Goal: Task Accomplishment & Management: Use online tool/utility

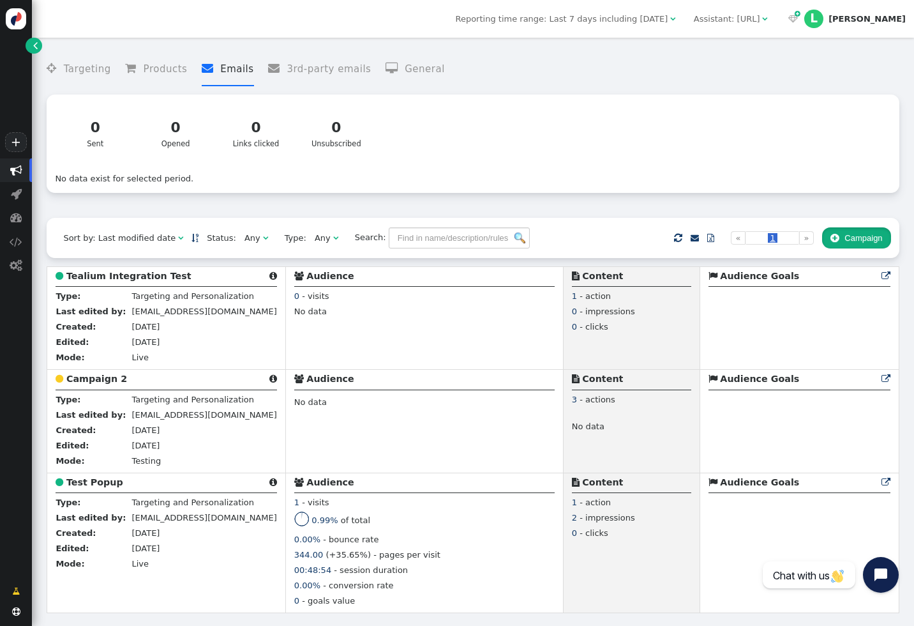
click at [858, 238] on button " Campaign" at bounding box center [856, 238] width 69 height 22
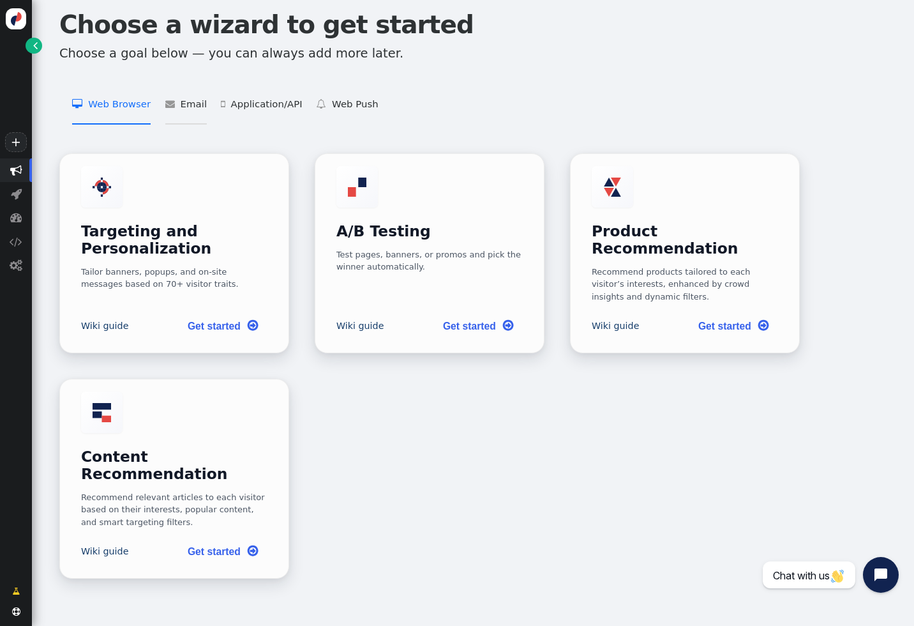
click at [186, 105] on li " Email   Email Personalization    Add Product Recommendations to 3rd Party Em…" at bounding box center [185, 105] width 41 height 40
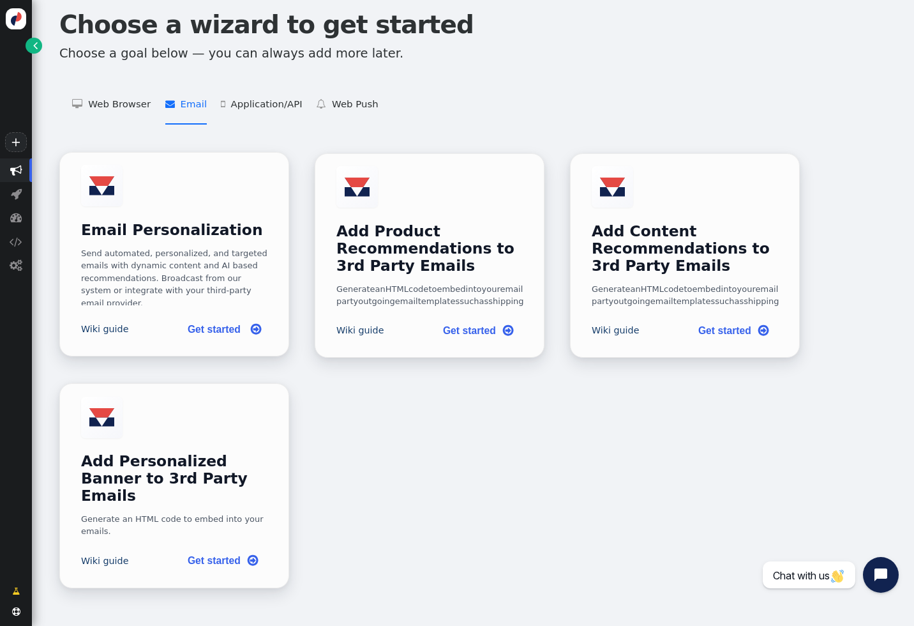
click at [210, 286] on div "Send automated, personalized, and targeted emails with dynamic content and AI b…" at bounding box center [174, 276] width 187 height 58
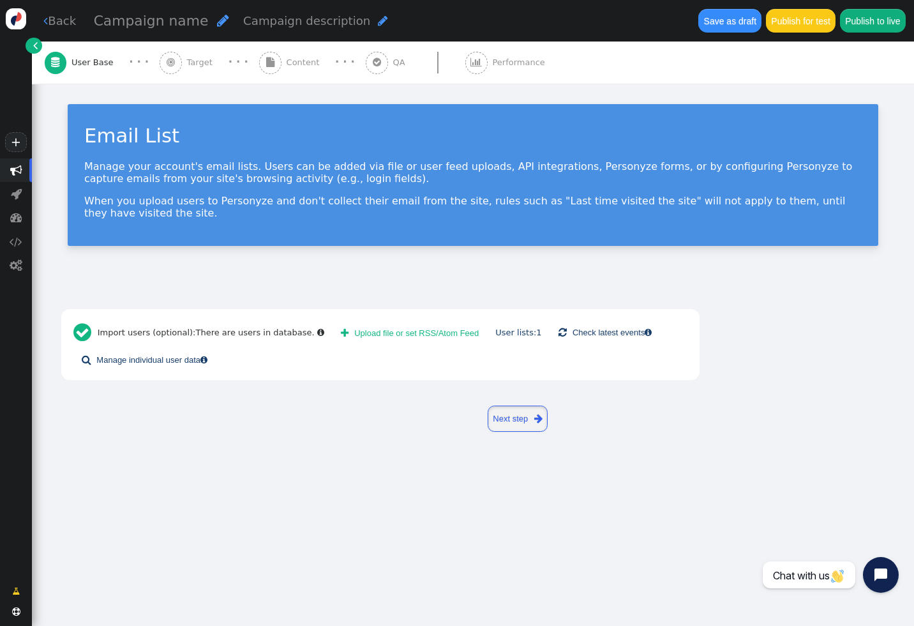
click at [525, 418] on link "Next step " at bounding box center [518, 418] width 61 height 26
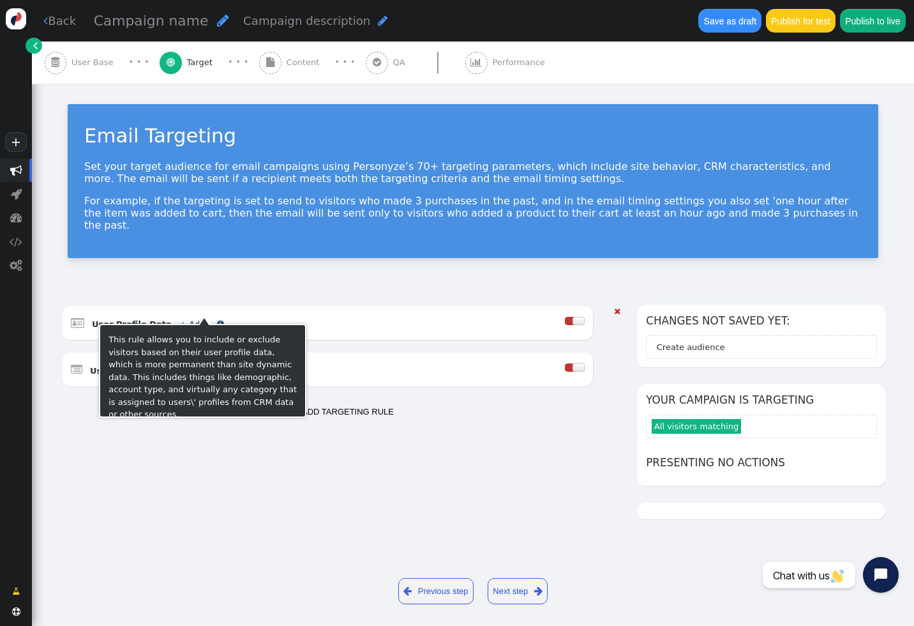
click at [188, 319] on link "+ Add" at bounding box center [192, 324] width 26 height 10
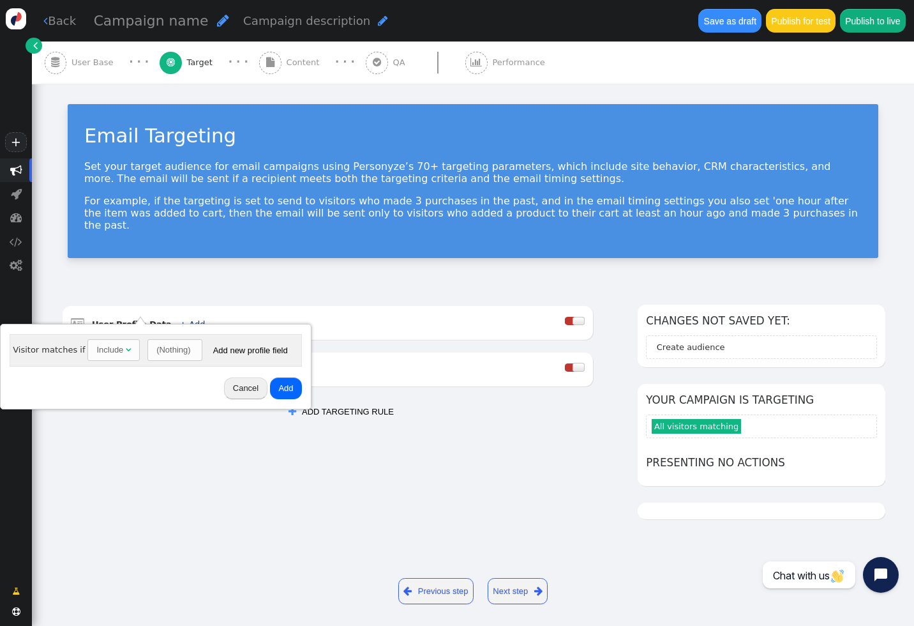
click at [118, 347] on div "Include" at bounding box center [109, 349] width 27 height 13
click at [205, 352] on button "Add new profile field" at bounding box center [250, 350] width 91 height 22
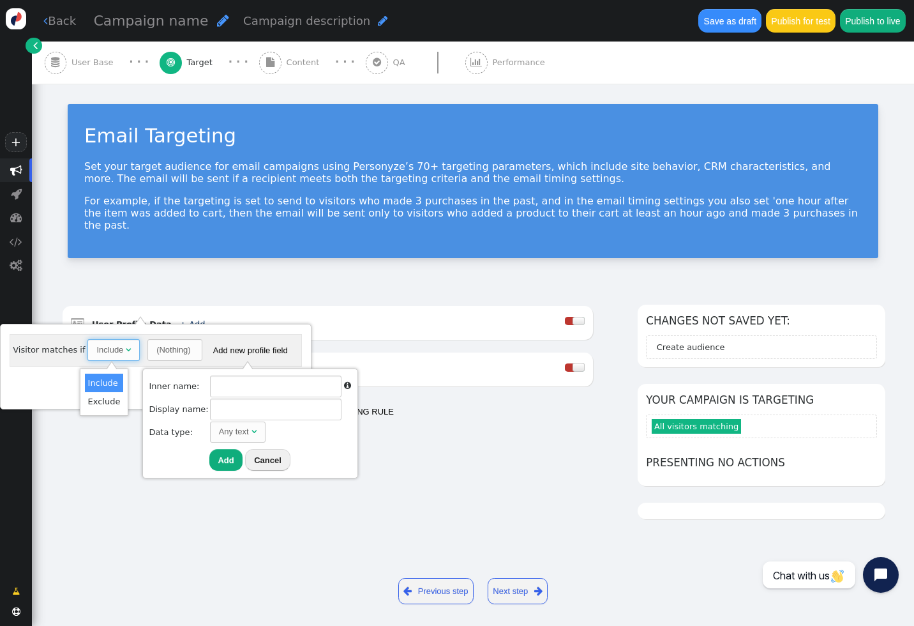
click at [188, 350] on div "(Nothing)" at bounding box center [174, 349] width 36 height 13
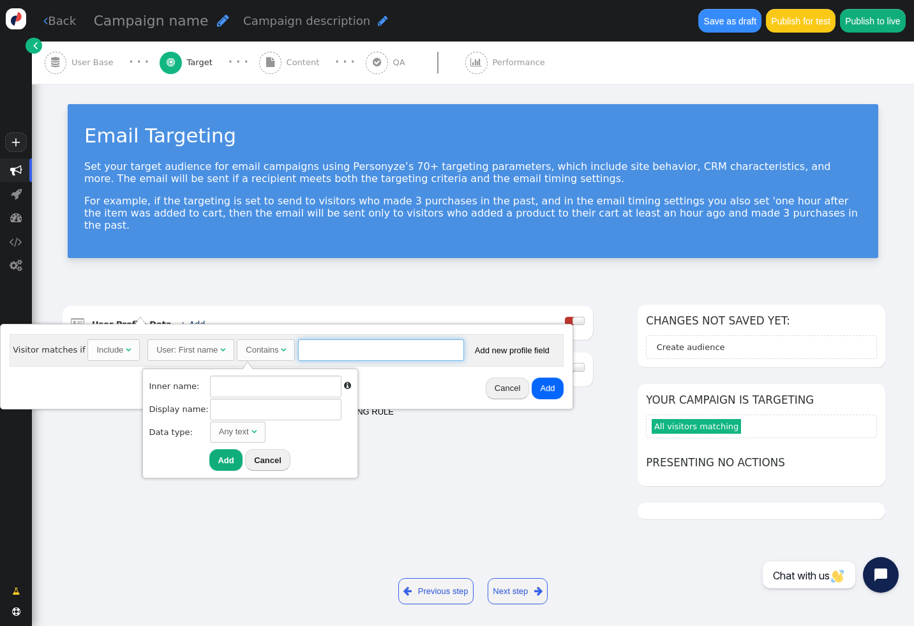
click at [324, 359] on input "text" at bounding box center [381, 350] width 166 height 22
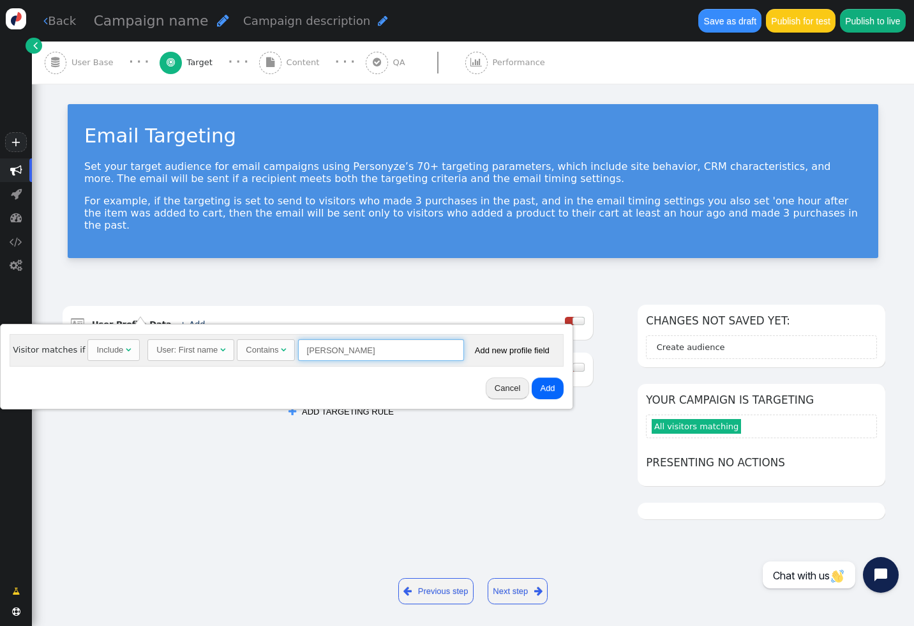
type input "[PERSON_NAME]"
click at [541, 381] on button "Add" at bounding box center [547, 388] width 31 height 22
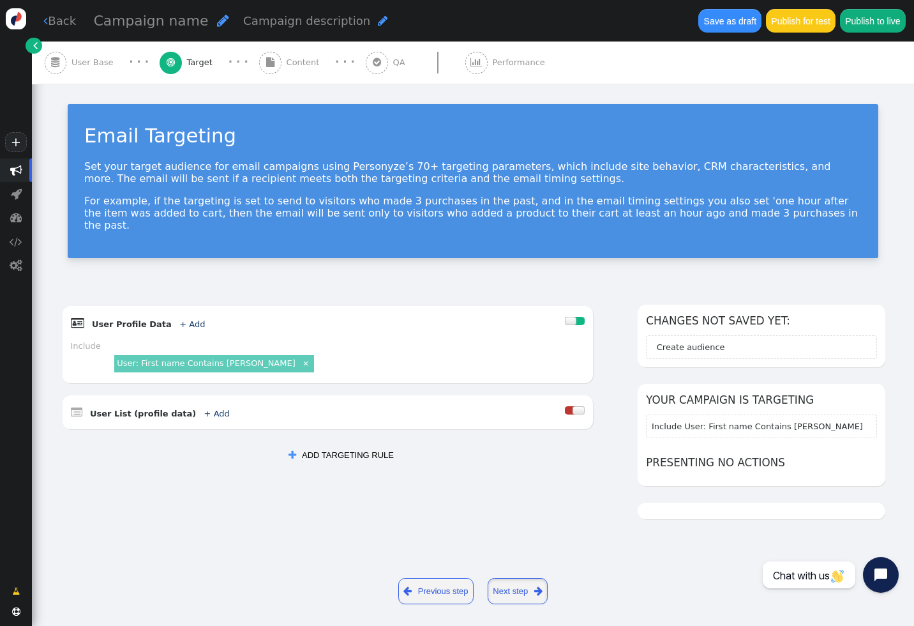
click at [525, 584] on link "Next step " at bounding box center [518, 591] width 61 height 26
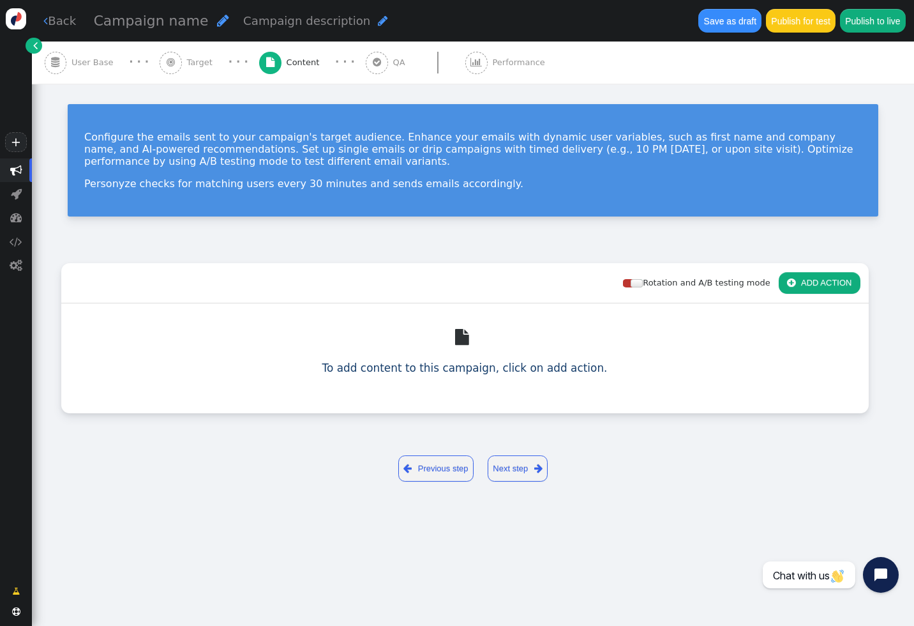
click at [817, 276] on button " ADD ACTION" at bounding box center [820, 283] width 82 height 22
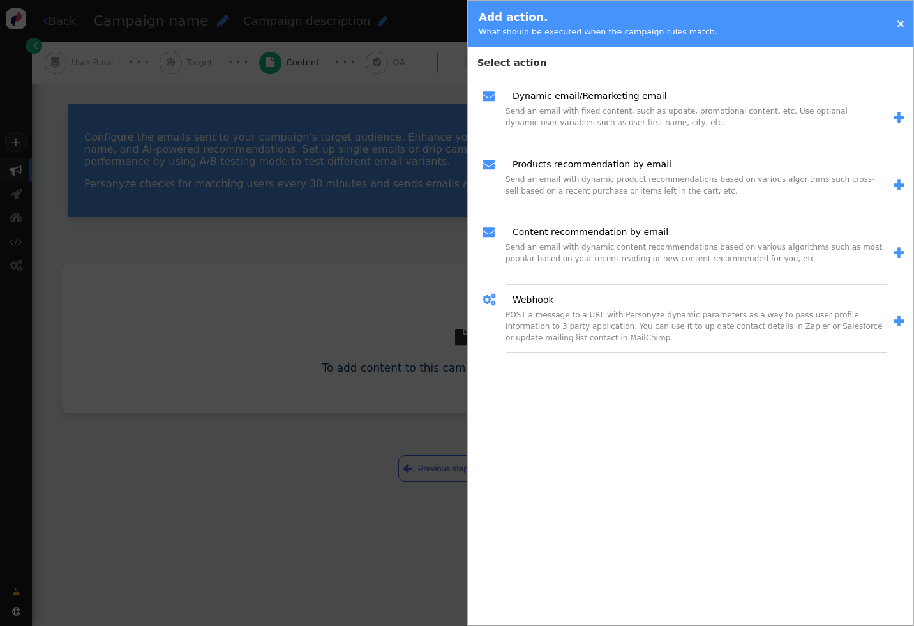
click at [592, 96] on link "Dynamic email/Remarketing email" at bounding box center [585, 95] width 163 height 13
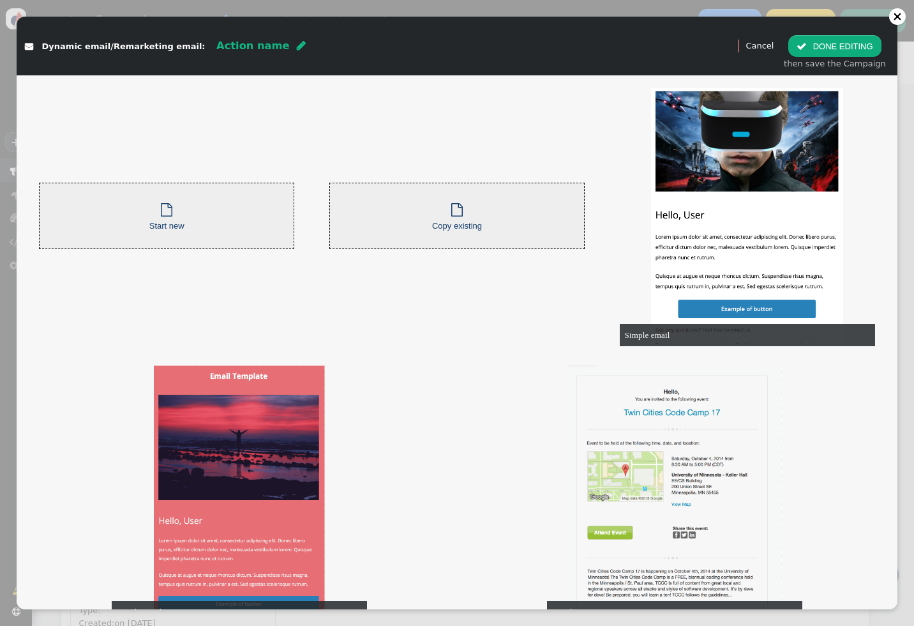
scroll to position [91, 0]
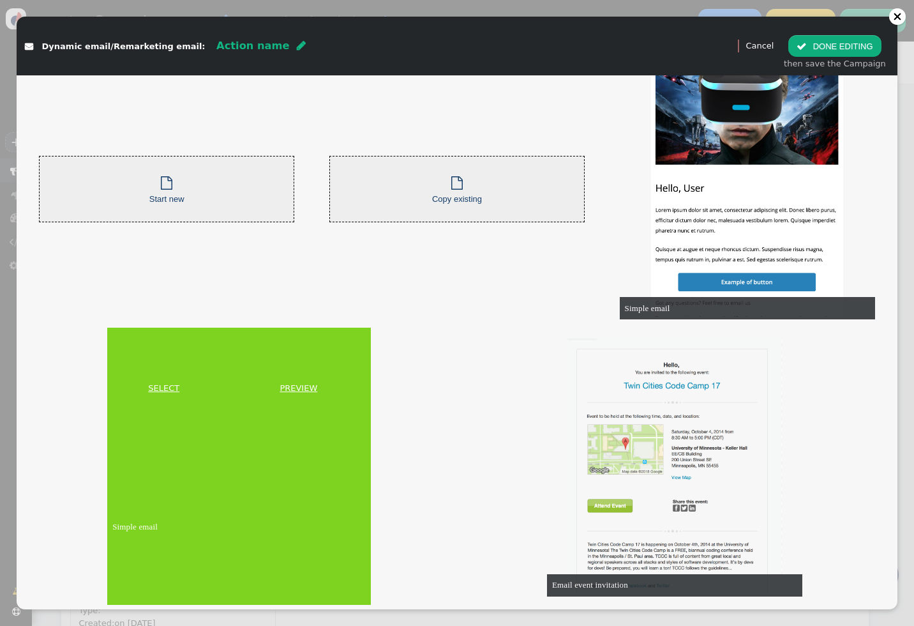
click at [167, 387] on link "SELECT" at bounding box center [164, 388] width 108 height 13
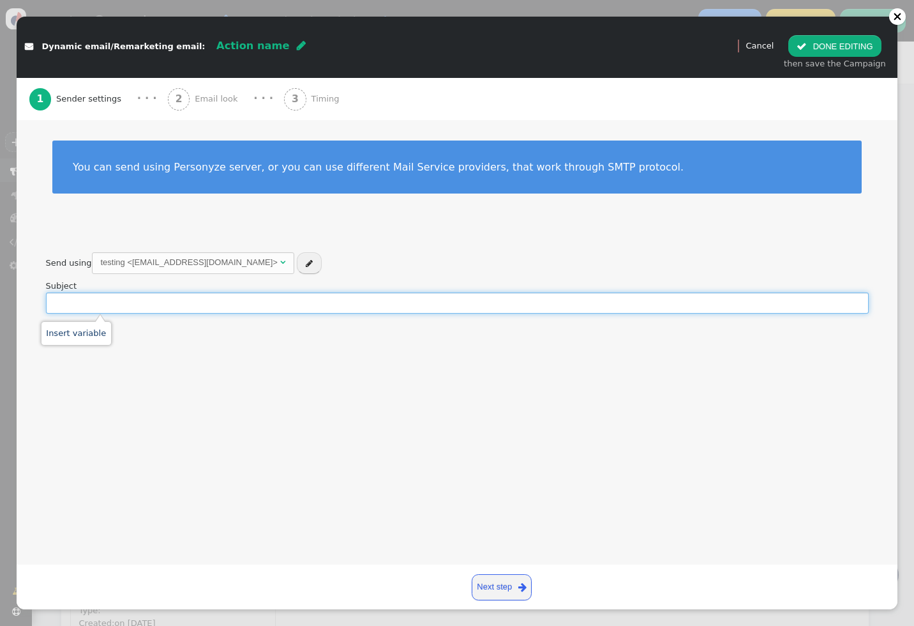
click at [374, 305] on input "text" at bounding box center [457, 303] width 823 height 22
type input "testing"
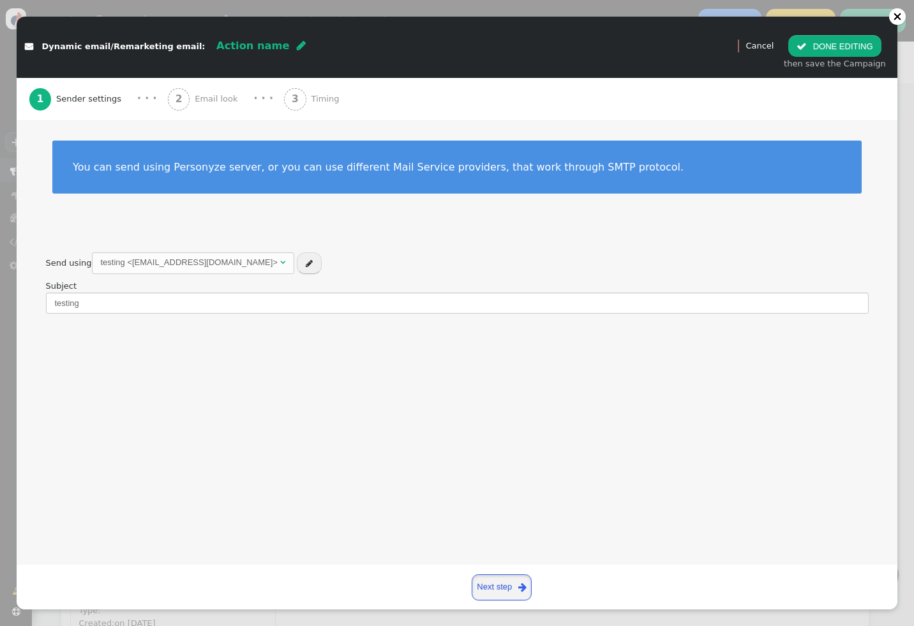
click at [499, 581] on link "Next step " at bounding box center [502, 587] width 61 height 26
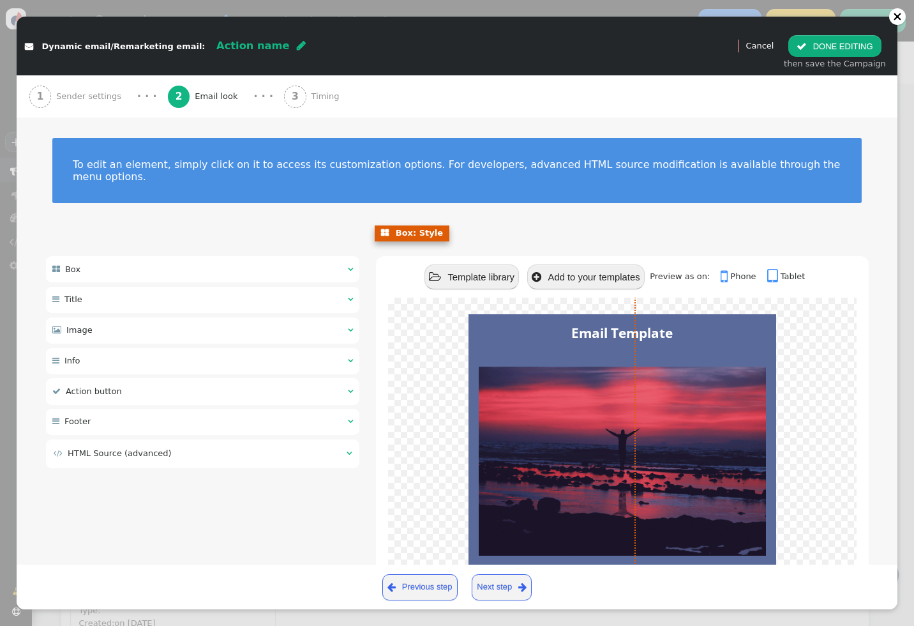
scroll to position [187, 0]
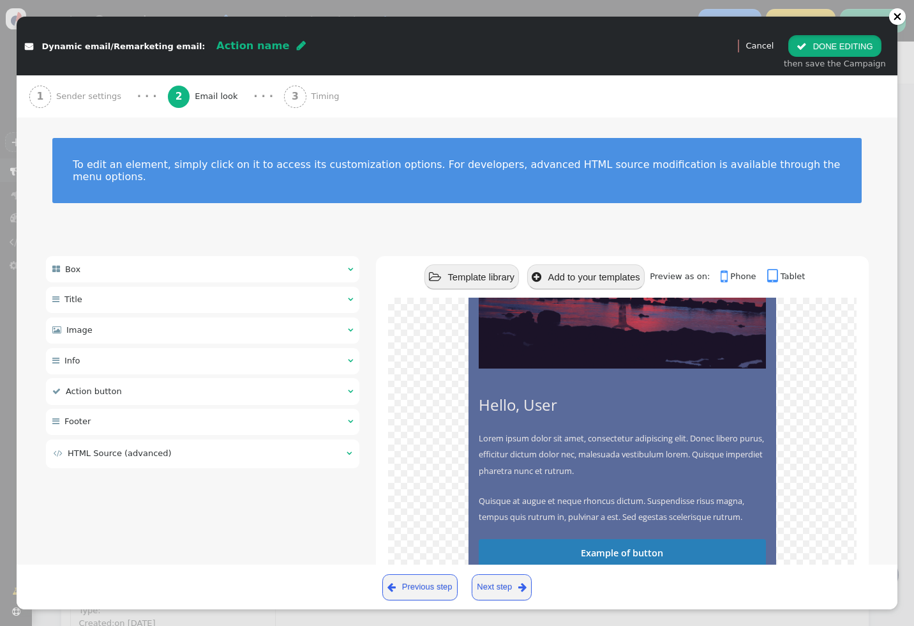
click at [830, 38] on button " DONE EDITING" at bounding box center [834, 46] width 93 height 22
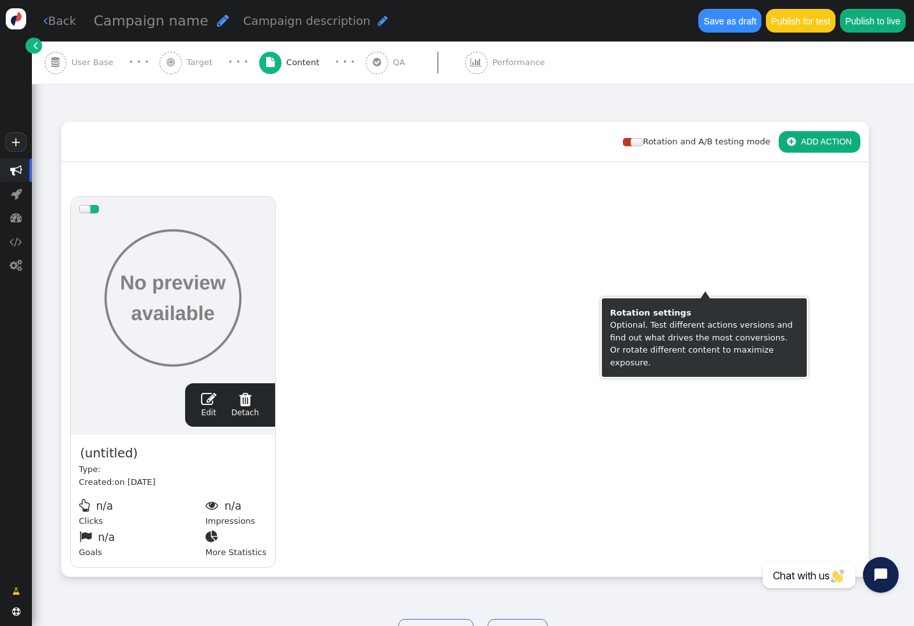
scroll to position [186, 0]
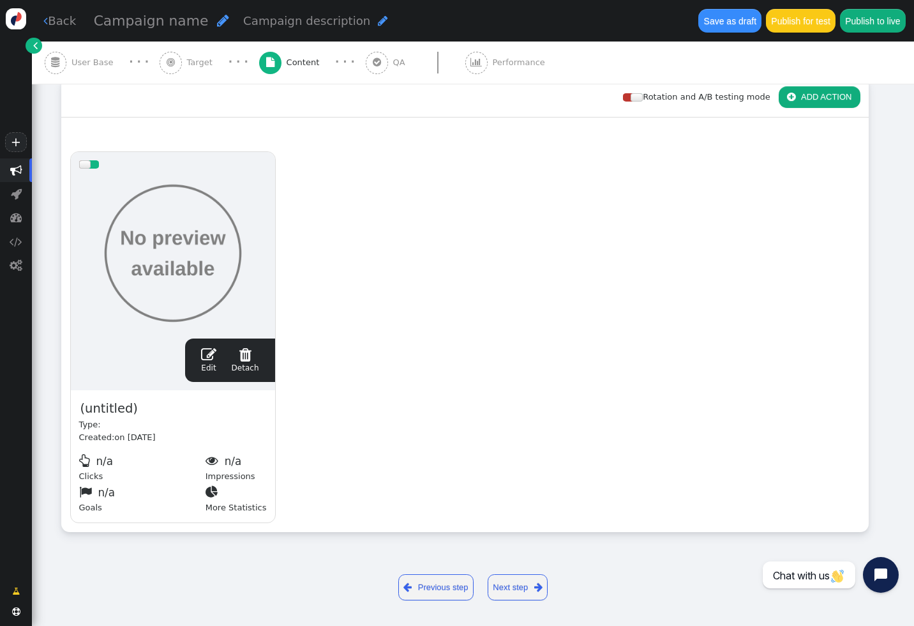
click at [516, 577] on link "Next step " at bounding box center [518, 587] width 61 height 26
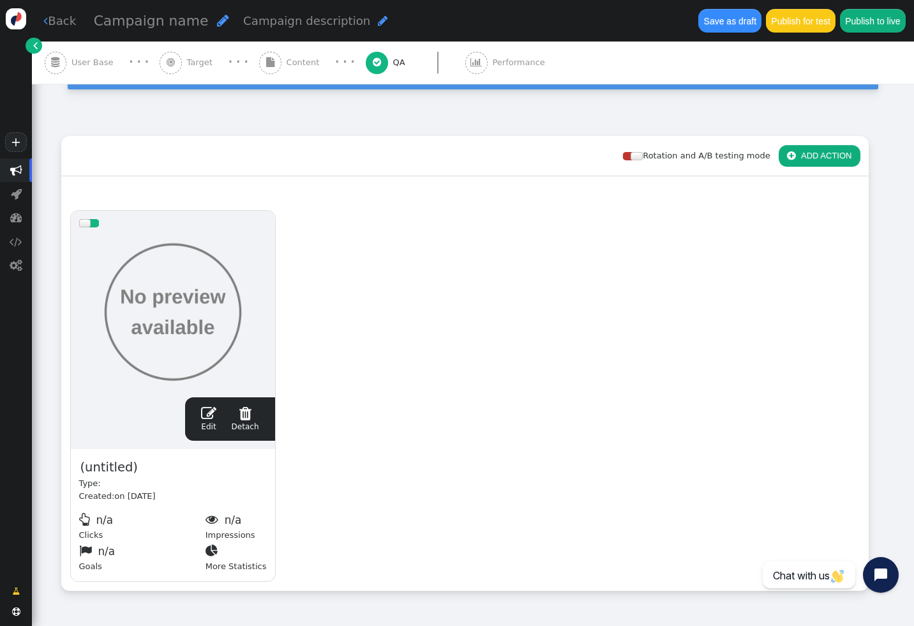
scroll to position [0, 0]
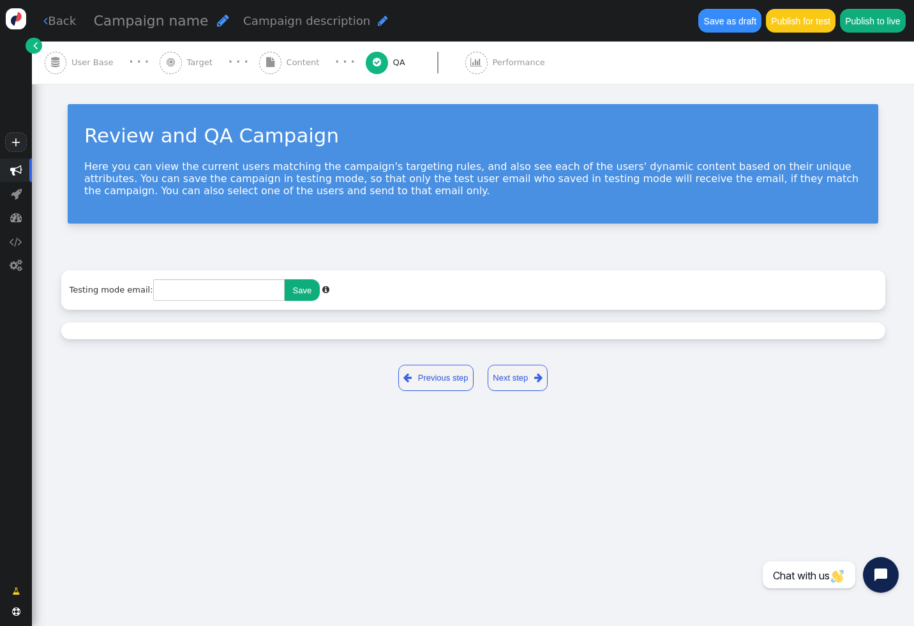
type input "[EMAIL_ADDRESS][DOMAIN_NAME]"
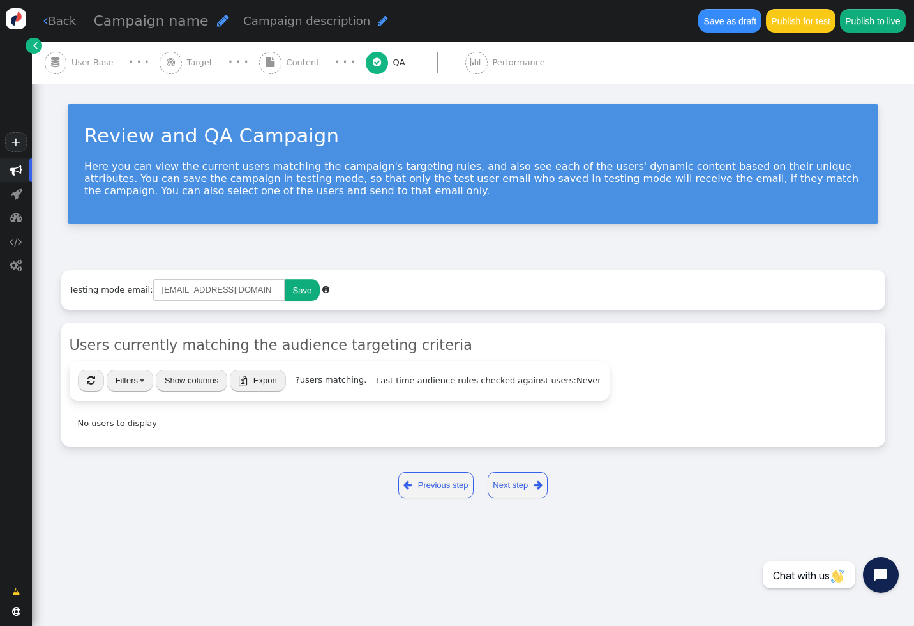
click at [80, 379] on button "" at bounding box center [91, 381] width 26 height 22
click at [456, 297] on div "Testing mode email: lvillacin@svengroup.com Save " at bounding box center [473, 290] width 824 height 40
click at [191, 381] on button "Show columns" at bounding box center [192, 381] width 72 height 22
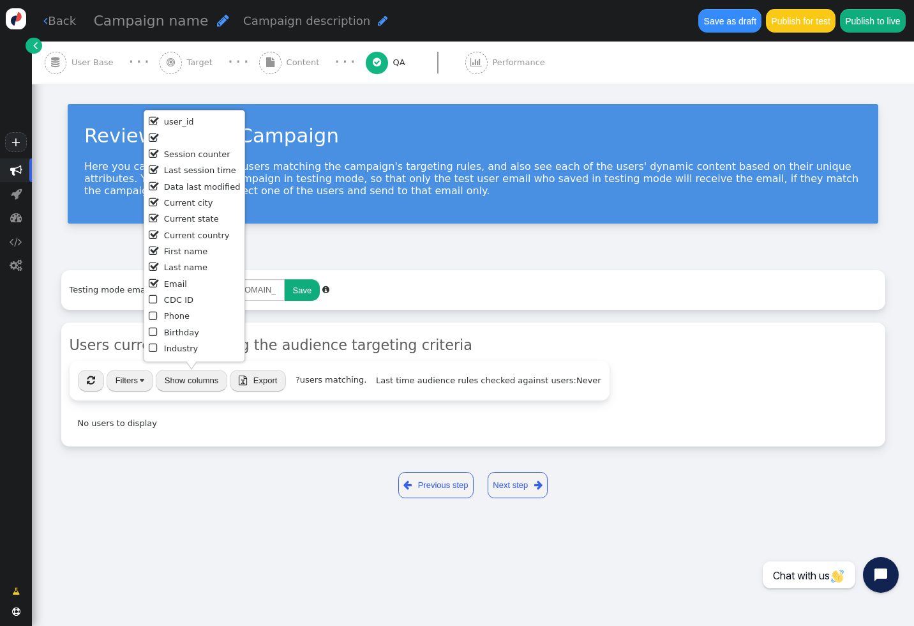
click at [350, 357] on div "Users currently matching the audience targeting criteria  « ◂ 1 ▸ » Filters Sh…" at bounding box center [473, 385] width 807 height 103
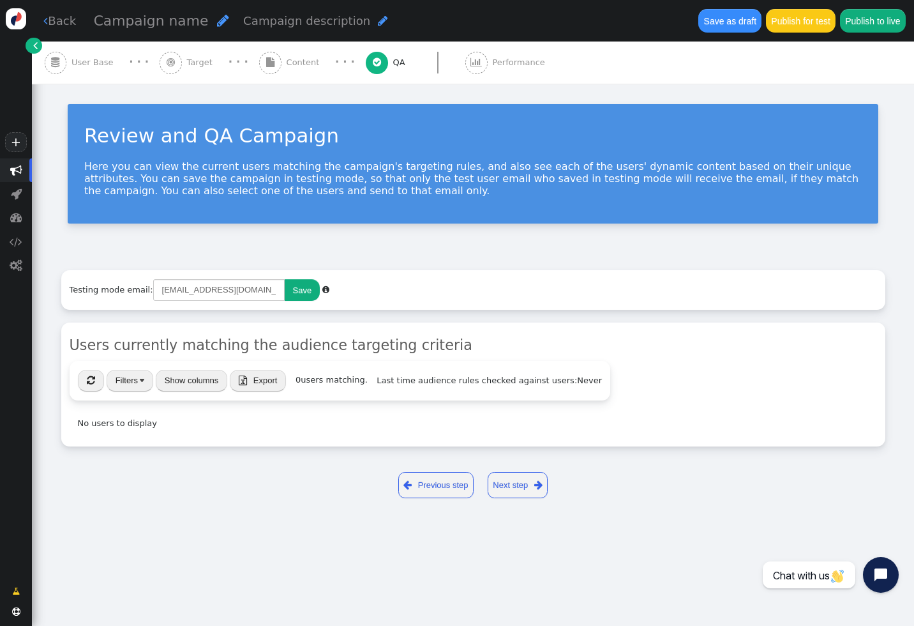
click at [90, 72] on div " User Base" at bounding box center [82, 62] width 74 height 42
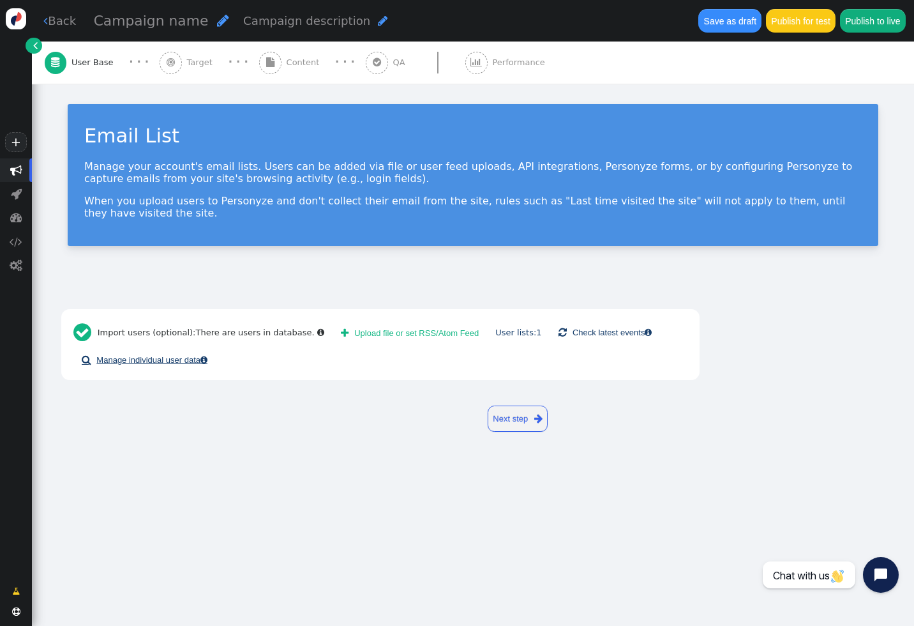
click at [176, 364] on link " Manage individual user data " at bounding box center [144, 360] width 142 height 22
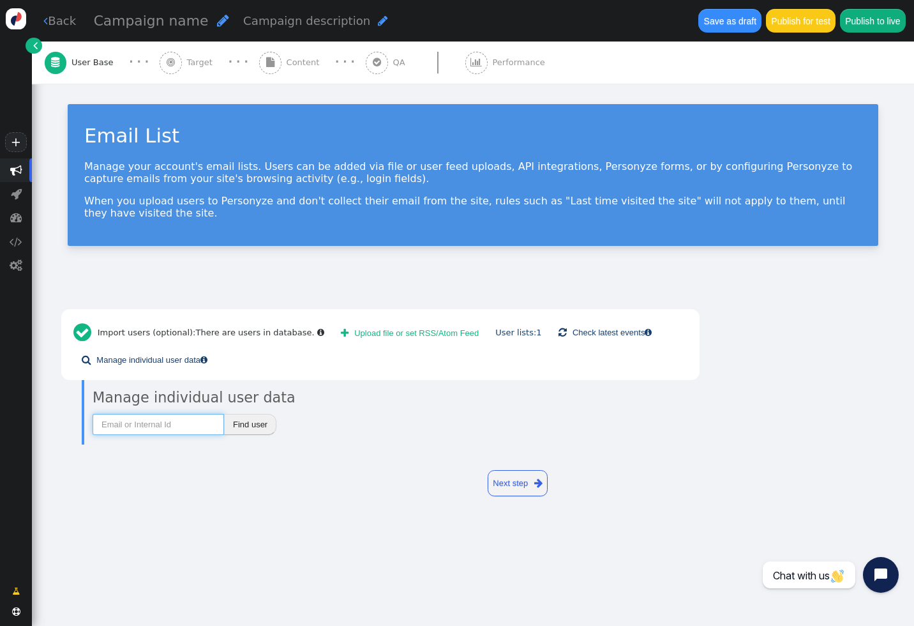
click at [193, 426] on input "text" at bounding box center [158, 425] width 131 height 22
type input "[EMAIL_ADDRESS][DOMAIN_NAME]"
click at [248, 427] on button "Find user" at bounding box center [250, 425] width 52 height 22
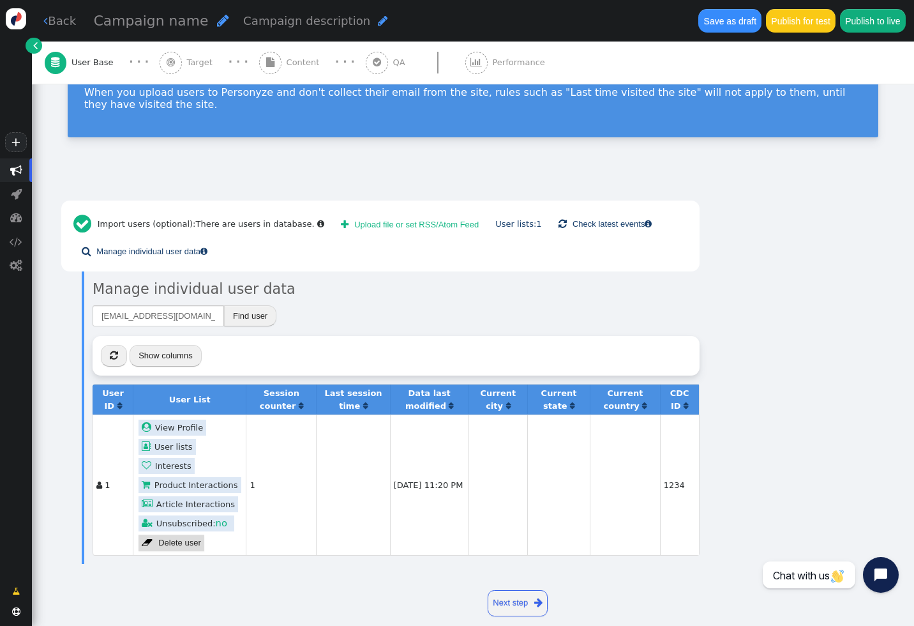
scroll to position [125, 0]
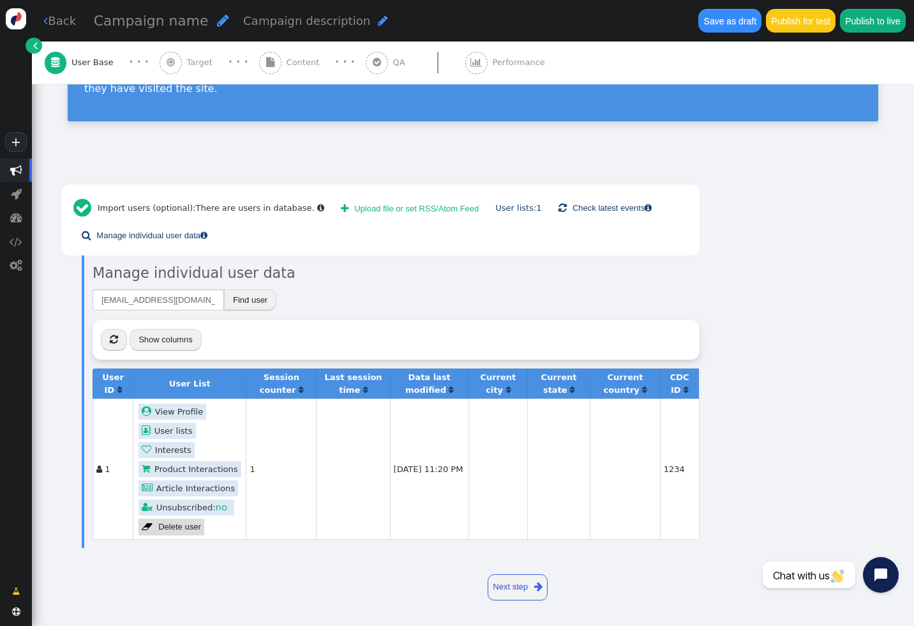
click at [177, 407] on link " View Profile" at bounding box center [173, 411] width 68 height 16
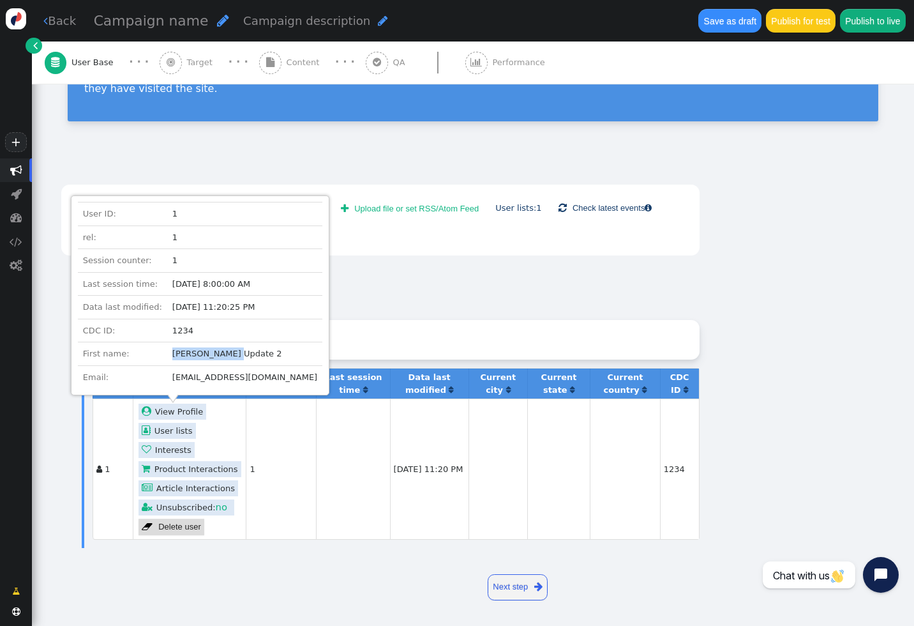
drag, startPoint x: 165, startPoint y: 353, endPoint x: 236, endPoint y: 355, distance: 70.9
click at [236, 355] on td "Lance Update 2" at bounding box center [244, 354] width 155 height 24
click at [372, 317] on div "lvillacin@svengroup.com Find user  « ◂ 1 ▸ » Show columns User ID  User List …" at bounding box center [396, 413] width 607 height 251
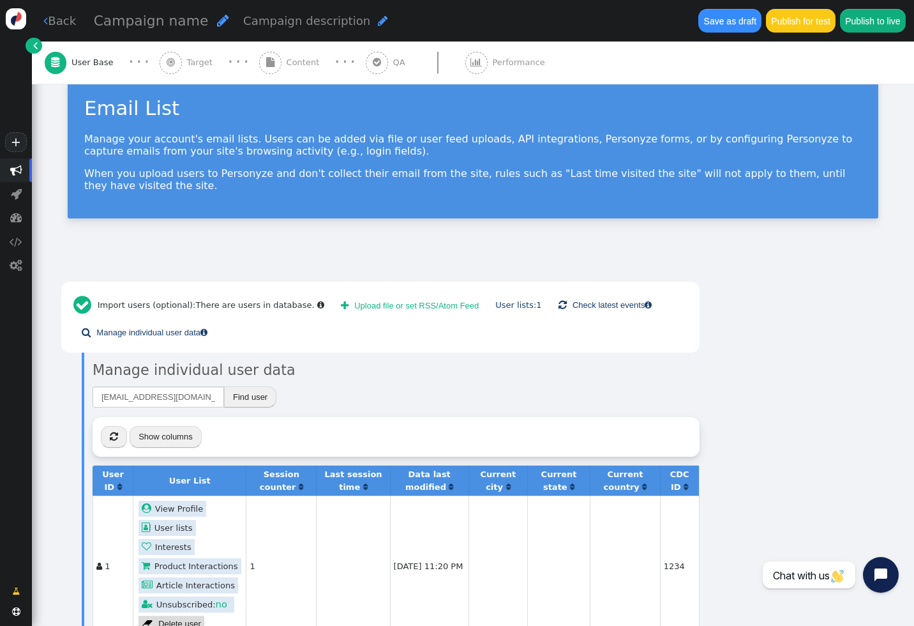
scroll to position [0, 0]
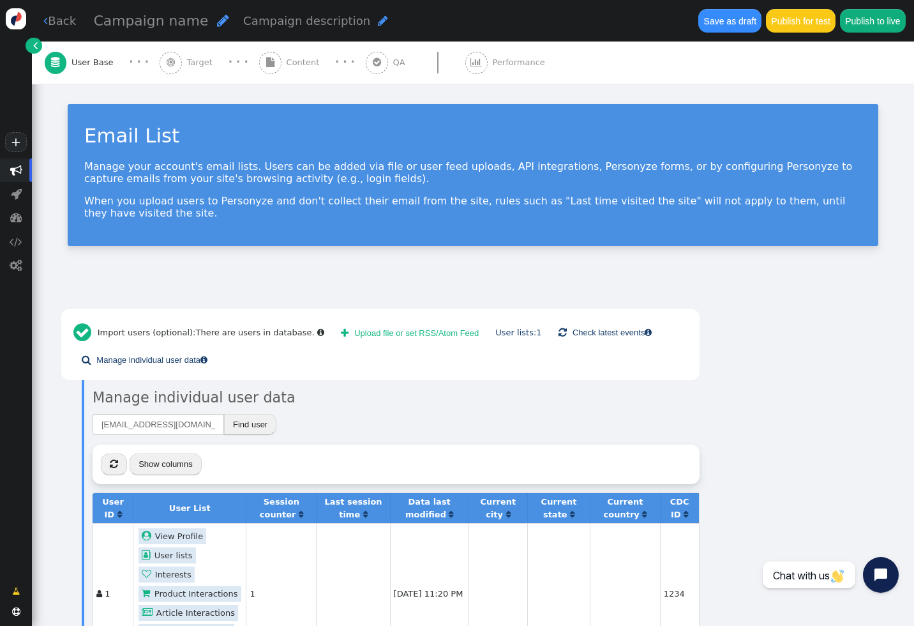
click at [170, 331] on div " Import users (optional): There are users in database . " at bounding box center [199, 332] width 259 height 31
click at [364, 327] on button " Upload file or set RSS/Atom Feed" at bounding box center [410, 333] width 154 height 22
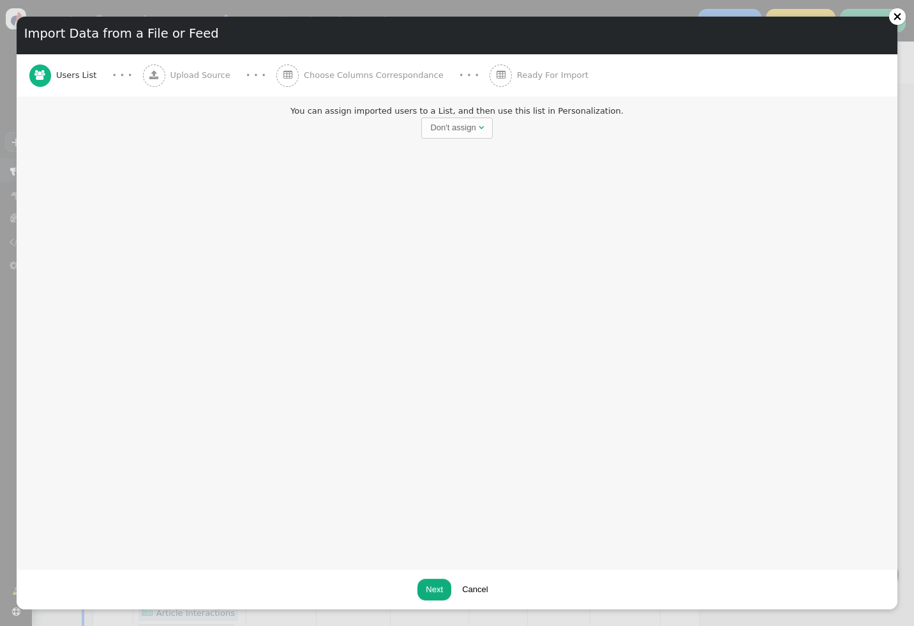
click at [182, 77] on span "Upload Source" at bounding box center [202, 75] width 65 height 13
click at [444, 124] on div "Don't assign" at bounding box center [452, 127] width 45 height 13
click at [414, 280] on div "You can assign imported users to a List, and then use this list in Personalizat…" at bounding box center [457, 332] width 881 height 472
click at [475, 581] on button "Cancel" at bounding box center [475, 589] width 42 height 22
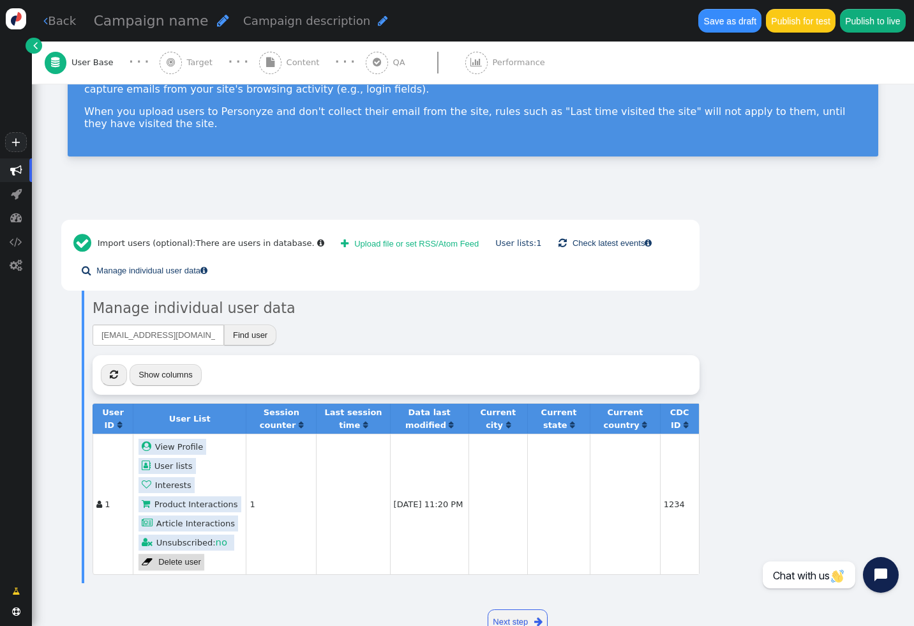
scroll to position [125, 0]
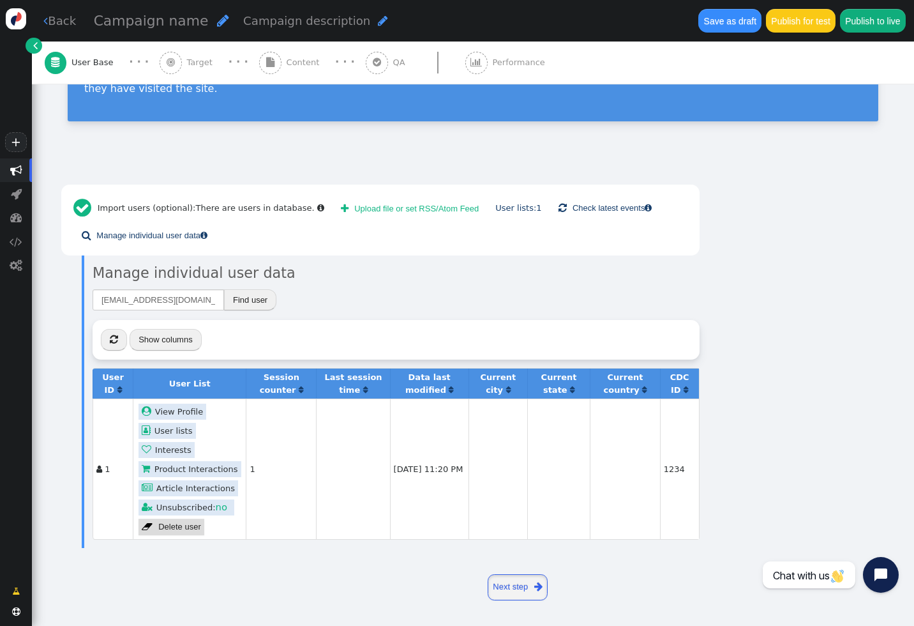
click at [521, 586] on link "Next step " at bounding box center [518, 587] width 61 height 26
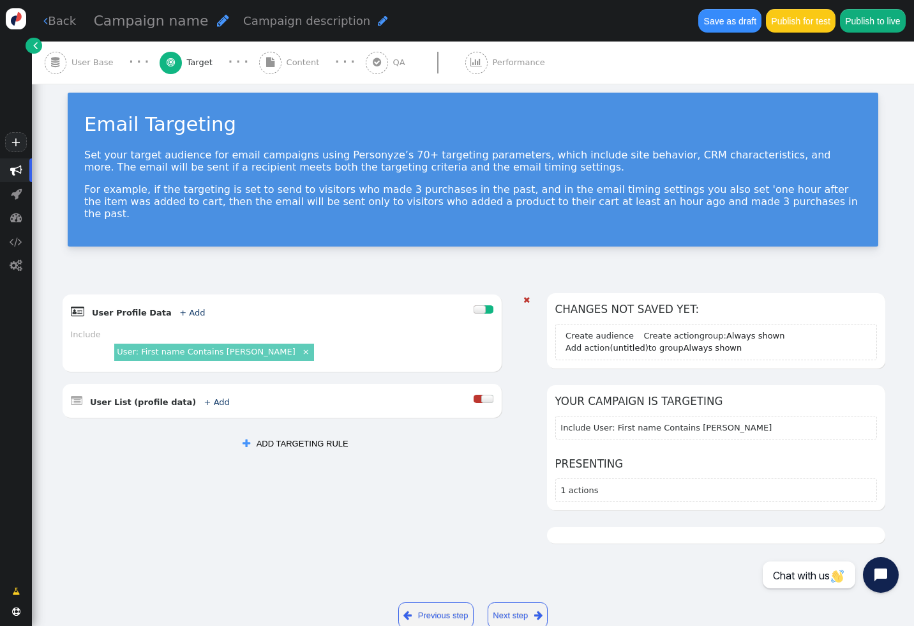
scroll to position [28, 0]
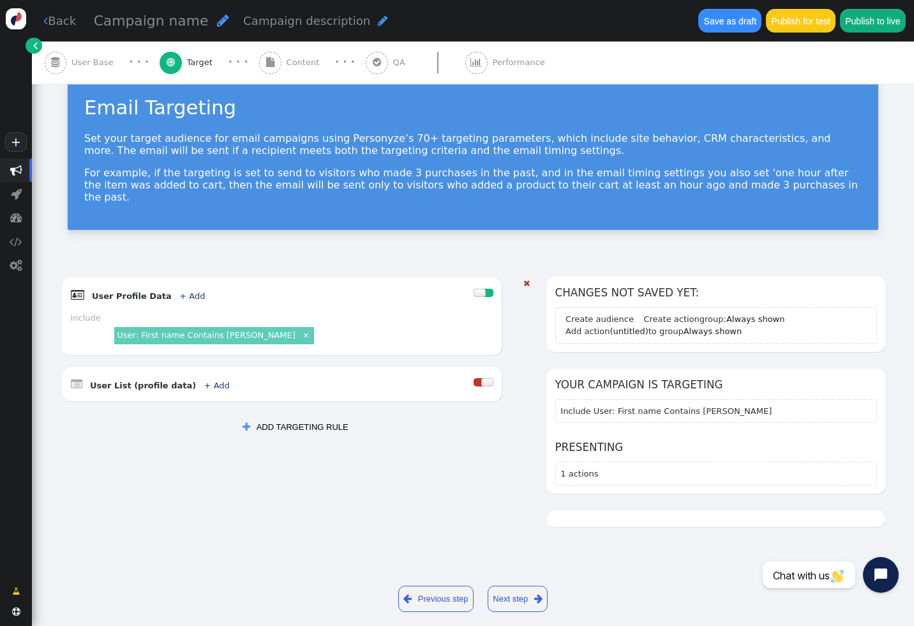
click at [493, 372] on div " User List (profile data) + Add  Include Exclude" at bounding box center [283, 384] width 440 height 34
click at [486, 378] on div at bounding box center [487, 382] width 12 height 8
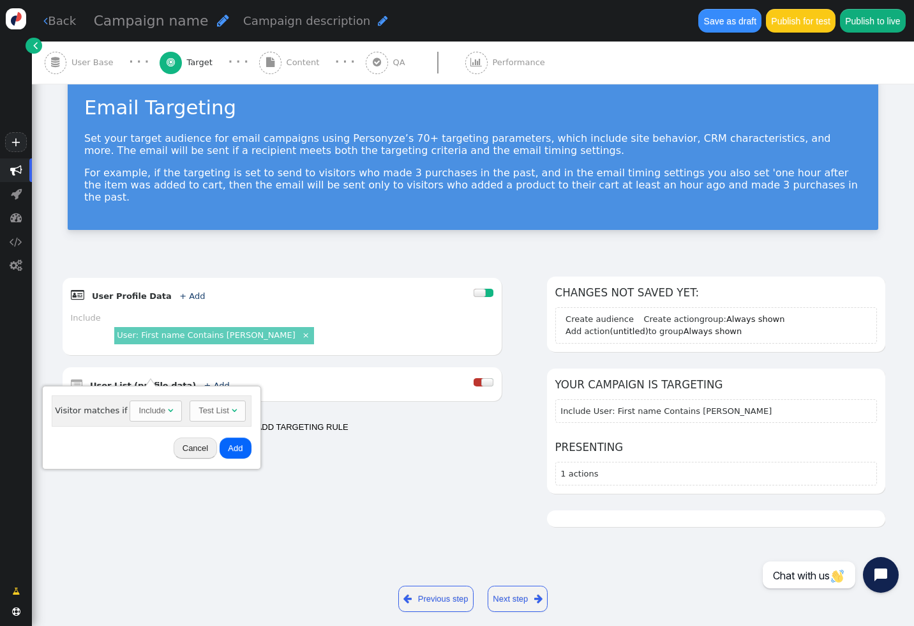
click at [451, 455] on div "AND OR XOR AND     User Profile Data + Add  Include User: First name Conta…" at bounding box center [473, 409] width 824 height 267
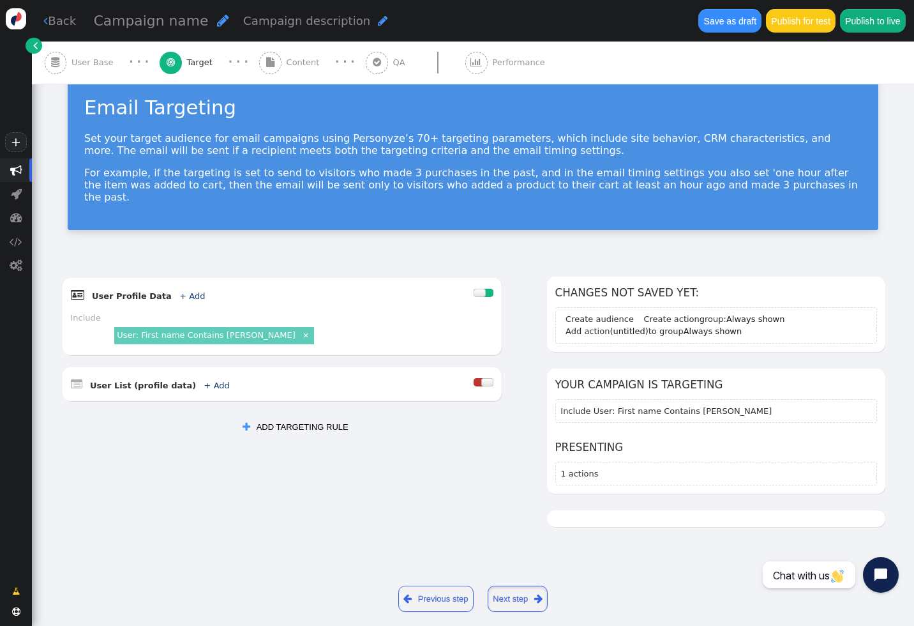
click at [513, 585] on link "Next step " at bounding box center [518, 598] width 61 height 26
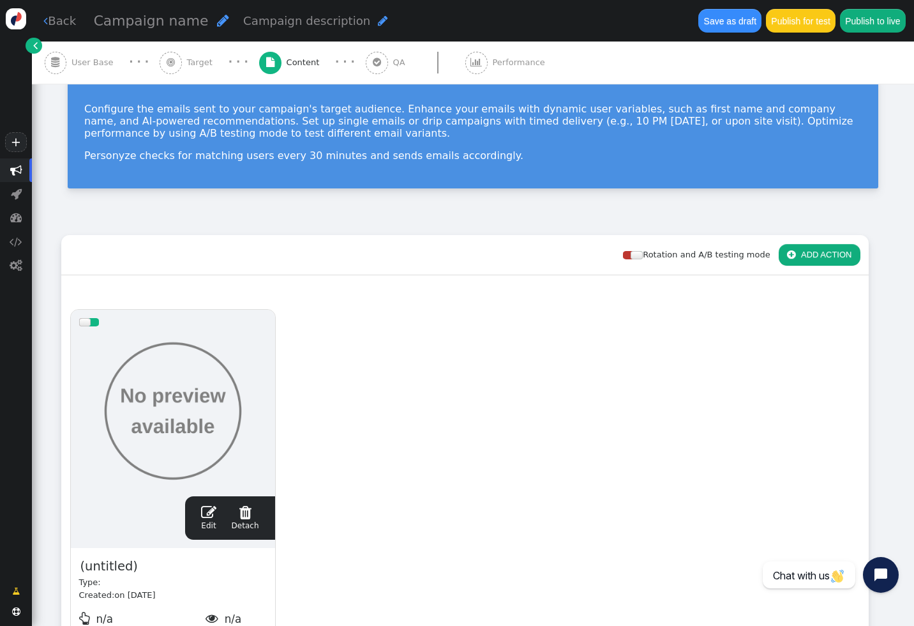
scroll to position [186, 0]
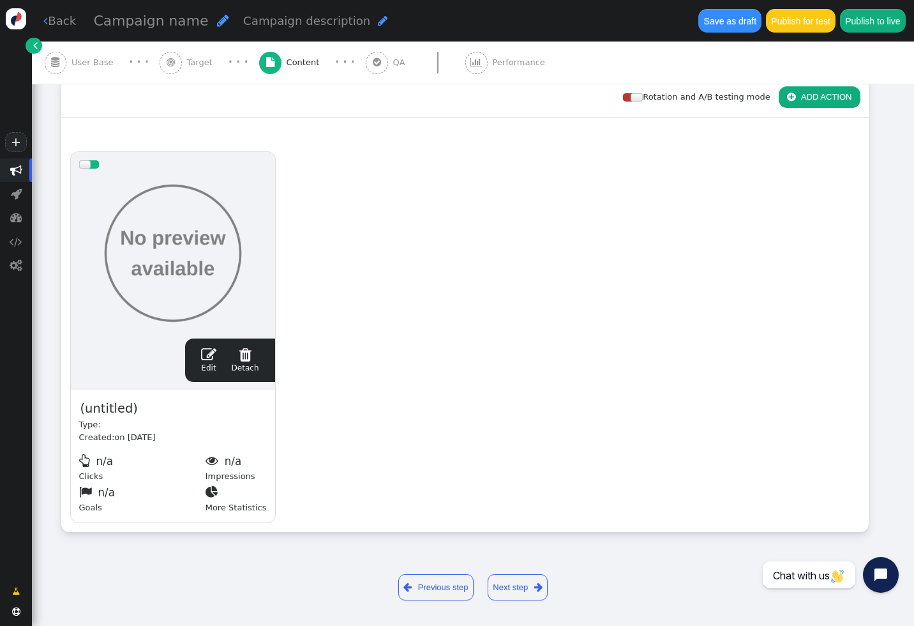
click at [514, 588] on link "Next step " at bounding box center [518, 587] width 61 height 26
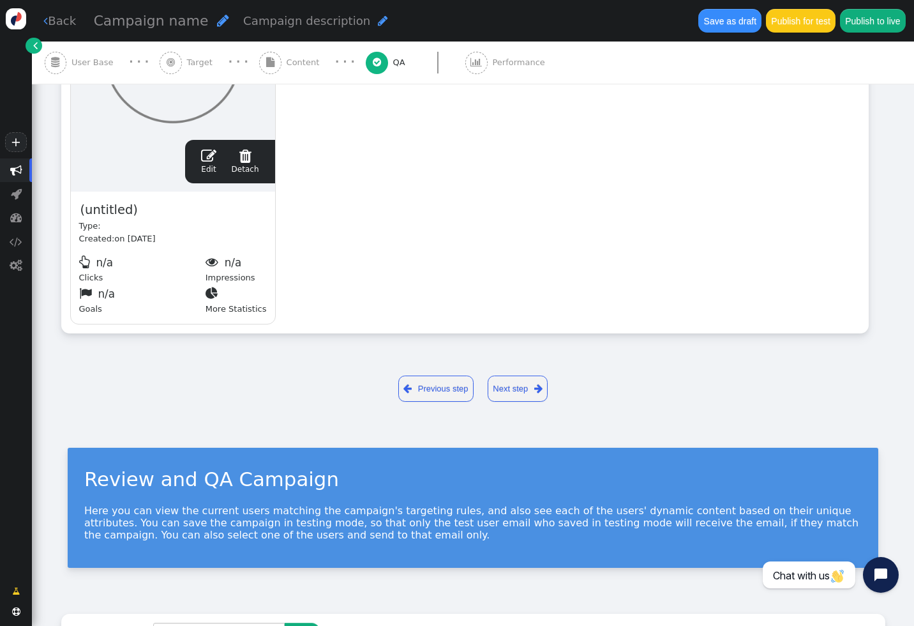
scroll to position [0, 0]
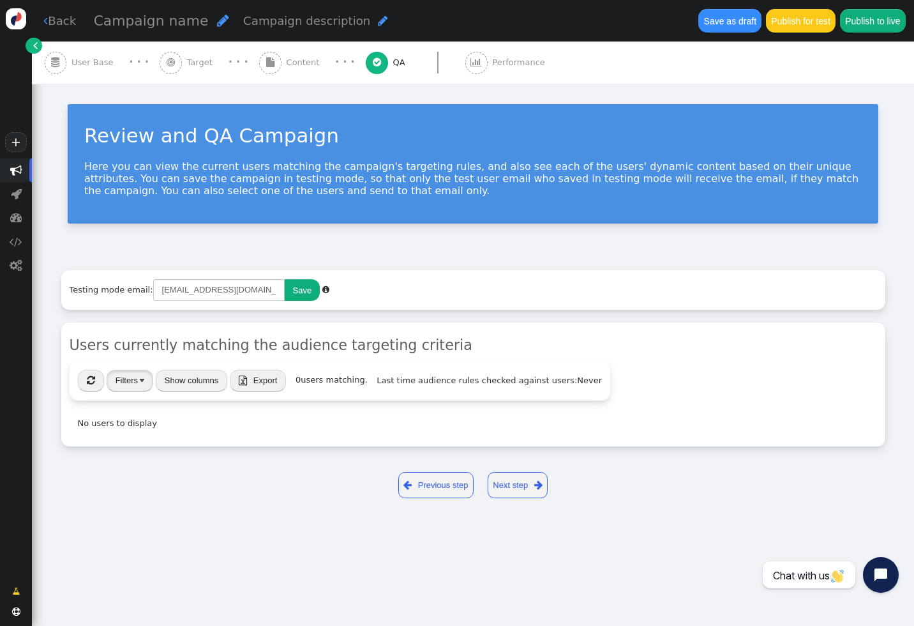
click at [124, 374] on button "Filters" at bounding box center [130, 381] width 47 height 22
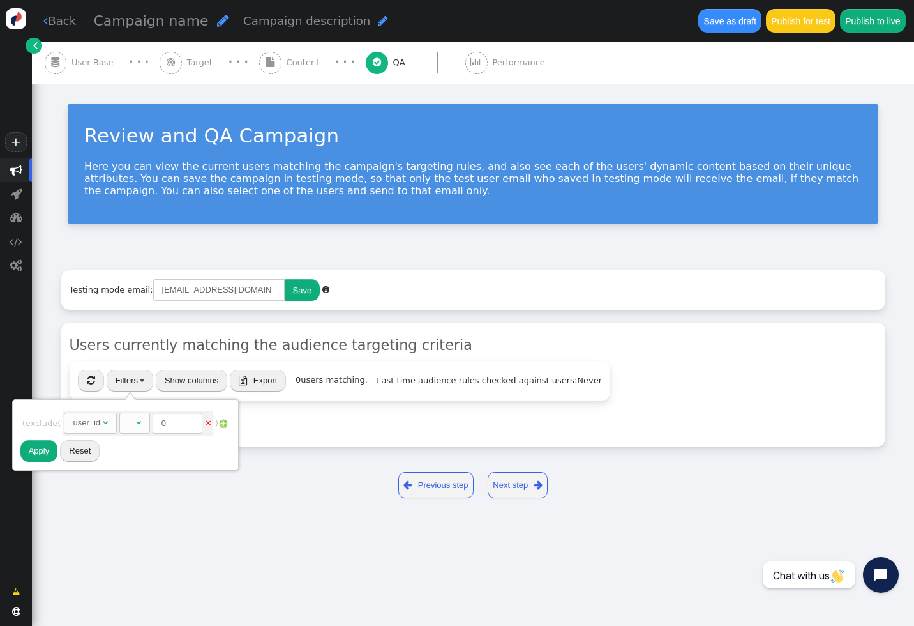
click at [212, 425] on link "×" at bounding box center [208, 422] width 7 height 10
click at [51, 431] on button "Apply" at bounding box center [39, 435] width 38 height 22
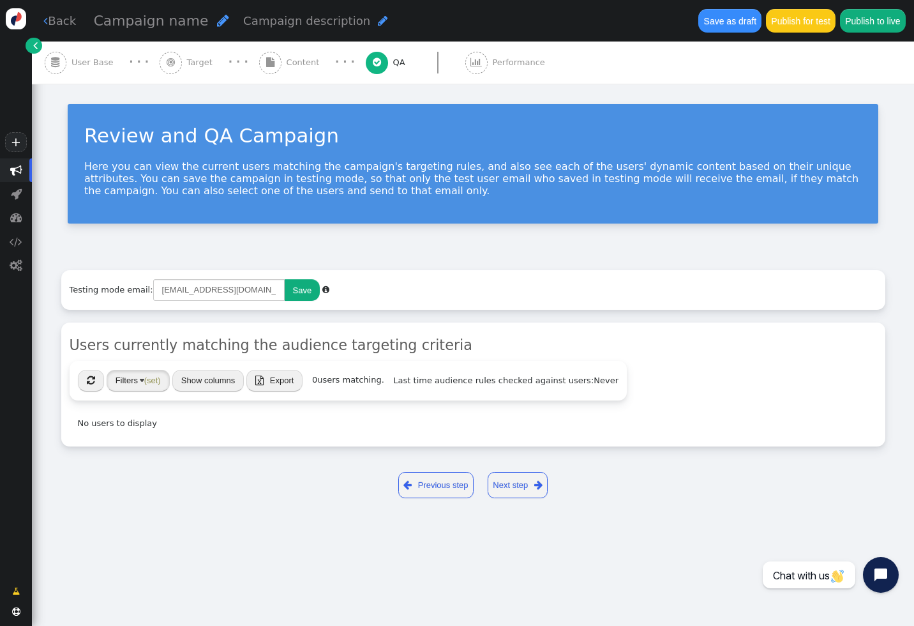
click at [140, 380] on img "button" at bounding box center [142, 379] width 4 height 3
click at [154, 431] on button "Reset" at bounding box center [159, 435] width 40 height 22
click at [87, 384] on span "" at bounding box center [91, 380] width 8 height 10
click at [94, 67] on span "User Base" at bounding box center [94, 62] width 47 height 13
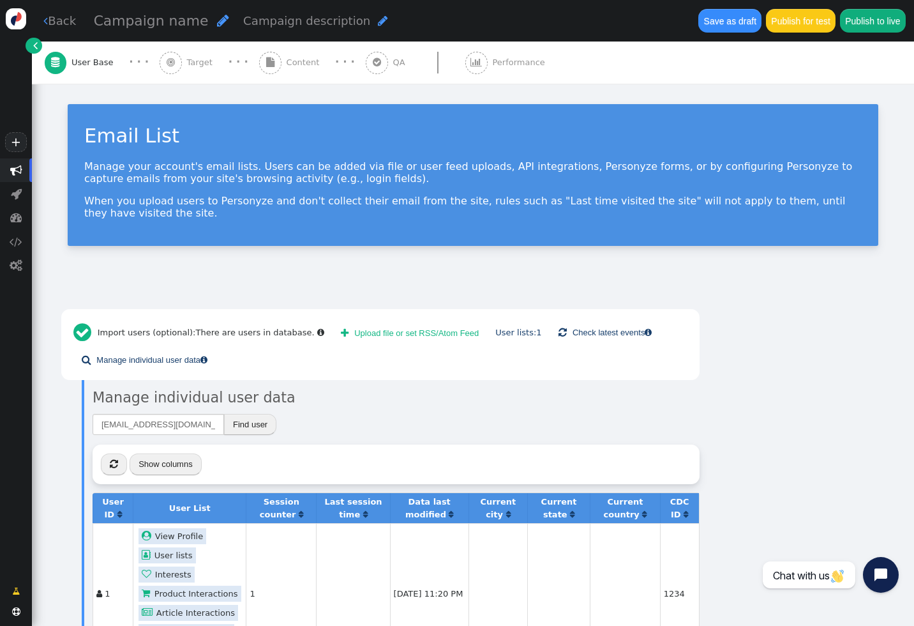
scroll to position [125, 0]
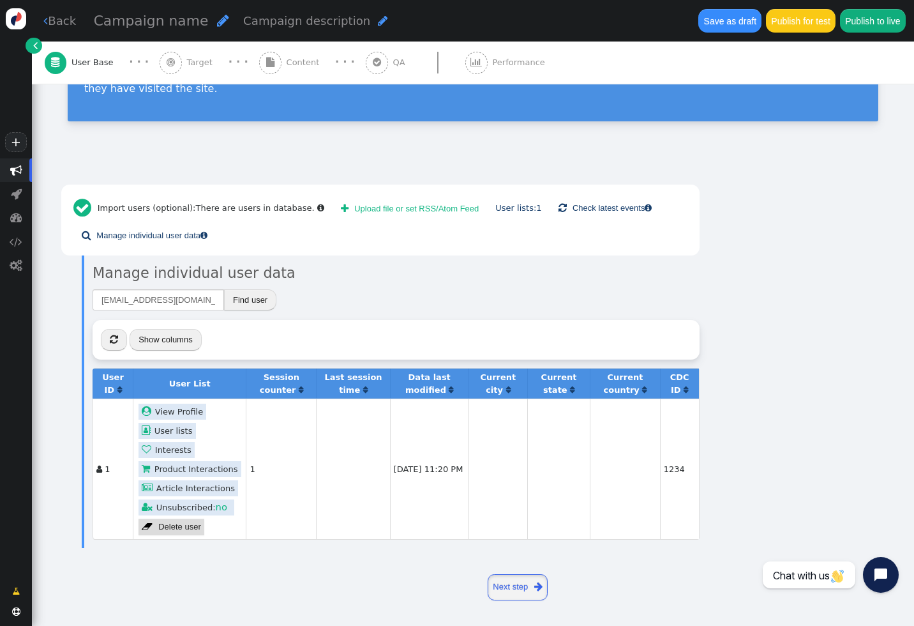
drag, startPoint x: 506, startPoint y: 581, endPoint x: 187, endPoint y: 417, distance: 358.8
click at [186, 417] on link " View Profile" at bounding box center [173, 411] width 68 height 16
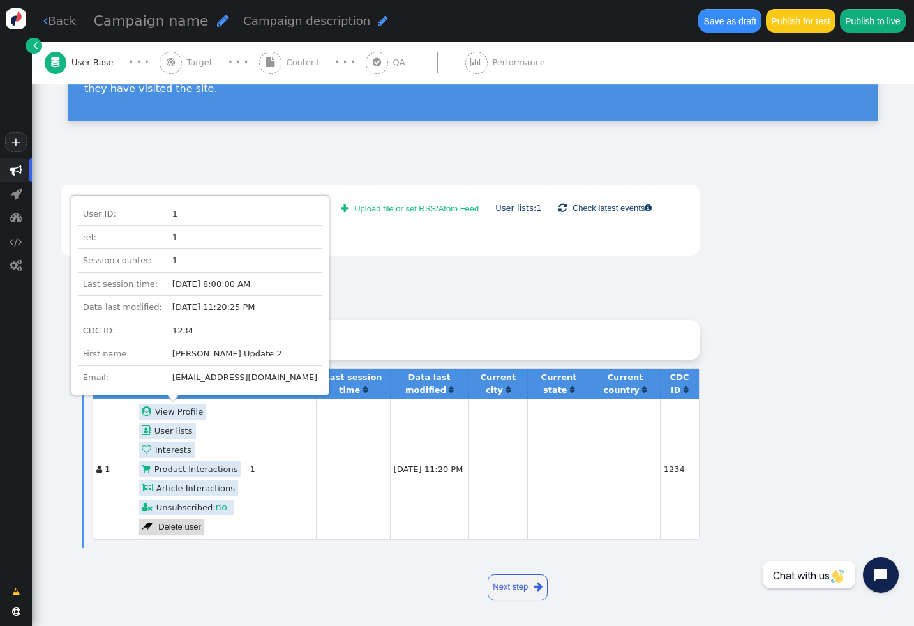
click at [422, 441] on td "Aug 27, 25 11:20 PM" at bounding box center [429, 468] width 79 height 140
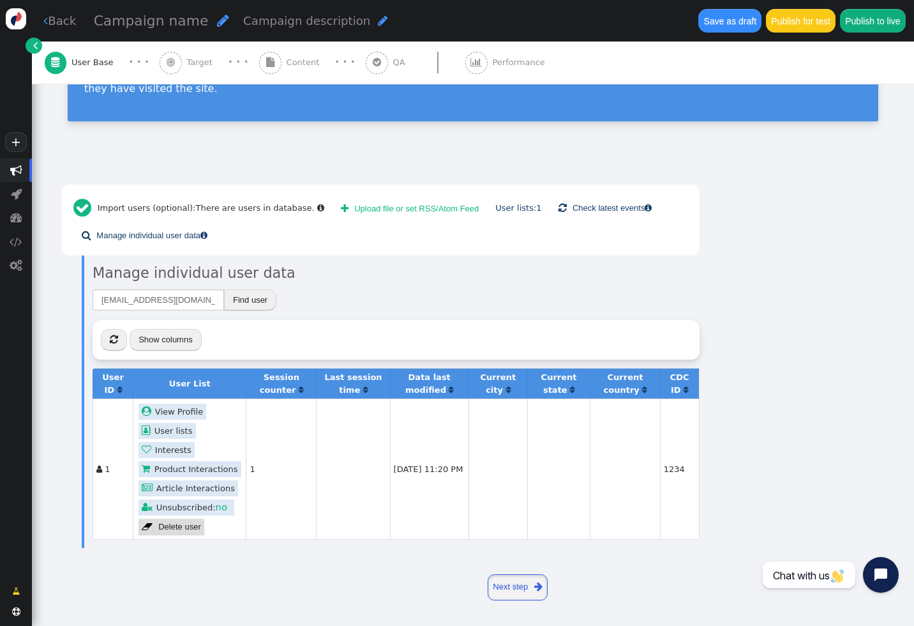
click at [519, 580] on link "Next step " at bounding box center [518, 587] width 61 height 26
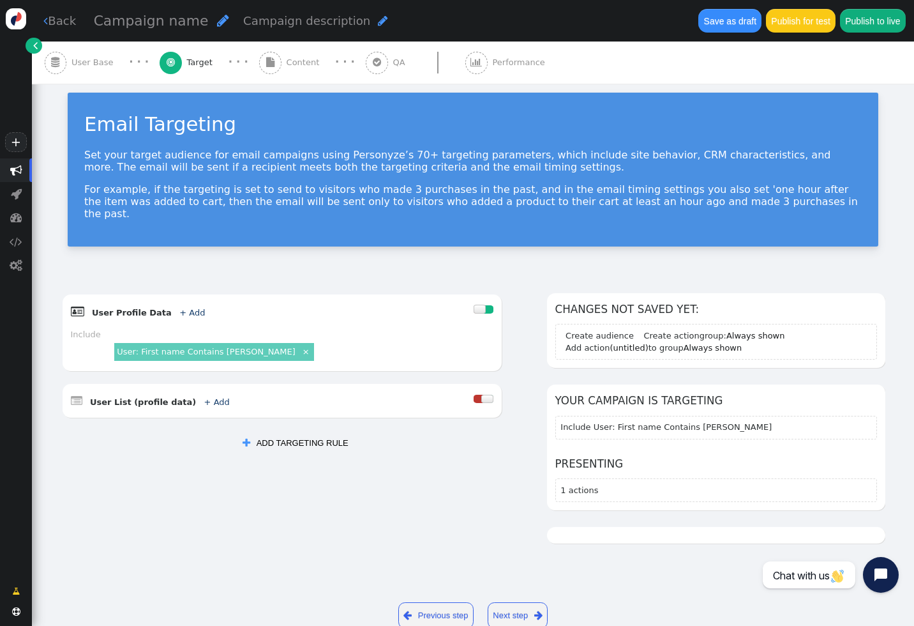
scroll to position [11, 0]
click at [301, 345] on link "×" at bounding box center [306, 350] width 11 height 11
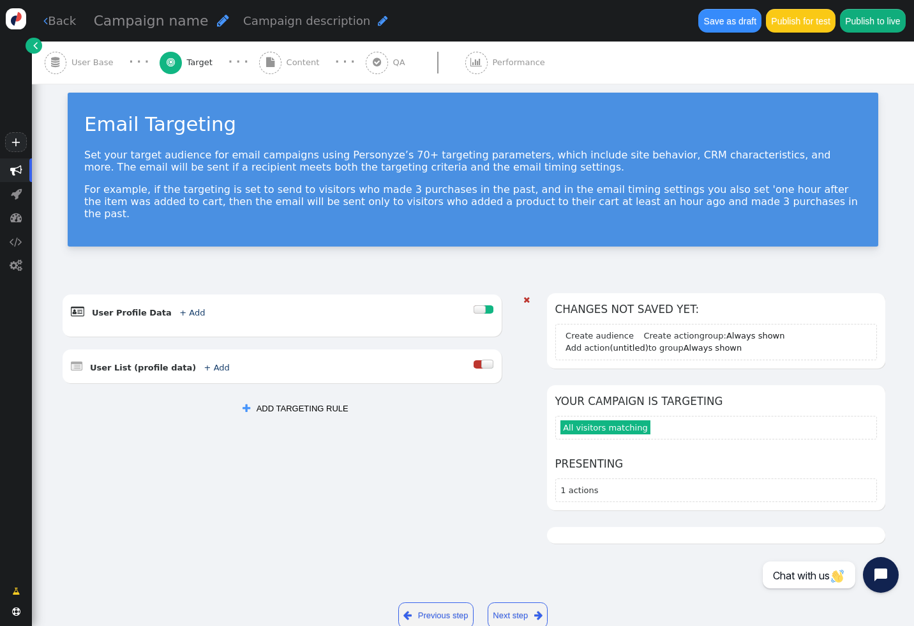
click at [466, 303] on div " User Profile Data + Add " at bounding box center [272, 311] width 403 height 17
click at [479, 305] on div at bounding box center [480, 309] width 12 height 8
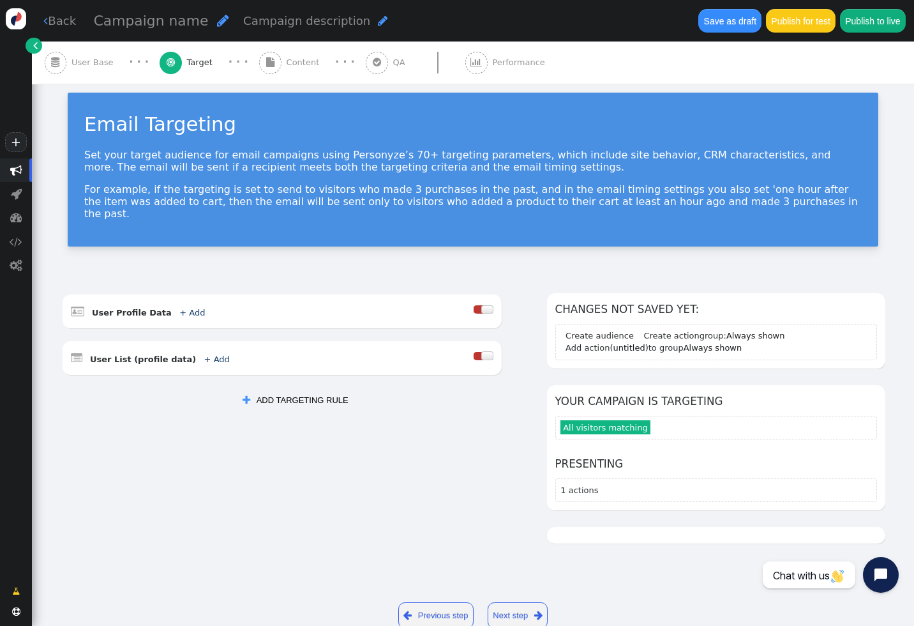
click at [491, 430] on div "AND OR XOR AND     User Profile Data + Add  Include Exclude  User List (p…" at bounding box center [473, 426] width 824 height 267
click at [488, 305] on div at bounding box center [487, 309] width 12 height 8
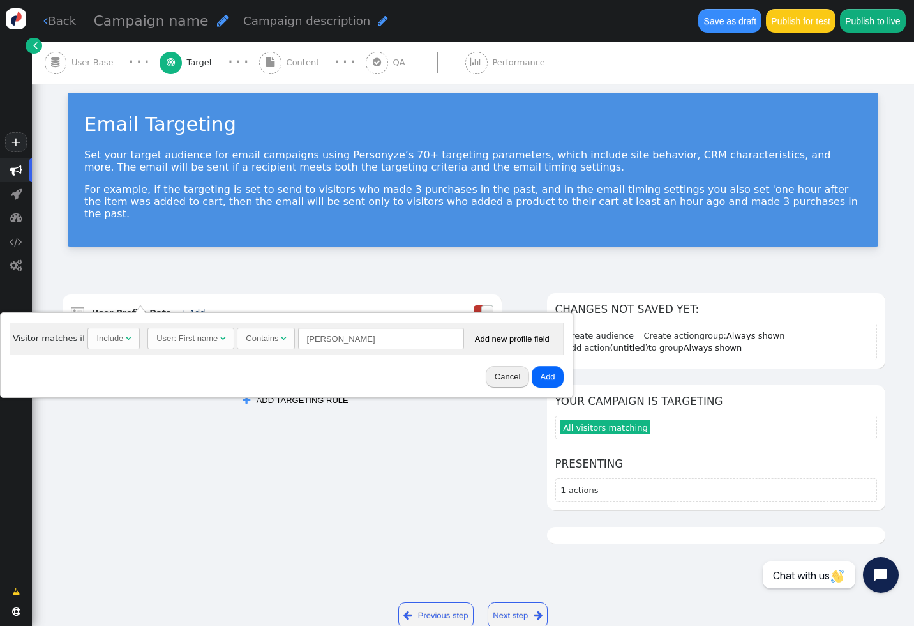
click at [204, 336] on div "User: First name" at bounding box center [186, 338] width 61 height 13
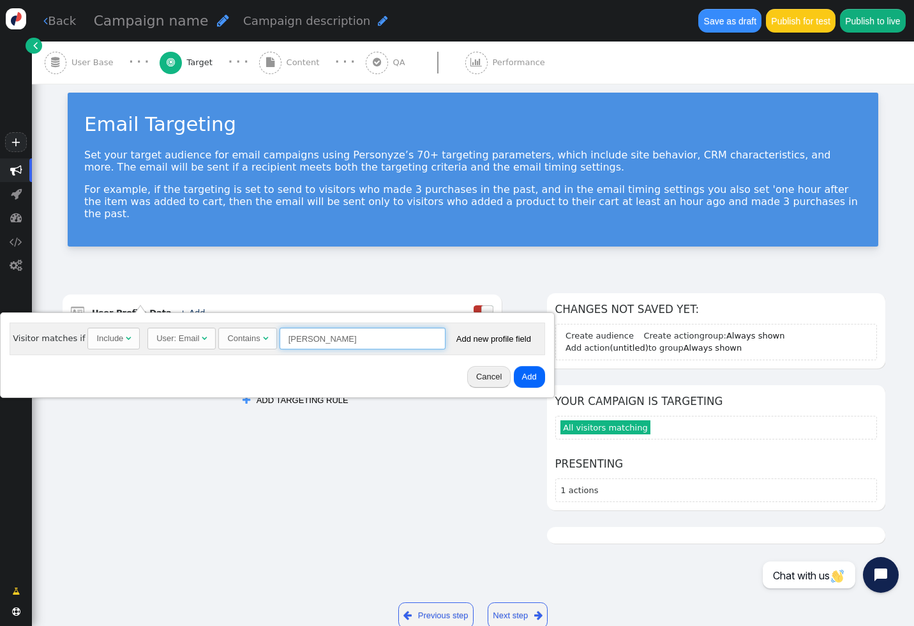
click at [329, 337] on input "[PERSON_NAME]" at bounding box center [363, 338] width 166 height 22
click at [242, 340] on div "Contains" at bounding box center [243, 338] width 33 height 13
type input "lvillacin"
click at [521, 378] on button "Add" at bounding box center [529, 377] width 31 height 22
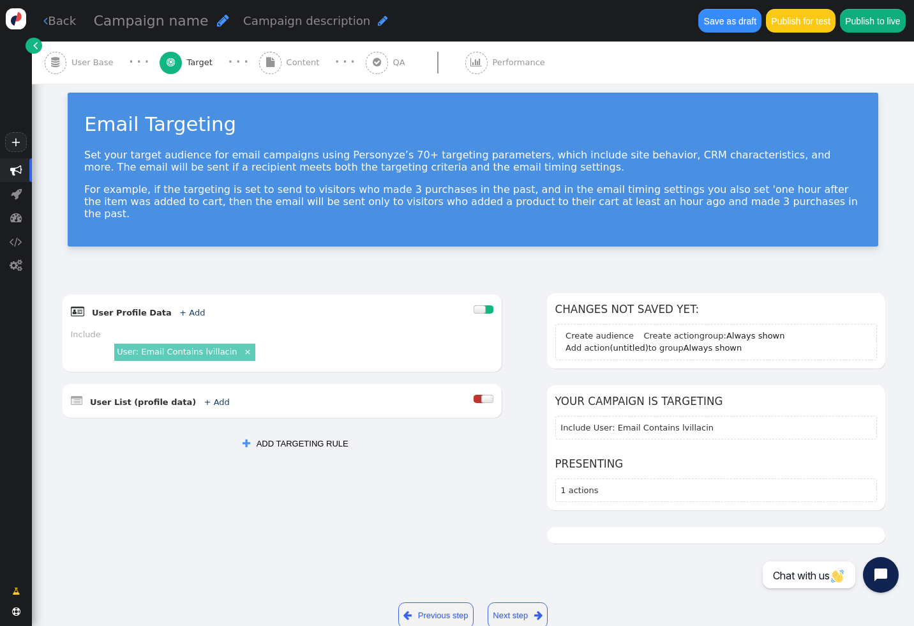
click at [516, 602] on link "Next step " at bounding box center [518, 615] width 61 height 26
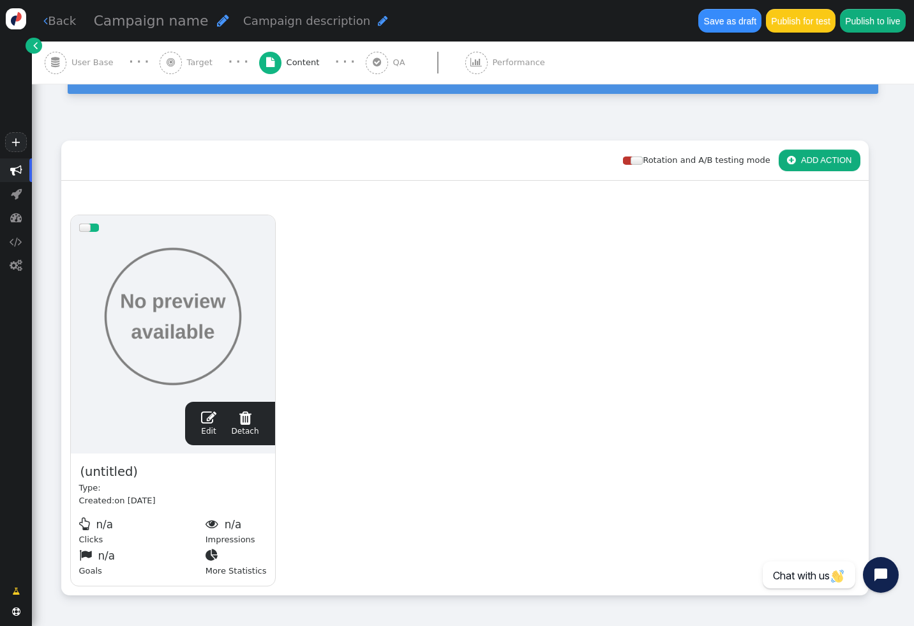
scroll to position [186, 0]
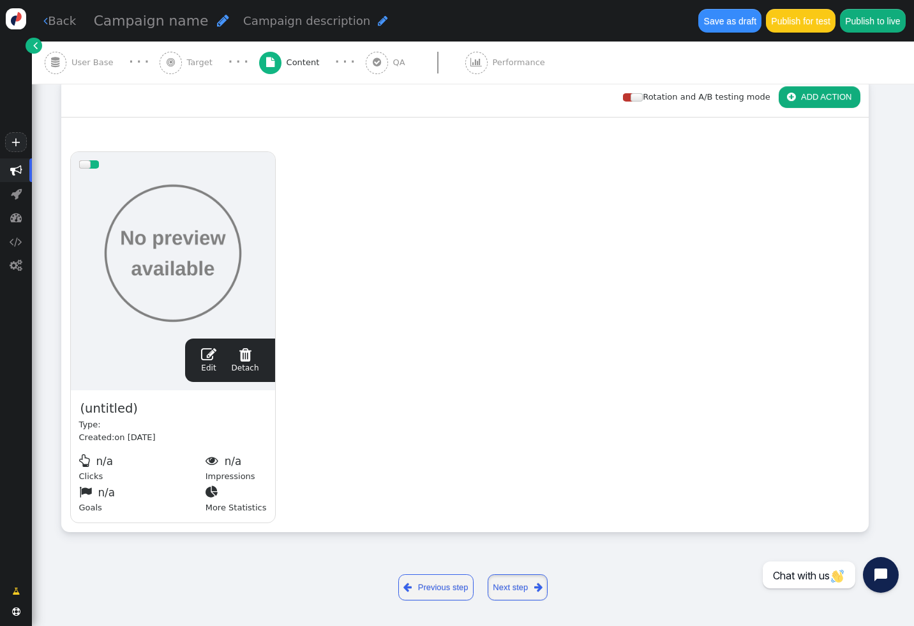
click at [510, 584] on link "Next step " at bounding box center [518, 587] width 61 height 26
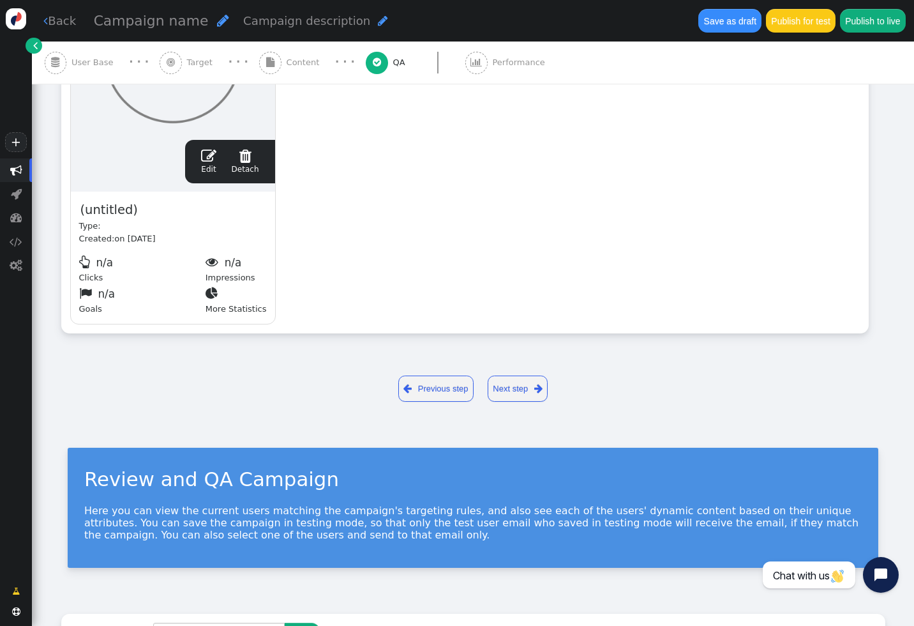
scroll to position [0, 0]
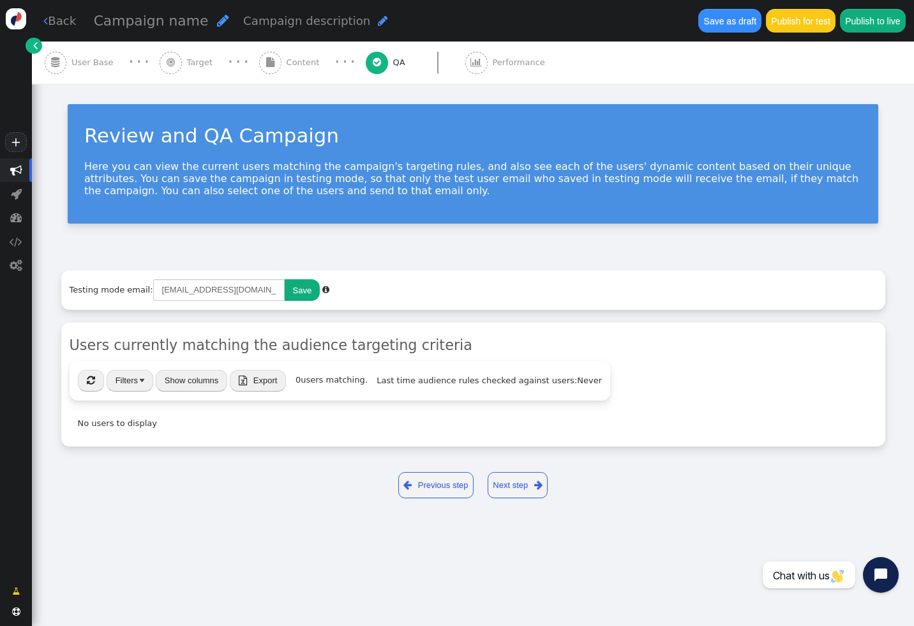
click at [91, 382] on span "" at bounding box center [91, 380] width 8 height 10
click at [131, 375] on button "Filters" at bounding box center [130, 381] width 47 height 22
click at [267, 437] on div "No users to display" at bounding box center [340, 422] width 541 height 29
click at [255, 383] on span "Export" at bounding box center [265, 380] width 24 height 10
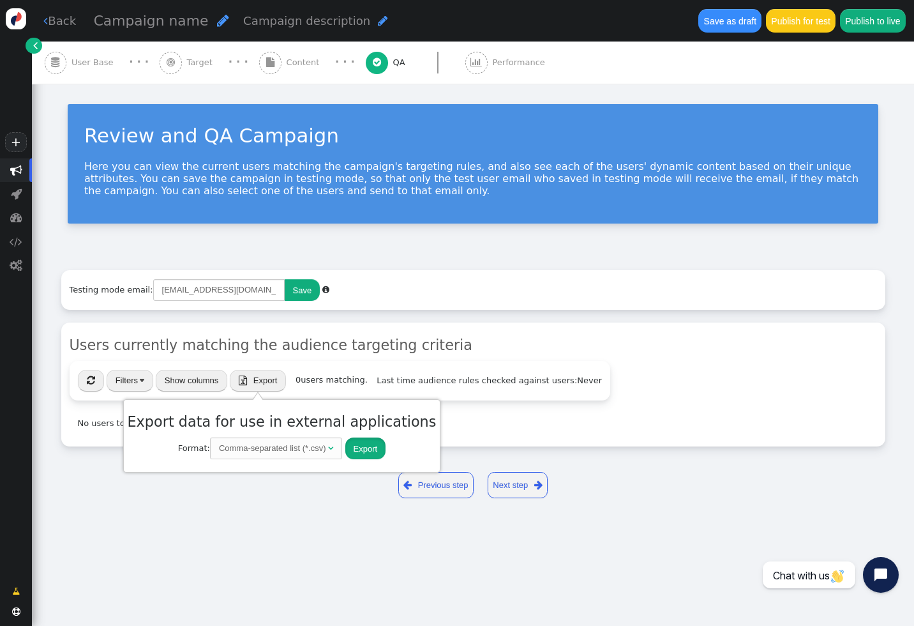
click at [345, 449] on button "Export" at bounding box center [365, 448] width 41 height 22
click at [321, 495] on div " Previous step Next step " at bounding box center [473, 485] width 824 height 45
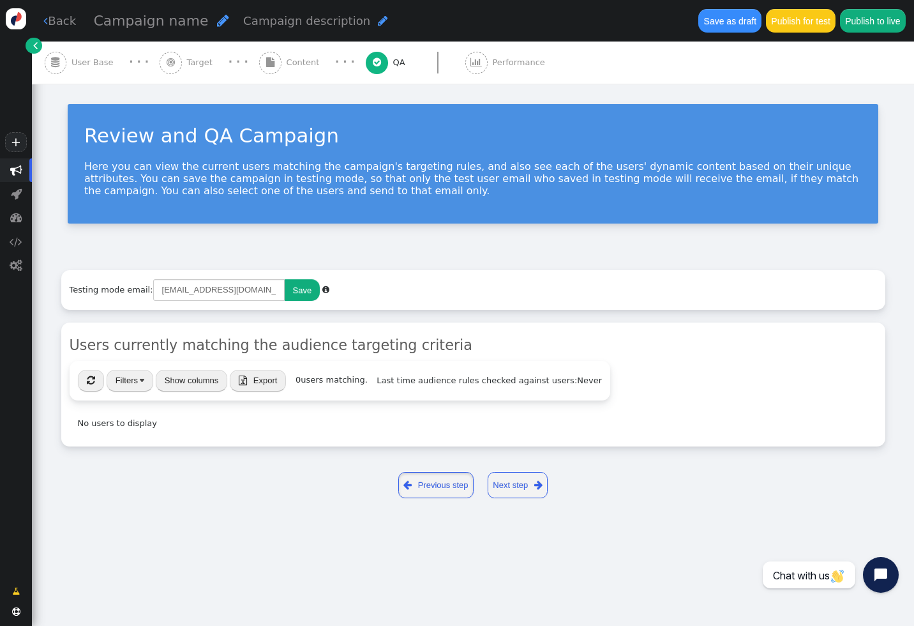
click at [430, 481] on link " Previous step" at bounding box center [436, 485] width 76 height 26
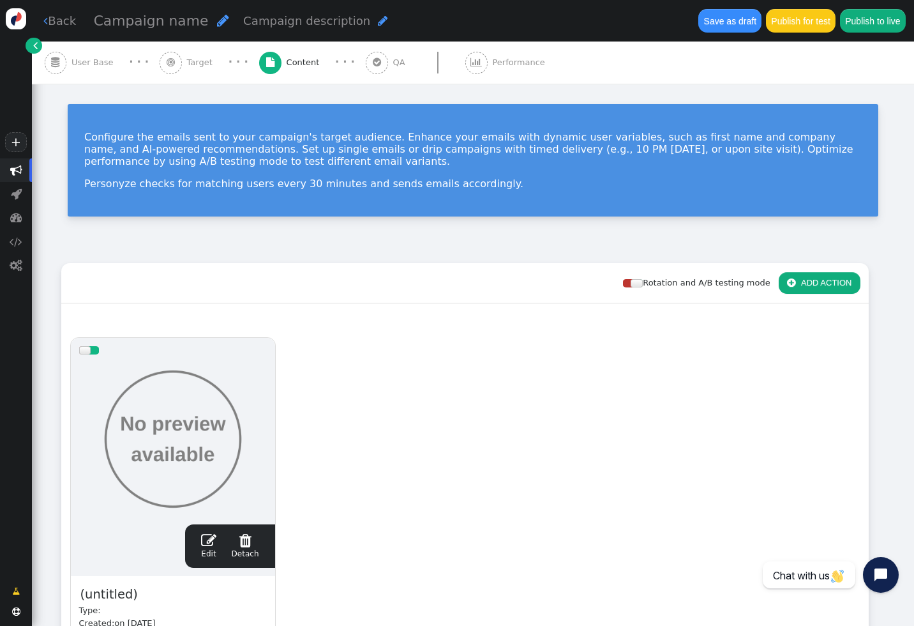
scroll to position [186, 0]
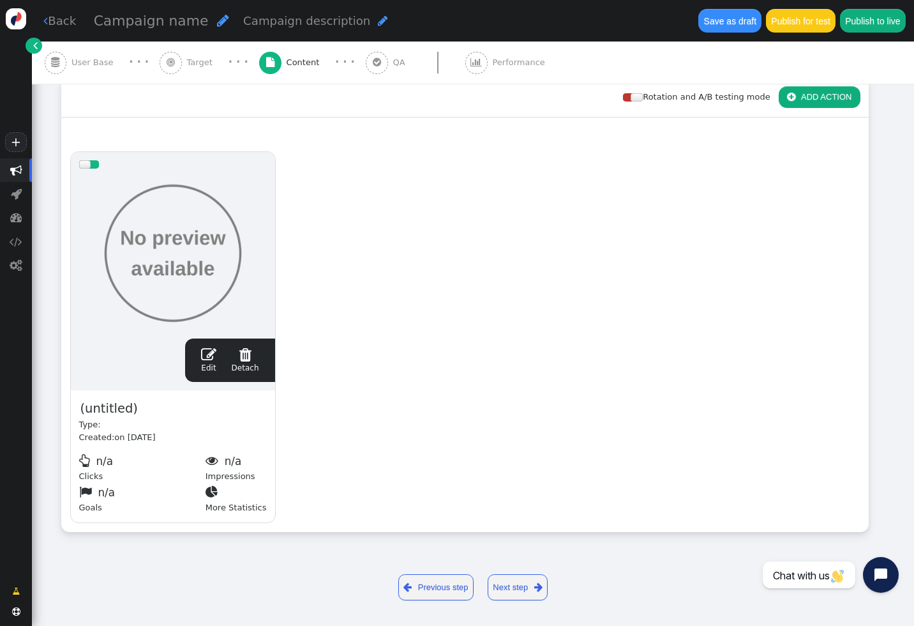
click at [423, 594] on link " Previous step" at bounding box center [436, 587] width 76 height 26
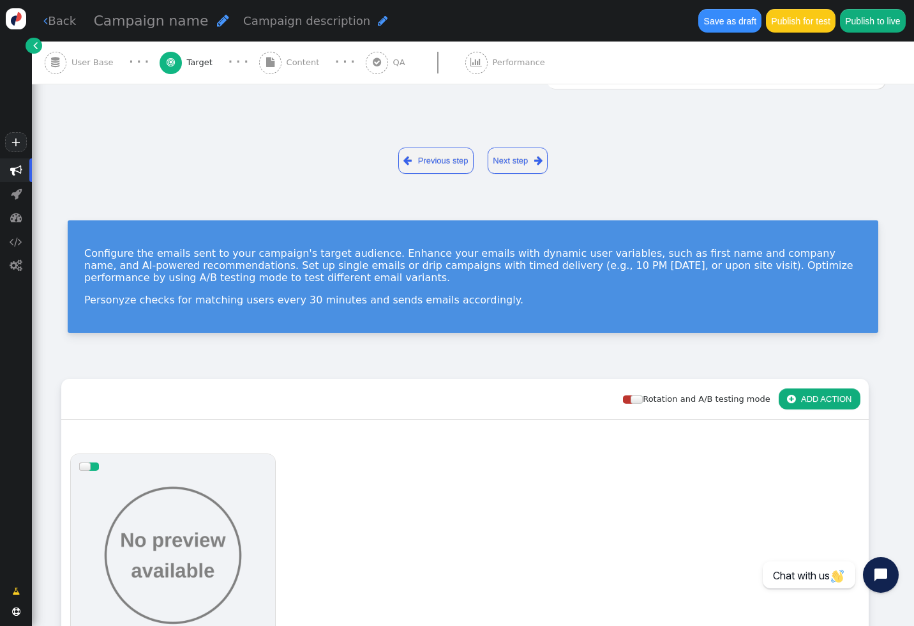
scroll to position [11, 0]
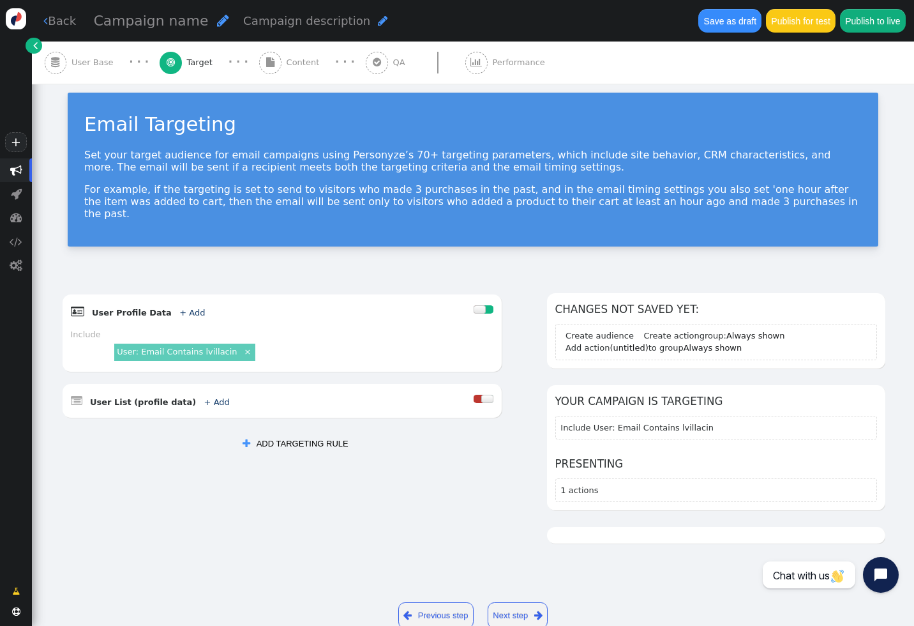
click at [243, 345] on link "×" at bounding box center [248, 350] width 11 height 11
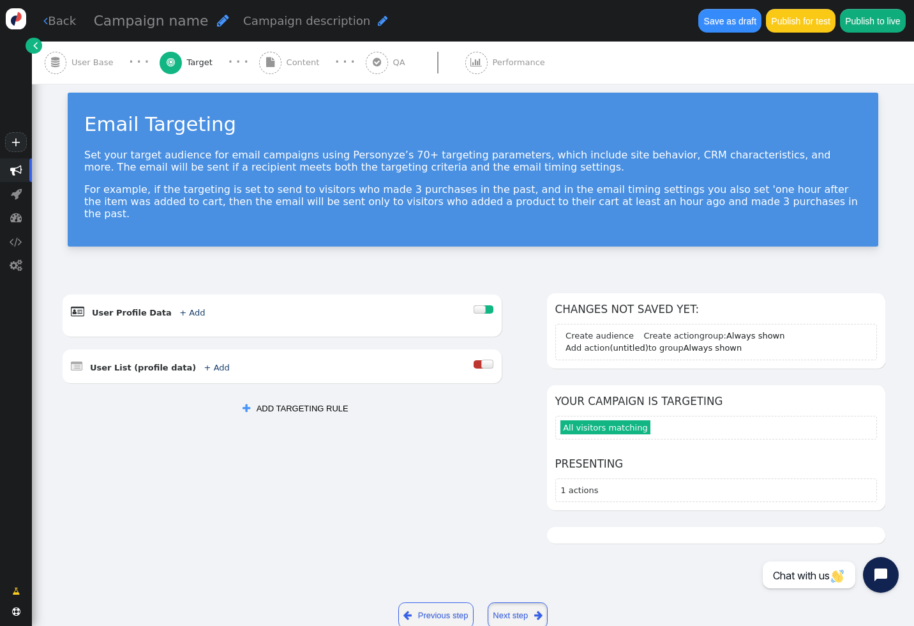
click at [502, 604] on link "Next step " at bounding box center [518, 615] width 61 height 26
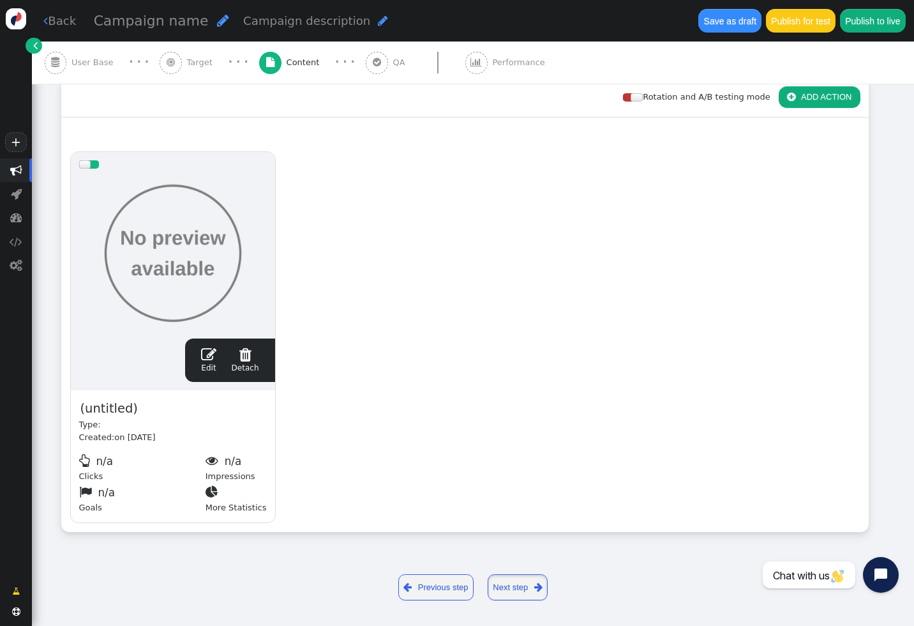
click at [509, 590] on link "Next step " at bounding box center [518, 587] width 61 height 26
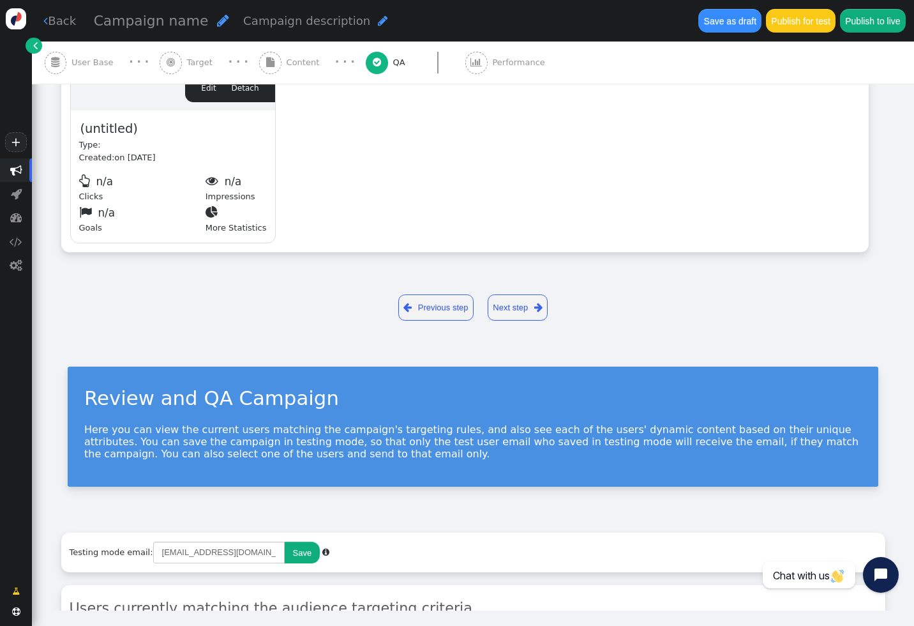
scroll to position [0, 0]
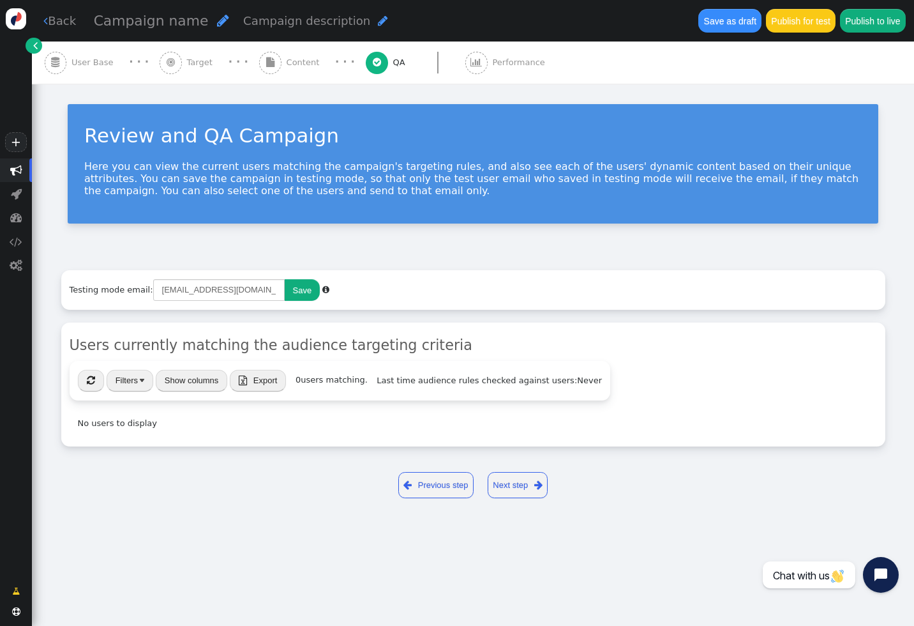
click at [84, 380] on button "" at bounding box center [91, 381] width 26 height 22
click at [238, 288] on input "[EMAIL_ADDRESS][DOMAIN_NAME]" at bounding box center [218, 290] width 131 height 22
click at [264, 309] on div "Testing mode email: Save " at bounding box center [473, 290] width 824 height 40
click at [299, 297] on button "Save" at bounding box center [303, 290] width 36 height 22
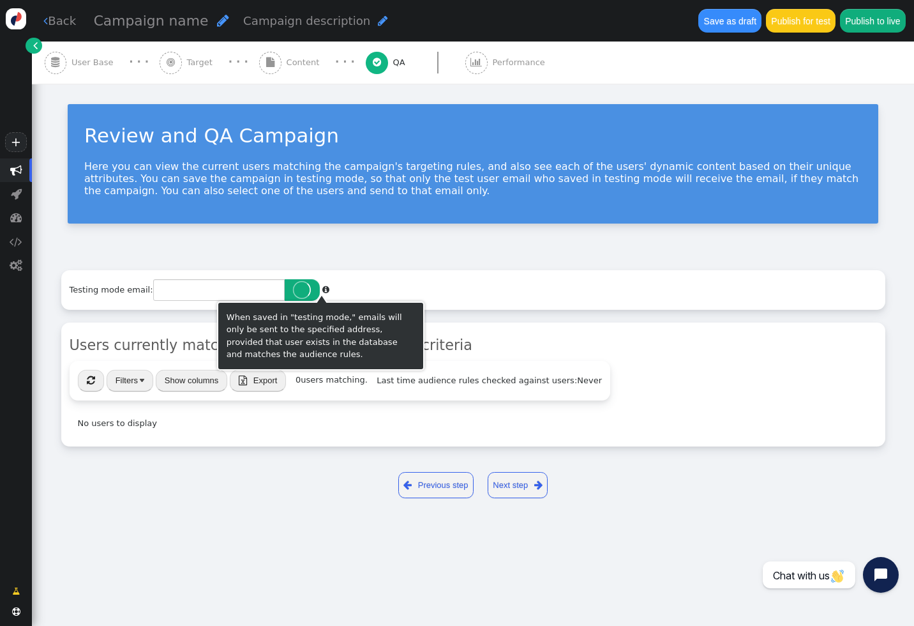
click at [377, 289] on div "Testing mode email: " at bounding box center [473, 290] width 824 height 40
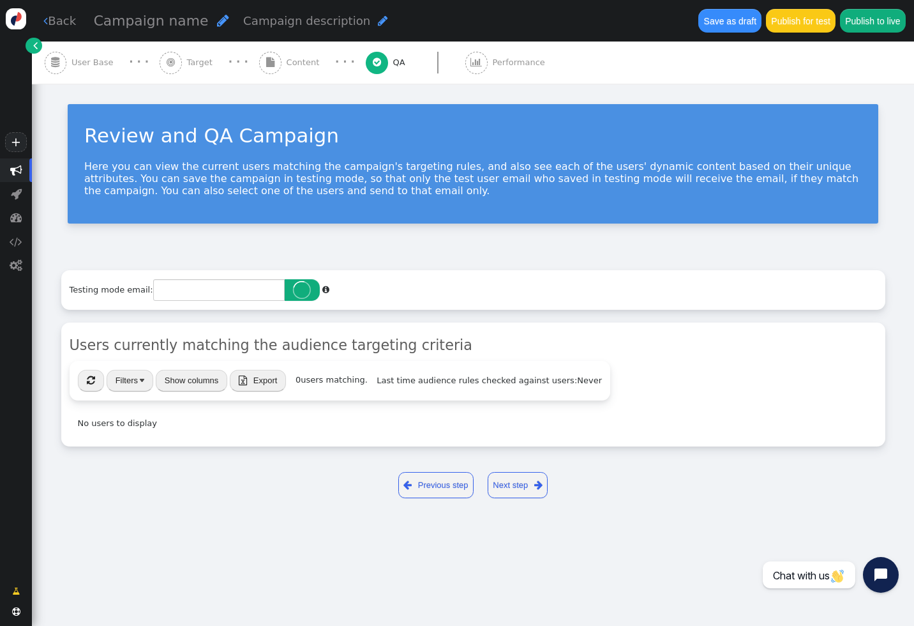
click at [504, 481] on link "Next step " at bounding box center [518, 485] width 61 height 26
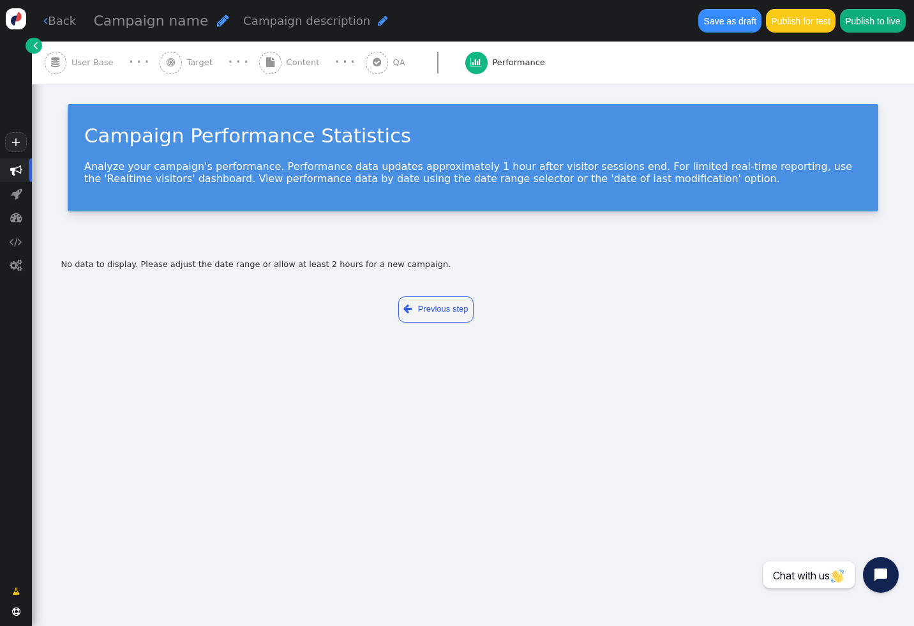
click at [446, 321] on link " Previous step" at bounding box center [436, 309] width 76 height 26
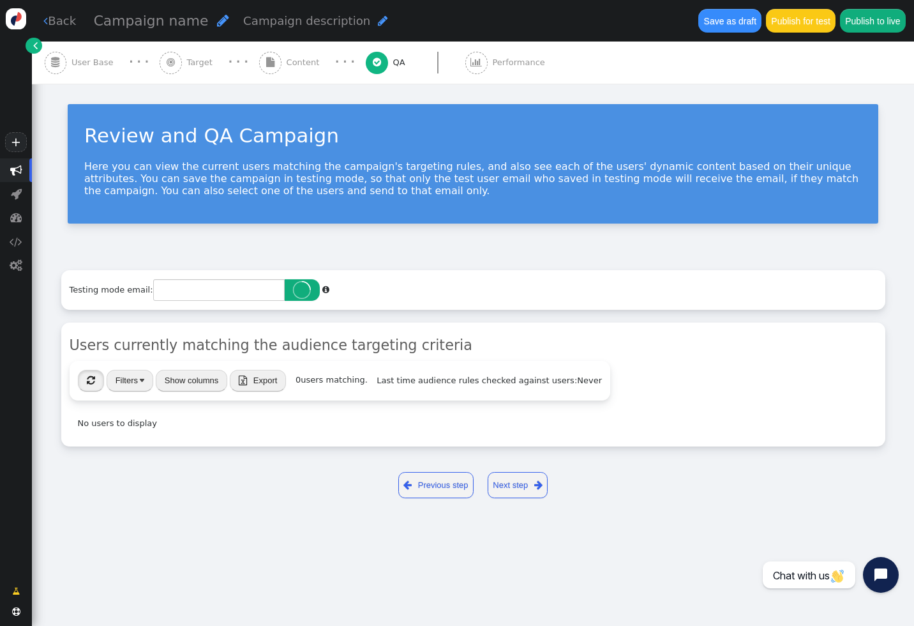
click at [92, 376] on span "" at bounding box center [91, 380] width 8 height 10
click at [544, 380] on span "Last time audience rules checked against users: Never" at bounding box center [489, 380] width 225 height 10
click at [438, 479] on link " Previous step" at bounding box center [436, 485] width 76 height 26
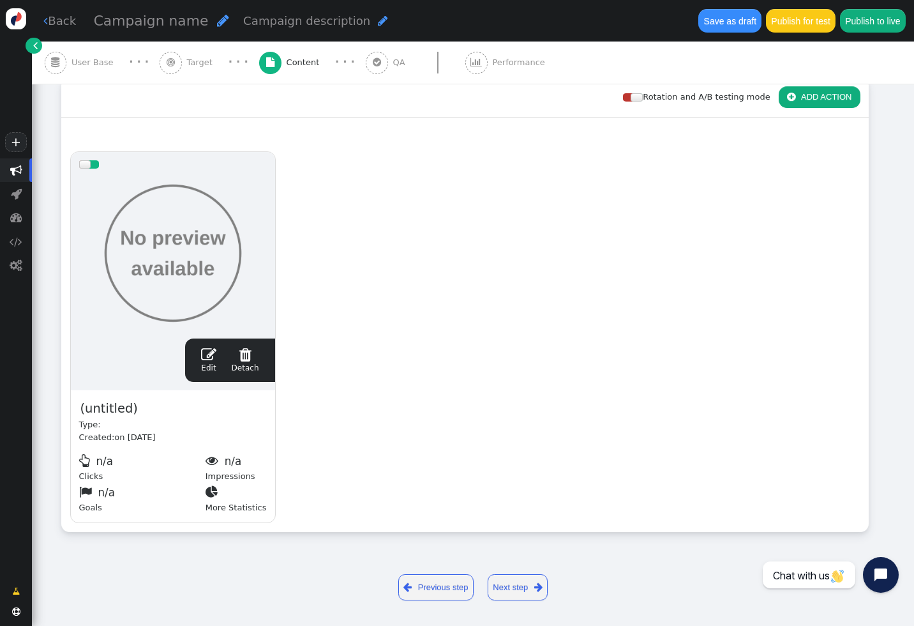
click at [423, 598] on link " Previous step" at bounding box center [436, 587] width 76 height 26
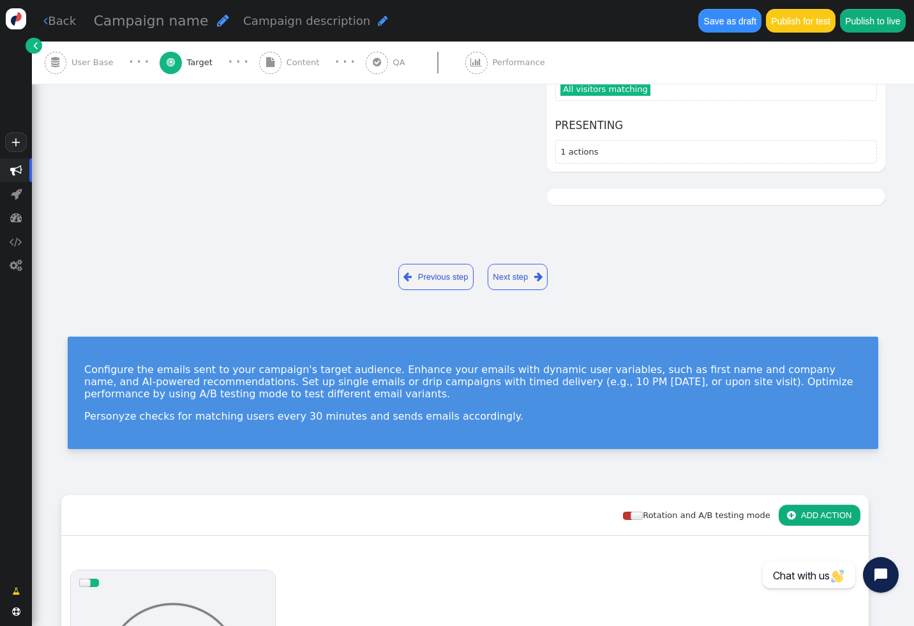
scroll to position [11, 0]
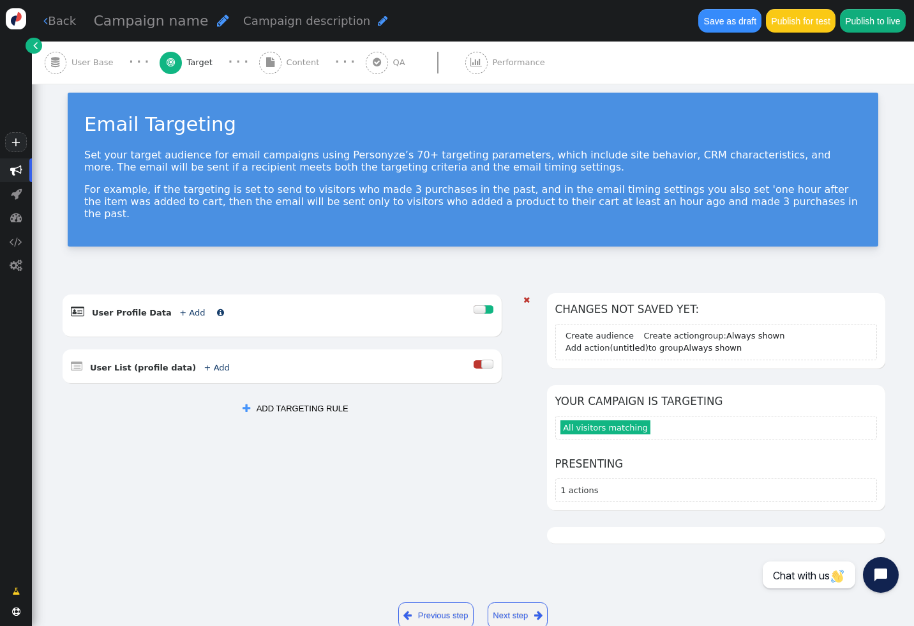
click at [180, 308] on link "+ Add" at bounding box center [192, 313] width 26 height 10
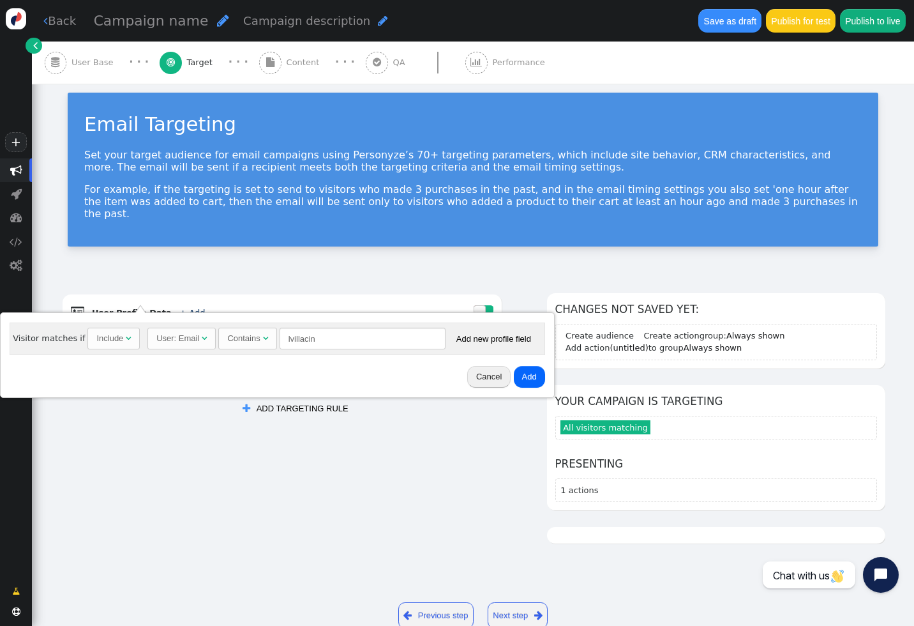
click at [192, 332] on div "User: Email" at bounding box center [177, 338] width 43 height 13
click at [195, 336] on div "User: Last name" at bounding box center [186, 338] width 61 height 13
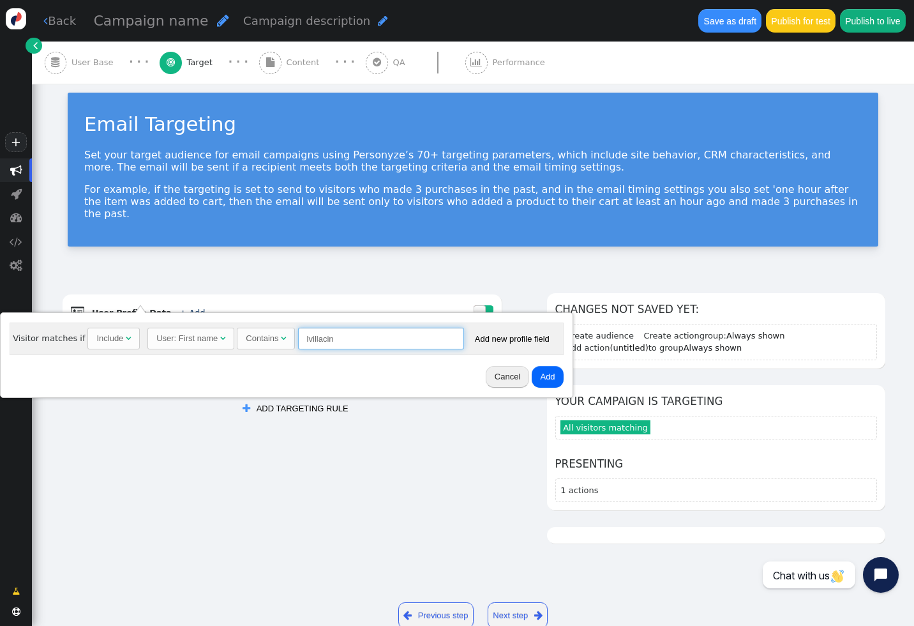
click at [341, 343] on input "lvillacin" at bounding box center [381, 338] width 166 height 22
type input "[PERSON_NAME]"
click at [551, 374] on button "Add" at bounding box center [547, 377] width 31 height 22
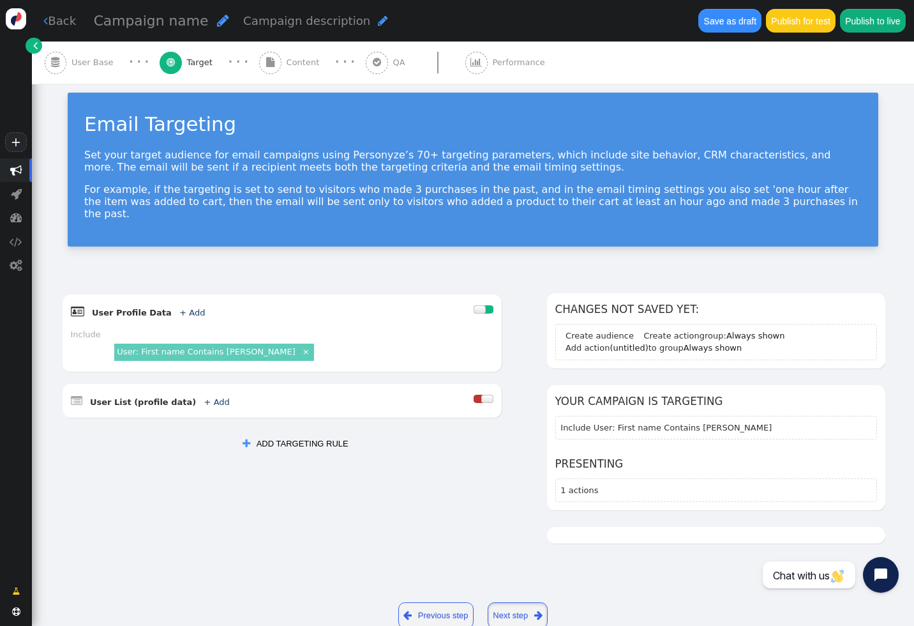
click at [508, 604] on link "Next step " at bounding box center [518, 615] width 61 height 26
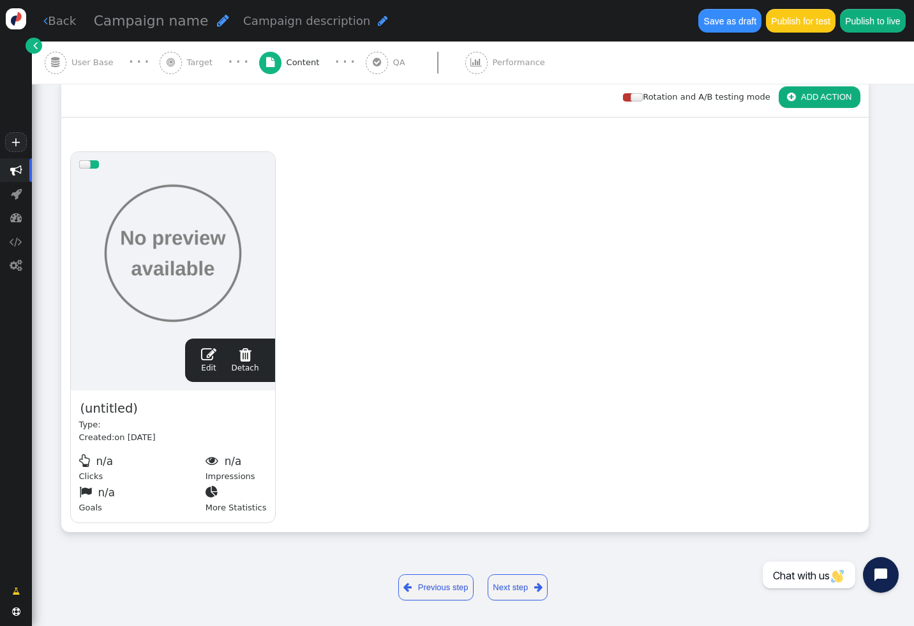
click at [511, 586] on link "Next step " at bounding box center [518, 587] width 61 height 26
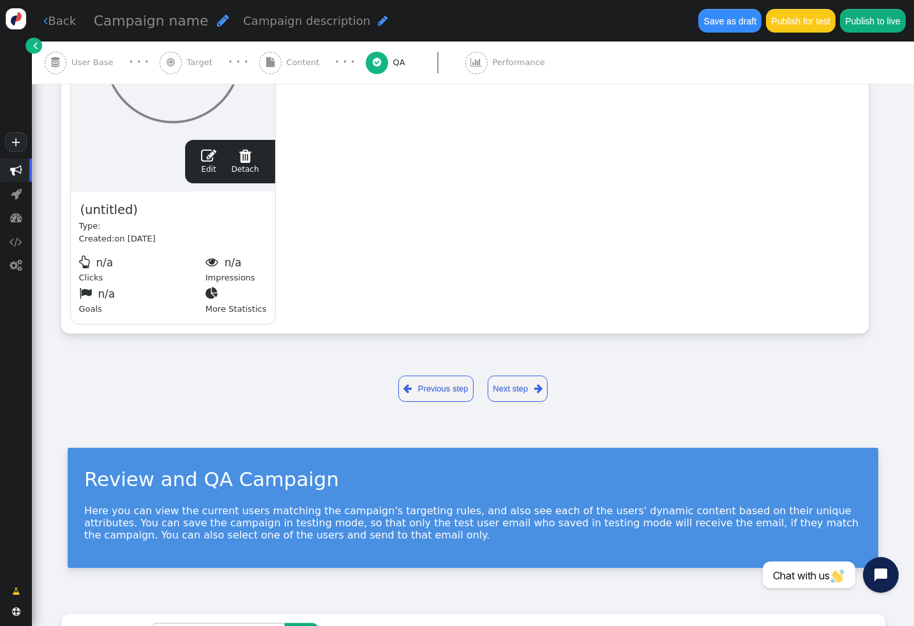
scroll to position [0, 0]
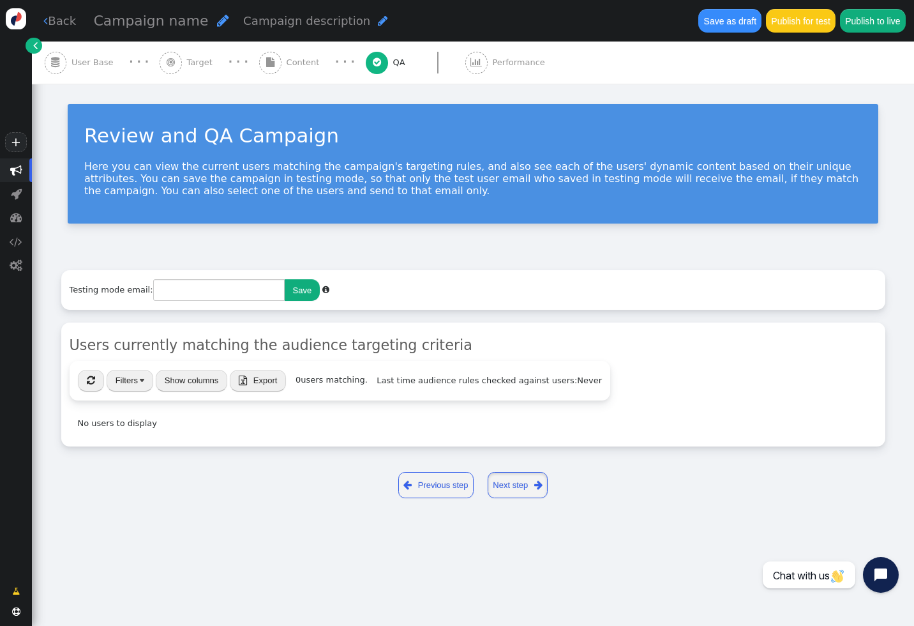
click at [506, 486] on link "Next step " at bounding box center [518, 485] width 61 height 26
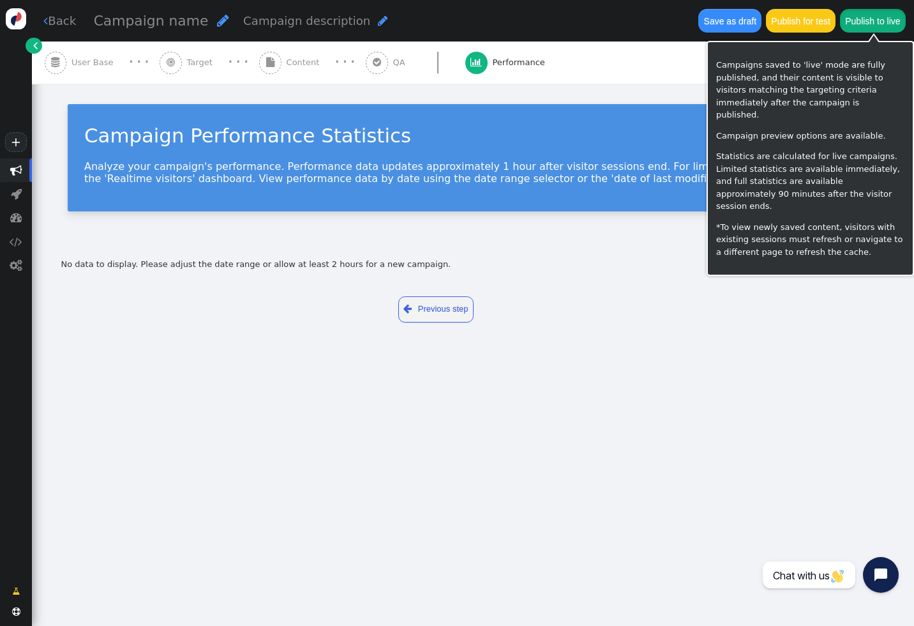
click at [874, 25] on button "Publish to live" at bounding box center [873, 20] width 66 height 23
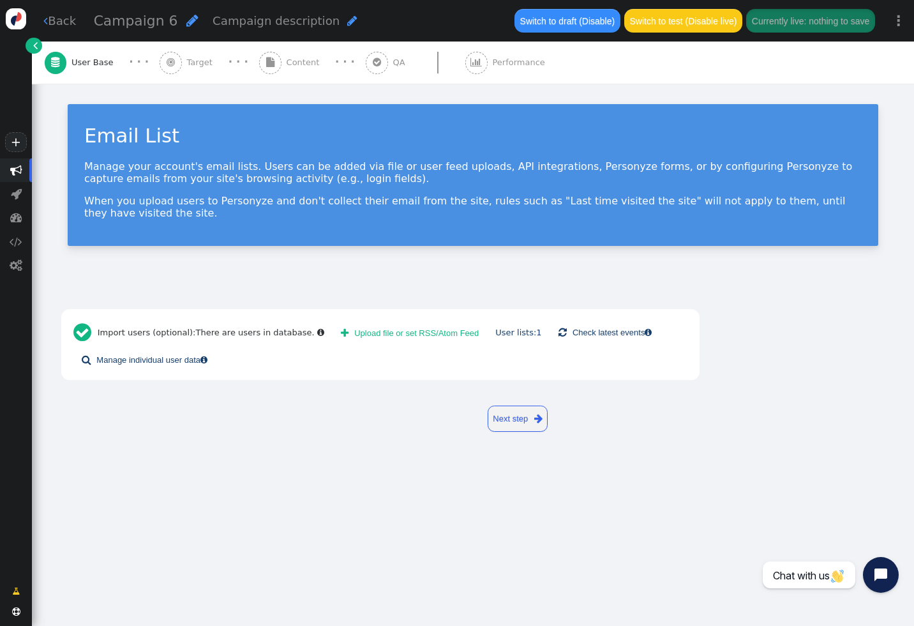
click at [130, 24] on span "Campaign 6" at bounding box center [136, 21] width 84 height 16
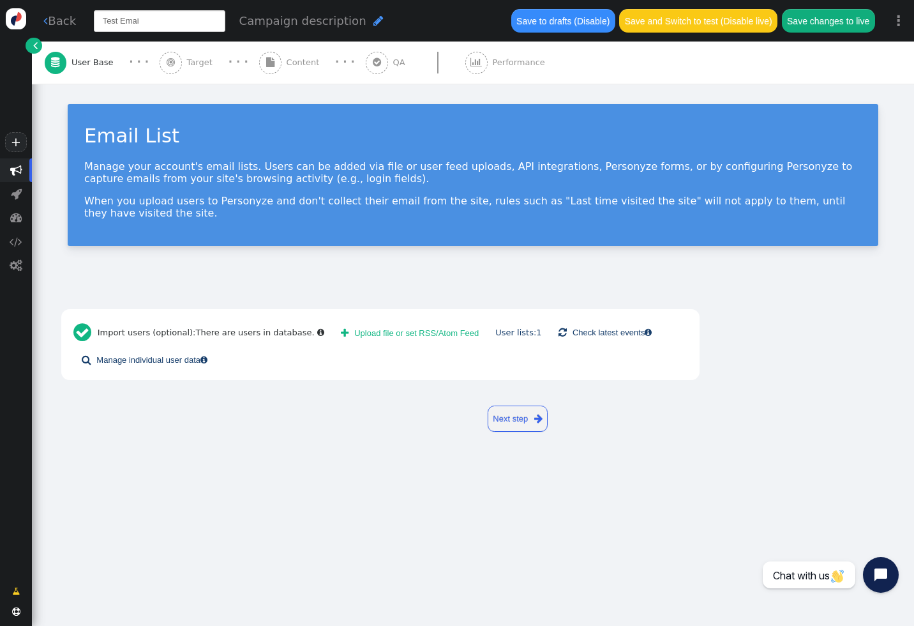
type input "Test Email"
click at [177, 64] on div " Target" at bounding box center [189, 62] width 58 height 42
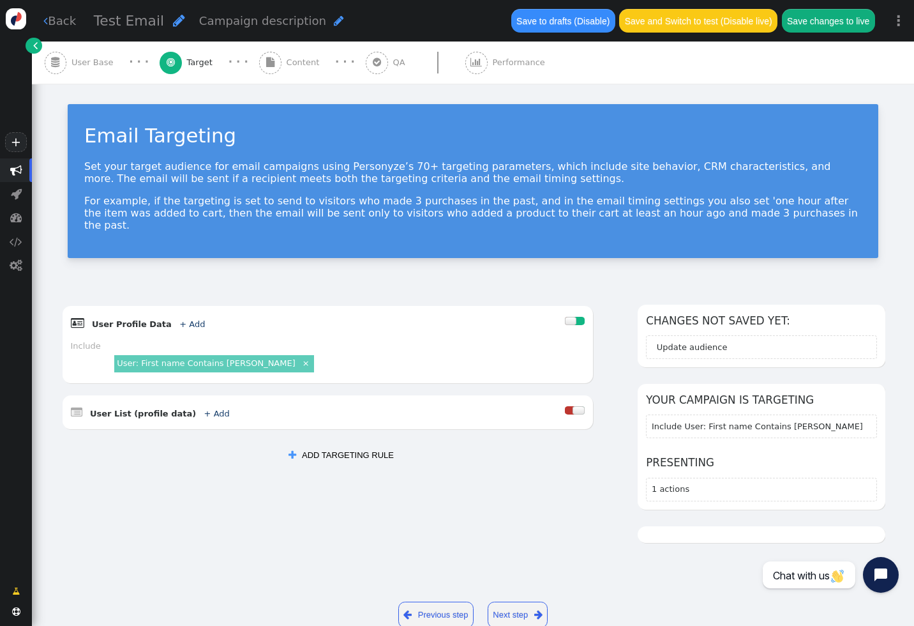
click at [266, 64] on span "" at bounding box center [270, 62] width 8 height 10
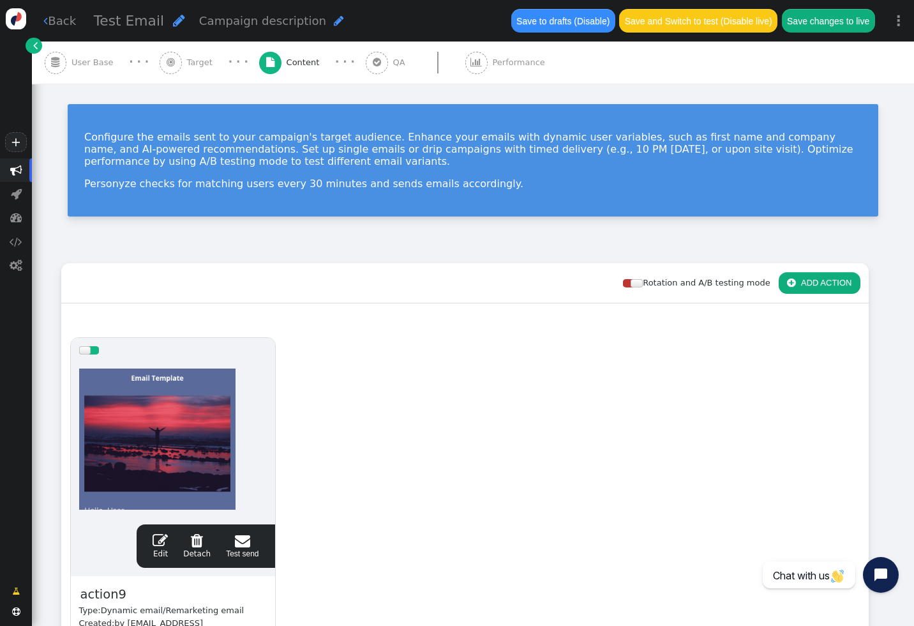
click at [492, 56] on span "Performance" at bounding box center [520, 62] width 57 height 13
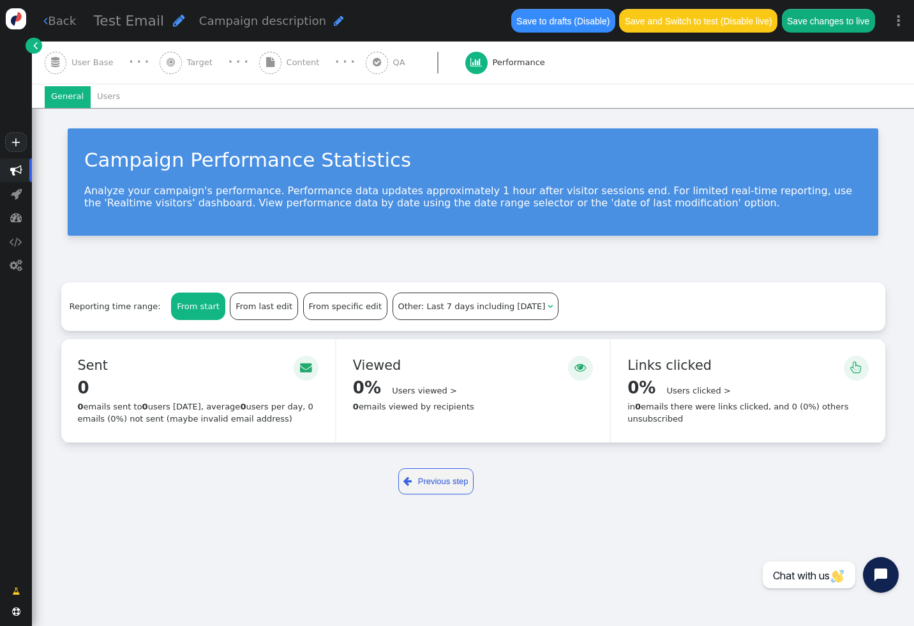
click at [393, 63] on span "QA" at bounding box center [401, 62] width 17 height 13
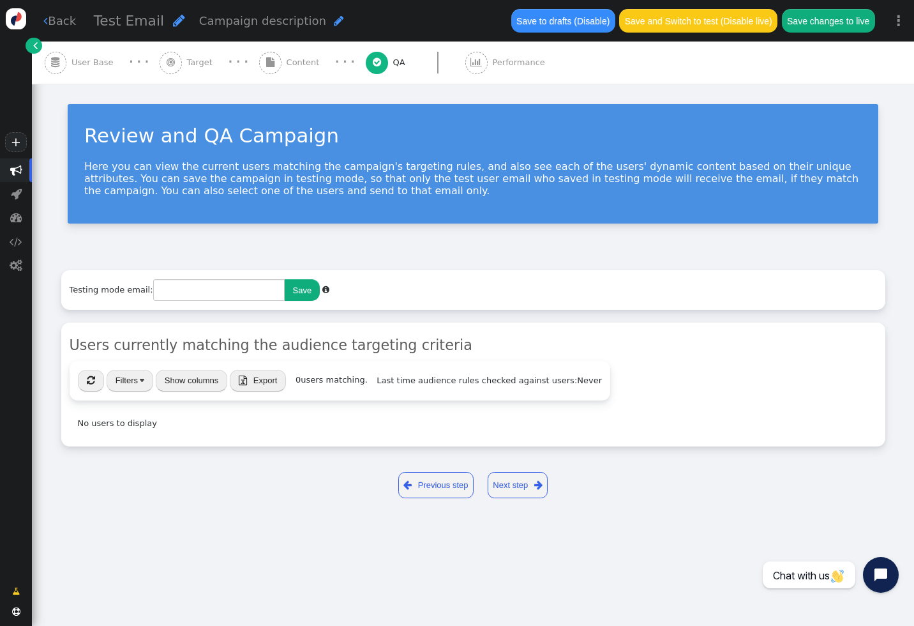
click at [94, 379] on span "" at bounding box center [91, 380] width 8 height 10
click at [87, 62] on span "User Base" at bounding box center [94, 62] width 47 height 13
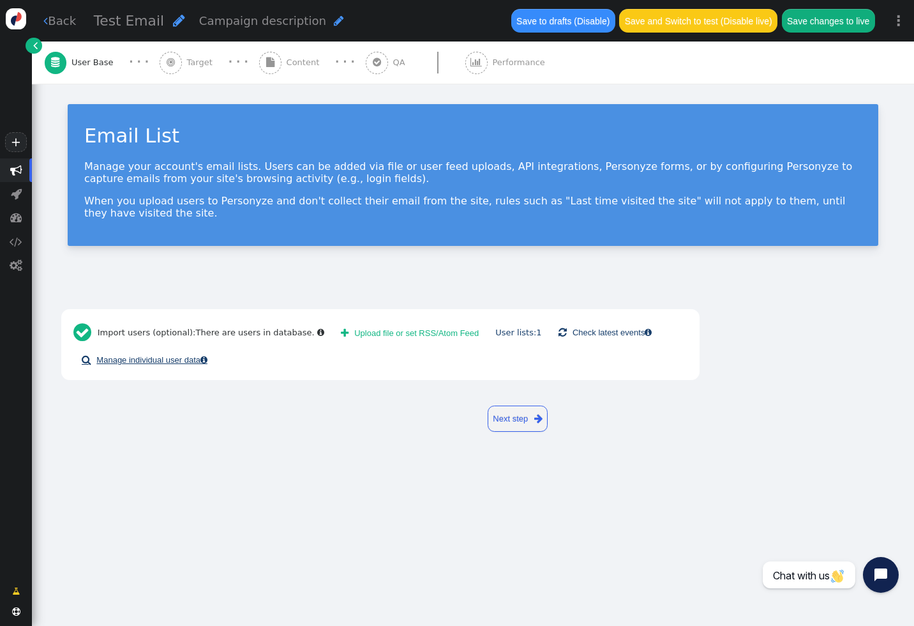
click at [163, 357] on link " Manage individual user data " at bounding box center [144, 360] width 142 height 22
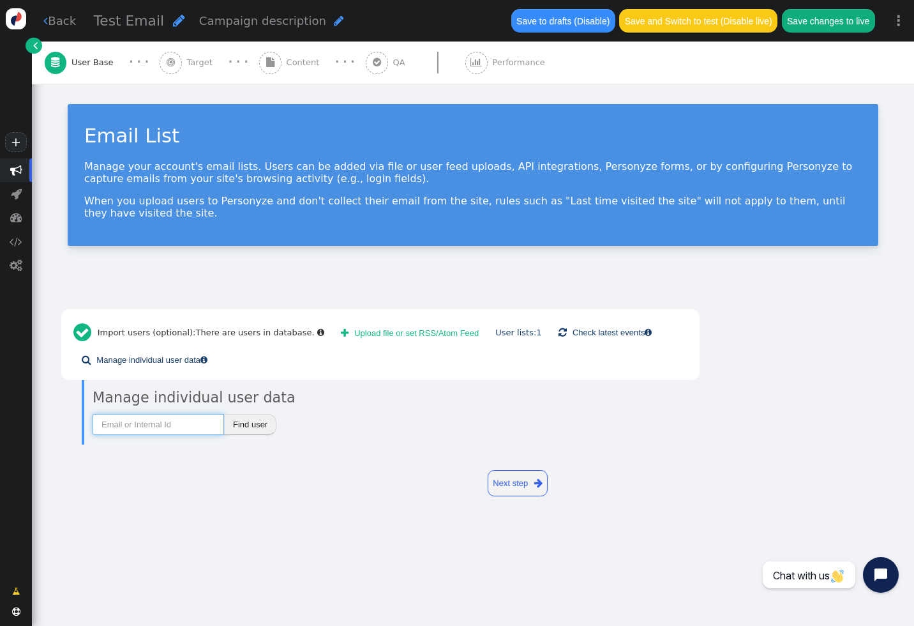
click at [153, 421] on input "text" at bounding box center [158, 425] width 131 height 22
type input "[EMAIL_ADDRESS][DOMAIN_NAME]"
click at [253, 422] on button "Find user" at bounding box center [250, 425] width 52 height 22
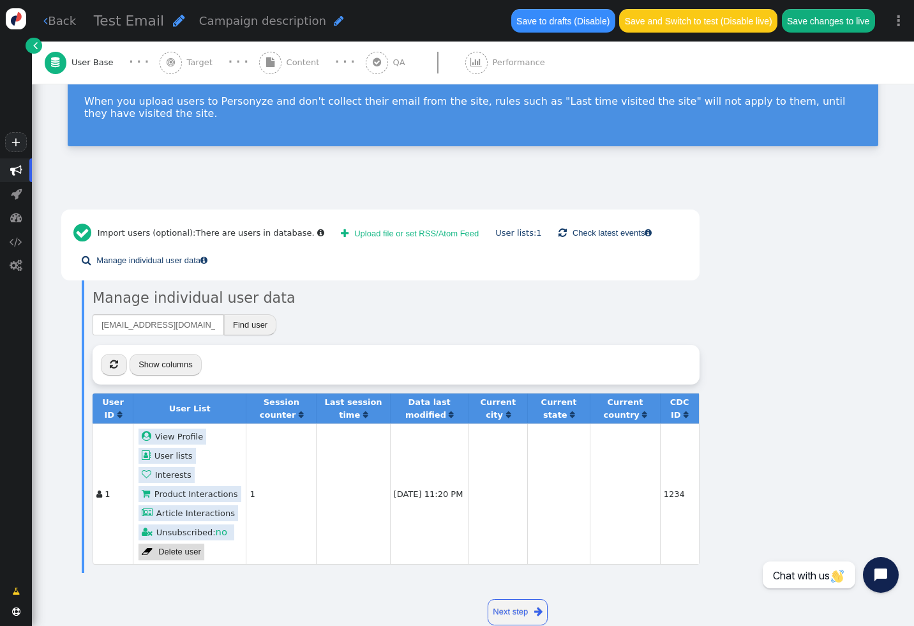
scroll to position [125, 0]
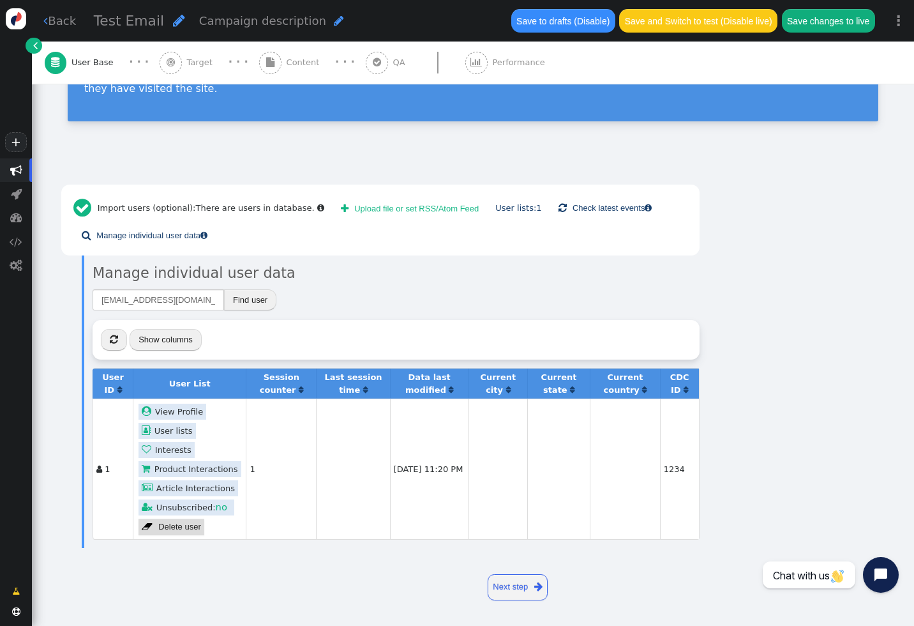
click at [185, 412] on link " View Profile" at bounding box center [173, 411] width 68 height 16
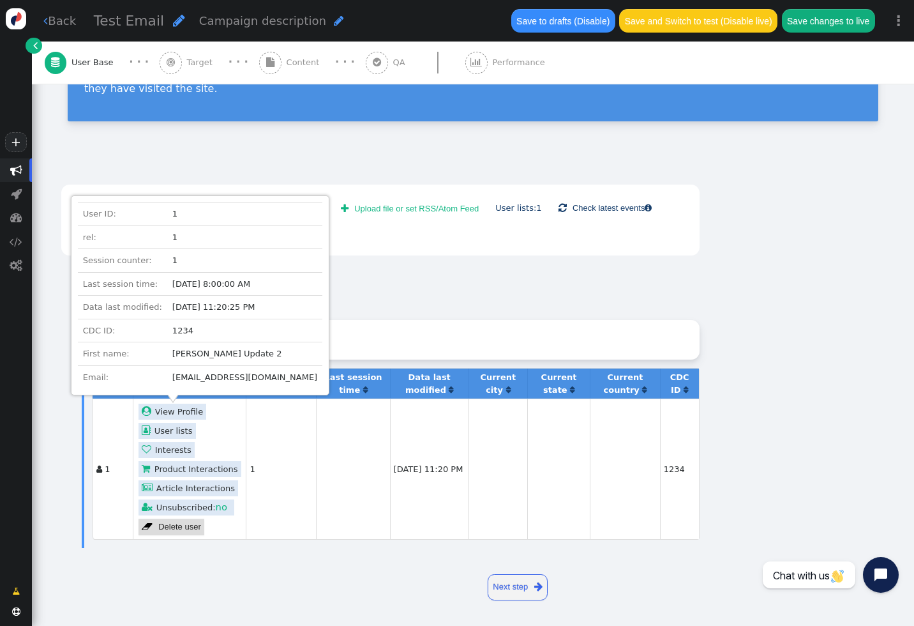
click at [173, 429] on link " User lists" at bounding box center [167, 431] width 57 height 16
click at [167, 353] on td "Lance Update 2" at bounding box center [244, 354] width 155 height 24
drag, startPoint x: 164, startPoint y: 354, endPoint x: 251, endPoint y: 355, distance: 87.5
click at [251, 355] on td "Lance Update 2" at bounding box center [244, 354] width 155 height 24
copy td "Lance Update 2"
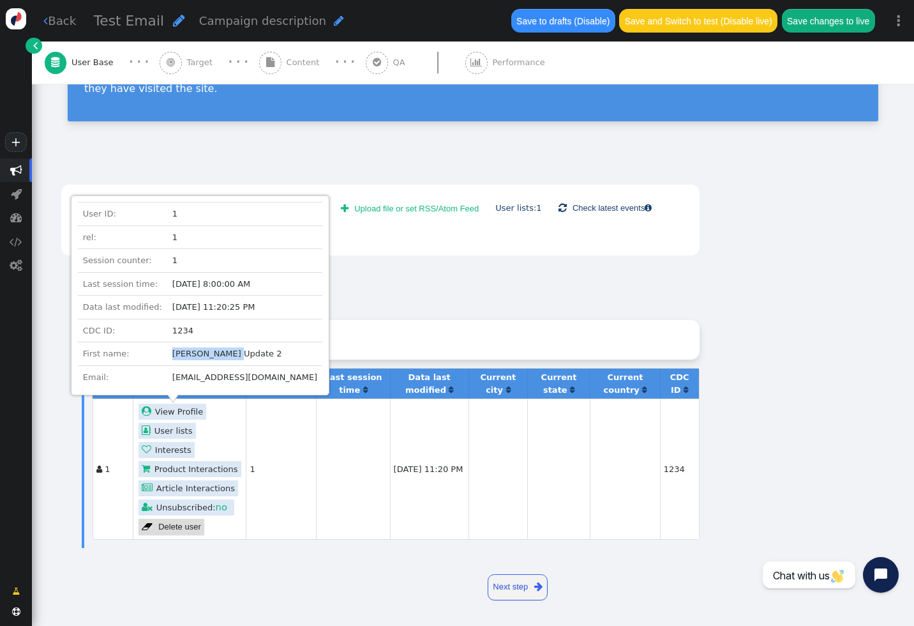
click at [521, 583] on link "Next step " at bounding box center [518, 587] width 61 height 26
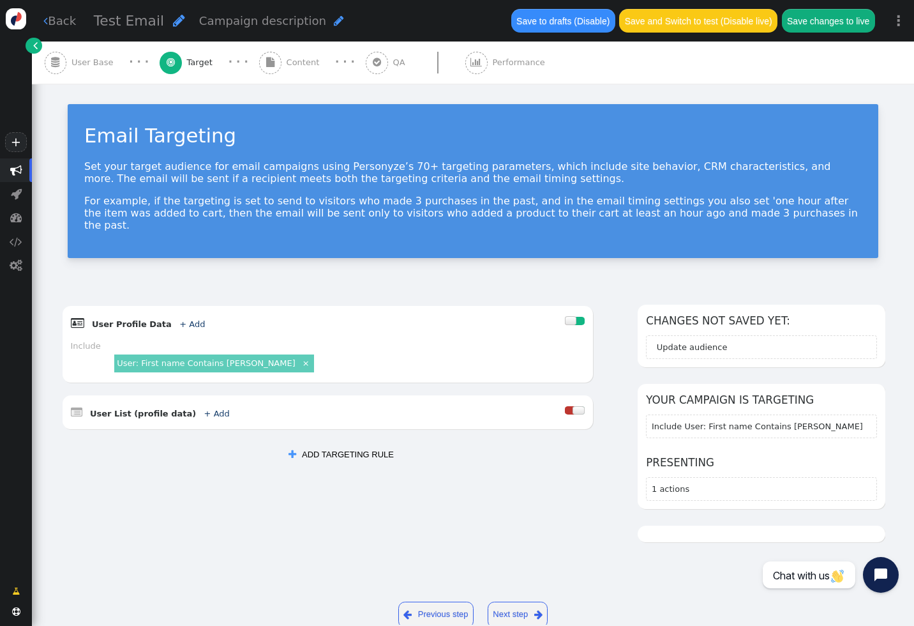
scroll to position [0, 0]
click at [301, 357] on link "×" at bounding box center [306, 362] width 11 height 11
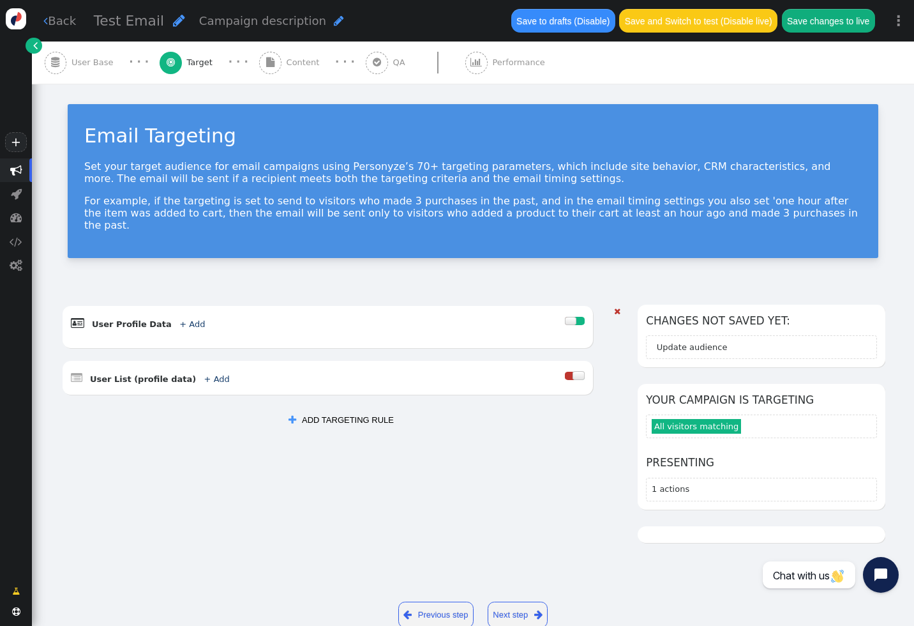
click at [179, 319] on link "+ Add" at bounding box center [192, 324] width 26 height 10
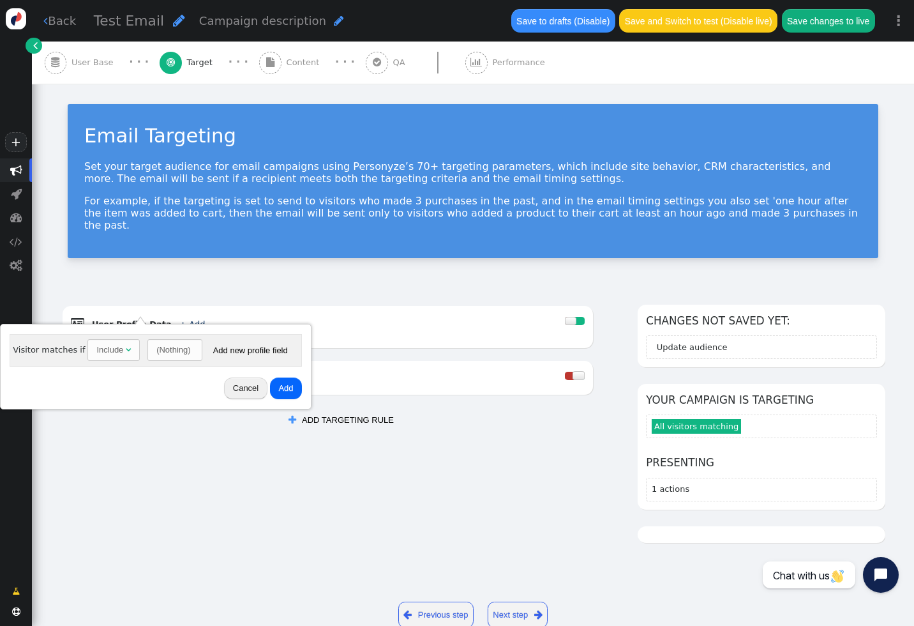
click at [119, 350] on div "Include" at bounding box center [109, 349] width 27 height 13
click at [170, 350] on div "(Nothing)" at bounding box center [173, 349] width 34 height 13
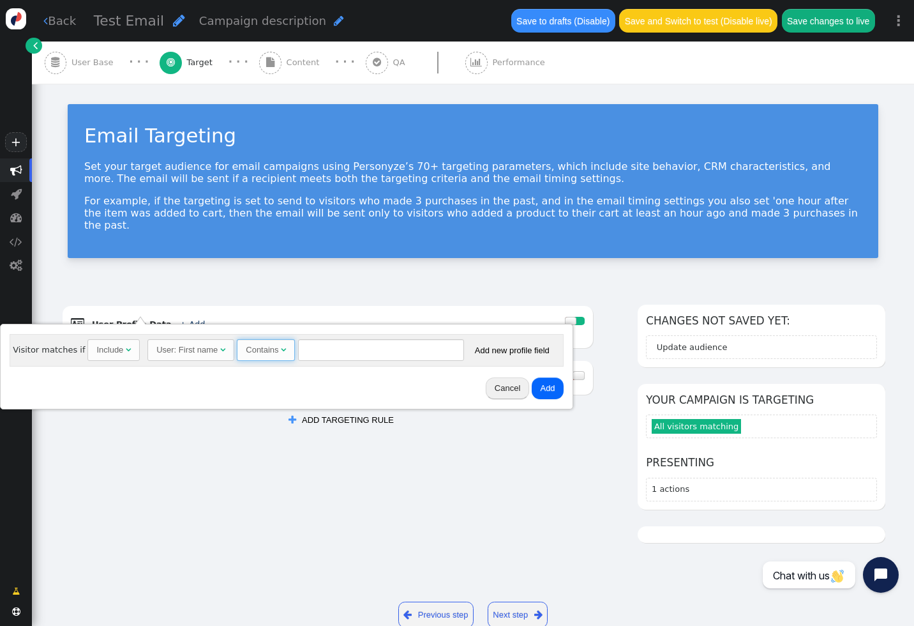
click at [281, 350] on span "" at bounding box center [283, 349] width 5 height 8
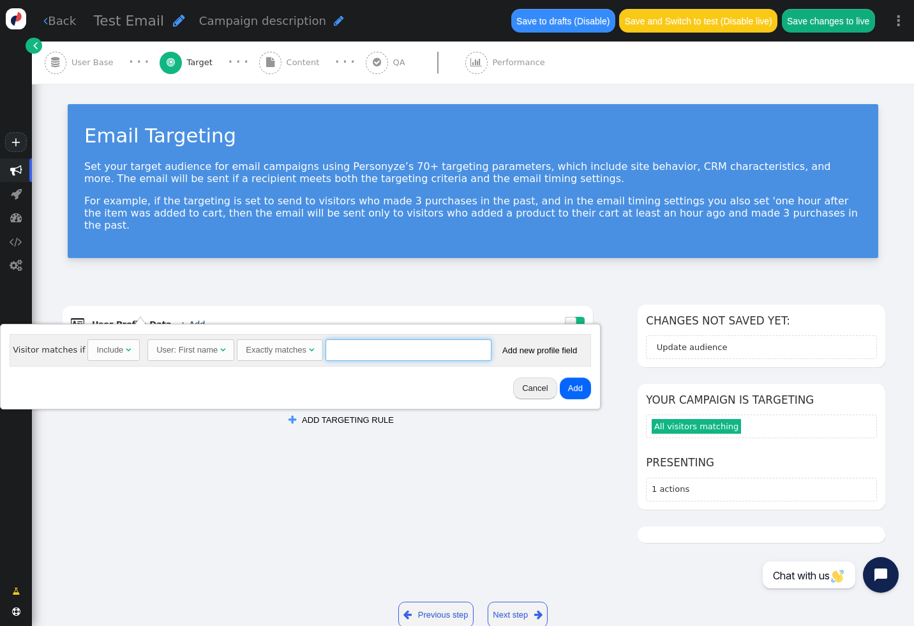
click at [347, 359] on input "text" at bounding box center [409, 350] width 166 height 22
paste input "Lance Update 2"
type input "Lance Update 2"
click at [569, 387] on button "Add" at bounding box center [575, 388] width 31 height 22
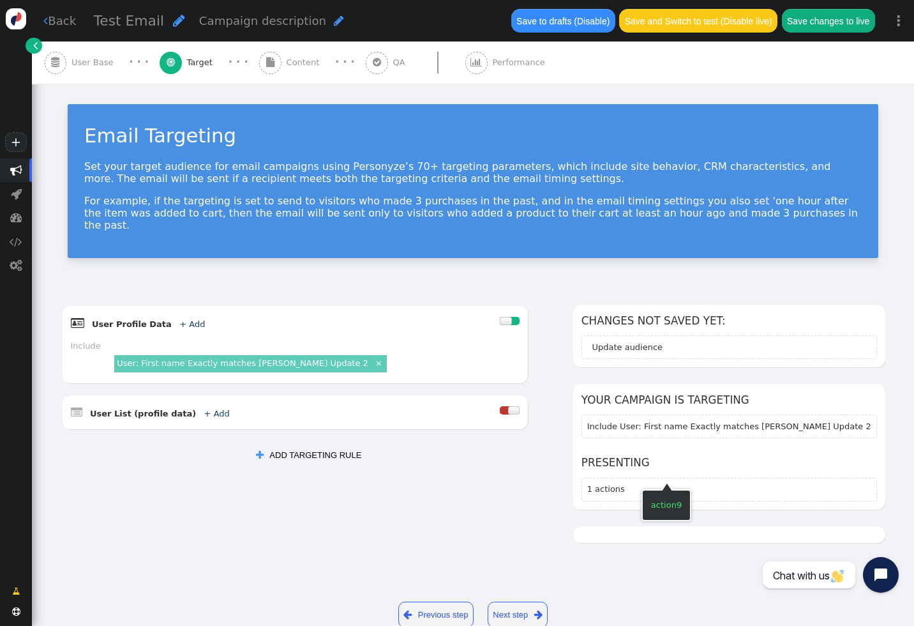
scroll to position [15, 0]
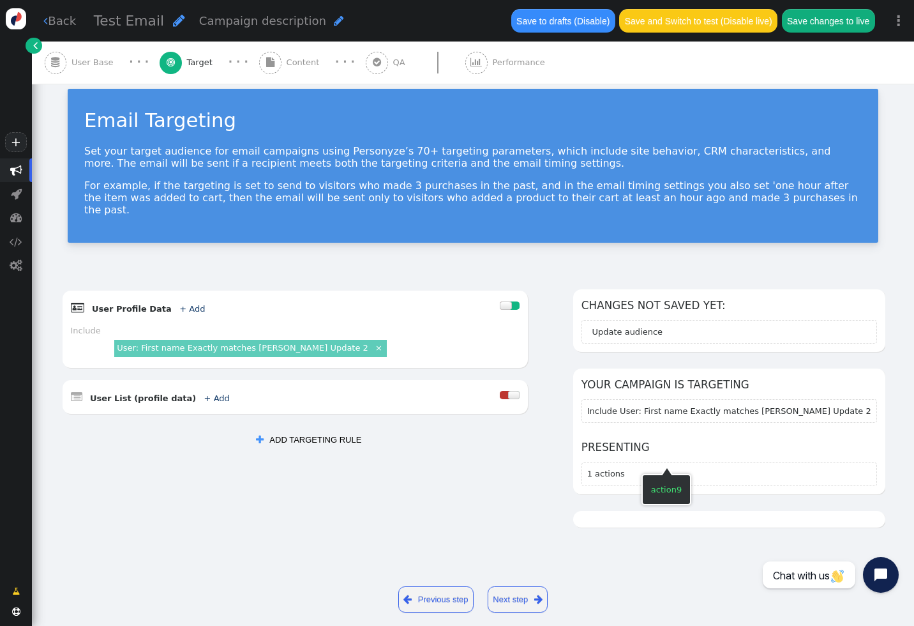
click at [625, 468] on span "1 actions" at bounding box center [606, 473] width 38 height 10
click at [510, 586] on link "Next step " at bounding box center [518, 599] width 61 height 26
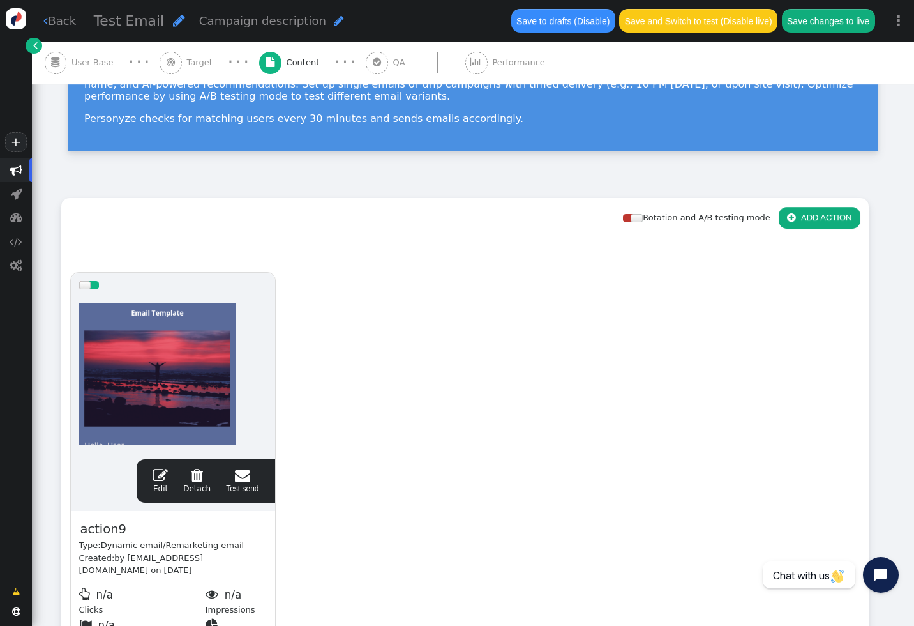
scroll to position [199, 0]
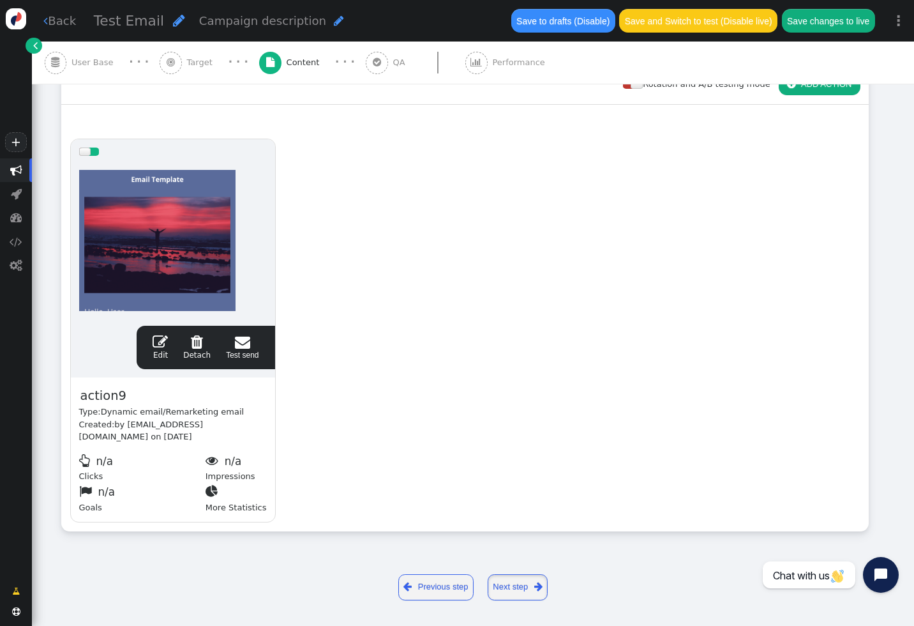
click at [504, 594] on link "Next step " at bounding box center [518, 587] width 61 height 26
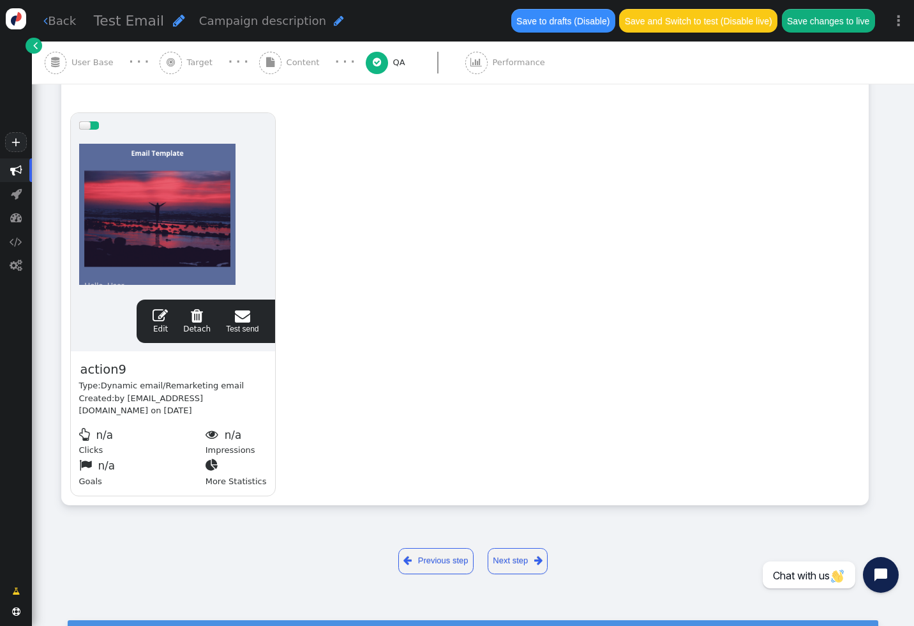
scroll to position [0, 0]
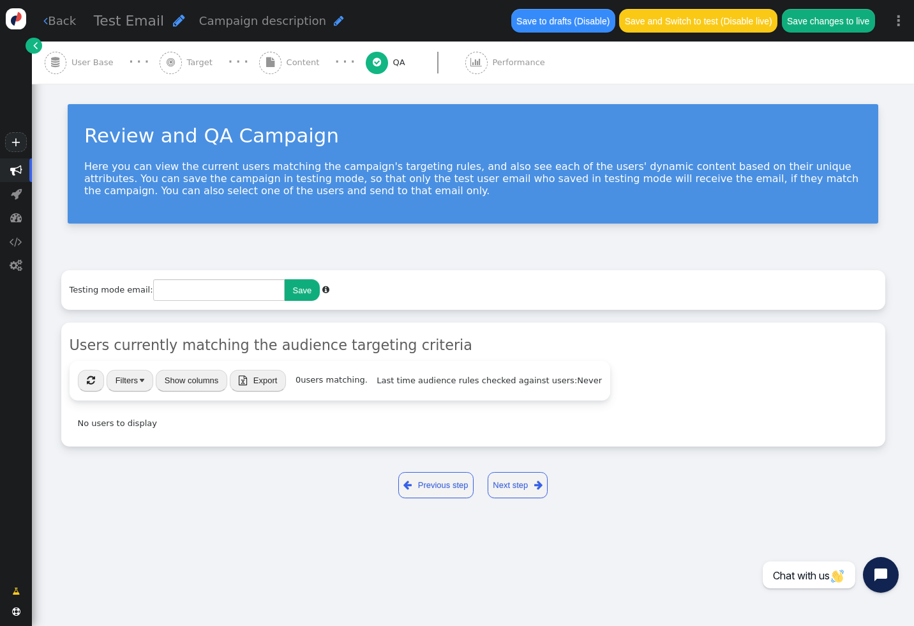
click at [86, 373] on button "" at bounding box center [91, 381] width 26 height 22
click at [191, 380] on button "Show columns" at bounding box center [192, 381] width 72 height 22
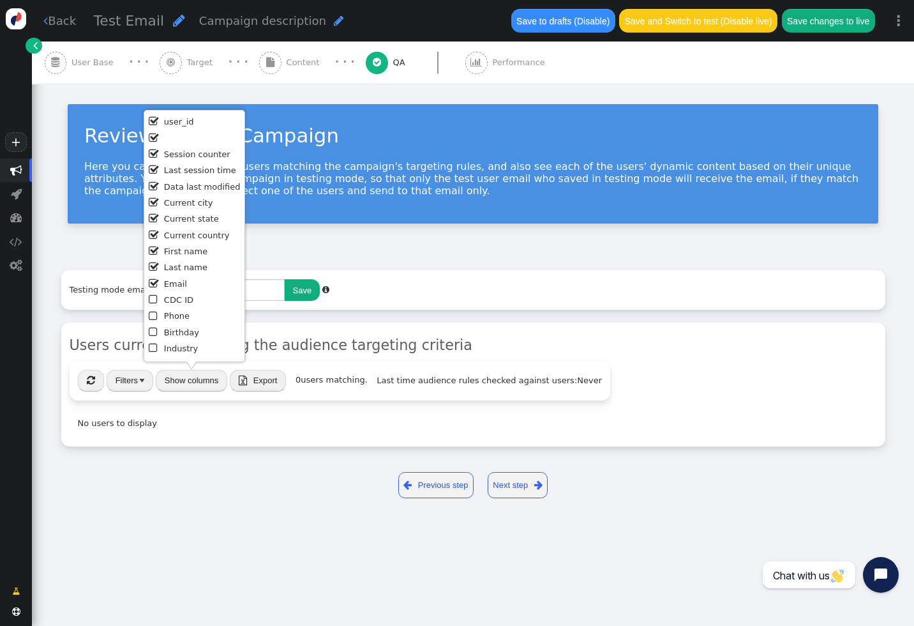
click at [172, 295] on li " CDC ID" at bounding box center [195, 300] width 92 height 16
click at [169, 319] on li " Phone" at bounding box center [195, 316] width 92 height 16
click at [169, 335] on li " Birthday" at bounding box center [195, 333] width 92 height 16
click at [156, 407] on div " « ◂ 1 ▸ » Filters Show columns  Export  Import 0 users matching. Last time …" at bounding box center [340, 399] width 541 height 77
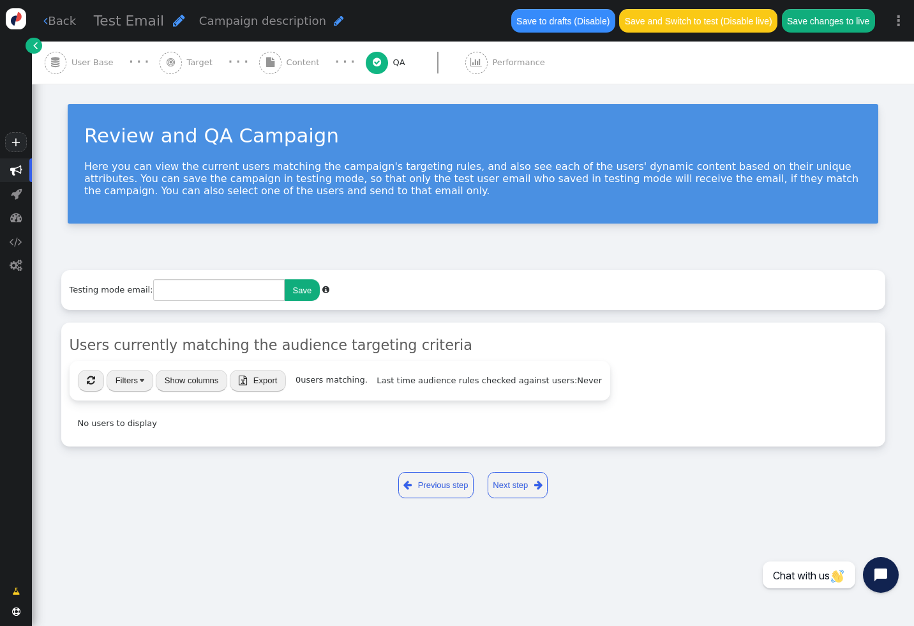
click at [102, 386] on button "" at bounding box center [91, 381] width 26 height 22
click at [123, 383] on button "Filters" at bounding box center [130, 381] width 47 height 22
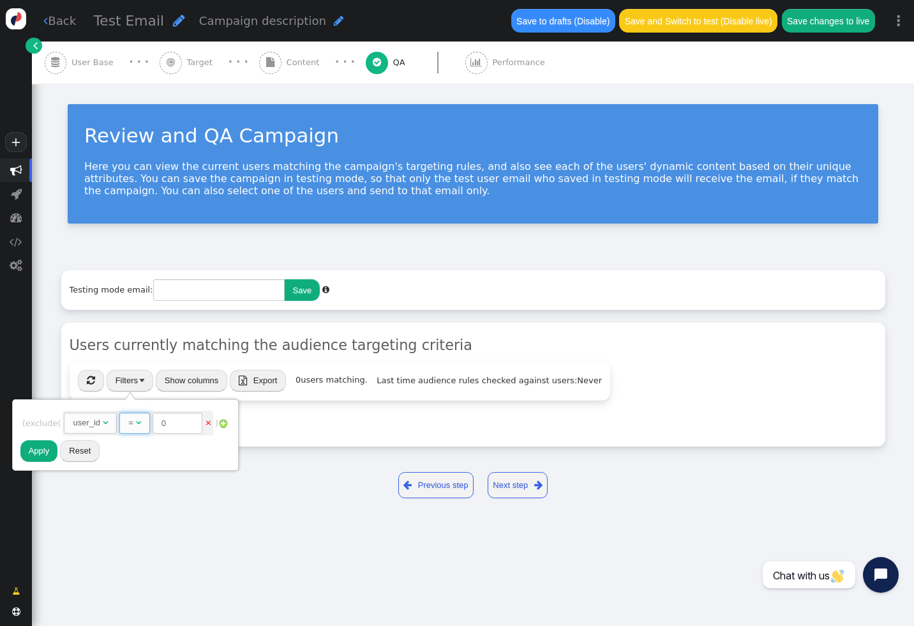
click at [145, 430] on span "= " at bounding box center [134, 423] width 30 height 22
click at [48, 421] on span "exclude" at bounding box center [42, 423] width 32 height 10
click at [50, 424] on span "exclude" at bounding box center [42, 423] width 32 height 10
click at [133, 424] on div "=" at bounding box center [130, 422] width 5 height 13
click at [35, 446] on button "Apply" at bounding box center [39, 451] width 38 height 22
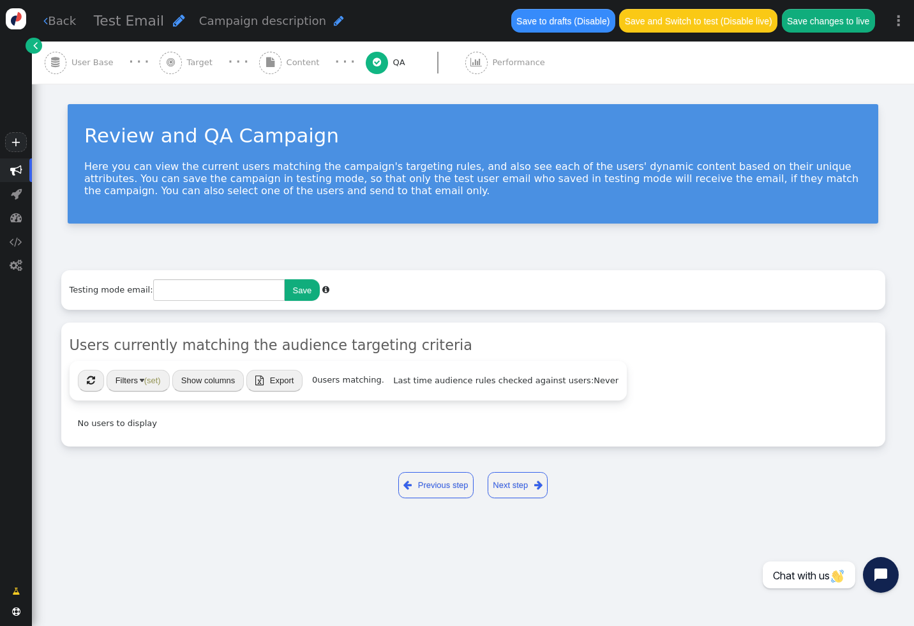
click at [86, 385] on button "" at bounding box center [91, 381] width 26 height 22
click at [138, 383] on button "Filters (set)" at bounding box center [138, 381] width 63 height 22
click at [220, 423] on link "×" at bounding box center [216, 422] width 7 height 10
click at [48, 432] on button "Apply" at bounding box center [48, 435] width 38 height 22
click at [197, 63] on span "Target" at bounding box center [202, 62] width 31 height 13
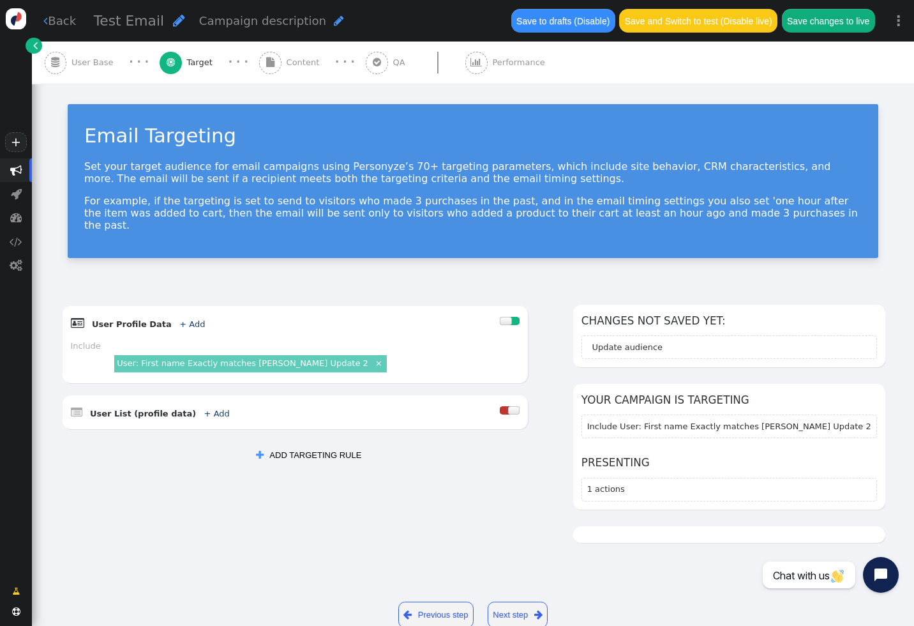
click at [241, 358] on link "User: First name Exactly matches Lance Update 2" at bounding box center [242, 363] width 251 height 10
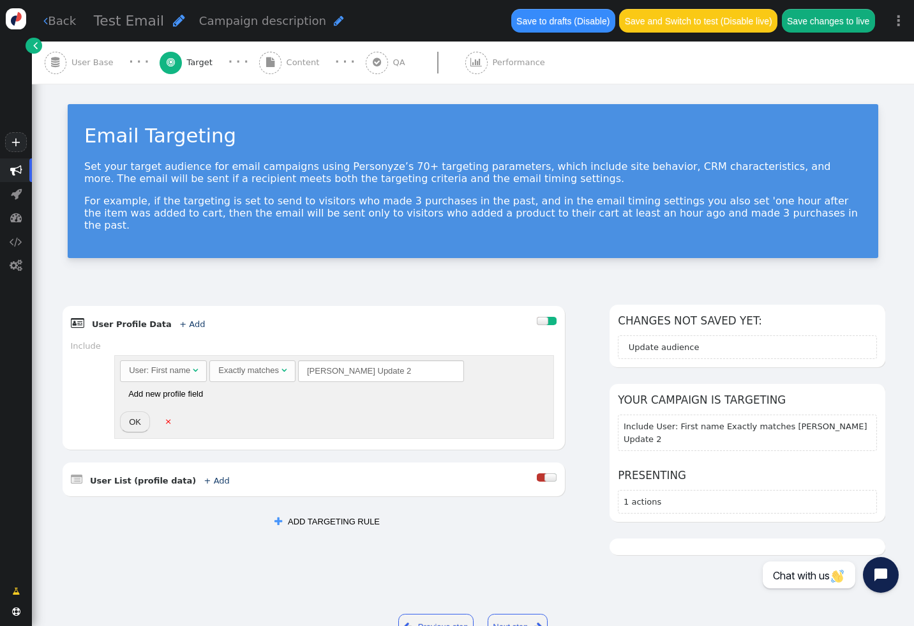
click at [183, 364] on div "User: First name" at bounding box center [159, 370] width 61 height 13
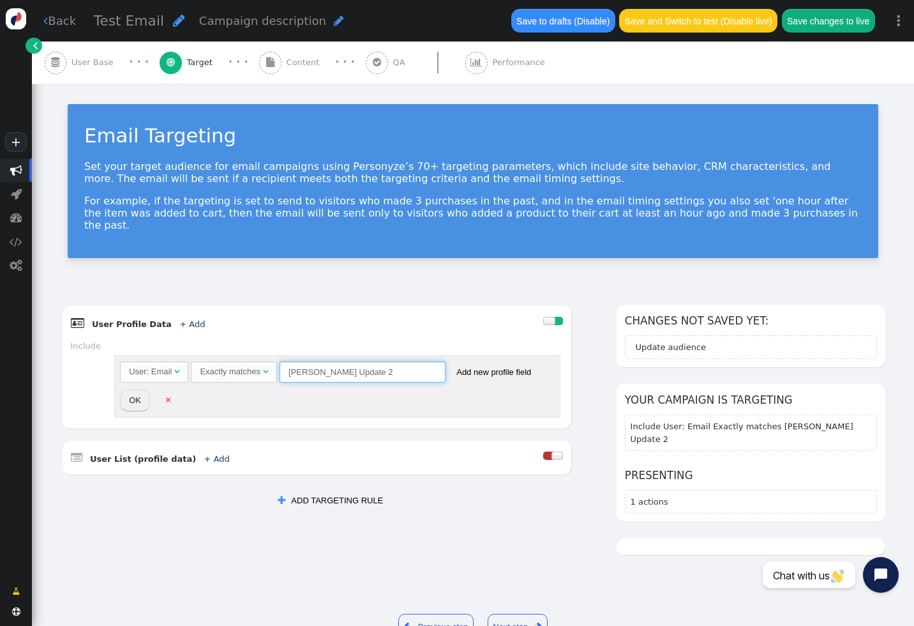
click at [313, 362] on input "Lance Update 2" at bounding box center [363, 372] width 166 height 22
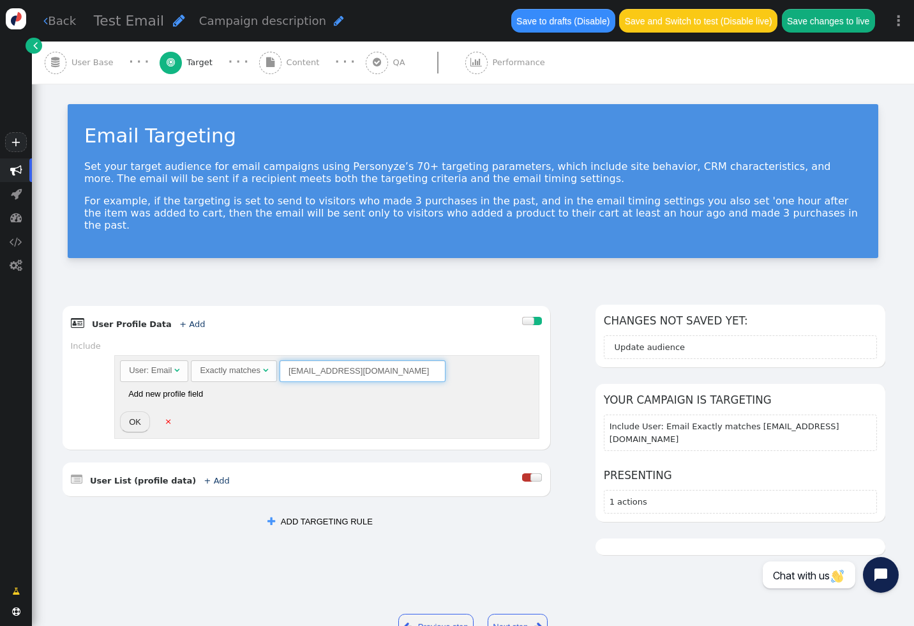
type input "[EMAIL_ADDRESS][DOMAIN_NAME]"
click at [486, 462] on div " User List (profile data) + Add  Include Exclude" at bounding box center [307, 479] width 488 height 34
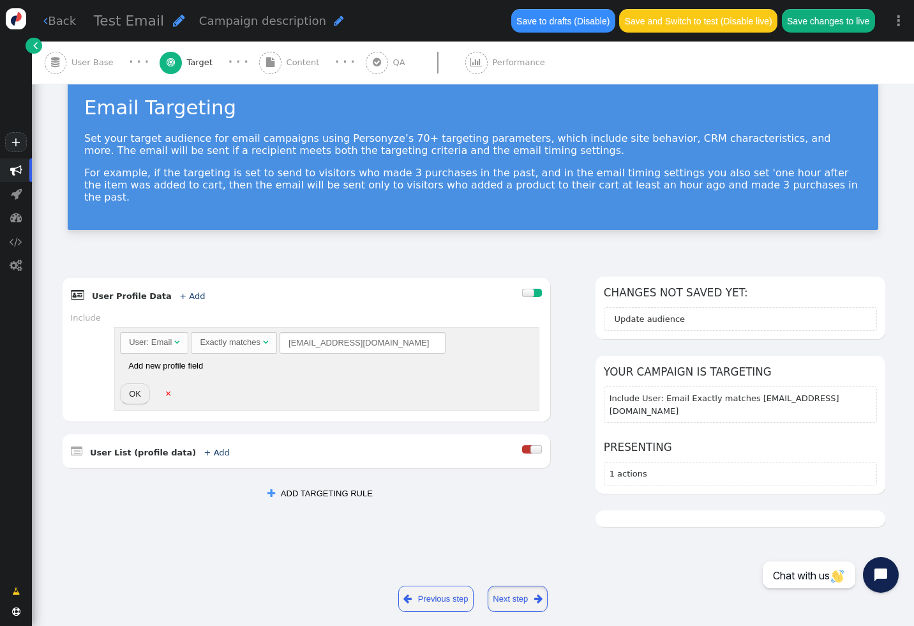
click at [511, 594] on link "Next step " at bounding box center [518, 598] width 61 height 26
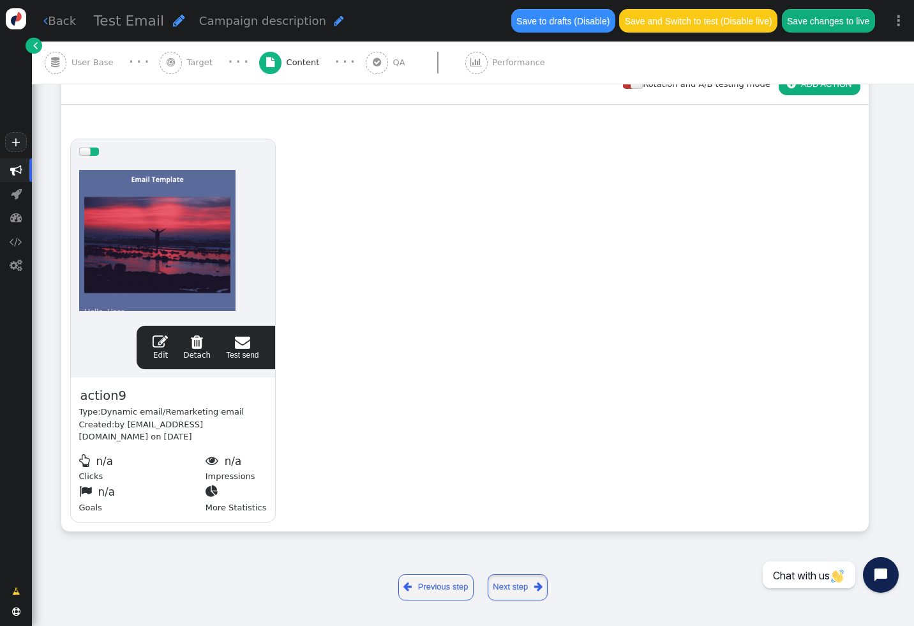
click at [523, 588] on link "Next step " at bounding box center [518, 587] width 61 height 26
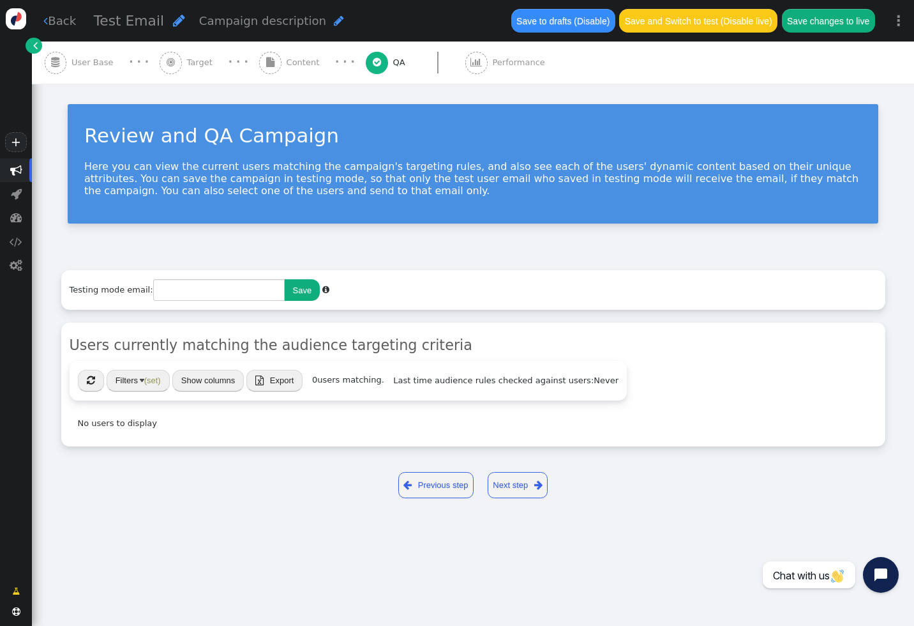
click at [92, 375] on span "" at bounding box center [91, 380] width 8 height 10
click at [145, 385] on span "(set)" at bounding box center [152, 380] width 17 height 10
click at [108, 416] on img at bounding box center [105, 415] width 10 height 10
click at [165, 419] on div "(Nothing)" at bounding box center [168, 422] width 34 height 13
click at [185, 424] on div "(Nothing)" at bounding box center [168, 422] width 34 height 13
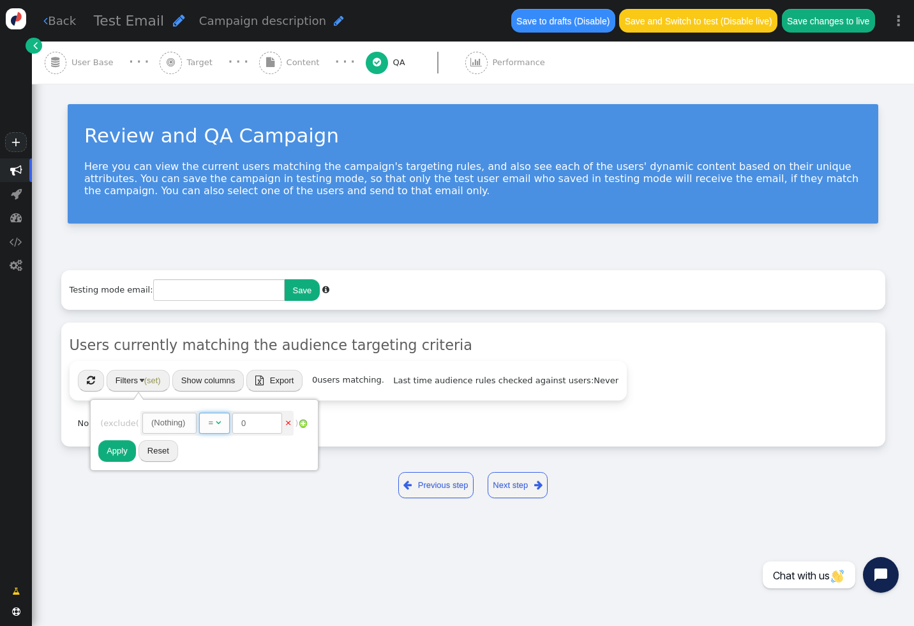
click at [221, 424] on span "" at bounding box center [218, 422] width 5 height 8
click at [185, 423] on div "(Nothing)" at bounding box center [168, 422] width 34 height 13
click at [167, 423] on div "(Nothing)" at bounding box center [168, 422] width 34 height 13
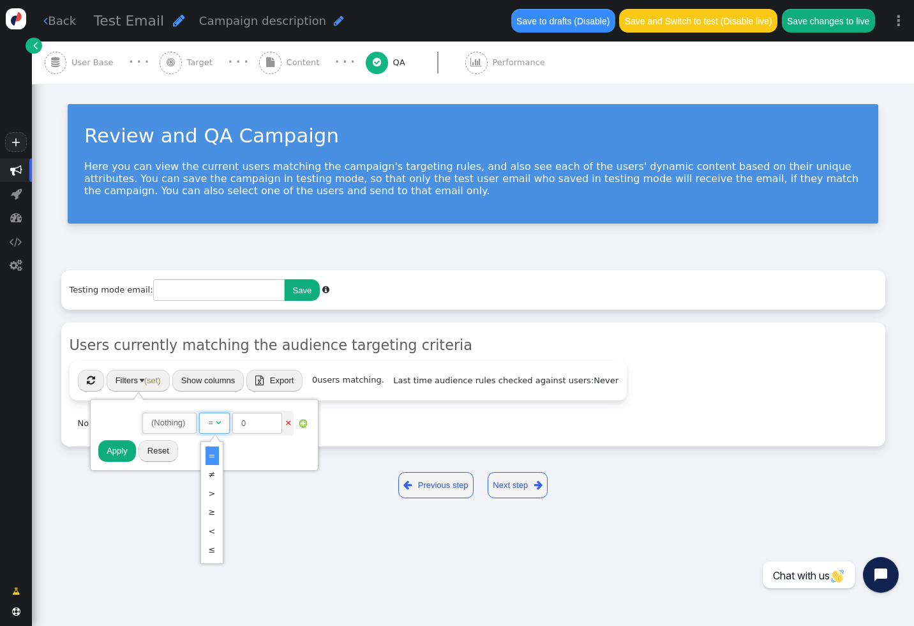
click at [161, 459] on button "Reset" at bounding box center [159, 451] width 40 height 22
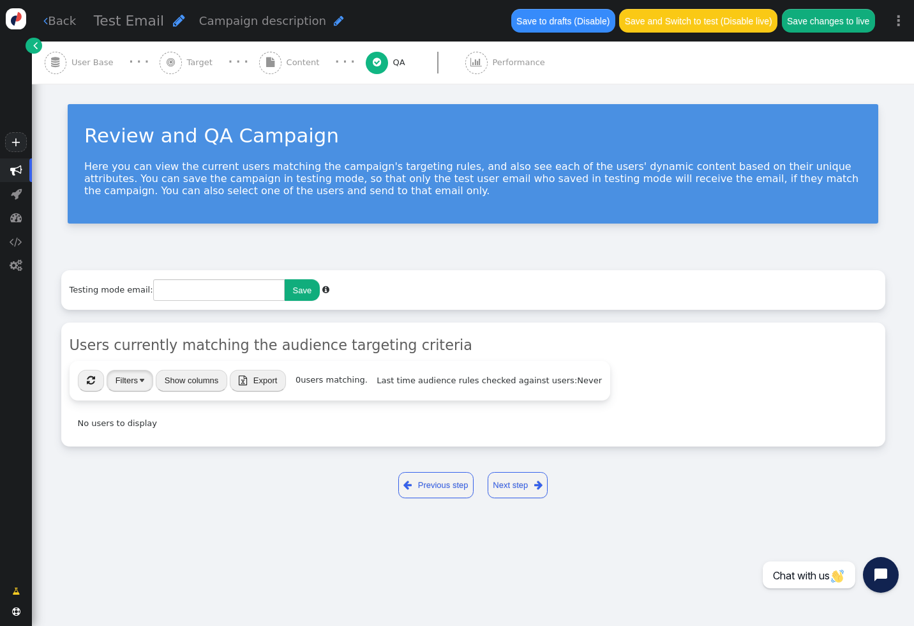
click at [139, 373] on button "Filters" at bounding box center [130, 381] width 47 height 22
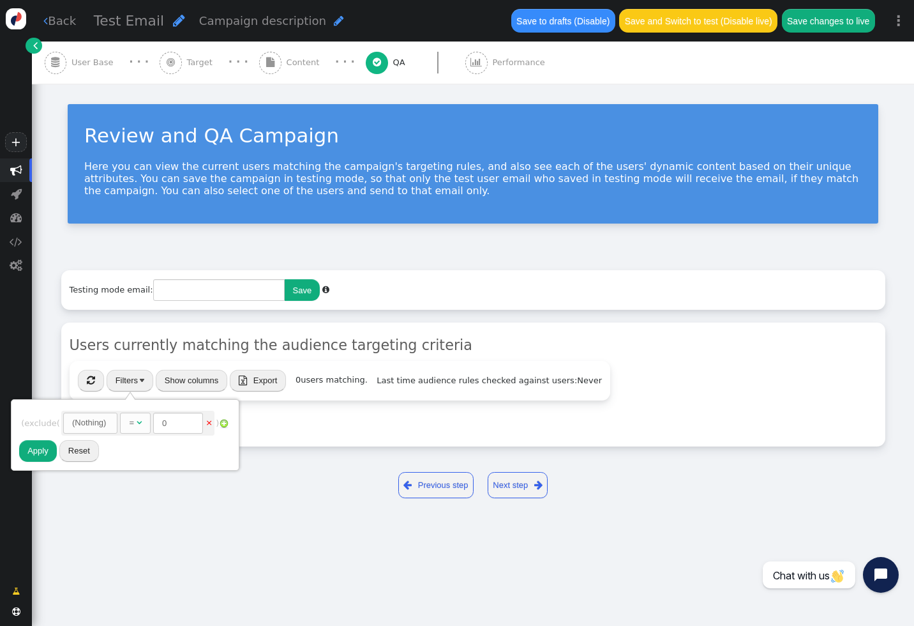
click at [229, 423] on img at bounding box center [224, 423] width 10 height 10
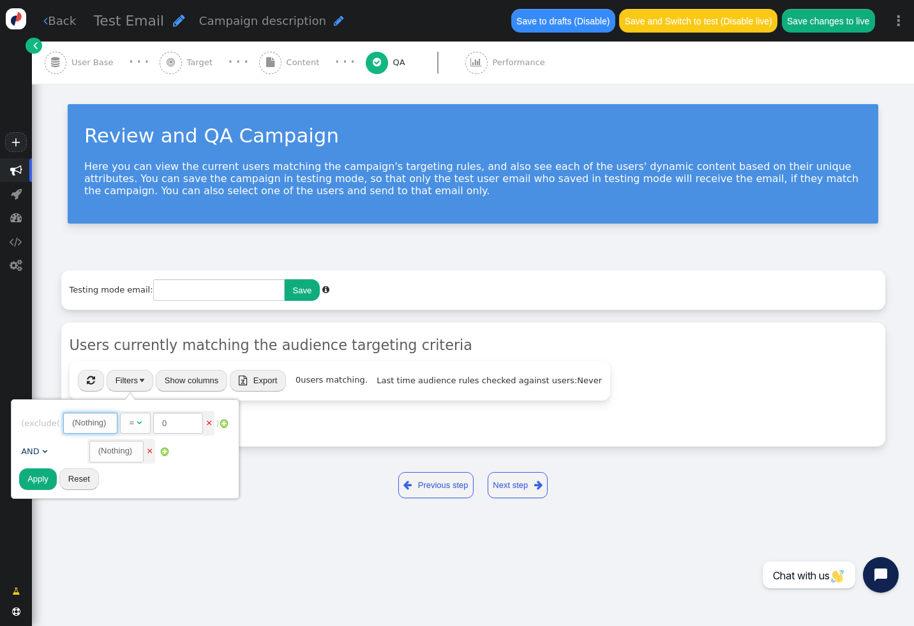
click at [116, 419] on span "(Nothing) " at bounding box center [90, 423] width 54 height 22
click at [213, 423] on link "×" at bounding box center [209, 422] width 7 height 10
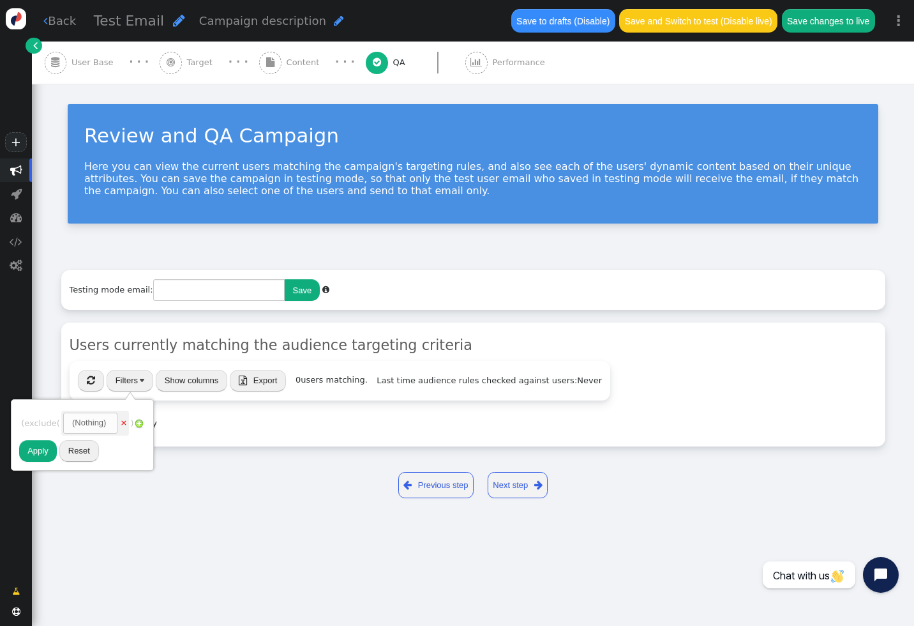
click at [127, 423] on link "×" at bounding box center [123, 422] width 7 height 10
click at [38, 430] on button "Apply" at bounding box center [38, 435] width 38 height 22
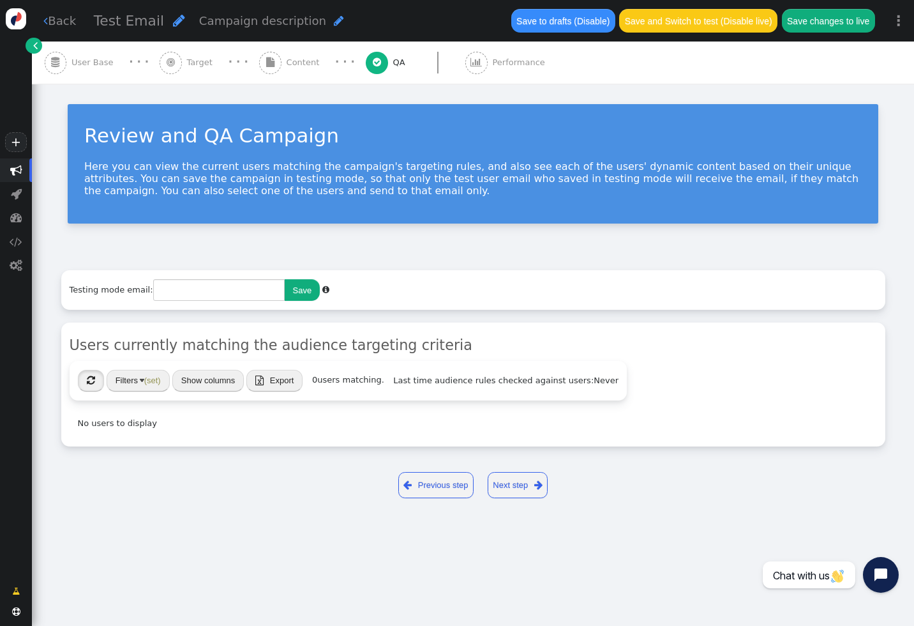
click at [87, 378] on span "" at bounding box center [91, 380] width 8 height 10
click at [513, 470] on div " Previous step Next step " at bounding box center [473, 485] width 824 height 45
click at [514, 481] on link "Next step " at bounding box center [518, 485] width 61 height 26
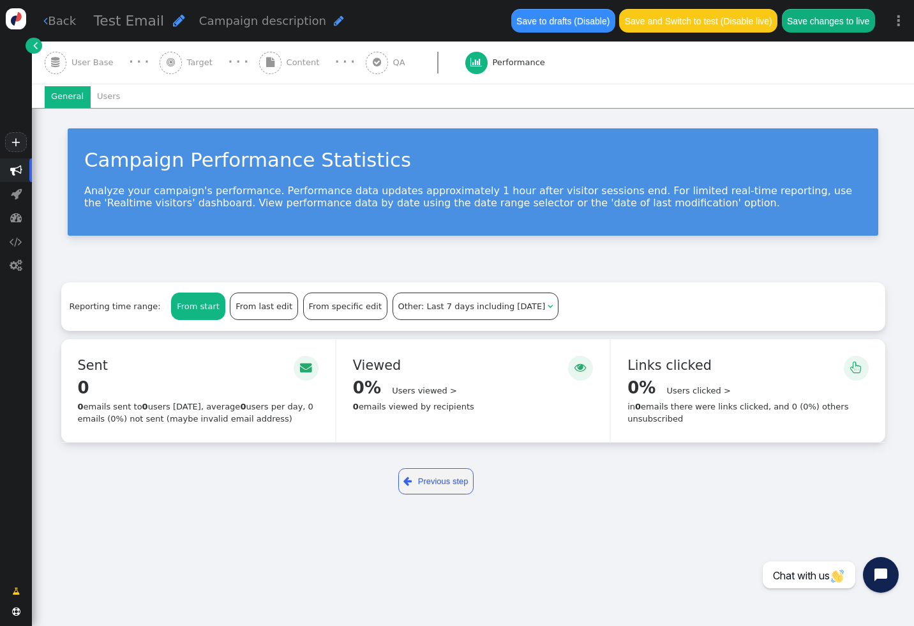
click at [260, 312] on div "From last edit" at bounding box center [263, 306] width 66 height 26
click at [324, 311] on div "From specific edit" at bounding box center [345, 306] width 83 height 26
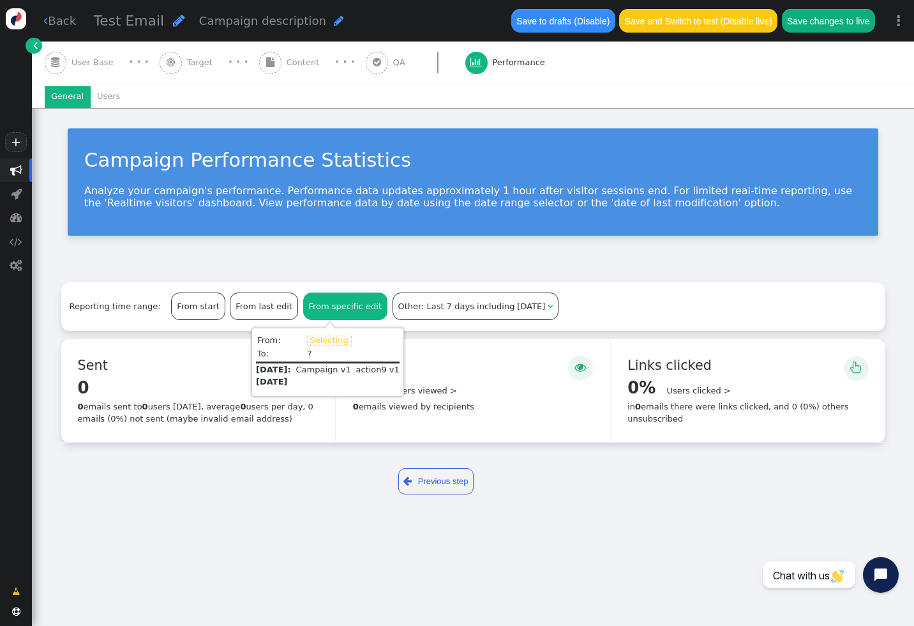
click at [246, 299] on div "From last edit" at bounding box center [263, 306] width 66 height 26
click at [172, 306] on div "From start" at bounding box center [198, 306] width 52 height 26
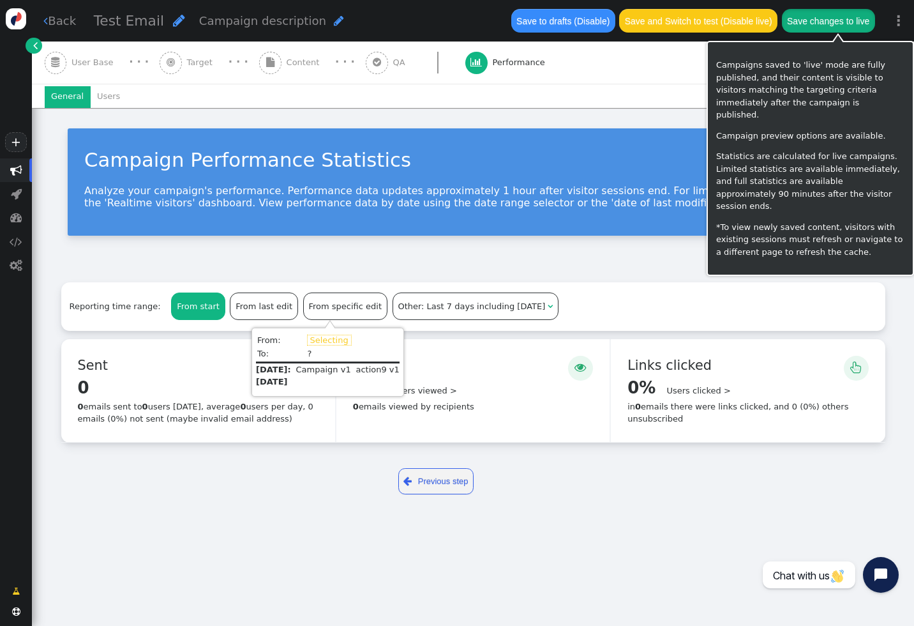
click at [811, 24] on button "Save changes to live" at bounding box center [828, 20] width 93 height 23
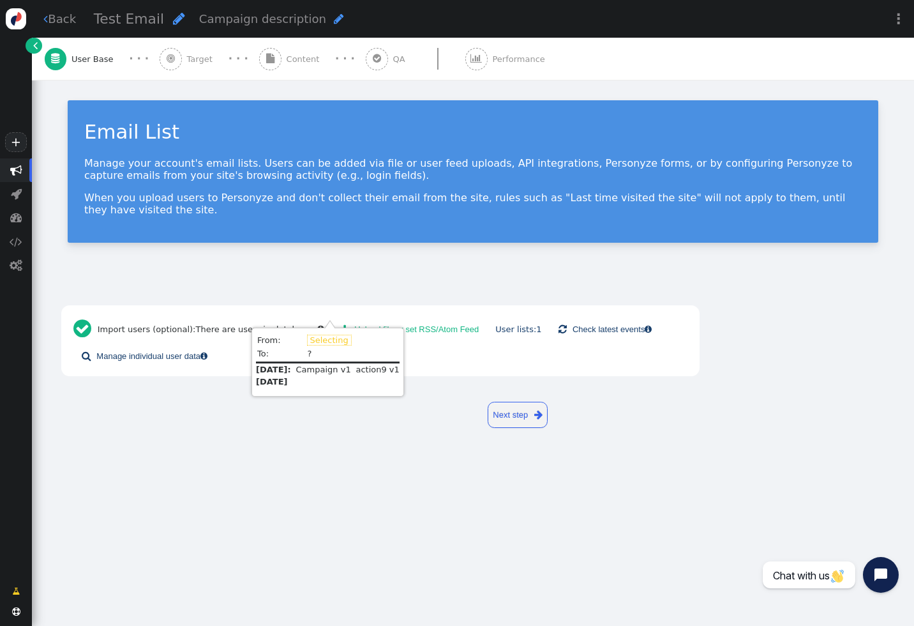
click at [351, 243] on div "Email List Manage your account's email lists. Users can be added via file or us…" at bounding box center [473, 176] width 882 height 192
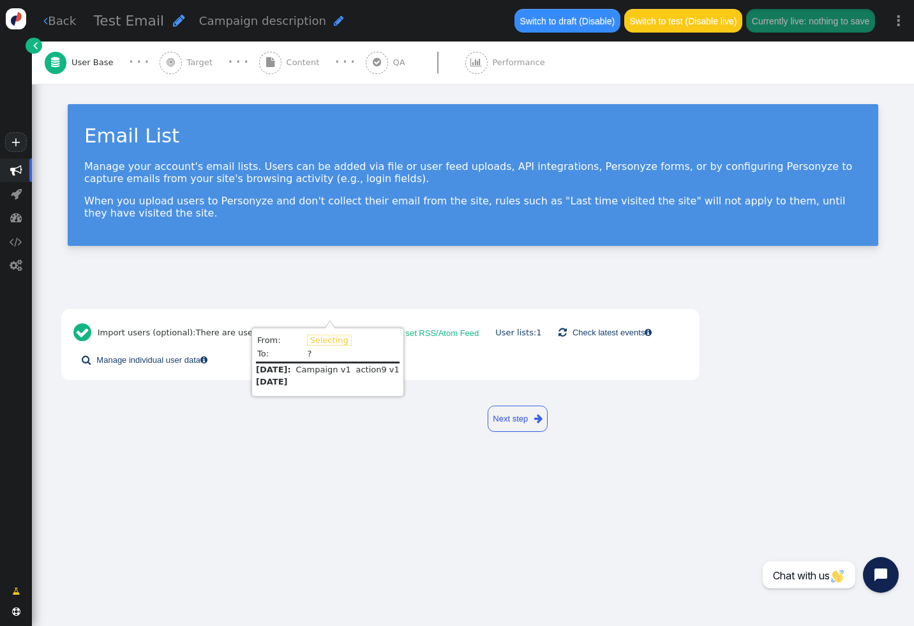
click at [352, 290] on div " Import users (optional): There are users in database .   Upload file or set…" at bounding box center [473, 328] width 882 height 104
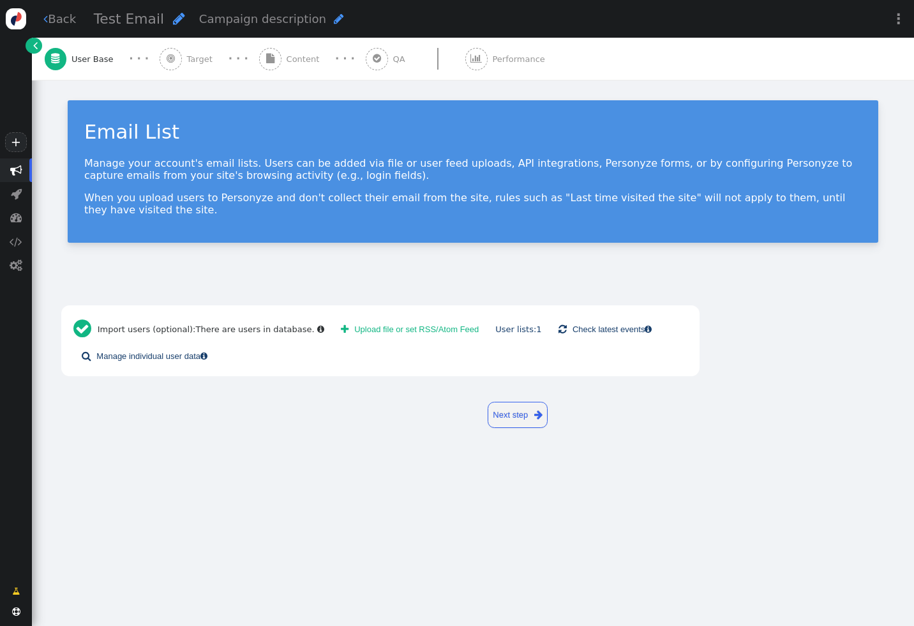
click at [202, 58] on span "Target" at bounding box center [202, 59] width 31 height 13
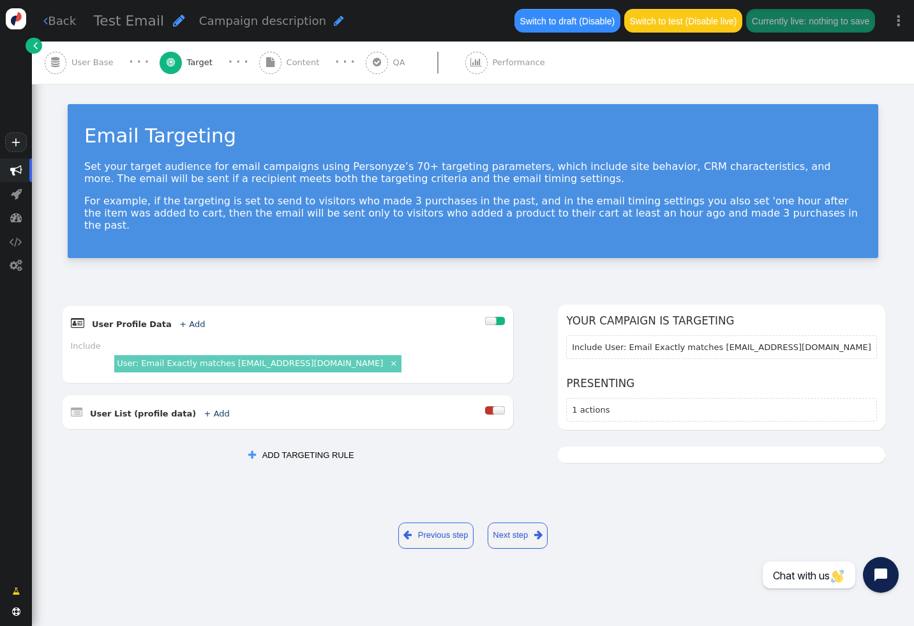
click at [668, 446] on div at bounding box center [721, 454] width 327 height 17
click at [649, 446] on div at bounding box center [721, 454] width 327 height 17
click at [498, 65] on span "Performance" at bounding box center [520, 62] width 57 height 13
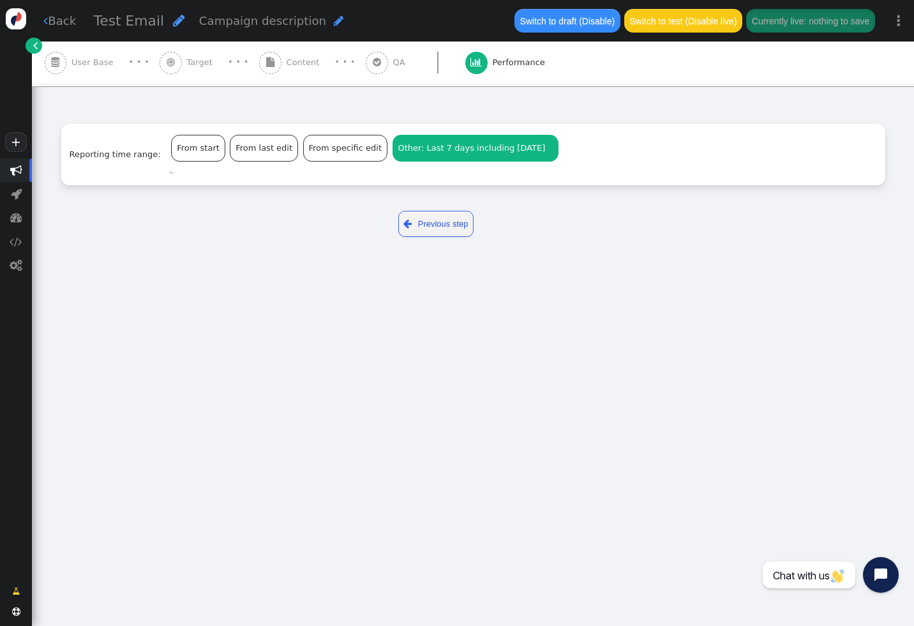
click at [494, 149] on span "Other: Last 7 days including today" at bounding box center [471, 148] width 147 height 10
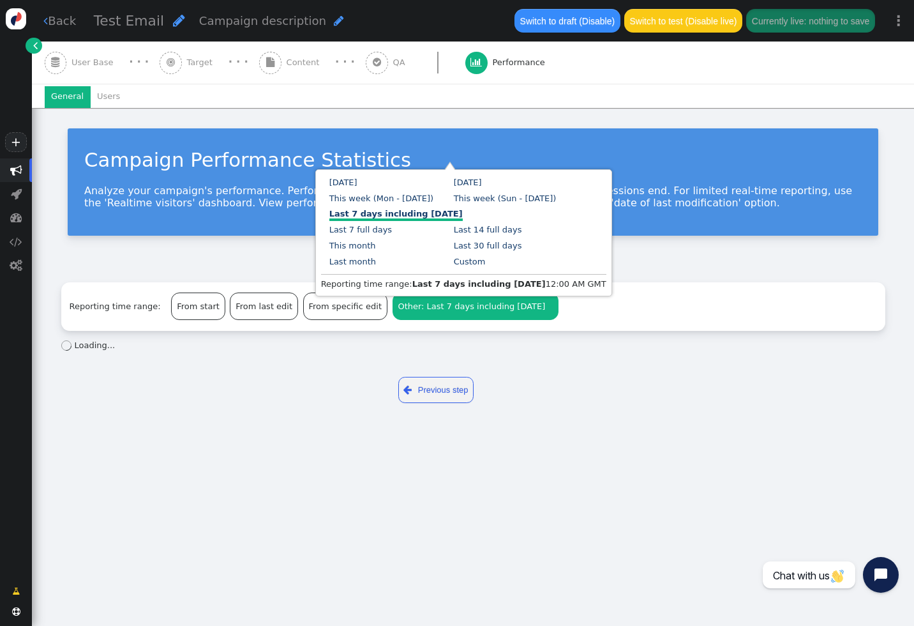
click at [562, 153] on div "Campaign Performance Statistics" at bounding box center [472, 159] width 777 height 29
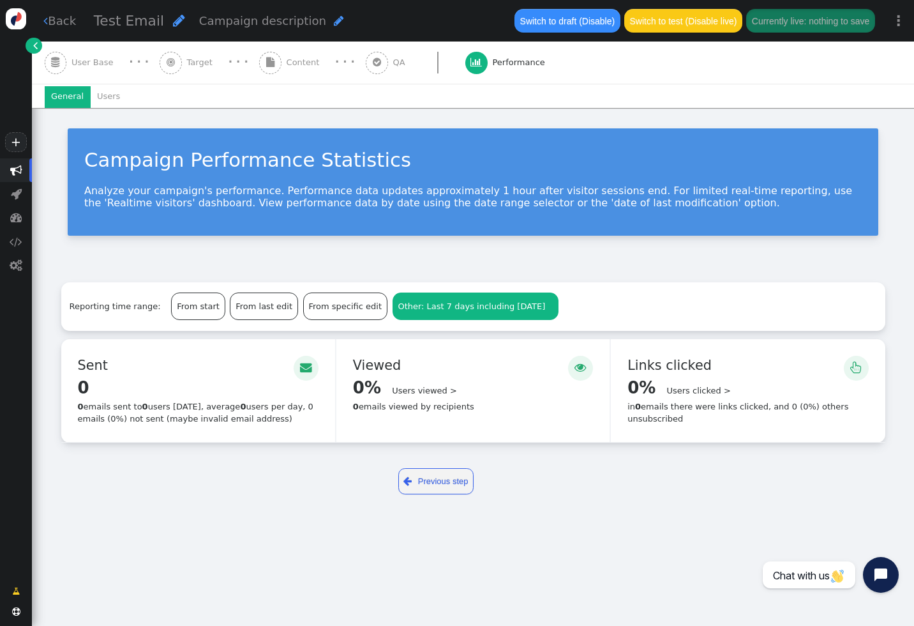
click at [366, 69] on span "" at bounding box center [377, 63] width 22 height 22
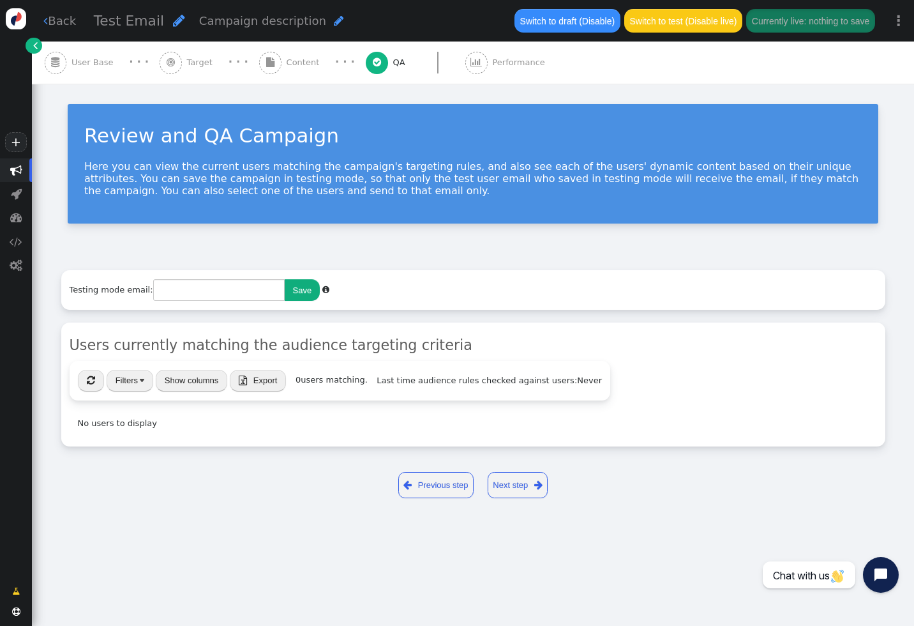
click at [296, 64] on span "Content" at bounding box center [306, 62] width 38 height 13
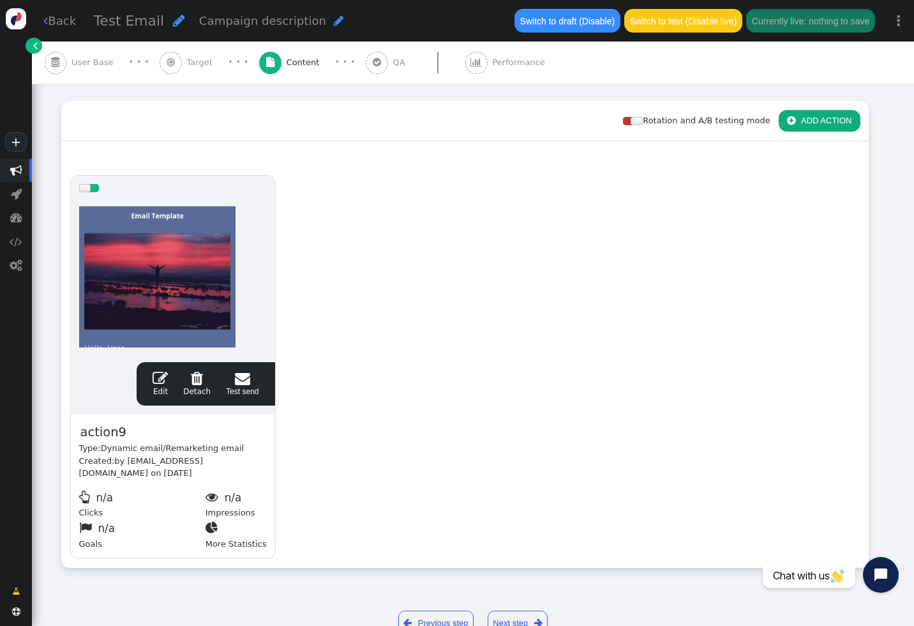
scroll to position [199, 0]
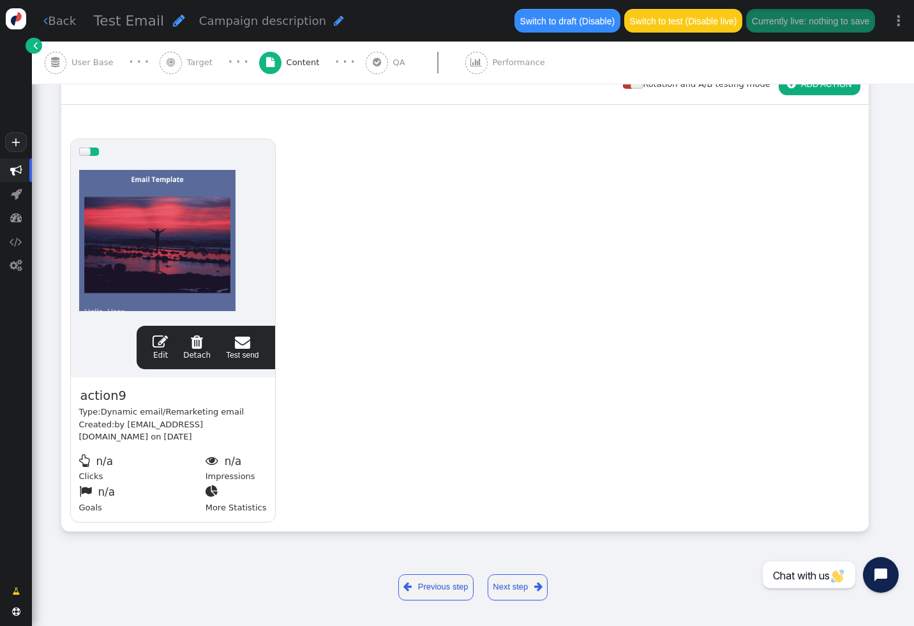
click at [161, 355] on link " Edit" at bounding box center [160, 347] width 15 height 27
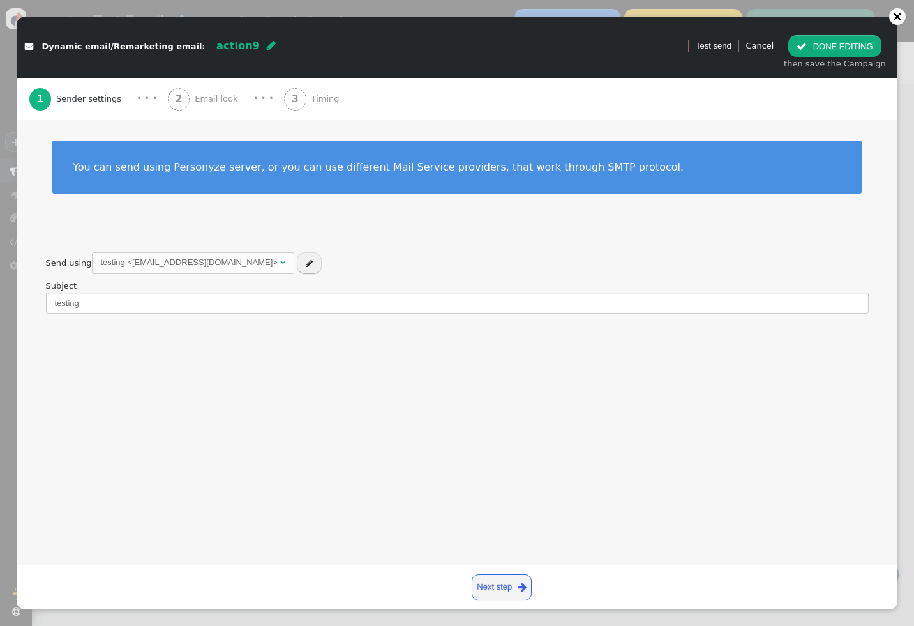
click at [214, 97] on span "Email look" at bounding box center [219, 99] width 48 height 13
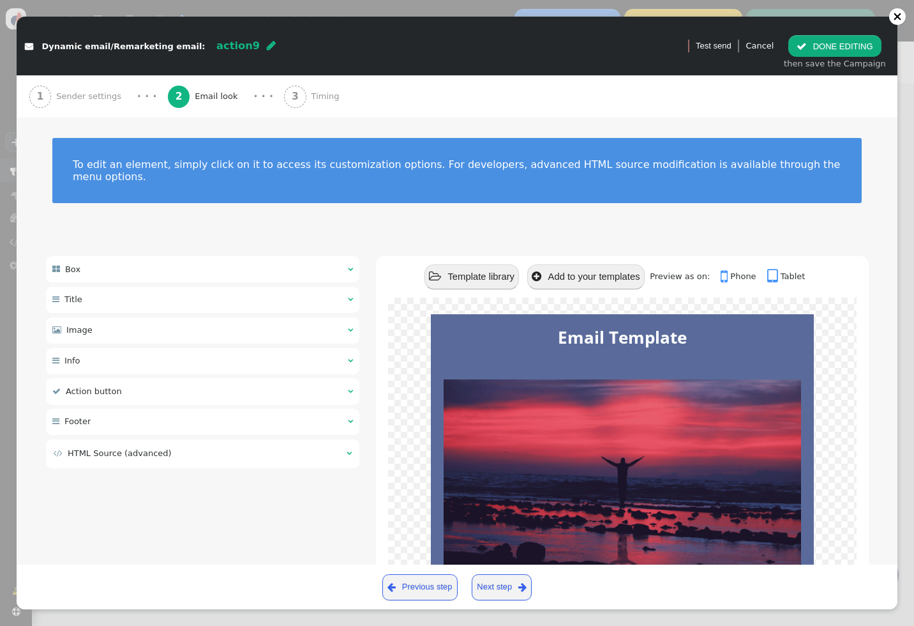
click at [290, 97] on div "3 Timing" at bounding box center [314, 96] width 60 height 42
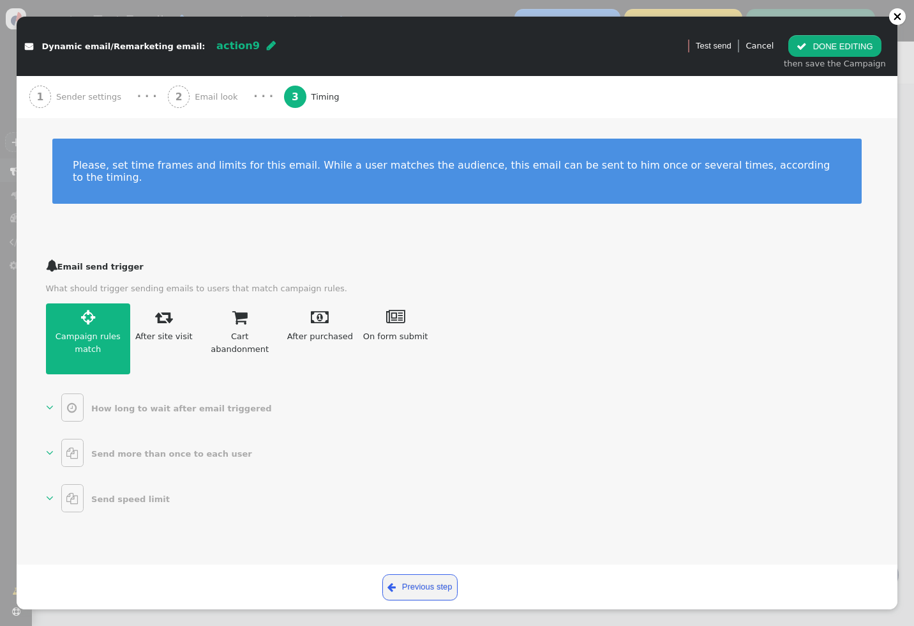
click at [94, 309] on span "" at bounding box center [88, 317] width 14 height 17
click at [53, 394] on link "  How long to wait after email triggered " at bounding box center [161, 407] width 231 height 28
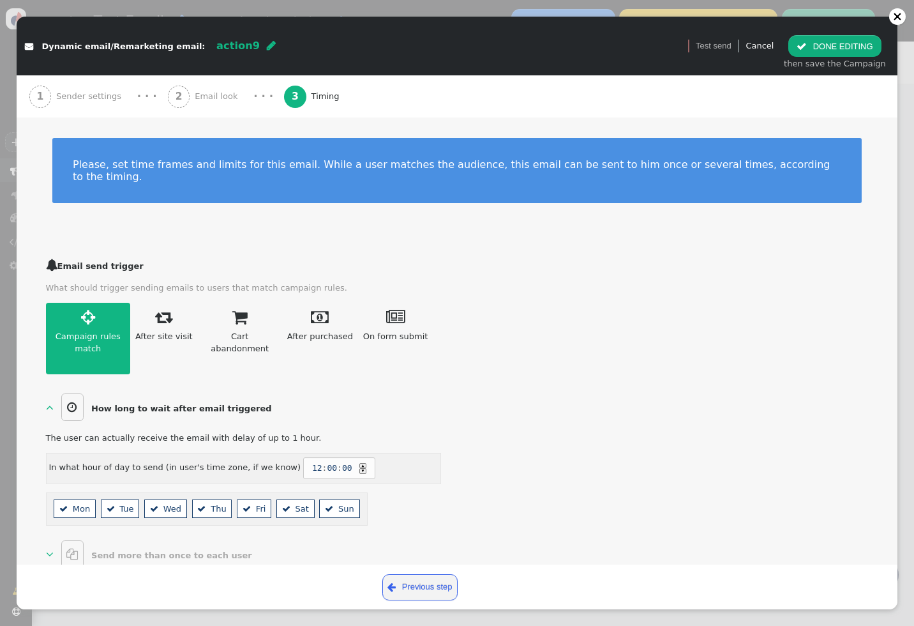
click at [53, 394] on link "  How long to wait after email triggered " at bounding box center [161, 407] width 231 height 28
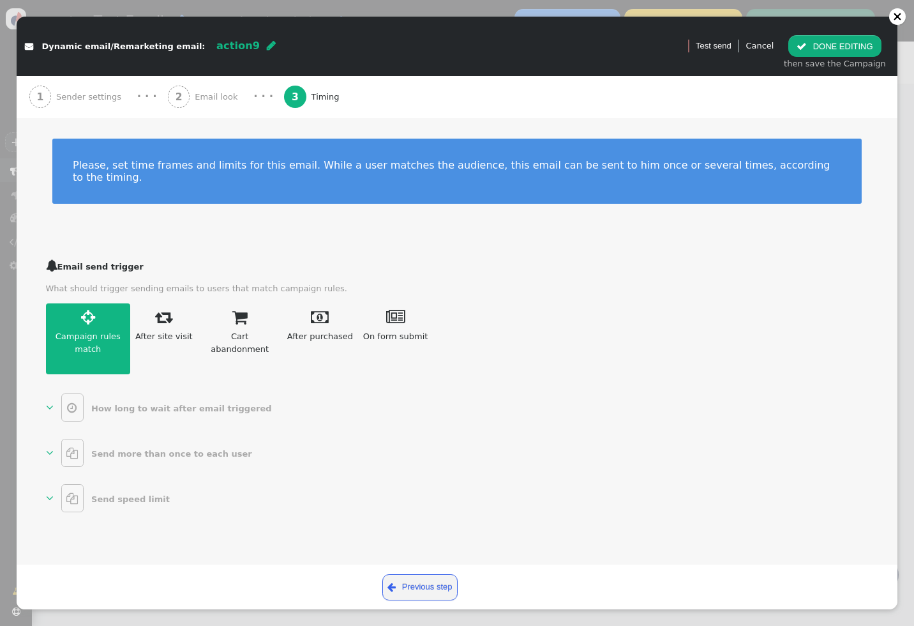
click at [51, 447] on span "" at bounding box center [50, 453] width 8 height 12
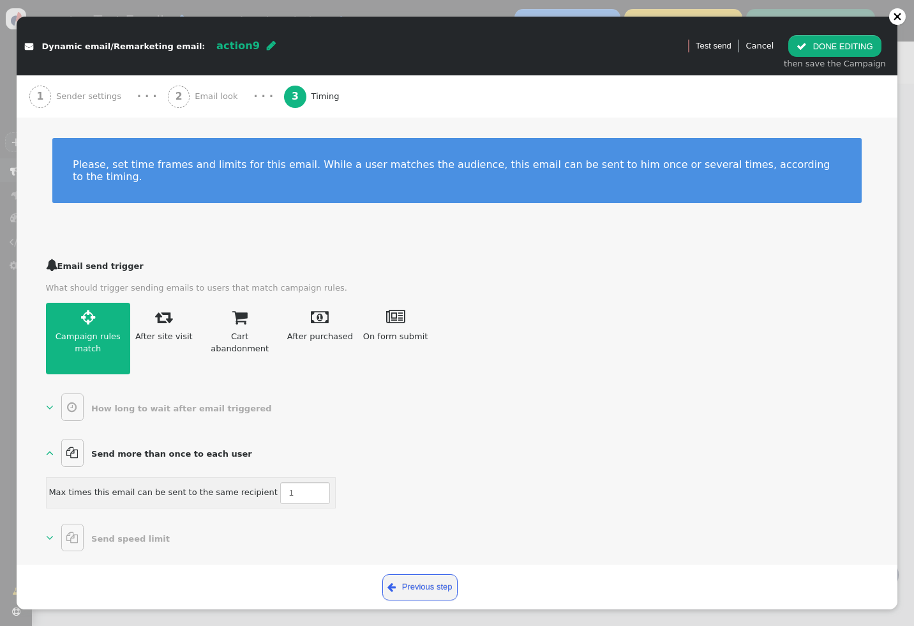
click at [51, 446] on span "" at bounding box center [50, 452] width 8 height 12
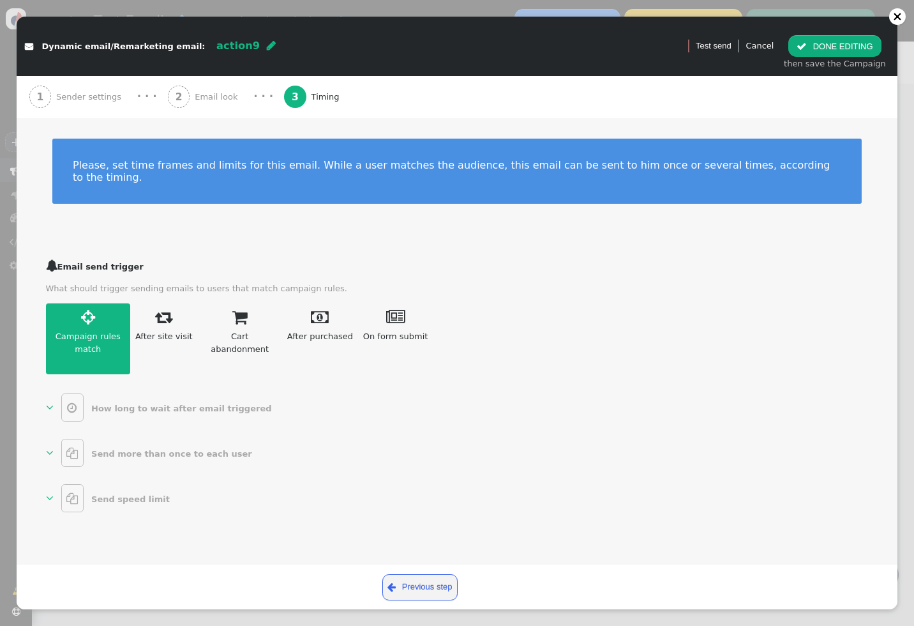
click at [48, 447] on span "" at bounding box center [50, 453] width 8 height 12
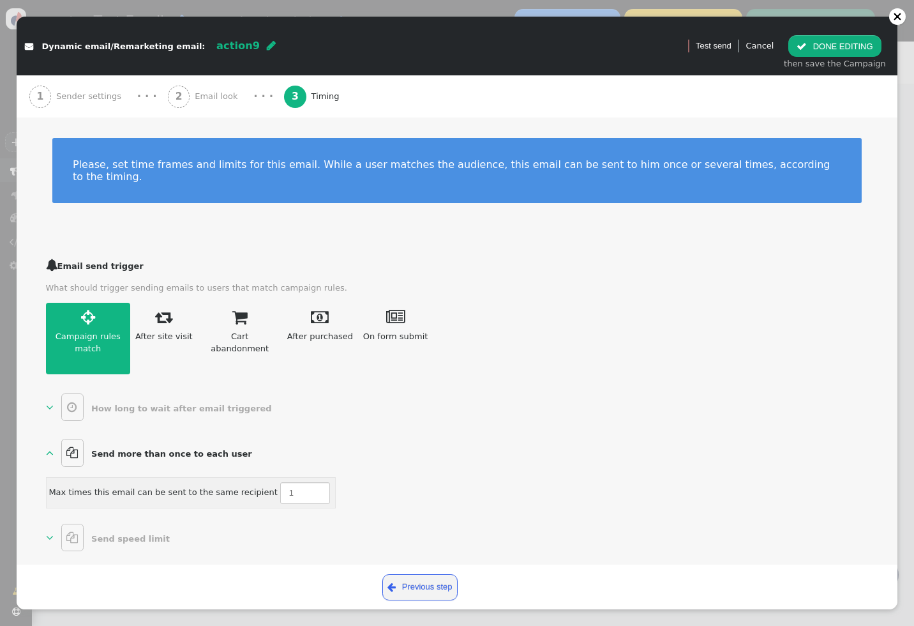
click at [49, 446] on span "" at bounding box center [50, 452] width 8 height 12
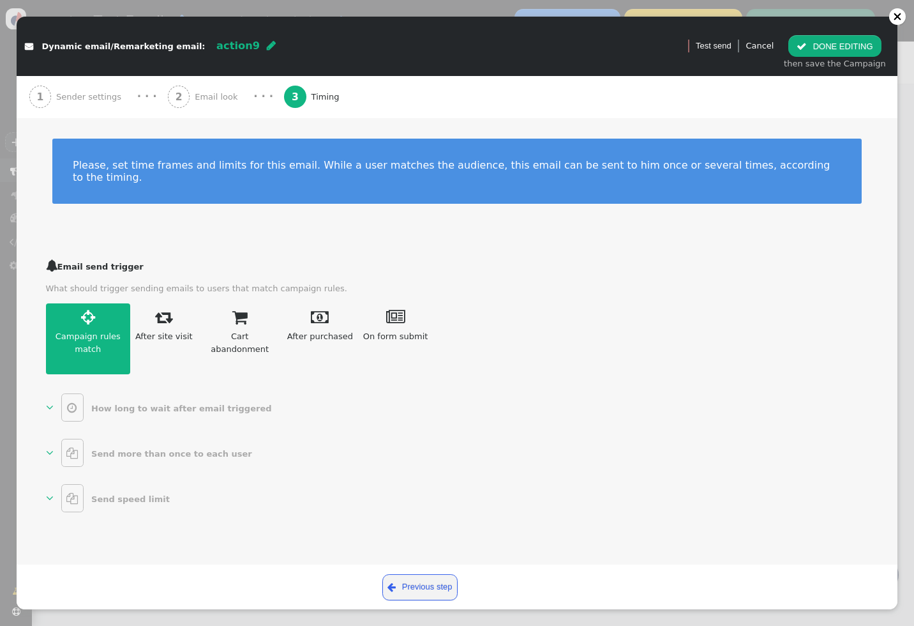
click at [47, 492] on span "" at bounding box center [50, 498] width 8 height 12
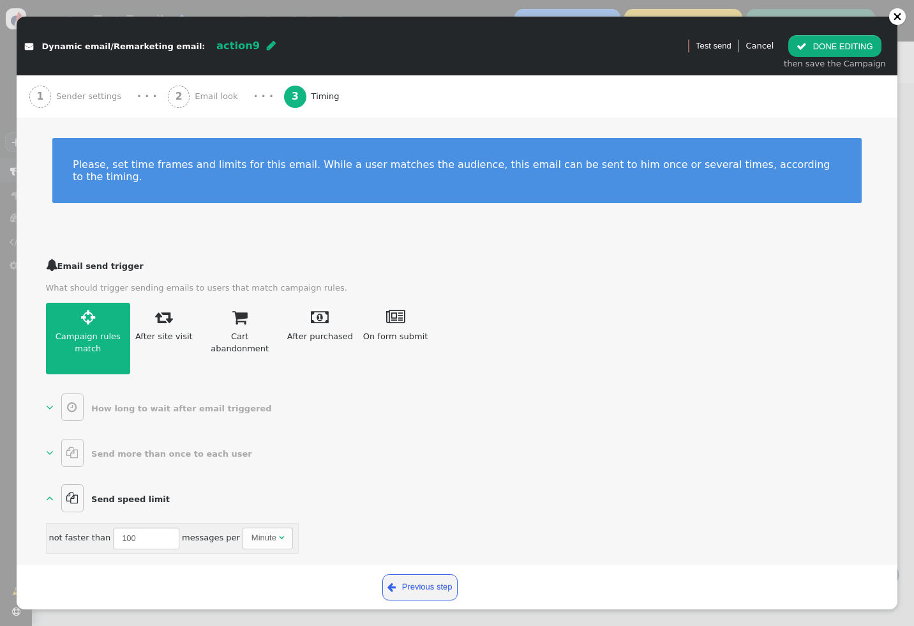
click at [47, 491] on span "" at bounding box center [50, 497] width 8 height 12
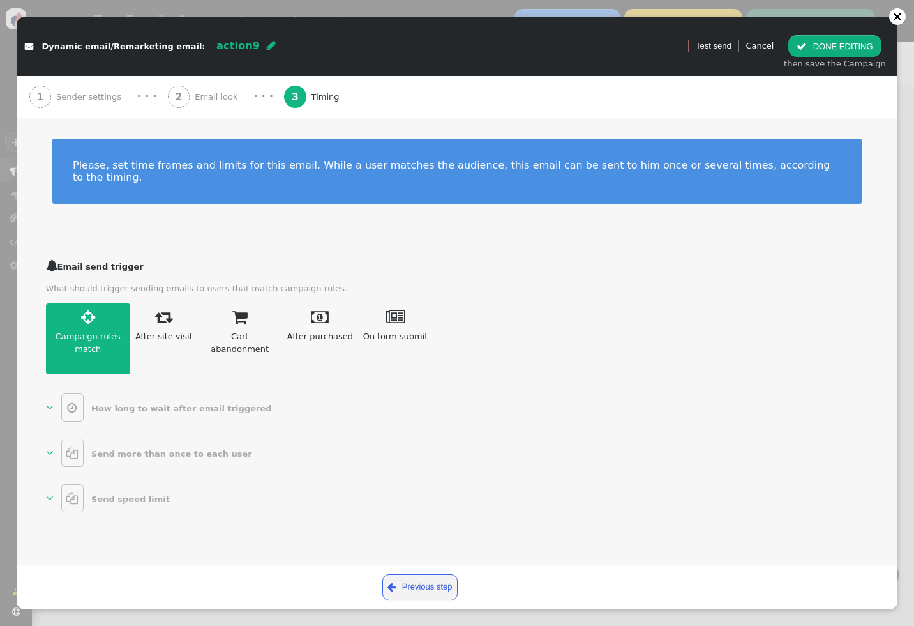
click at [54, 393] on link "  How long to wait after email triggered " at bounding box center [161, 407] width 231 height 28
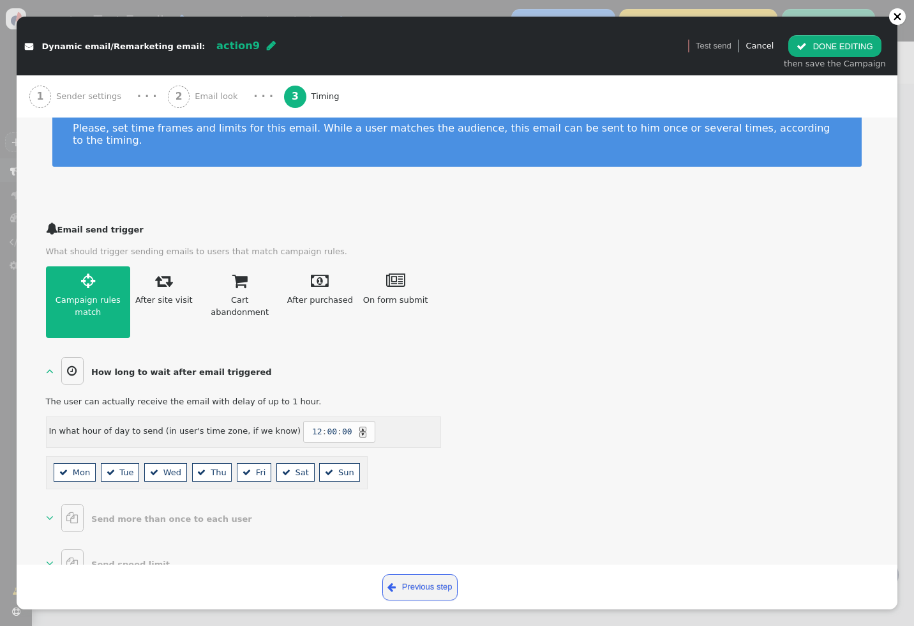
scroll to position [52, 0]
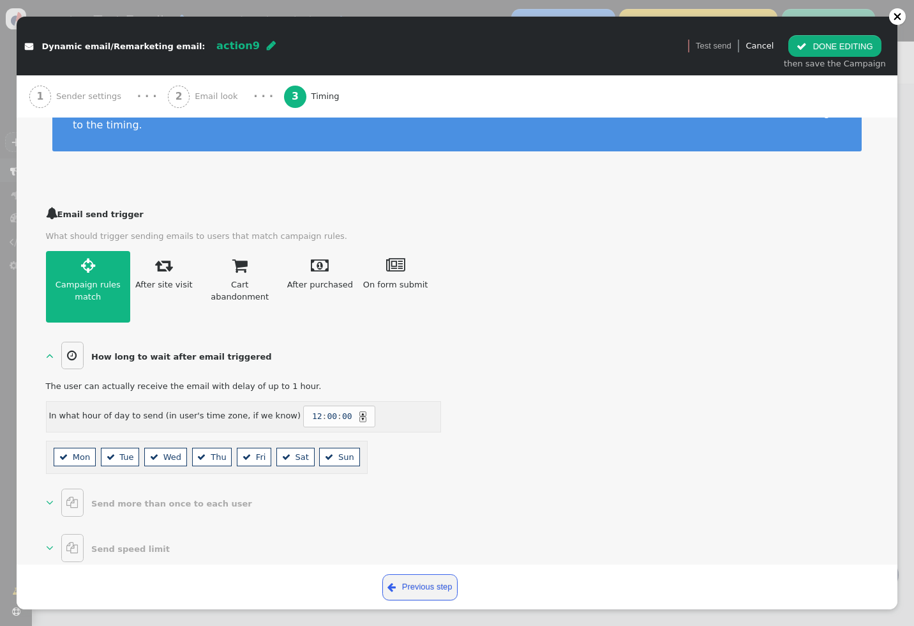
click at [51, 349] on span "" at bounding box center [50, 355] width 8 height 12
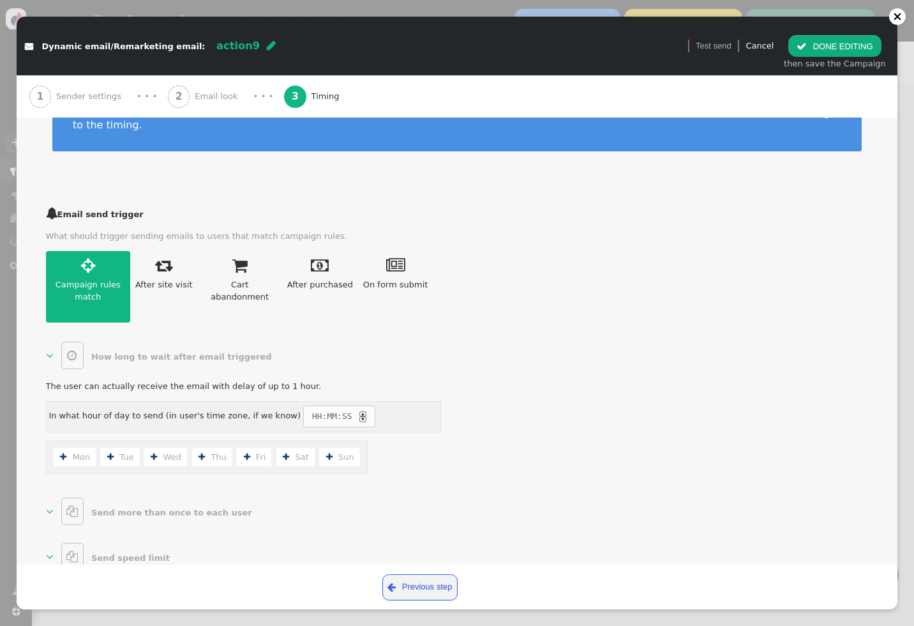
scroll to position [0, 0]
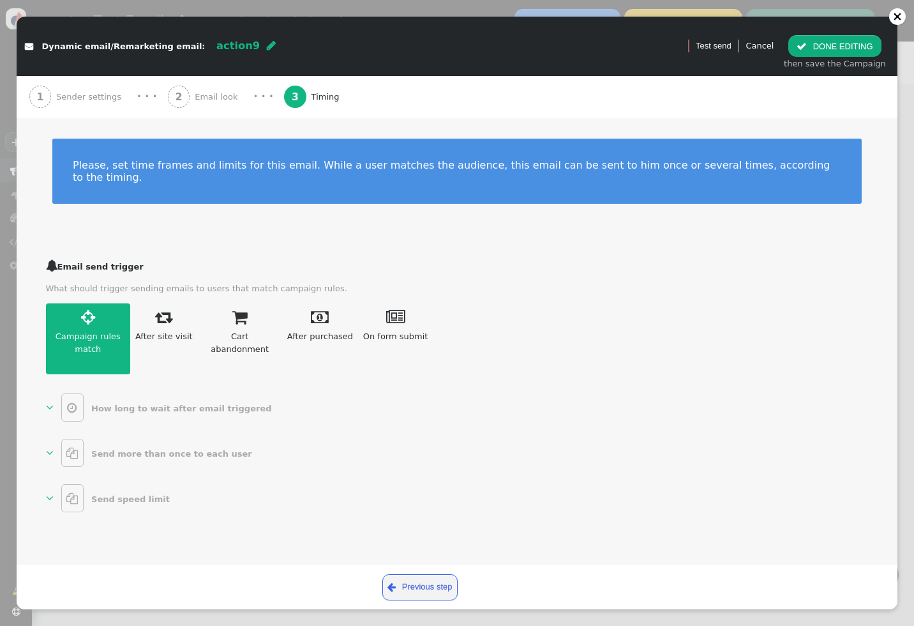
click at [47, 447] on span "" at bounding box center [50, 453] width 8 height 12
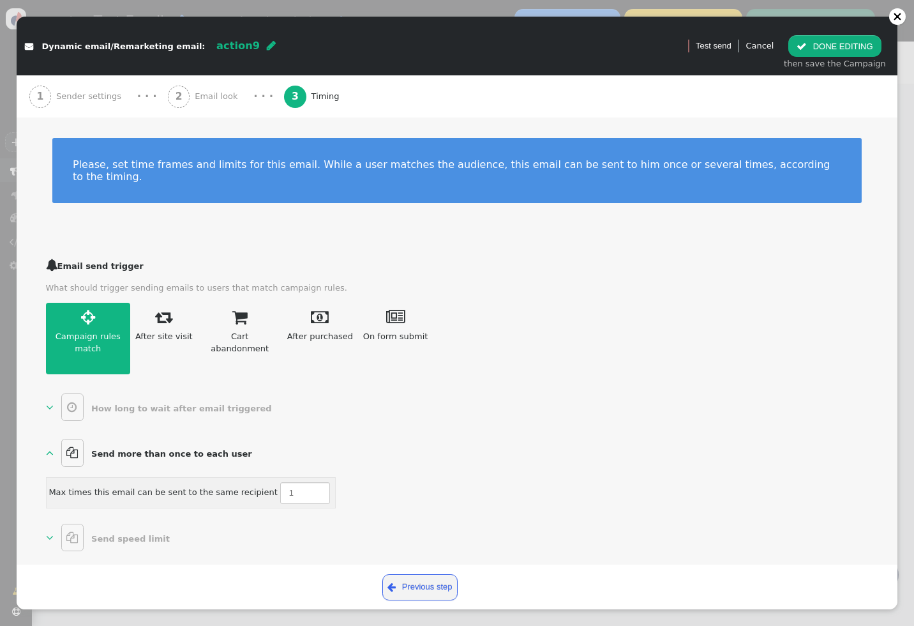
click at [50, 531] on span "" at bounding box center [50, 537] width 8 height 12
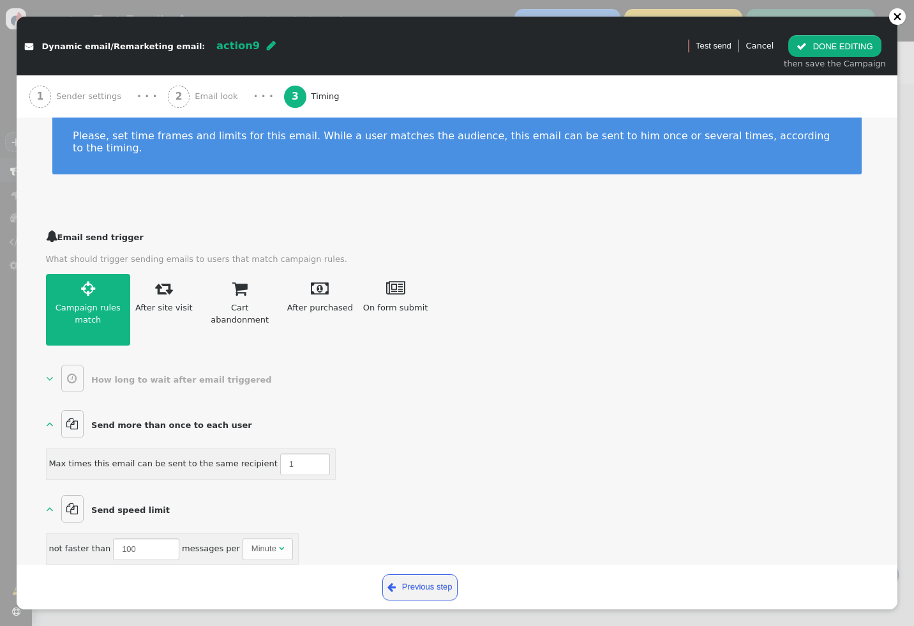
click at [48, 502] on span "" at bounding box center [50, 508] width 8 height 12
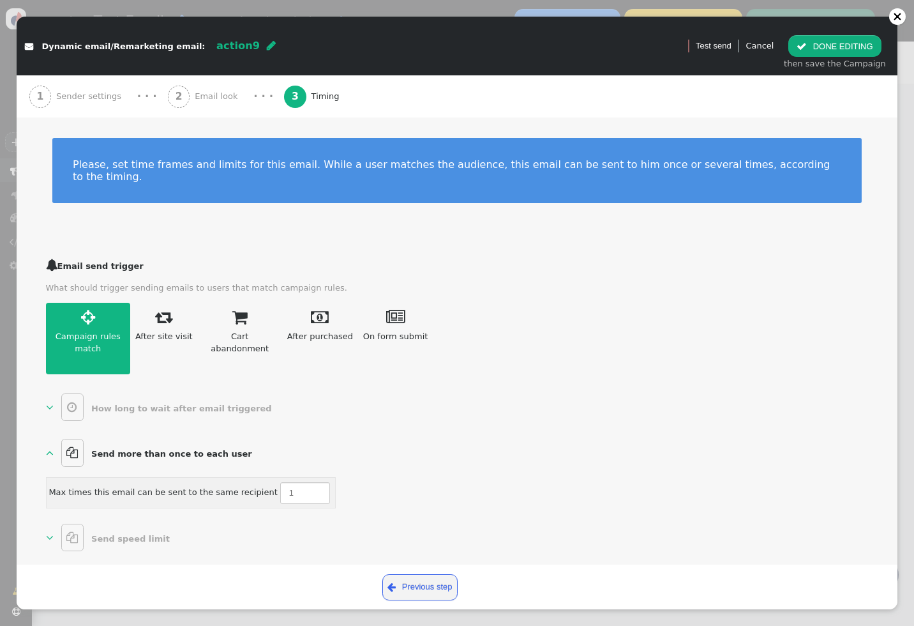
click at [50, 531] on span "" at bounding box center [50, 537] width 8 height 12
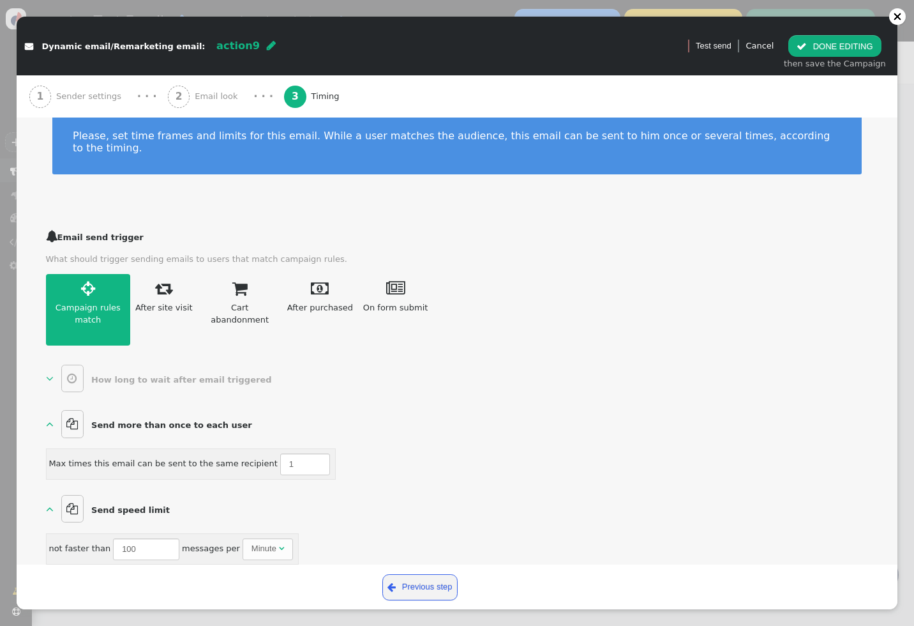
click at [48, 502] on span "" at bounding box center [50, 508] width 8 height 12
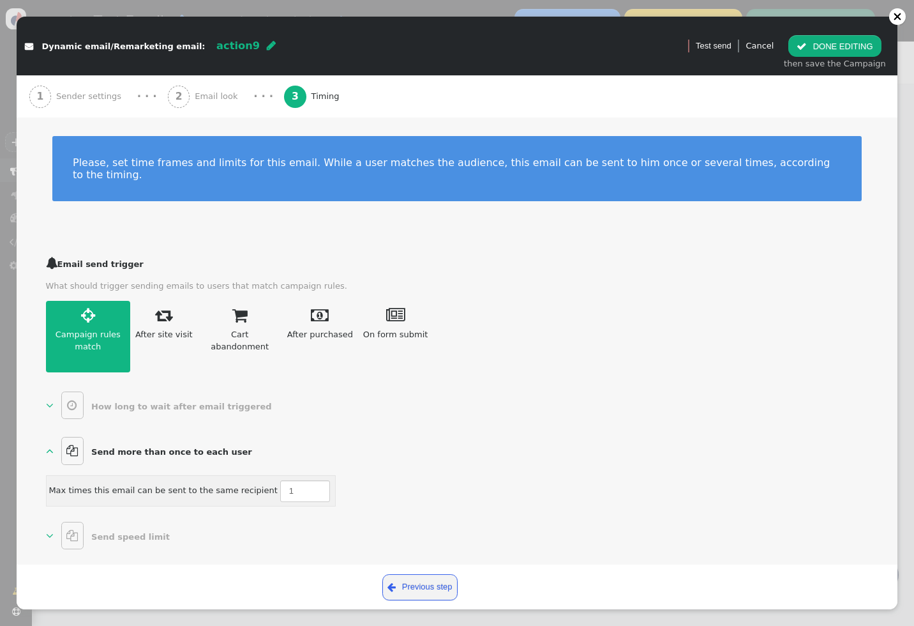
scroll to position [0, 0]
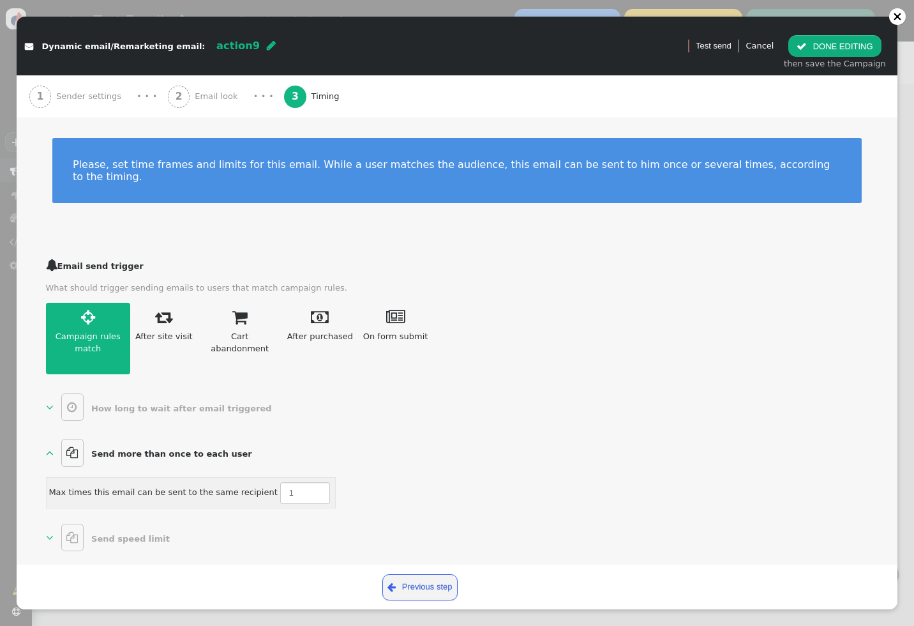
click at [50, 438] on link "  Send more than once to each user " at bounding box center [152, 452] width 212 height 28
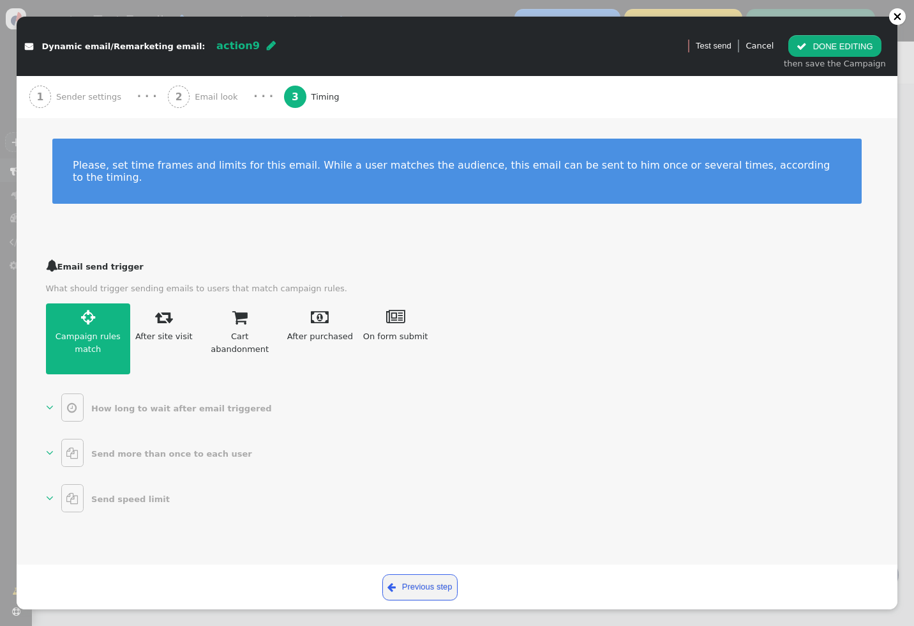
click at [253, 97] on div "· · ·" at bounding box center [263, 97] width 20 height 16
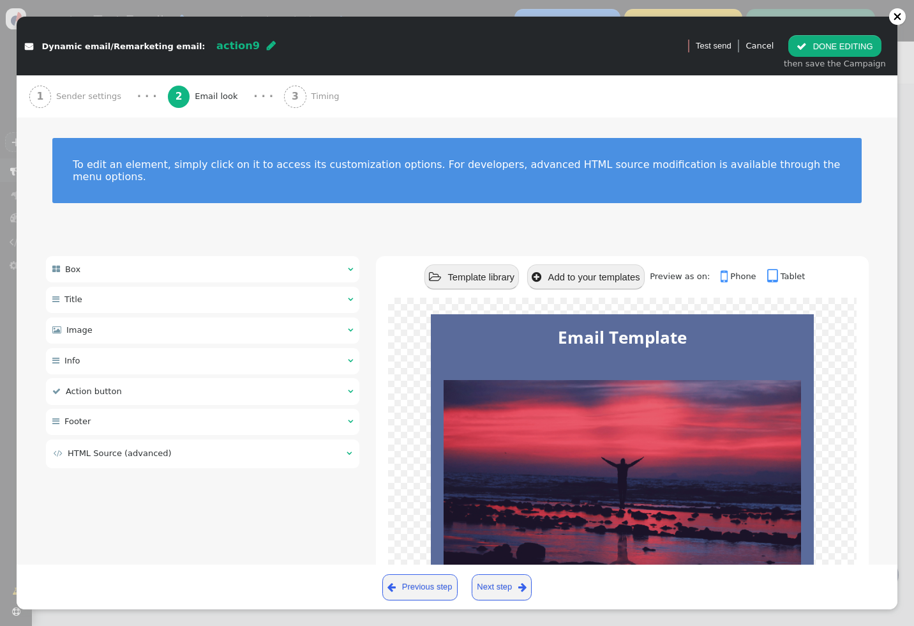
click at [112, 95] on span "Sender settings" at bounding box center [91, 96] width 70 height 13
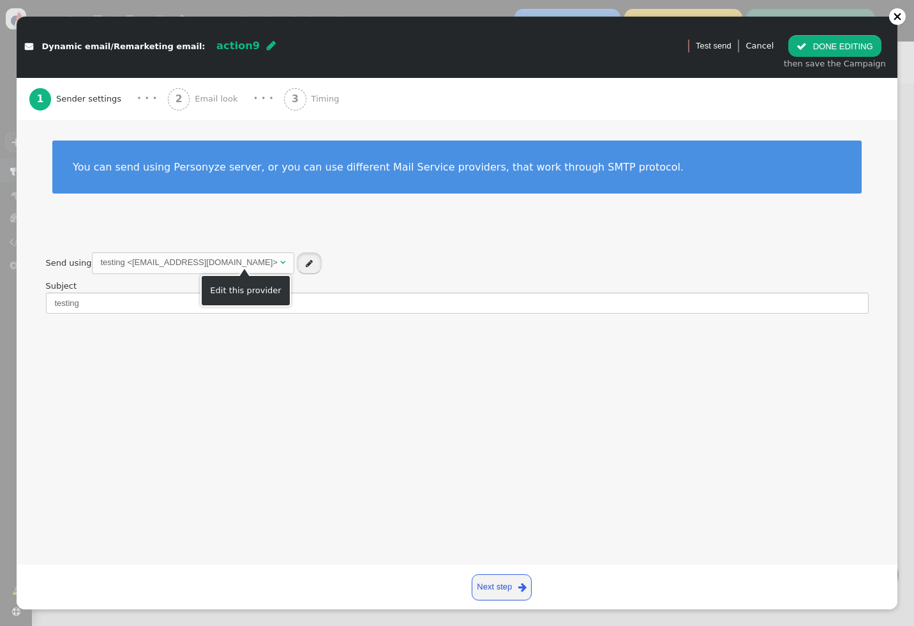
click at [306, 260] on span "" at bounding box center [309, 263] width 7 height 8
click at [202, 266] on div "testing <[EMAIL_ADDRESS][DOMAIN_NAME]>" at bounding box center [189, 261] width 177 height 13
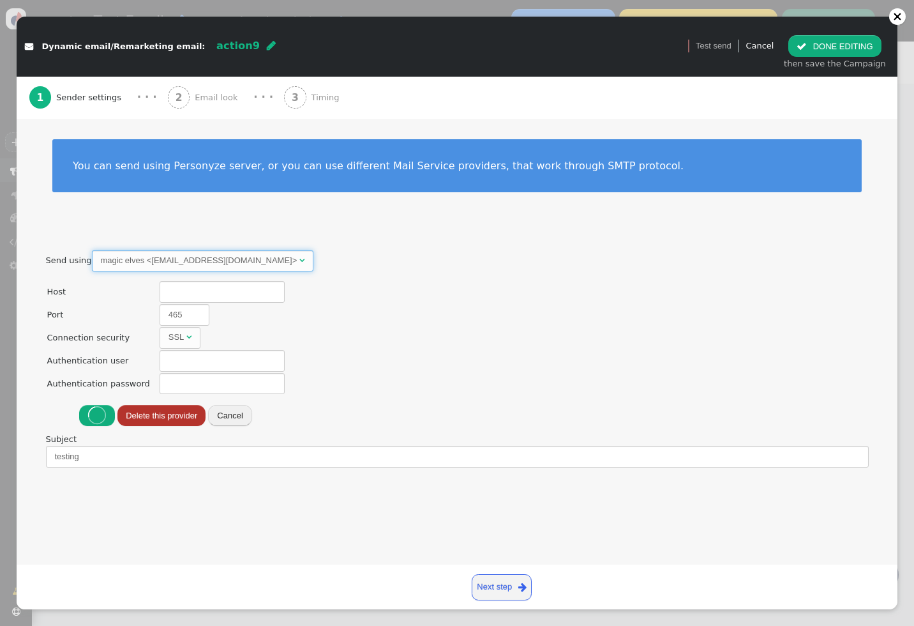
type input "sandbox.smtp.mailtrap.io"
type input "53ad03160375b2"
type input "47ccc3560392f1"
click at [225, 264] on div "magic elves <from@example.com>" at bounding box center [199, 260] width 197 height 13
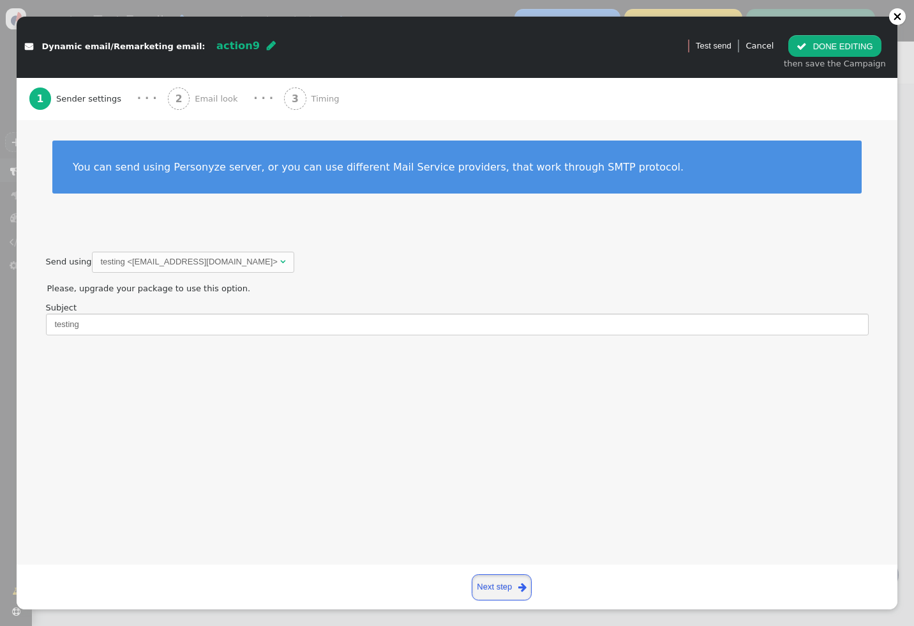
click at [502, 588] on link "Next step " at bounding box center [502, 587] width 61 height 26
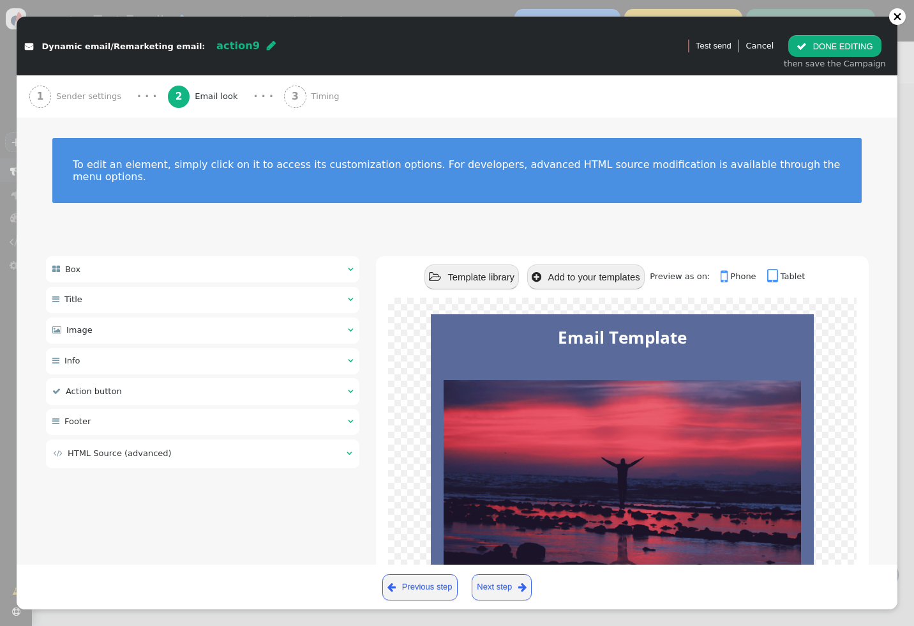
click at [502, 588] on link "Next step " at bounding box center [502, 587] width 61 height 26
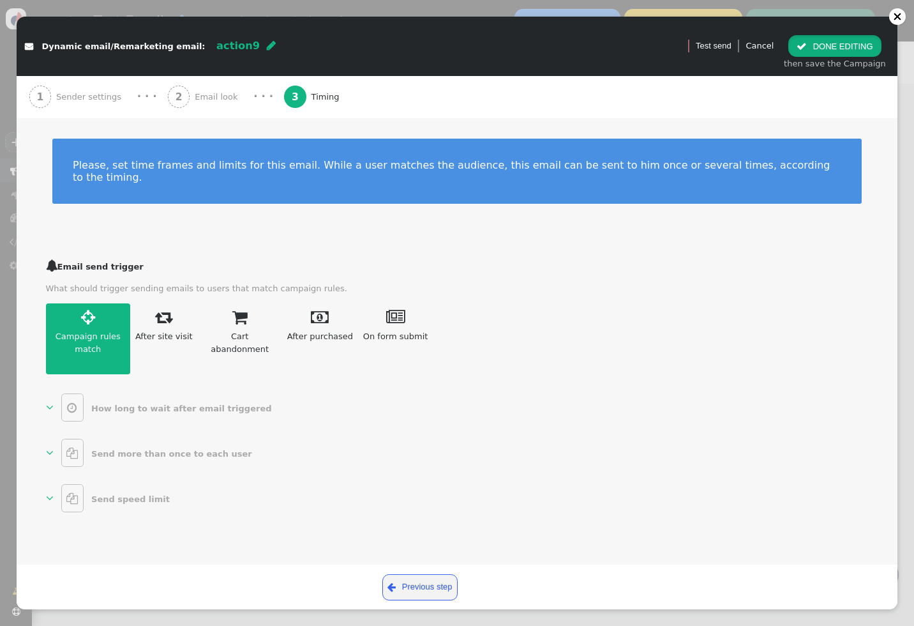
click at [840, 45] on button " DONE EDITING" at bounding box center [834, 46] width 93 height 22
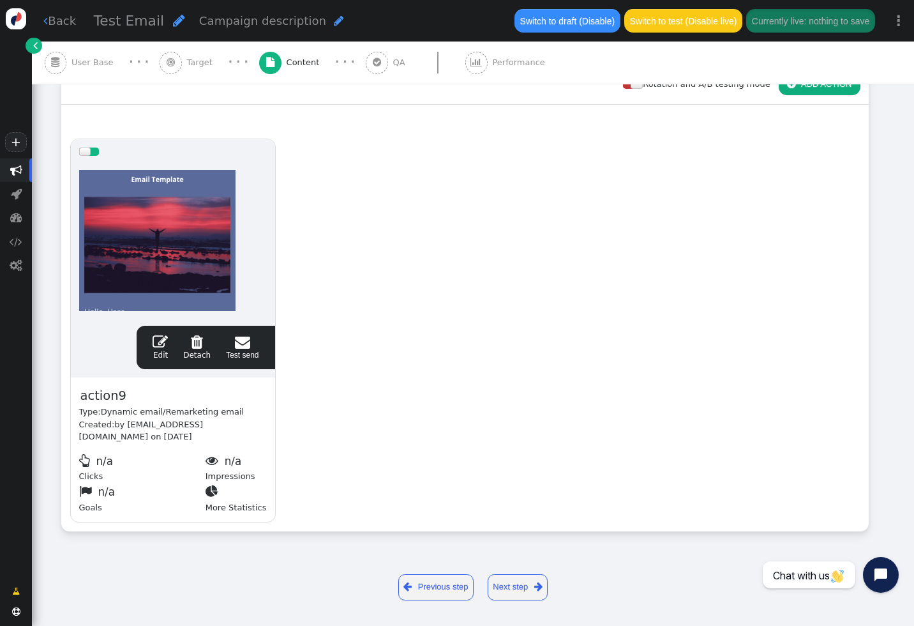
click at [373, 58] on span "" at bounding box center [377, 62] width 8 height 10
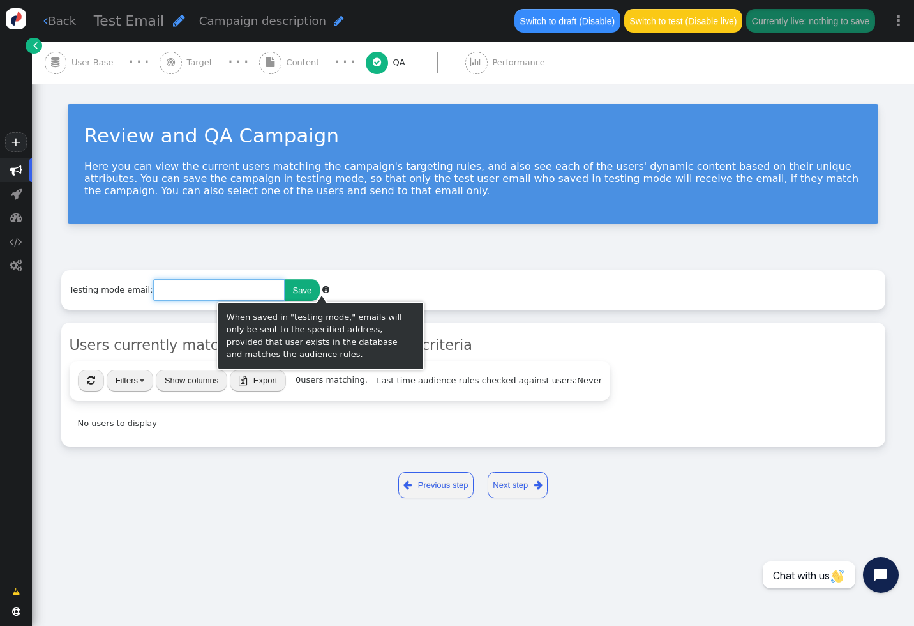
click at [190, 298] on input "text" at bounding box center [218, 290] width 131 height 22
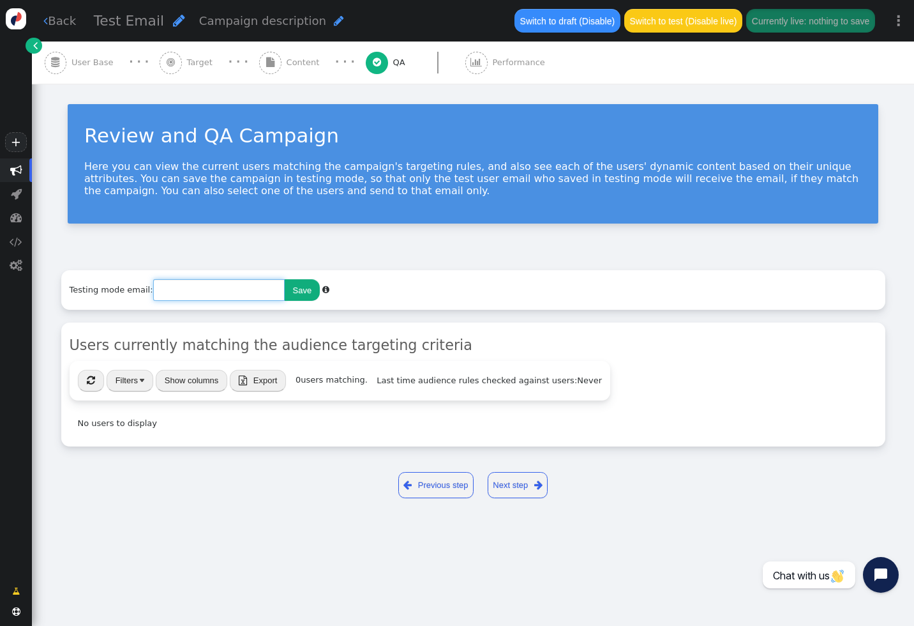
type input "l"
click at [206, 298] on input "text" at bounding box center [218, 290] width 131 height 22
type input "[EMAIL_ADDRESS][DOMAIN_NAME]"
click at [292, 295] on button "Save" at bounding box center [303, 290] width 36 height 22
click at [86, 57] on span "User Base" at bounding box center [94, 62] width 47 height 13
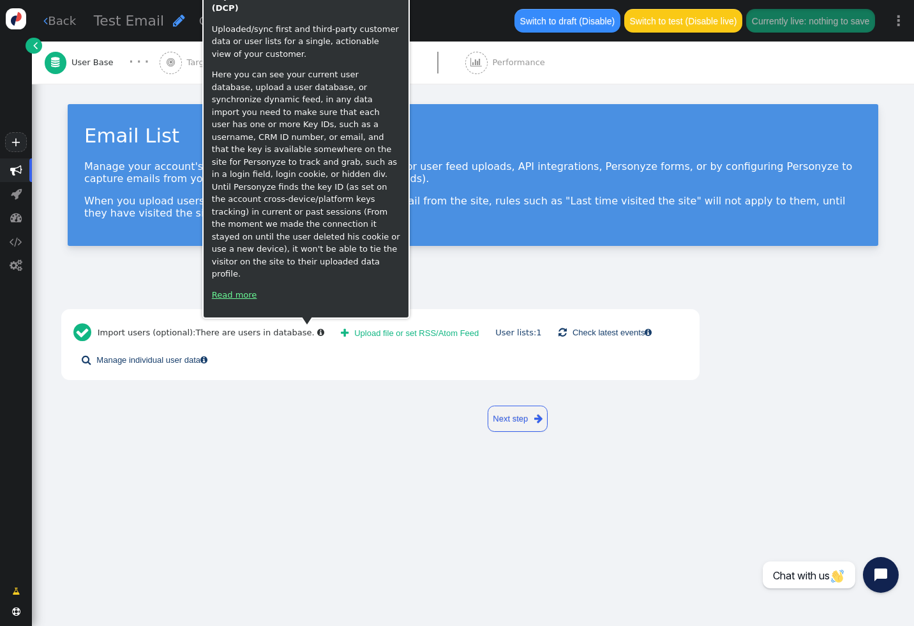
click at [236, 296] on link "Read more" at bounding box center [234, 295] width 45 height 10
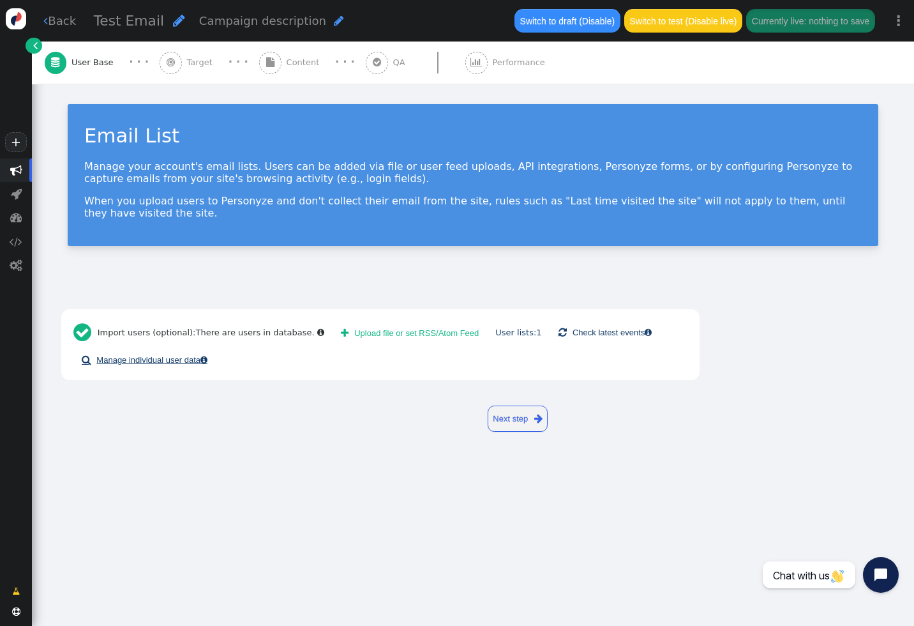
click at [179, 356] on link " Manage individual user data " at bounding box center [144, 360] width 142 height 22
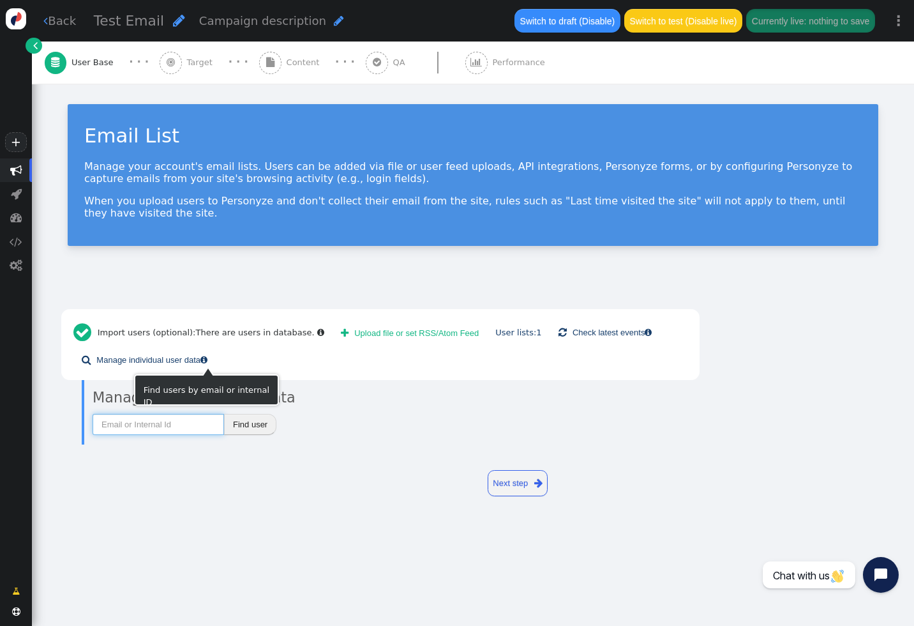
click at [155, 430] on input "text" at bounding box center [158, 425] width 131 height 22
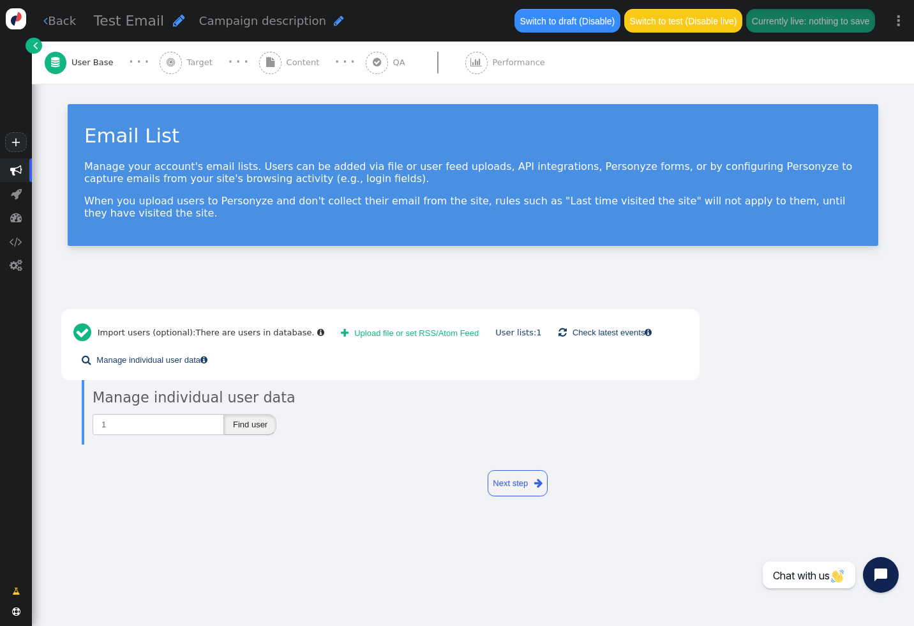
click at [243, 433] on button "Find user" at bounding box center [250, 425] width 52 height 22
click at [125, 428] on input "1" at bounding box center [158, 425] width 131 height 22
click at [245, 428] on button "Find user" at bounding box center [250, 425] width 52 height 22
click at [165, 419] on input "123" at bounding box center [158, 425] width 131 height 22
type input "1234"
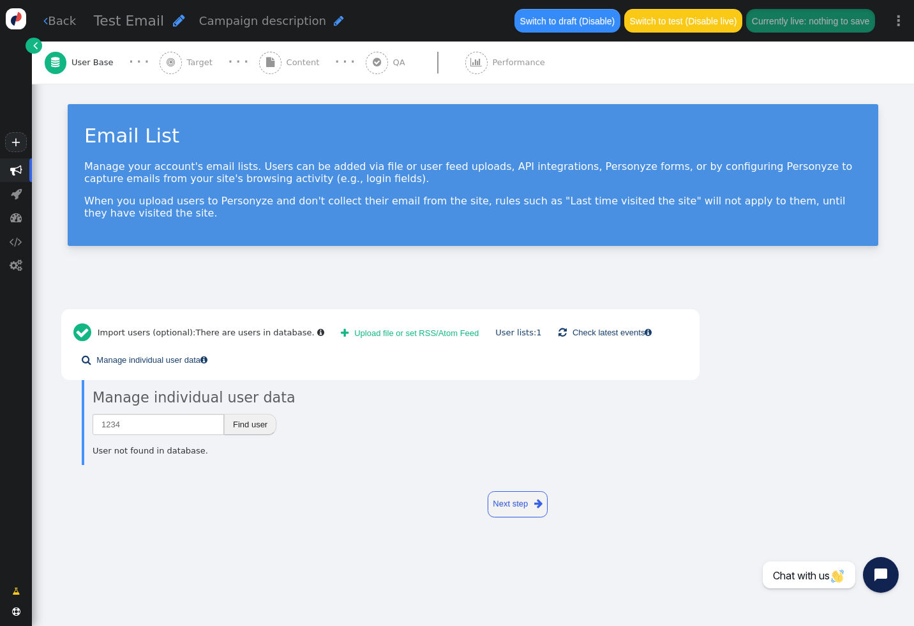
click at [250, 424] on button "Find user" at bounding box center [250, 425] width 52 height 22
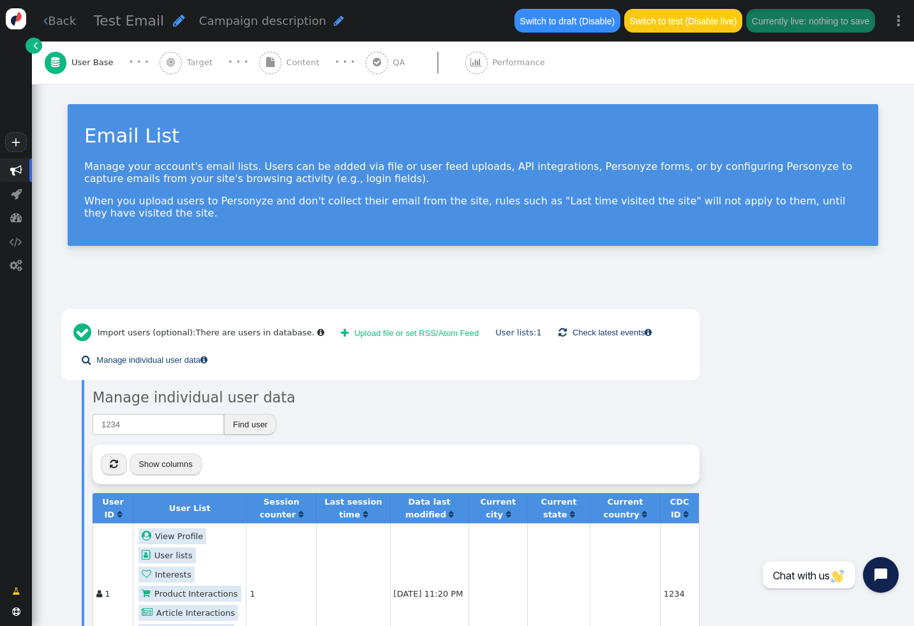
click at [183, 534] on link " View Profile" at bounding box center [173, 536] width 68 height 16
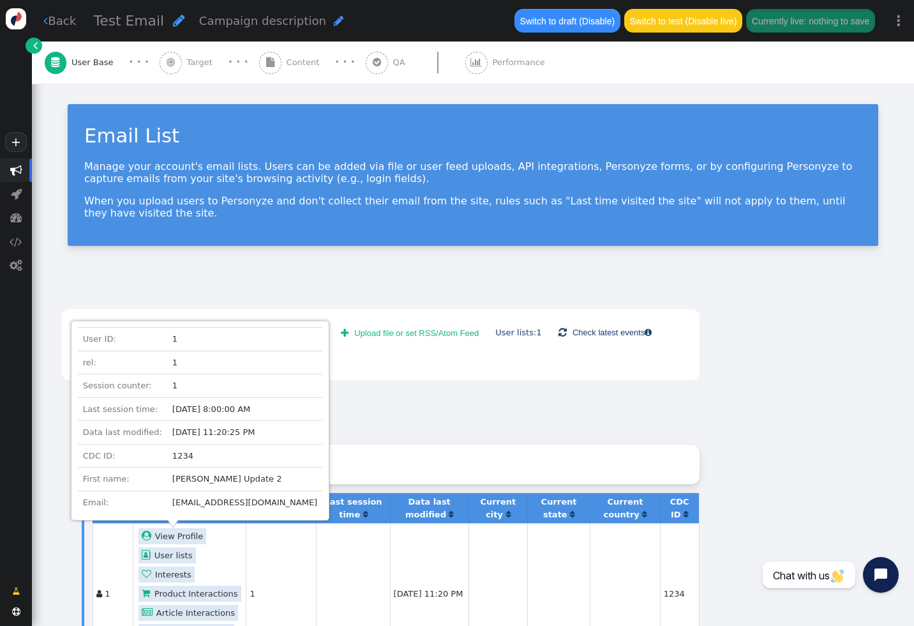
click at [437, 427] on div "1234 Find user  « ◂ 1 ▸ » Show columns User ID  User List Session counter  L…" at bounding box center [396, 537] width 607 height 251
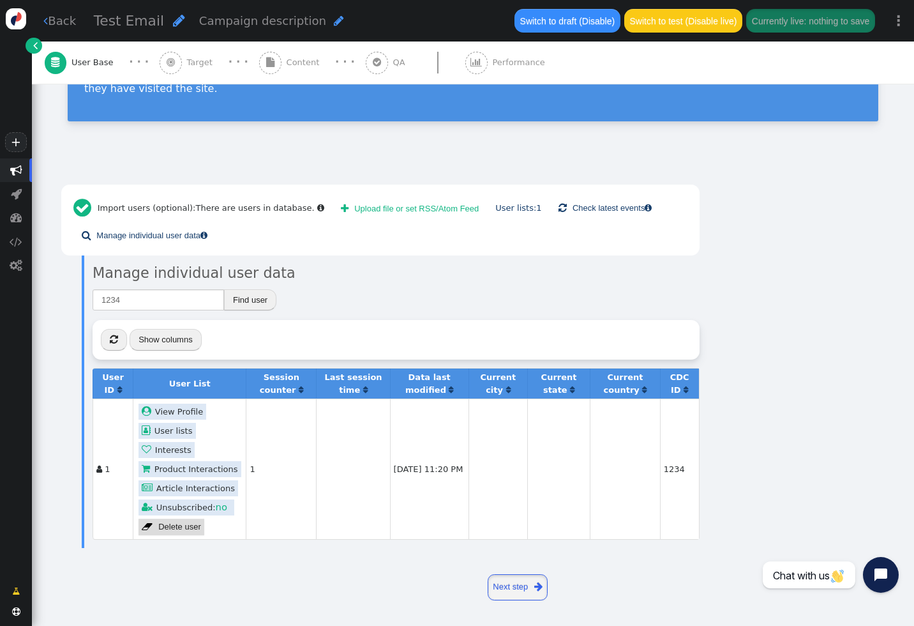
click at [498, 584] on link "Next step " at bounding box center [518, 587] width 61 height 26
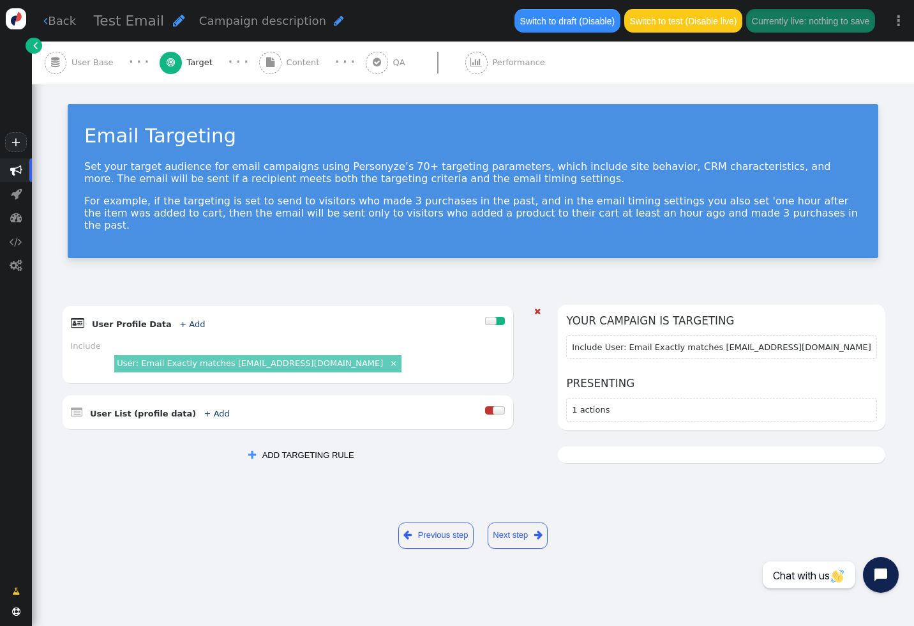
click at [388, 357] on link "×" at bounding box center [393, 362] width 11 height 11
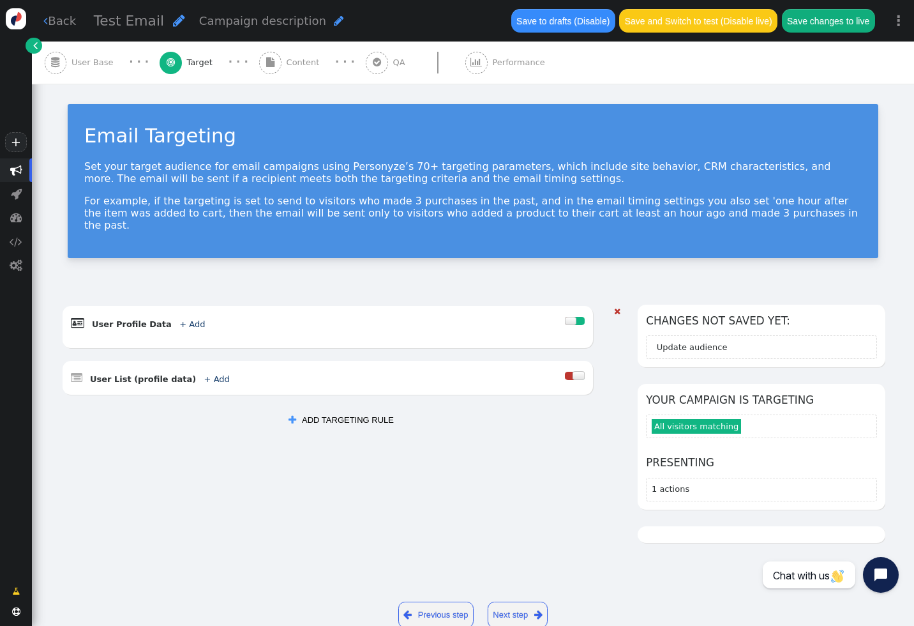
click at [578, 314] on div at bounding box center [575, 322] width 20 height 17
click at [578, 317] on div at bounding box center [579, 321] width 10 height 8
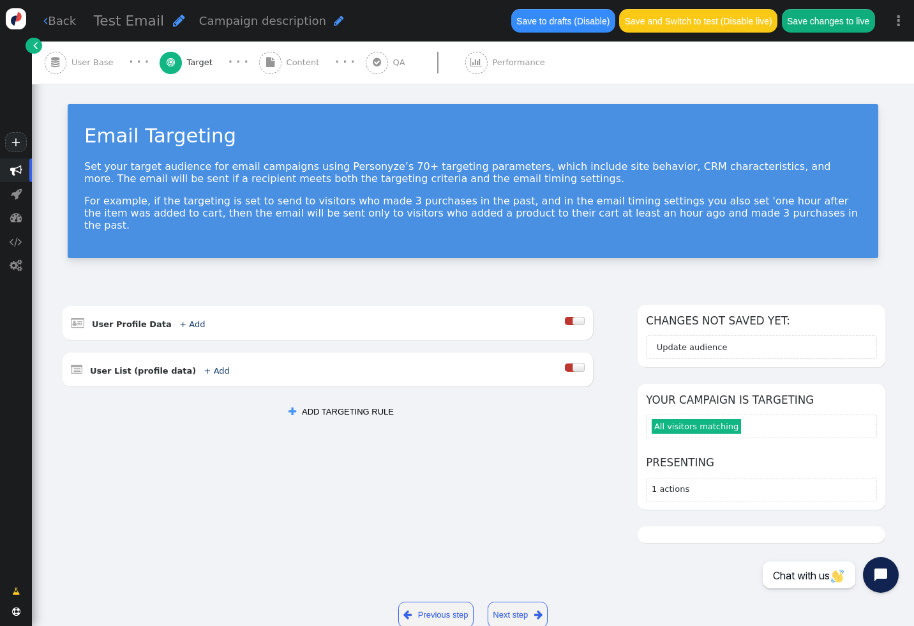
click at [525, 601] on link "Next step " at bounding box center [518, 614] width 61 height 26
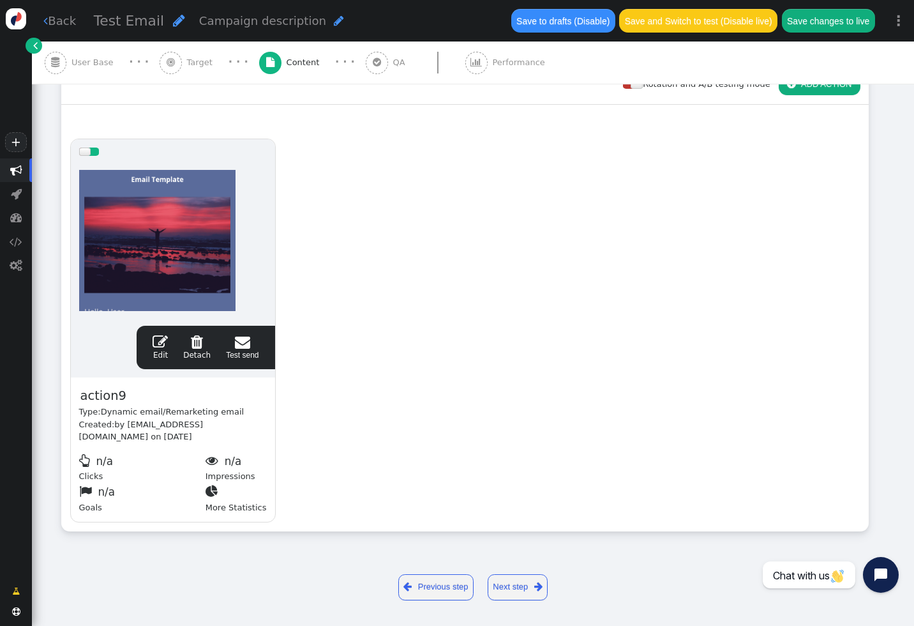
click at [524, 587] on link "Next step " at bounding box center [518, 587] width 61 height 26
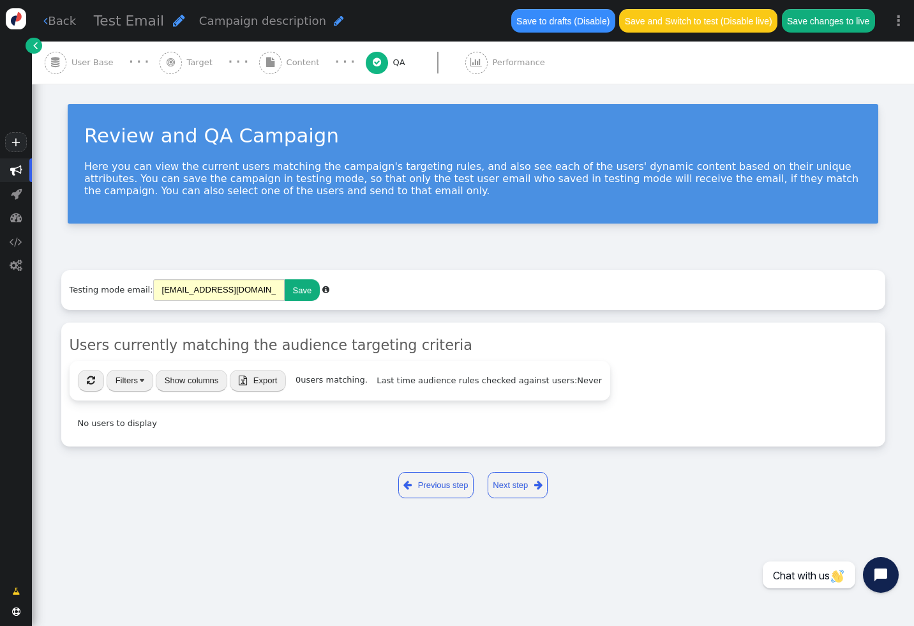
click at [520, 486] on link "Next step " at bounding box center [518, 485] width 61 height 26
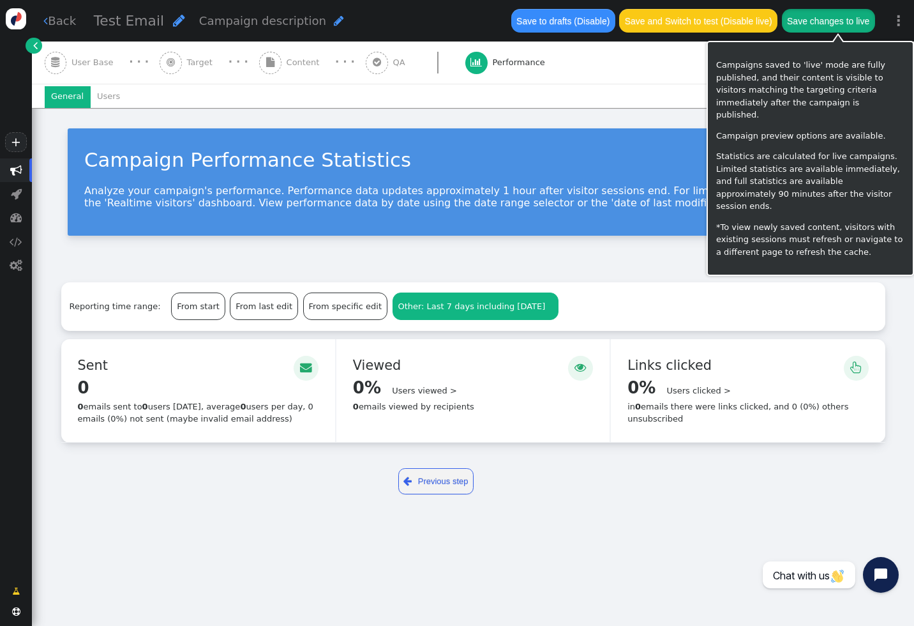
click at [839, 27] on button "Save changes to live" at bounding box center [828, 20] width 93 height 23
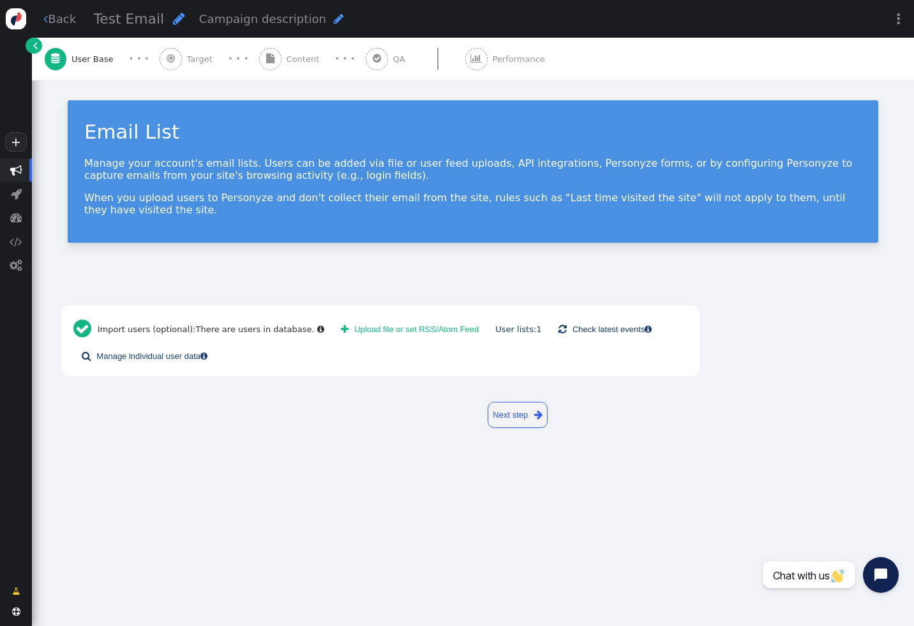
click at [373, 57] on span "" at bounding box center [377, 59] width 8 height 10
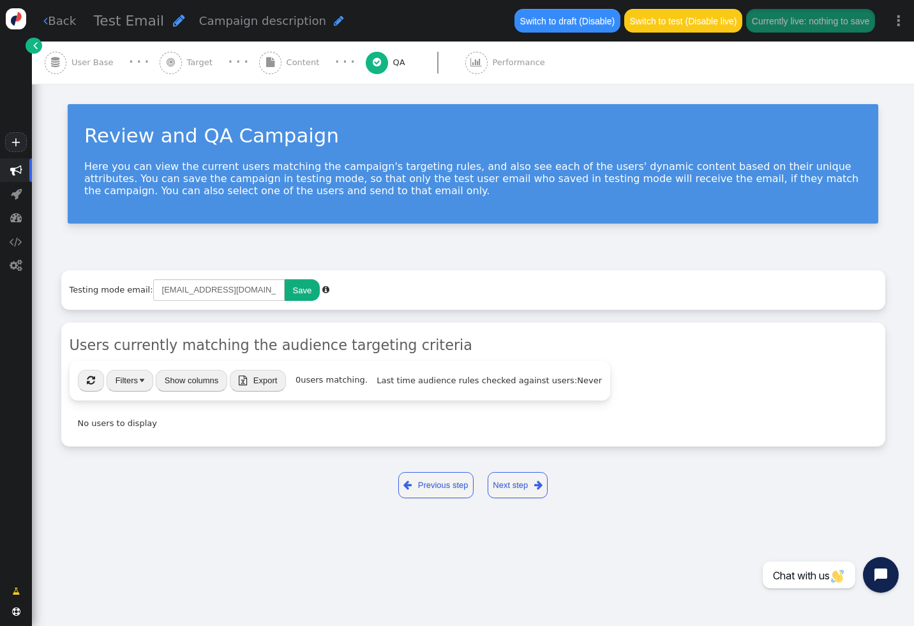
click at [86, 54] on div " User Base" at bounding box center [82, 62] width 74 height 42
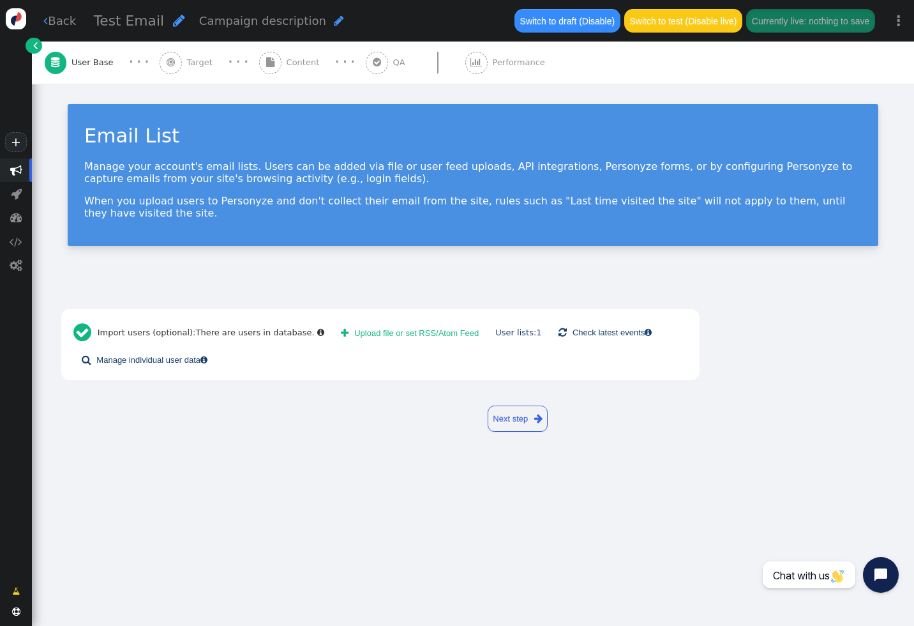
click at [186, 53] on div " Target" at bounding box center [189, 62] width 58 height 42
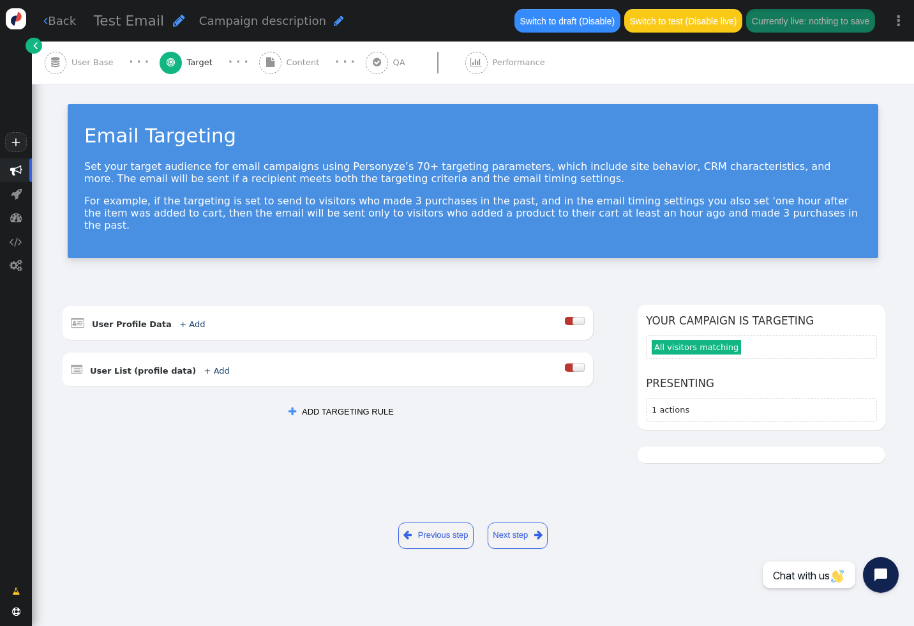
click at [295, 64] on span "Content" at bounding box center [306, 62] width 38 height 13
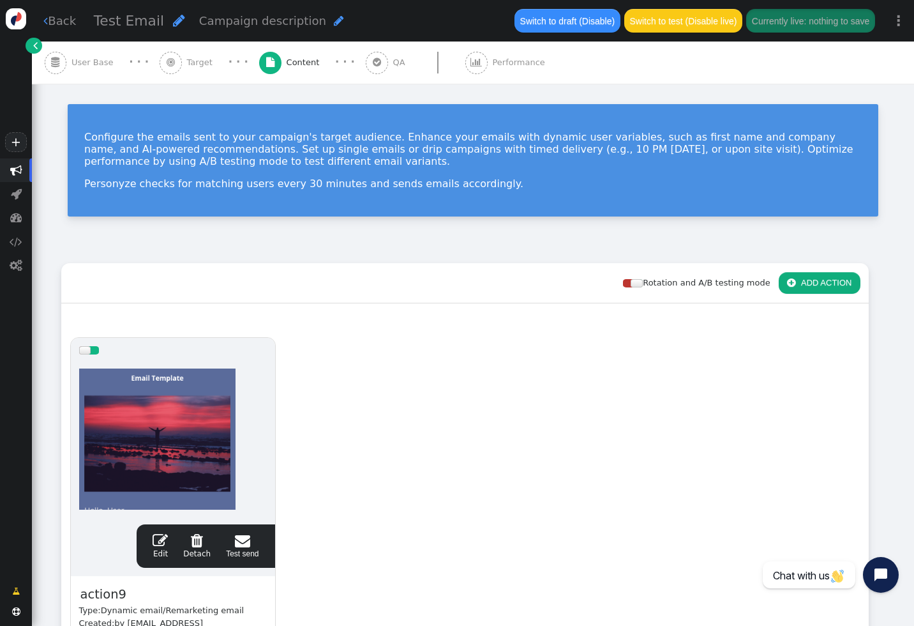
click at [366, 68] on span "" at bounding box center [377, 63] width 22 height 22
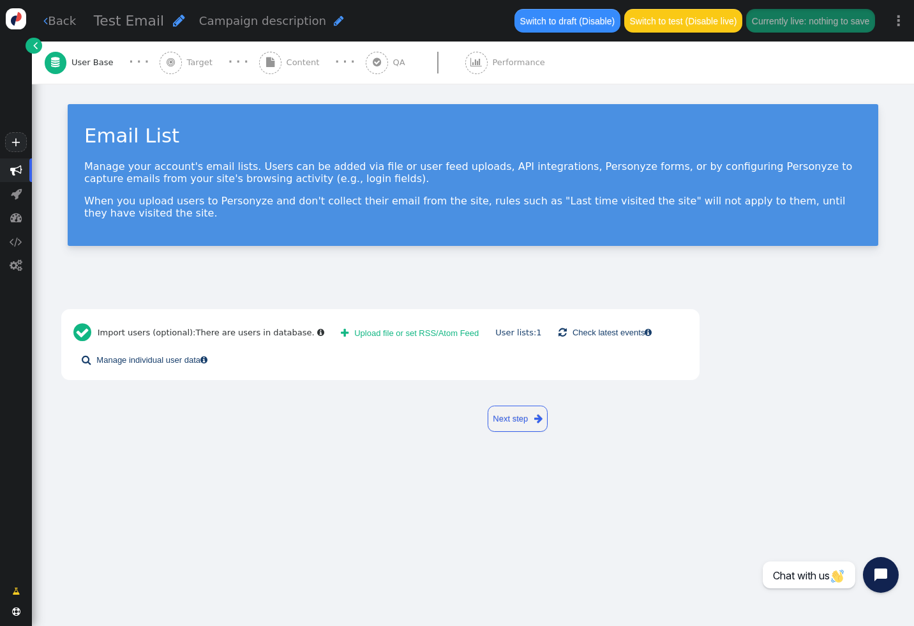
click at [266, 56] on span "" at bounding box center [270, 63] width 22 height 22
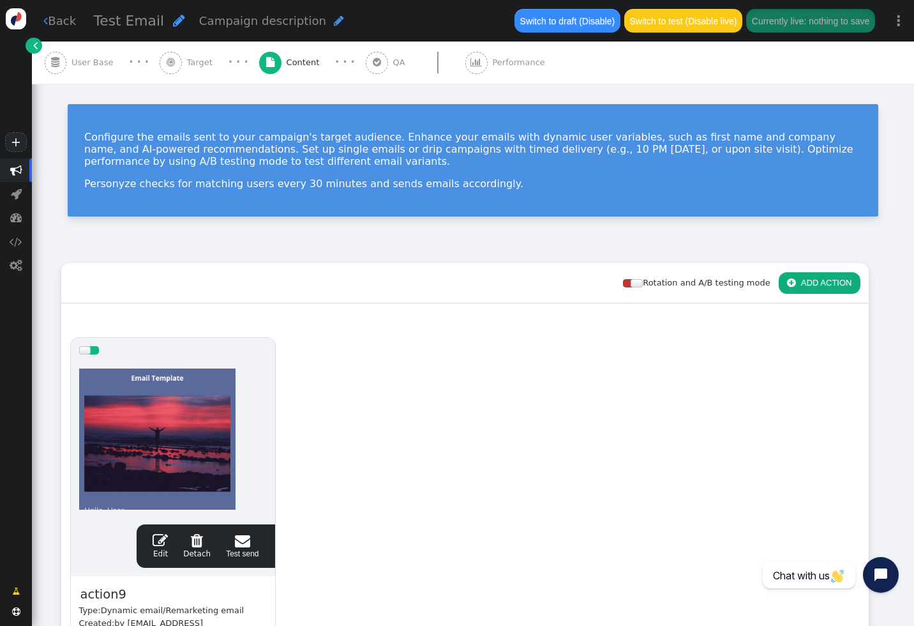
click at [202, 404] on div at bounding box center [173, 439] width 188 height 153
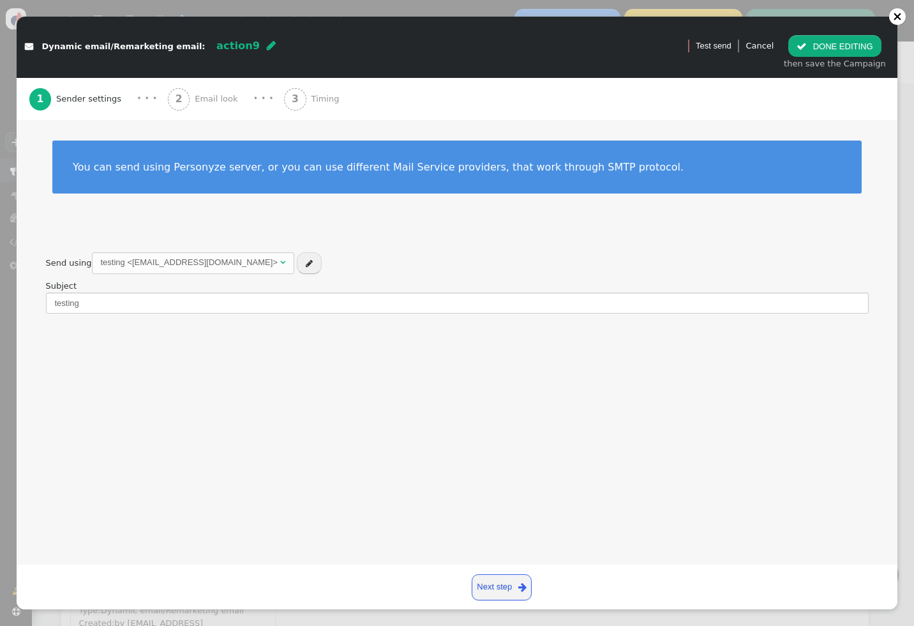
click at [284, 98] on span "3" at bounding box center [295, 99] width 22 height 22
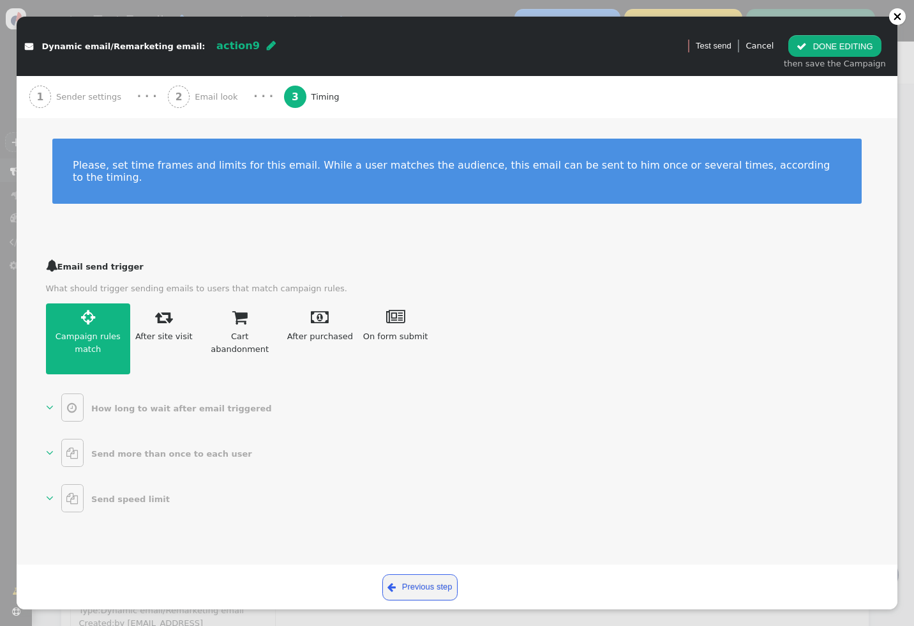
click at [128, 405] on link "  How long to wait after email triggered " at bounding box center [161, 407] width 231 height 28
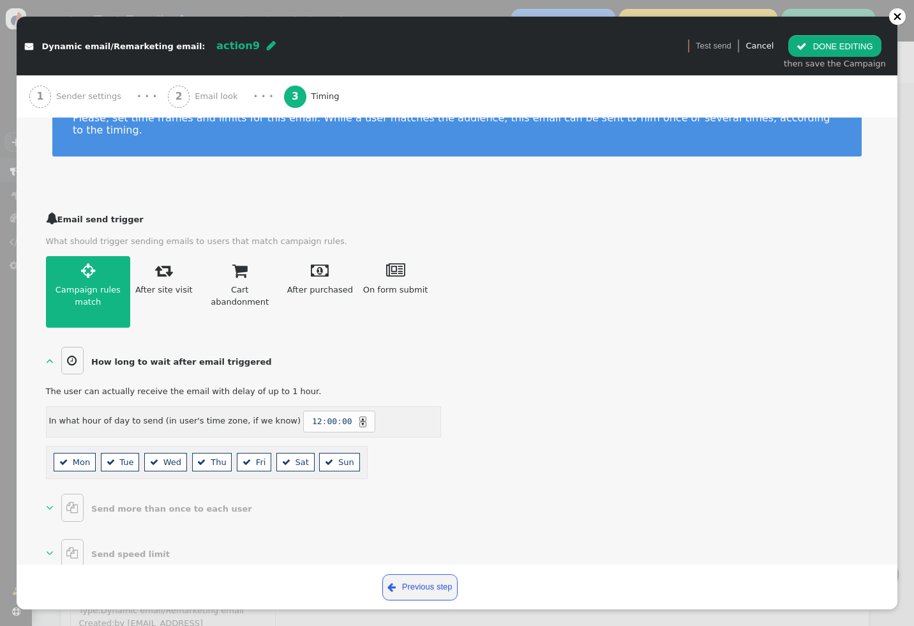
scroll to position [52, 0]
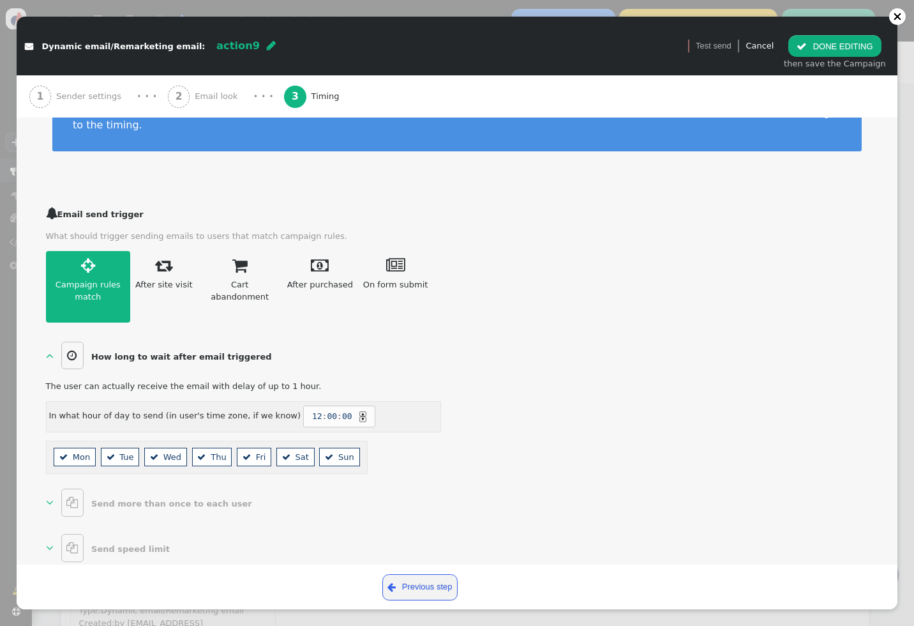
click at [147, 498] on b "Send more than once to each user" at bounding box center [171, 503] width 161 height 10
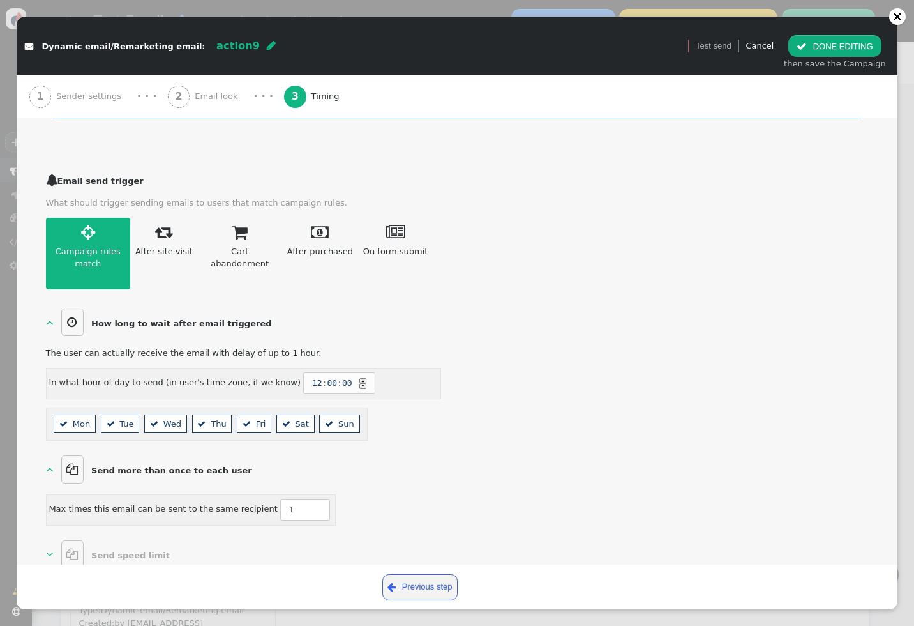
scroll to position [91, 0]
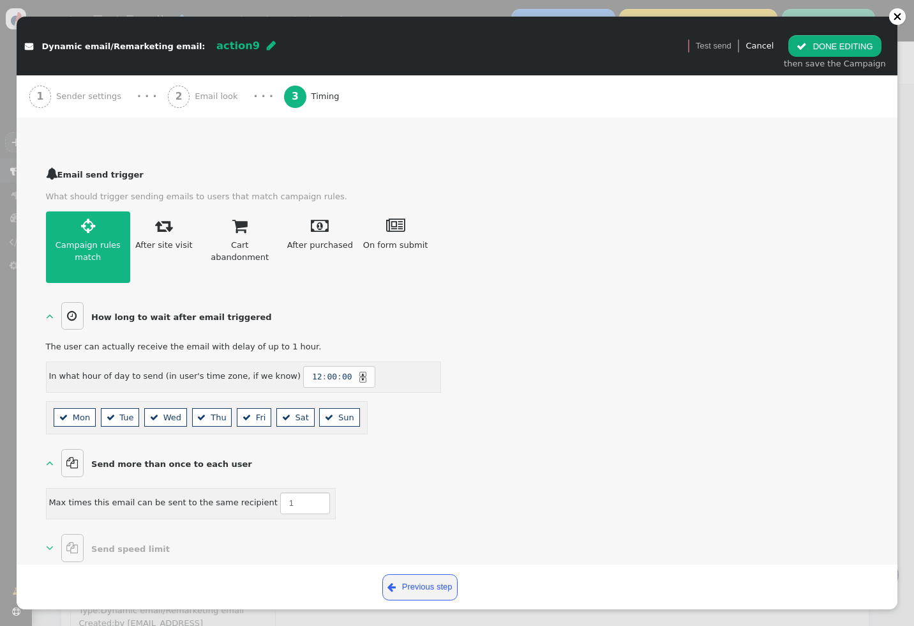
click at [130, 544] on b "Send speed limit" at bounding box center [130, 549] width 79 height 10
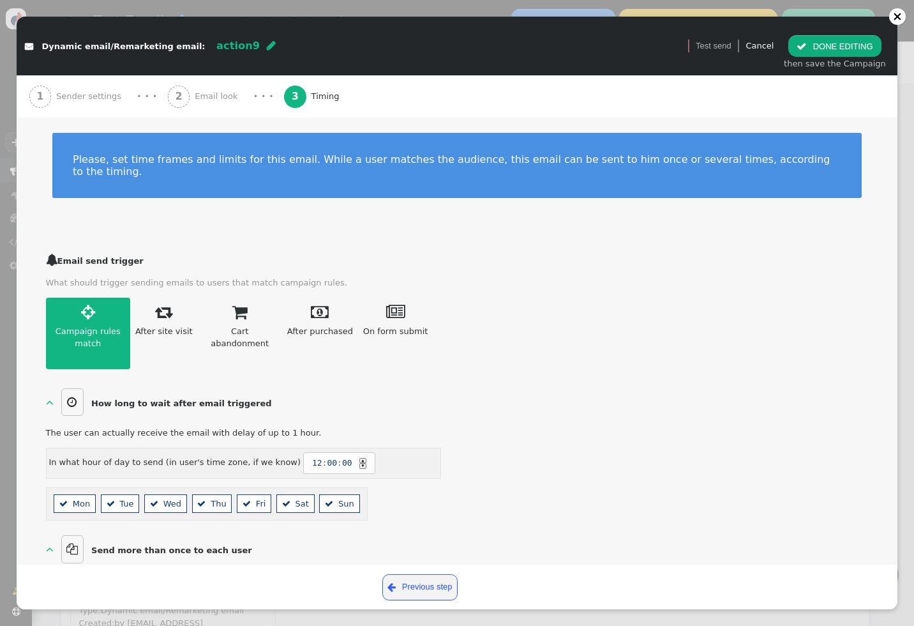
scroll to position [0, 0]
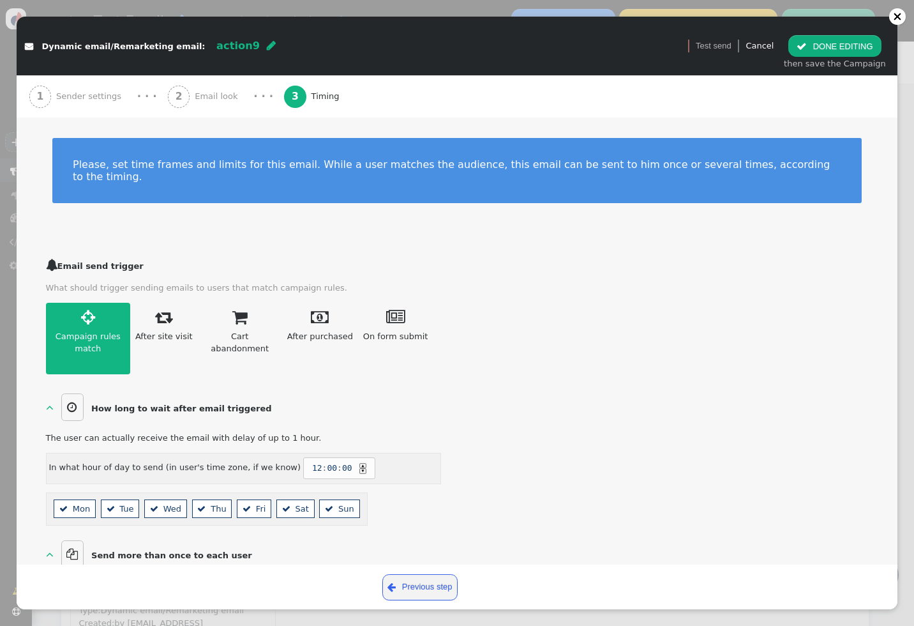
click at [11, 434] on div " Dynamic email/Remarketing email: action9  Version 1 (testing+production)  …" at bounding box center [457, 313] width 914 height 626
click at [774, 38] on div " Test send Cancel" at bounding box center [730, 46] width 93 height 22
click at [772, 40] on div "Cancel" at bounding box center [759, 46] width 28 height 13
click at [770, 45] on link "Cancel" at bounding box center [759, 46] width 28 height 10
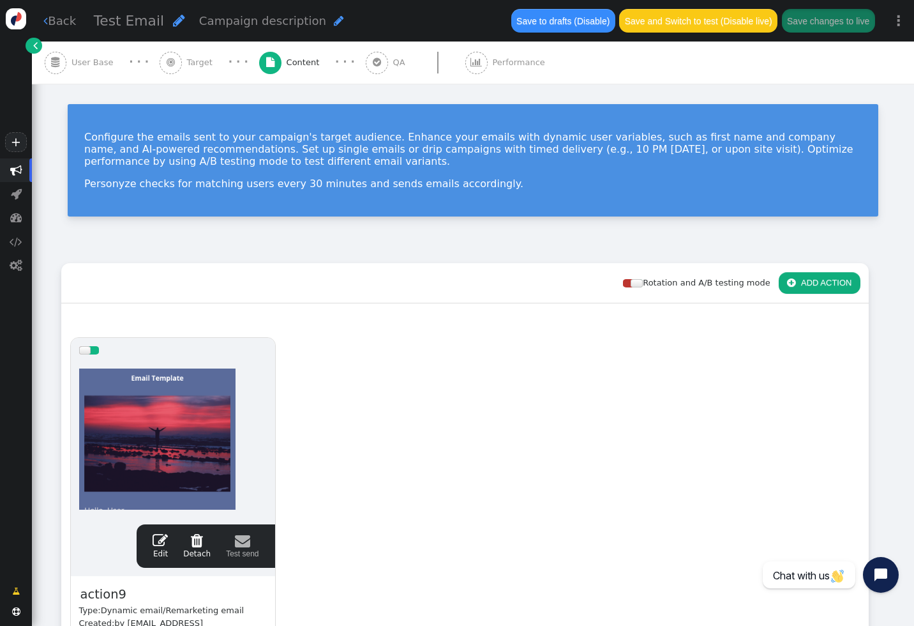
click at [45, 21] on span "" at bounding box center [45, 21] width 4 height 12
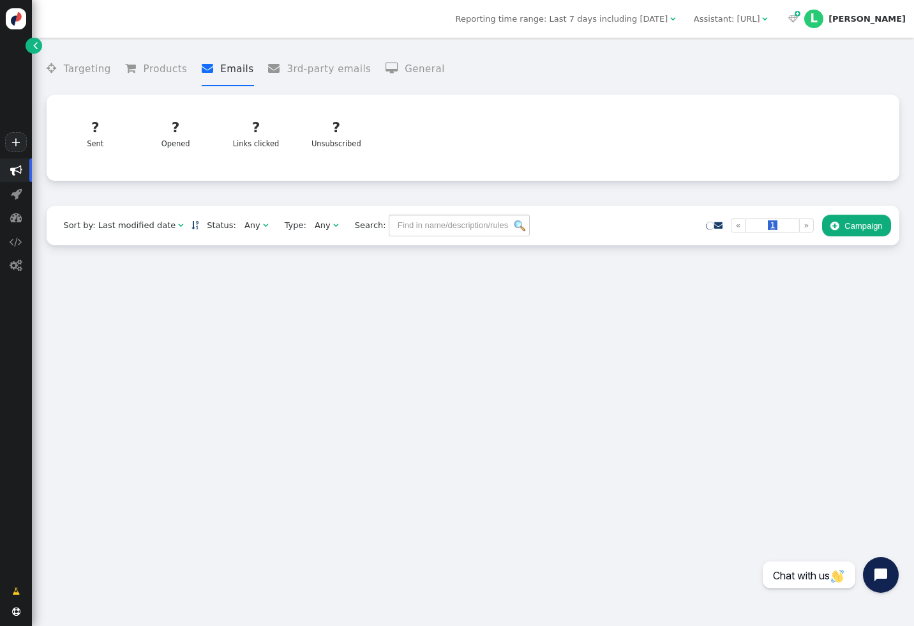
click at [36, 43] on span "" at bounding box center [35, 45] width 4 height 13
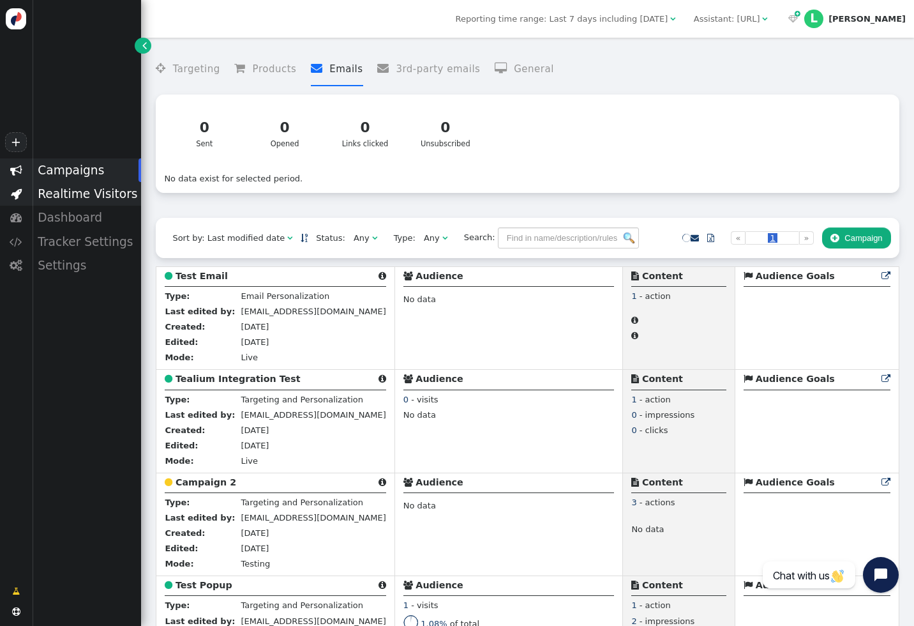
click at [55, 190] on div "Realtime Visitors" at bounding box center [86, 194] width 109 height 24
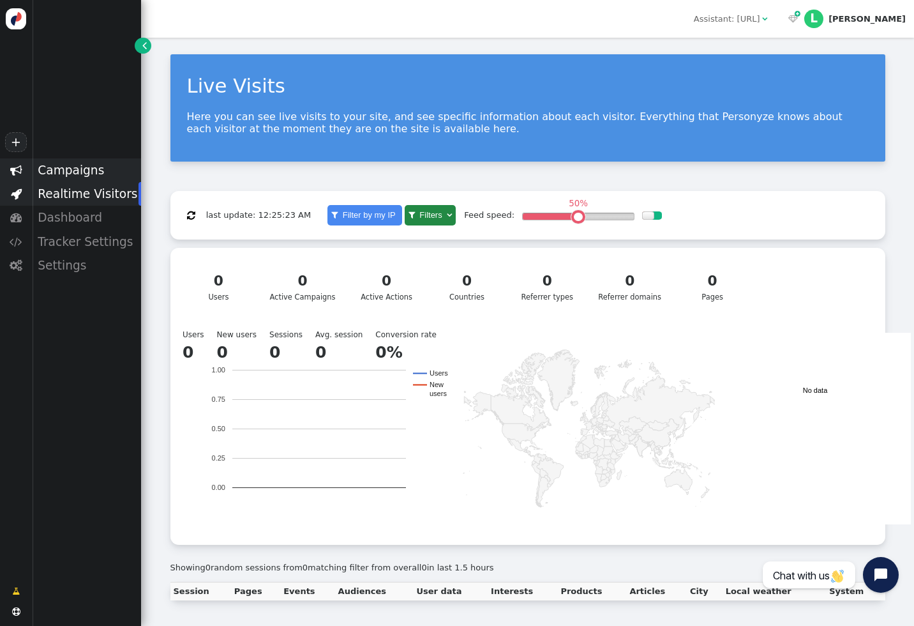
click at [82, 171] on div "Campaigns" at bounding box center [86, 170] width 109 height 24
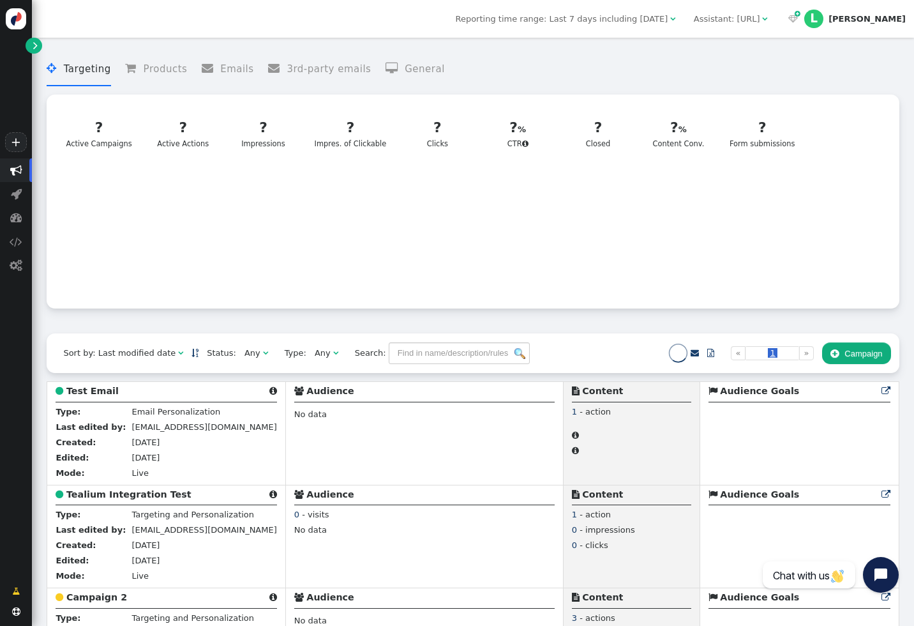
click at [80, 64] on li " Targeting" at bounding box center [79, 69] width 64 height 34
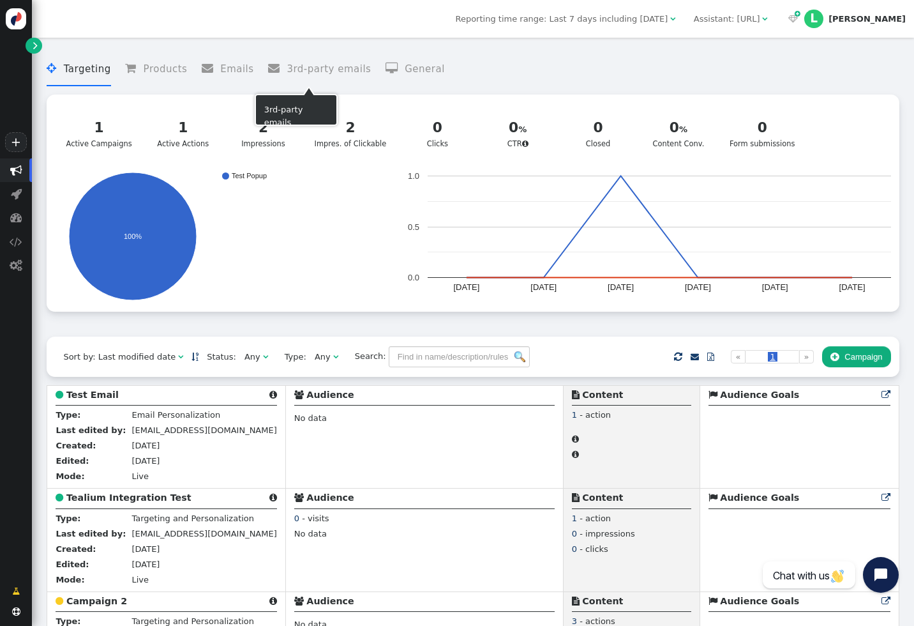
click at [321, 67] on li " 3rd-party emails" at bounding box center [319, 69] width 103 height 34
click at [74, 77] on li " Targeting" at bounding box center [79, 69] width 64 height 34
click at [845, 357] on button " Campaign" at bounding box center [856, 357] width 69 height 22
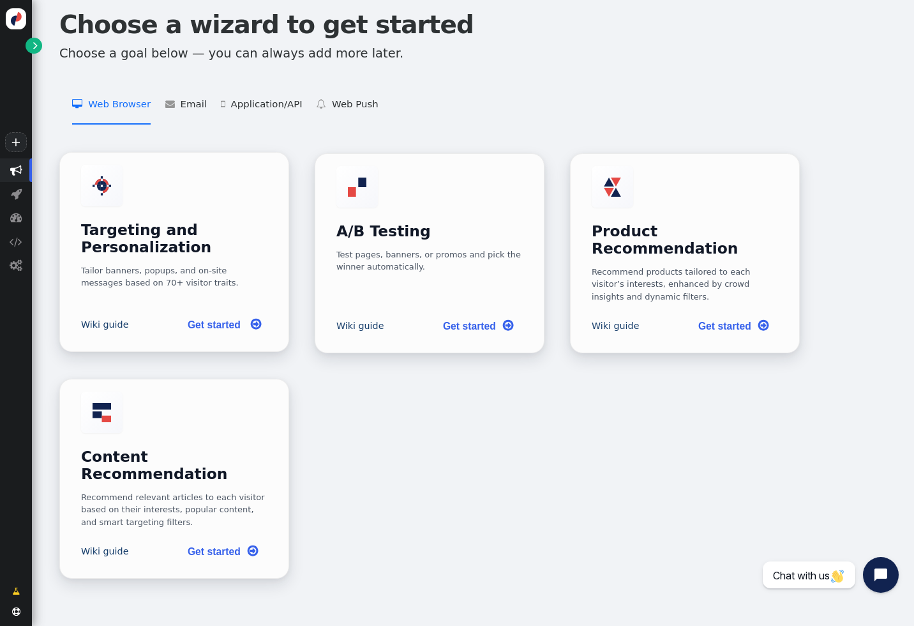
click at [227, 311] on link "Get started " at bounding box center [222, 324] width 91 height 26
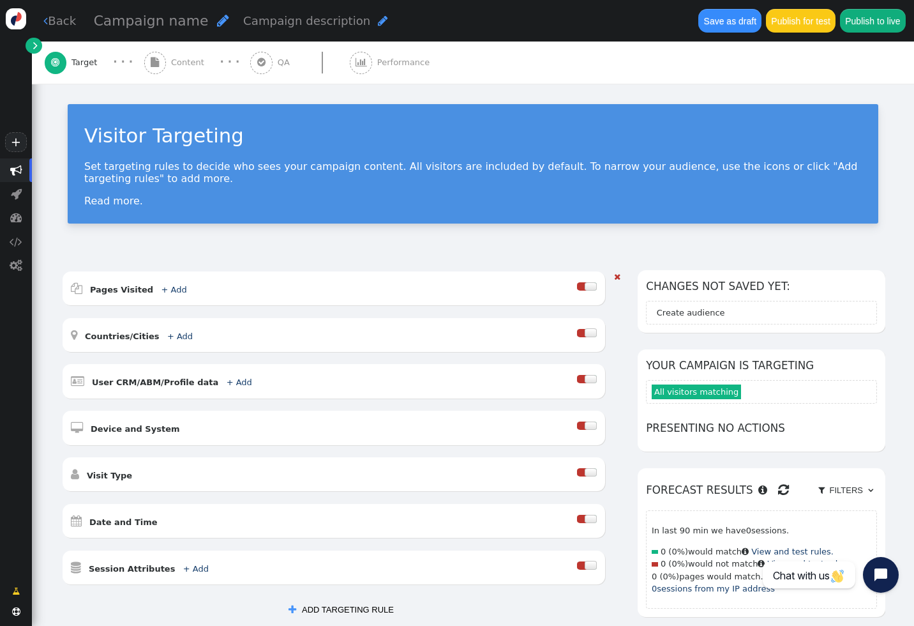
click at [587, 285] on div at bounding box center [591, 286] width 12 height 8
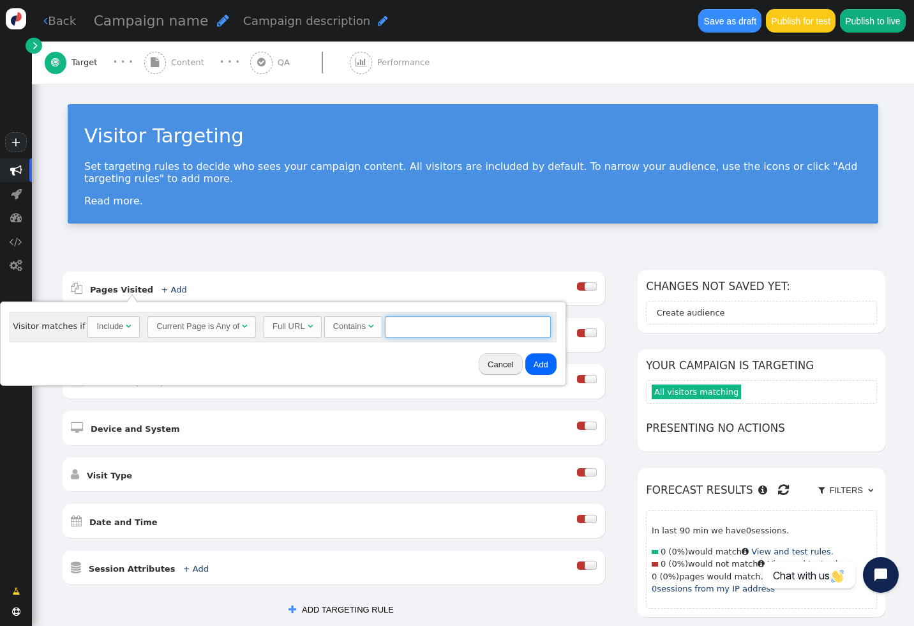
click at [416, 327] on input "text" at bounding box center [468, 327] width 166 height 22
type input "/something"
click at [542, 361] on button "Add" at bounding box center [540, 364] width 31 height 22
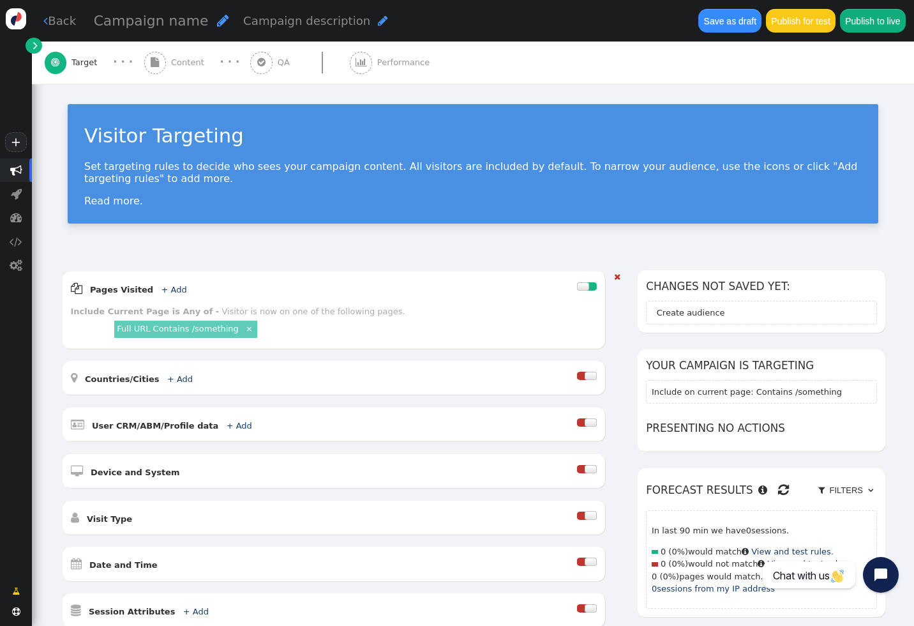
click at [244, 327] on link "×" at bounding box center [249, 327] width 11 height 11
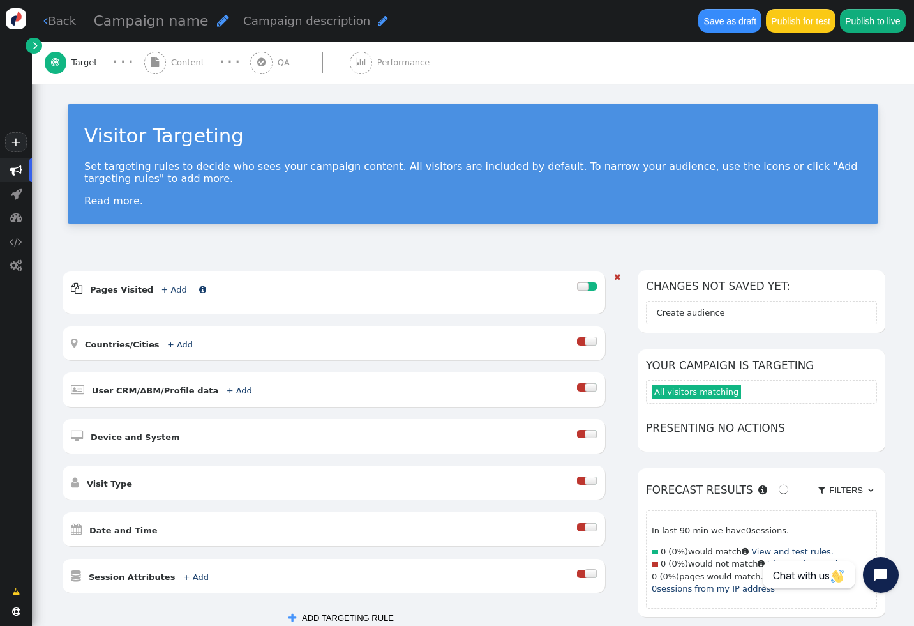
click at [169, 287] on link "+ Add" at bounding box center [174, 290] width 26 height 10
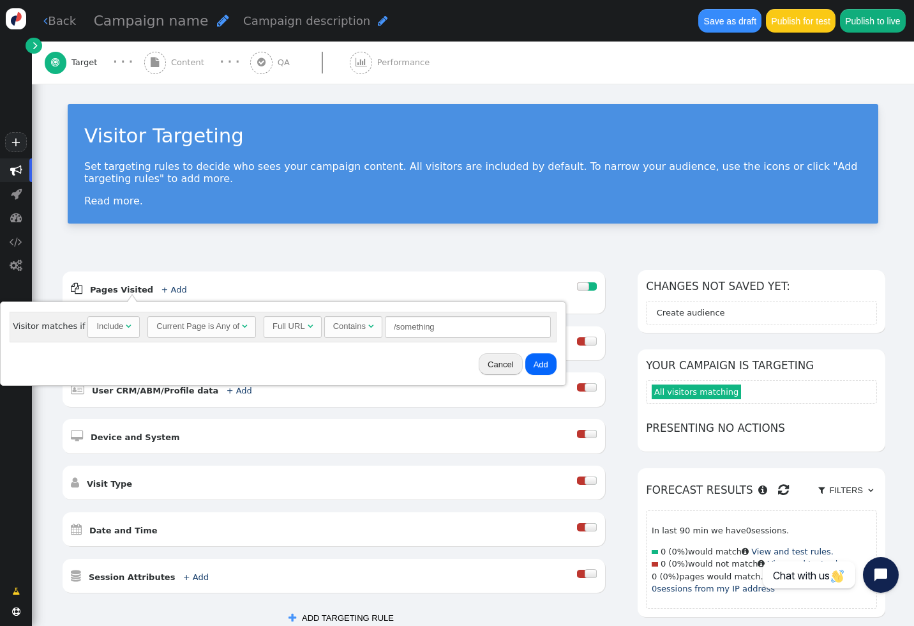
click at [202, 331] on div "Current Page is Any of" at bounding box center [197, 326] width 83 height 13
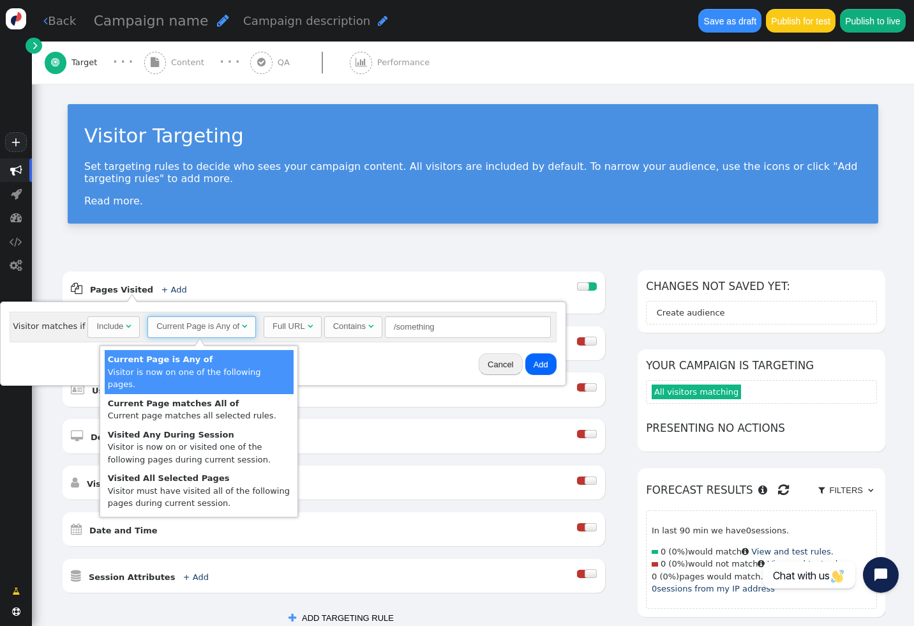
click at [107, 331] on div "Include" at bounding box center [109, 326] width 27 height 13
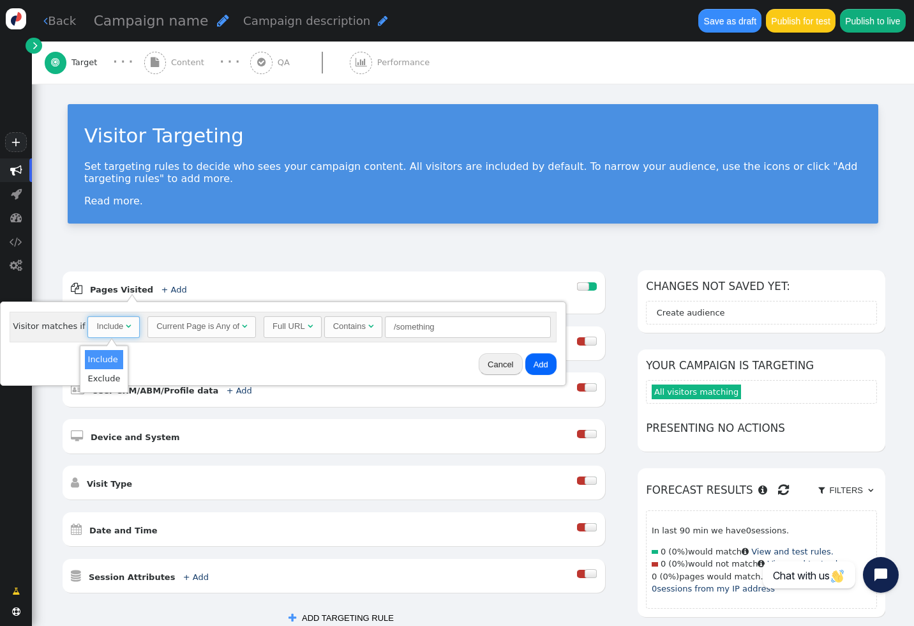
click at [177, 332] on div "Current Page is Any of" at bounding box center [197, 326] width 83 height 13
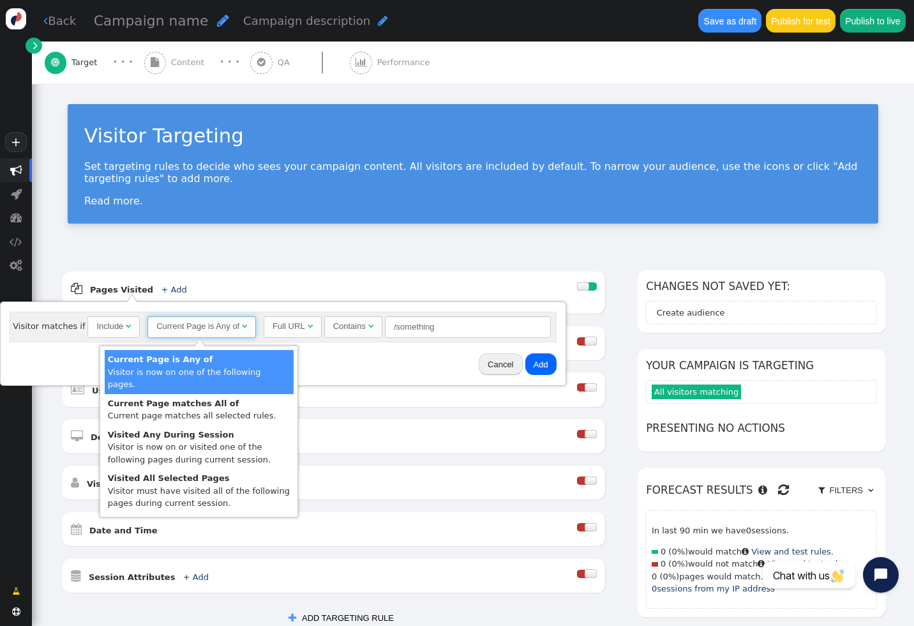
click at [306, 269] on div "AND OR XOR AND     Pages Visited + Add  Include Current Page is Any of - V…" at bounding box center [473, 482] width 882 height 459
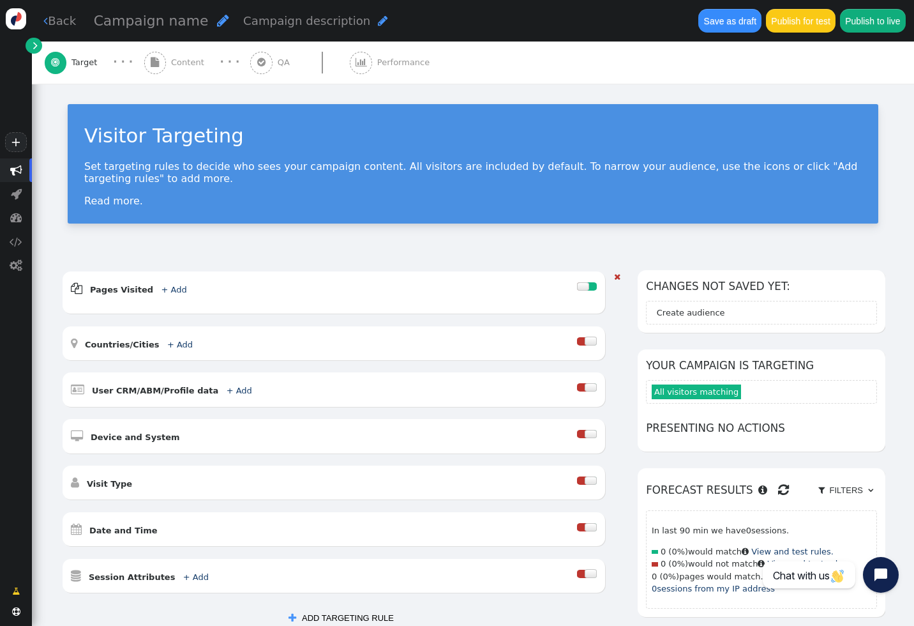
click at [586, 288] on div at bounding box center [583, 286] width 12 height 8
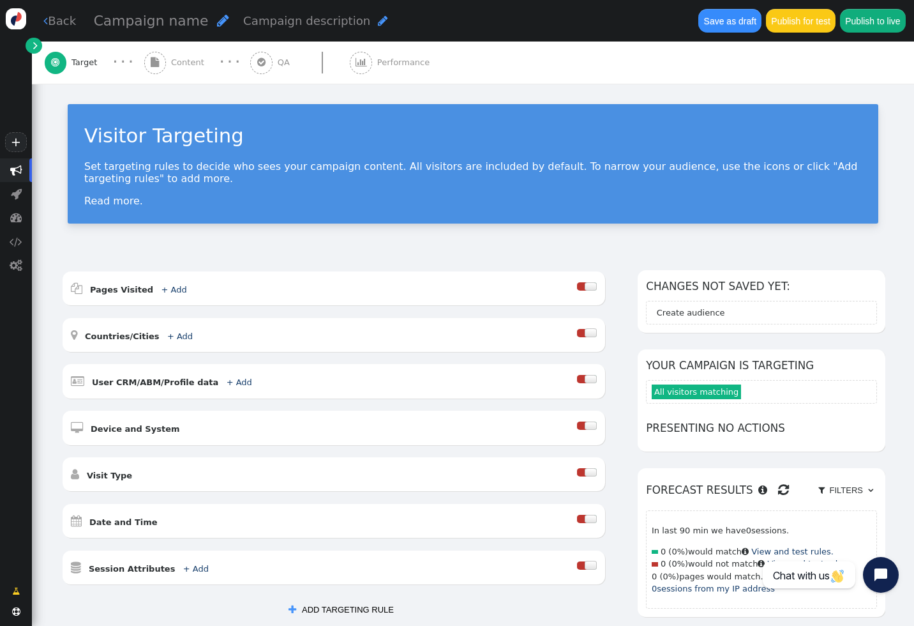
click at [326, 603] on button " ADD TARGETING RULE" at bounding box center [341, 610] width 122 height 22
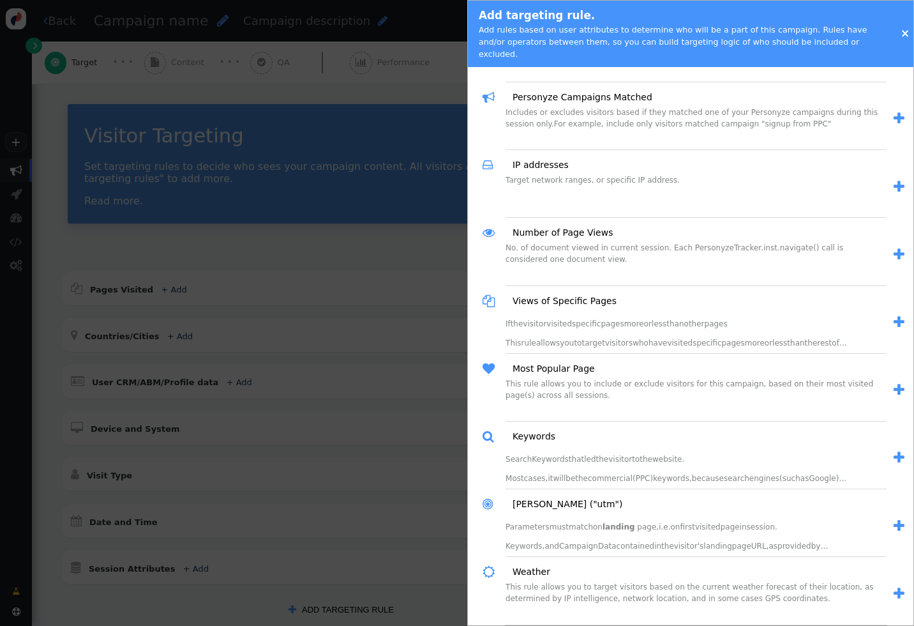
scroll to position [990, 0]
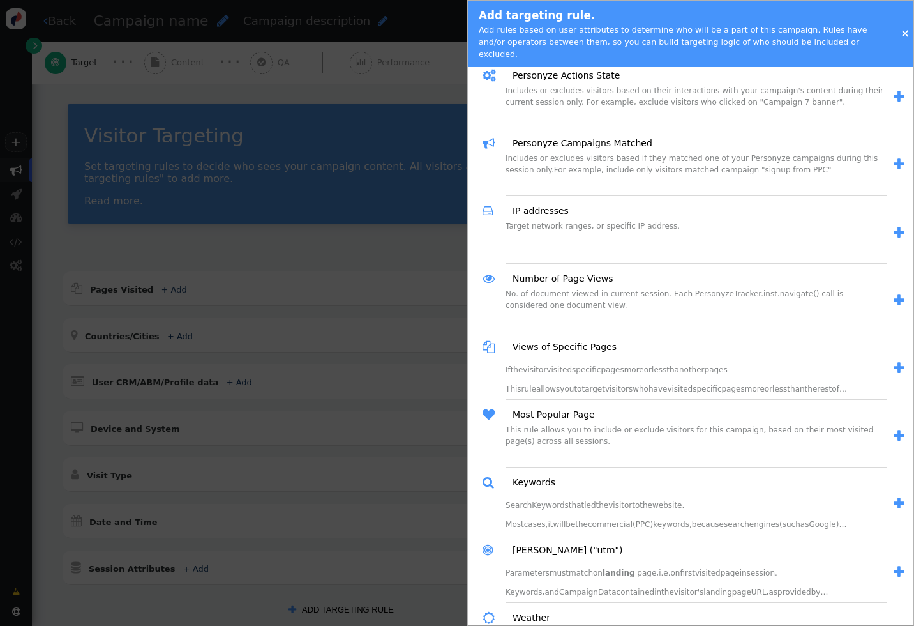
click at [896, 361] on span "" at bounding box center [899, 367] width 11 height 13
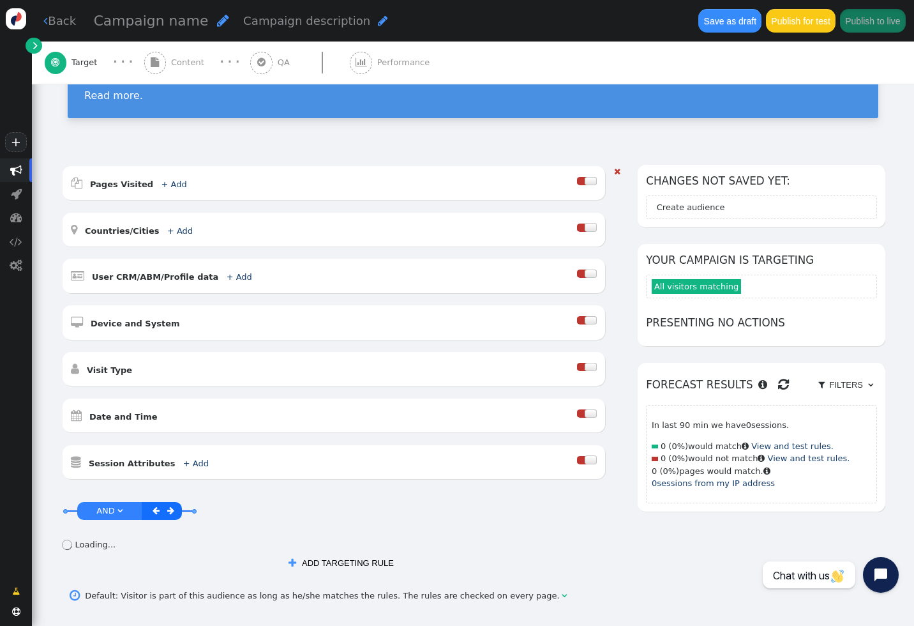
scroll to position [228, 0]
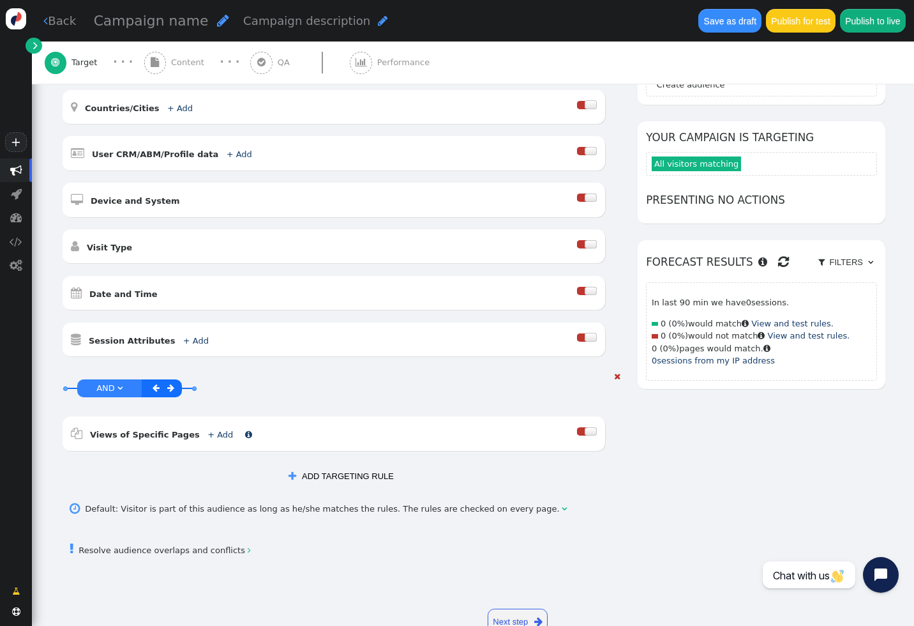
click at [207, 434] on link "+ Add" at bounding box center [220, 435] width 26 height 10
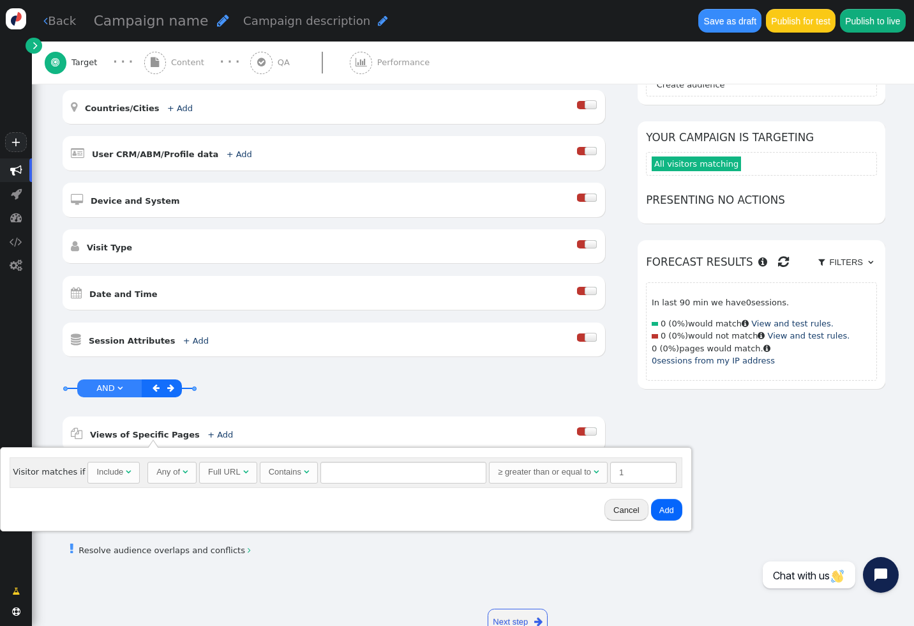
click at [172, 474] on div "Any of" at bounding box center [168, 471] width 24 height 13
click at [223, 477] on div "Full URL" at bounding box center [224, 471] width 33 height 13
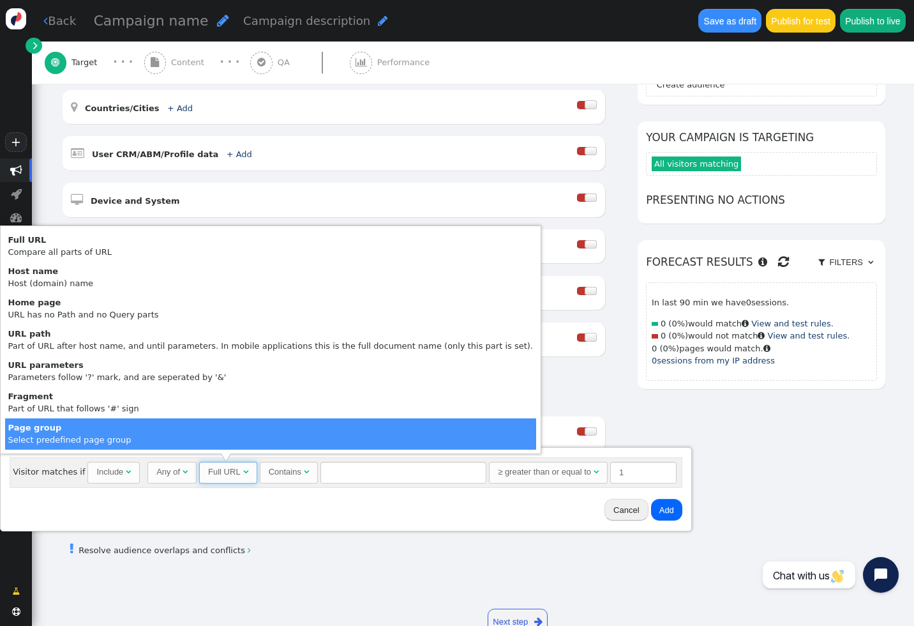
click at [313, 516] on div "Cancel Add" at bounding box center [346, 509] width 682 height 33
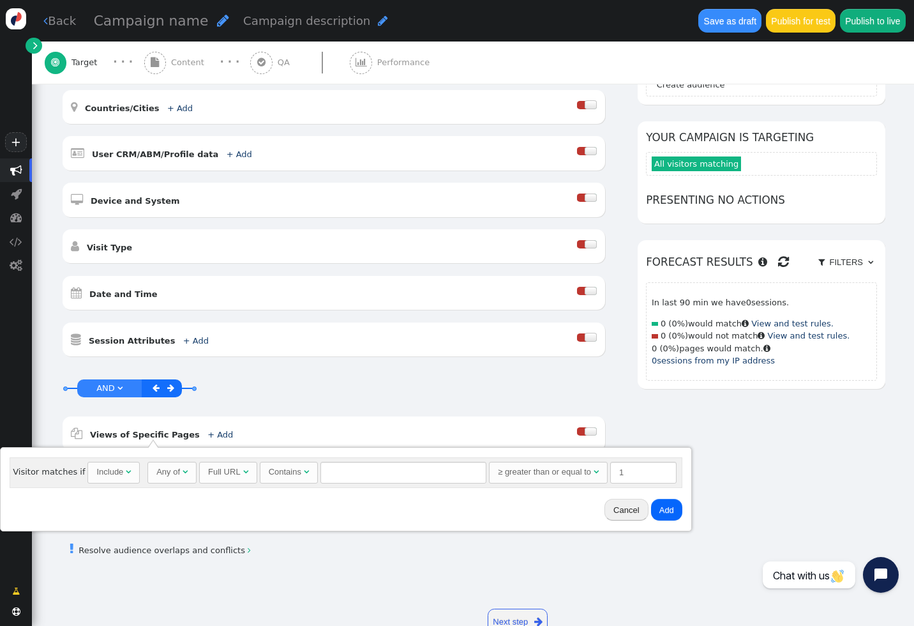
click at [617, 502] on button "Cancel" at bounding box center [625, 509] width 43 height 22
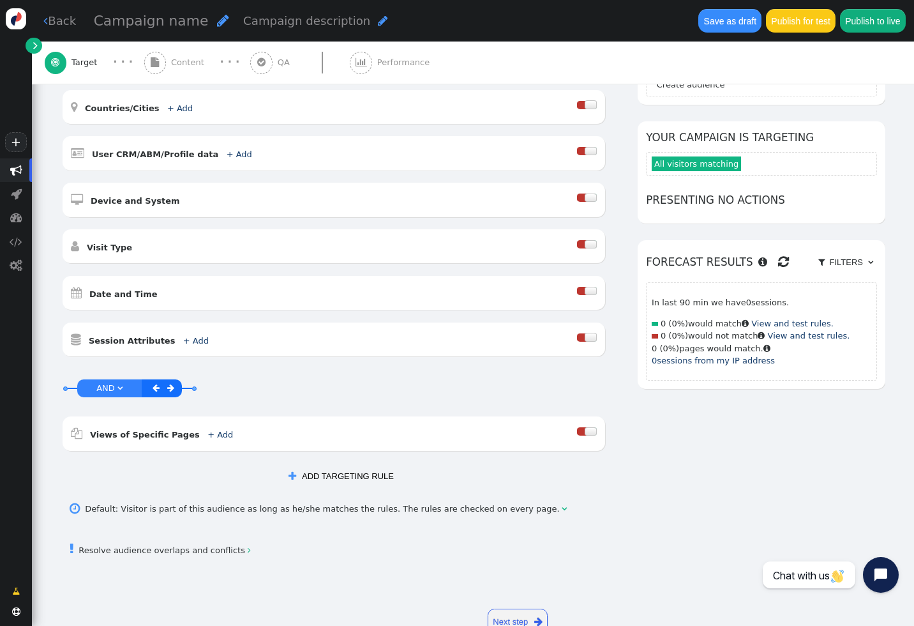
click at [338, 477] on button " ADD TARGETING RULE" at bounding box center [341, 476] width 122 height 22
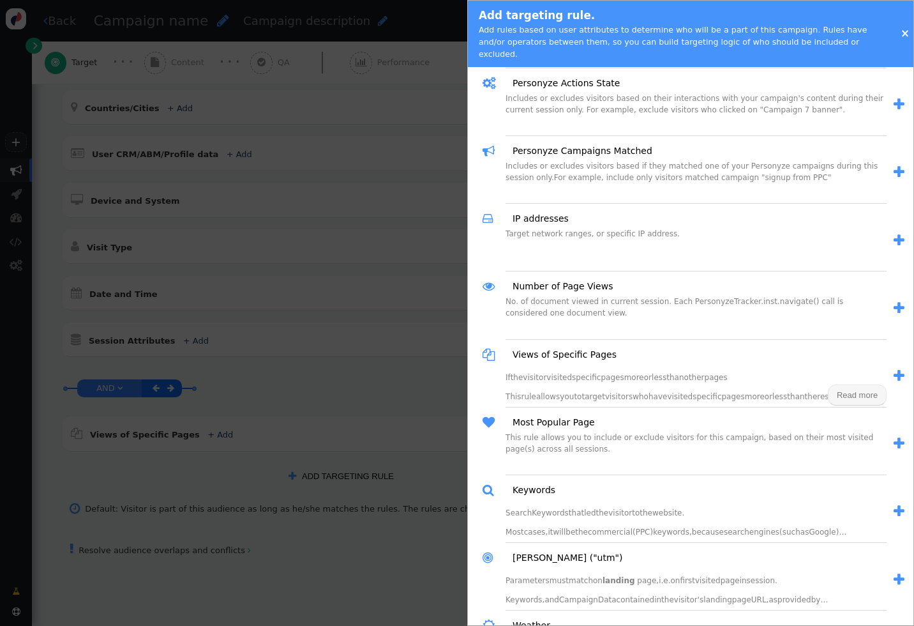
scroll to position [991, 0]
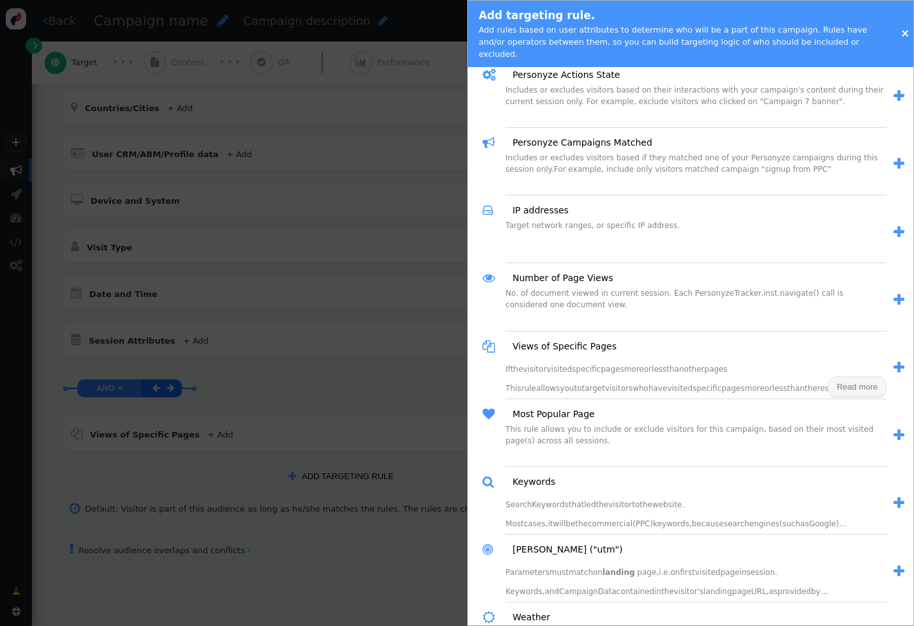
click at [842, 382] on span "Read more" at bounding box center [857, 387] width 41 height 10
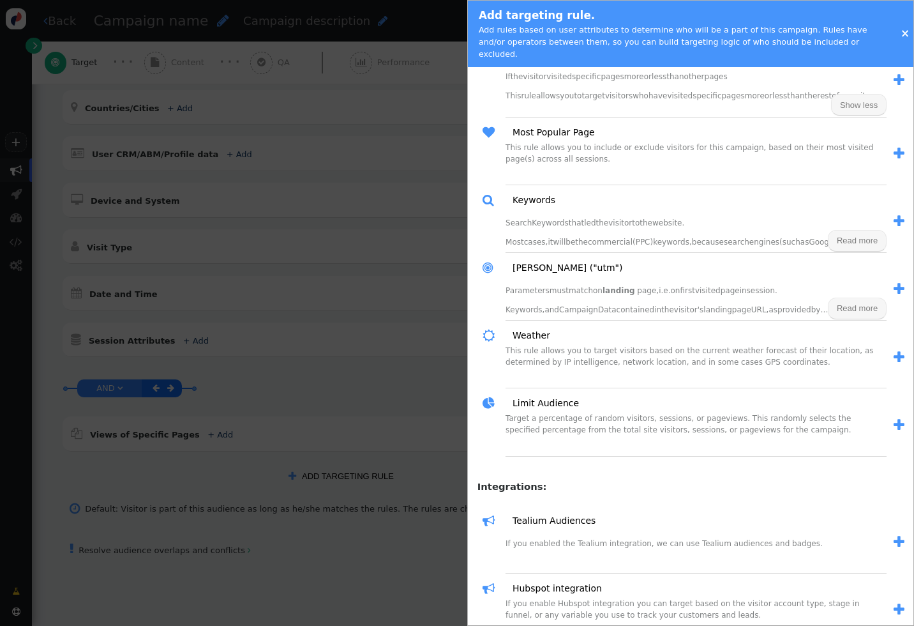
scroll to position [1284, 0]
click at [329, 373] on div at bounding box center [457, 313] width 914 height 626
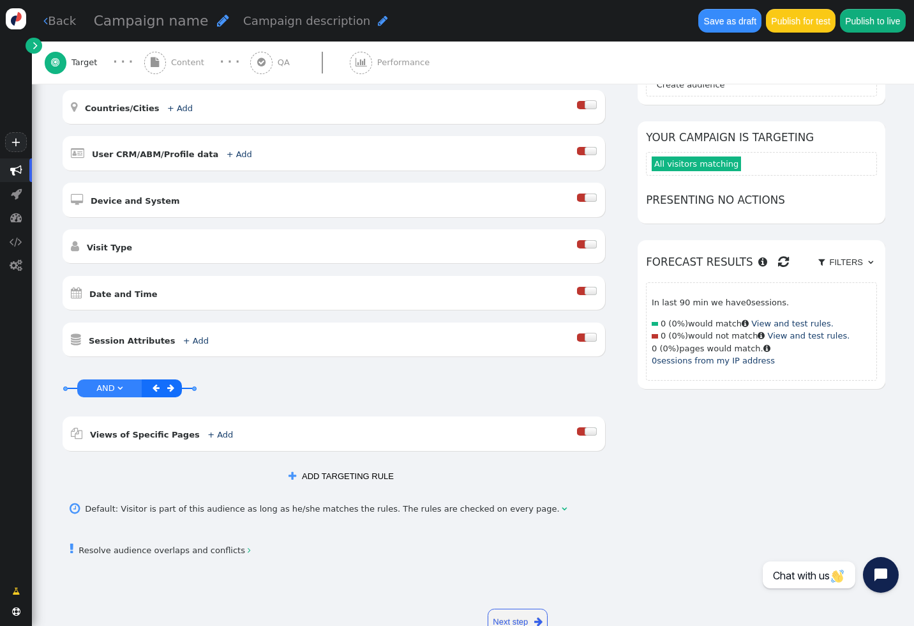
click at [67, 22] on link " Back" at bounding box center [59, 20] width 33 height 17
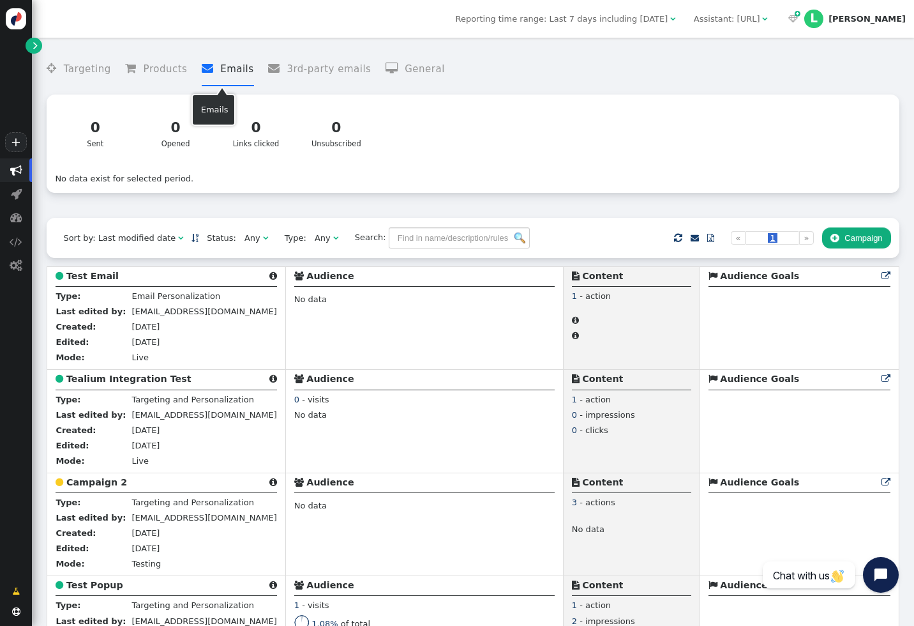
click at [218, 71] on li " Emails" at bounding box center [228, 69] width 52 height 34
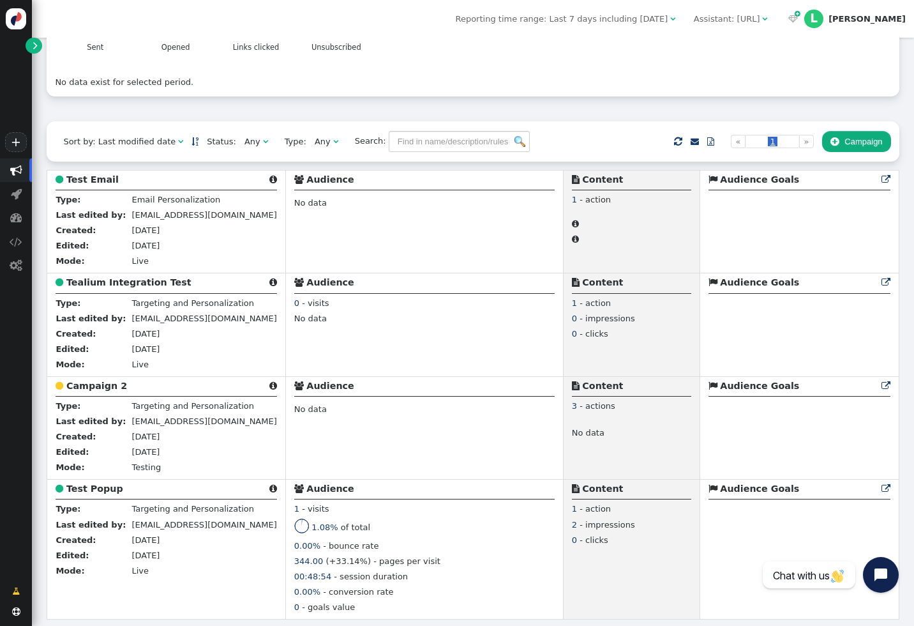
click at [850, 133] on button " Campaign" at bounding box center [856, 142] width 69 height 22
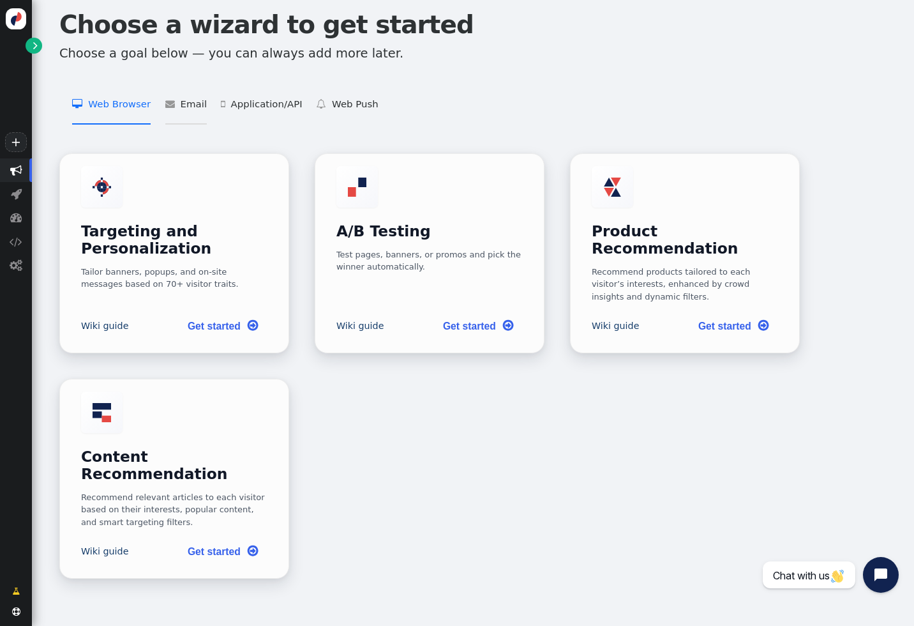
click at [186, 107] on li " Email   Email Personalization    Add Product Recommendations to 3rd Party Em…" at bounding box center [185, 105] width 41 height 40
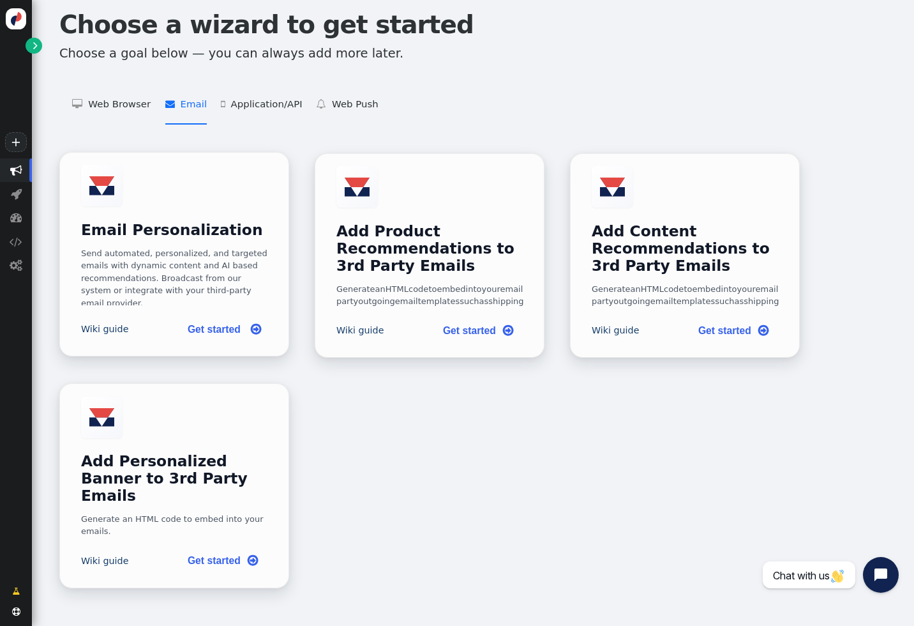
click at [227, 341] on link "Get started " at bounding box center [222, 329] width 91 height 26
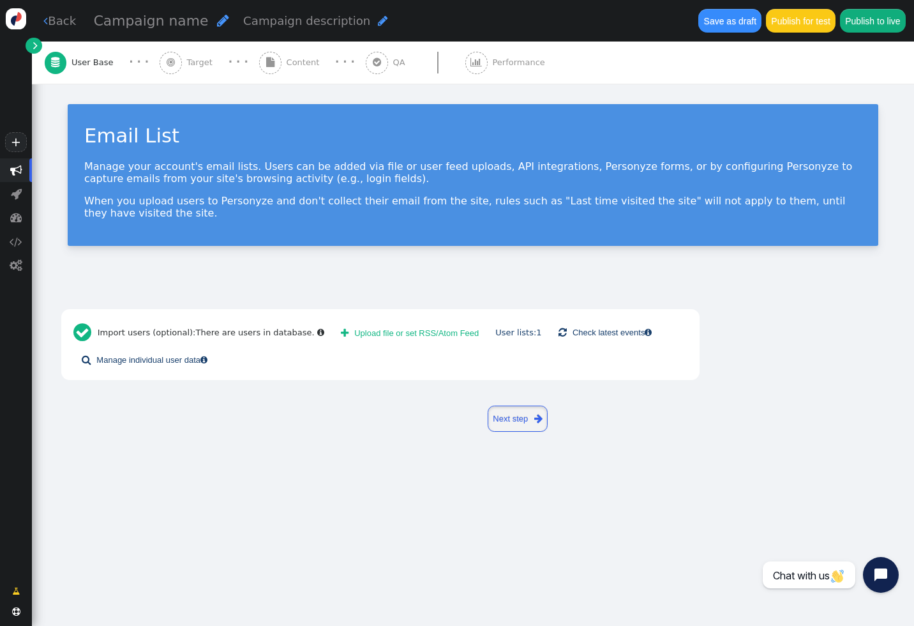
click at [494, 416] on link "Next step " at bounding box center [518, 418] width 61 height 26
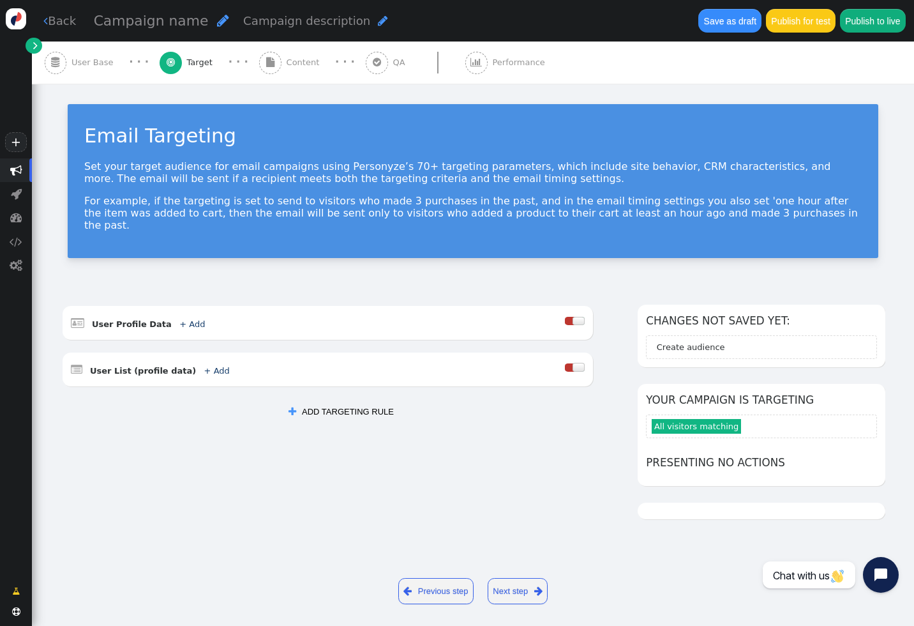
click at [363, 401] on button " ADD TARGETING RULE" at bounding box center [341, 412] width 122 height 22
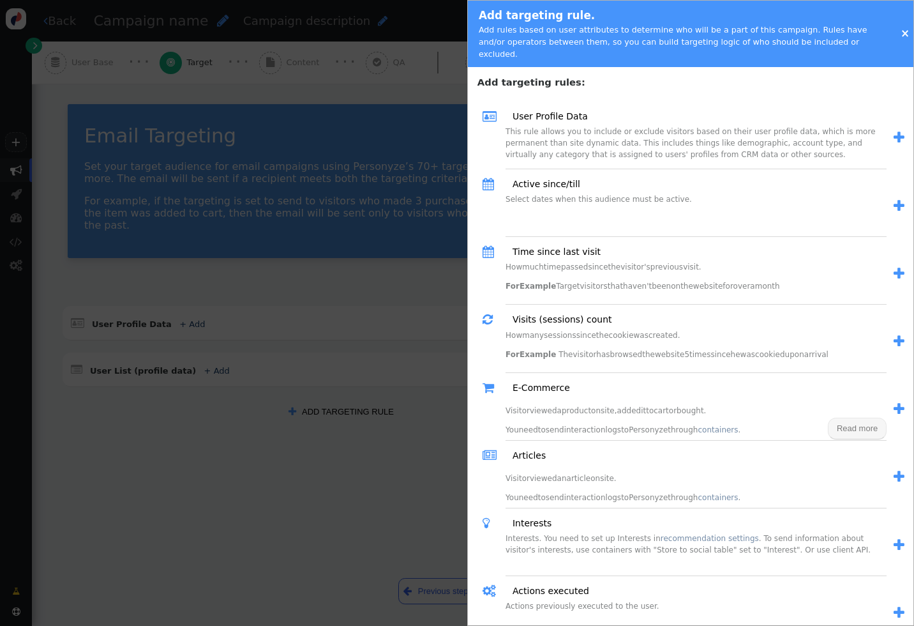
scroll to position [24, 0]
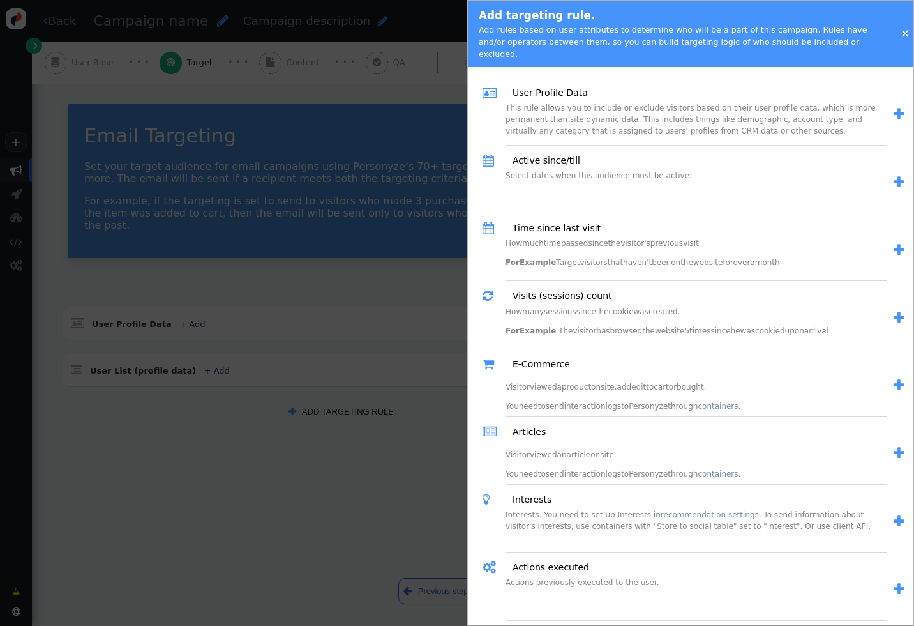
click at [901, 582] on span "" at bounding box center [899, 588] width 11 height 13
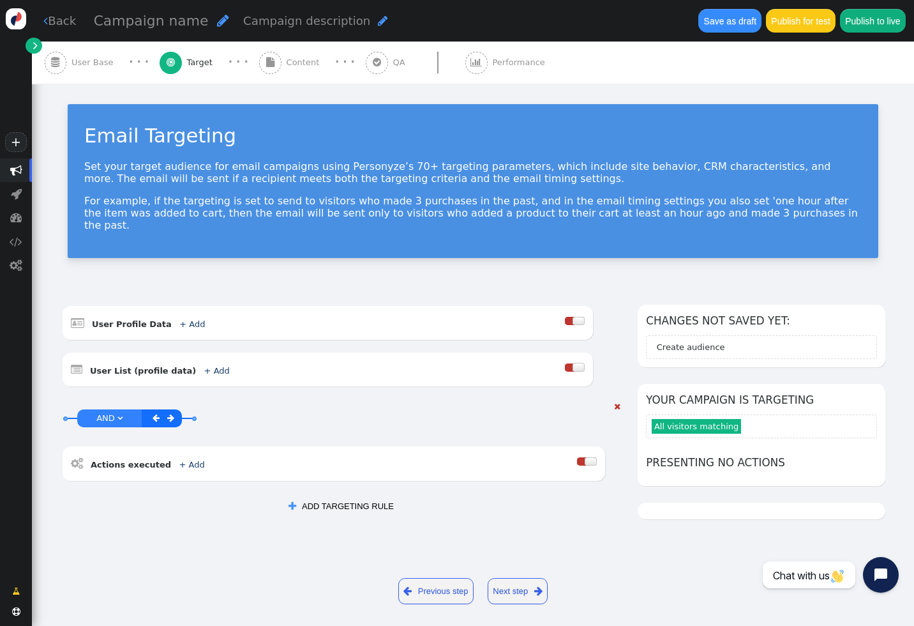
click at [188, 458] on div " Actions executed + Add " at bounding box center [324, 462] width 507 height 17
click at [182, 460] on link "+ Add" at bounding box center [192, 465] width 26 height 10
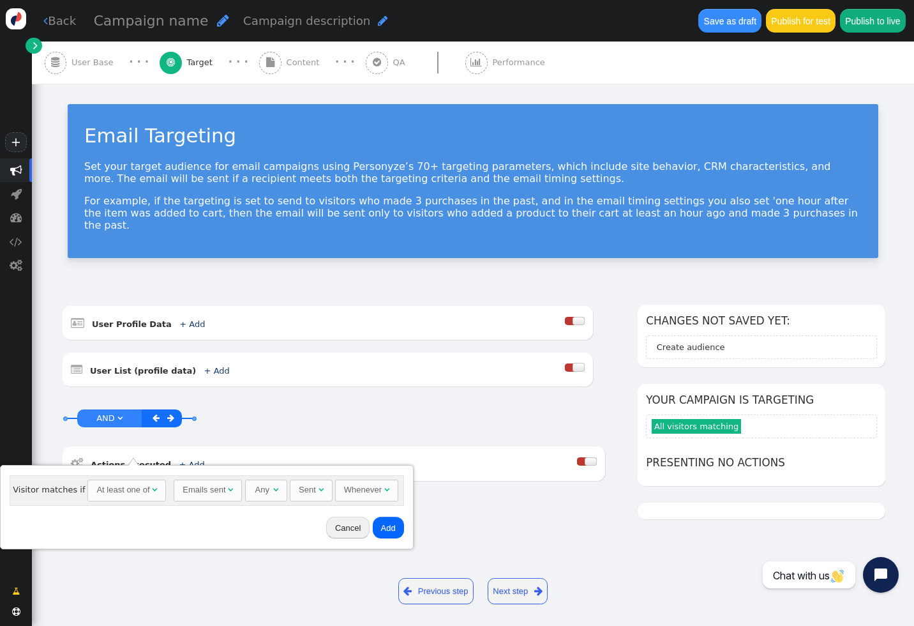
click at [143, 493] on div "At least one of" at bounding box center [122, 489] width 53 height 13
click at [218, 492] on div "Emails sent" at bounding box center [204, 489] width 43 height 13
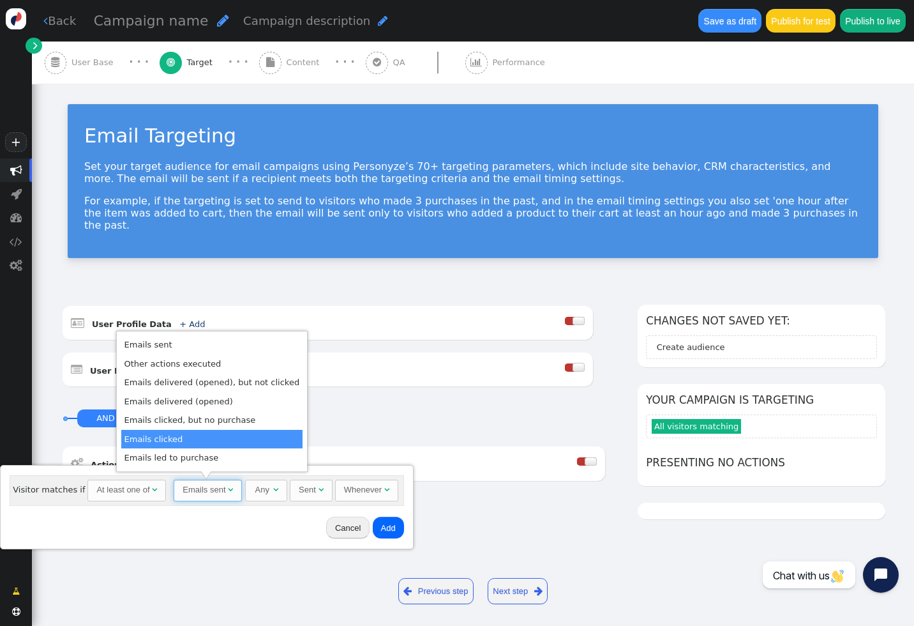
click at [348, 530] on button "Cancel" at bounding box center [347, 527] width 43 height 22
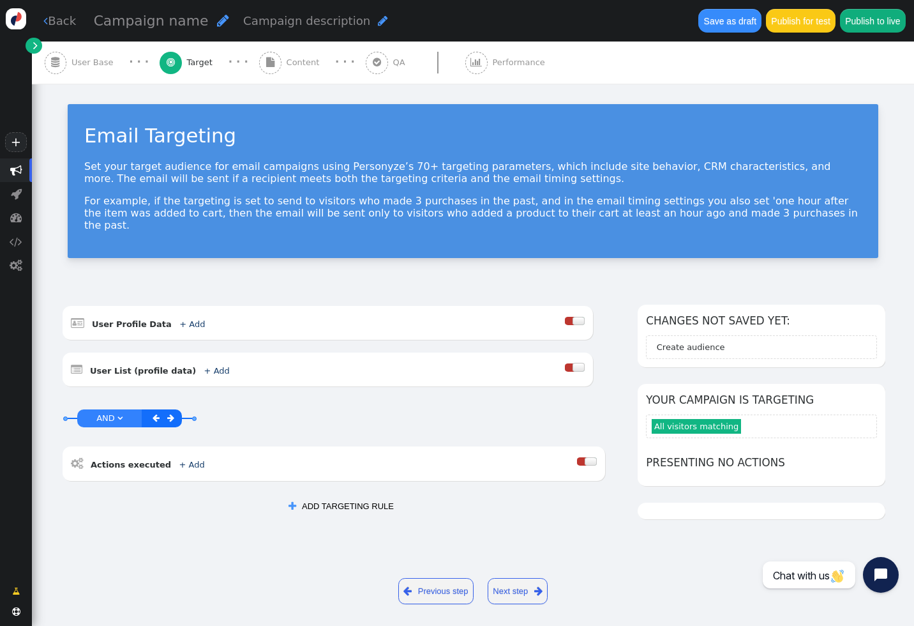
click at [335, 495] on button " ADD TARGETING RULE" at bounding box center [341, 506] width 122 height 22
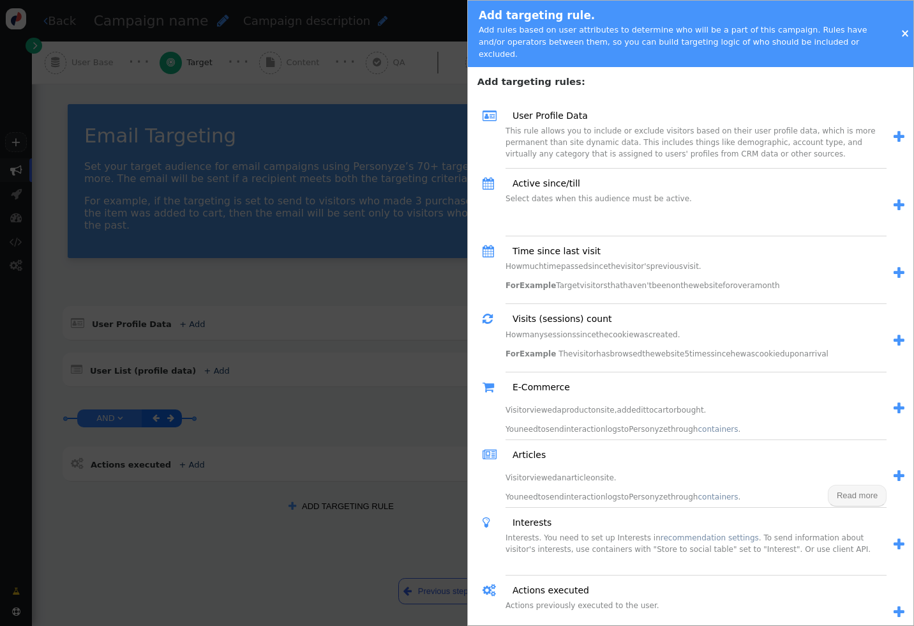
scroll to position [0, 0]
click at [900, 334] on span "" at bounding box center [899, 340] width 11 height 13
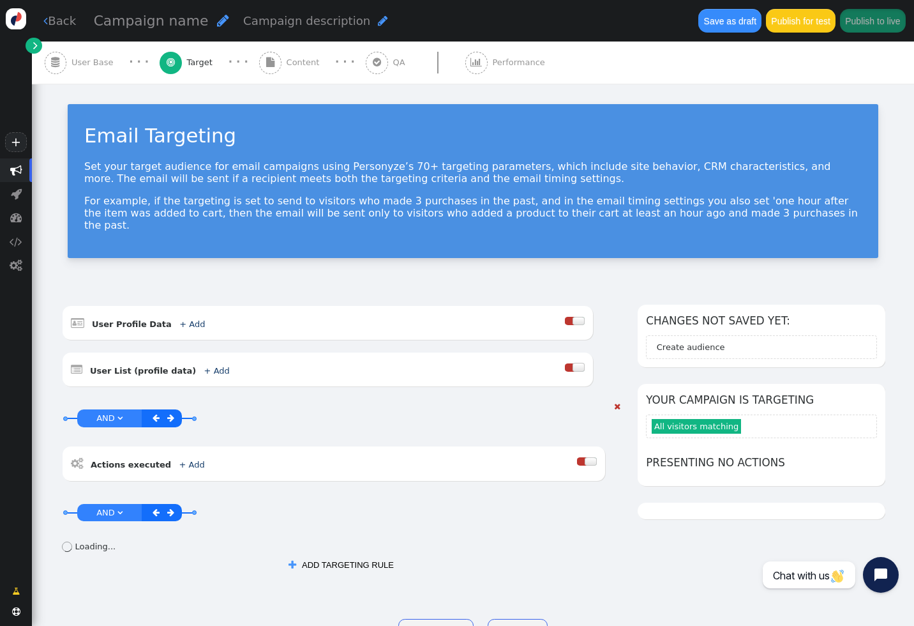
scroll to position [33, 0]
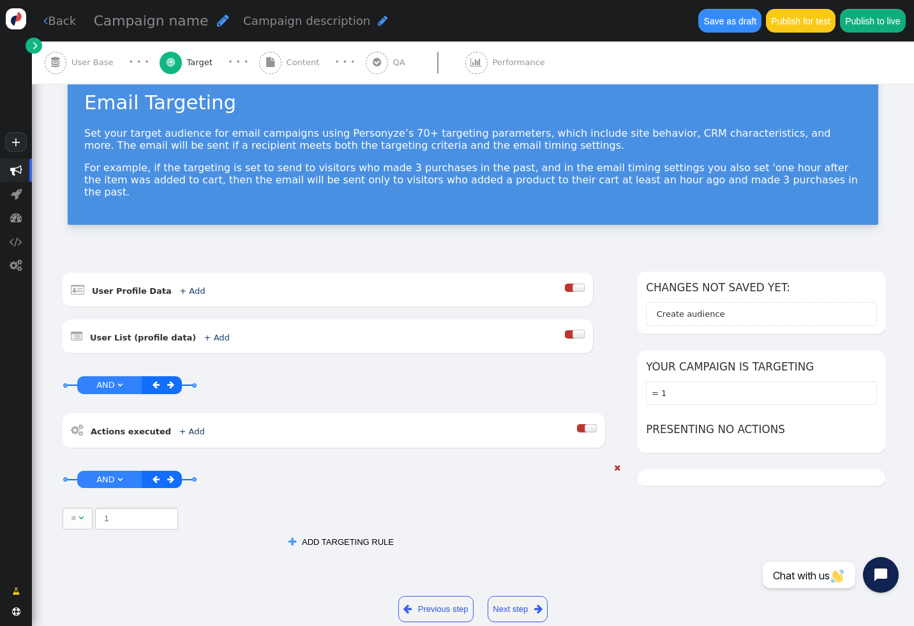
click at [252, 507] on form "=  1" at bounding box center [334, 518] width 543 height 22
click at [617, 463] on span "" at bounding box center [617, 467] width 6 height 8
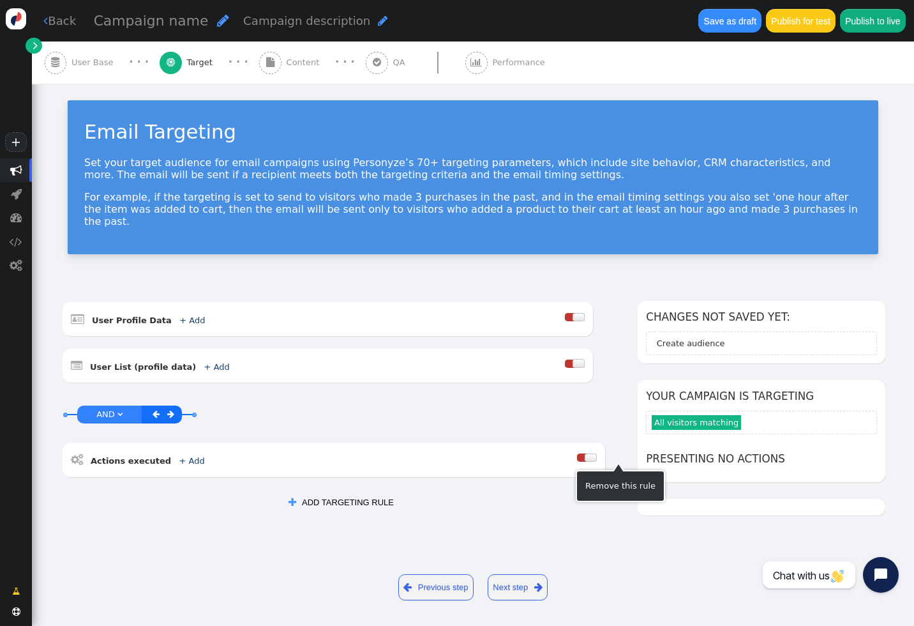
scroll to position [0, 0]
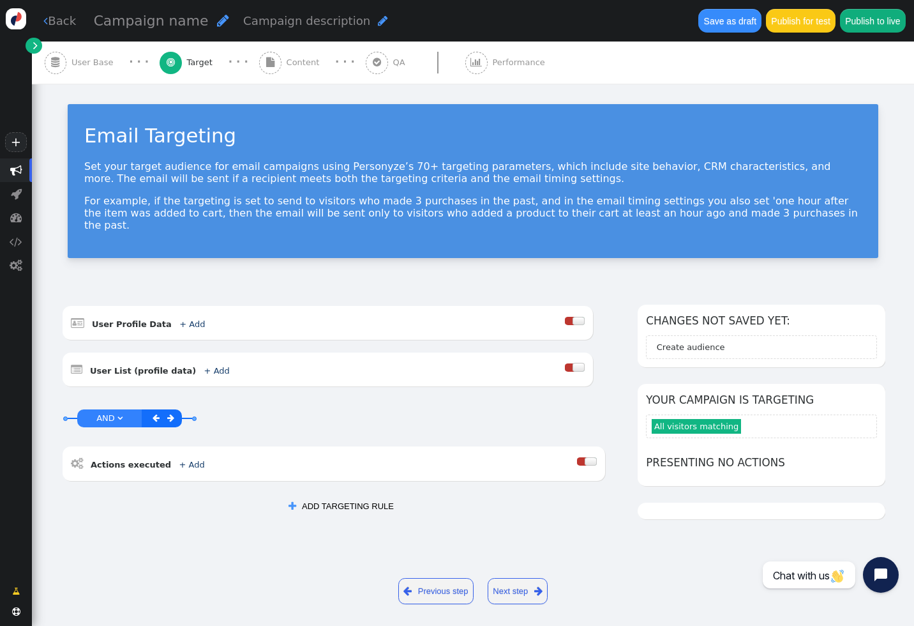
click at [363, 496] on button " ADD TARGETING RULE" at bounding box center [341, 506] width 122 height 22
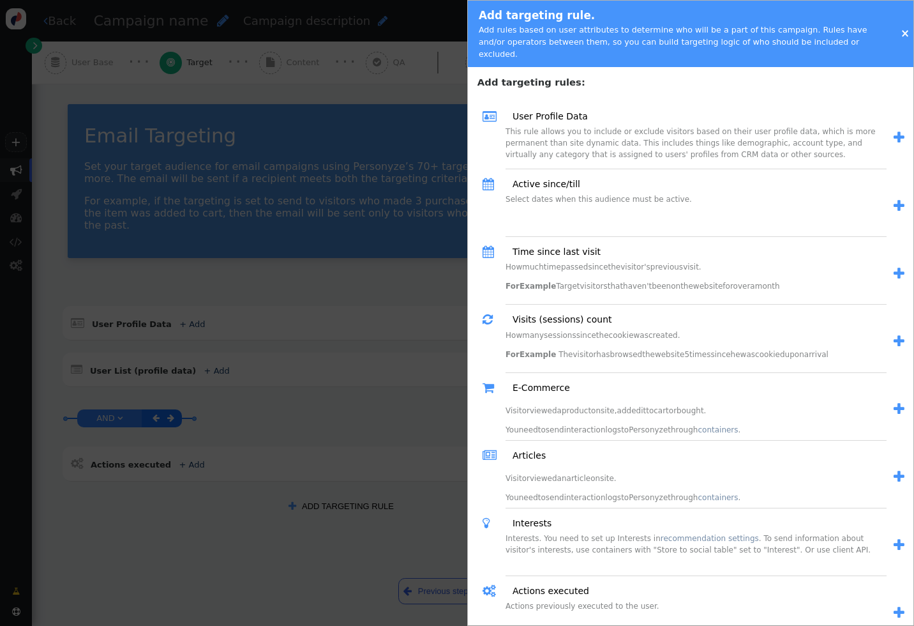
click at [396, 362] on div at bounding box center [457, 313] width 914 height 626
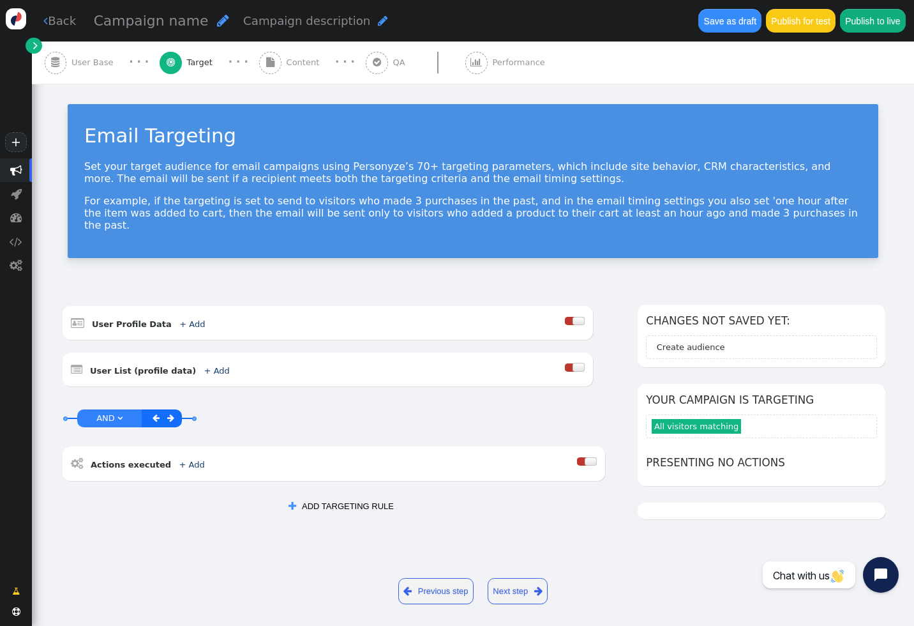
click at [59, 17] on link " Back" at bounding box center [59, 20] width 33 height 17
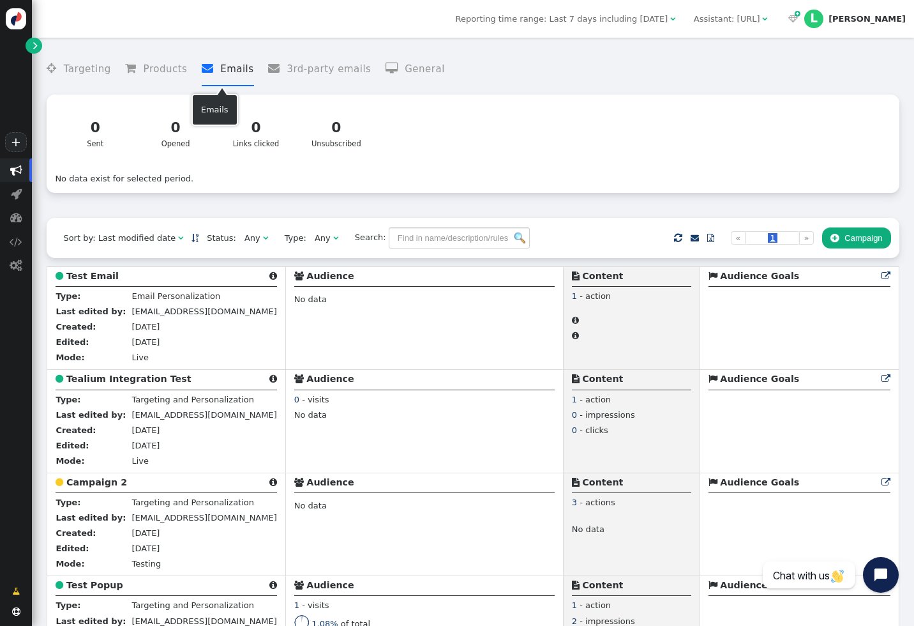
click at [151, 66] on li " Products" at bounding box center [156, 69] width 62 height 34
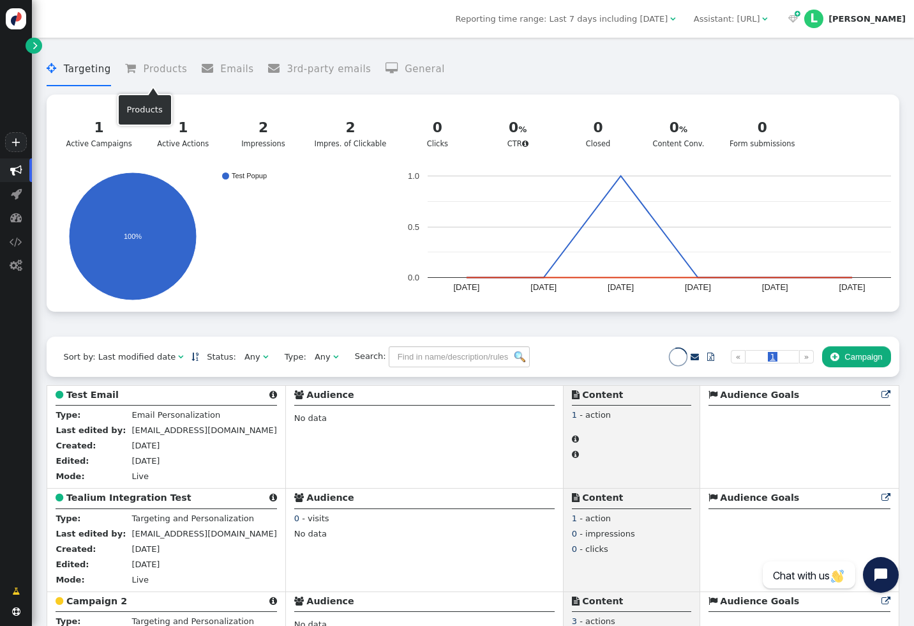
click at [93, 68] on li " Targeting" at bounding box center [79, 69] width 64 height 34
click at [399, 75] on li " General" at bounding box center [415, 69] width 59 height 34
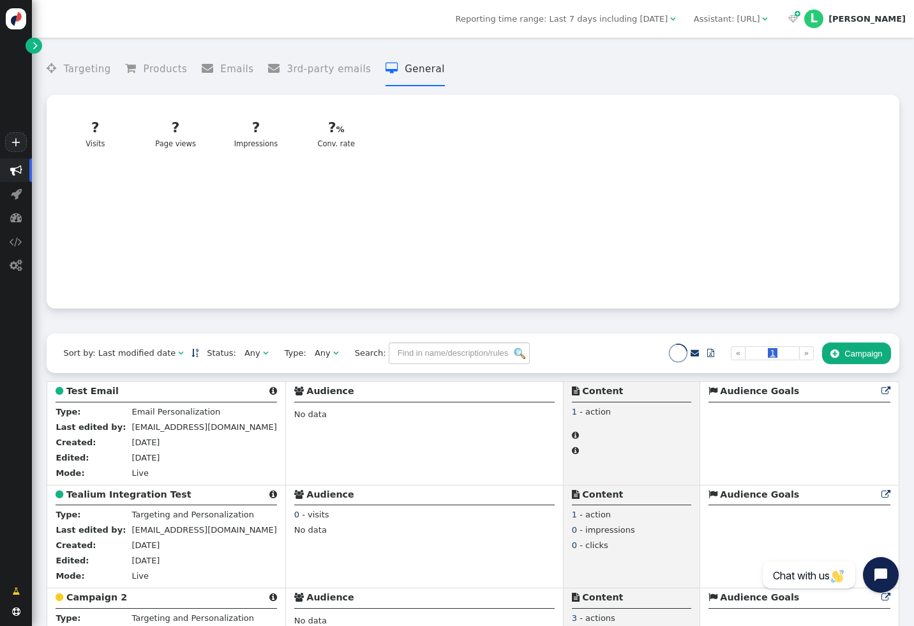
click at [858, 359] on button " Campaign" at bounding box center [856, 353] width 69 height 22
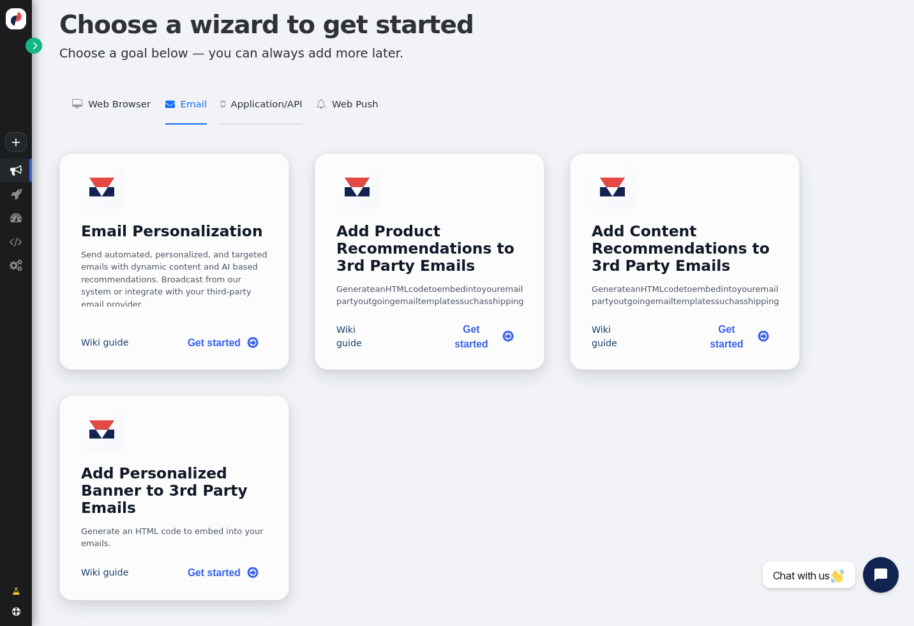
click at [238, 113] on li " Application/API   Targeting and Personalization for Applications    Product …" at bounding box center [261, 105] width 81 height 40
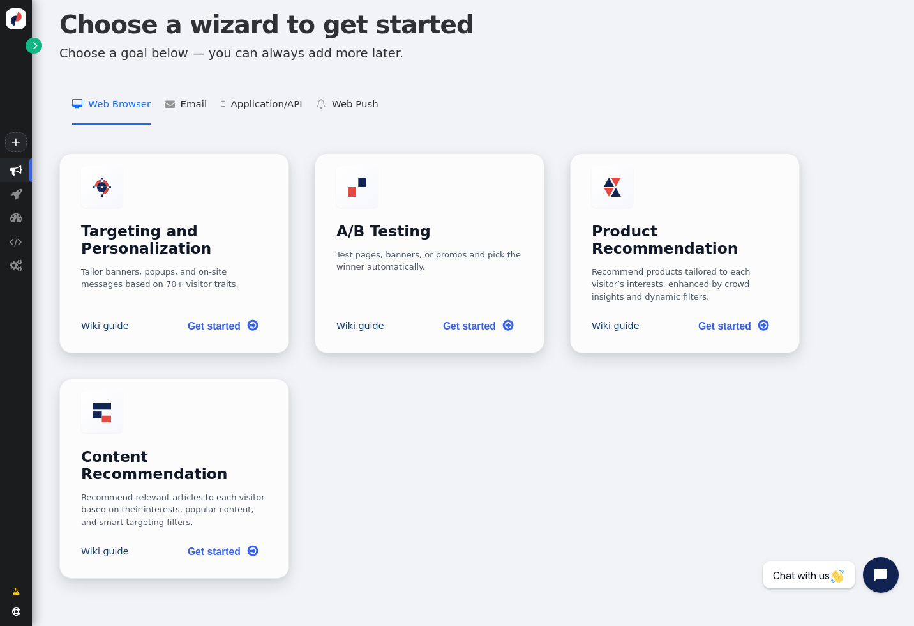
click at [103, 103] on li " Web Browser   Targeting and Personalization    A/B Testing    Product Recom…" at bounding box center [111, 105] width 79 height 40
click at [167, 107] on span "" at bounding box center [172, 104] width 15 height 10
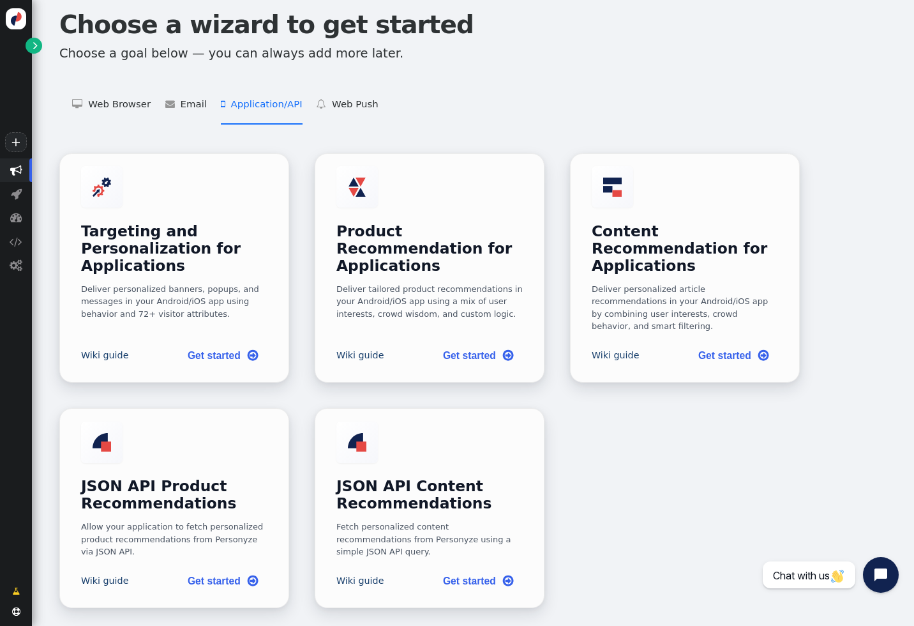
click at [227, 106] on li " Application/API   Targeting and Personalization for Applications    Product …" at bounding box center [261, 105] width 81 height 40
click at [223, 341] on link "Get started " at bounding box center [222, 354] width 91 height 26
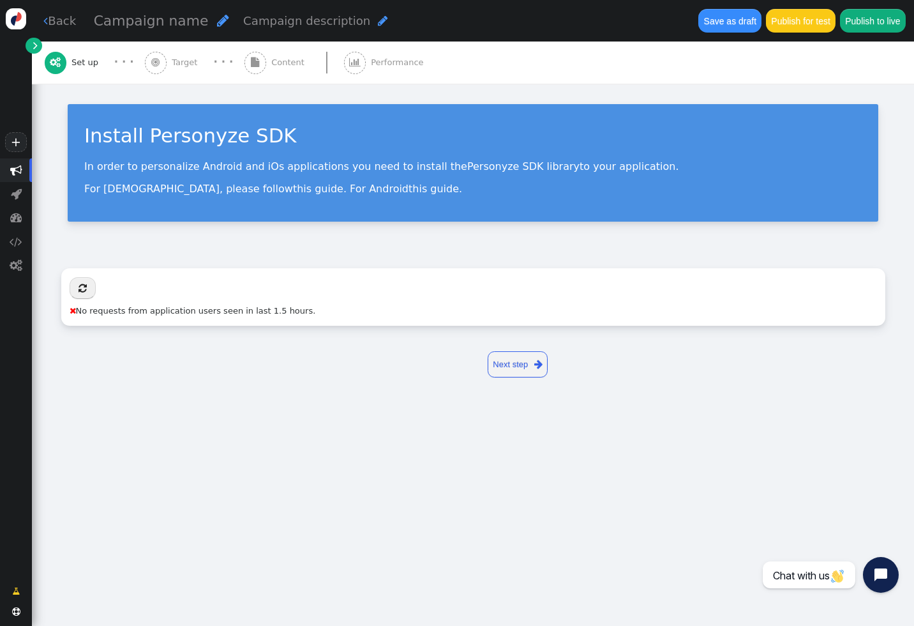
click at [287, 62] on span "Content" at bounding box center [290, 62] width 38 height 13
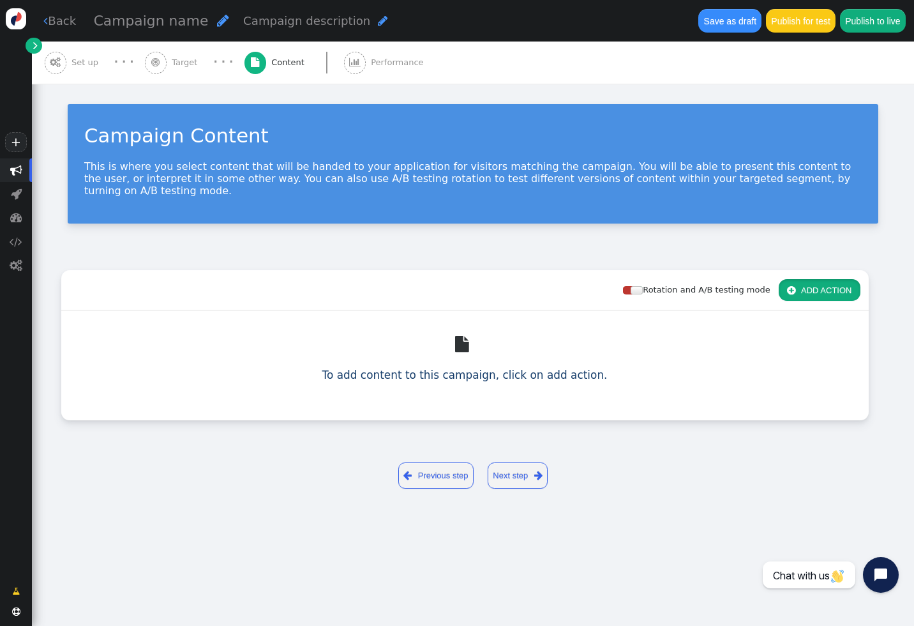
click at [854, 279] on button " ADD ACTION" at bounding box center [820, 290] width 82 height 22
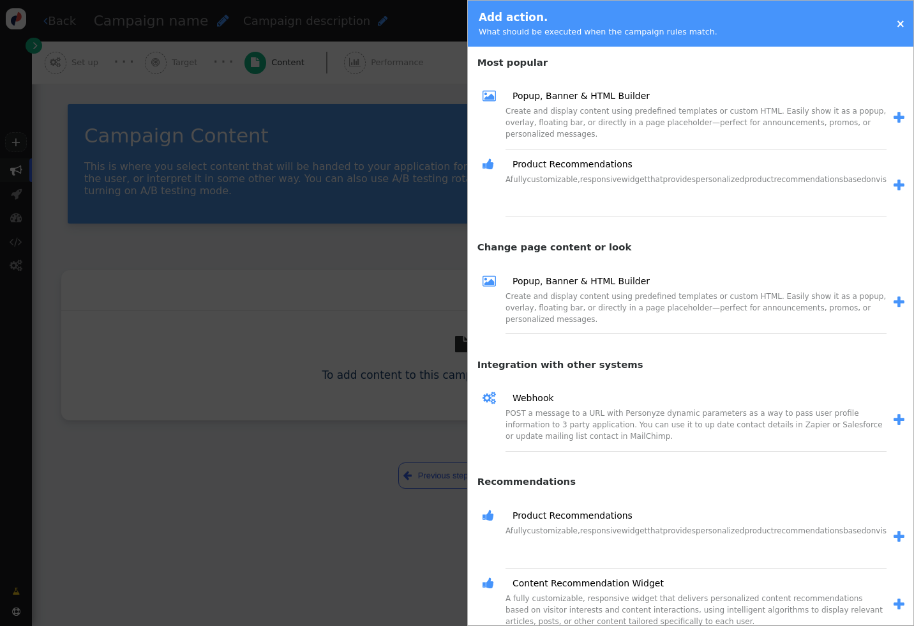
click at [372, 234] on div at bounding box center [457, 313] width 914 height 626
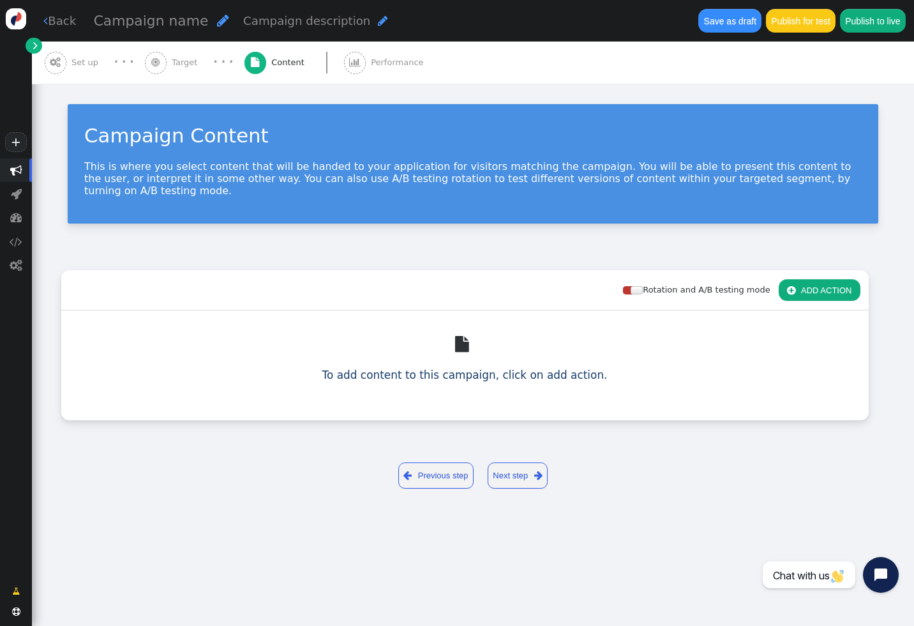
click at [66, 33] on div " Back Campaign name  Campaign description  Save as draft Publish for test Pu…" at bounding box center [473, 20] width 882 height 41
click at [135, 25] on span "Campaign name" at bounding box center [151, 21] width 115 height 16
click at [65, 55] on div " Set up" at bounding box center [74, 62] width 59 height 42
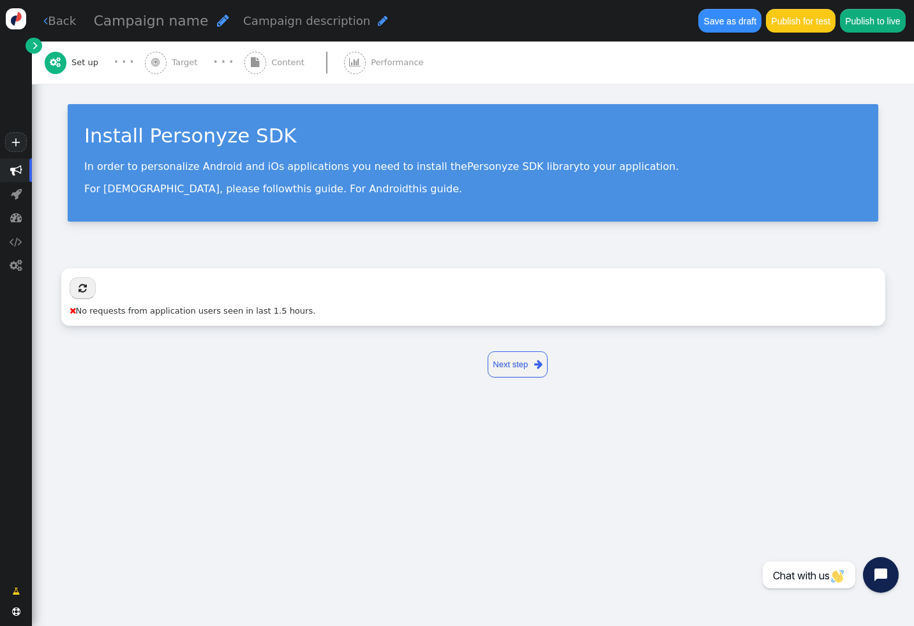
click at [68, 17] on link " Back" at bounding box center [59, 20] width 33 height 17
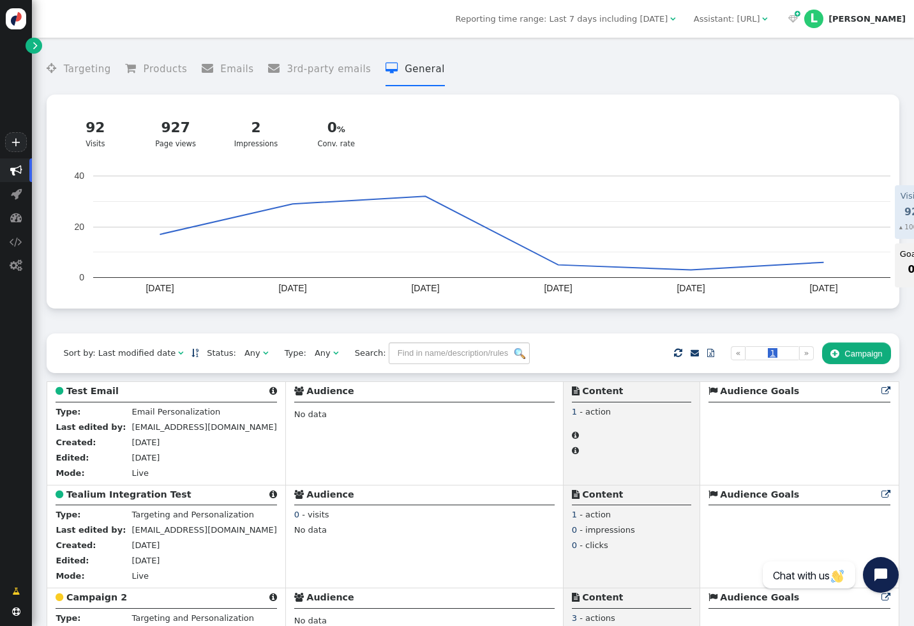
click at [847, 357] on button " Campaign" at bounding box center [856, 353] width 69 height 22
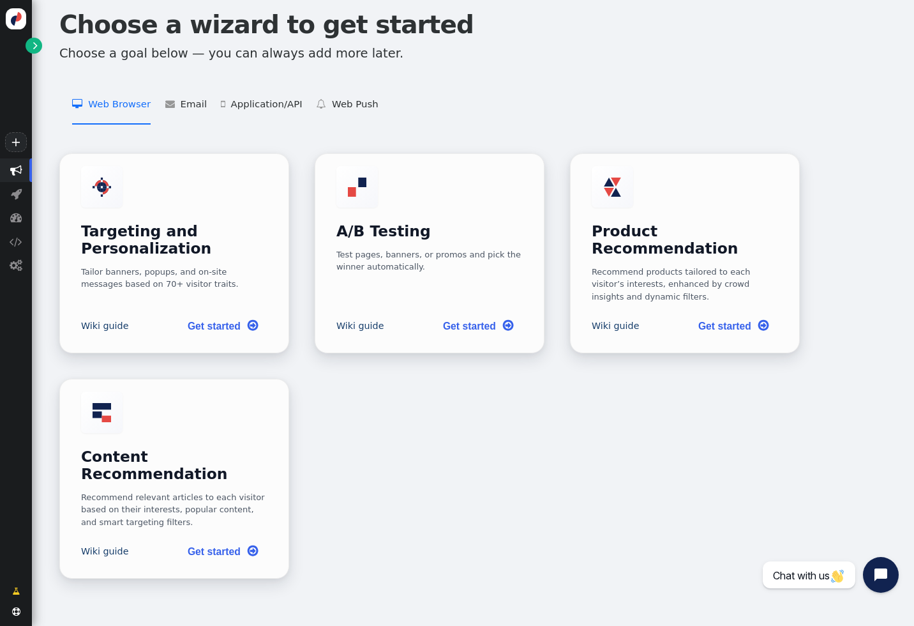
click at [125, 107] on li " Web Browser   Targeting and Personalization    A/B Testing    Product Recom…" at bounding box center [111, 105] width 79 height 40
click at [190, 264] on div "Tailor banners, popups, and on-site messages based on 70+ visitor traits." at bounding box center [174, 276] width 187 height 25
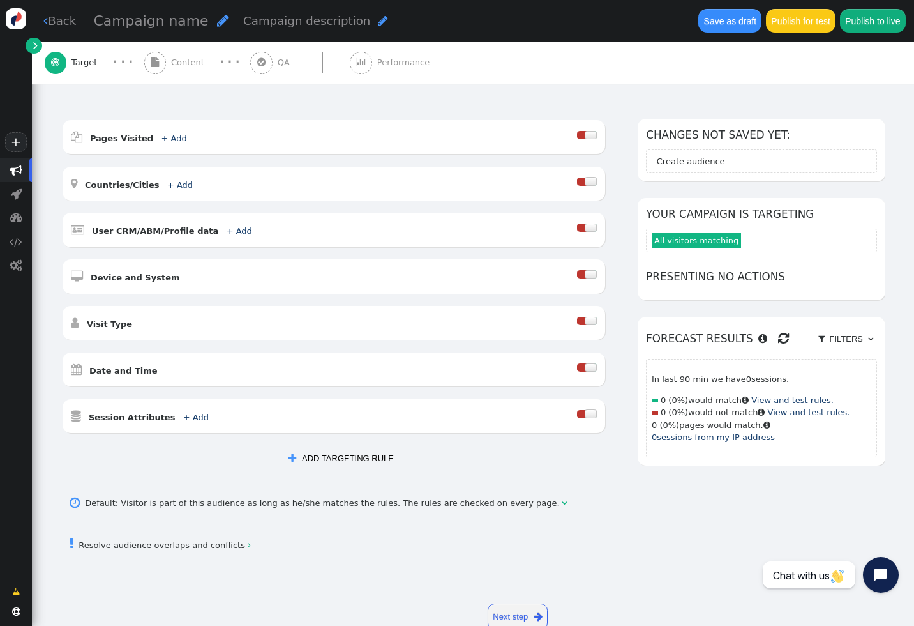
scroll to position [182, 0]
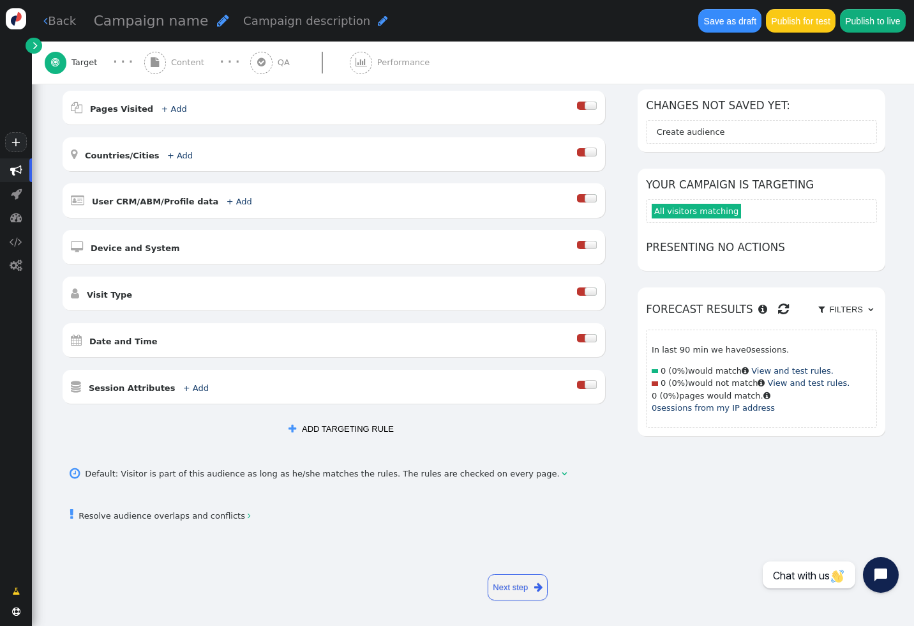
click at [184, 62] on span "Content" at bounding box center [190, 62] width 38 height 13
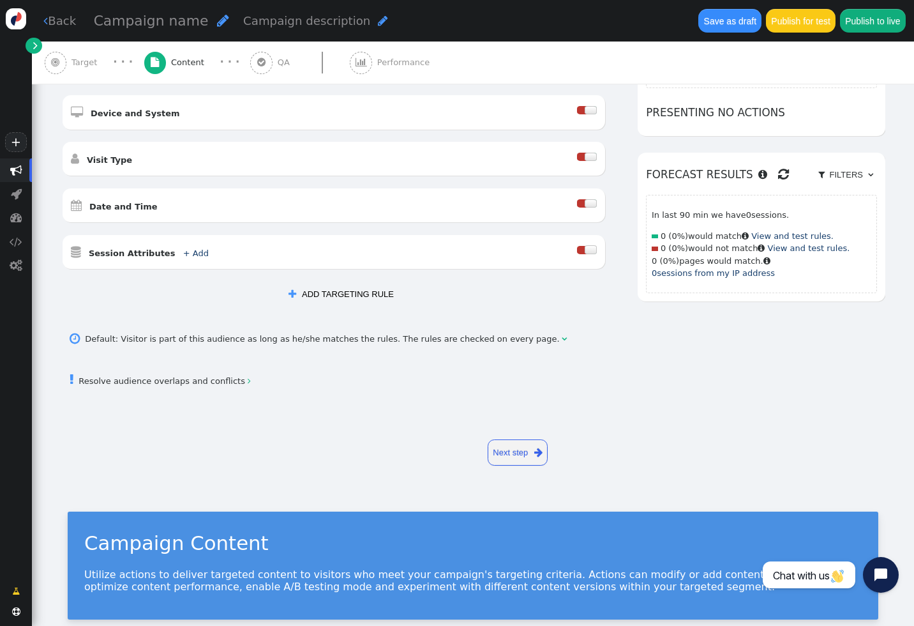
scroll to position [0, 0]
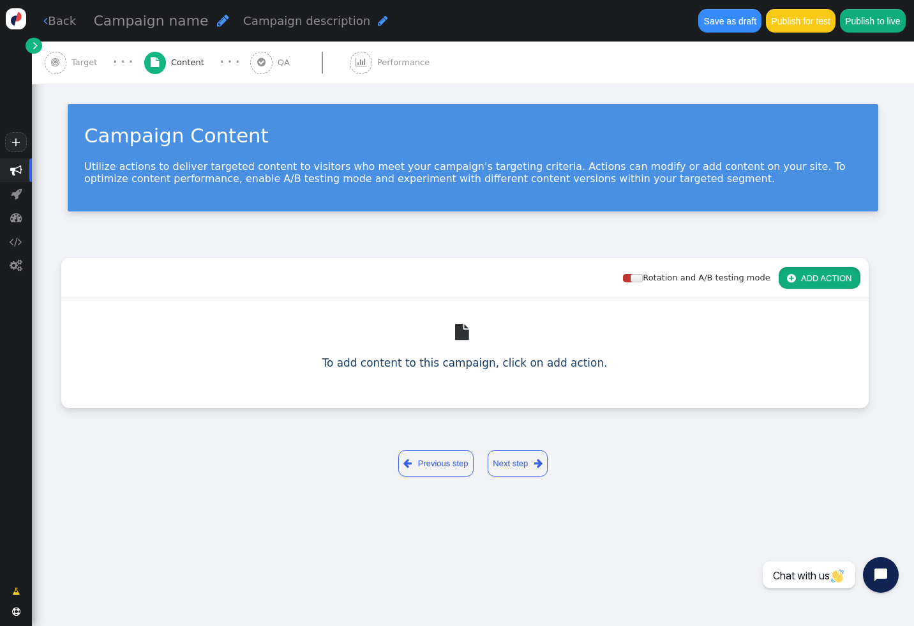
click at [793, 281] on span "" at bounding box center [791, 278] width 8 height 10
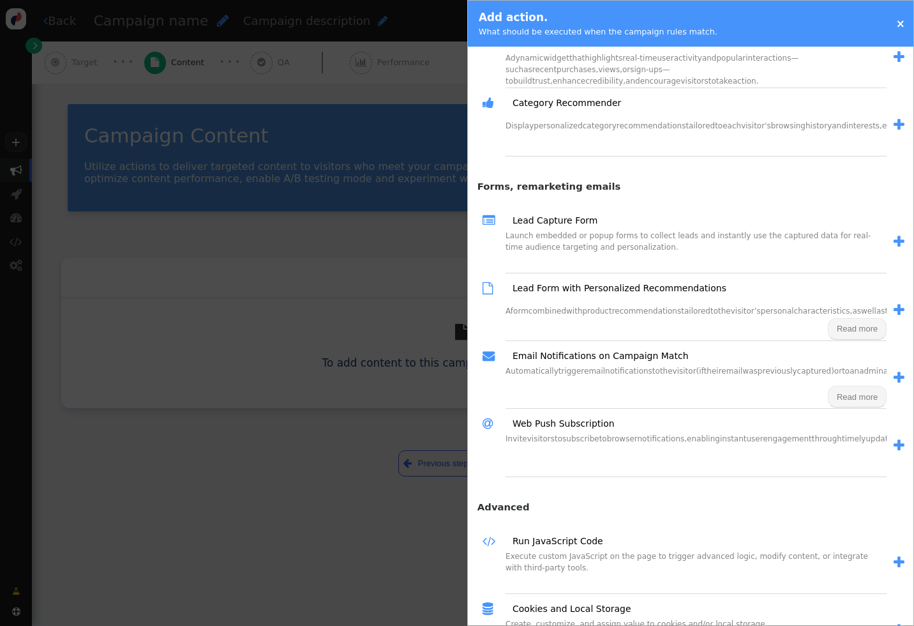
scroll to position [1356, 0]
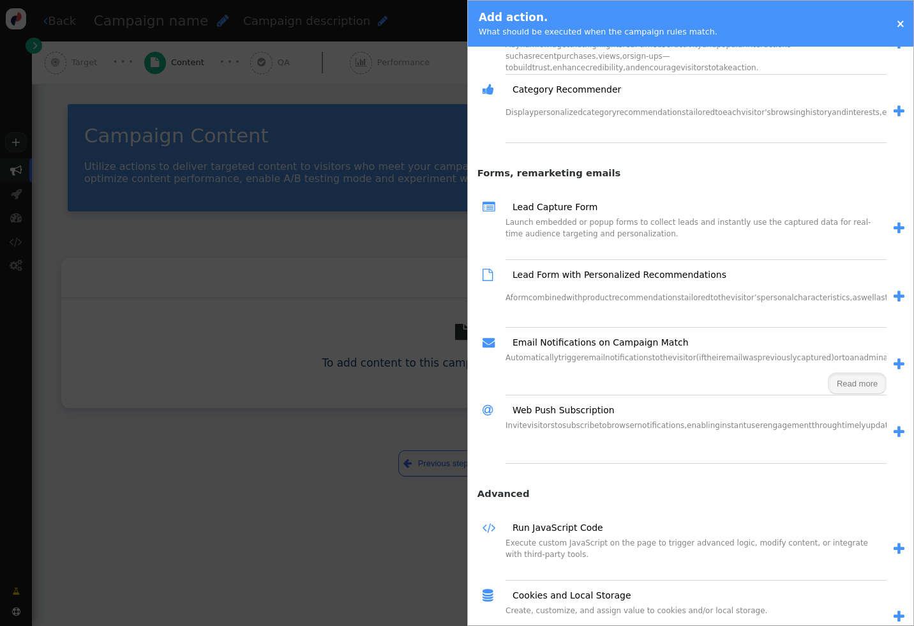
click at [857, 389] on button "Read more" at bounding box center [857, 383] width 59 height 22
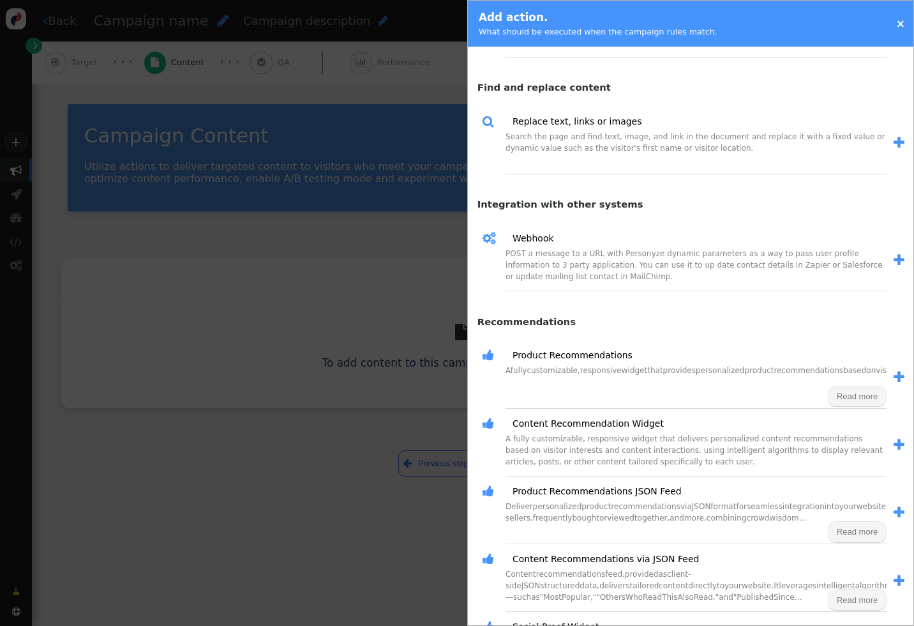
scroll to position [742, 0]
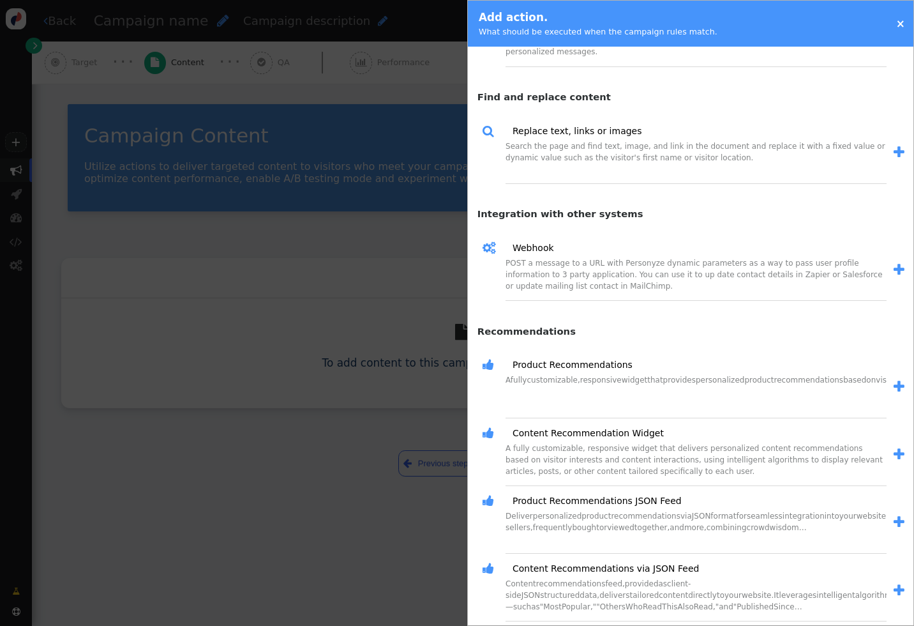
click at [407, 255] on div at bounding box center [457, 313] width 914 height 626
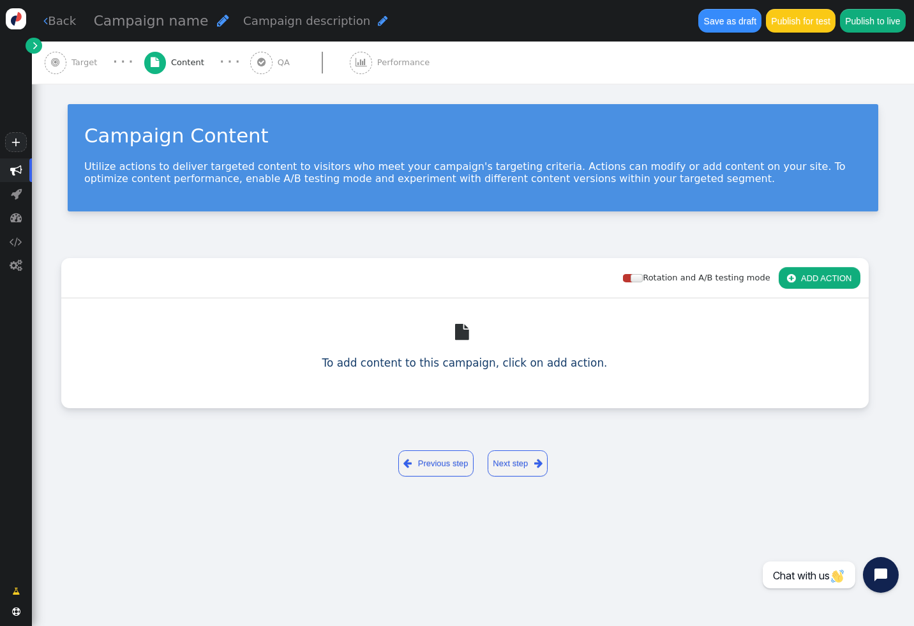
click at [76, 66] on span "Target" at bounding box center [86, 62] width 31 height 13
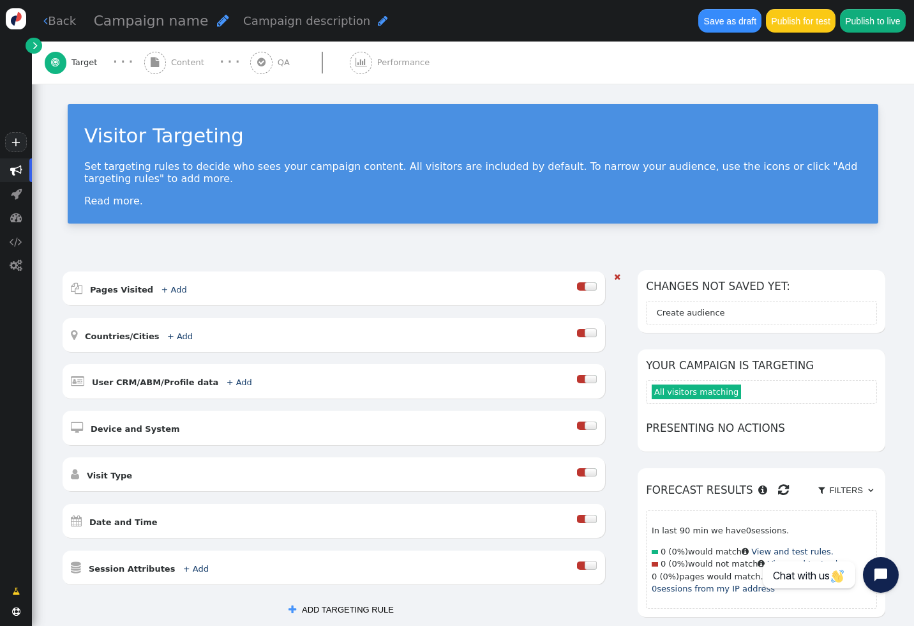
scroll to position [182, 0]
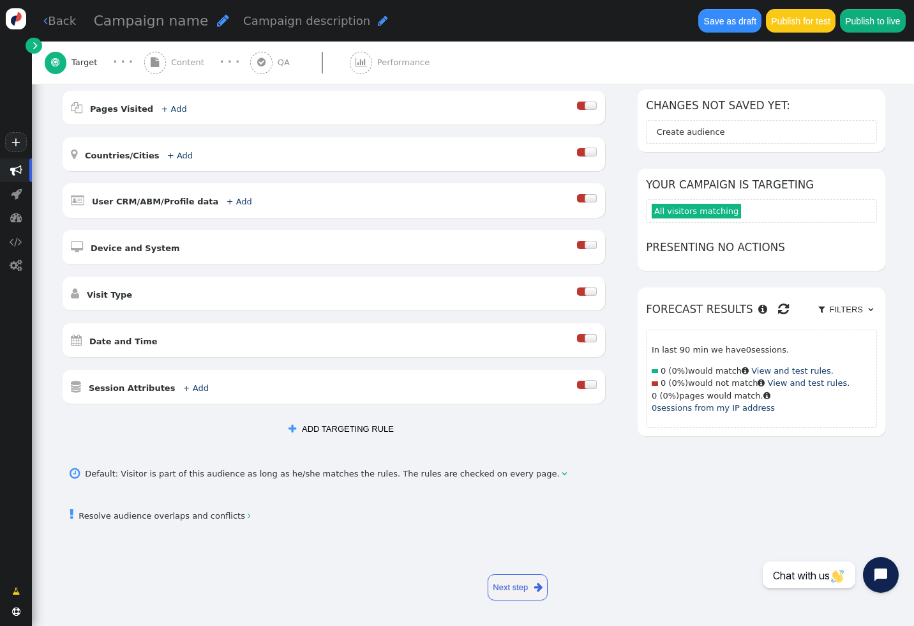
click at [356, 426] on button " ADD TARGETING RULE" at bounding box center [341, 429] width 122 height 22
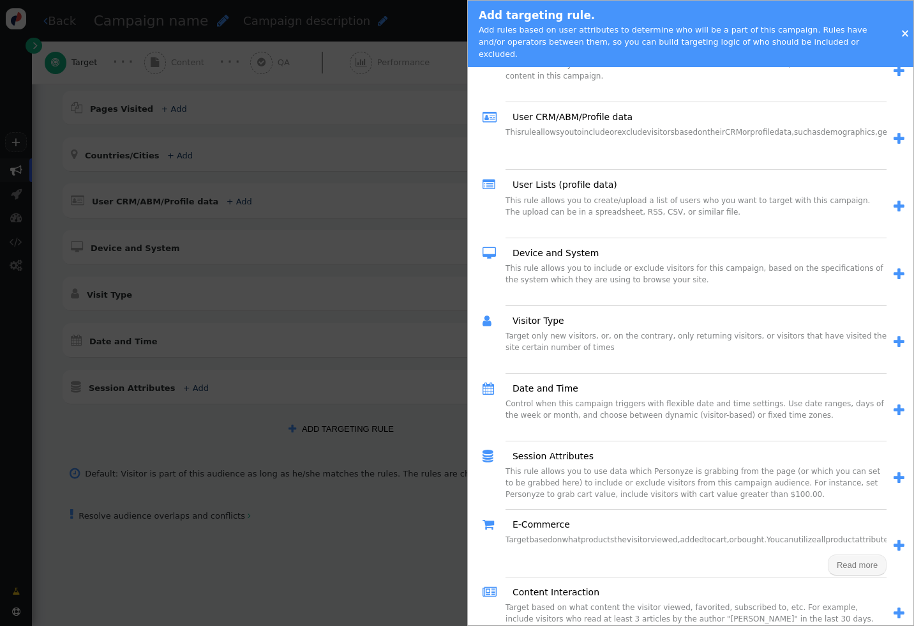
scroll to position [0, 0]
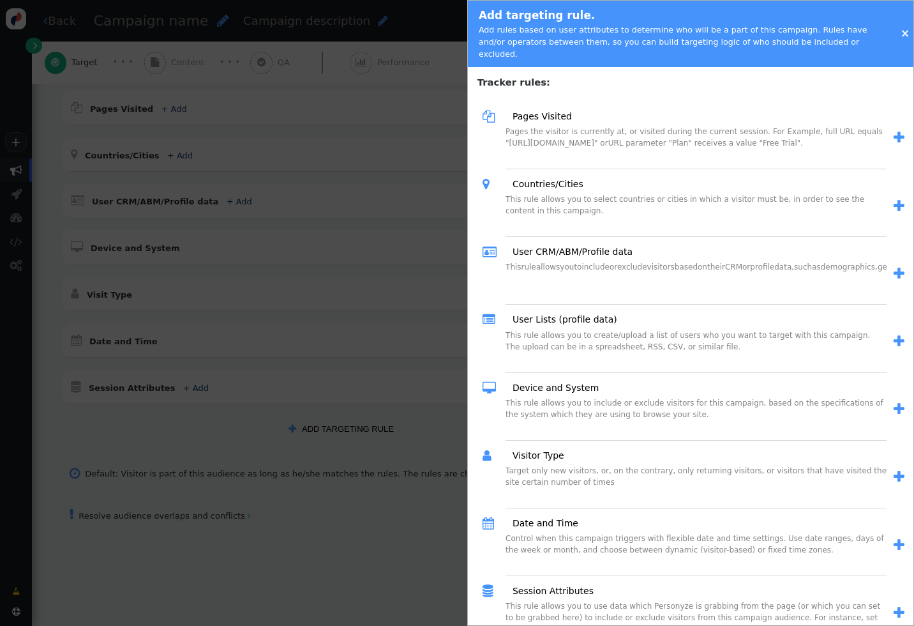
click at [395, 193] on div at bounding box center [457, 313] width 914 height 626
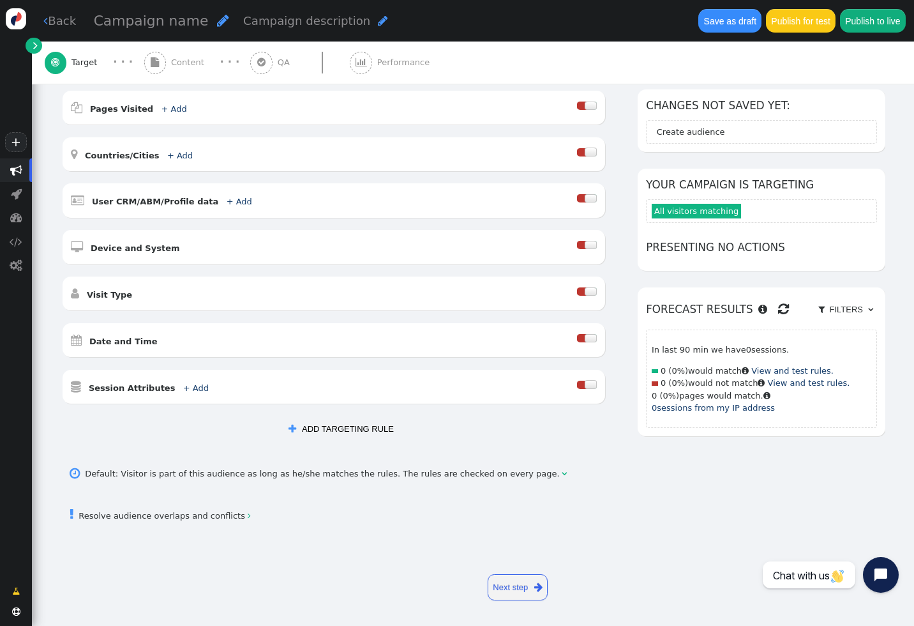
click at [50, 15] on link " Back" at bounding box center [59, 20] width 33 height 17
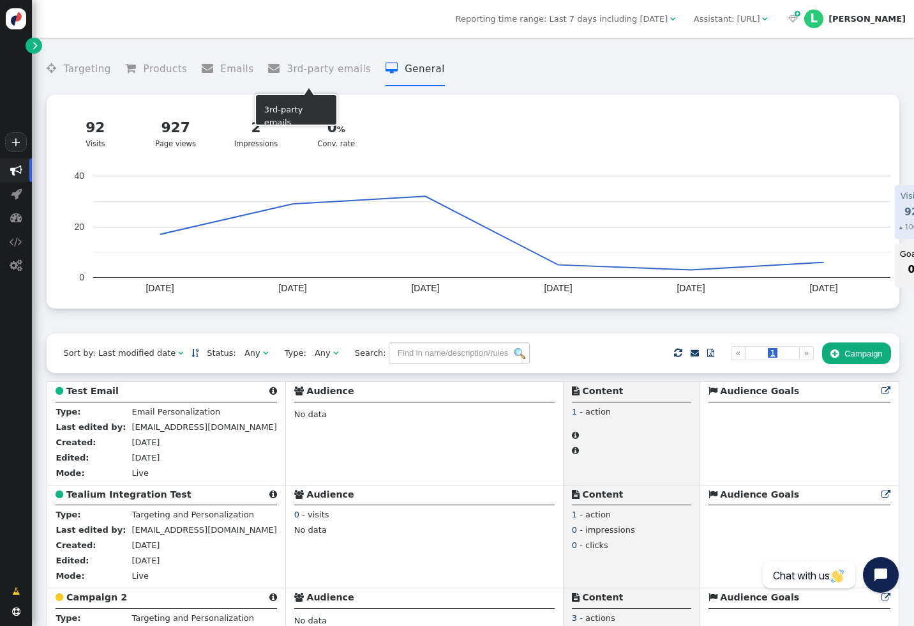
click at [214, 73] on span "" at bounding box center [211, 68] width 19 height 11
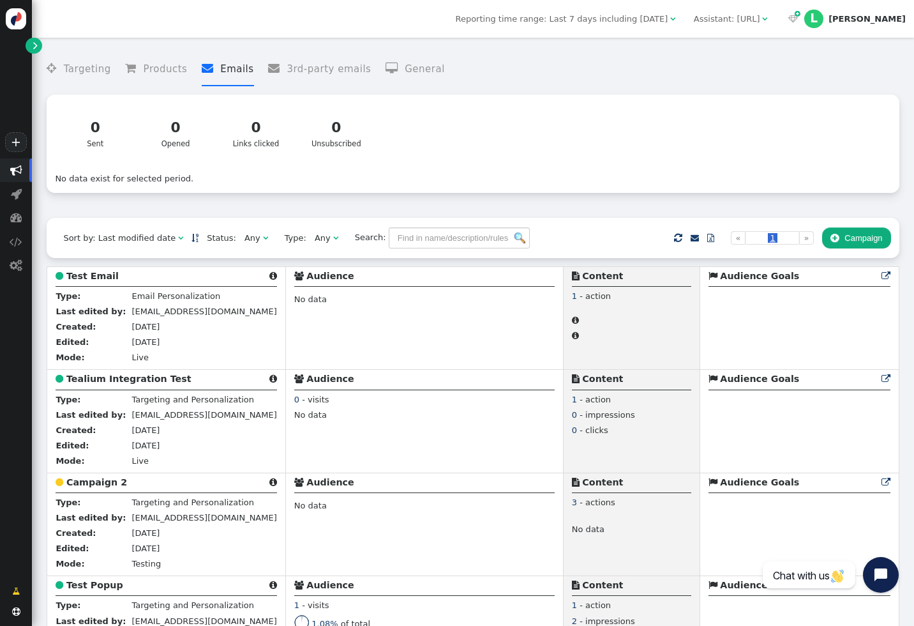
click at [864, 243] on button " Campaign" at bounding box center [856, 238] width 69 height 22
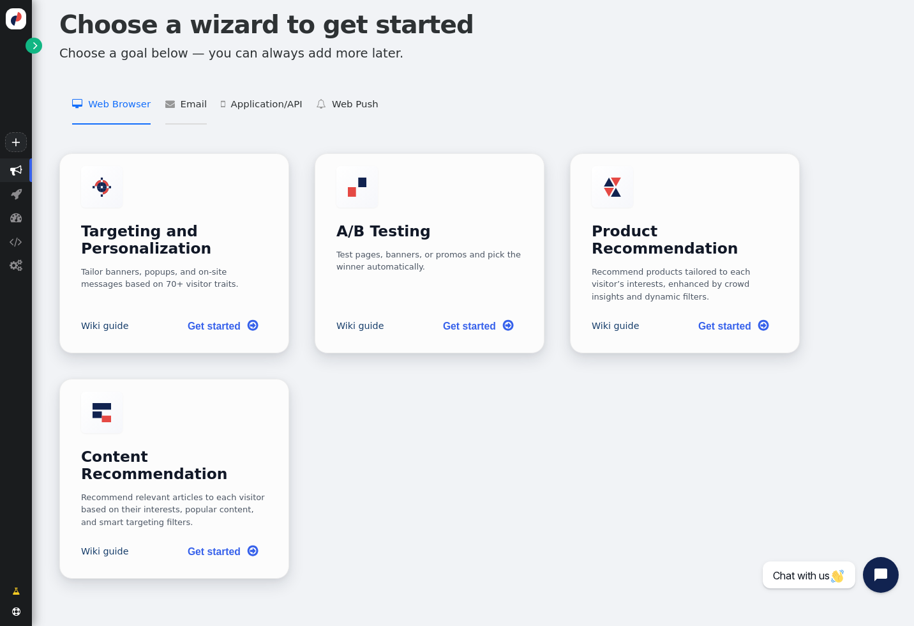
click at [182, 104] on li " Email   Email Personalization    Add Product Recommendations to 3rd Party Em…" at bounding box center [185, 105] width 41 height 40
click at [123, 96] on li " Web Browser   Targeting and Personalization    A/B Testing    Product Recom…" at bounding box center [111, 105] width 79 height 40
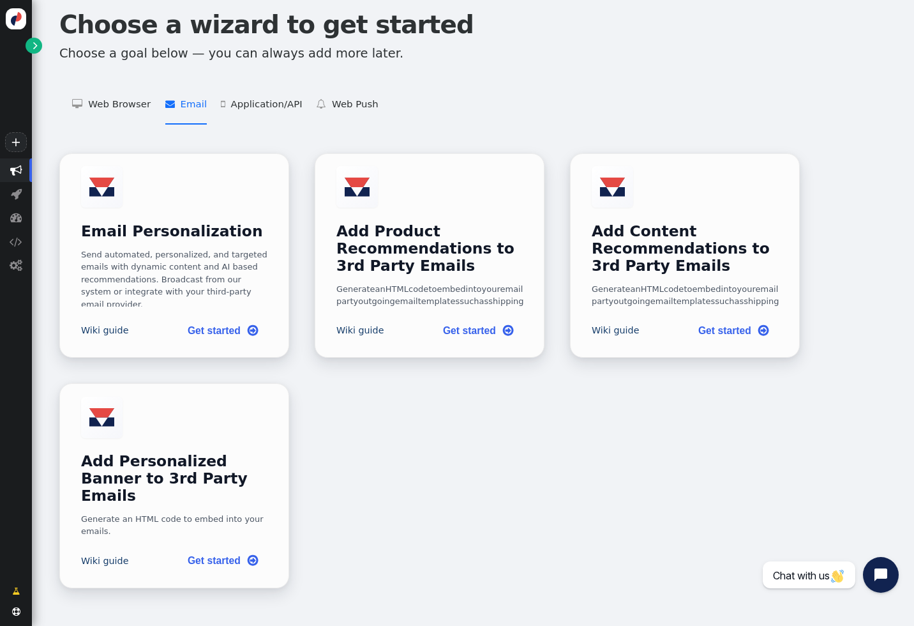
click at [197, 106] on li " Email   Email Personalization    Add Product Recommendations to 3rd Party Em…" at bounding box center [185, 105] width 41 height 40
click at [191, 342] on link "Get started " at bounding box center [222, 329] width 91 height 26
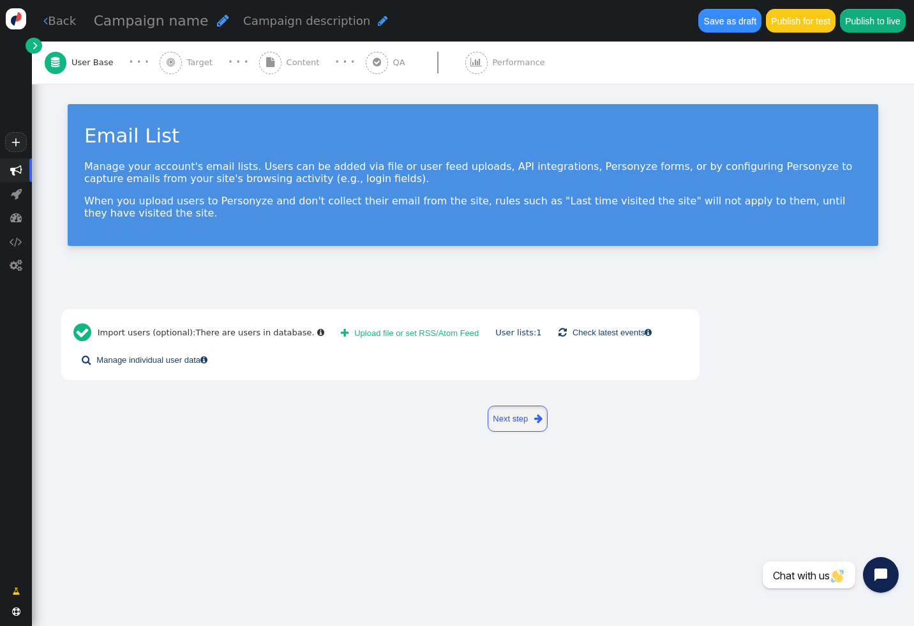
click at [524, 424] on link "Next step " at bounding box center [518, 418] width 61 height 26
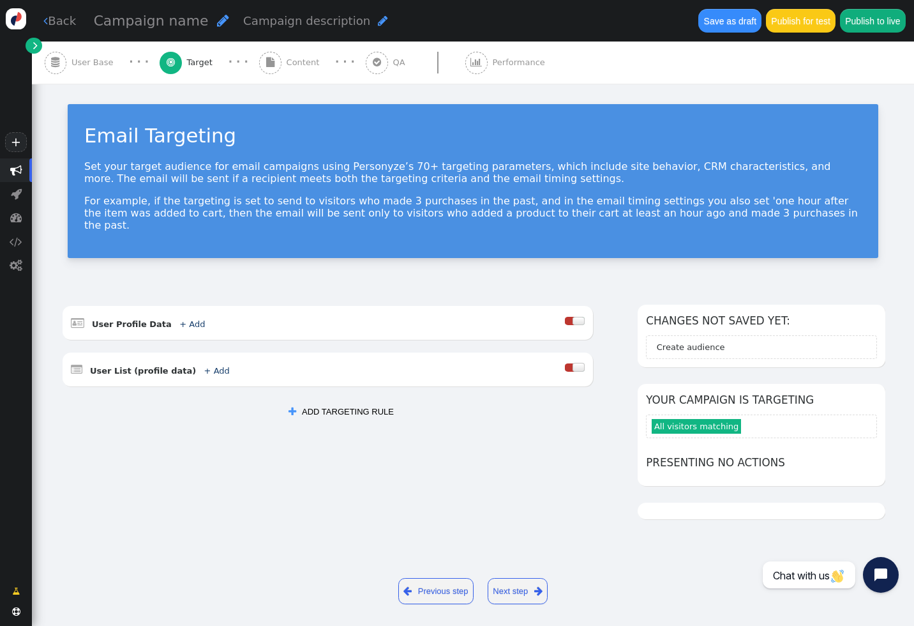
click at [339, 401] on button " ADD TARGETING RULE" at bounding box center [341, 412] width 122 height 22
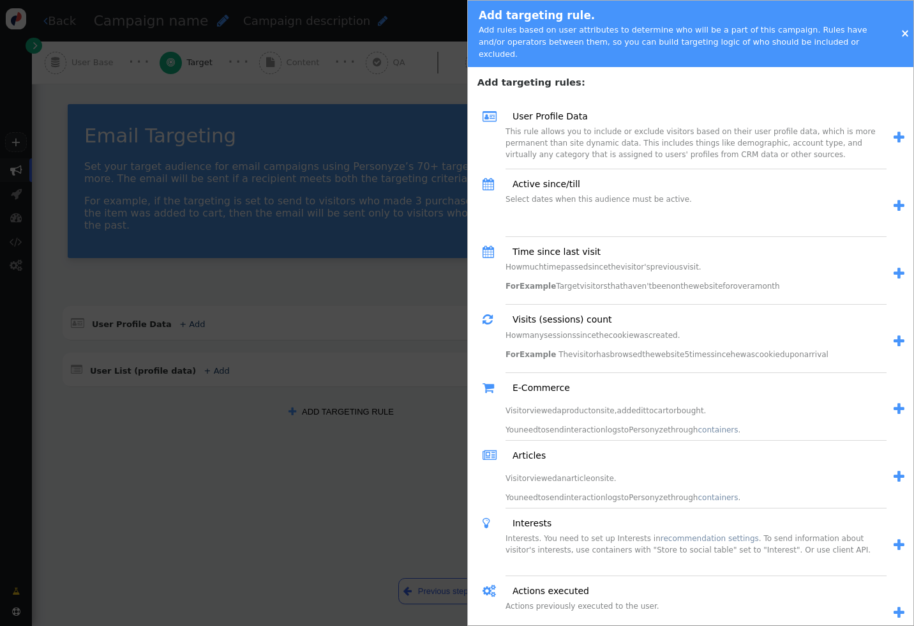
click at [381, 265] on div at bounding box center [457, 313] width 914 height 626
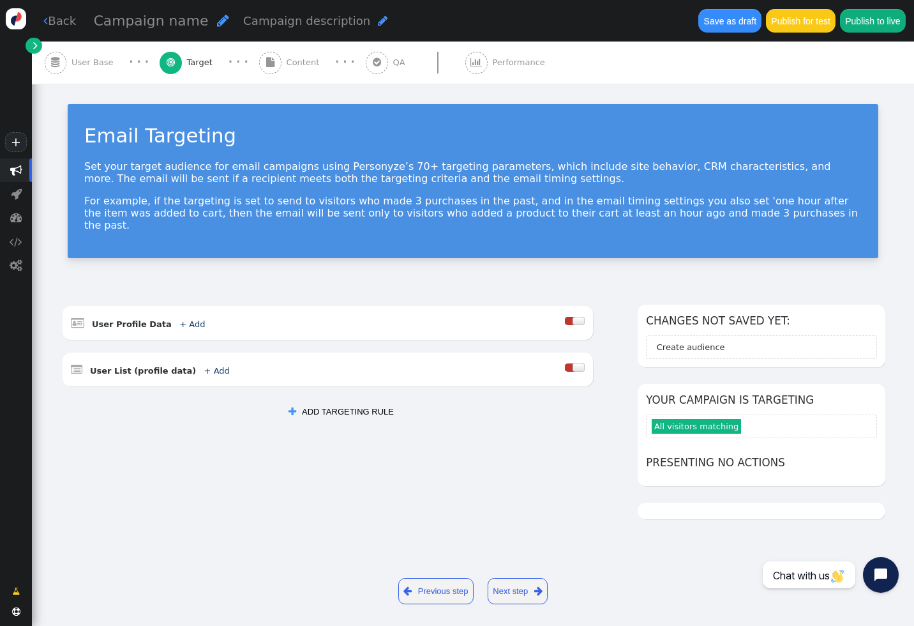
click at [66, 10] on div " Back Campaign name  Campaign description  Save as draft Publish for test Pu…" at bounding box center [473, 20] width 882 height 41
click at [66, 17] on link " Back" at bounding box center [59, 20] width 33 height 17
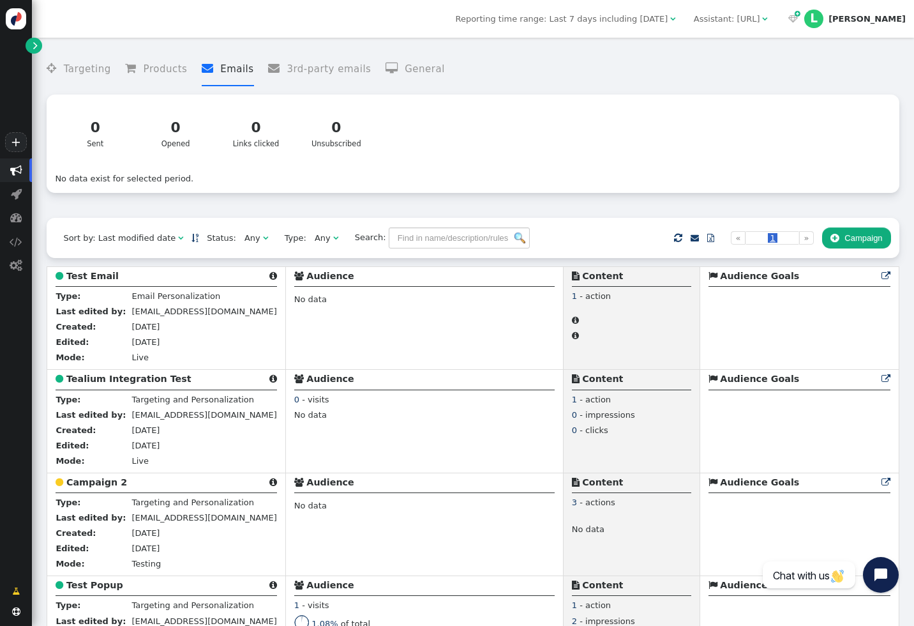
click at [79, 59] on li " Targeting" at bounding box center [79, 69] width 64 height 34
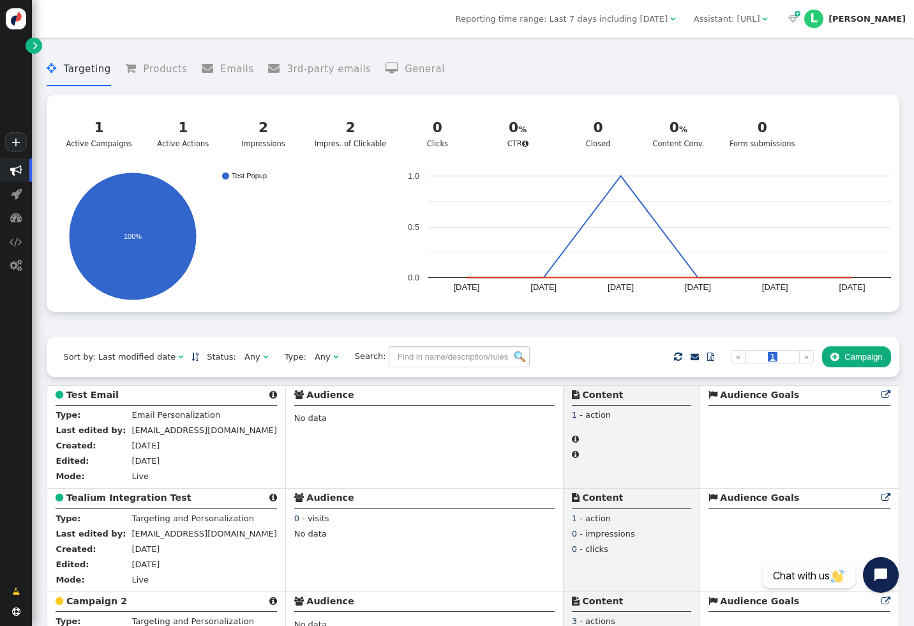
click at [848, 359] on button " Campaign" at bounding box center [856, 357] width 69 height 22
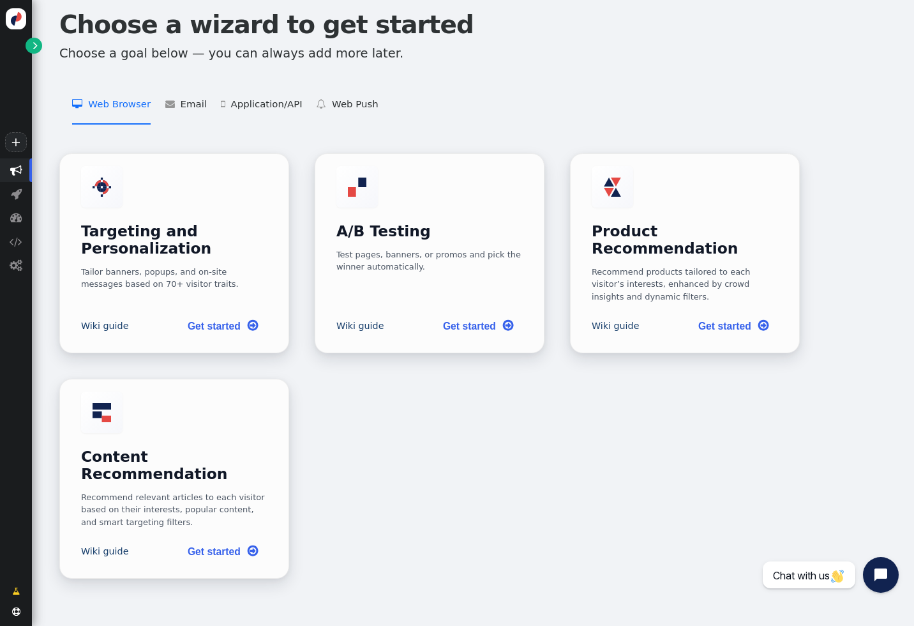
click at [114, 102] on li " Web Browser   Targeting and Personalization    A/B Testing    Product Recom…" at bounding box center [111, 105] width 79 height 40
click at [220, 311] on link "Get started " at bounding box center [222, 324] width 91 height 26
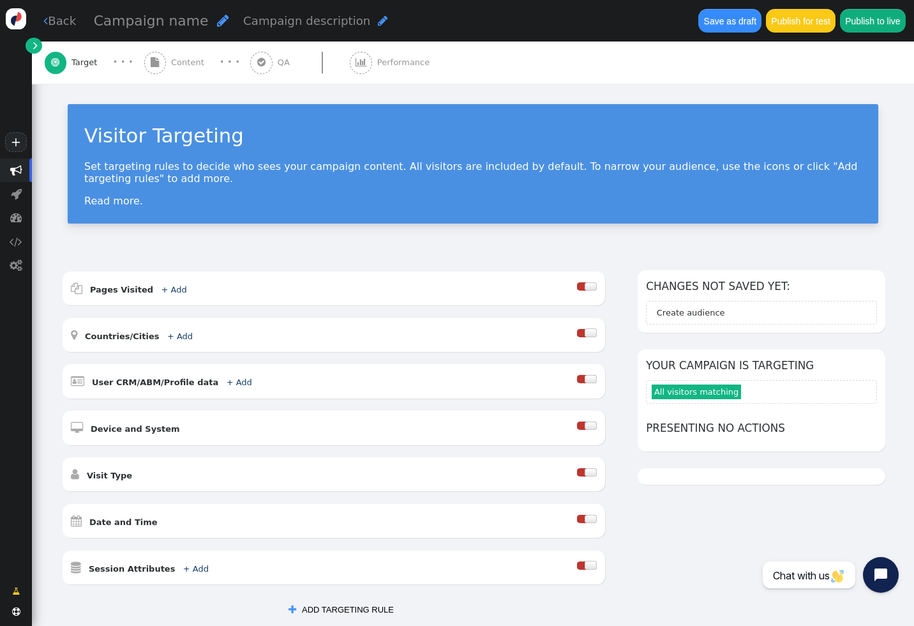
click at [177, 52] on div " Content" at bounding box center [176, 62] width 65 height 42
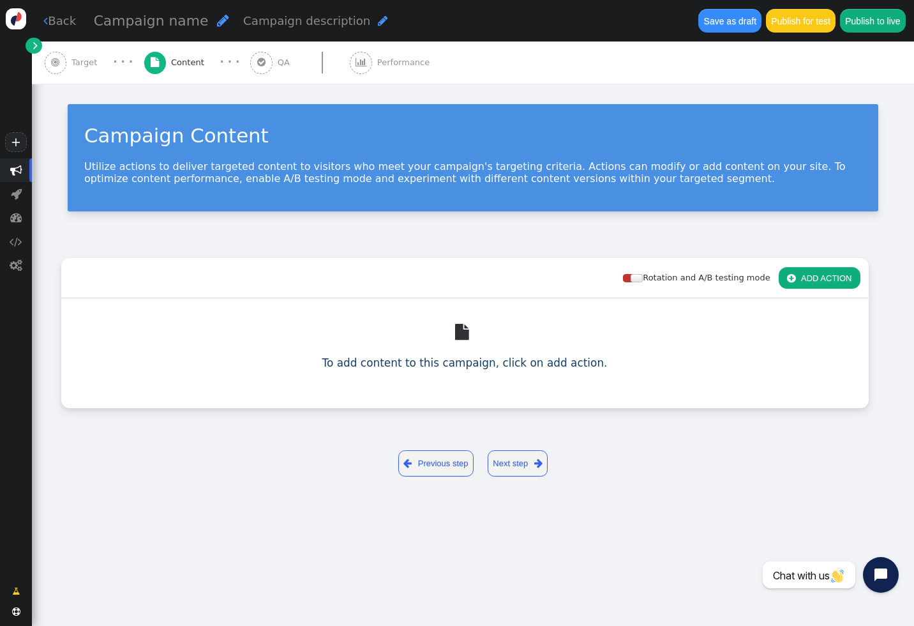
click at [828, 278] on button " ADD ACTION" at bounding box center [820, 278] width 82 height 22
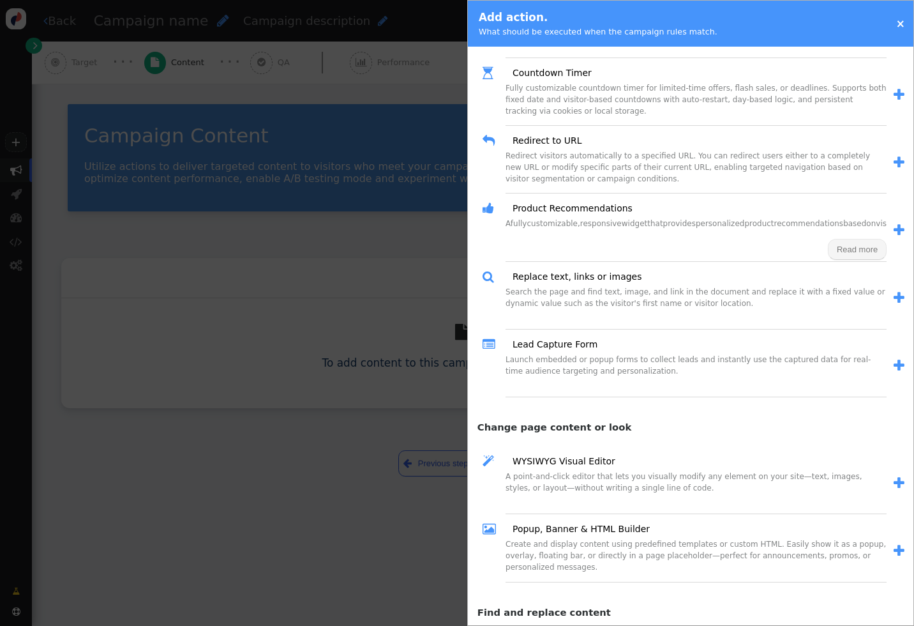
scroll to position [228, 0]
click at [346, 235] on div at bounding box center [457, 313] width 914 height 626
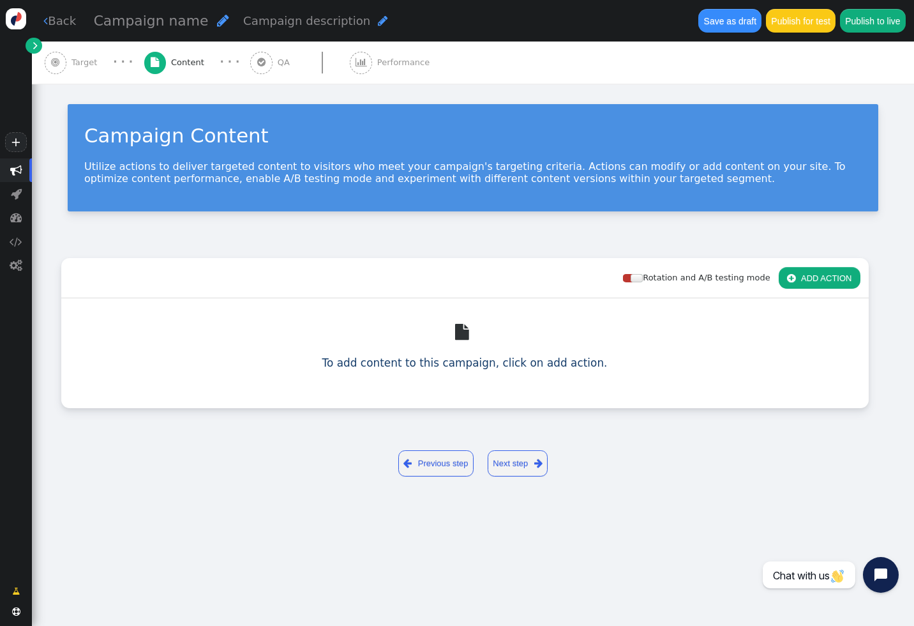
click at [69, 60] on div " Target" at bounding box center [74, 62] width 58 height 42
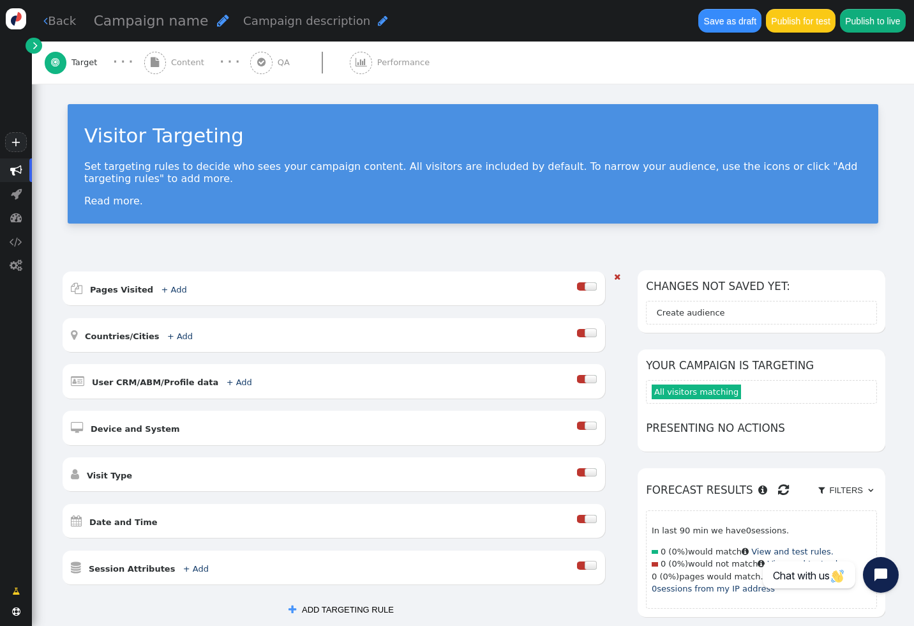
scroll to position [179, 0]
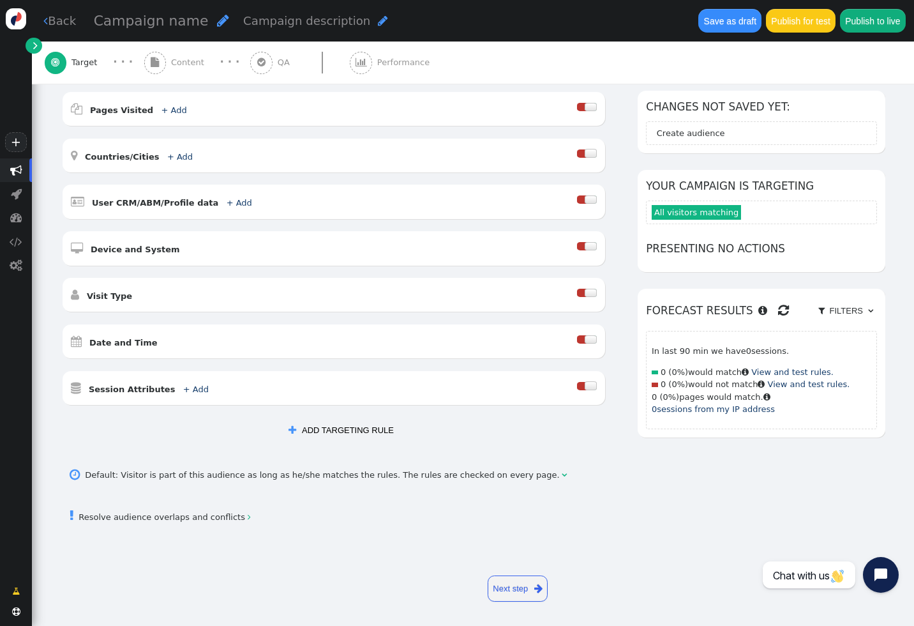
click at [329, 428] on button " ADD TARGETING RULE" at bounding box center [341, 430] width 122 height 22
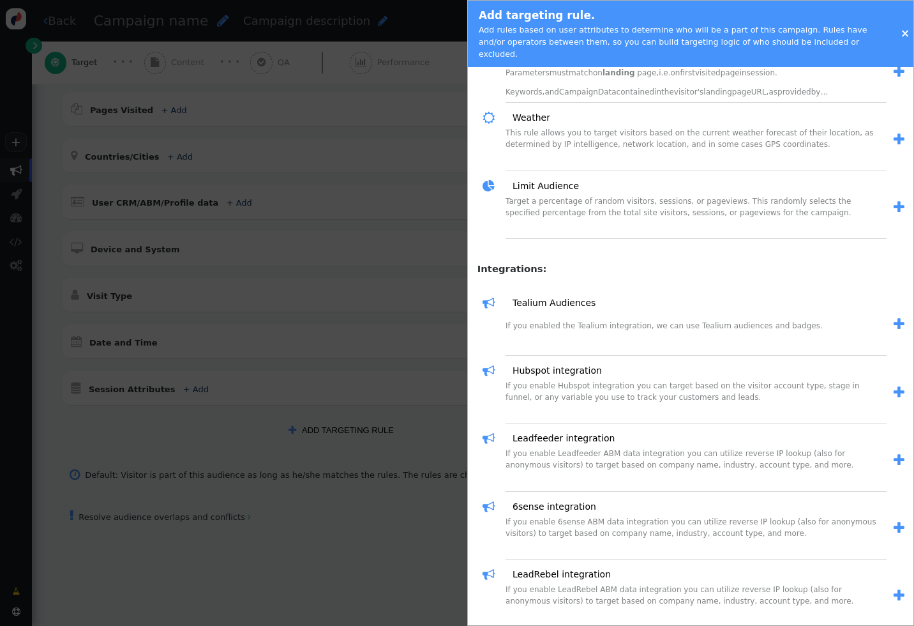
scroll to position [1564, 0]
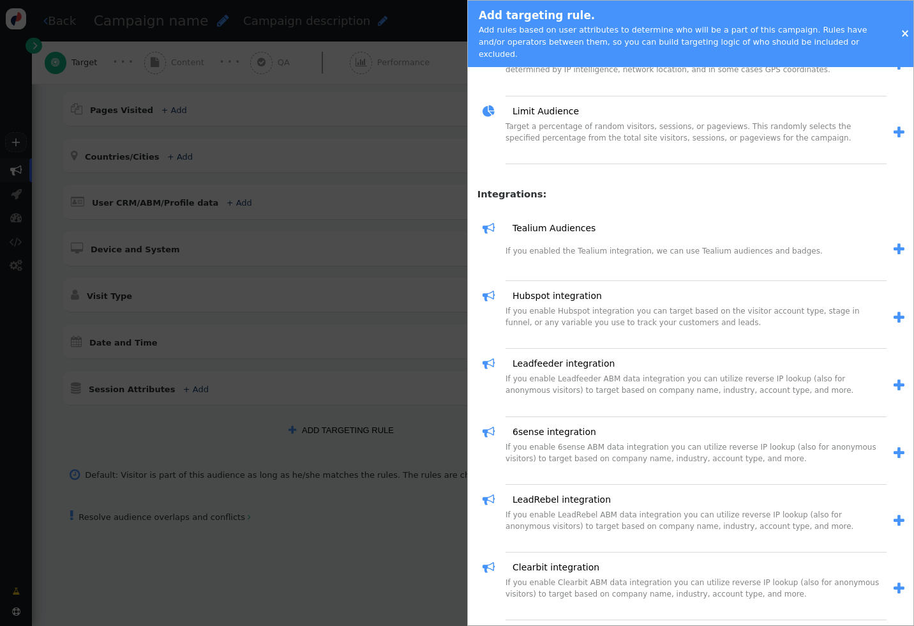
click at [447, 302] on div at bounding box center [457, 313] width 914 height 626
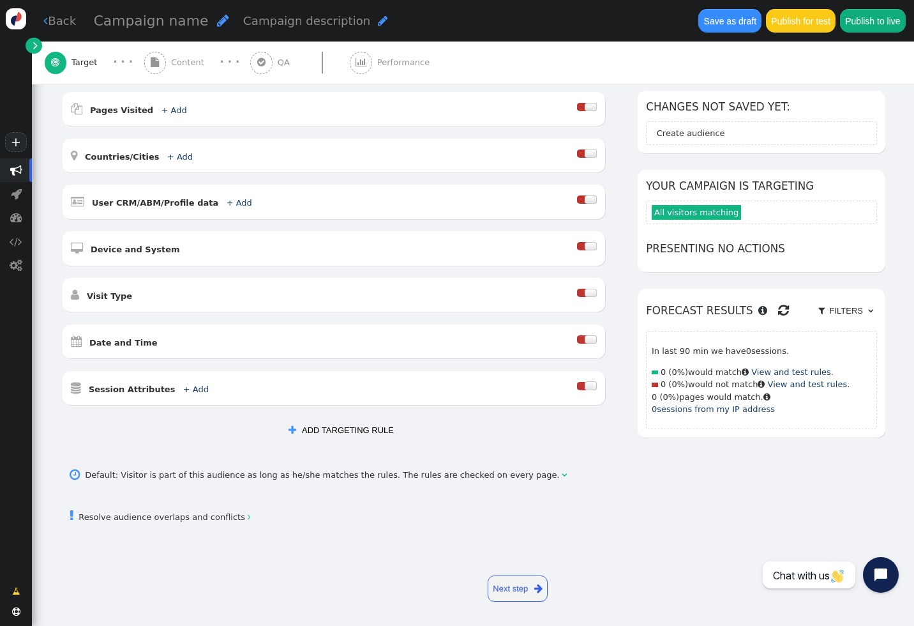
click at [64, 15] on link " Back" at bounding box center [59, 20] width 33 height 17
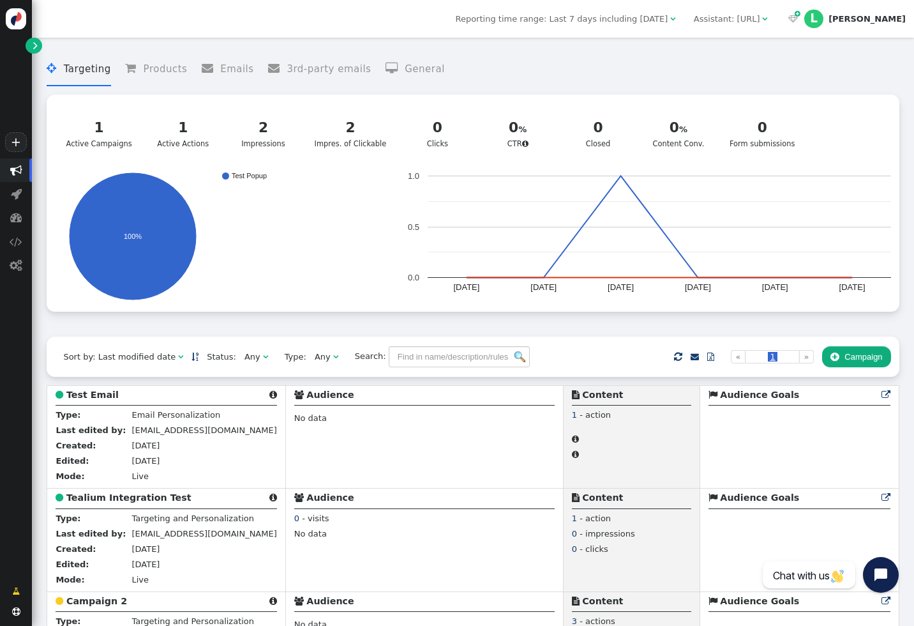
click at [835, 355] on span "" at bounding box center [834, 357] width 8 height 10
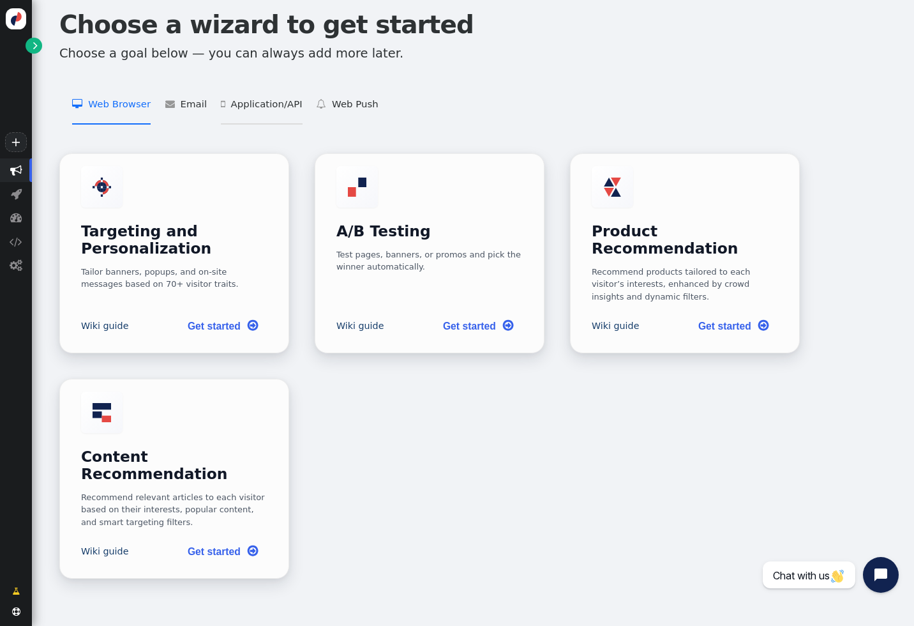
click at [268, 95] on li " Application/API   Targeting and Personalization for Applications    Product …" at bounding box center [261, 105] width 81 height 40
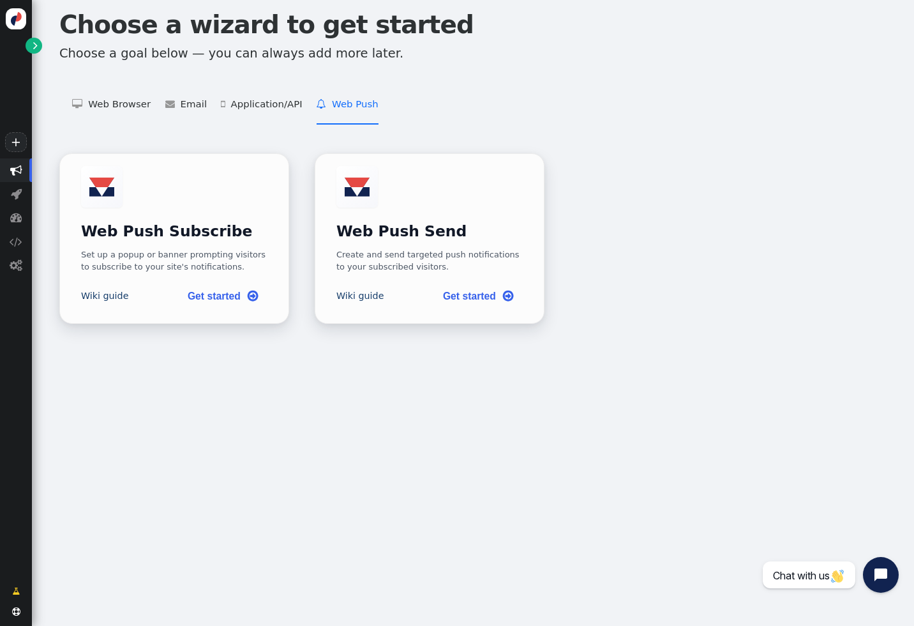
click at [317, 104] on span "" at bounding box center [324, 104] width 15 height 10
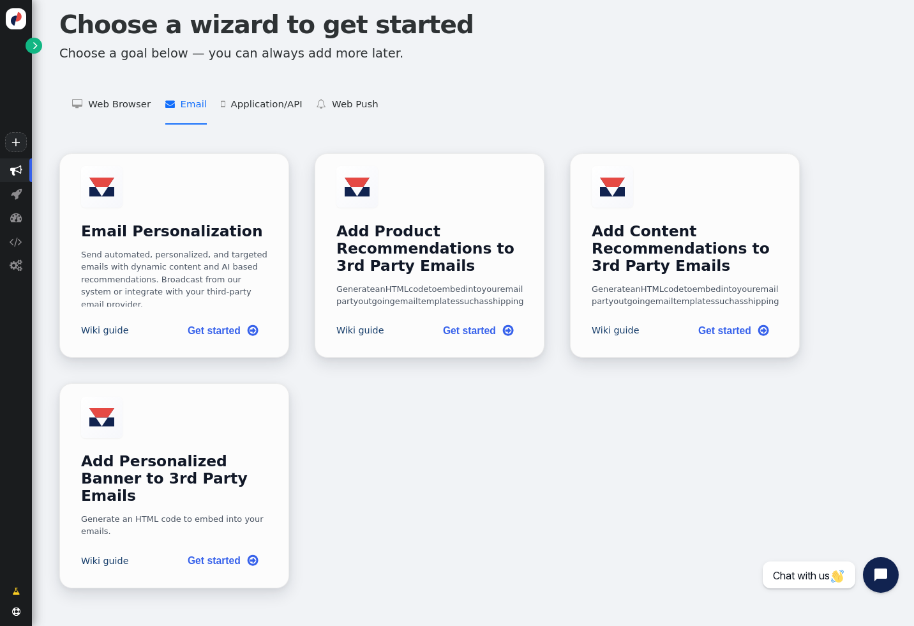
click at [174, 103] on span "" at bounding box center [172, 104] width 15 height 10
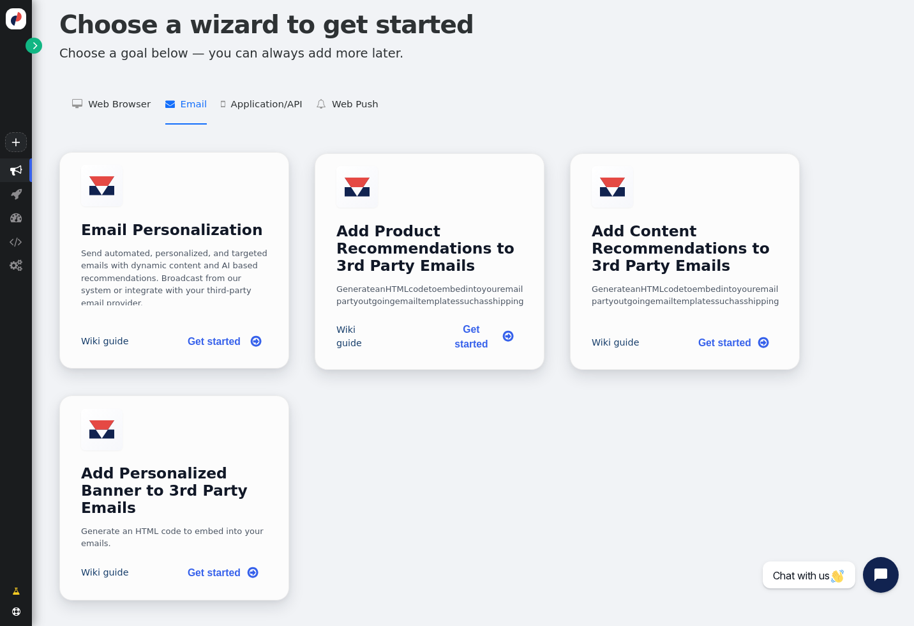
click at [207, 233] on div "Email Personalization Send automated, personalized, and targeted emails with dy…" at bounding box center [174, 235] width 187 height 140
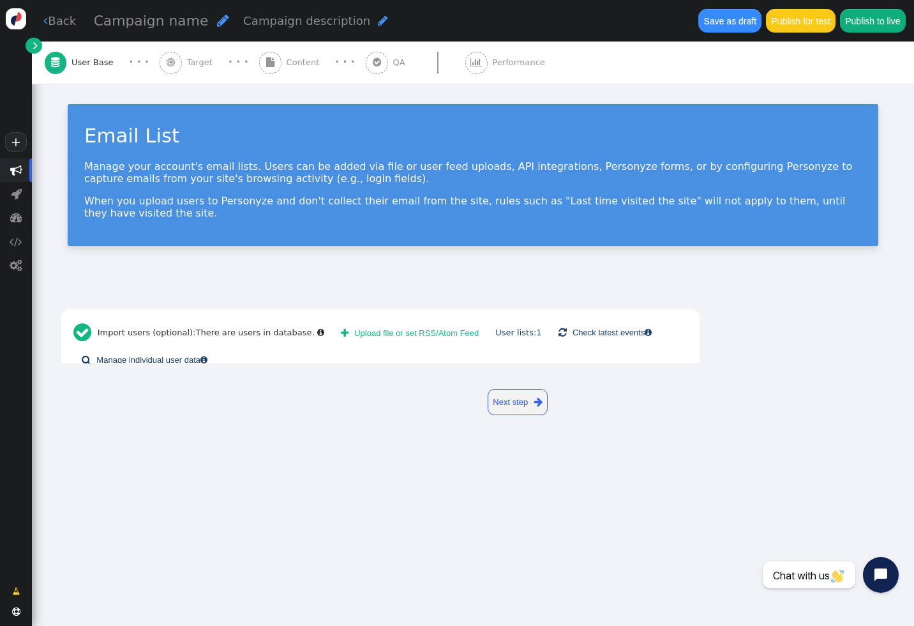
click at [267, 63] on span "" at bounding box center [270, 62] width 8 height 10
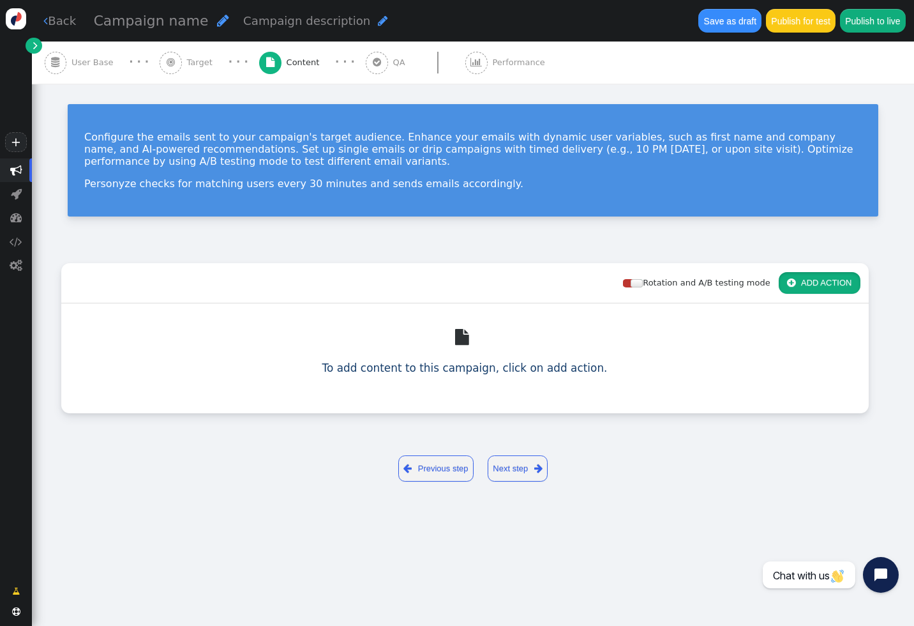
click at [802, 285] on button " ADD ACTION" at bounding box center [820, 283] width 82 height 22
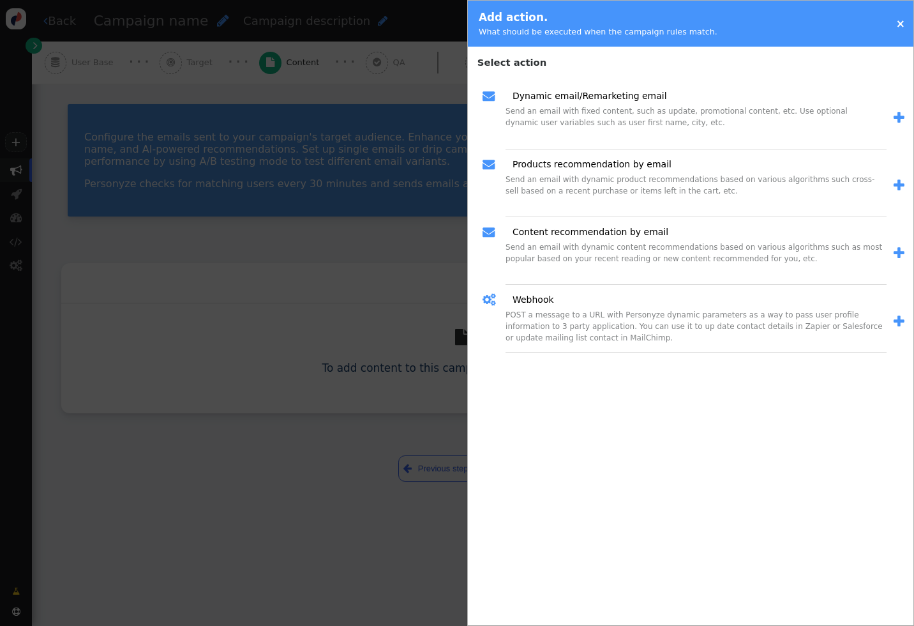
click at [324, 262] on div at bounding box center [457, 313] width 914 height 626
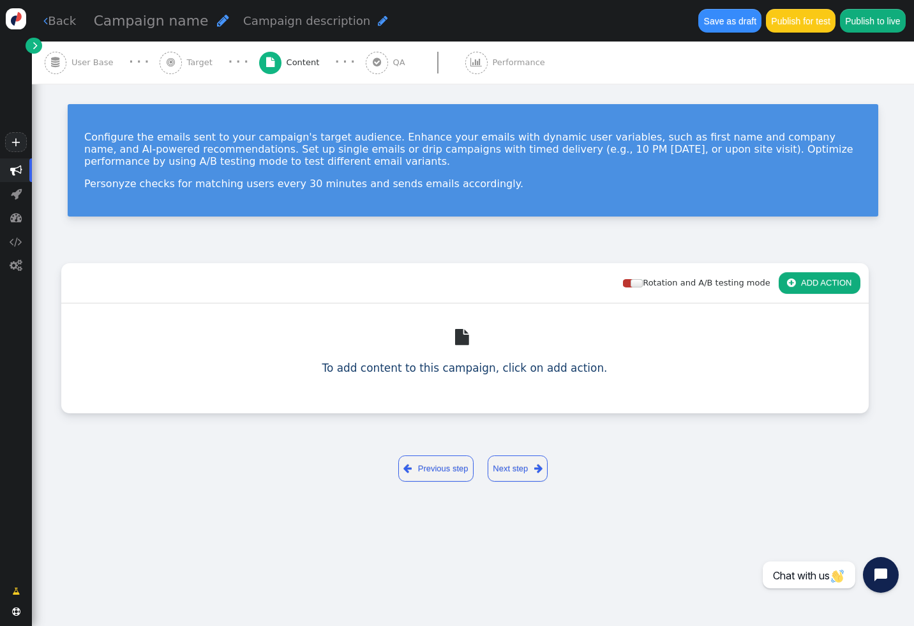
click at [75, 62] on span "User Base" at bounding box center [94, 62] width 47 height 13
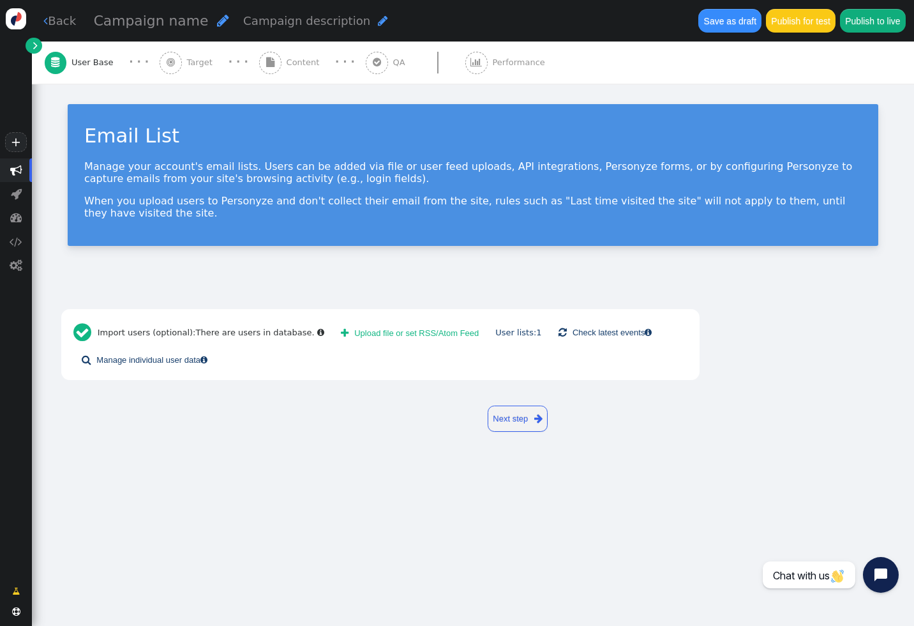
click at [189, 77] on div " Target" at bounding box center [189, 62] width 58 height 42
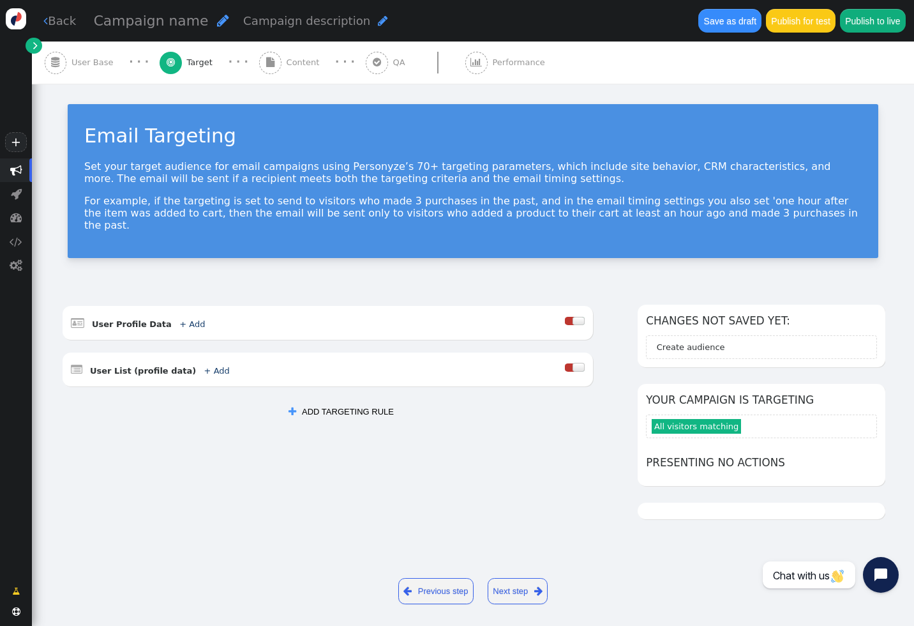
click at [370, 408] on button " ADD TARGETING RULE" at bounding box center [341, 412] width 122 height 22
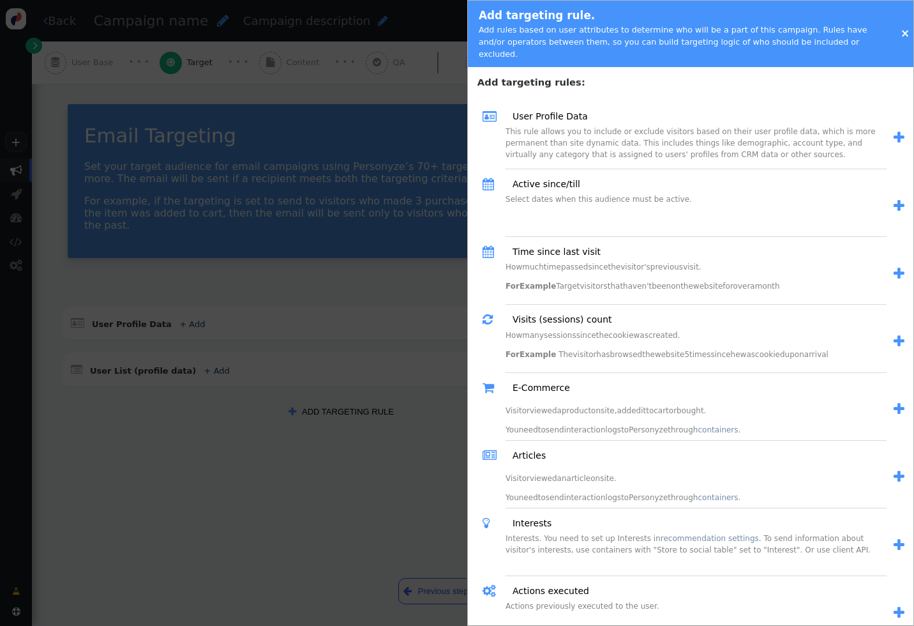
click at [426, 216] on div at bounding box center [457, 313] width 914 height 626
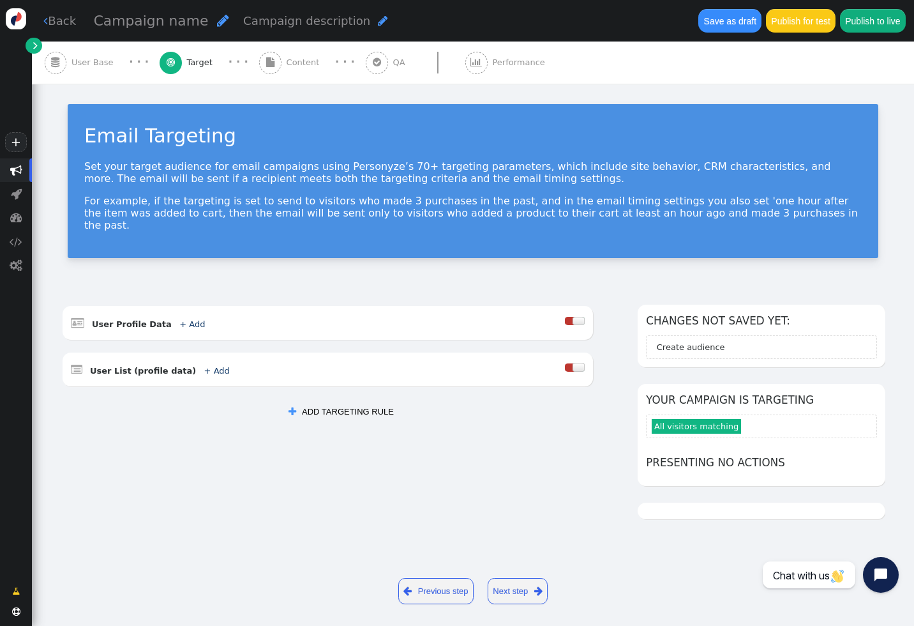
click at [56, 25] on link " Back" at bounding box center [59, 20] width 33 height 17
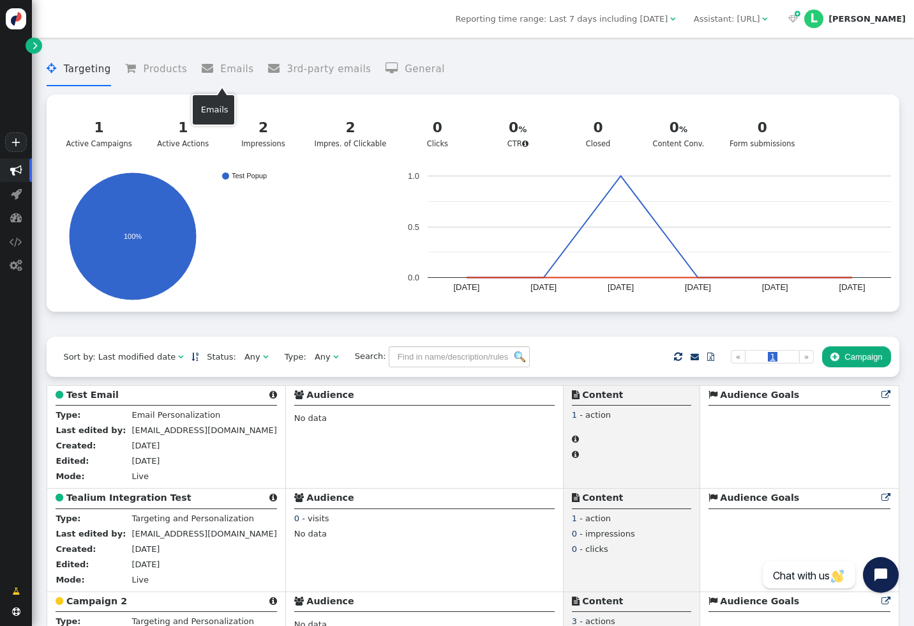
click at [218, 69] on li " Emails" at bounding box center [228, 69] width 52 height 34
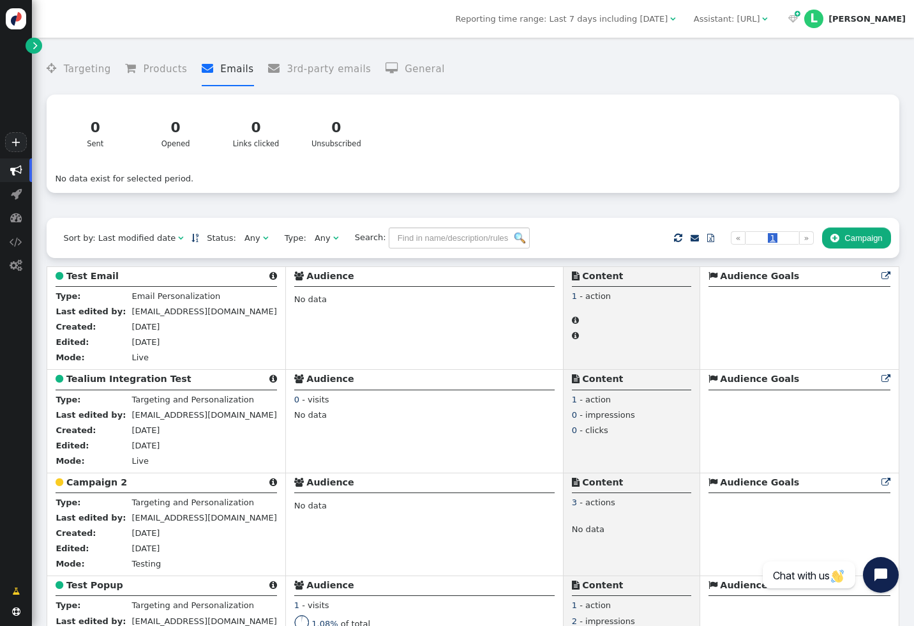
click at [840, 236] on button " Campaign" at bounding box center [856, 238] width 69 height 22
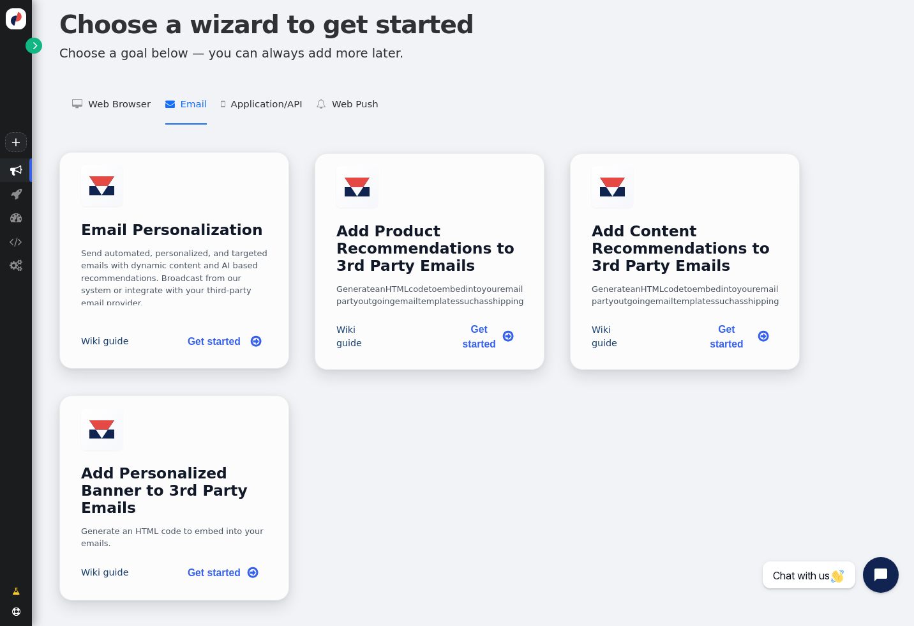
click at [221, 354] on link "Get started " at bounding box center [222, 341] width 91 height 26
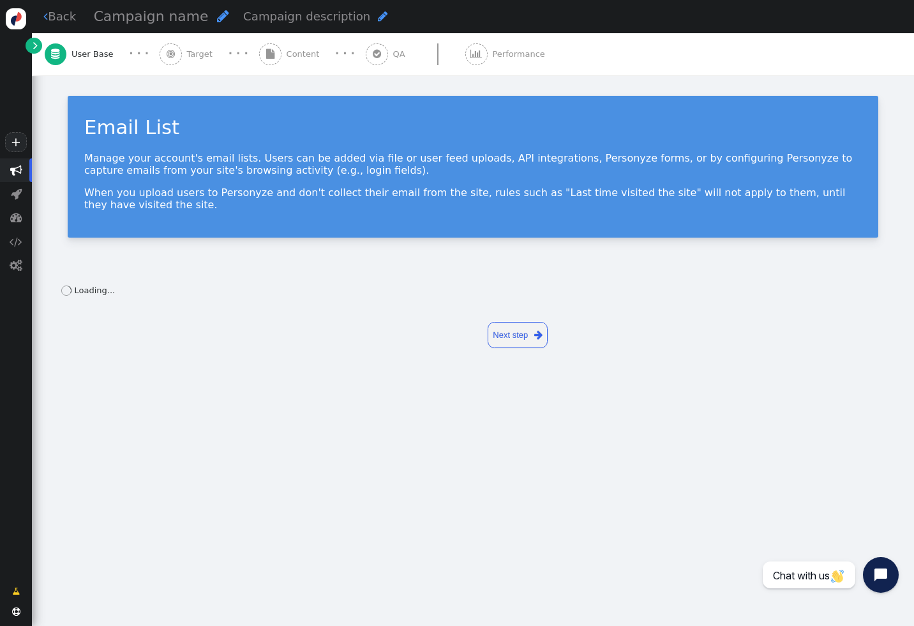
click at [271, 55] on span "" at bounding box center [270, 54] width 22 height 22
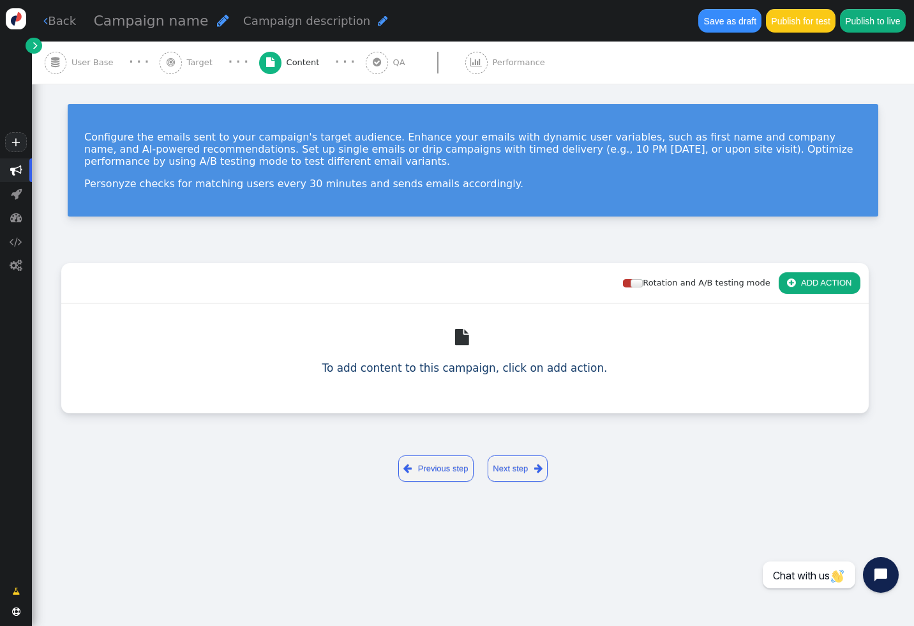
click at [63, 10] on div " Back Campaign name  Campaign description  Save as draft Publish for test Pu…" at bounding box center [473, 20] width 882 height 41
click at [63, 20] on link " Back" at bounding box center [59, 20] width 33 height 17
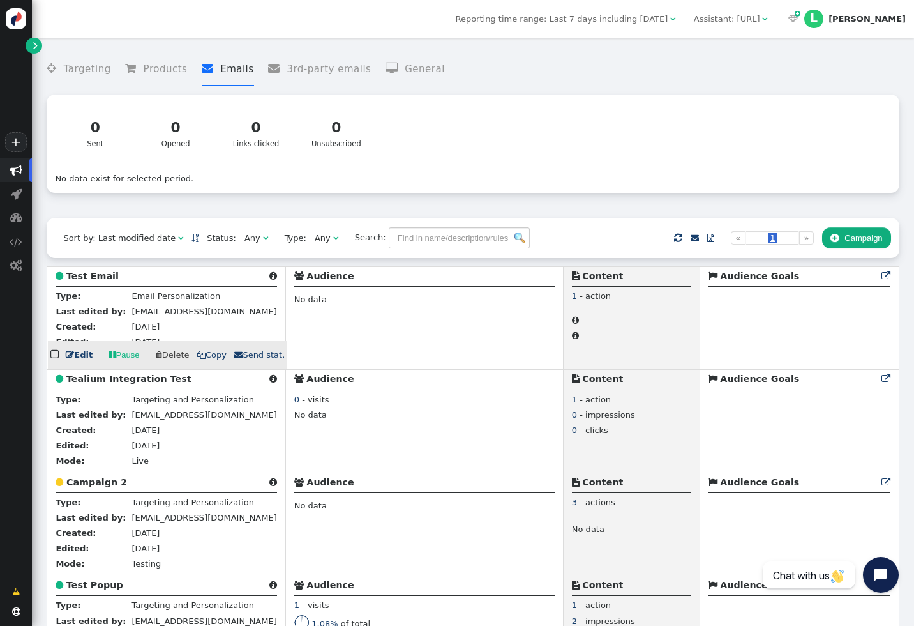
click at [80, 354] on link " Edit" at bounding box center [79, 354] width 27 height 13
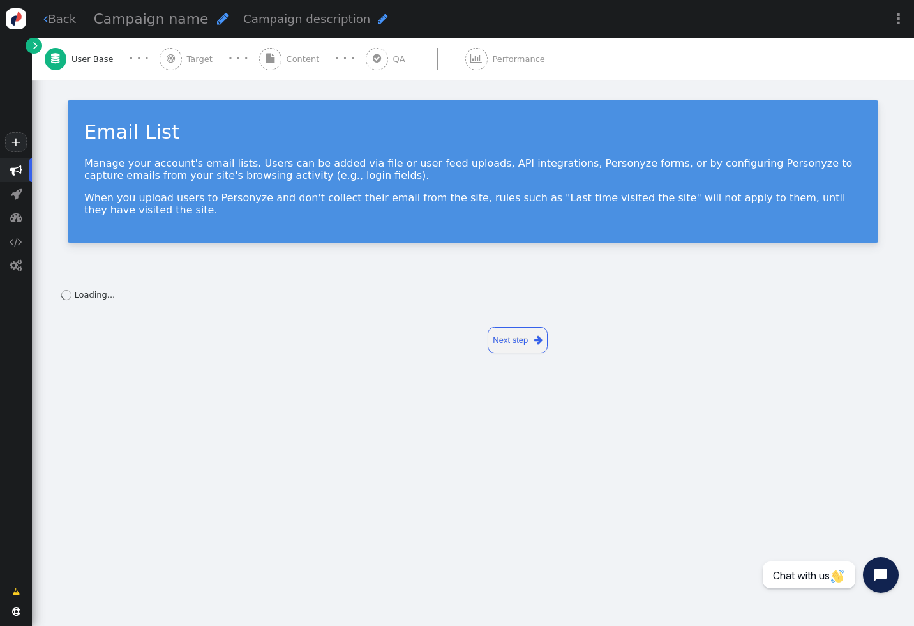
click at [273, 54] on span "" at bounding box center [270, 59] width 22 height 22
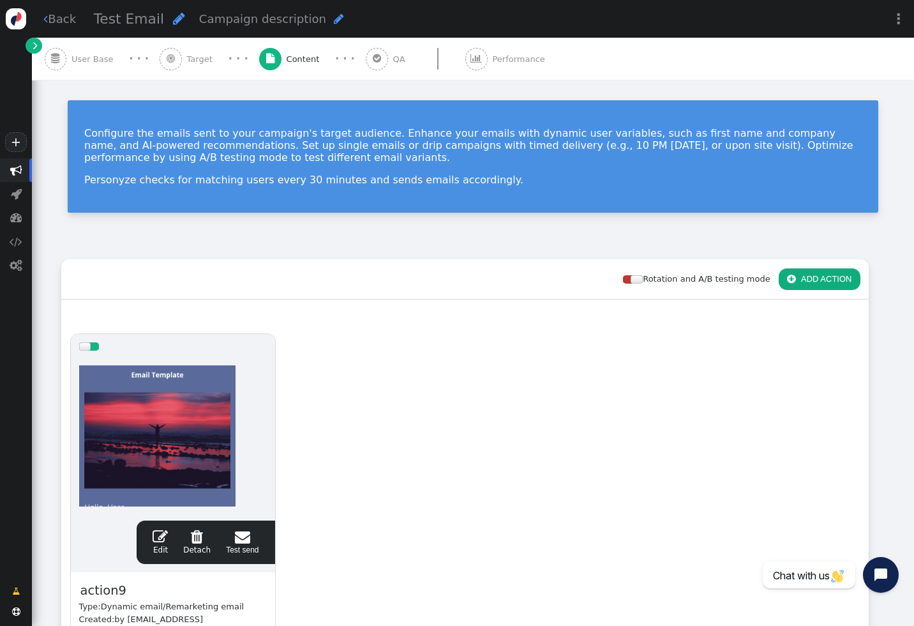
click at [161, 535] on span "" at bounding box center [160, 535] width 15 height 15
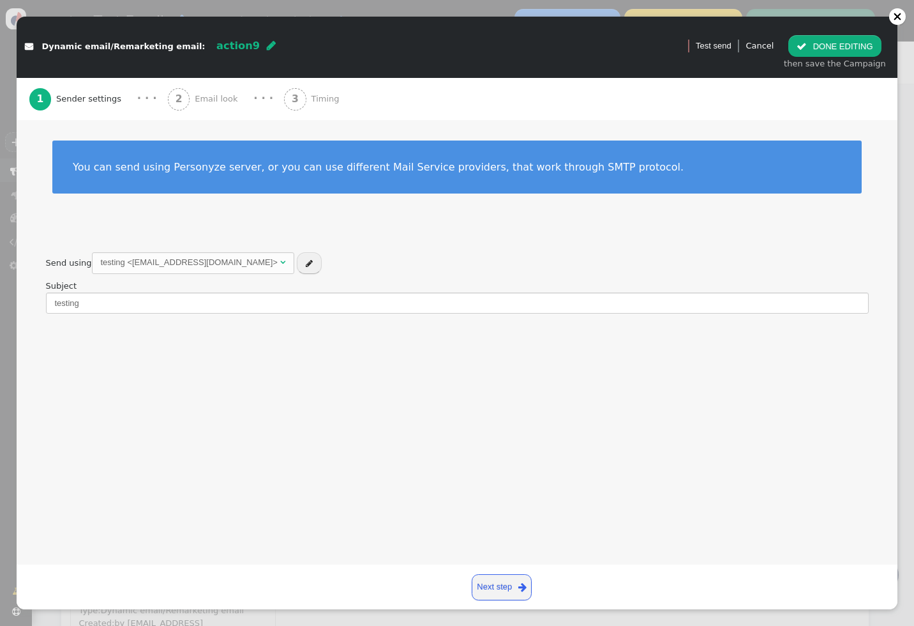
click at [316, 95] on span "Timing" at bounding box center [327, 99] width 33 height 13
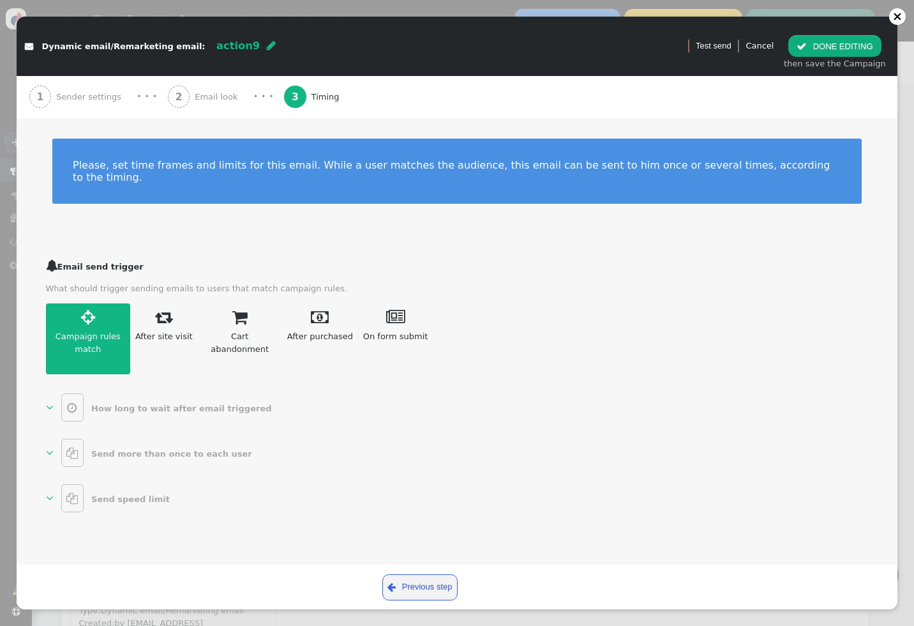
click at [168, 303] on link " After site visit" at bounding box center [163, 338] width 67 height 71
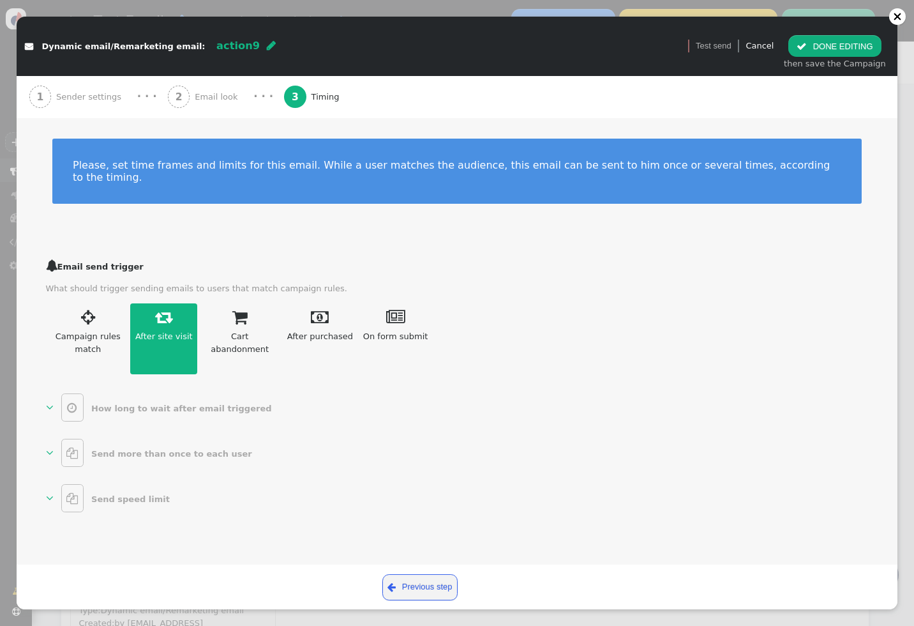
click at [101, 303] on link " Campaign rules match" at bounding box center [88, 338] width 85 height 71
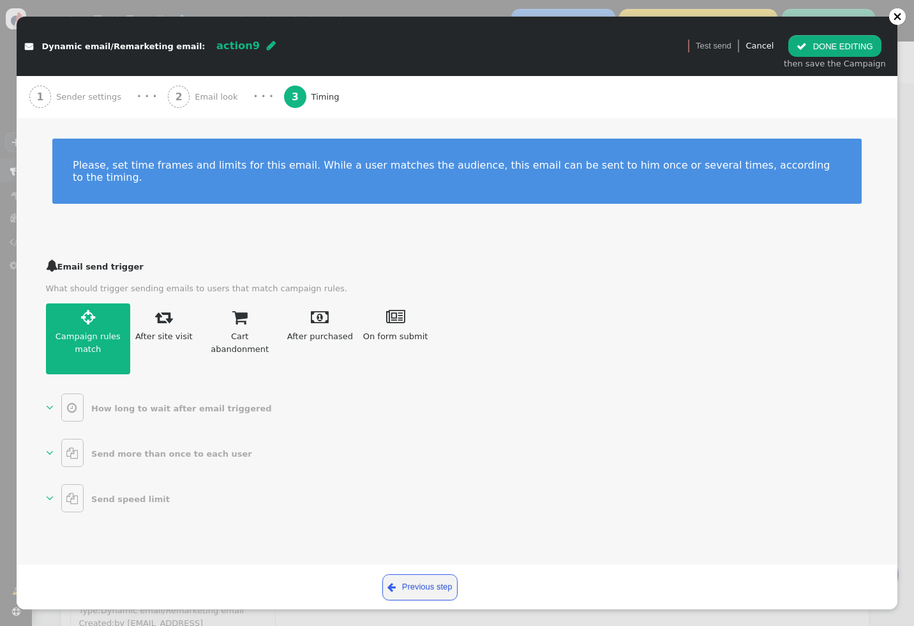
click at [396, 308] on link " On form submit Select action" at bounding box center [395, 338] width 75 height 71
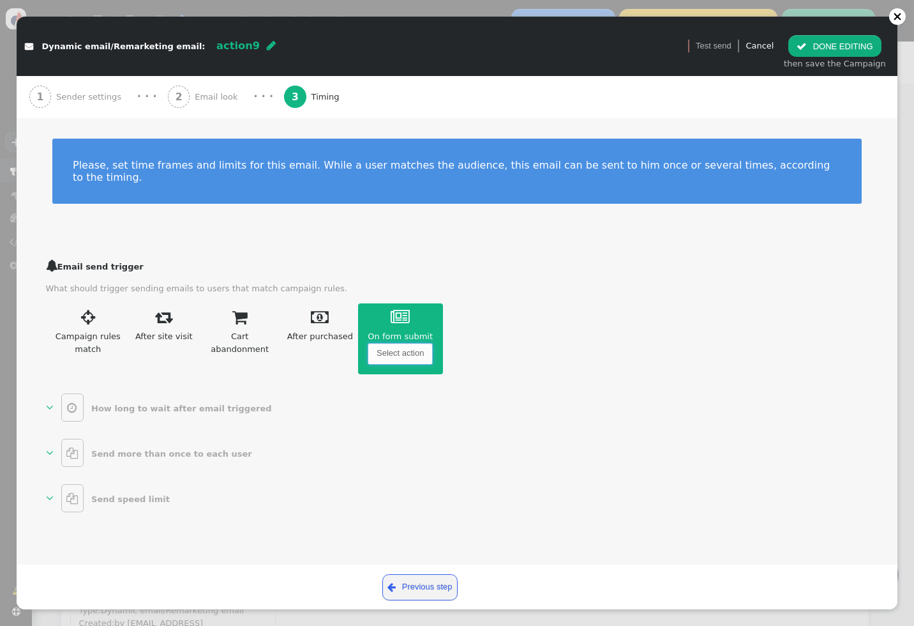
click at [384, 343] on span "Select action" at bounding box center [400, 354] width 65 height 22
click at [771, 45] on link "Cancel" at bounding box center [759, 46] width 28 height 10
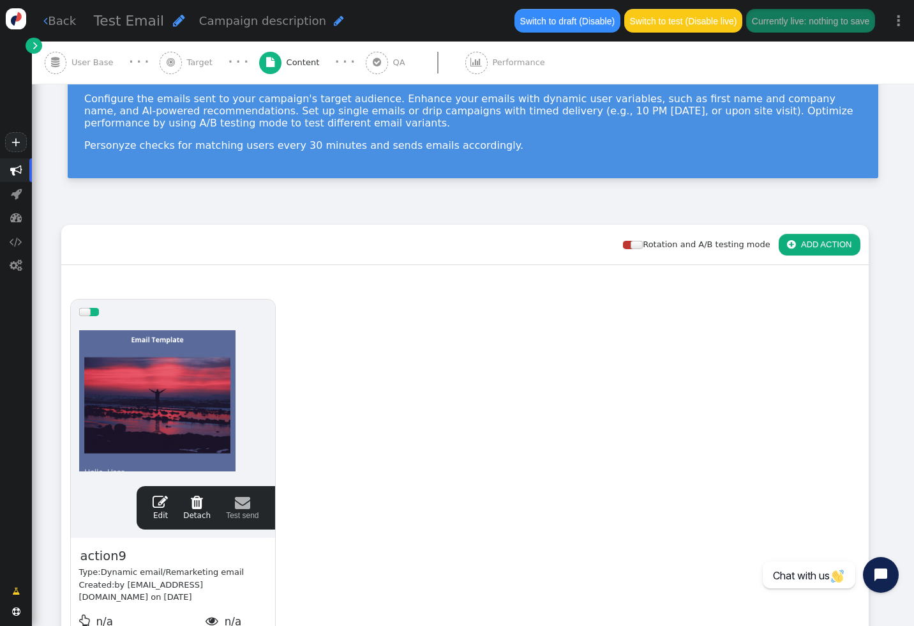
scroll to position [82, 0]
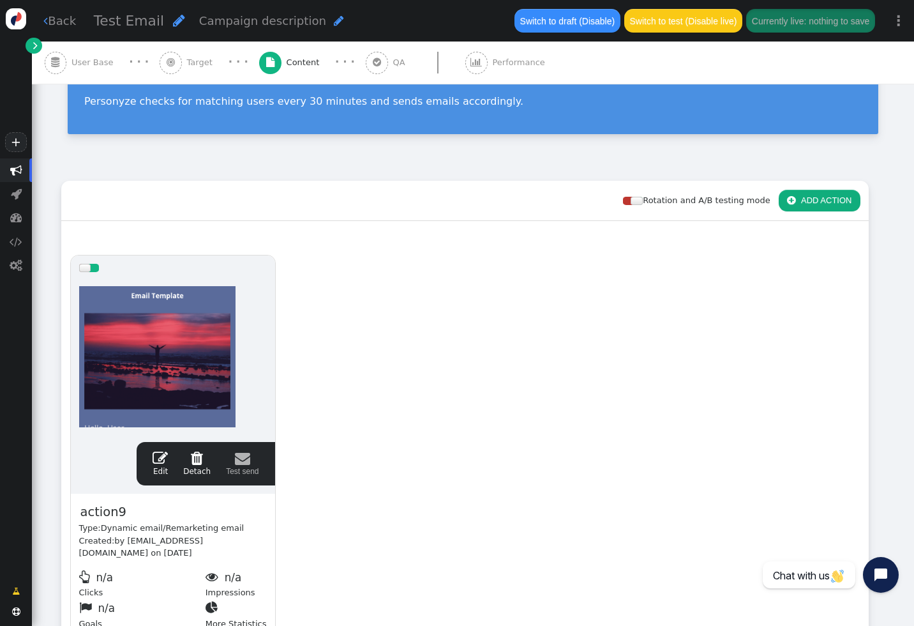
click at [64, 20] on link " Back" at bounding box center [59, 20] width 33 height 17
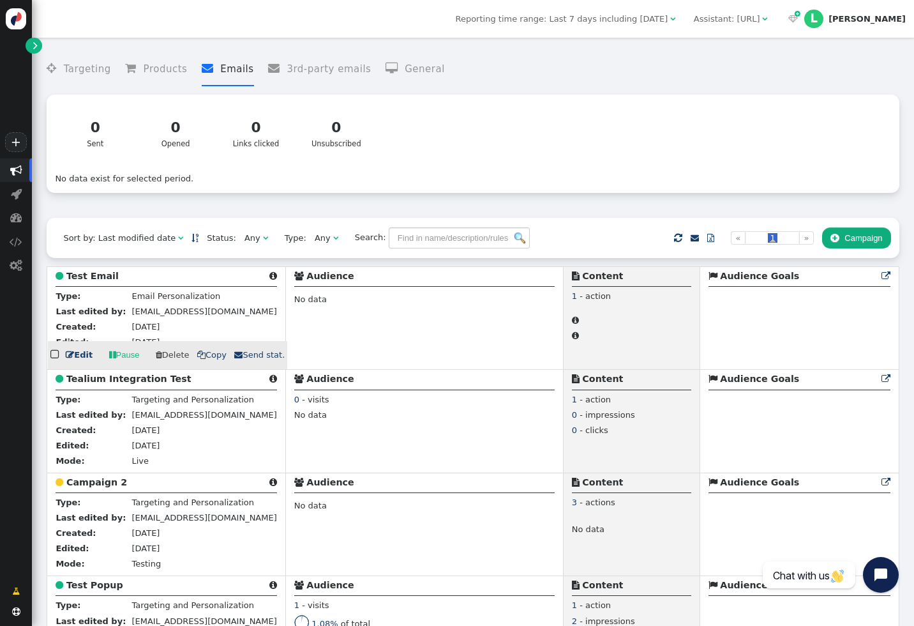
scroll to position [101, 0]
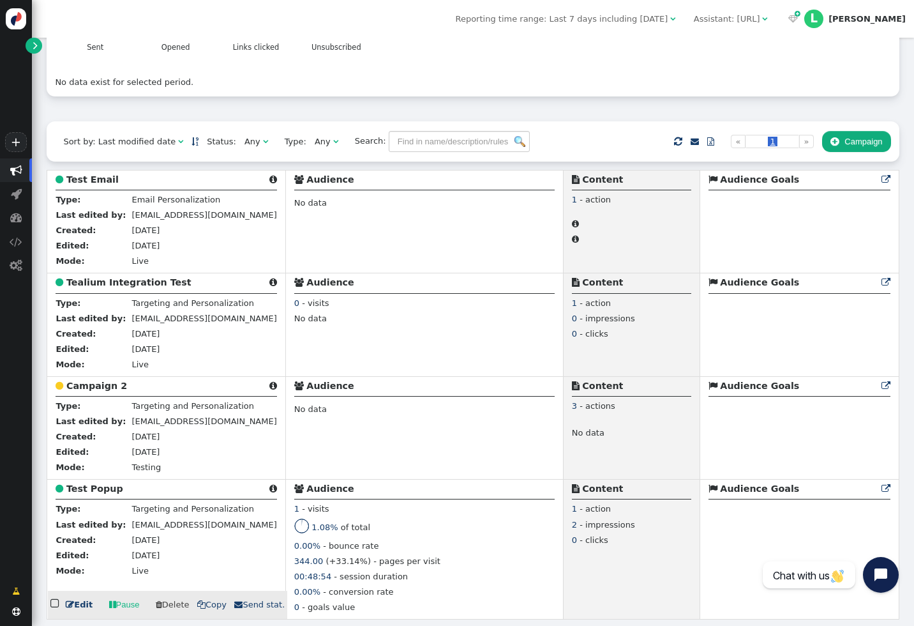
click at [74, 604] on link " Edit" at bounding box center [79, 604] width 27 height 13
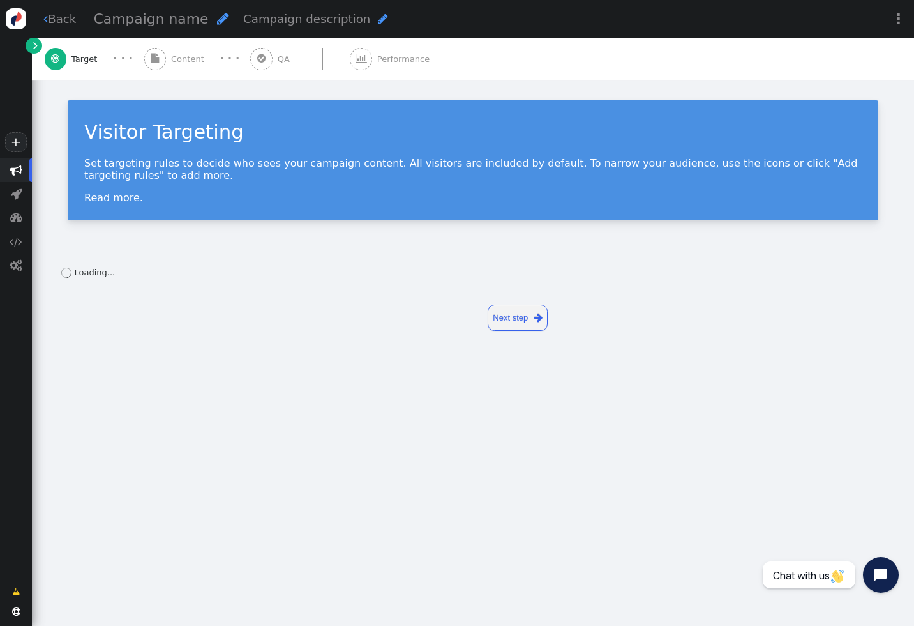
click at [183, 61] on span "Content" at bounding box center [190, 59] width 38 height 13
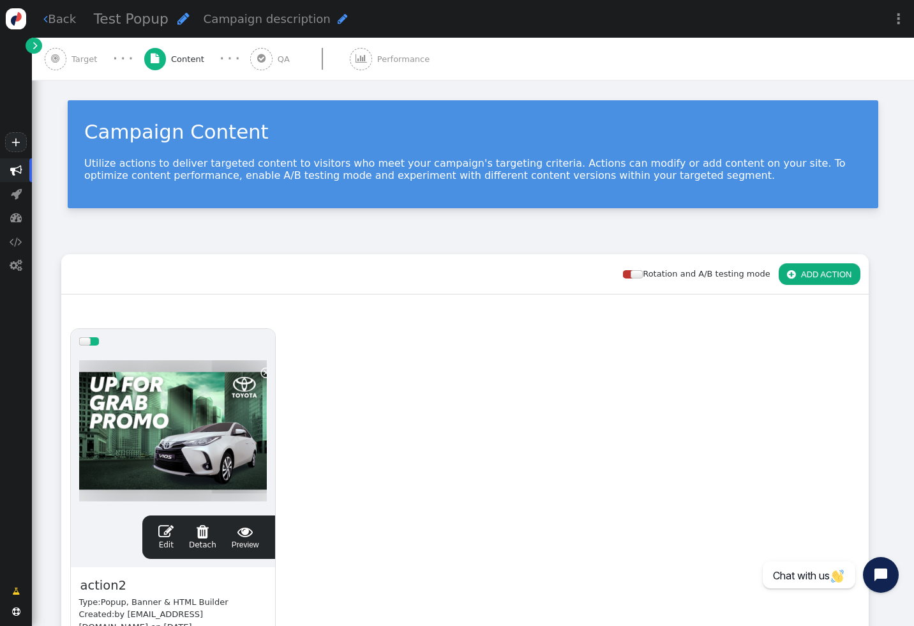
click at [170, 534] on span "" at bounding box center [165, 530] width 15 height 15
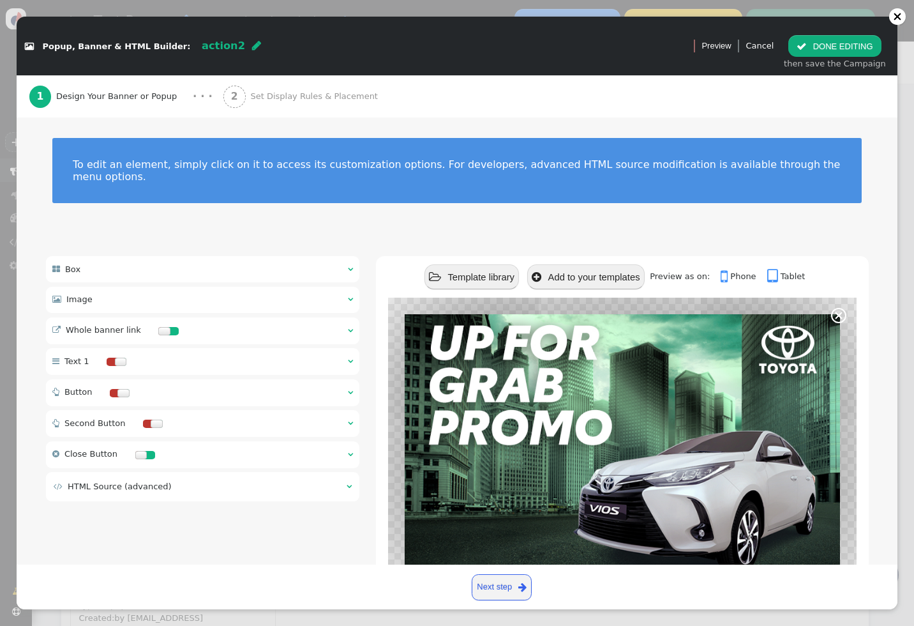
click at [266, 91] on span "Set Display Rules & Placement" at bounding box center [316, 96] width 132 height 13
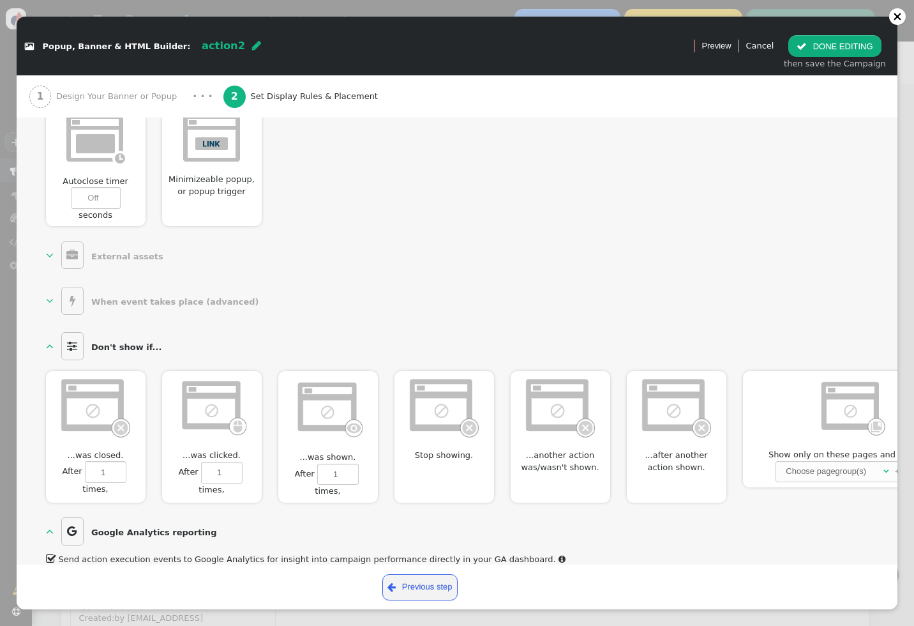
scroll to position [647, 0]
click at [54, 301] on link "  When event takes place (advanced) " at bounding box center [155, 302] width 218 height 28
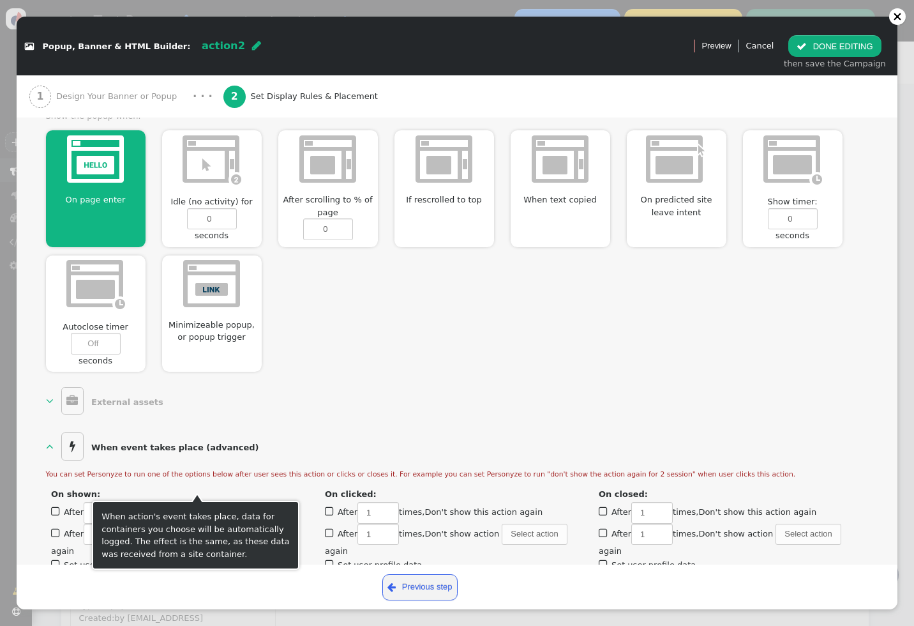
scroll to position [502, 0]
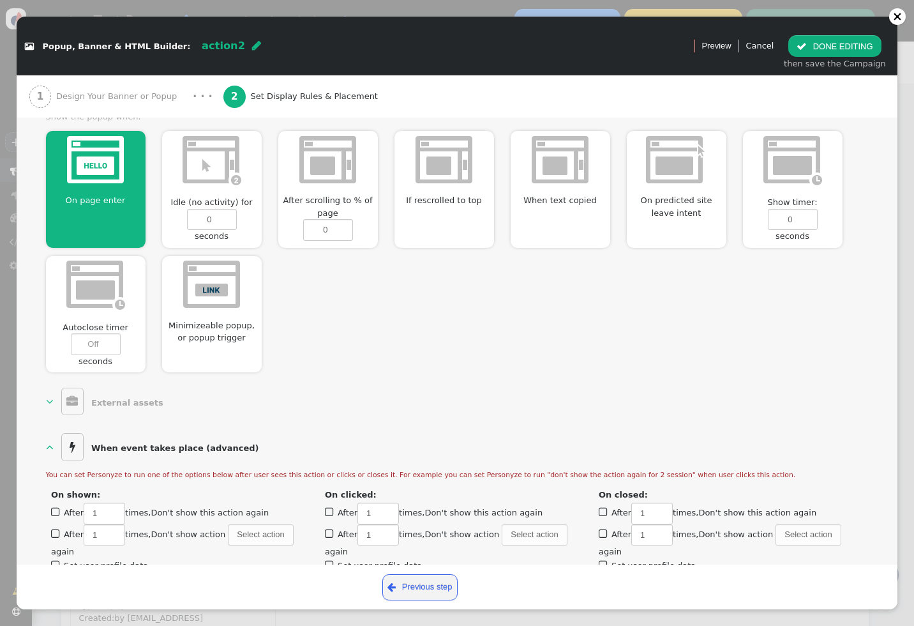
click at [50, 399] on span "" at bounding box center [50, 401] width 8 height 12
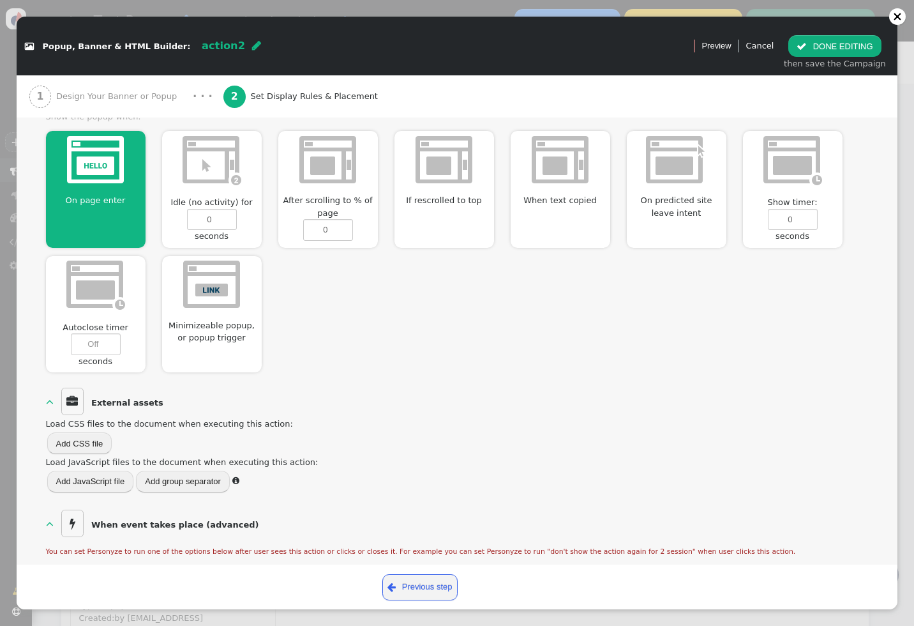
click at [50, 399] on span "" at bounding box center [50, 401] width 8 height 12
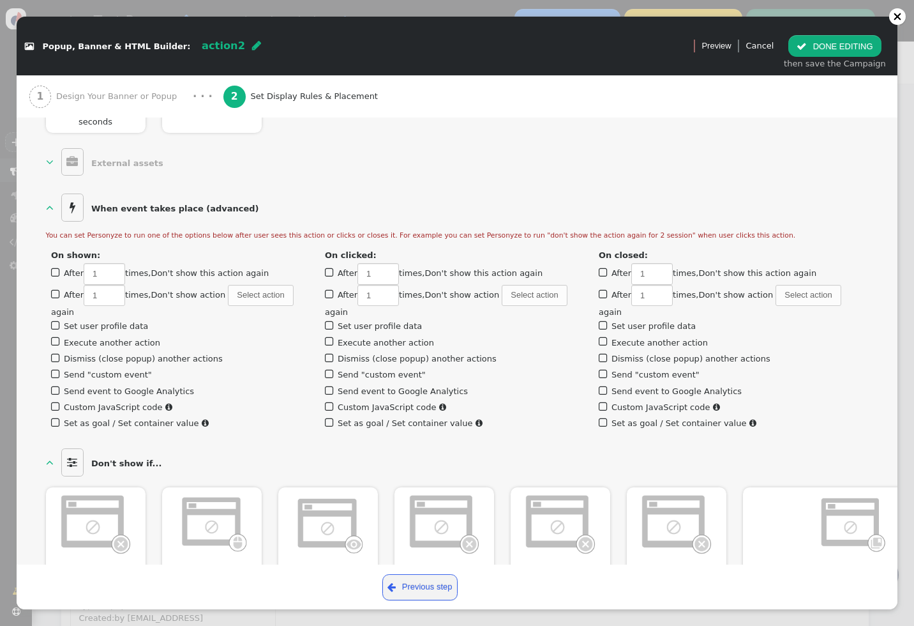
scroll to position [746, 0]
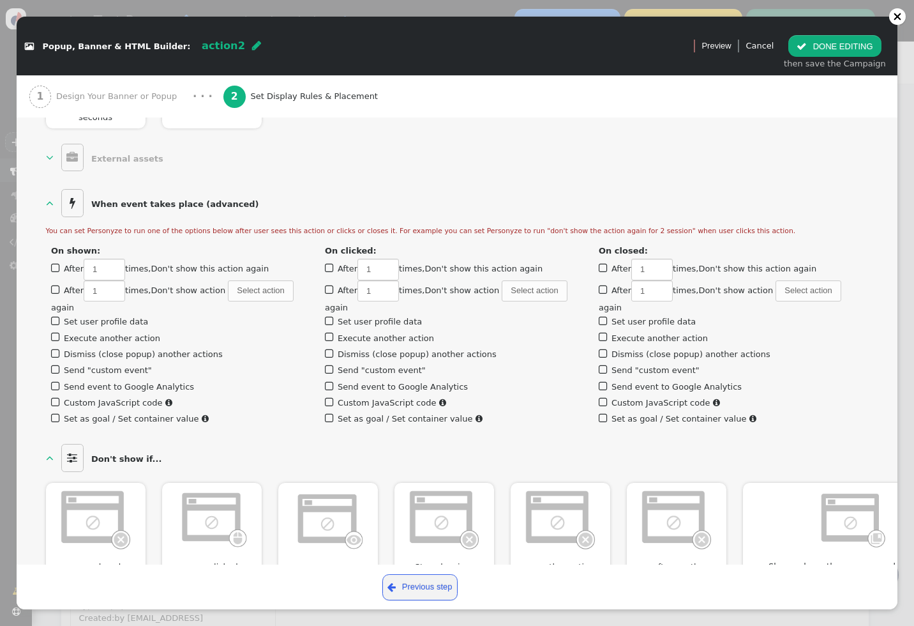
click at [94, 349] on label " Dismiss (close popup) another actions" at bounding box center [137, 354] width 172 height 10
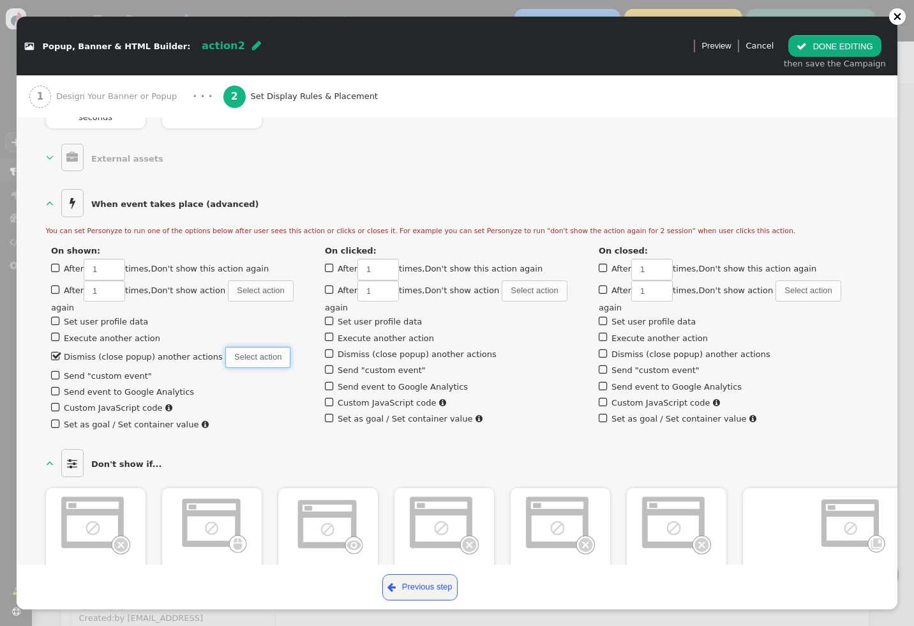
click at [225, 357] on span "Select action" at bounding box center [257, 358] width 65 height 22
click at [94, 354] on label " Dismiss (close popup) another actions" at bounding box center [137, 357] width 172 height 10
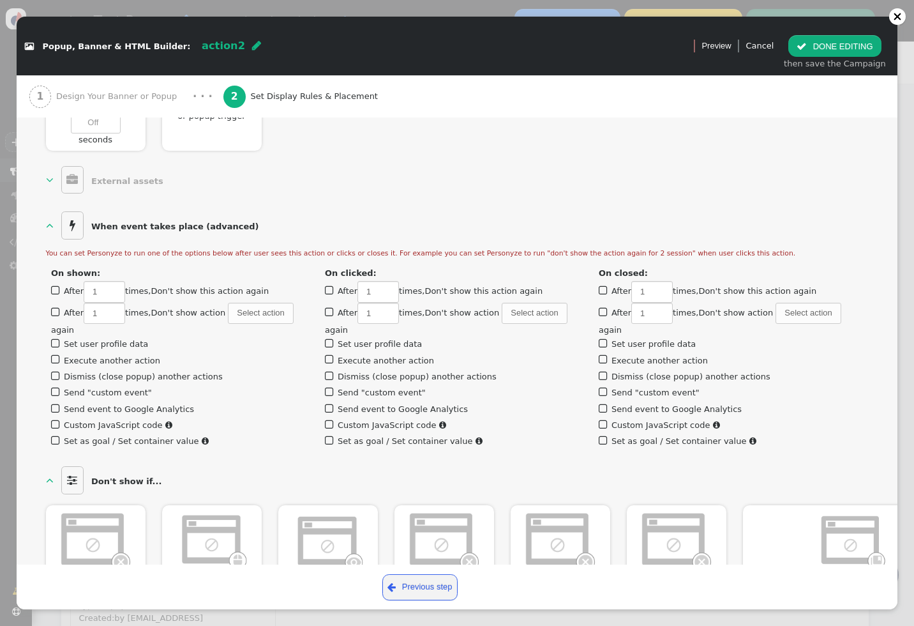
scroll to position [724, 0]
click at [94, 355] on label " Execute another action" at bounding box center [105, 360] width 109 height 10
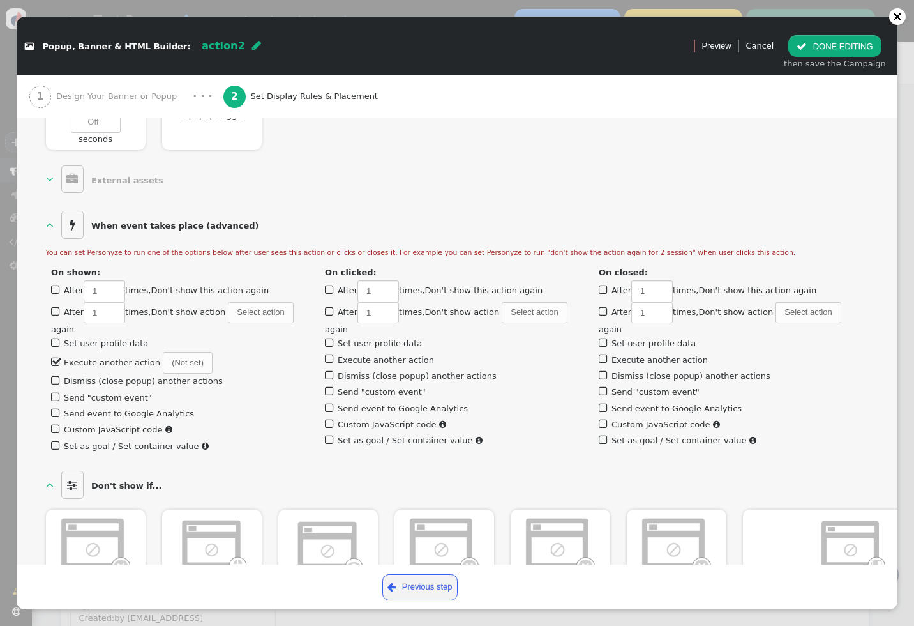
click at [93, 362] on label " Execute another action" at bounding box center [105, 362] width 109 height 10
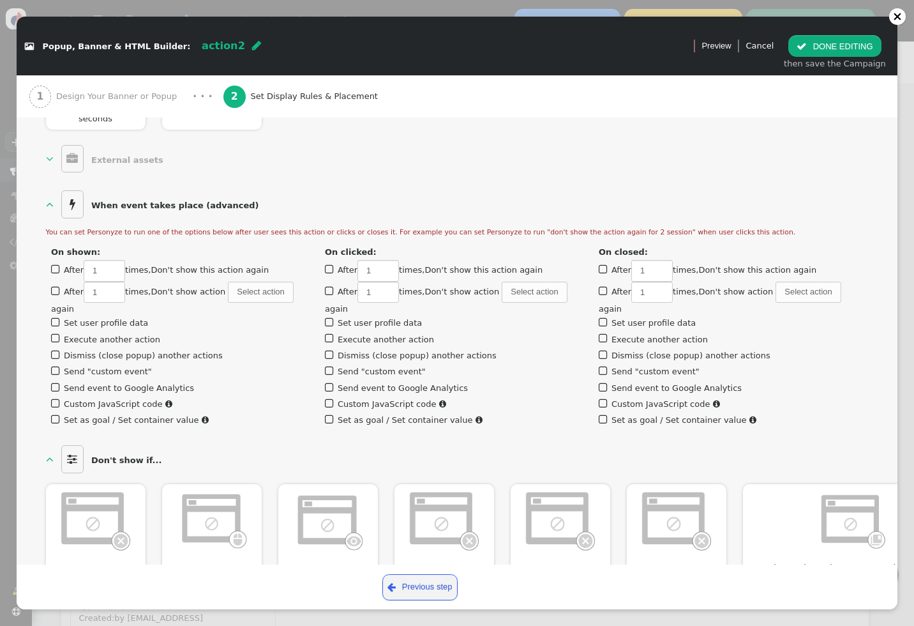
scroll to position [744, 0]
click at [331, 266] on span "" at bounding box center [330, 270] width 11 height 16
click at [357, 266] on input "1" at bounding box center [377, 271] width 41 height 22
type input "1"
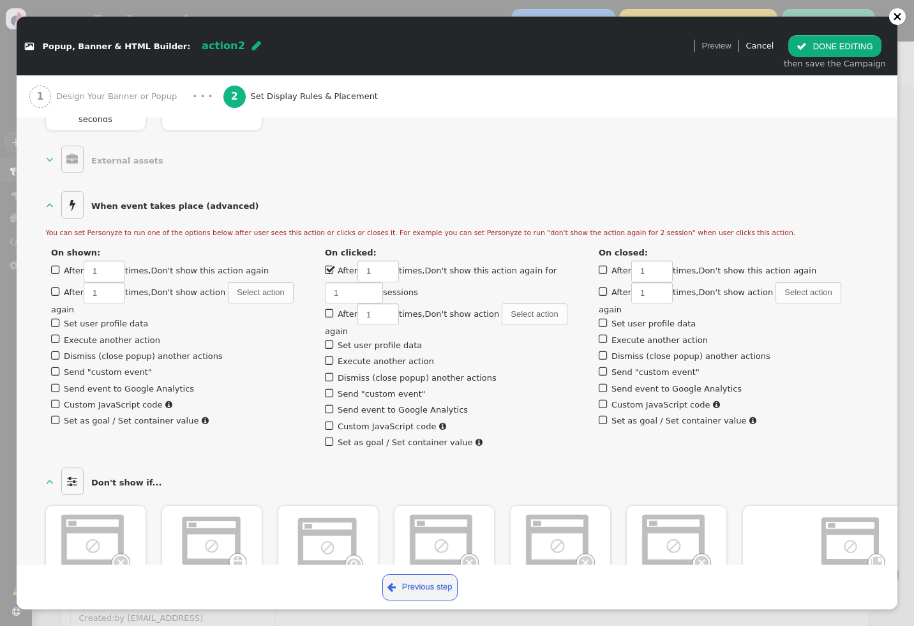
click at [331, 266] on span "" at bounding box center [330, 270] width 11 height 16
click at [357, 266] on input "1" at bounding box center [377, 271] width 41 height 22
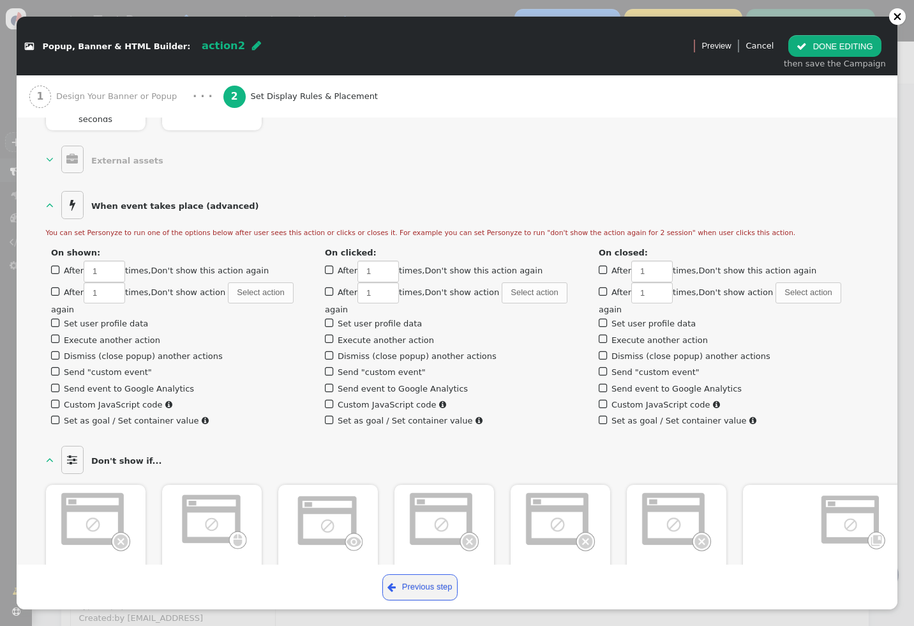
click at [52, 266] on span "" at bounding box center [56, 270] width 11 height 16
click at [84, 266] on input "1" at bounding box center [104, 271] width 41 height 22
type input "1"
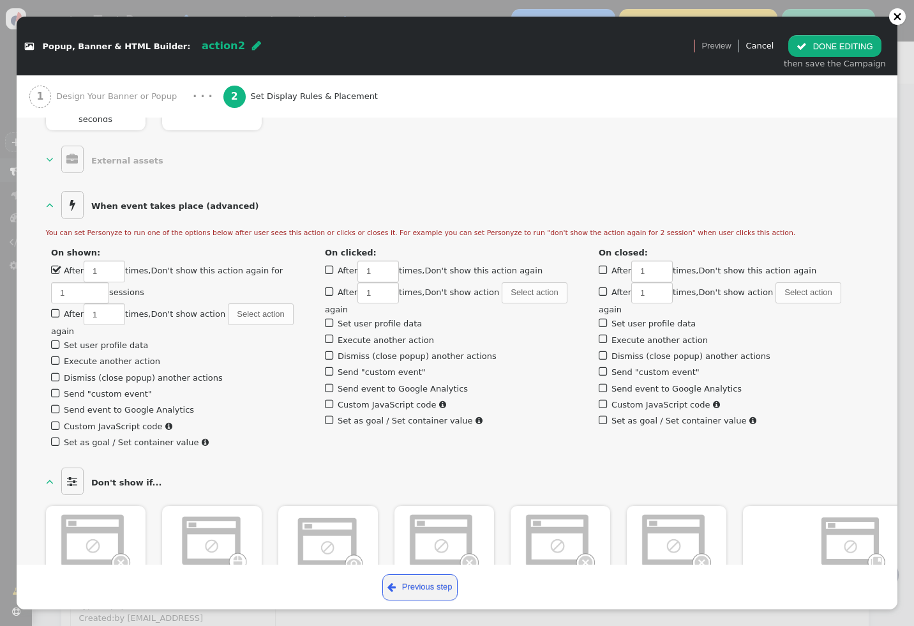
click at [52, 266] on span "" at bounding box center [56, 270] width 11 height 16
click at [84, 266] on input "1" at bounding box center [104, 271] width 41 height 22
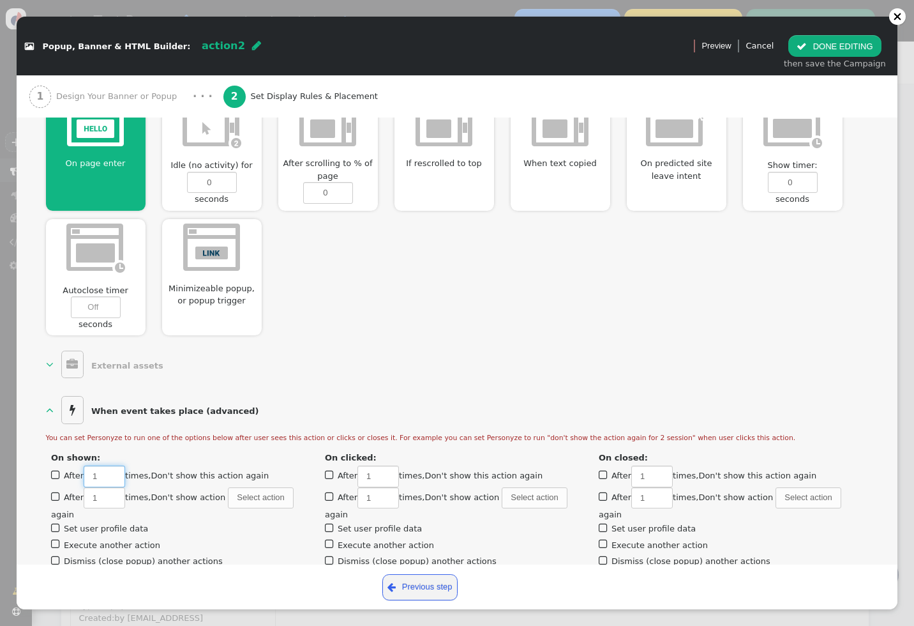
scroll to position [0, 0]
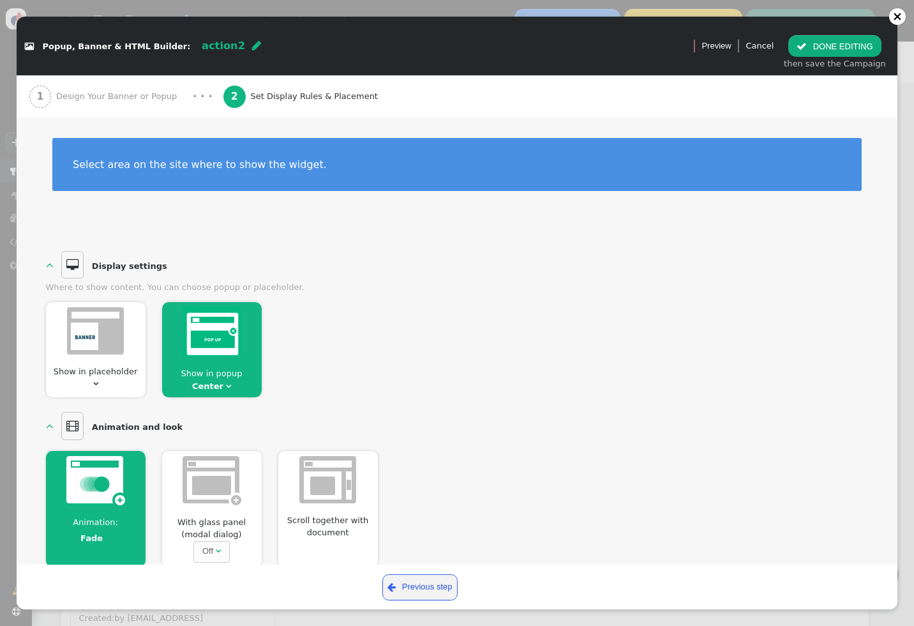
click at [7, 57] on div " Popup, Banner & HTML Builder: action2  Version 1 (testing+production)   Pr…" at bounding box center [457, 313] width 914 height 626
click at [767, 46] on link "Cancel" at bounding box center [759, 46] width 28 height 10
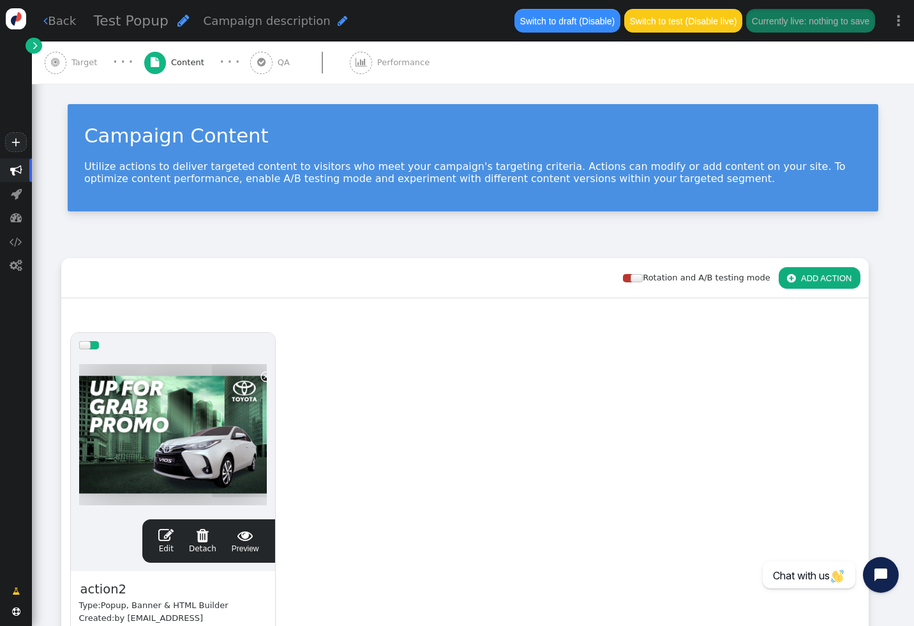
click at [66, 29] on div " Back Test Popup  Campaign description  Switch to draft (Disable) Switch to …" at bounding box center [473, 20] width 882 height 41
click at [55, 19] on link " Back" at bounding box center [59, 20] width 33 height 17
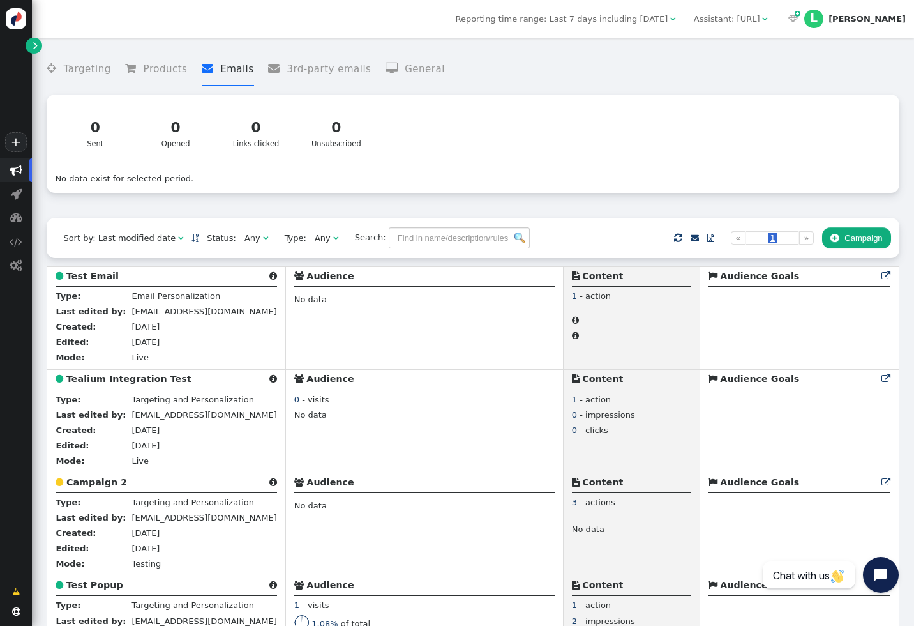
click at [867, 243] on button " Campaign" at bounding box center [856, 238] width 69 height 22
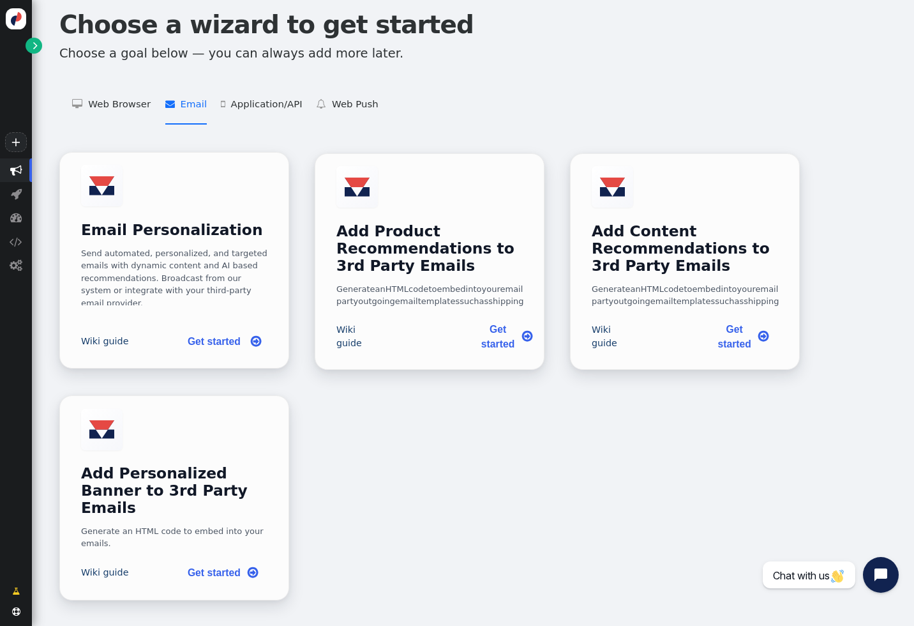
click at [206, 347] on link "Get started " at bounding box center [222, 341] width 91 height 26
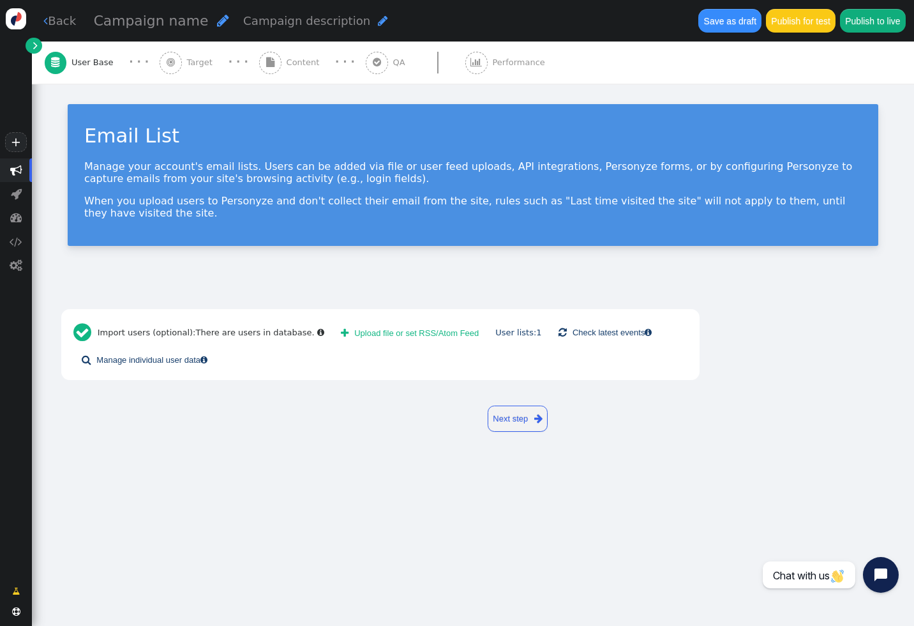
click at [67, 21] on link " Back" at bounding box center [59, 20] width 33 height 17
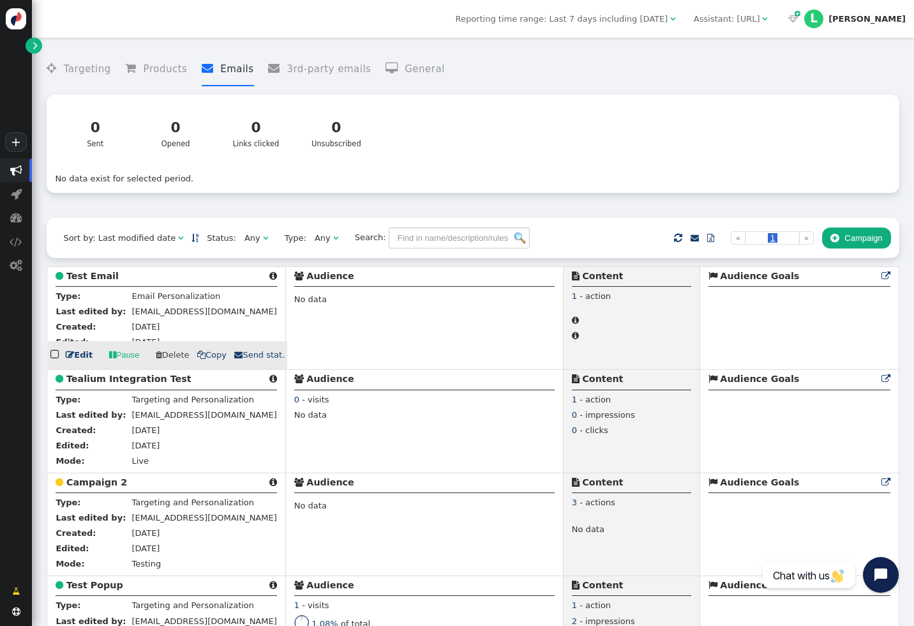
click at [82, 354] on link " Edit" at bounding box center [79, 354] width 27 height 13
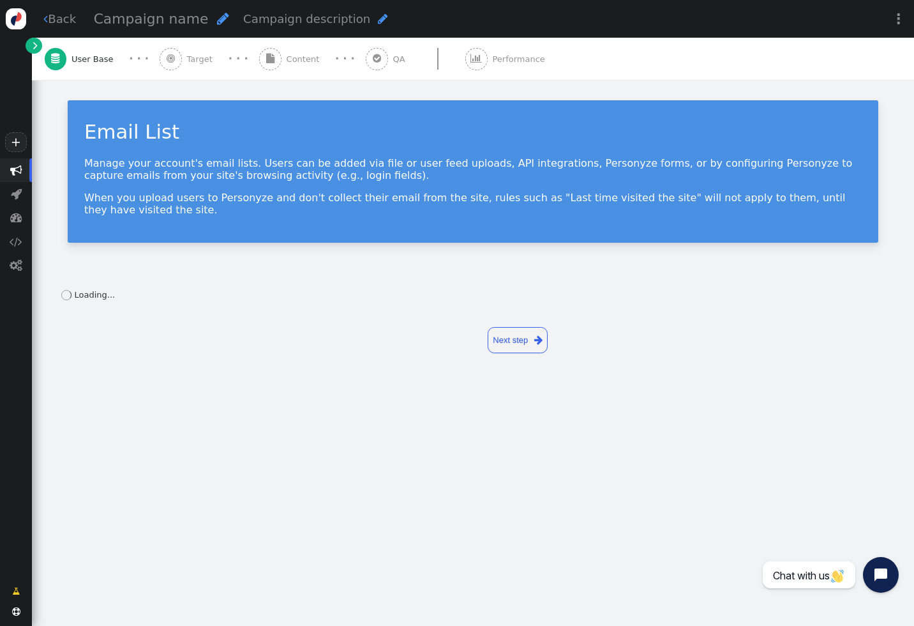
click at [287, 57] on span "Content" at bounding box center [306, 59] width 38 height 13
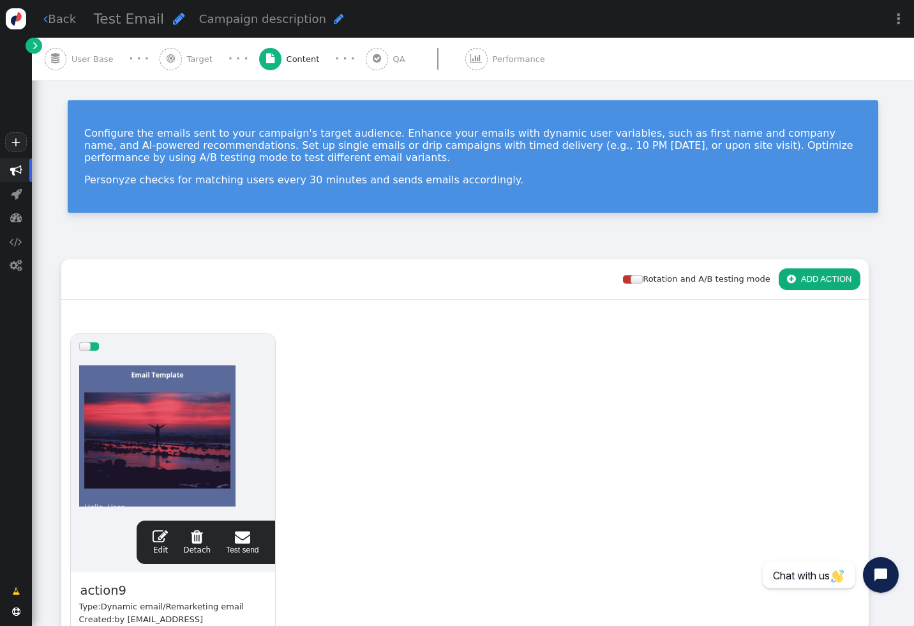
click at [165, 547] on link " Edit" at bounding box center [160, 541] width 15 height 27
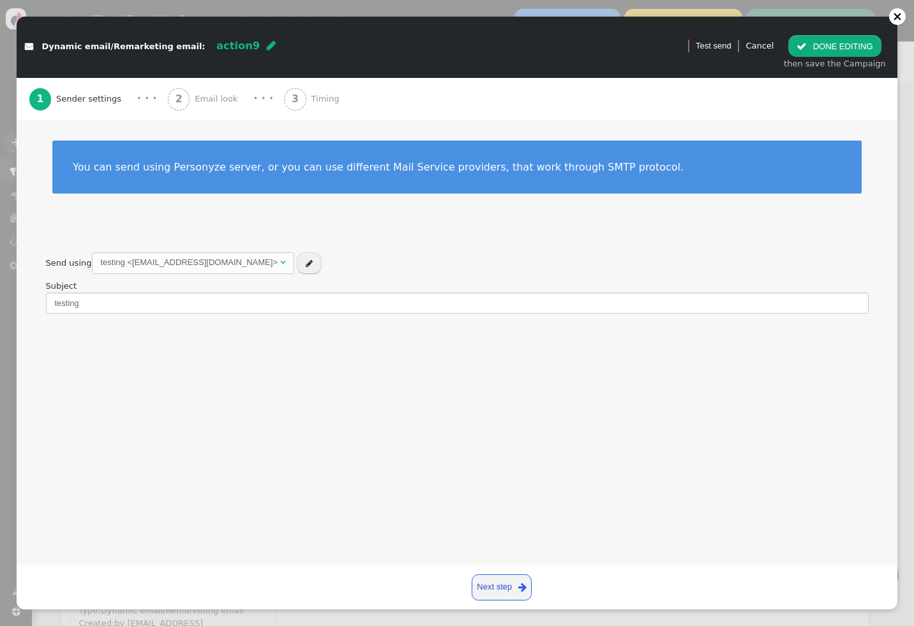
click at [197, 95] on span "Email look" at bounding box center [219, 99] width 48 height 13
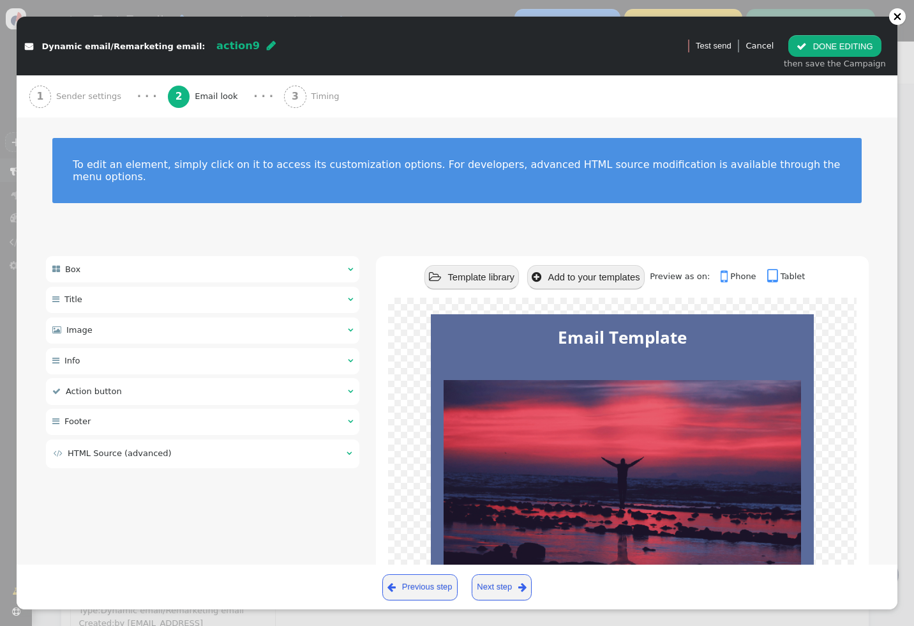
click at [311, 98] on span "Timing" at bounding box center [327, 96] width 33 height 13
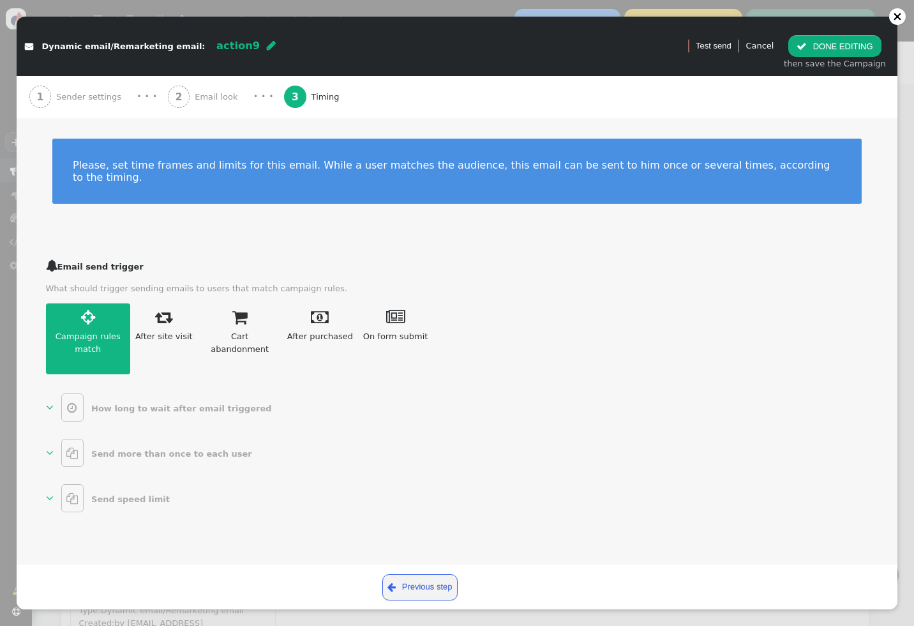
click at [9, 193] on div " Dynamic email/Remarketing email: action9  Version 1 (testing+production)  …" at bounding box center [457, 313] width 914 height 626
click at [767, 49] on link "Cancel" at bounding box center [759, 46] width 28 height 10
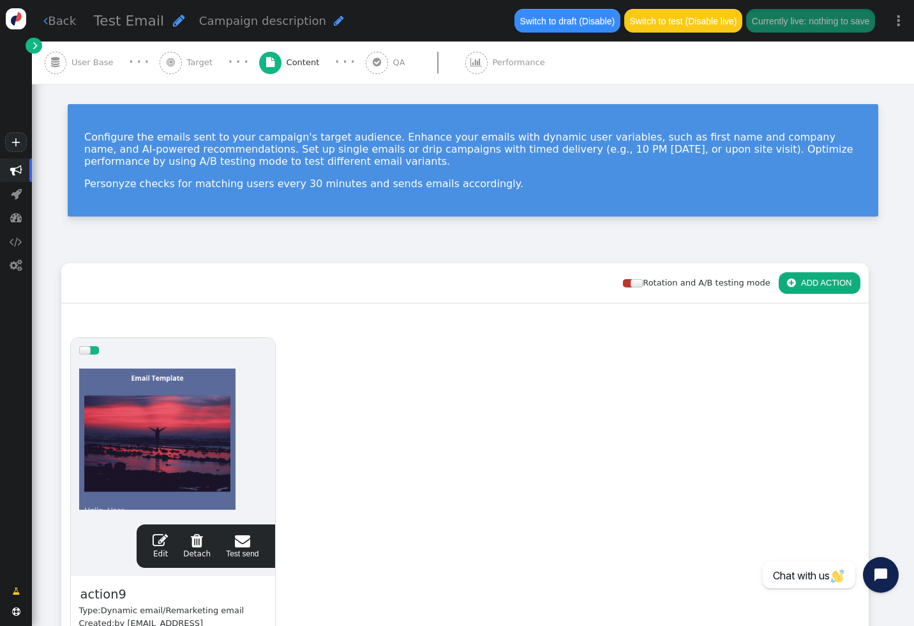
click at [393, 60] on span "QA" at bounding box center [401, 62] width 17 height 13
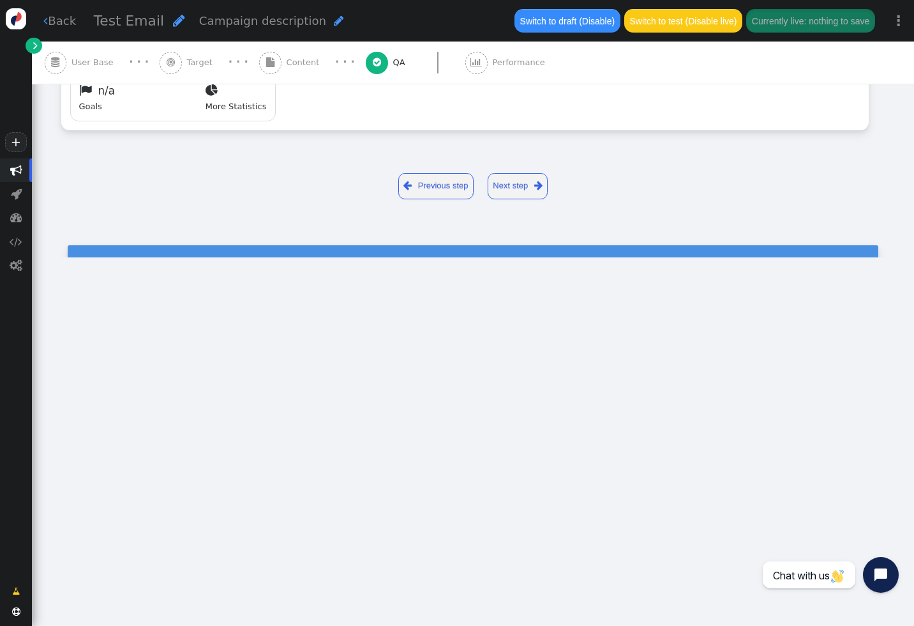
click at [199, 62] on span "Target" at bounding box center [202, 62] width 31 height 13
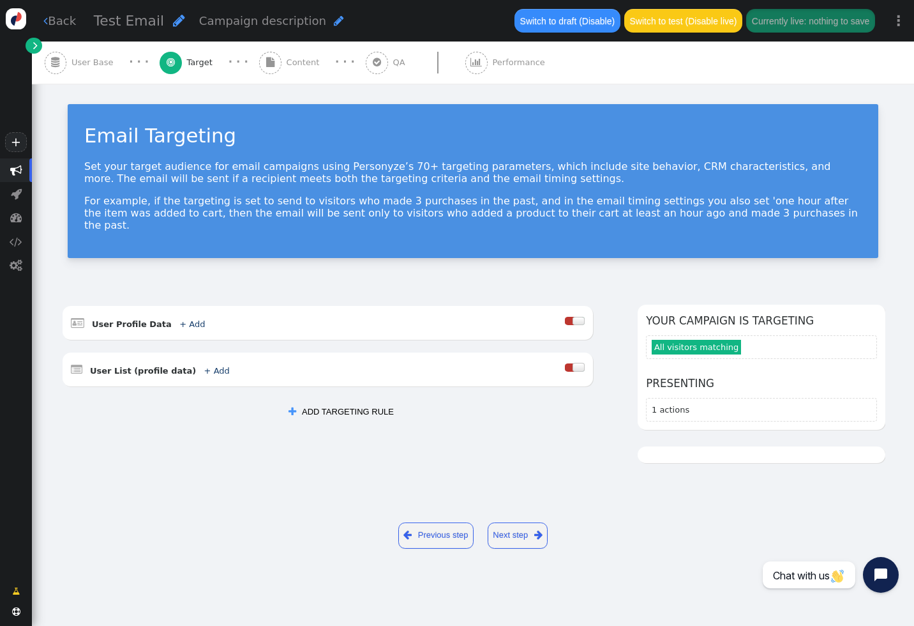
click at [298, 66] on span "Content" at bounding box center [306, 62] width 38 height 13
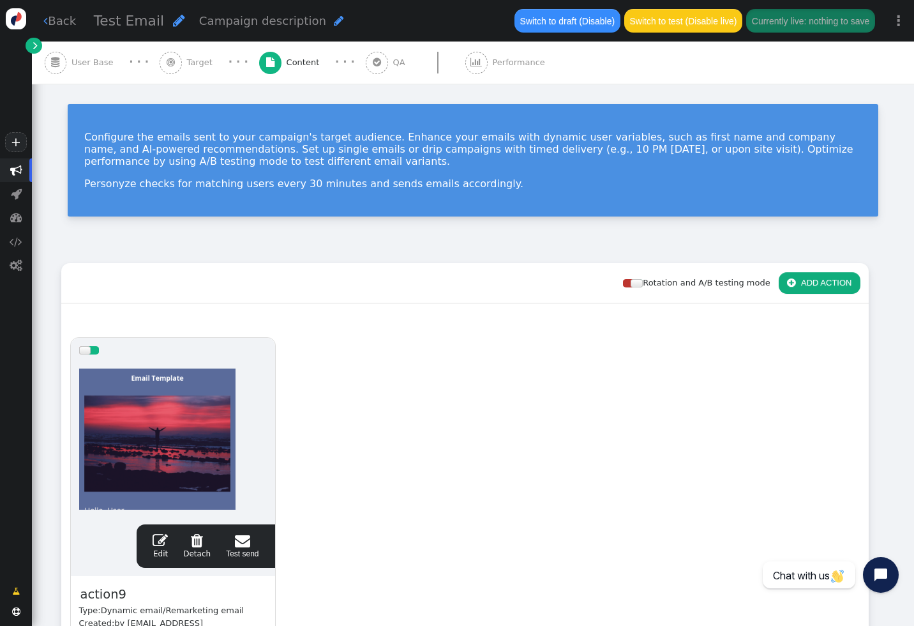
scroll to position [199, 0]
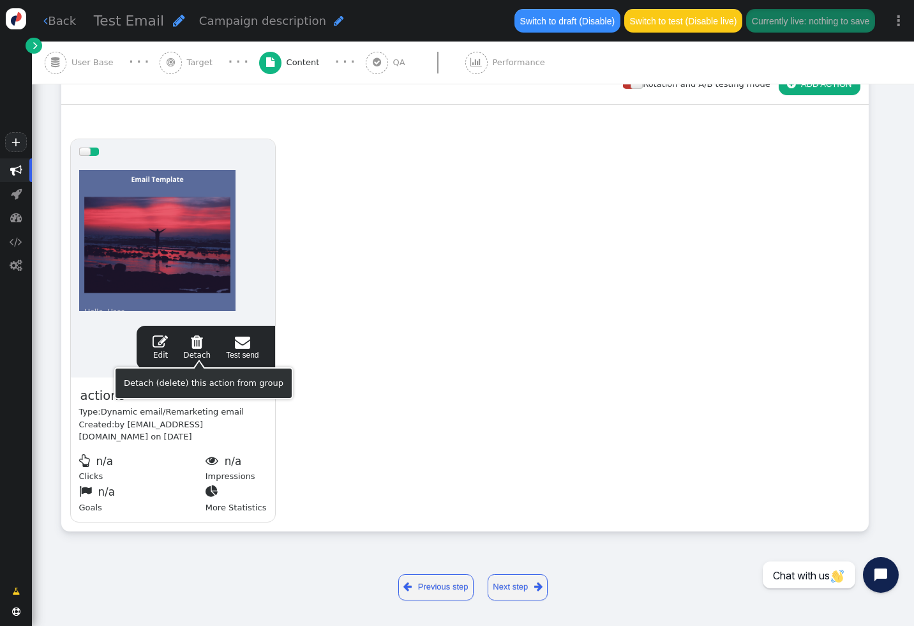
click at [174, 334] on div " Edit  Detach  Test send" at bounding box center [205, 347] width 121 height 27
click at [155, 345] on span "" at bounding box center [160, 341] width 15 height 15
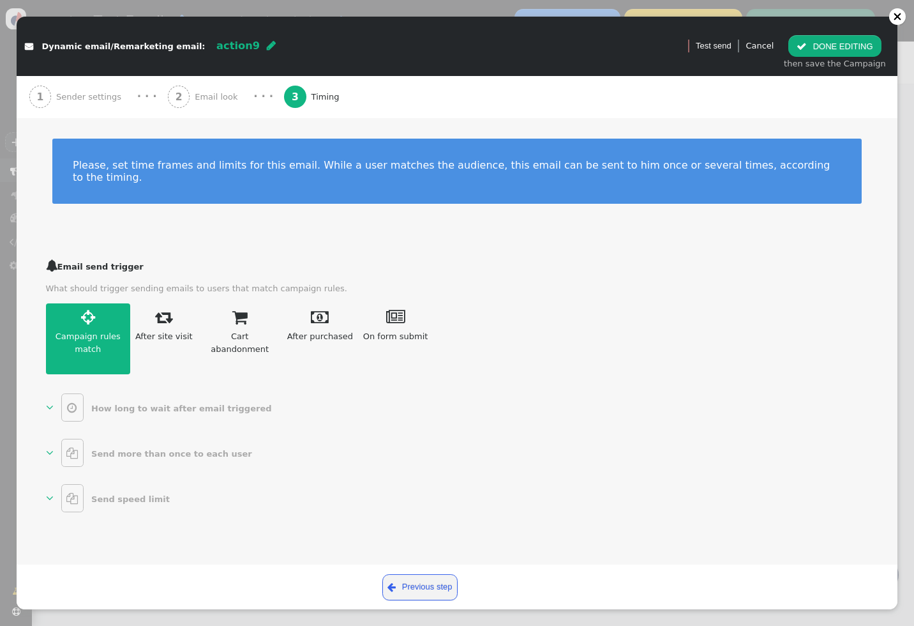
click at [111, 495] on b "Send speed limit" at bounding box center [130, 500] width 79 height 10
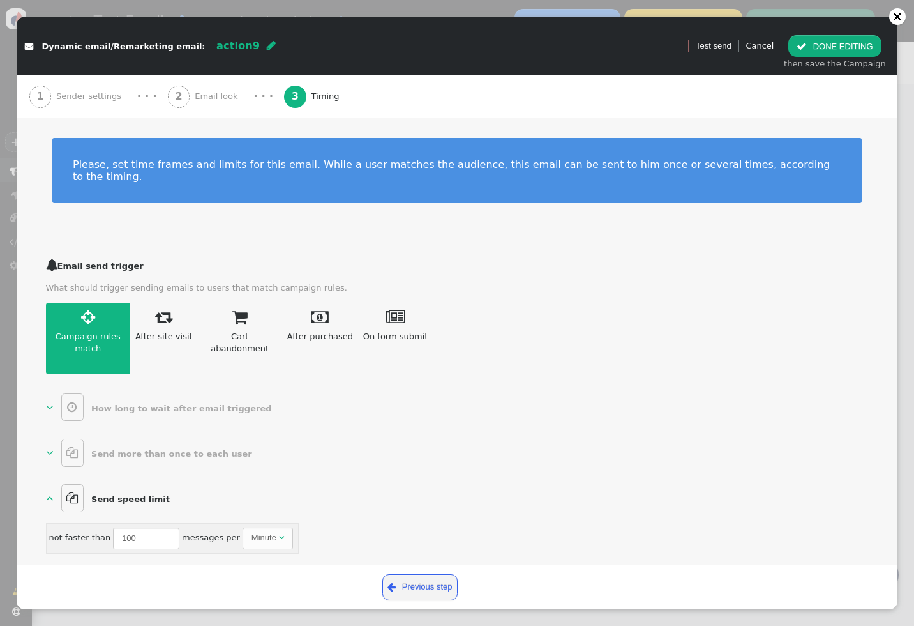
click at [116, 484] on link "  Send speed limit " at bounding box center [111, 498] width 130 height 28
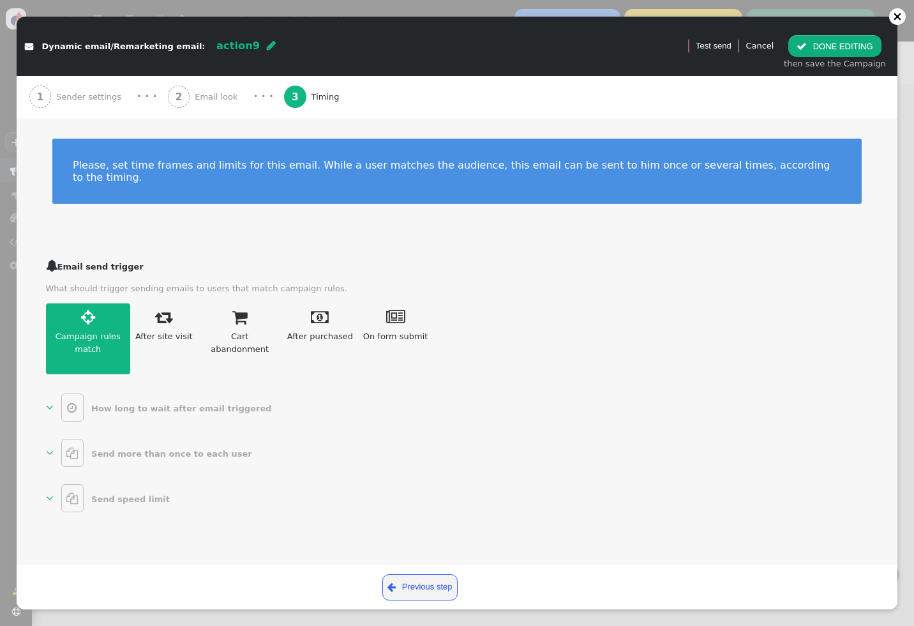
click at [61, 438] on span "" at bounding box center [72, 452] width 22 height 28
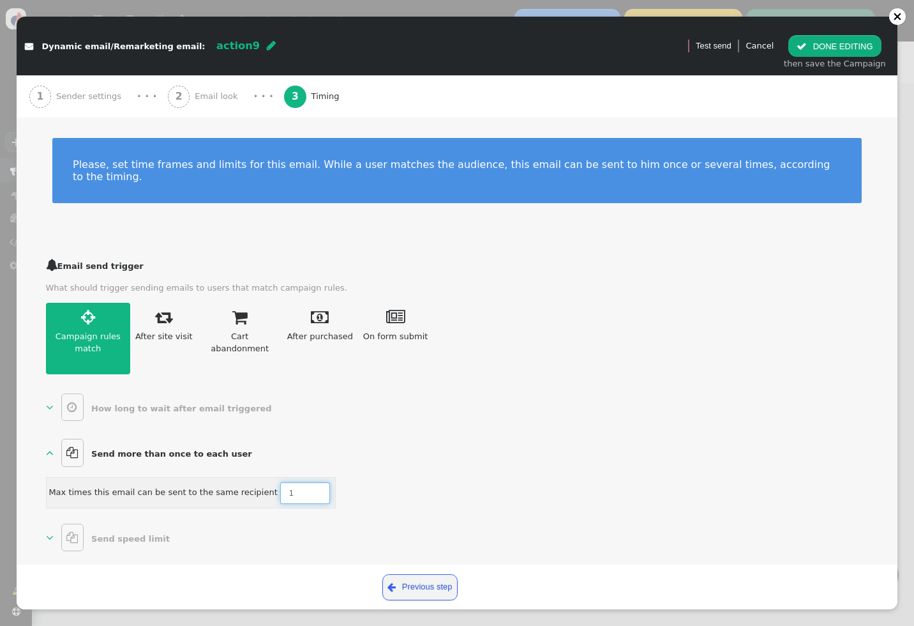
click at [285, 482] on input "1" at bounding box center [305, 493] width 50 height 22
type input "2"
click at [407, 446] on div "  Send more than once to each user  Max times this email can be sent to the …" at bounding box center [244, 492] width 396 height 112
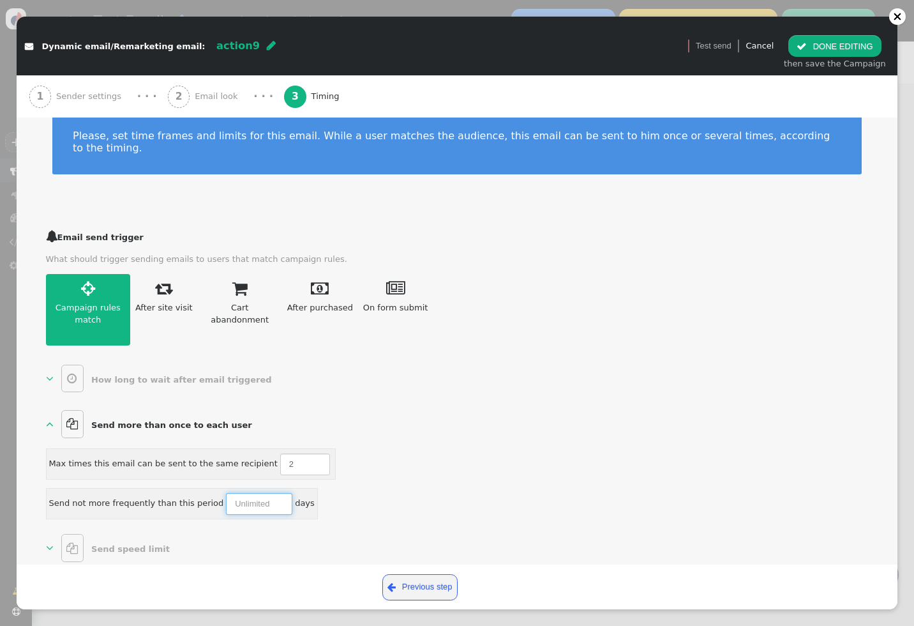
click at [244, 493] on input "number" at bounding box center [259, 504] width 66 height 22
type input "2"
click at [280, 510] on div " Email send trigger What should trigger sending emails to users that match cam…" at bounding box center [244, 395] width 396 height 337
click at [251, 493] on input "2" at bounding box center [259, 504] width 66 height 22
click at [295, 513] on div " Email send trigger What should trigger sending emails to users that match cam…" at bounding box center [244, 395] width 396 height 337
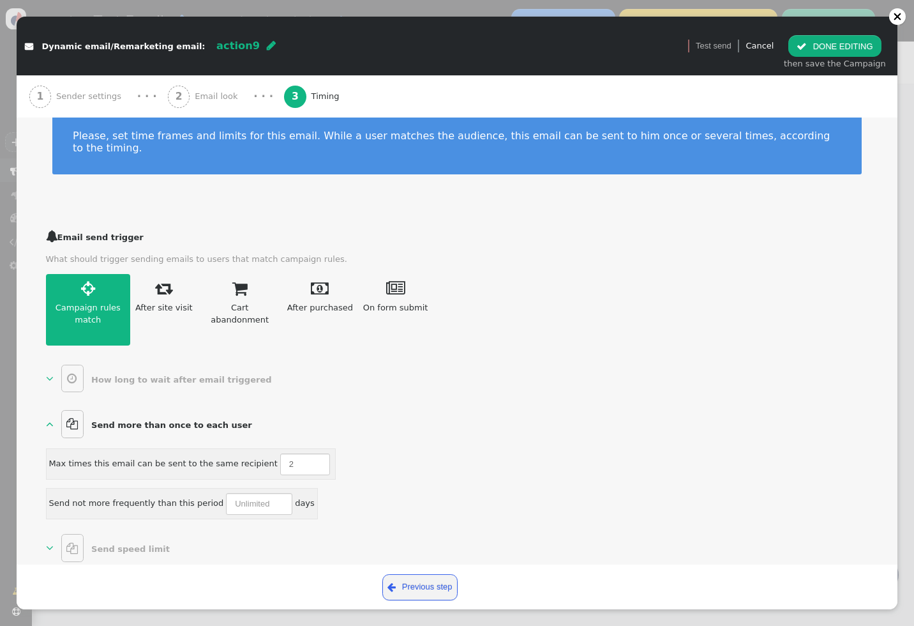
click at [194, 87] on div "2 Email look" at bounding box center [205, 96] width 75 height 42
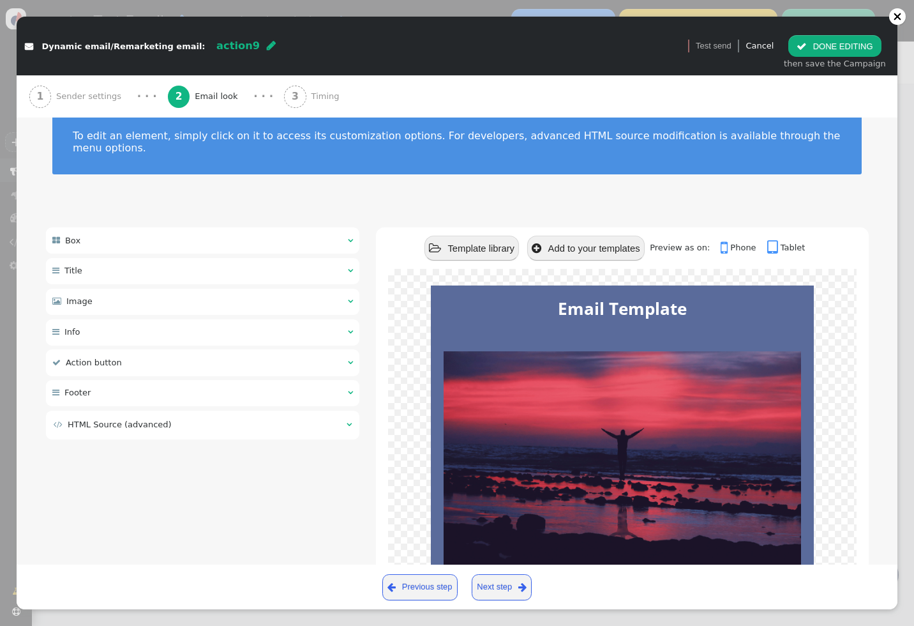
click at [91, 101] on span "Sender settings" at bounding box center [91, 96] width 70 height 13
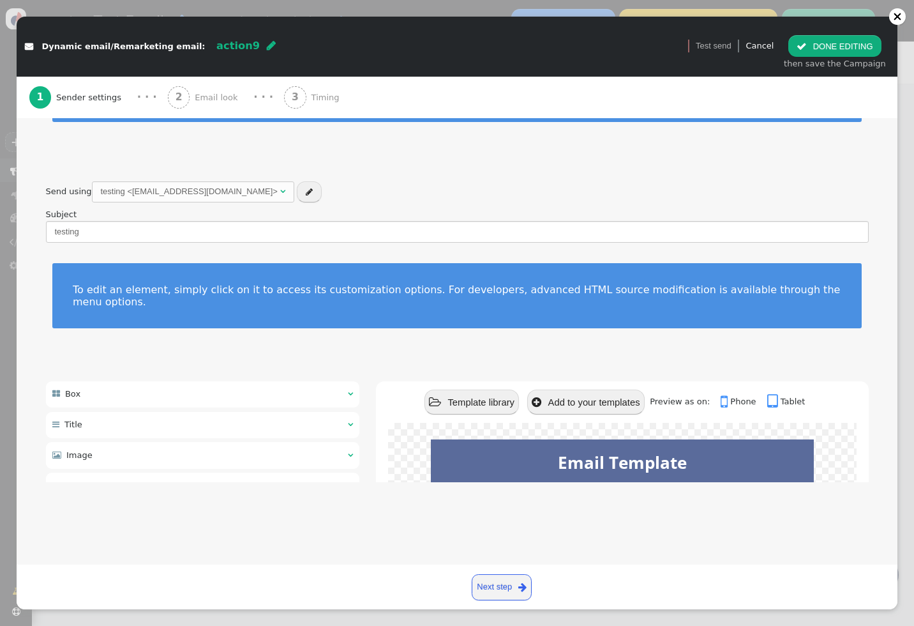
scroll to position [0, 0]
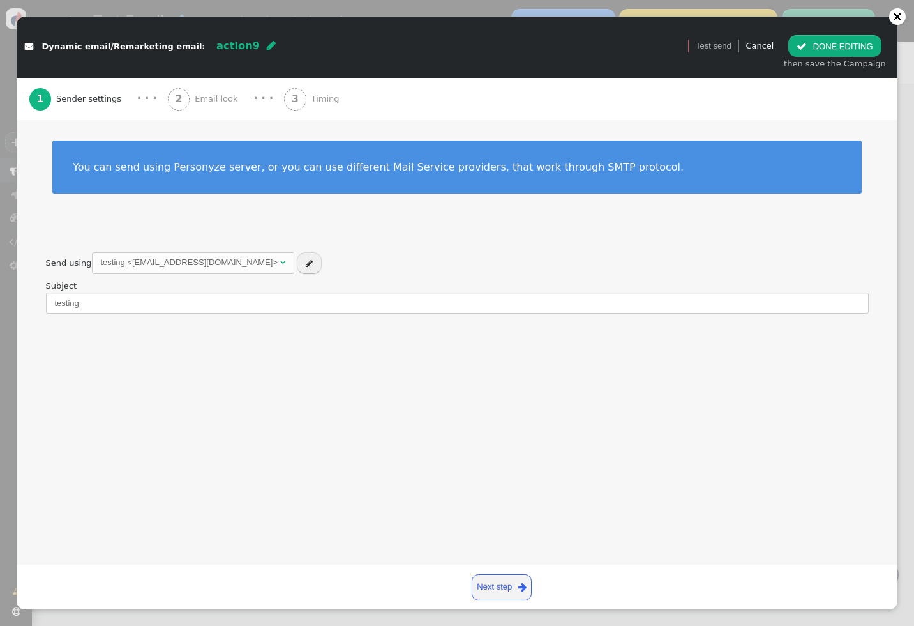
click at [8, 160] on div " Dynamic email/Remarketing email: action9  Version 1 (testing+production)  …" at bounding box center [457, 313] width 914 height 626
click at [763, 49] on link "Cancel" at bounding box center [759, 46] width 28 height 10
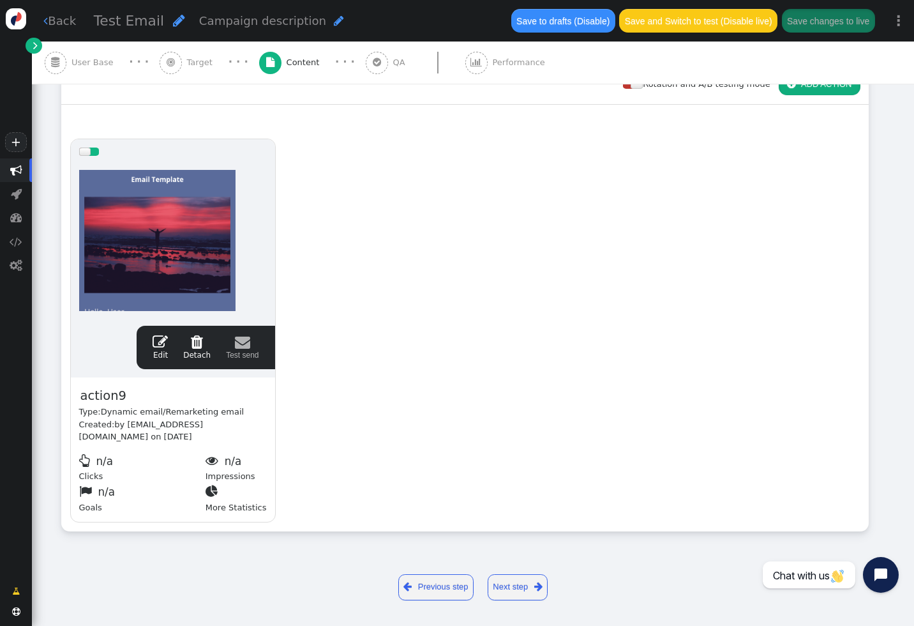
click at [798, 87] on button " ADD ACTION" at bounding box center [820, 84] width 82 height 22
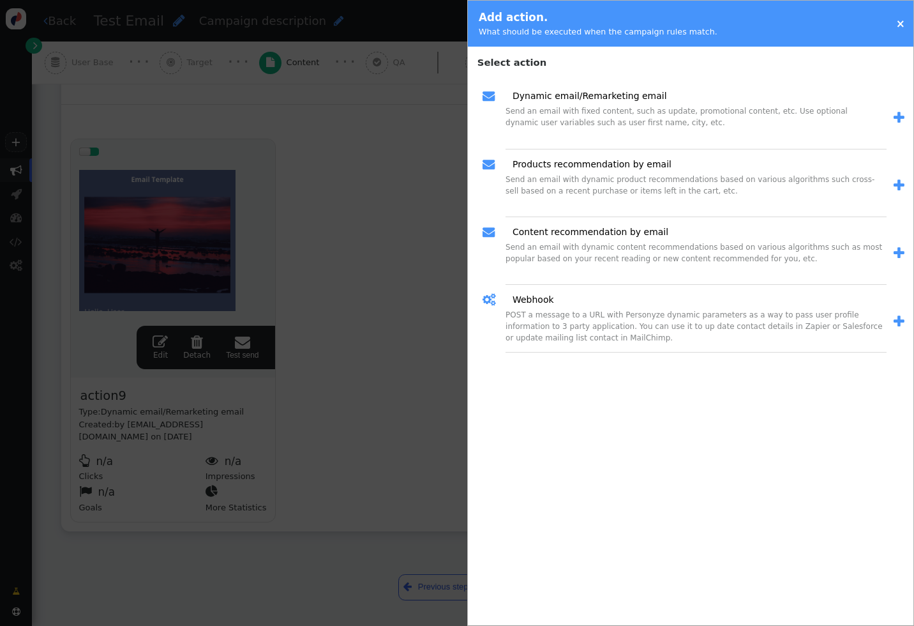
click at [901, 320] on span "" at bounding box center [899, 321] width 11 height 13
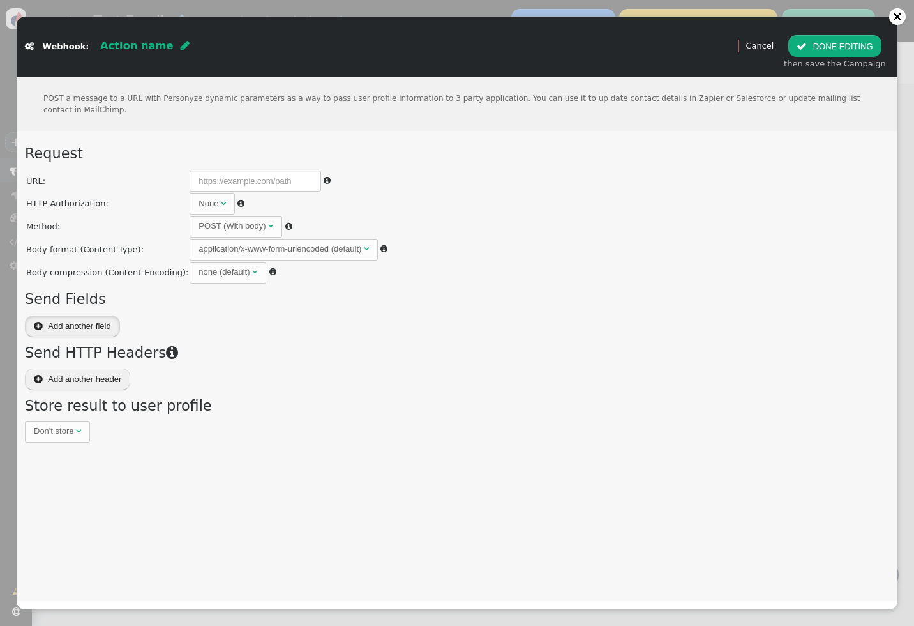
click at [102, 324] on button " Add another field" at bounding box center [72, 326] width 95 height 22
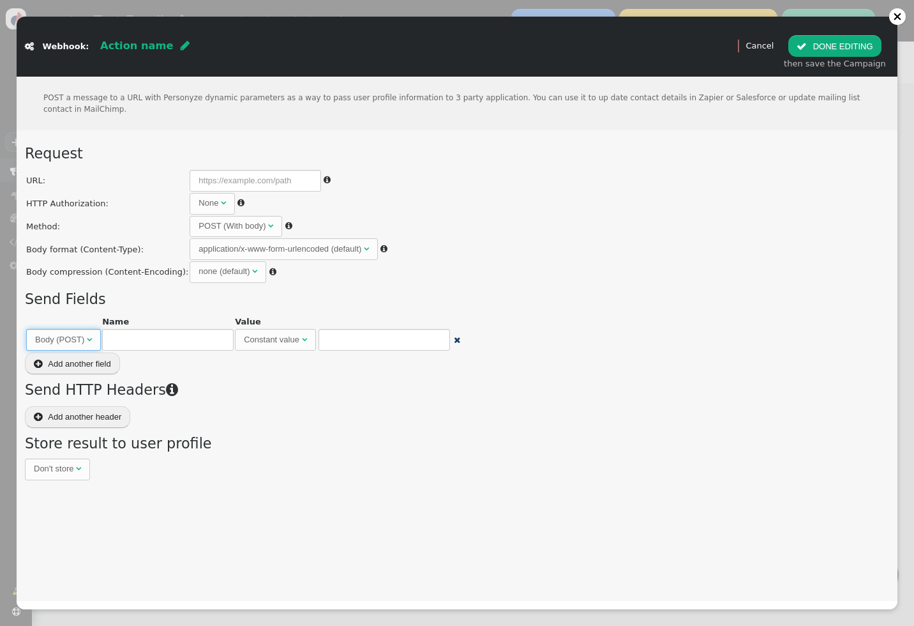
click at [96, 337] on span "Body (POST) " at bounding box center [63, 340] width 75 height 22
click at [156, 340] on input "text" at bounding box center [167, 340] width 131 height 22
click at [155, 361] on div "Request URL:  HTTP Authorization: None   User: Password: Method: POST (With …" at bounding box center [457, 311] width 864 height 337
click at [126, 329] on input "text" at bounding box center [167, 340] width 131 height 22
click at [103, 357] on button " Add another field" at bounding box center [72, 363] width 95 height 22
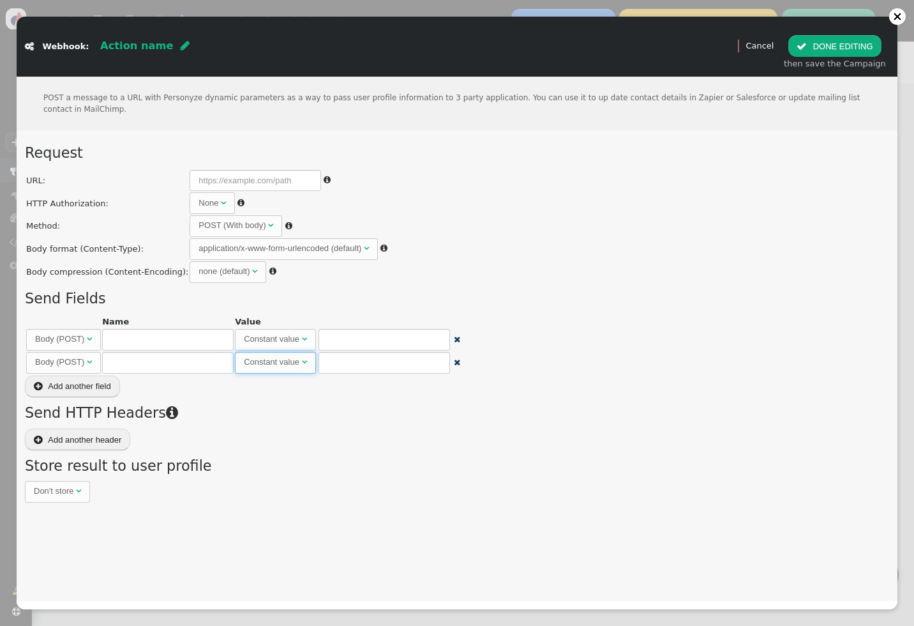
click at [267, 369] on span "Constant value " at bounding box center [275, 363] width 81 height 22
click at [457, 367] on td "" at bounding box center [456, 363] width 11 height 22
click at [454, 336] on span "" at bounding box center [457, 339] width 6 height 8
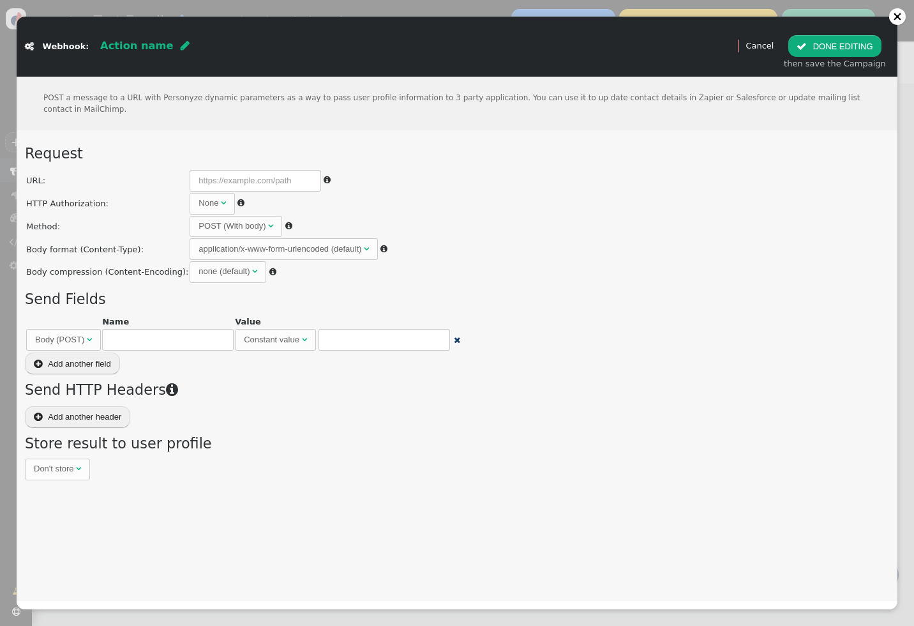
click at [454, 336] on span "" at bounding box center [457, 340] width 6 height 8
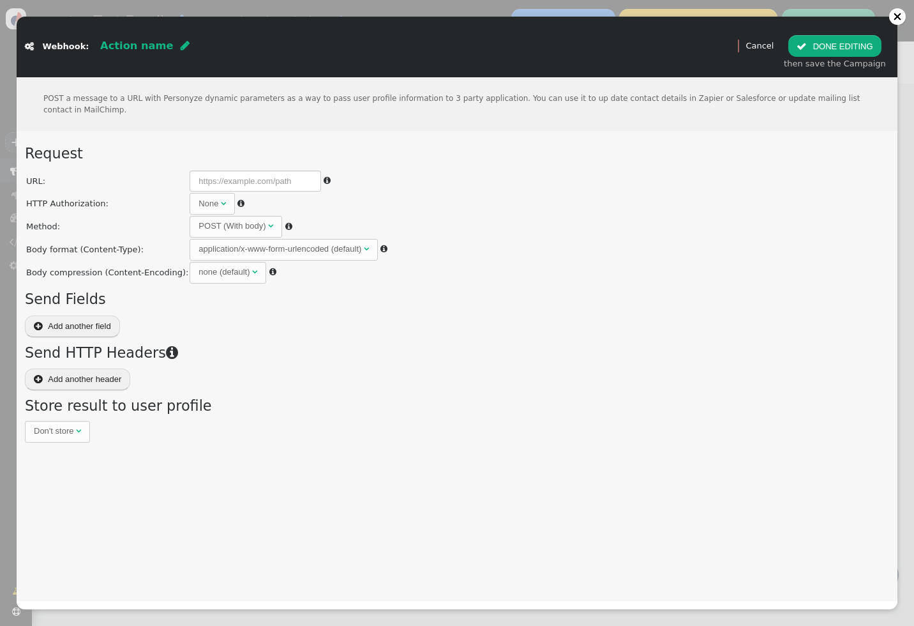
click at [104, 378] on button " Add another header" at bounding box center [77, 379] width 105 height 22
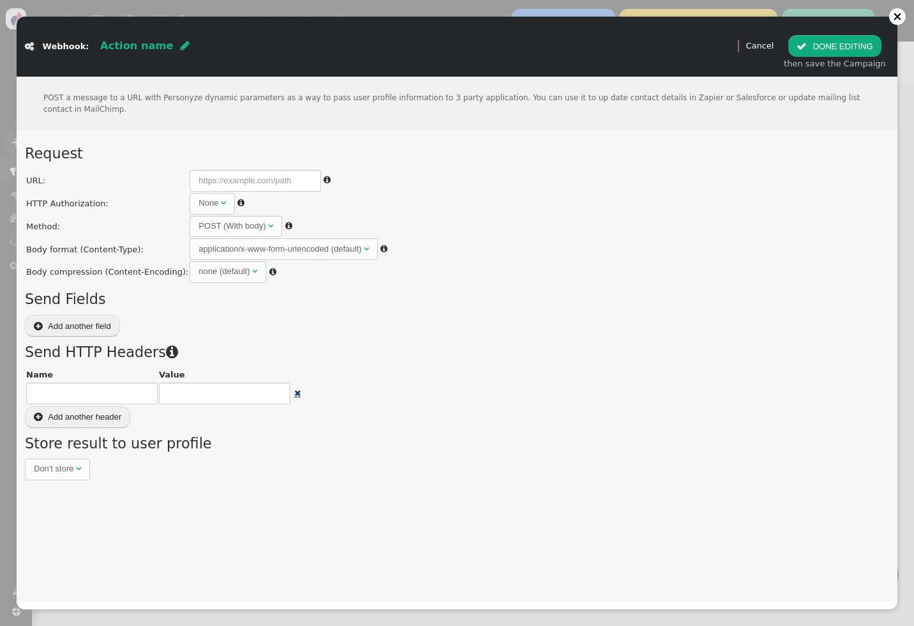
click at [294, 392] on span "" at bounding box center [297, 393] width 6 height 8
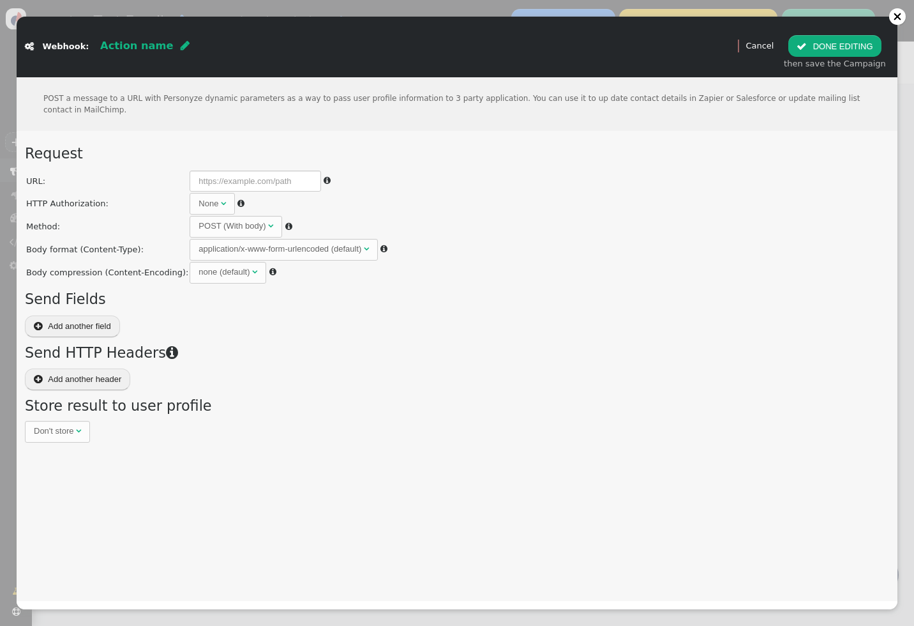
click at [59, 431] on div "Don't store" at bounding box center [54, 430] width 40 height 13
click at [180, 451] on div "POST a message to a URL with Personyze dynamic parameters as a way to pass user…" at bounding box center [457, 338] width 881 height 523
click at [91, 332] on button " Add another field" at bounding box center [72, 326] width 95 height 22
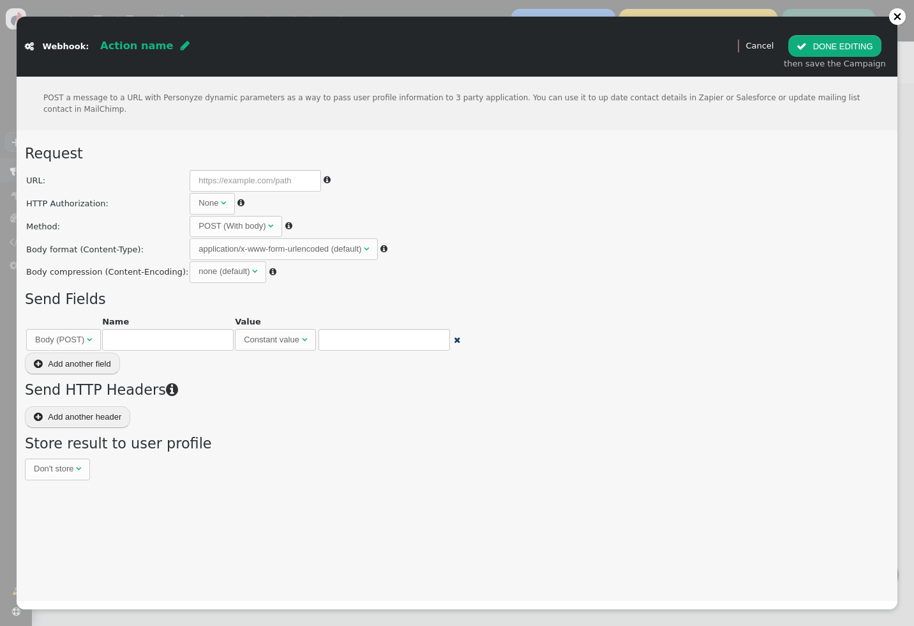
click at [288, 336] on div "Constant value" at bounding box center [272, 339] width 56 height 13
click at [383, 341] on input "text" at bounding box center [383, 340] width 131 height 22
click at [158, 336] on input "text" at bounding box center [167, 340] width 131 height 22
click at [82, 363] on button " Add another field" at bounding box center [72, 363] width 95 height 22
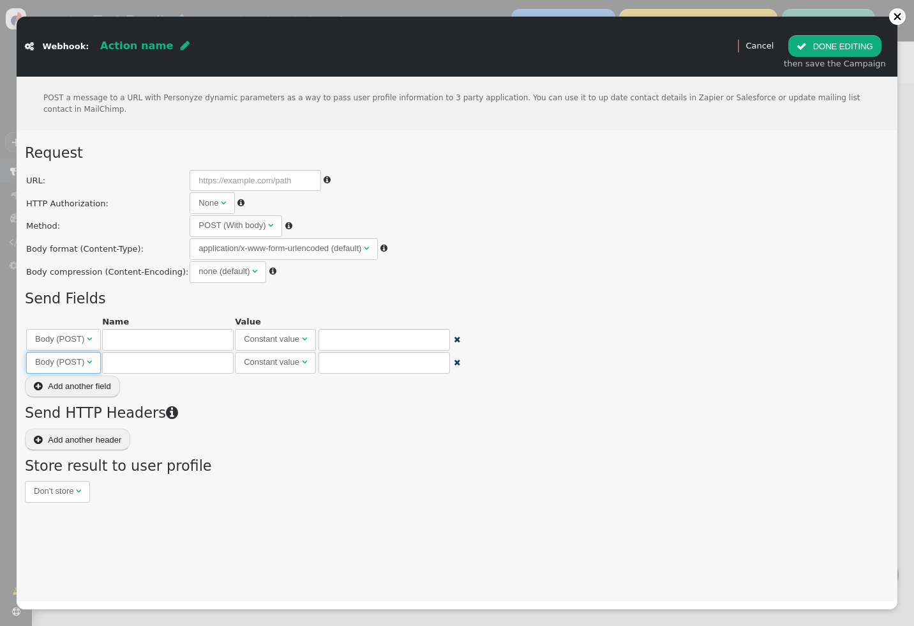
click at [88, 362] on span "" at bounding box center [89, 361] width 5 height 8
click at [314, 402] on h3 "Send HTTP Headers " at bounding box center [457, 413] width 864 height 22
click at [456, 360] on span "" at bounding box center [457, 362] width 6 height 8
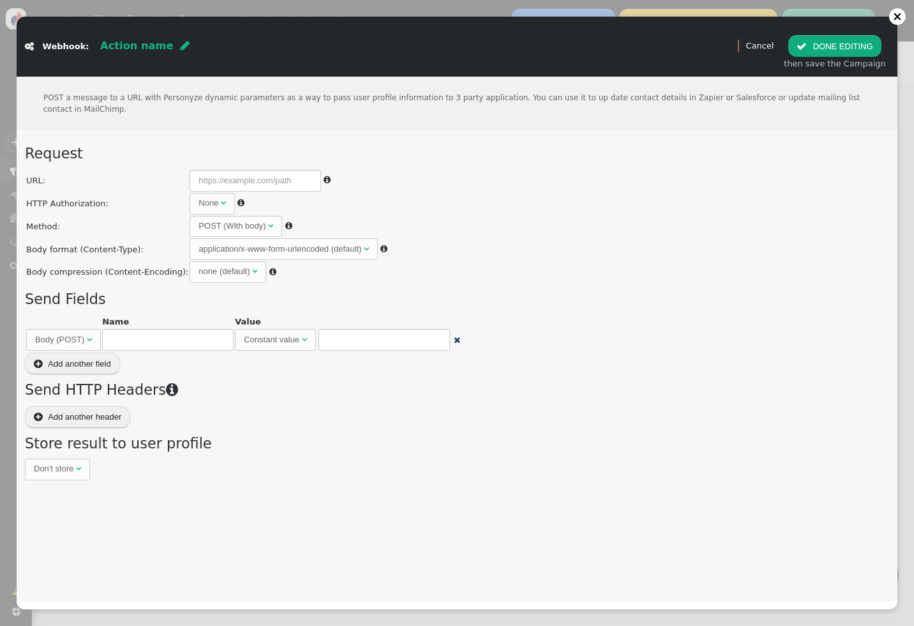
click at [297, 335] on div "Constant value" at bounding box center [272, 339] width 56 height 13
click at [334, 340] on div "Birthday" at bounding box center [330, 339] width 31 height 13
click at [359, 339] on span "" at bounding box center [359, 340] width 6 height 8
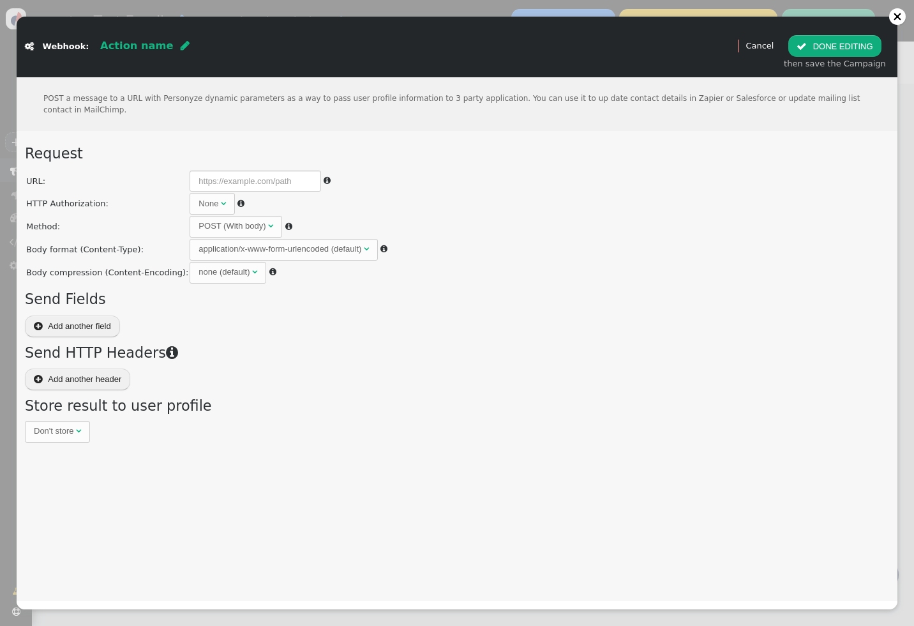
click at [257, 224] on div "POST (With body)" at bounding box center [234, 226] width 70 height 13
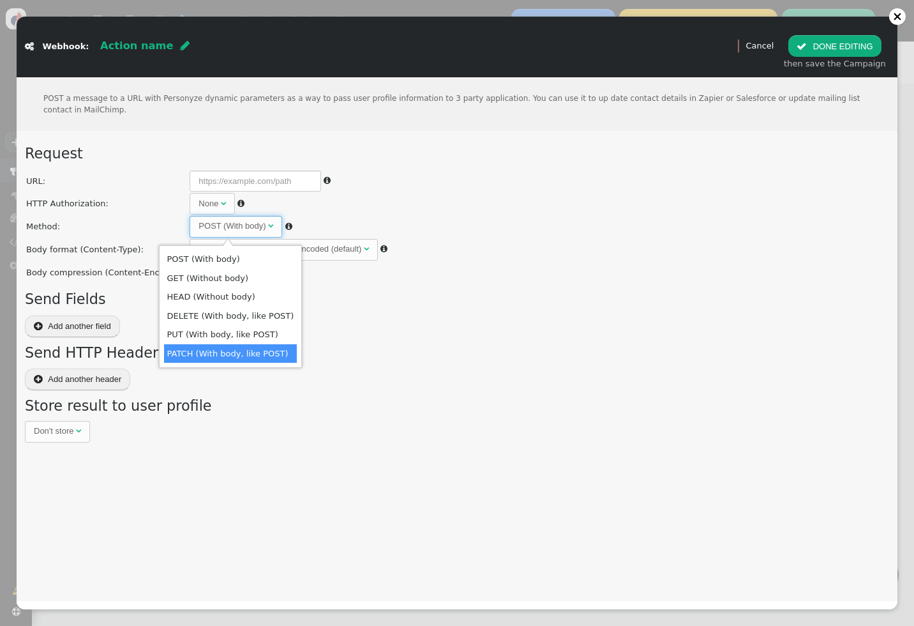
click at [399, 389] on div "Request URL:  HTTP Authorization: None   User: Password: Method: POST (With …" at bounding box center [457, 292] width 864 height 299
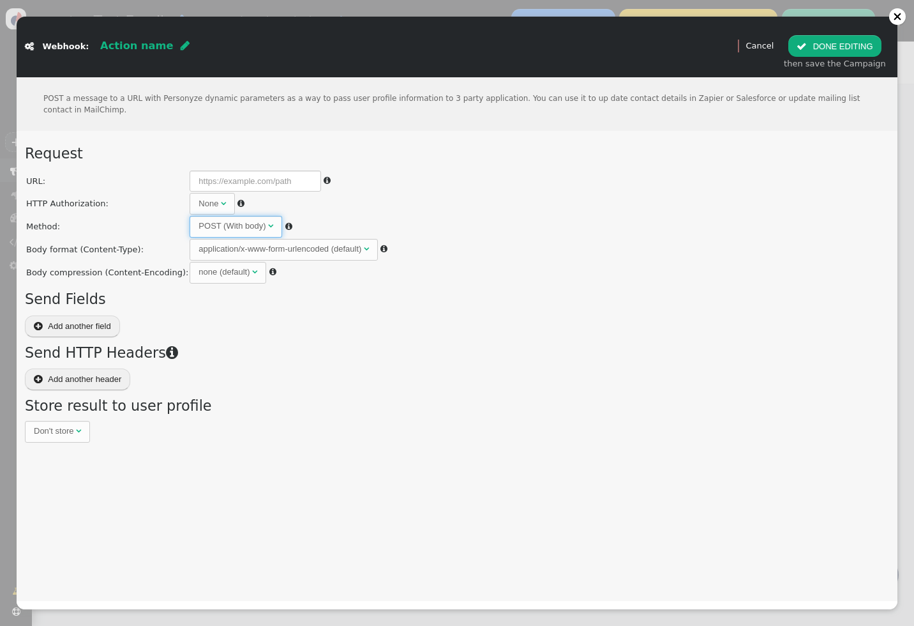
click at [344, 245] on div "application/x-www-form-urlencoded (default)" at bounding box center [280, 249] width 163 height 13
click at [86, 320] on button " Add another field" at bounding box center [72, 326] width 95 height 22
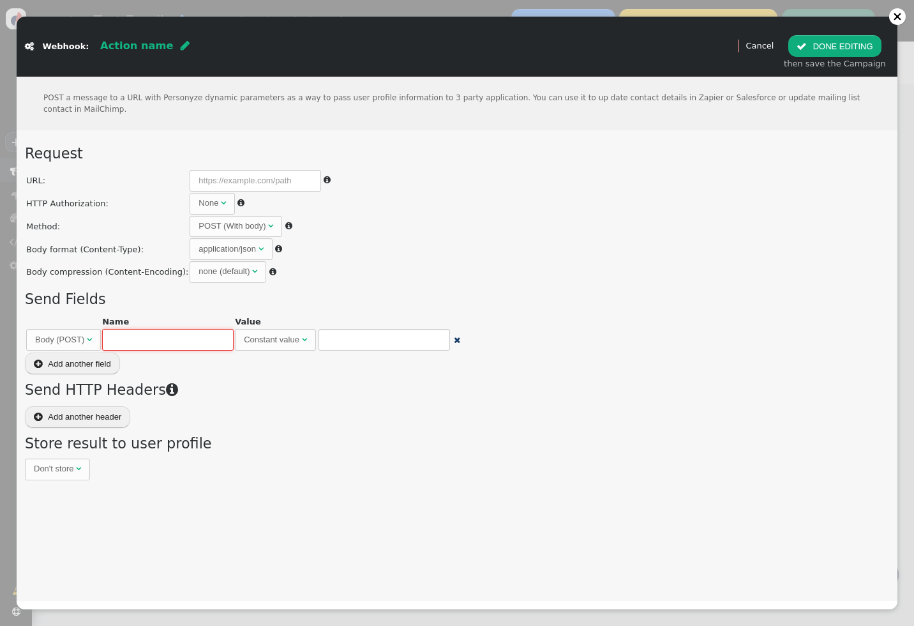
click at [203, 347] on input "text" at bounding box center [167, 340] width 131 height 22
click at [90, 345] on span "Body (POST) " at bounding box center [63, 340] width 75 height 22
click at [243, 364] on div "Request URL:  HTTP Authorization: None   User: Password: Method: POST (With …" at bounding box center [457, 311] width 864 height 337
click at [91, 359] on button " Add another field" at bounding box center [72, 363] width 95 height 22
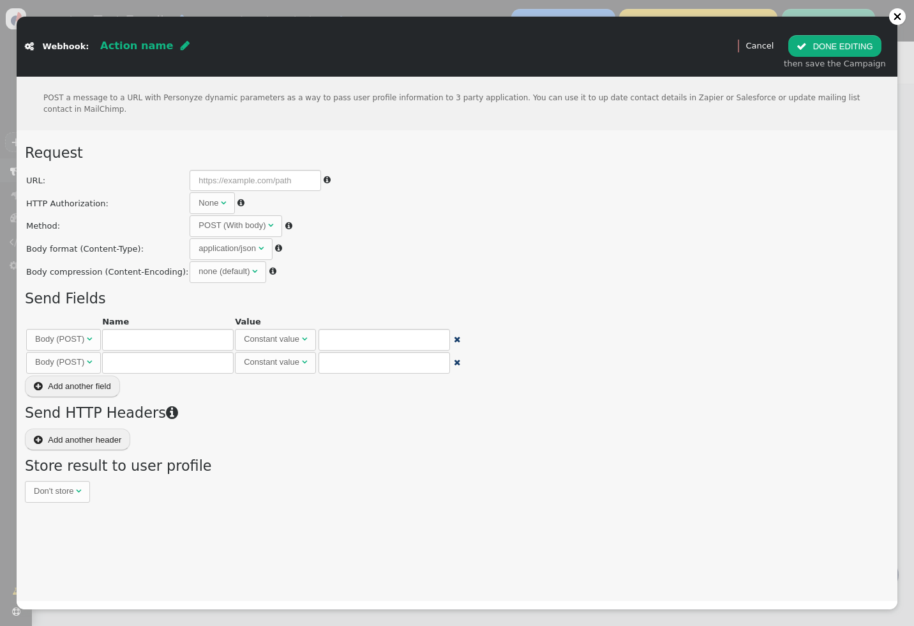
click at [96, 381] on button " Add another field" at bounding box center [72, 386] width 95 height 22
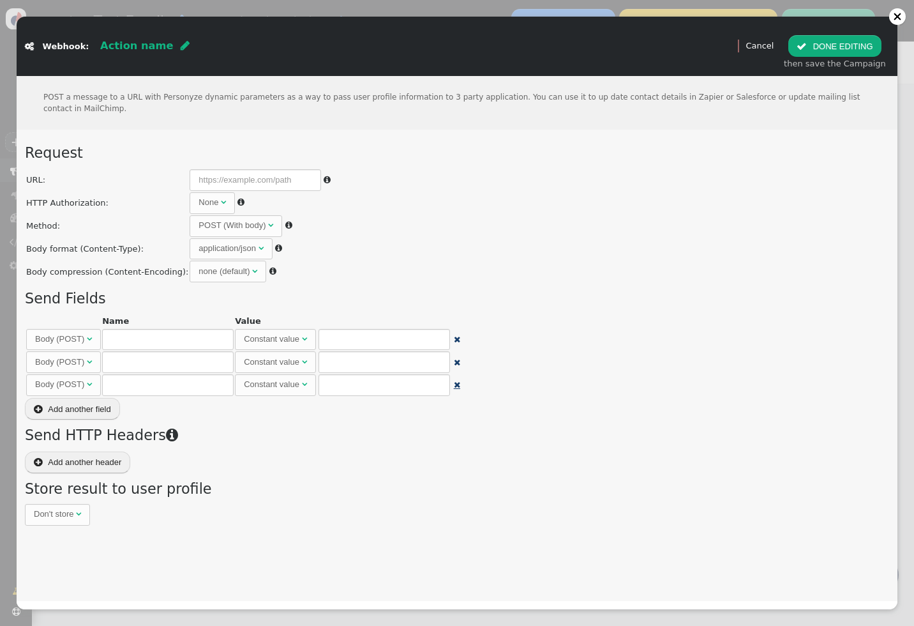
click at [457, 387] on span "" at bounding box center [457, 384] width 6 height 8
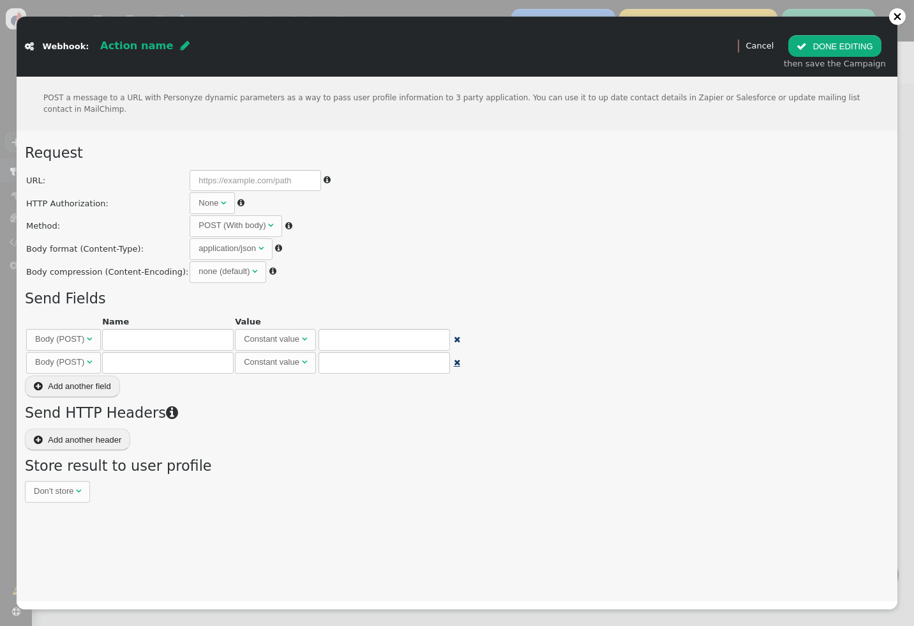
click at [454, 363] on span "" at bounding box center [457, 362] width 6 height 8
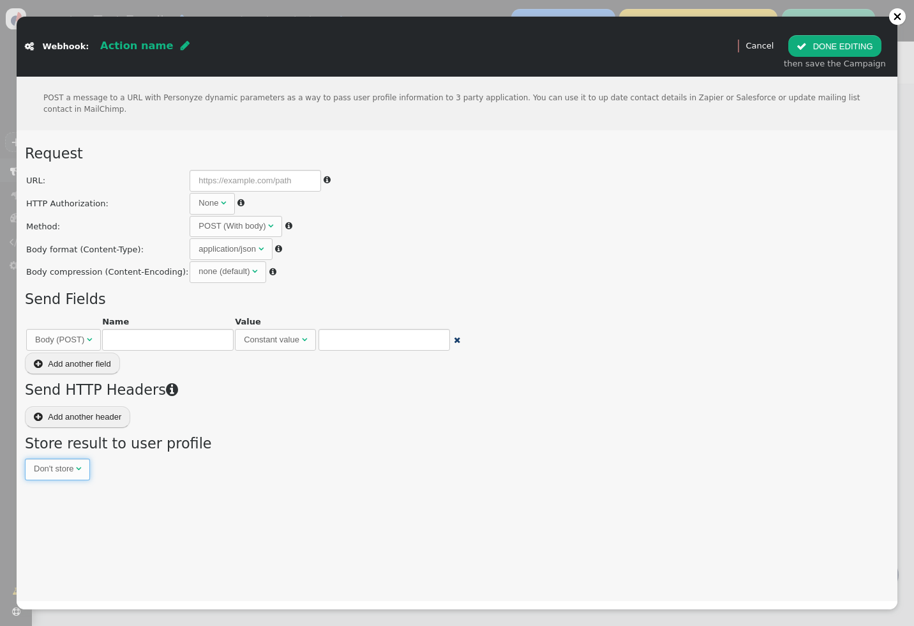
click at [61, 461] on span "Don't store " at bounding box center [57, 469] width 65 height 22
click at [150, 465] on div "Request URL:  HTTP Authorization: None   User: Password: Method: POST (With …" at bounding box center [457, 311] width 864 height 337
click at [69, 473] on div "Don't store" at bounding box center [54, 468] width 40 height 13
click at [107, 468] on div "As is" at bounding box center [100, 468] width 18 height 13
click at [200, 495] on div "POST a message to a URL with Personyze dynamic parameters as a way to pass user…" at bounding box center [457, 339] width 881 height 524
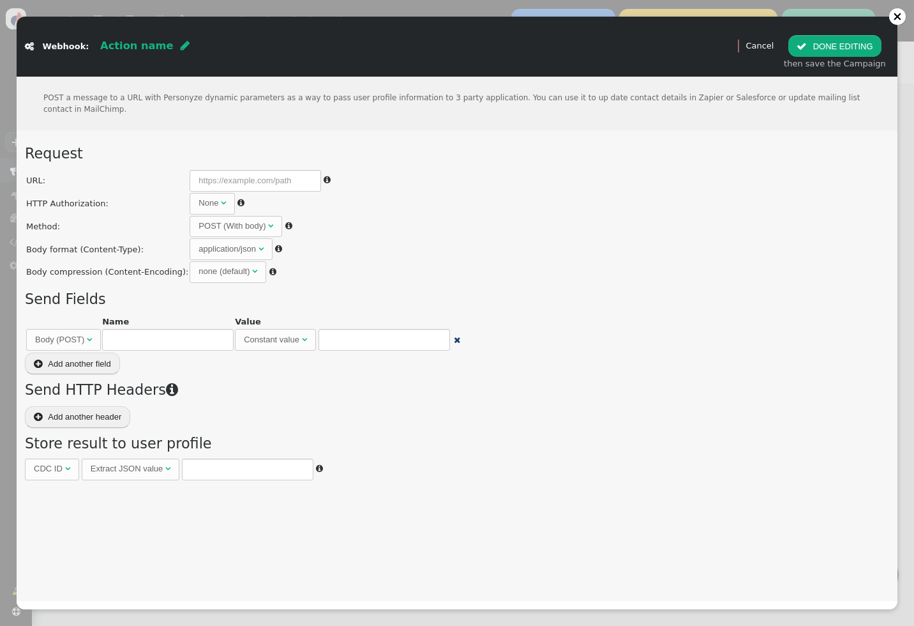
click at [280, 457] on div "Request URL:  HTTP Authorization: None   User: Password: Method: POST (With …" at bounding box center [457, 311] width 864 height 337
click at [771, 45] on link "Cancel" at bounding box center [759, 46] width 28 height 10
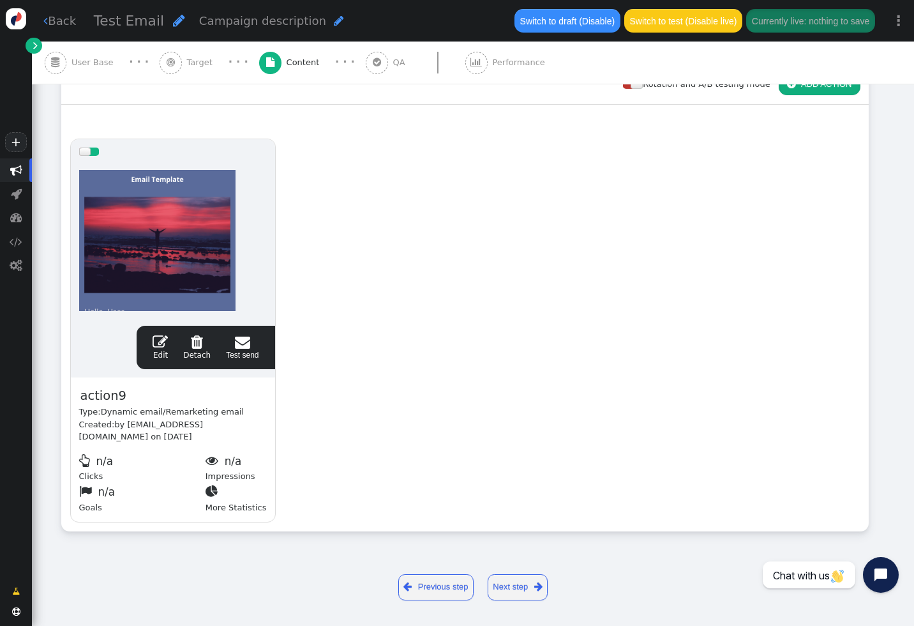
click at [807, 89] on button " ADD ACTION" at bounding box center [820, 84] width 82 height 22
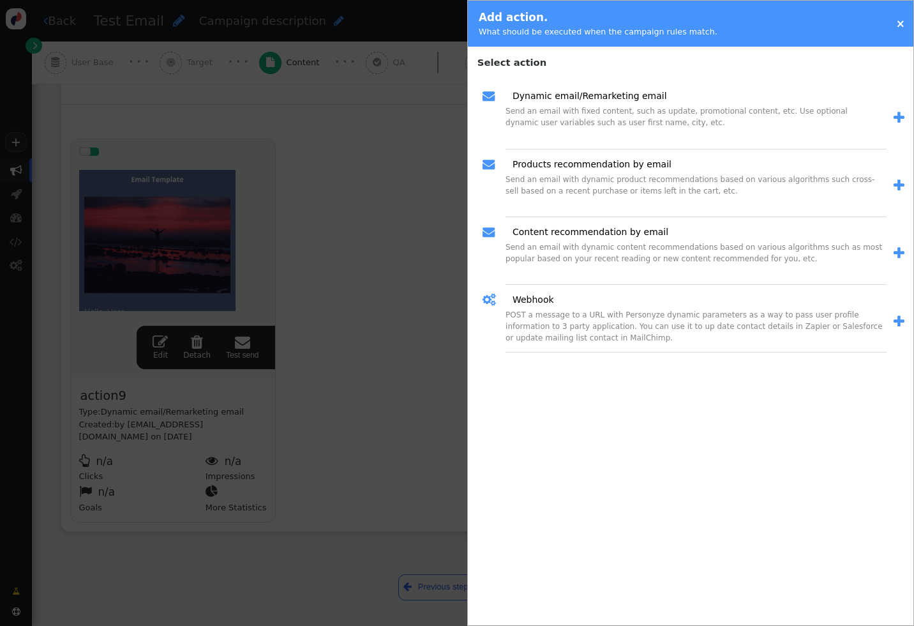
click at [897, 323] on span "" at bounding box center [899, 321] width 11 height 13
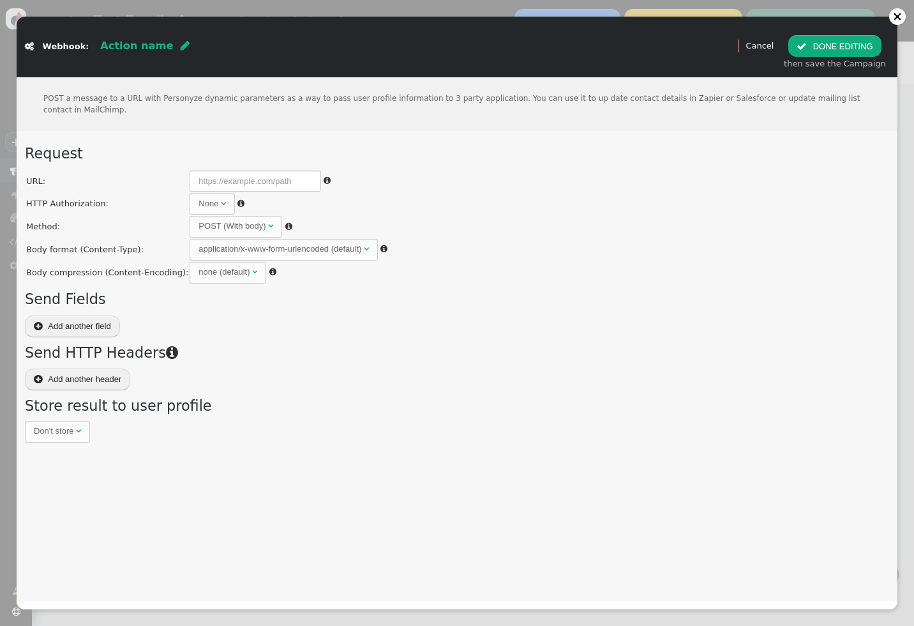
click at [114, 318] on button " Add another field" at bounding box center [72, 326] width 95 height 22
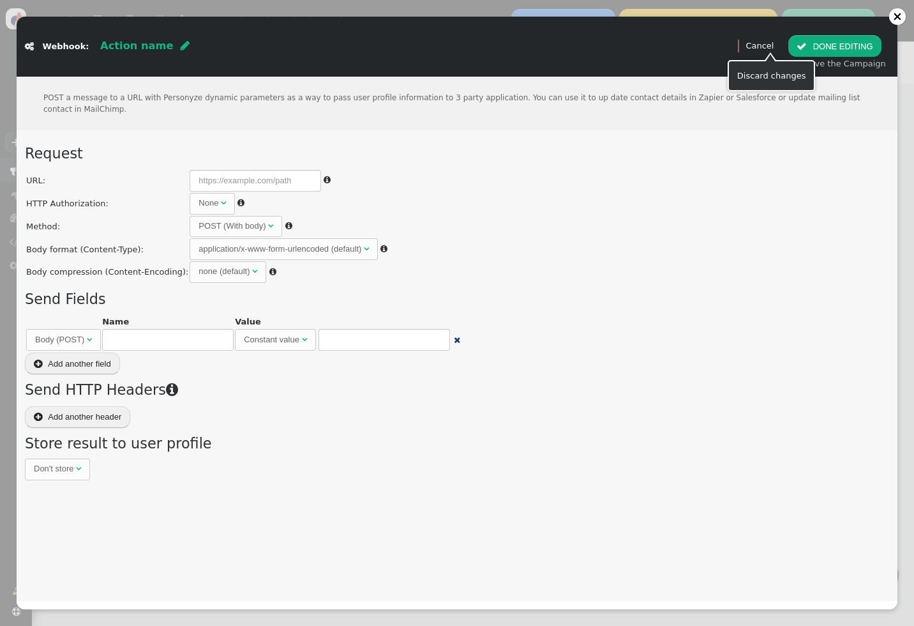
click at [765, 44] on link "Cancel" at bounding box center [759, 46] width 28 height 10
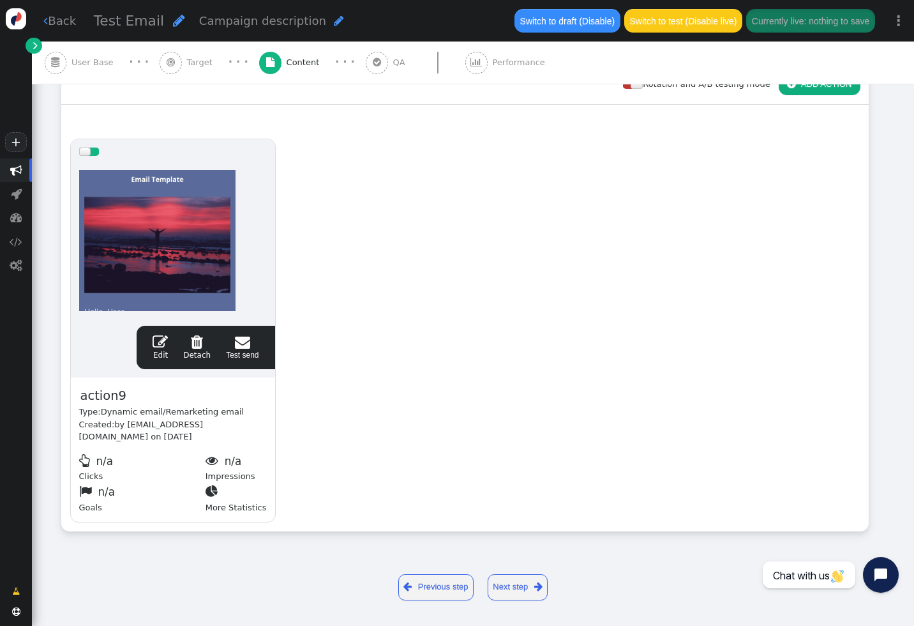
click at [167, 347] on span "" at bounding box center [160, 341] width 15 height 15
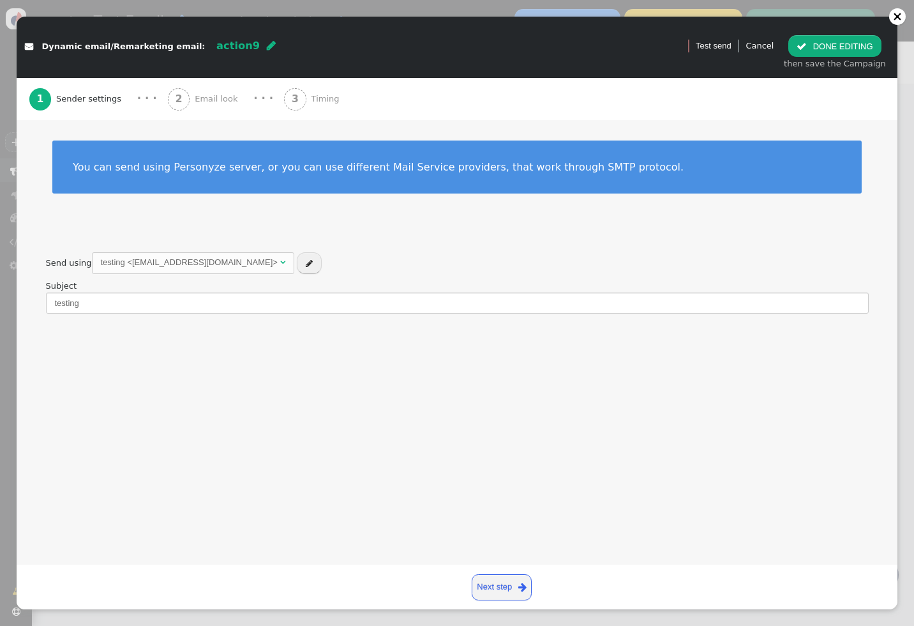
click at [206, 101] on span "Email look" at bounding box center [219, 99] width 48 height 13
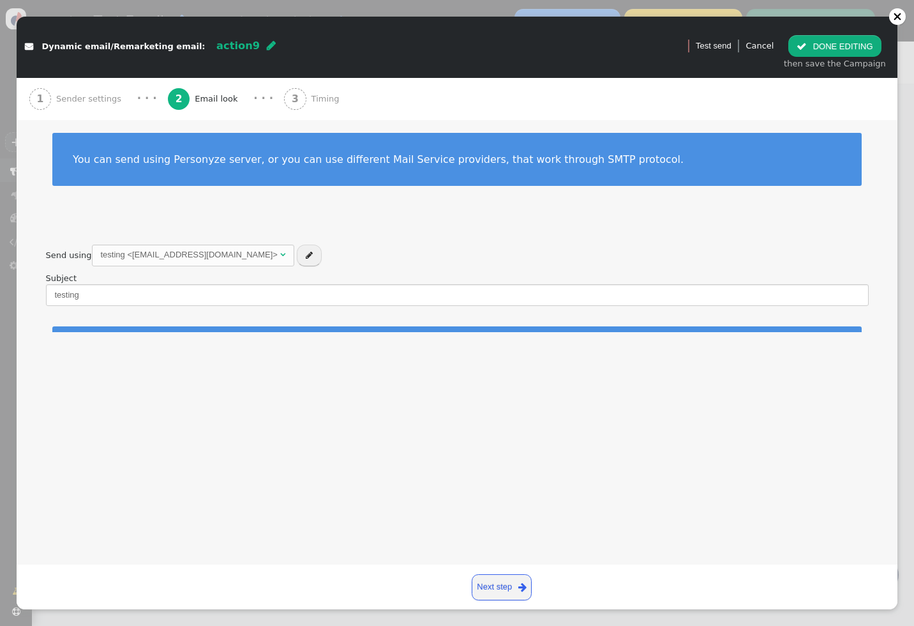
click at [292, 101] on b "3" at bounding box center [295, 98] width 7 height 11
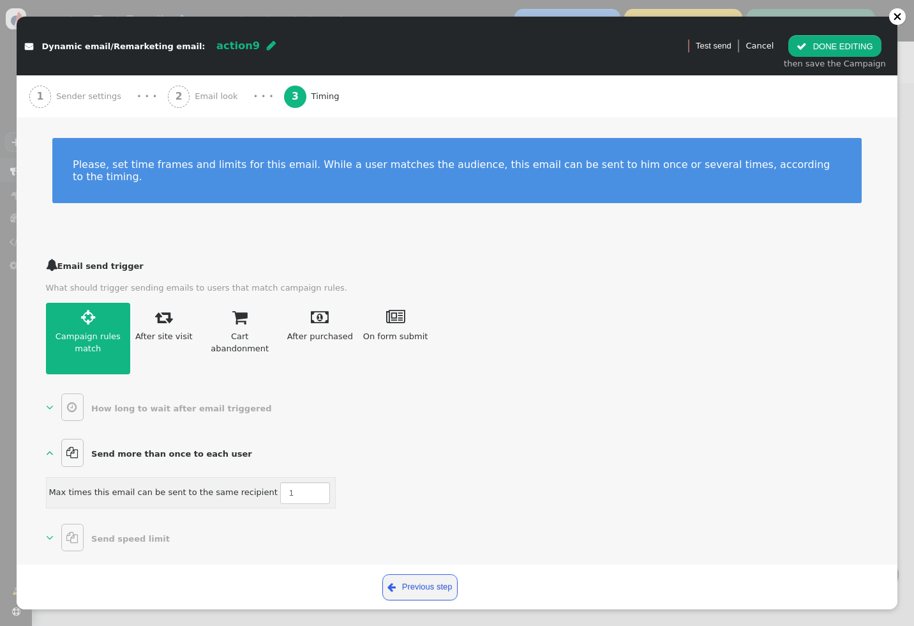
click at [98, 523] on link "  Send speed limit " at bounding box center [111, 537] width 130 height 28
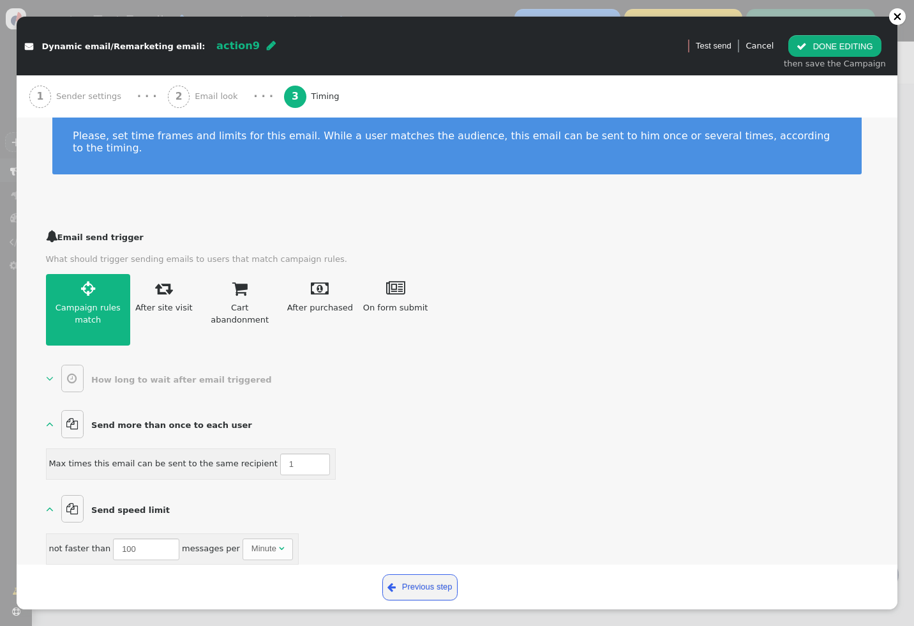
click at [101, 505] on b "Send speed limit" at bounding box center [130, 510] width 79 height 10
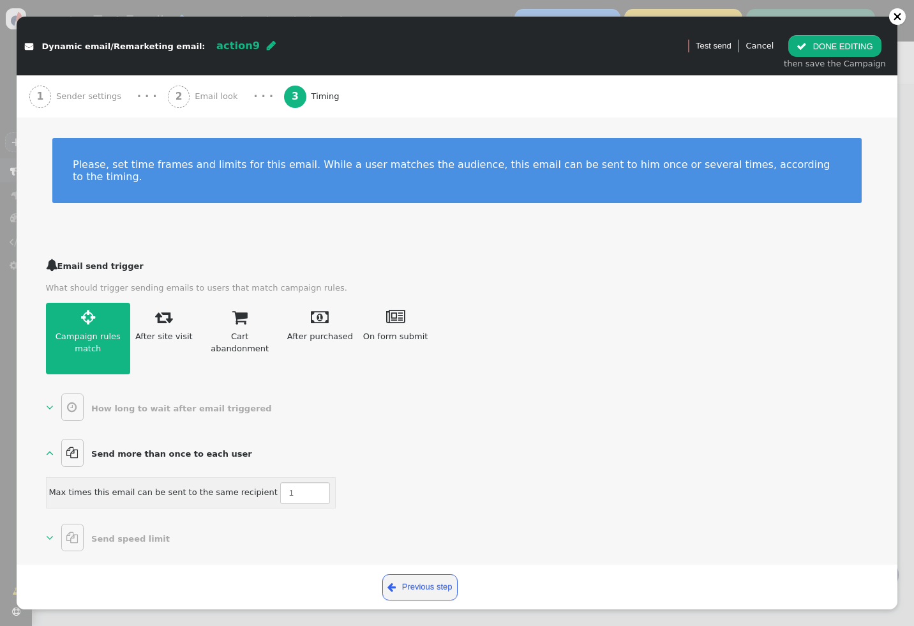
click at [104, 403] on b "How long to wait after email triggered" at bounding box center [181, 408] width 180 height 10
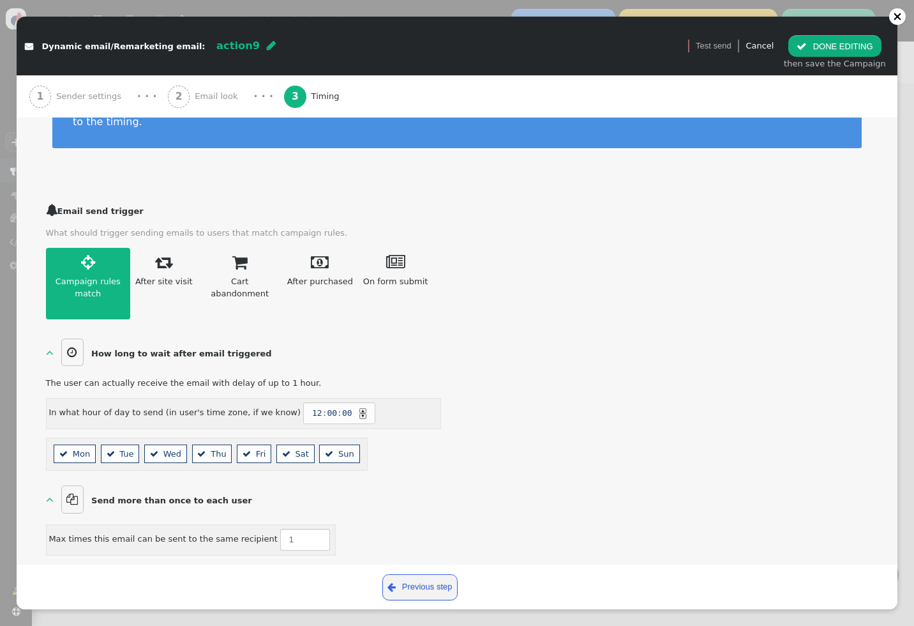
scroll to position [67, 0]
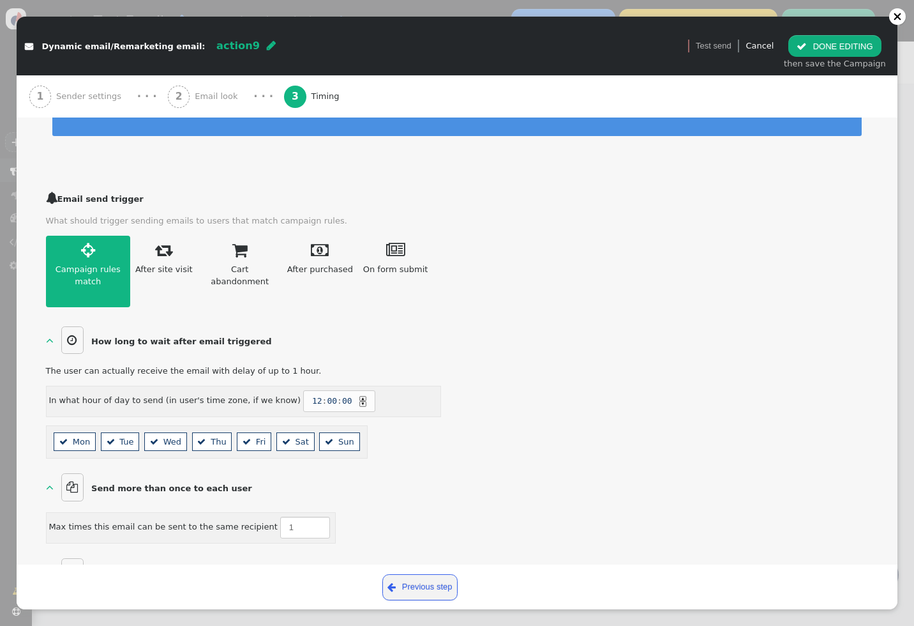
click at [103, 336] on b "How long to wait after email triggered" at bounding box center [181, 341] width 180 height 10
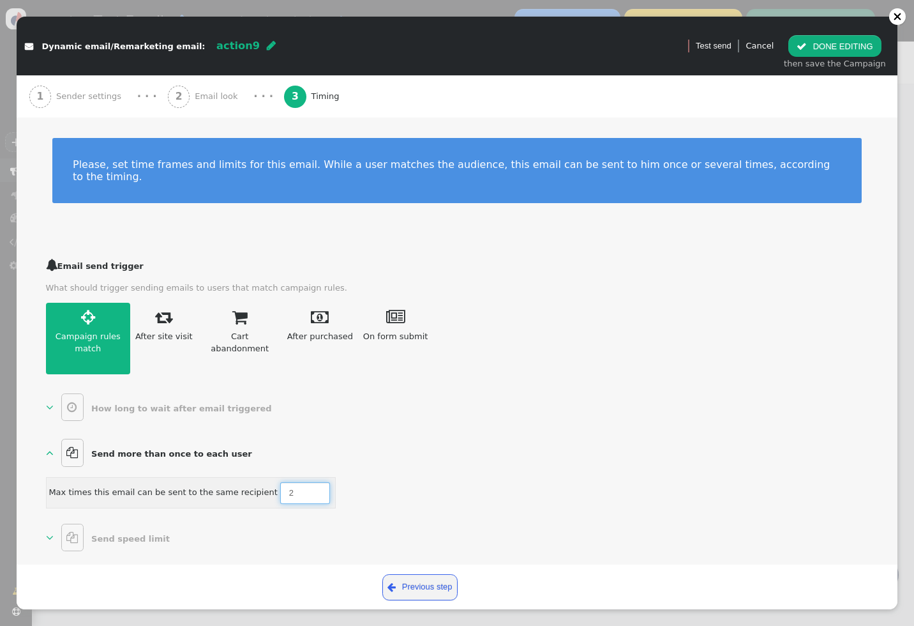
type input "2"
click at [304, 482] on input "2" at bounding box center [305, 493] width 50 height 22
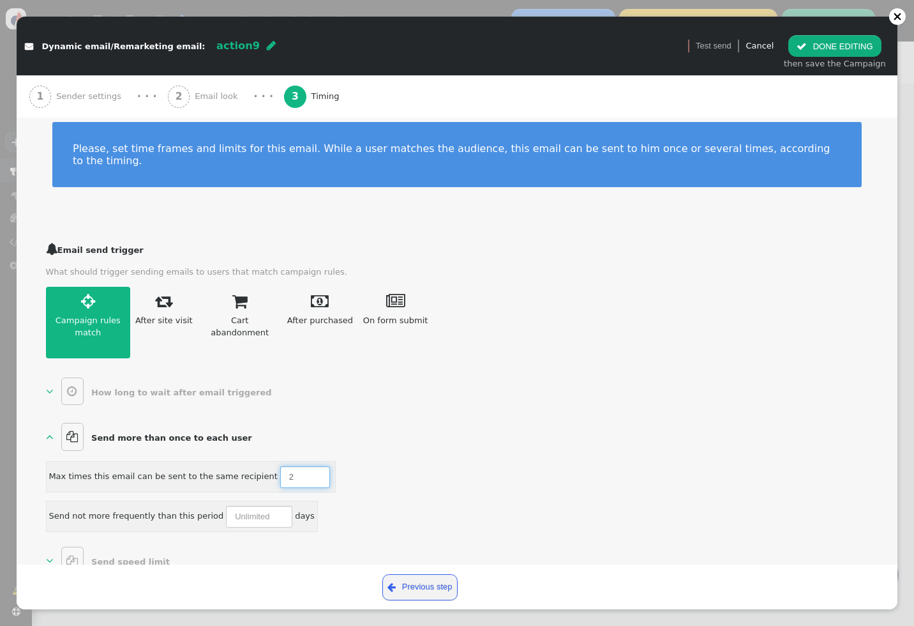
scroll to position [29, 0]
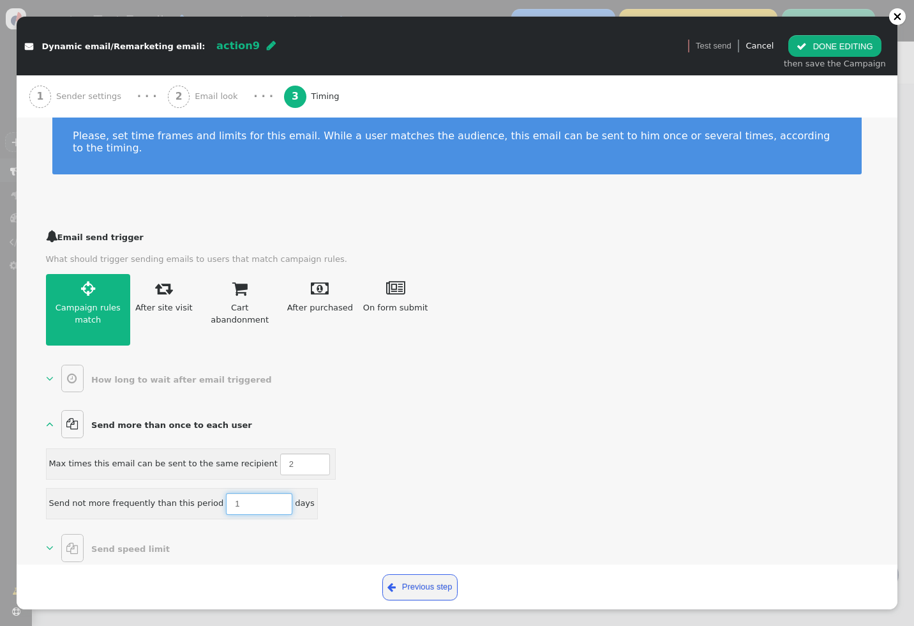
click at [273, 493] on input "1" at bounding box center [259, 504] width 66 height 22
click at [273, 493] on input "2" at bounding box center [259, 504] width 66 height 22
click at [352, 488] on div "Send not more frequently than this period 2 days" at bounding box center [244, 503] width 396 height 31
type input "1"
click at [273, 494] on input "1" at bounding box center [259, 504] width 66 height 22
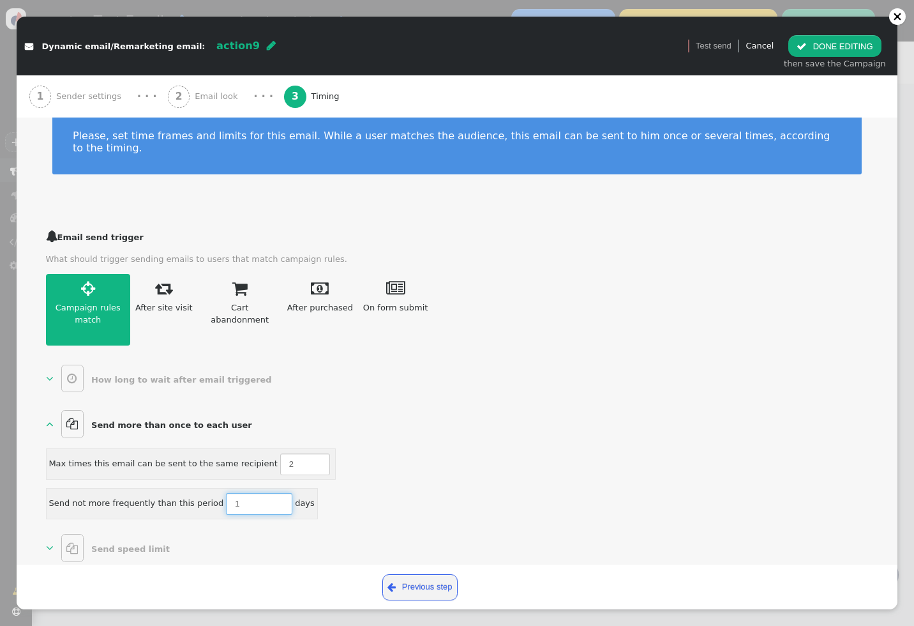
click at [273, 494] on input "1" at bounding box center [259, 504] width 66 height 22
click at [355, 491] on div "Send not more frequently than this period 1 days" at bounding box center [244, 503] width 396 height 31
click at [101, 544] on b "Send speed limit" at bounding box center [130, 549] width 79 height 10
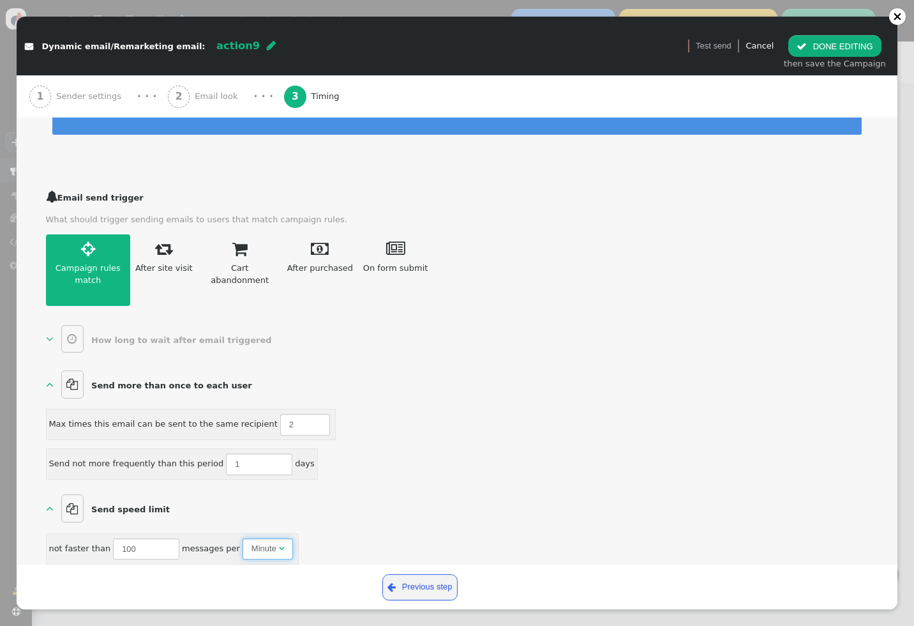
click at [279, 544] on span "" at bounding box center [281, 548] width 5 height 8
drag, startPoint x: 147, startPoint y: 535, endPoint x: 105, endPoint y: 535, distance: 42.1
click at [105, 535] on div "not faster than 100 messages per Hour " at bounding box center [169, 548] width 246 height 31
type input "48"
click at [298, 492] on div "  Send speed limit  not faster than 48 messages per Hour " at bounding box center [244, 528] width 396 height 72
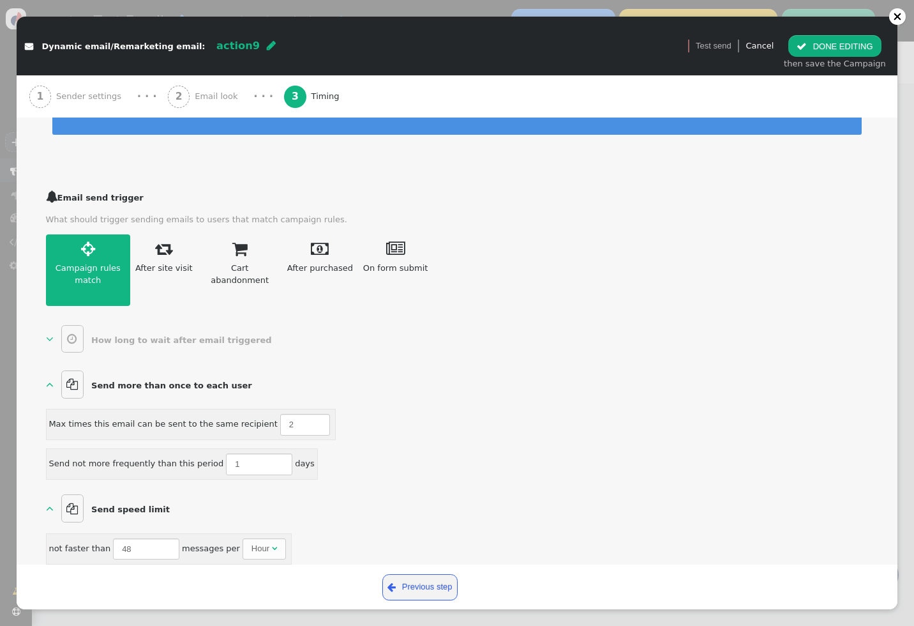
click at [13, 82] on div " Dynamic email/Remarketing email: action9  Version 1 (testing+production)  …" at bounding box center [457, 313] width 914 height 626
click at [768, 43] on link "Cancel" at bounding box center [759, 46] width 28 height 10
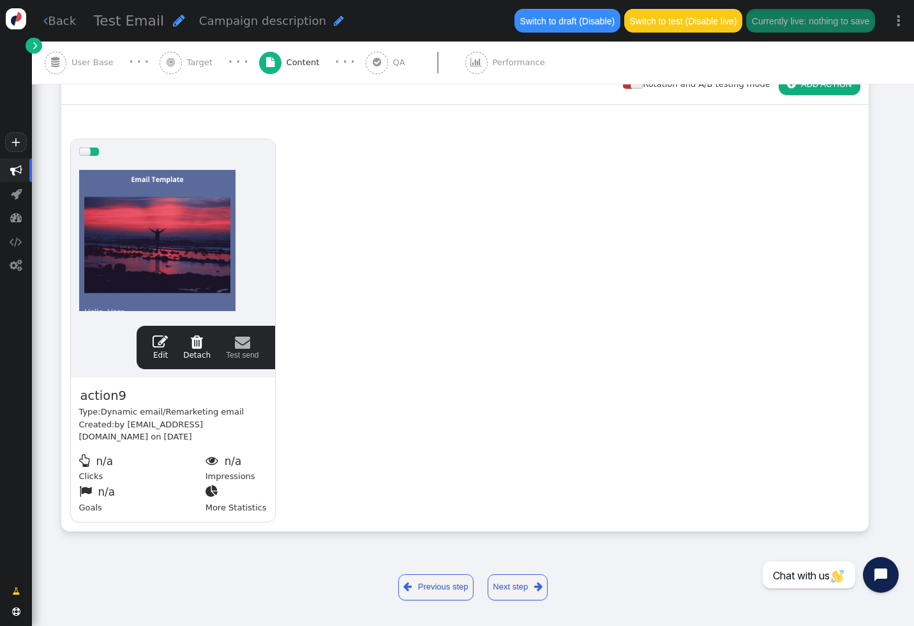
click at [70, 26] on link " Back" at bounding box center [59, 20] width 33 height 17
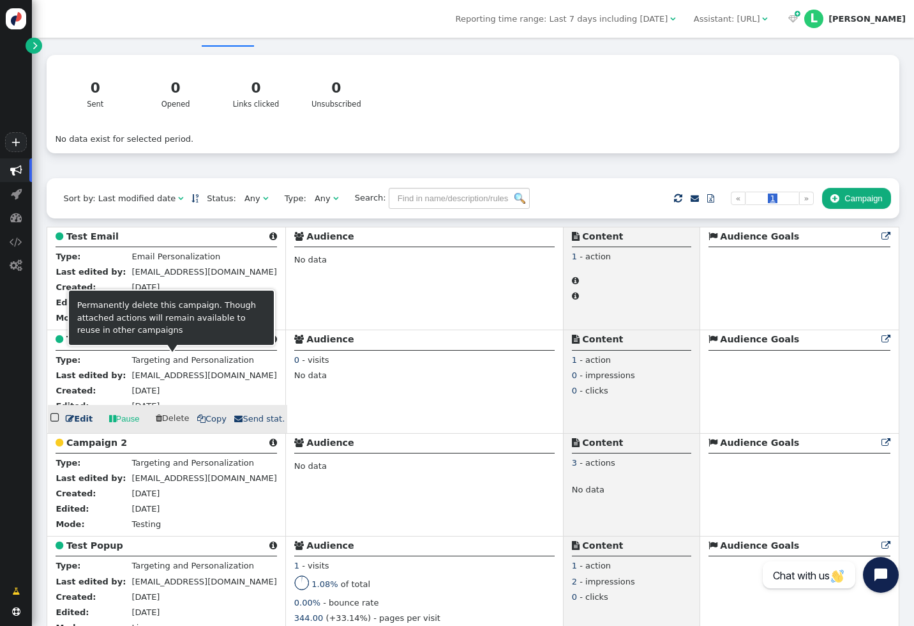
scroll to position [101, 0]
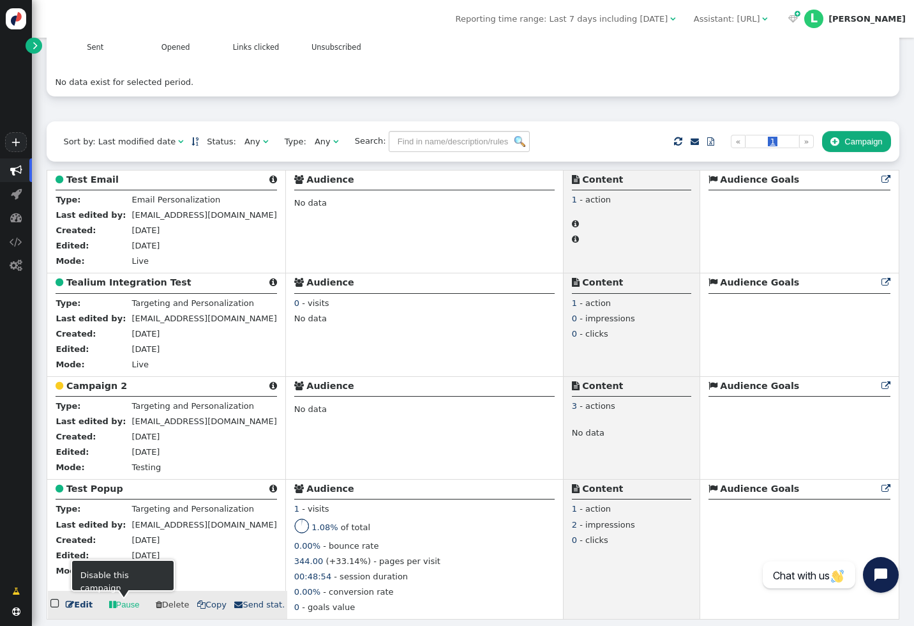
click at [75, 606] on link " Edit" at bounding box center [79, 604] width 27 height 13
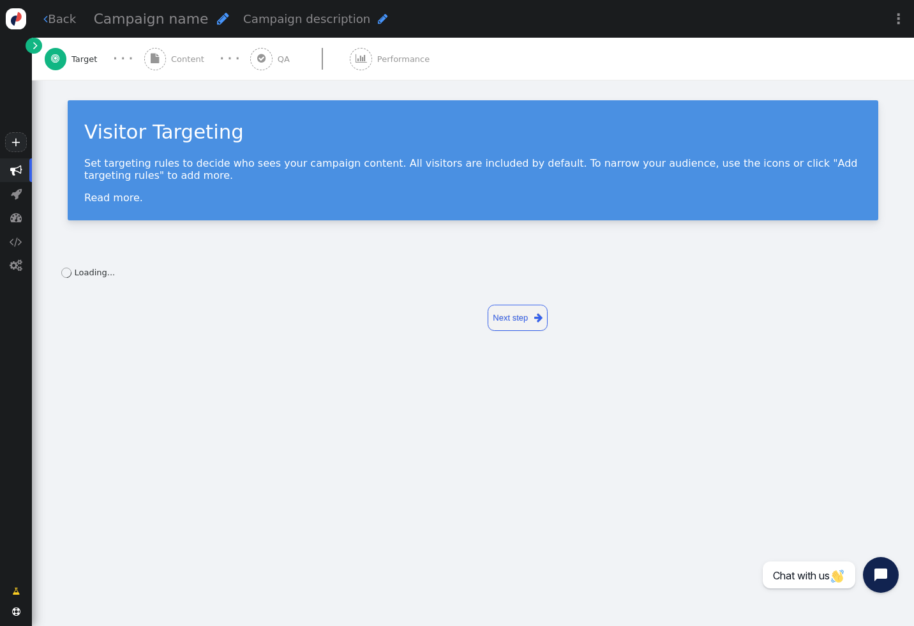
click at [165, 49] on div " Content" at bounding box center [176, 59] width 65 height 42
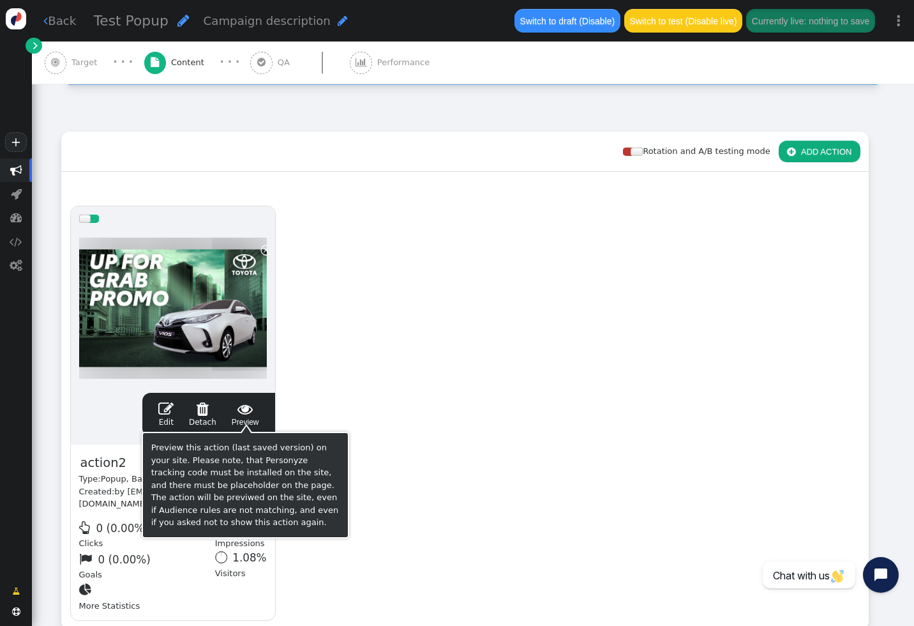
scroll to position [130, 0]
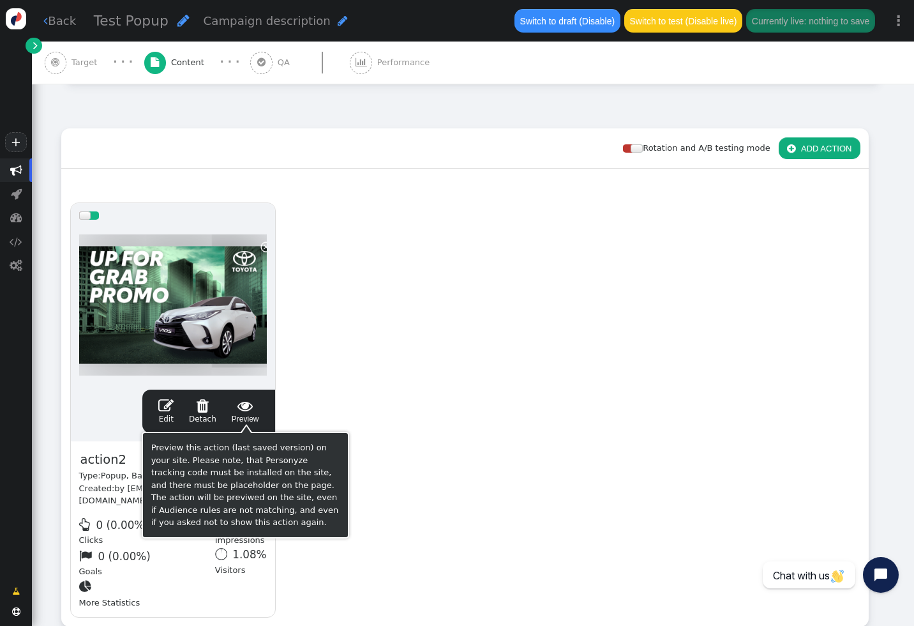
click at [159, 400] on div " Edit  Detach  Preview" at bounding box center [209, 411] width 116 height 27
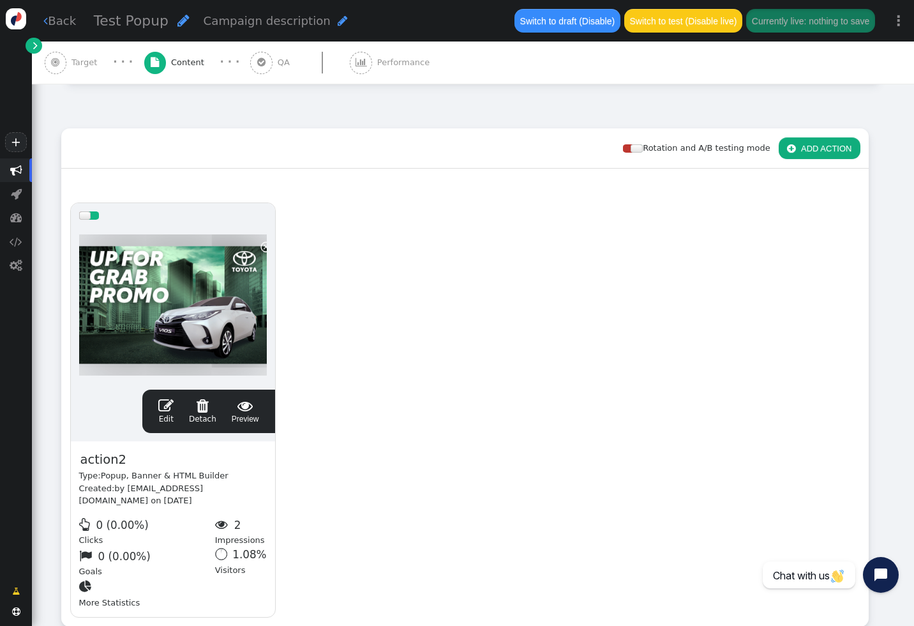
click at [167, 409] on span "" at bounding box center [165, 405] width 15 height 15
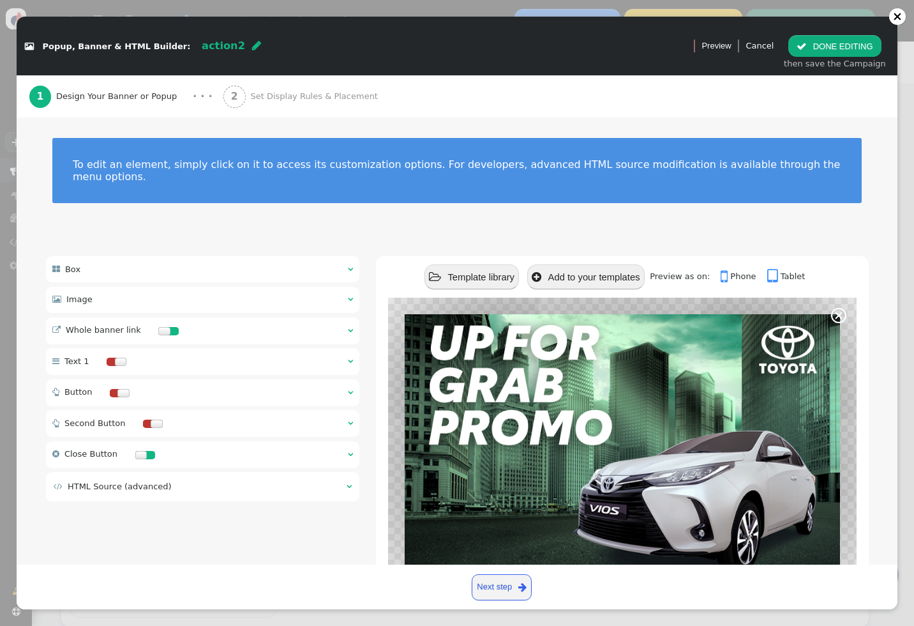
click at [248, 107] on div "2 Set Display Rules & Placement" at bounding box center [303, 96] width 160 height 42
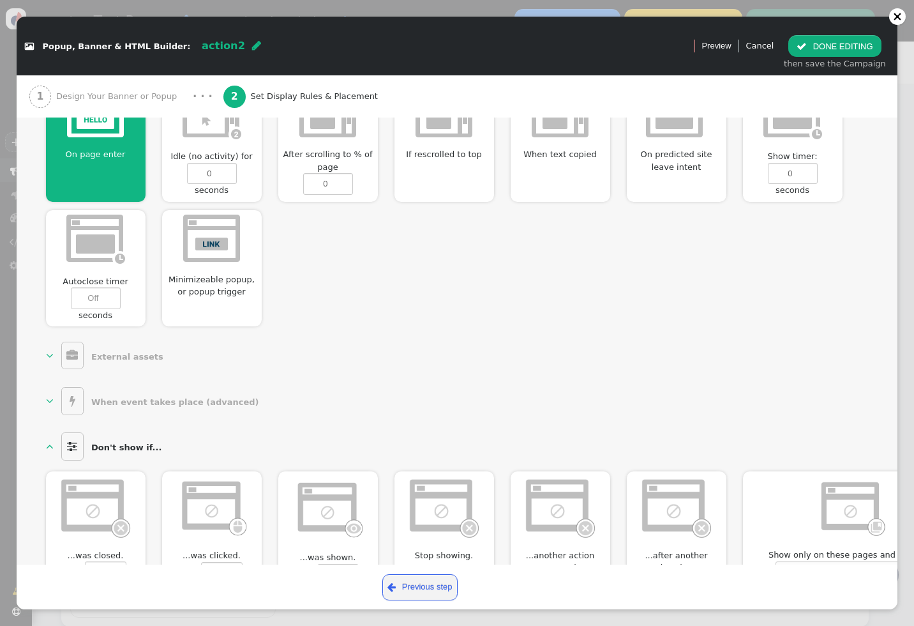
scroll to position [663, 0]
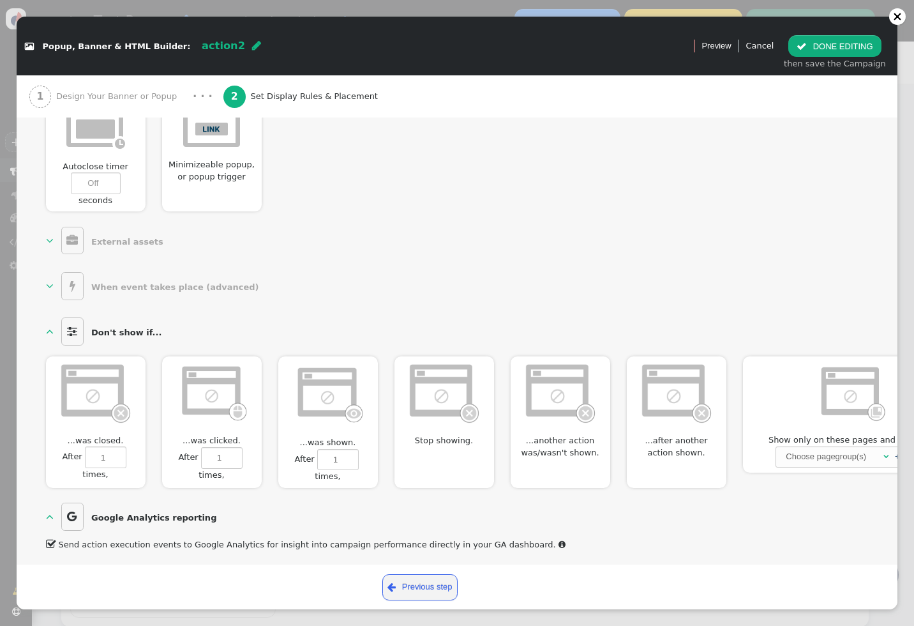
click at [118, 287] on b "When event takes place (advanced)" at bounding box center [175, 287] width 168 height 10
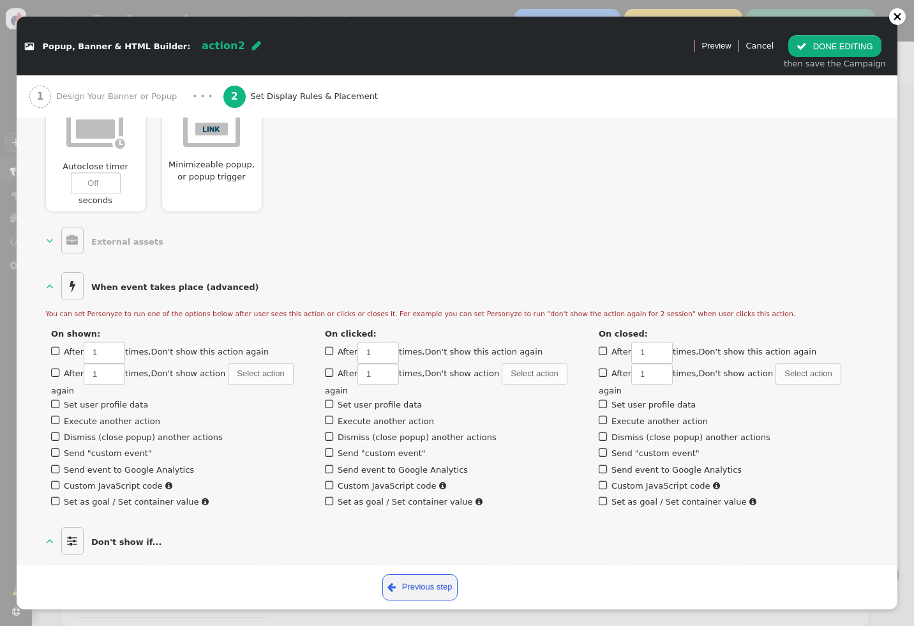
click at [63, 348] on label " After 1 times, Don't show this action again Don't show for 0 sessions" at bounding box center [160, 352] width 218 height 10
click at [84, 348] on input "1" at bounding box center [104, 352] width 41 height 22
type input "1"
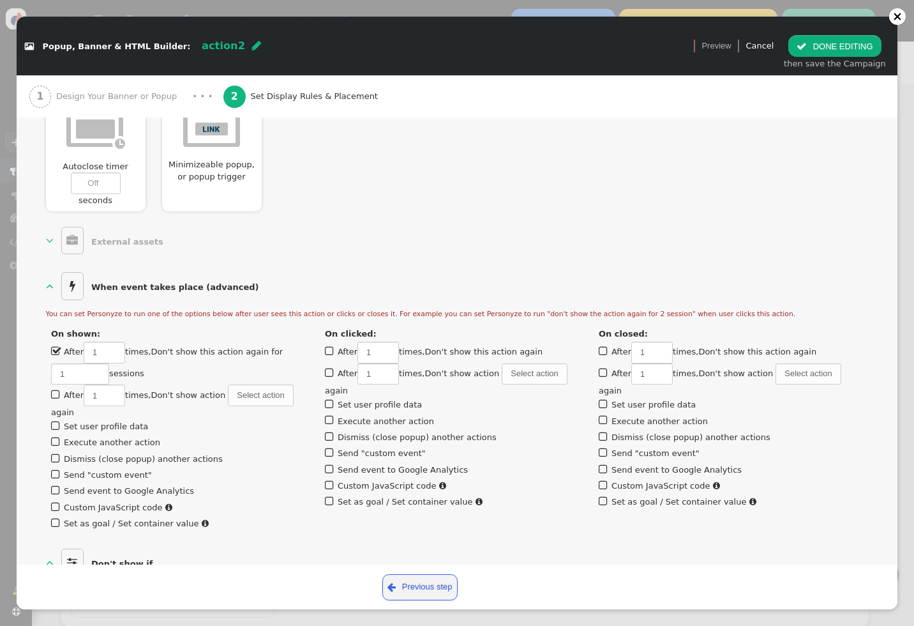
click at [63, 348] on label " After 1 times, Don't show this action again Don't show for 1 sessions" at bounding box center [167, 362] width 232 height 31
click at [84, 348] on input "1" at bounding box center [104, 352] width 41 height 22
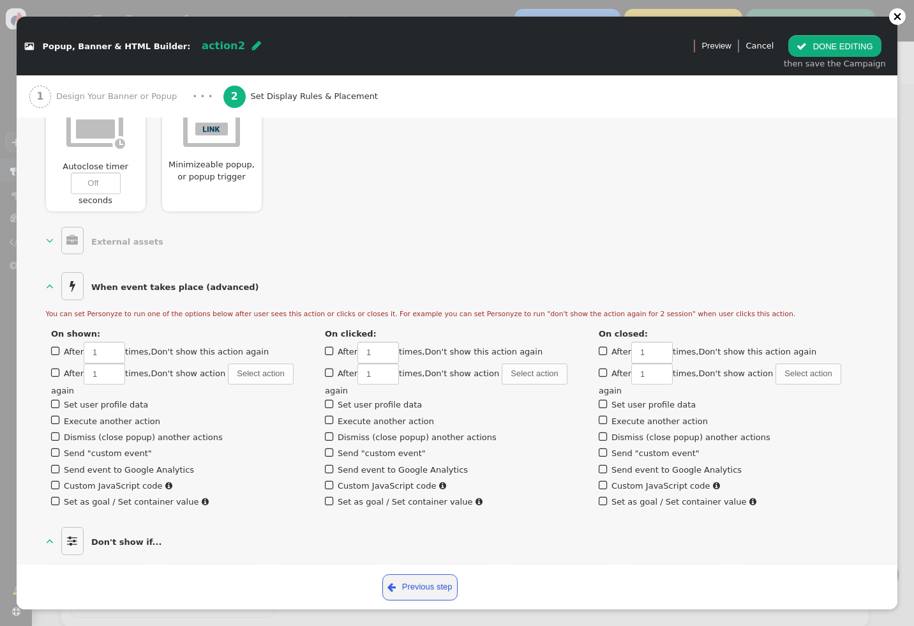
click at [13, 59] on div " Popup, Banner & HTML Builder: action2  Version 1 (testing+production)   Pr…" at bounding box center [457, 313] width 914 height 626
click at [767, 47] on link "Cancel" at bounding box center [759, 46] width 28 height 10
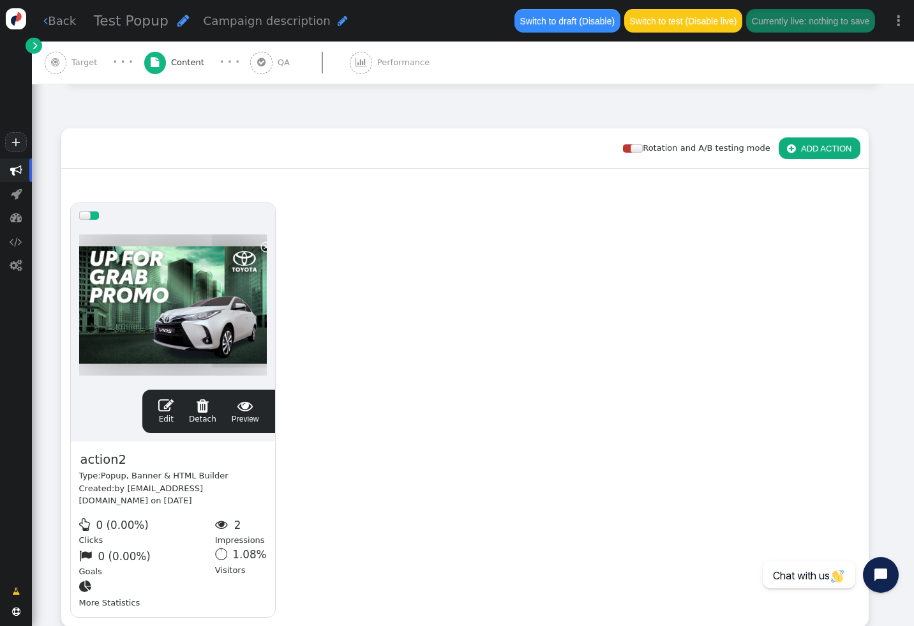
click at [64, 24] on link " Back" at bounding box center [59, 20] width 33 height 17
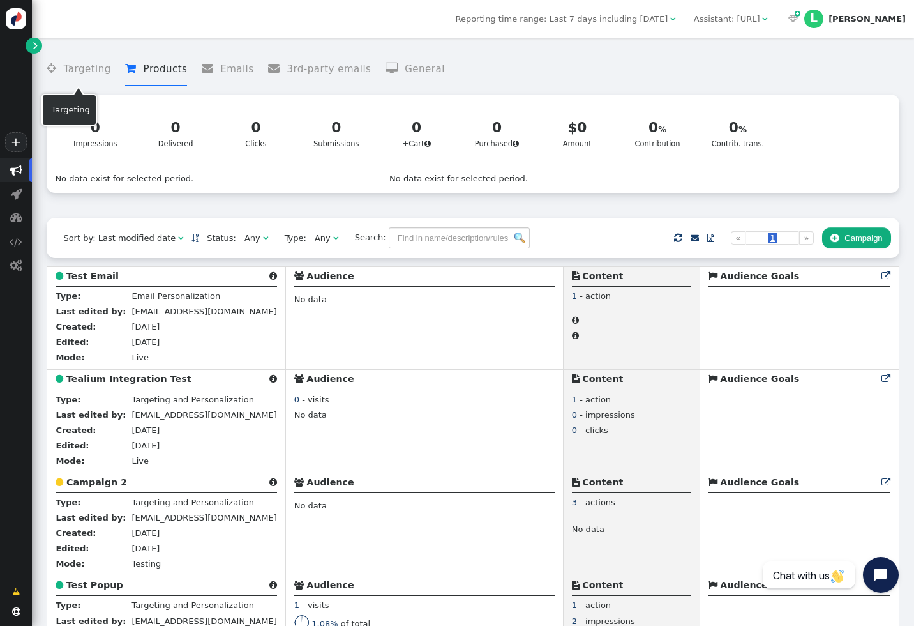
click at [139, 79] on li " Products" at bounding box center [156, 69] width 62 height 34
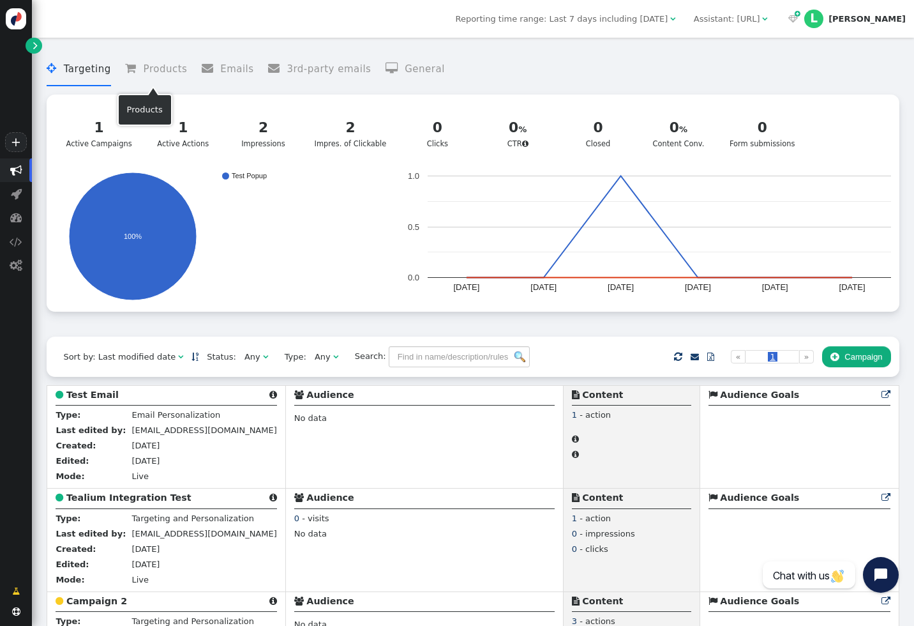
click at [79, 70] on li " Targeting" at bounding box center [79, 69] width 64 height 34
click at [843, 357] on button " Campaign" at bounding box center [856, 357] width 69 height 22
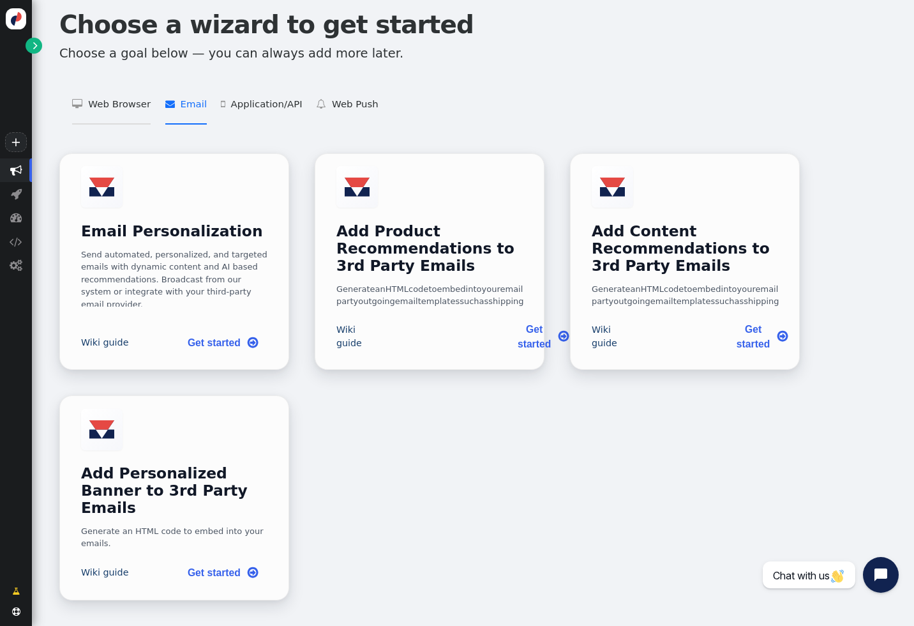
click at [103, 101] on li " Web Browser   Targeting and Personalization    A/B Testing    Product Recom…" at bounding box center [111, 105] width 79 height 40
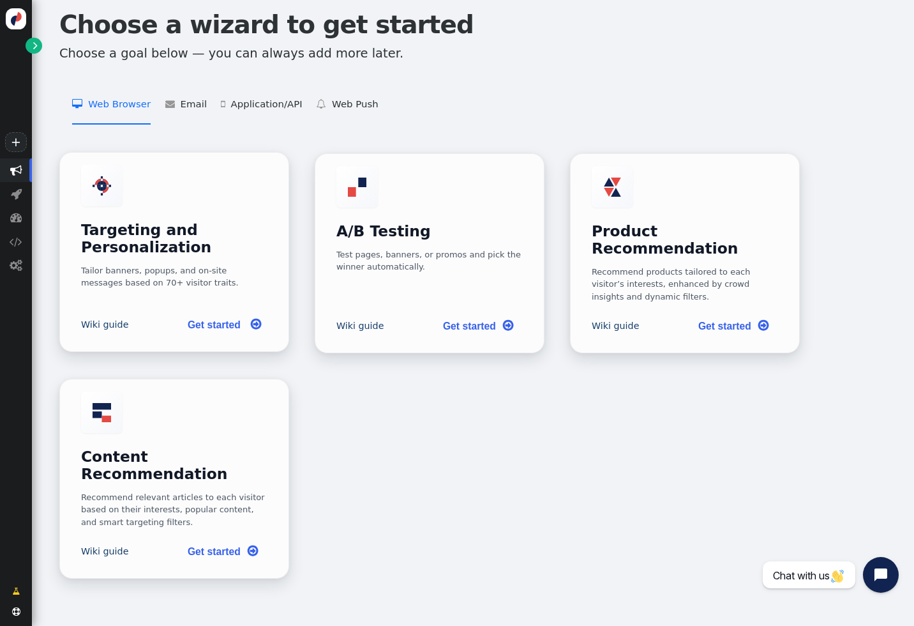
click at [218, 311] on link "Get started " at bounding box center [222, 324] width 91 height 26
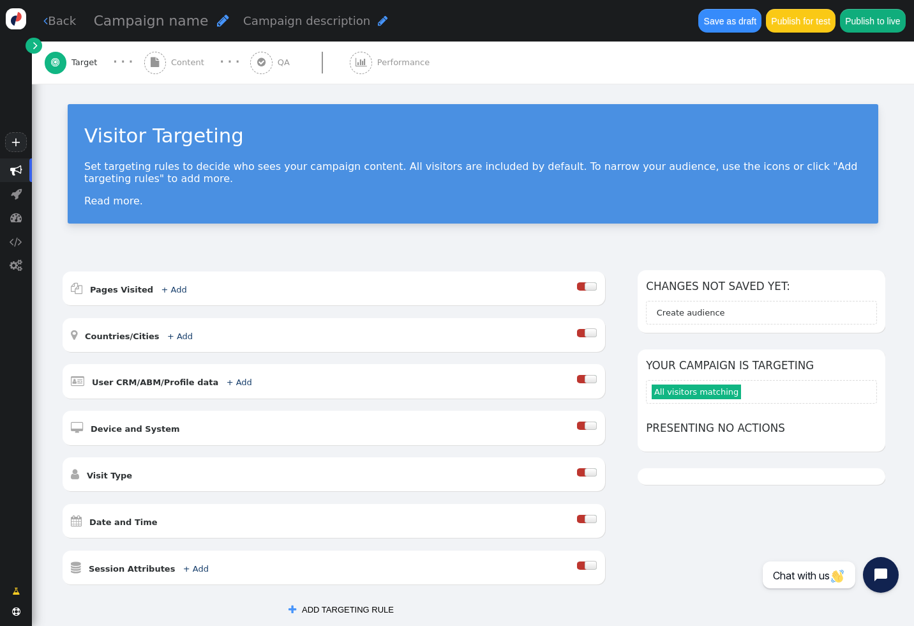
click at [469, 389] on div " User CRM/ABM/Profile data + Add  Include Any of - User is matching one or mo…" at bounding box center [334, 381] width 543 height 34
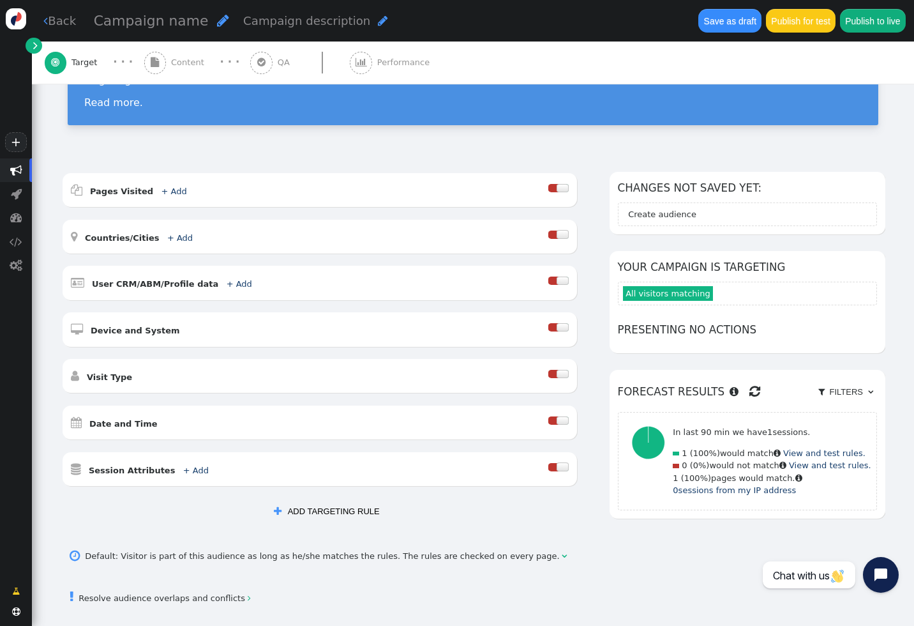
scroll to position [94, 0]
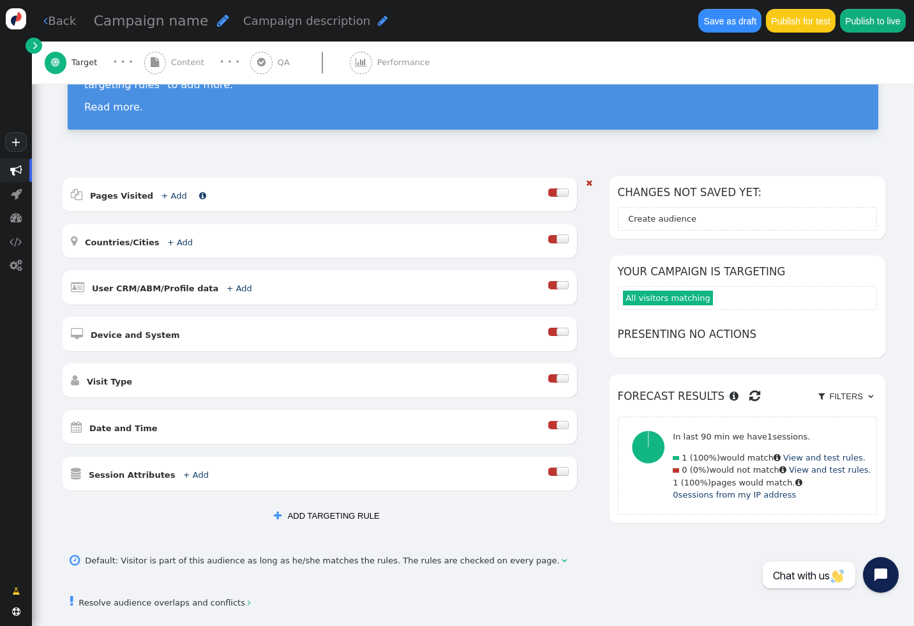
click at [169, 196] on link "+ Add" at bounding box center [174, 196] width 26 height 10
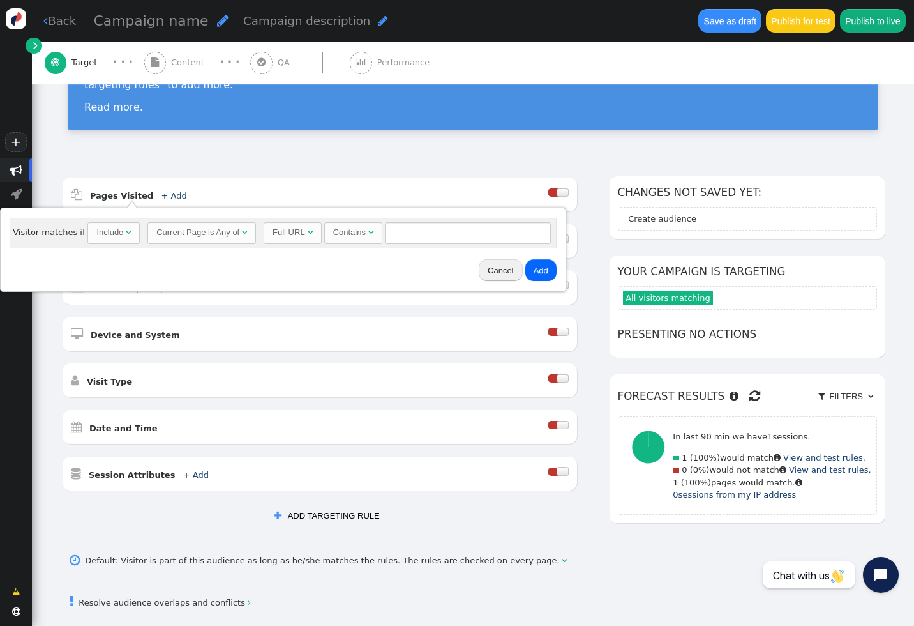
click at [205, 232] on div "Current Page is Any of" at bounding box center [197, 232] width 83 height 13
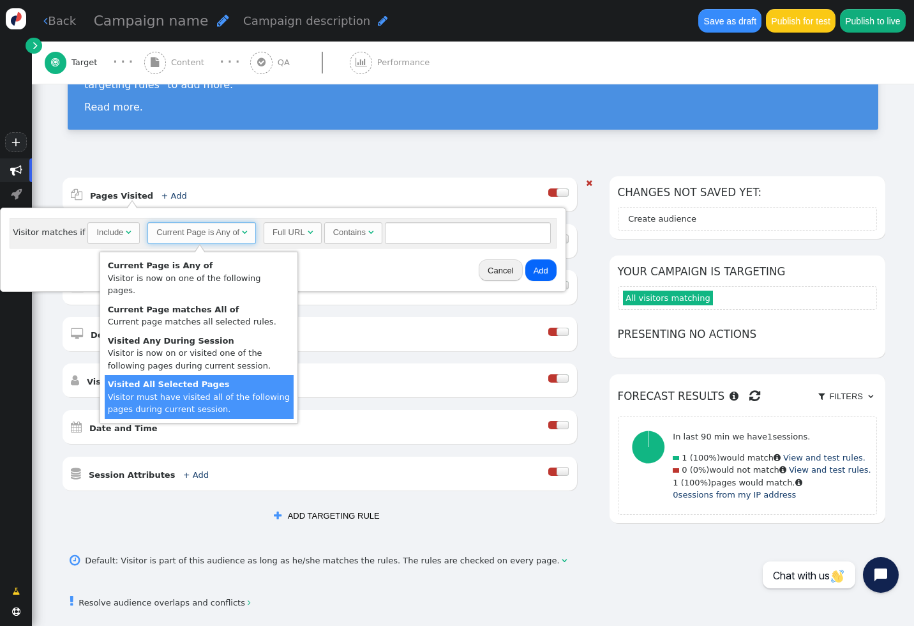
click at [304, 495] on td " Pages Visited + Add  Include Current Page is Any of - Visitor is now on one …" at bounding box center [320, 340] width 516 height 327
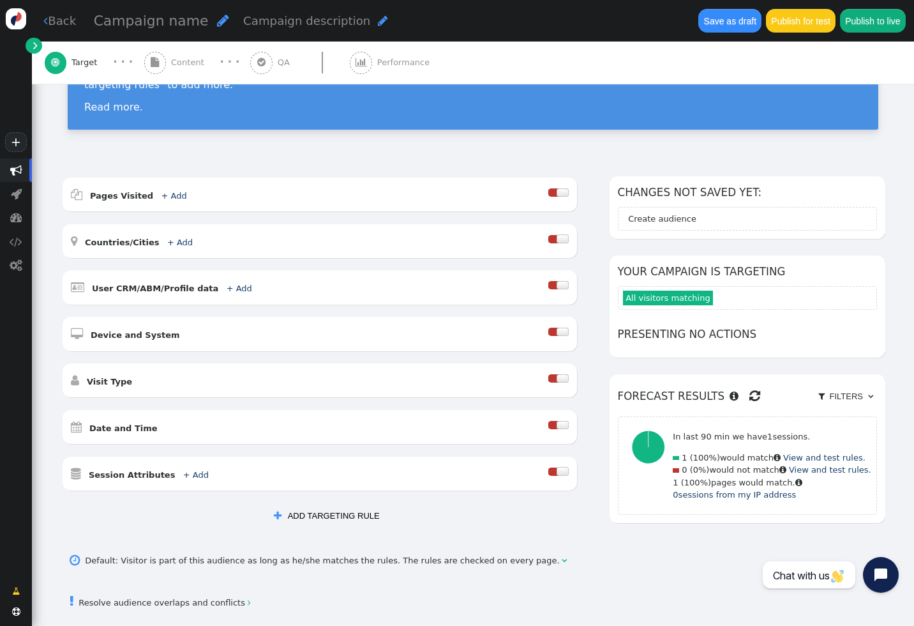
click at [305, 503] on div "AND OR XOR AND     Pages Visited + Add  Include Current Page is Any of - V…" at bounding box center [327, 340] width 532 height 328
click at [305, 510] on button " ADD TARGETING RULE" at bounding box center [327, 516] width 122 height 22
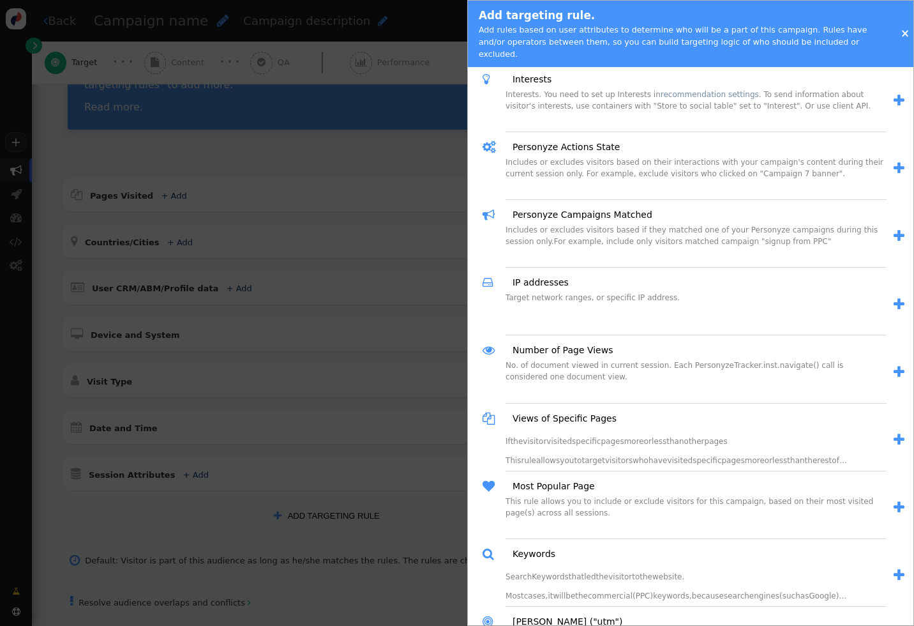
scroll to position [933, 0]
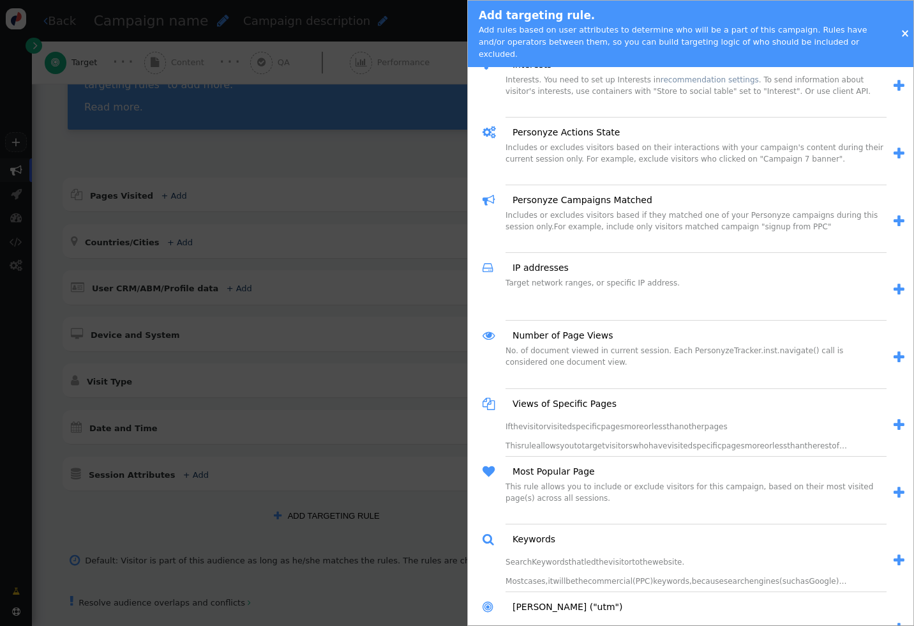
click at [899, 418] on span "" at bounding box center [899, 424] width 11 height 13
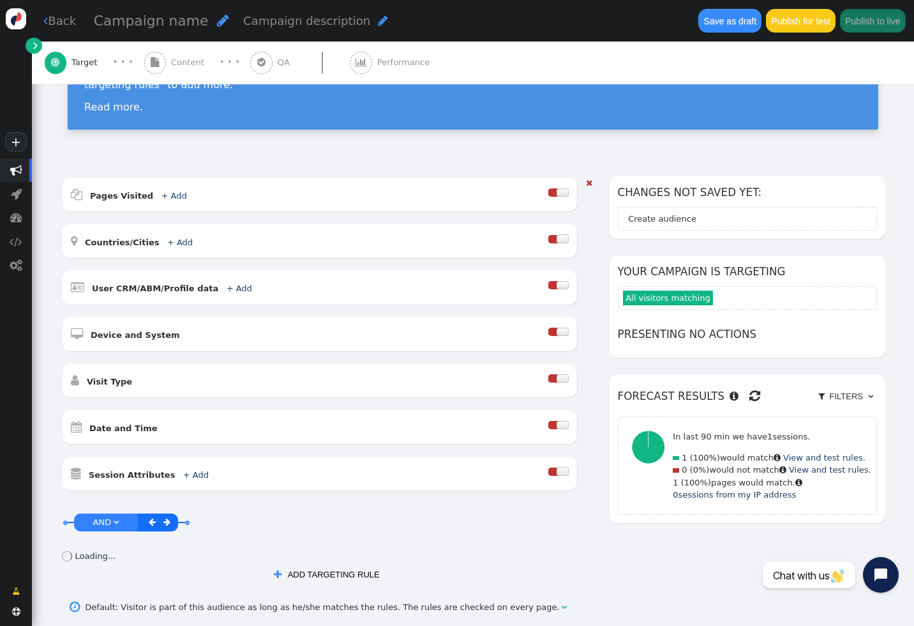
scroll to position [228, 0]
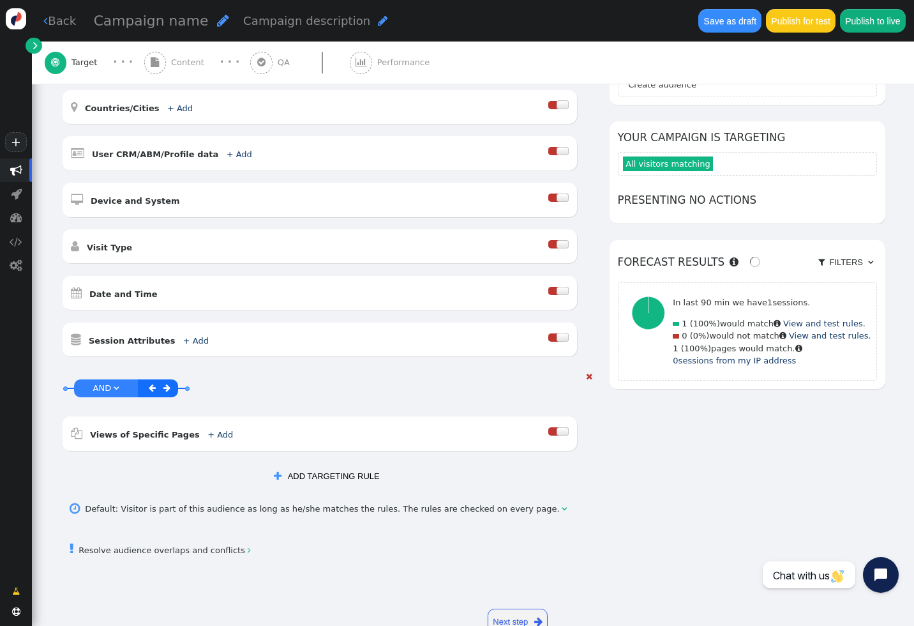
click at [212, 430] on link "+ Add" at bounding box center [220, 435] width 26 height 10
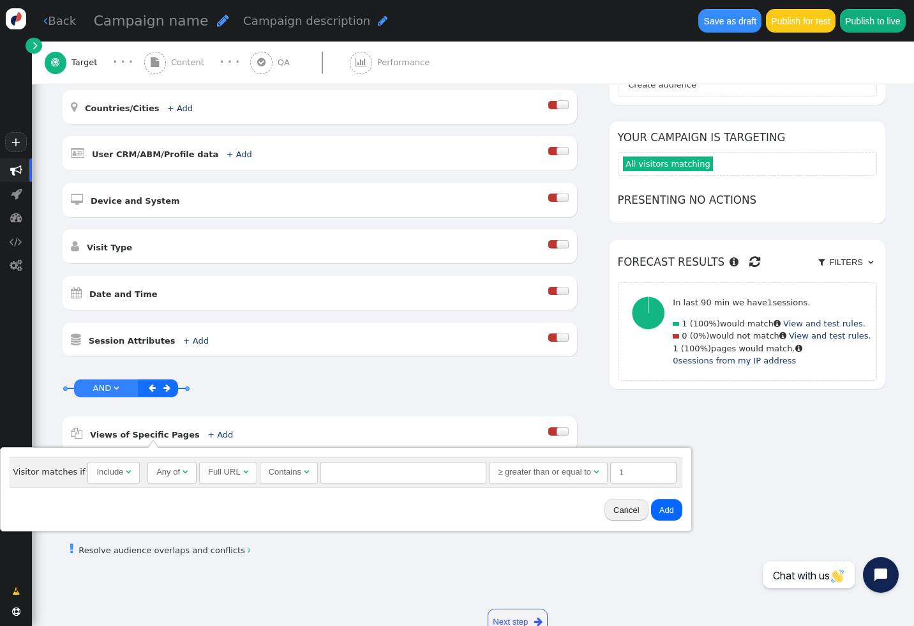
click at [556, 476] on div "≥ greater than or equal to" at bounding box center [544, 471] width 93 height 13
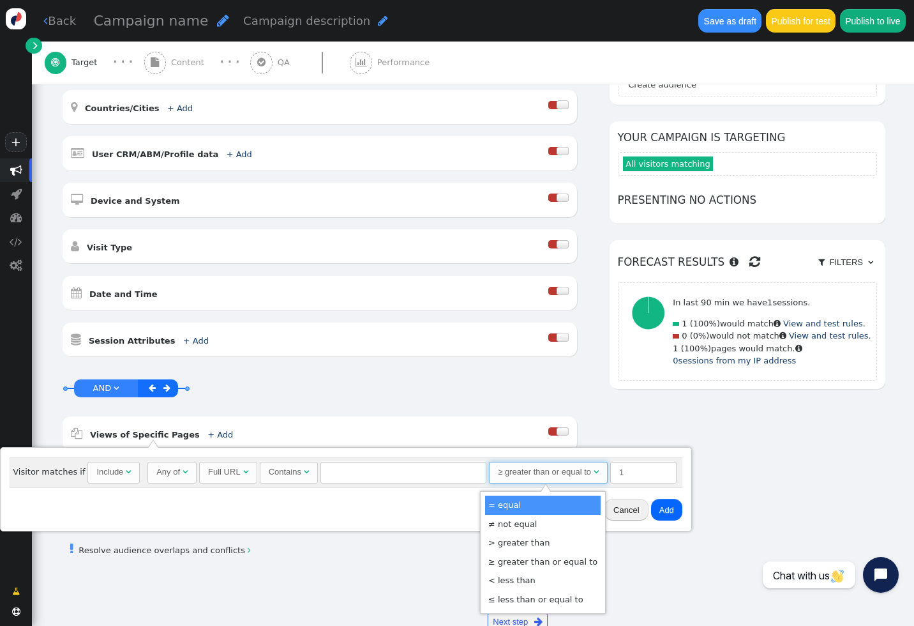
click at [428, 495] on div "Cancel Add" at bounding box center [346, 509] width 682 height 33
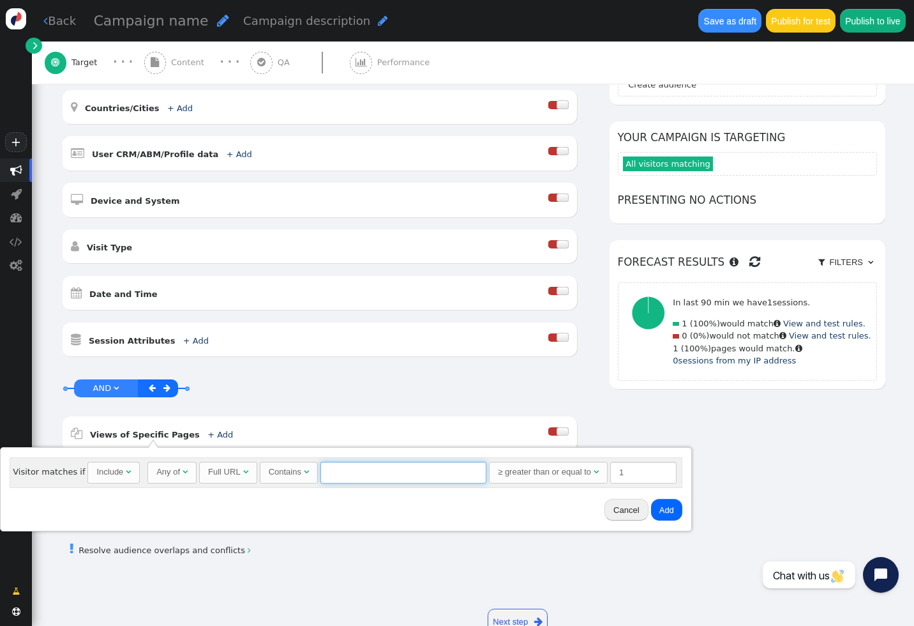
click at [345, 467] on input "text" at bounding box center [403, 472] width 166 height 22
type input "abc"
click at [665, 504] on button "Add" at bounding box center [666, 509] width 31 height 22
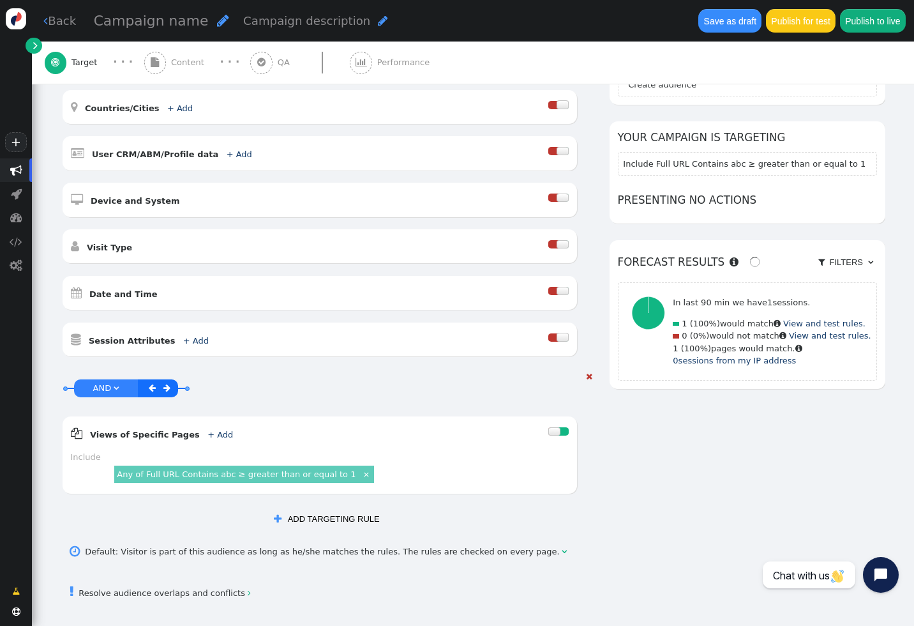
click at [361, 474] on link "×" at bounding box center [366, 473] width 11 height 11
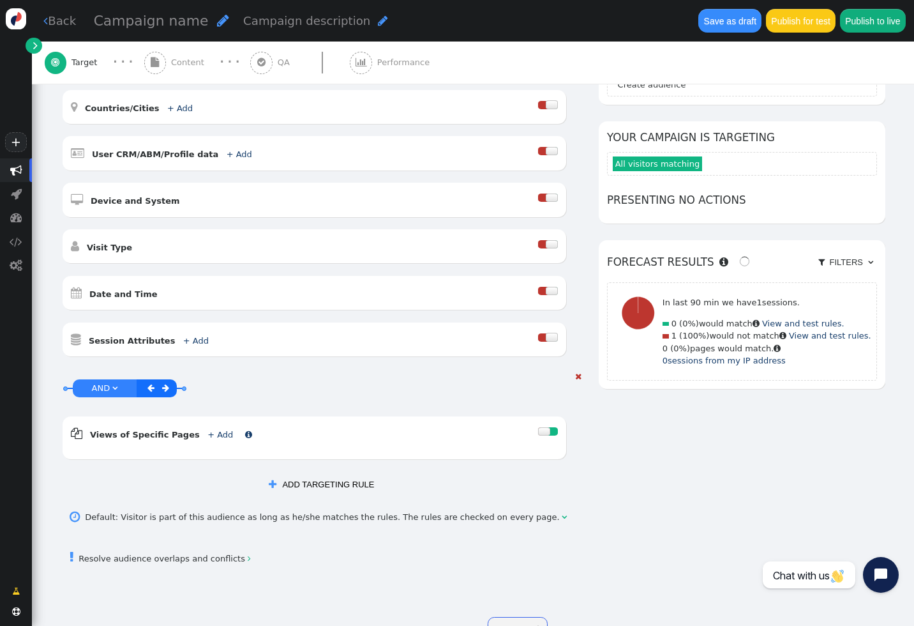
click at [207, 437] on link "+ Add" at bounding box center [220, 435] width 26 height 10
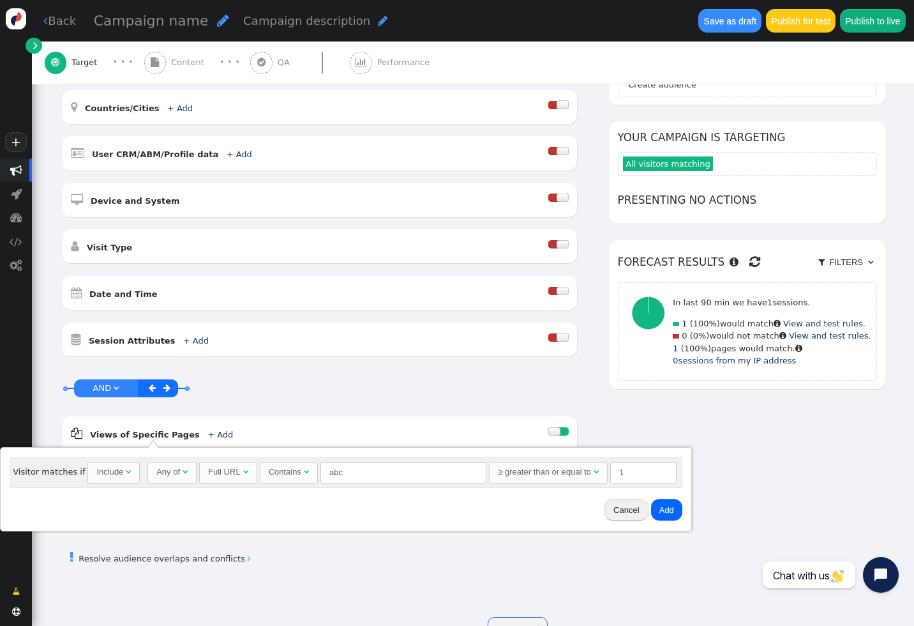
click at [613, 498] on div "Cancel Add" at bounding box center [346, 509] width 682 height 33
click at [565, 440] on div at bounding box center [558, 432] width 20 height 17
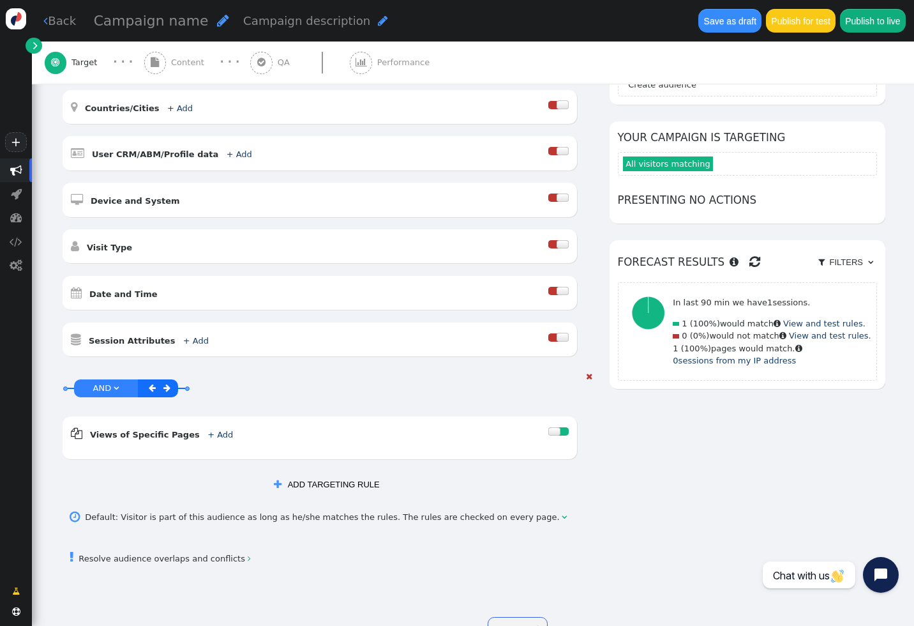
click at [566, 436] on div at bounding box center [558, 432] width 20 height 17
click at [577, 437] on div " Views of Specific Pages + Add  Include Exclude" at bounding box center [320, 437] width 514 height 42
click at [568, 437] on div at bounding box center [558, 432] width 20 height 17
click at [560, 428] on div at bounding box center [554, 431] width 12 height 8
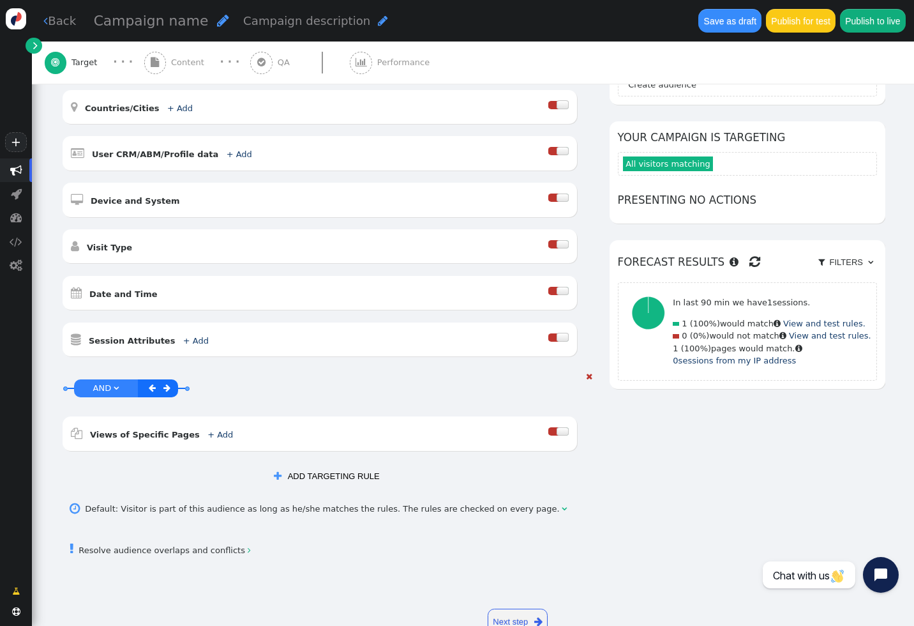
click at [592, 378] on span "" at bounding box center [589, 376] width 6 height 8
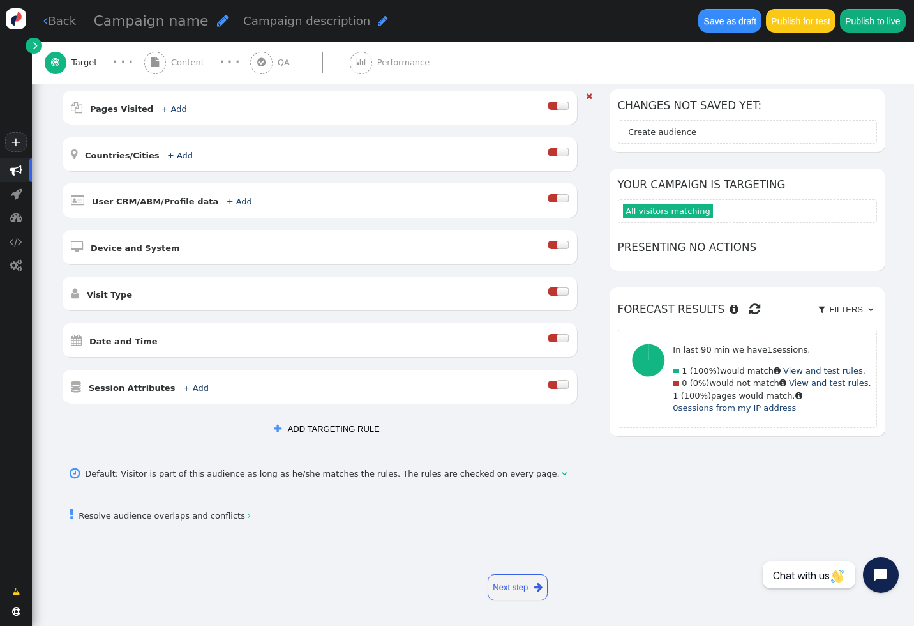
scroll to position [0, 0]
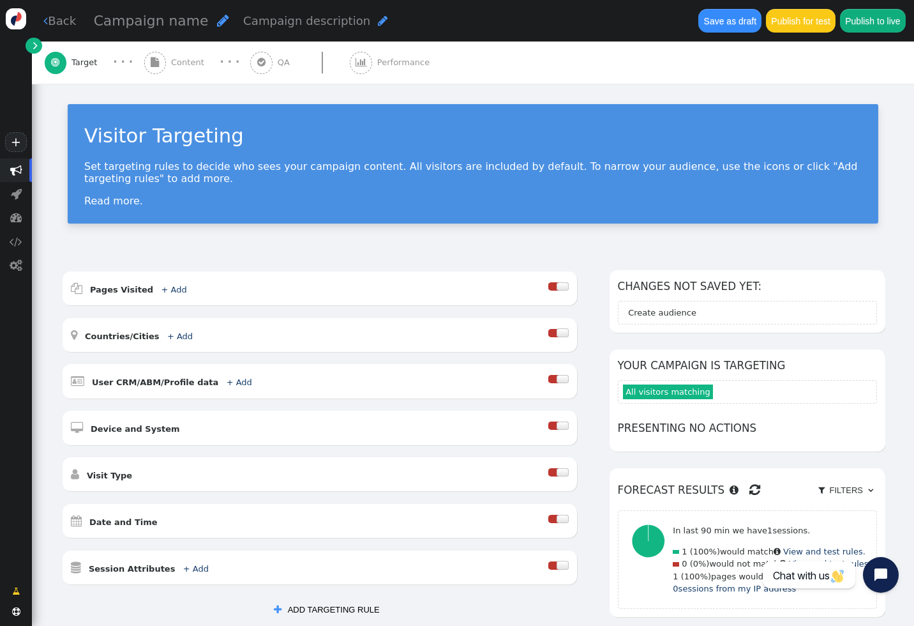
click at [60, 23] on link " Back" at bounding box center [59, 20] width 33 height 17
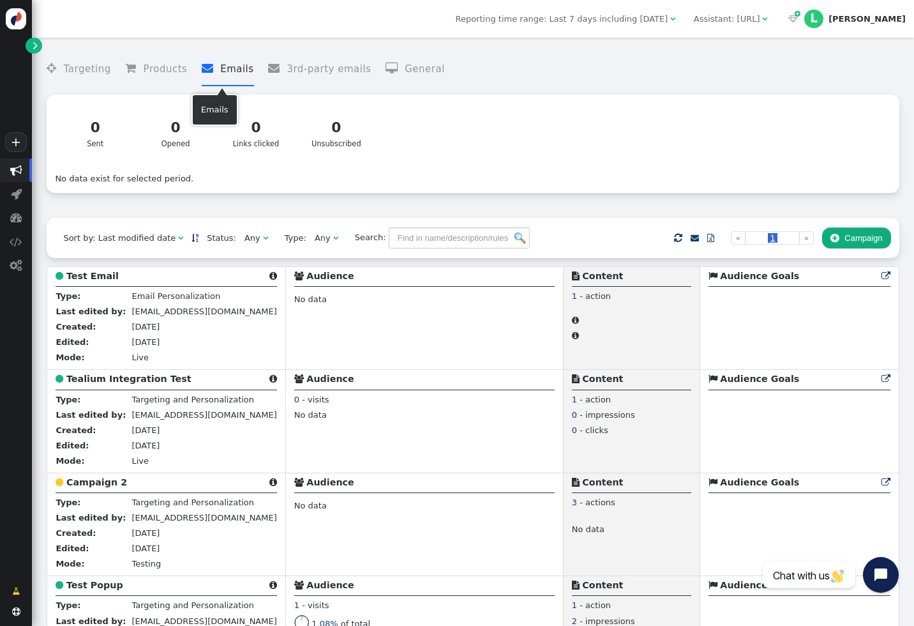
click at [224, 66] on li " Emails" at bounding box center [228, 69] width 52 height 34
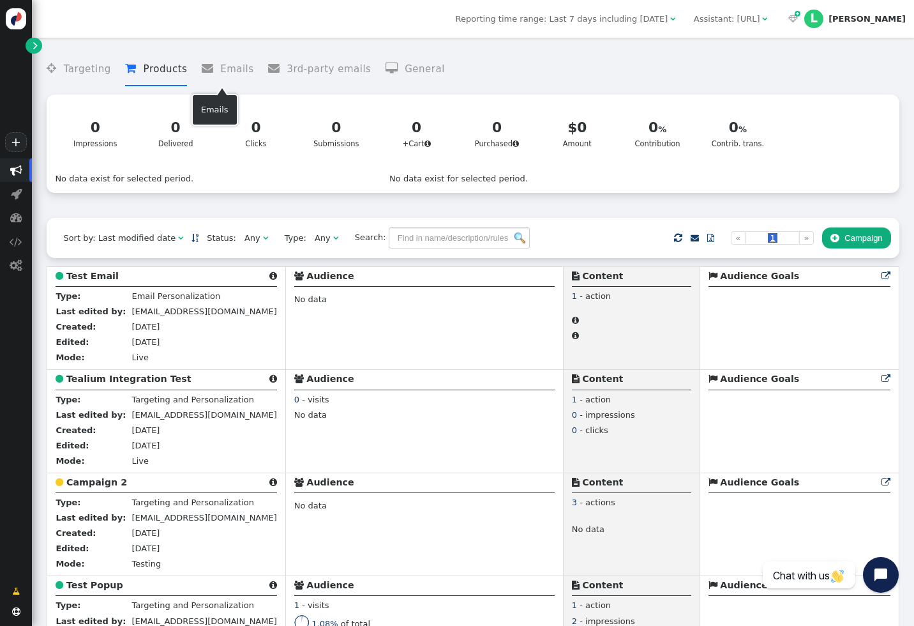
click at [163, 64] on li " Products" at bounding box center [156, 69] width 62 height 34
click at [850, 244] on button " Campaign" at bounding box center [856, 238] width 69 height 22
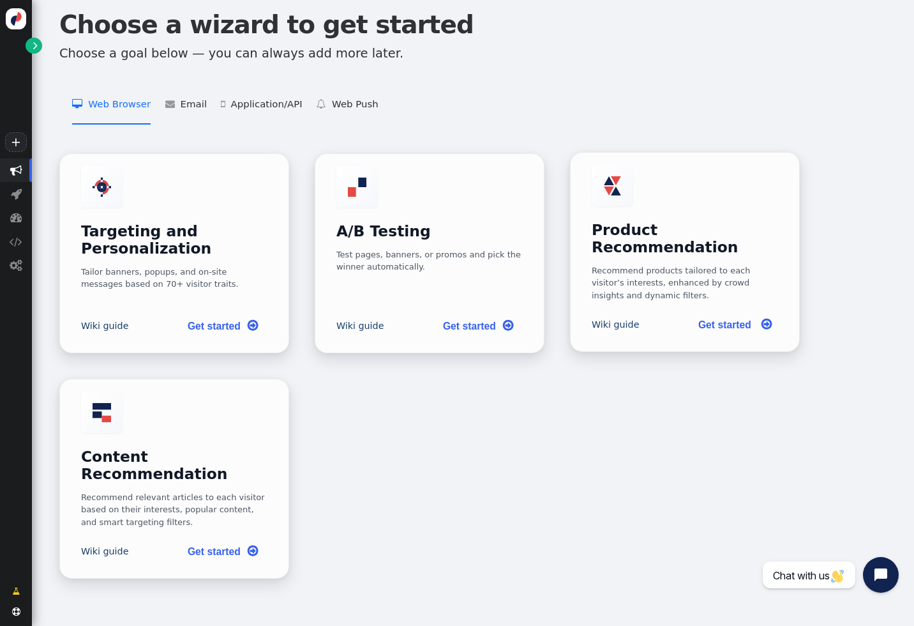
click at [721, 311] on link "Get started " at bounding box center [733, 324] width 91 height 26
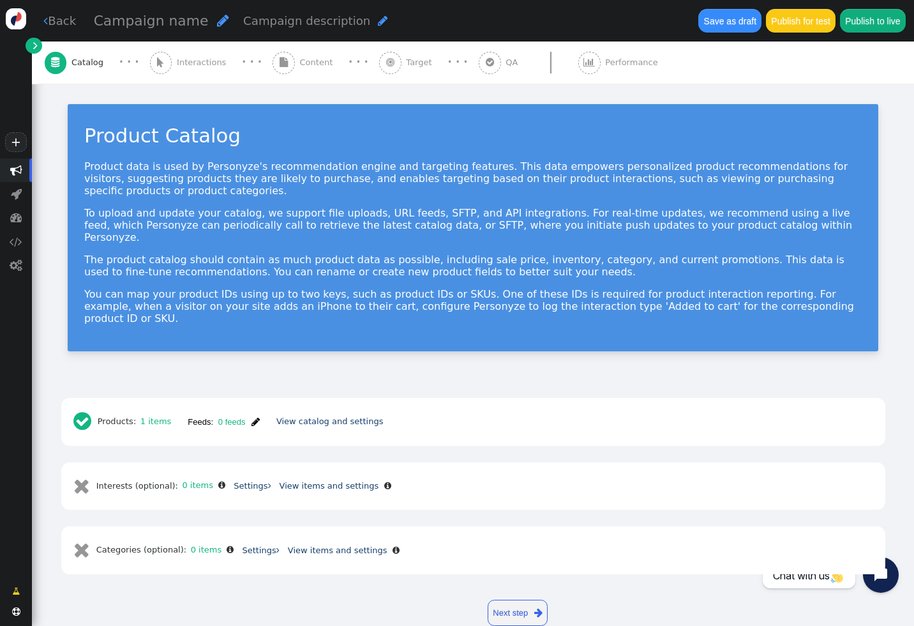
click at [60, 58] on span "" at bounding box center [56, 63] width 22 height 22
click at [86, 62] on span "Catalog" at bounding box center [89, 62] width 37 height 13
click at [63, 25] on link " Back" at bounding box center [59, 20] width 33 height 17
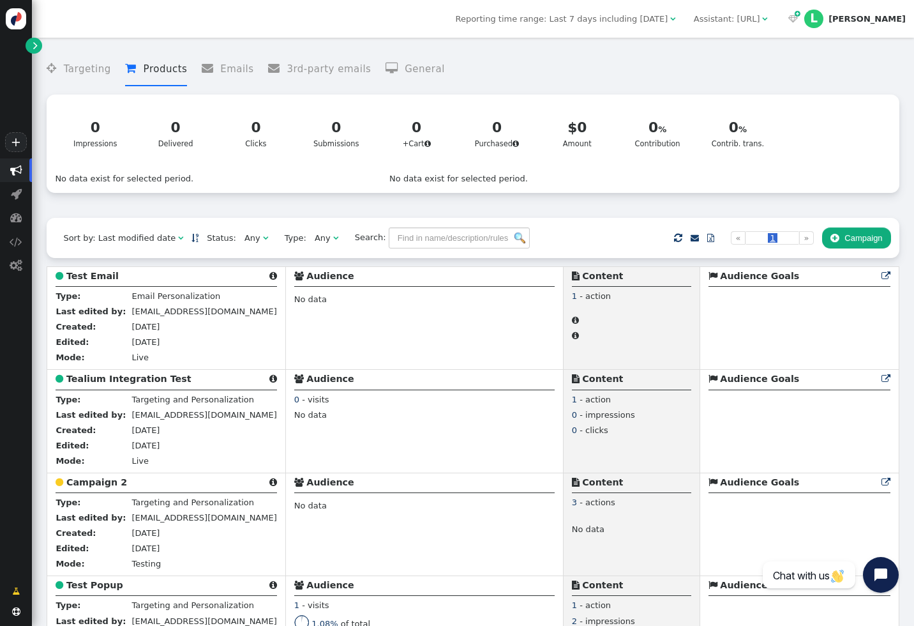
click at [846, 239] on button " Campaign" at bounding box center [856, 238] width 69 height 22
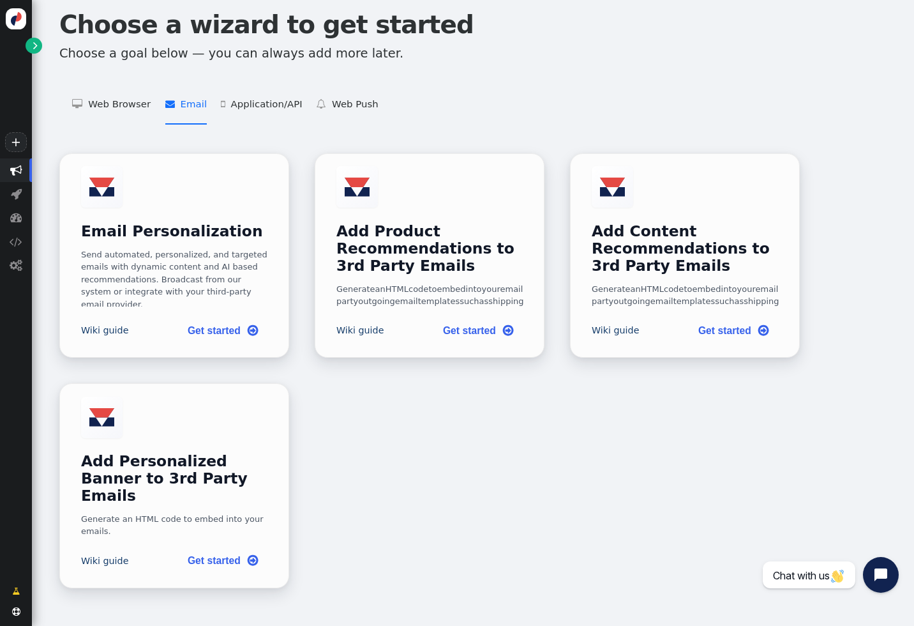
click at [184, 103] on li " Email   Email Personalization    Add Product Recommendations to 3rd Party Em…" at bounding box center [185, 105] width 41 height 40
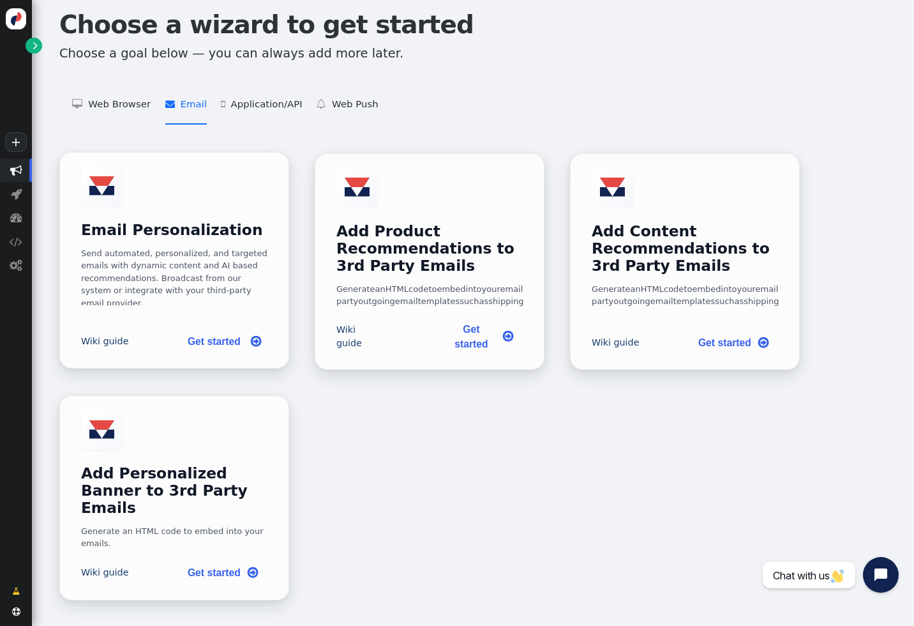
click at [225, 350] on link "Get started " at bounding box center [222, 341] width 91 height 26
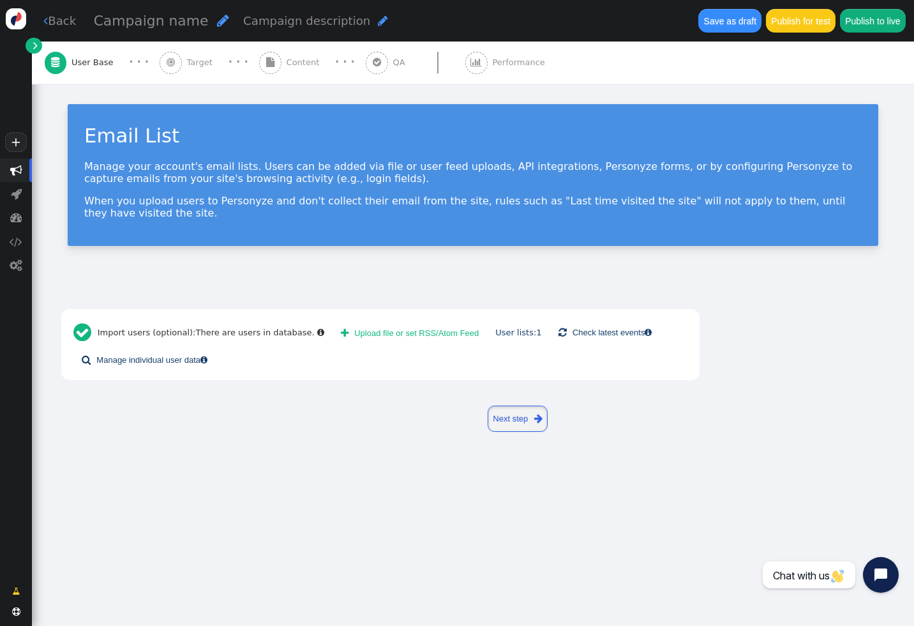
click at [488, 416] on link "Next step " at bounding box center [518, 418] width 61 height 26
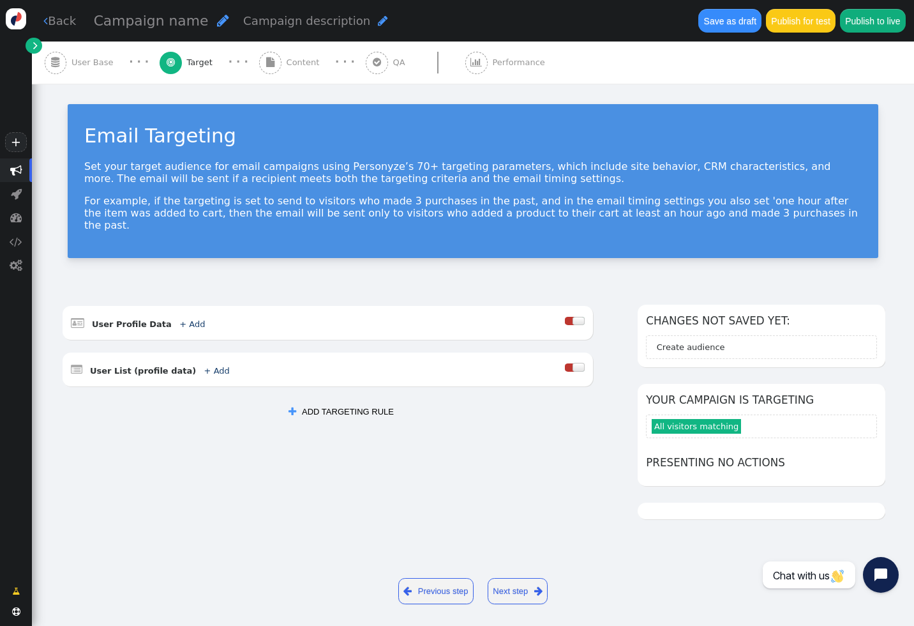
click at [296, 65] on span "Content" at bounding box center [306, 62] width 38 height 13
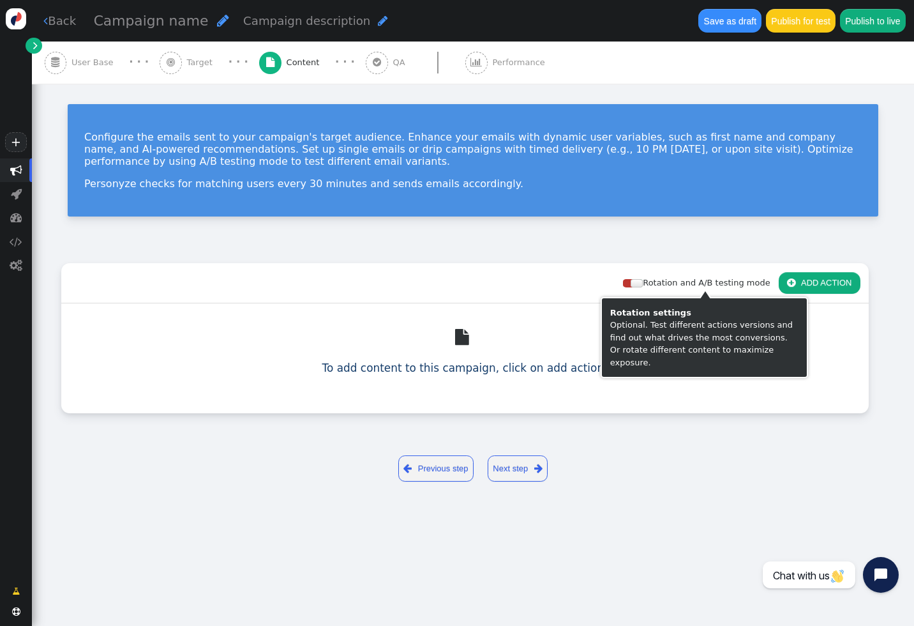
click at [842, 284] on button " ADD ACTION" at bounding box center [820, 283] width 82 height 22
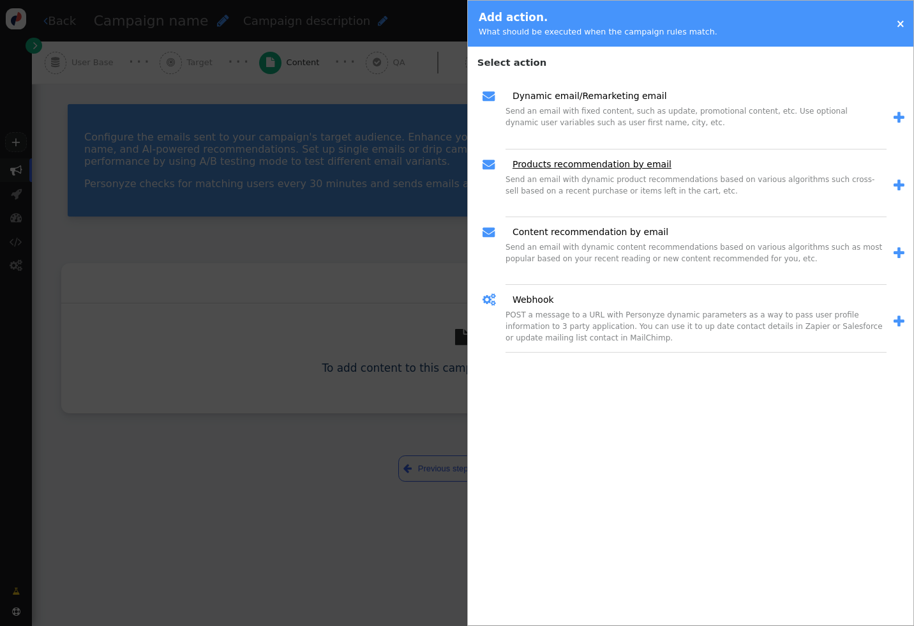
click at [636, 168] on link "Products recommendation by email" at bounding box center [588, 164] width 168 height 13
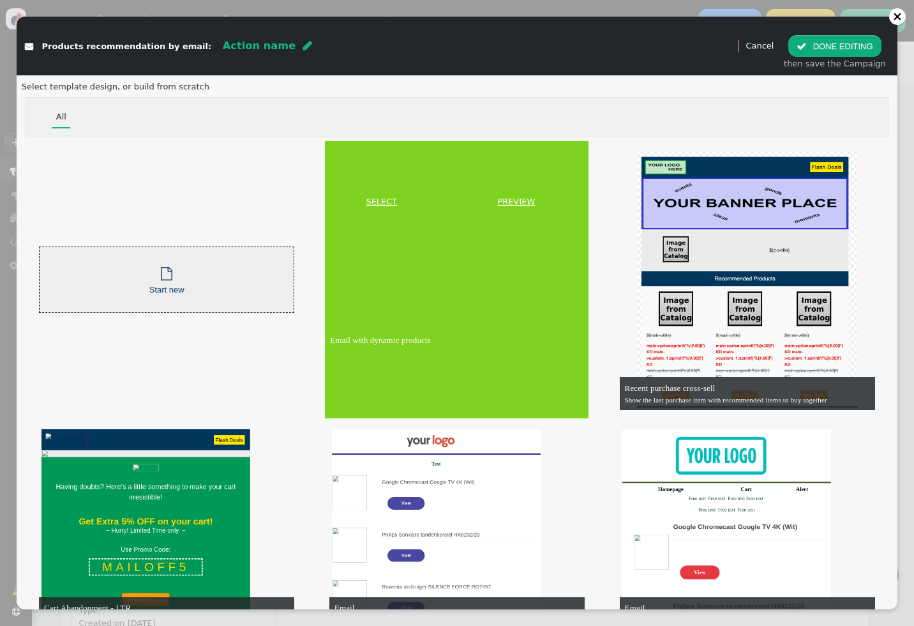
click at [373, 199] on link "SELECT" at bounding box center [381, 201] width 108 height 13
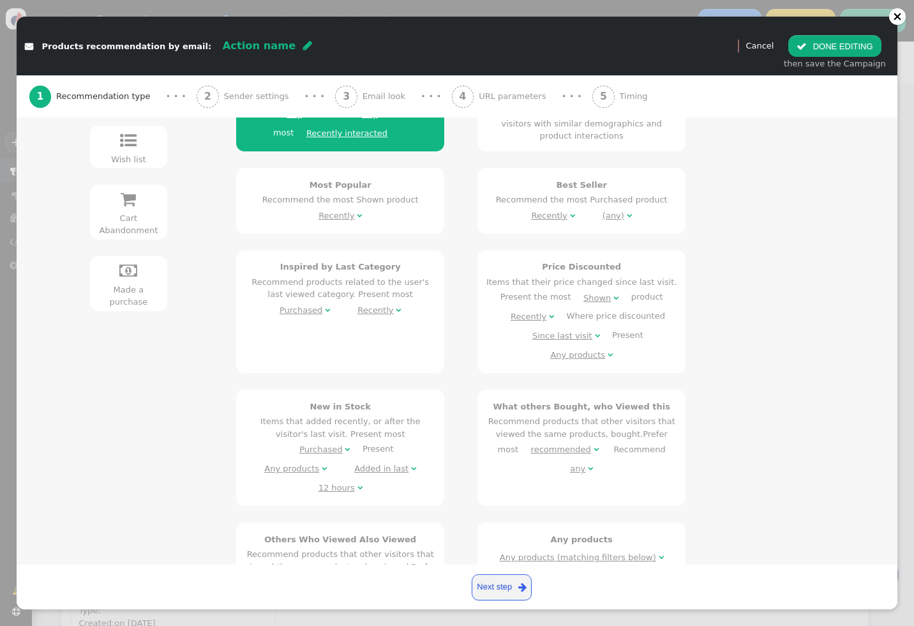
scroll to position [243, 0]
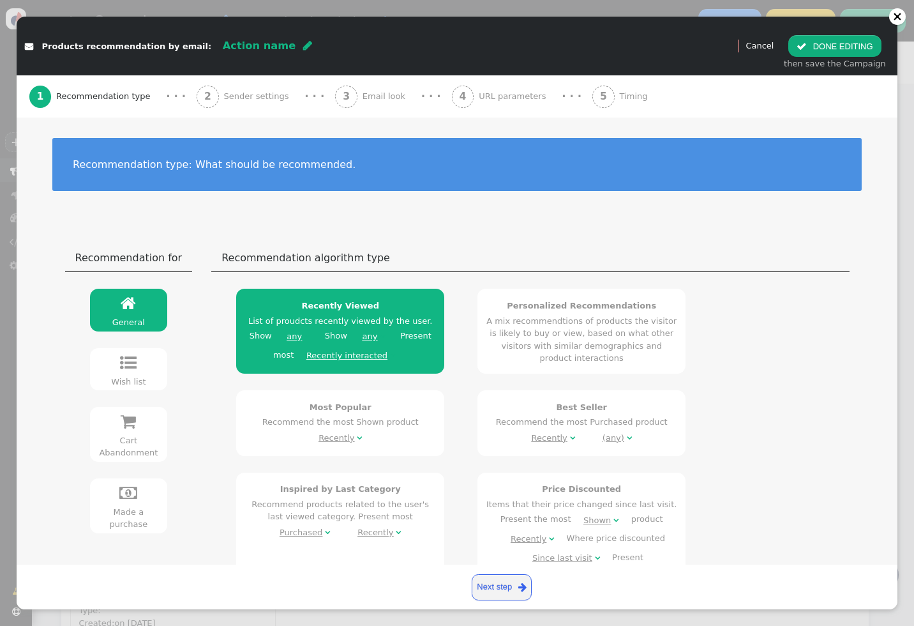
scroll to position [314, 0]
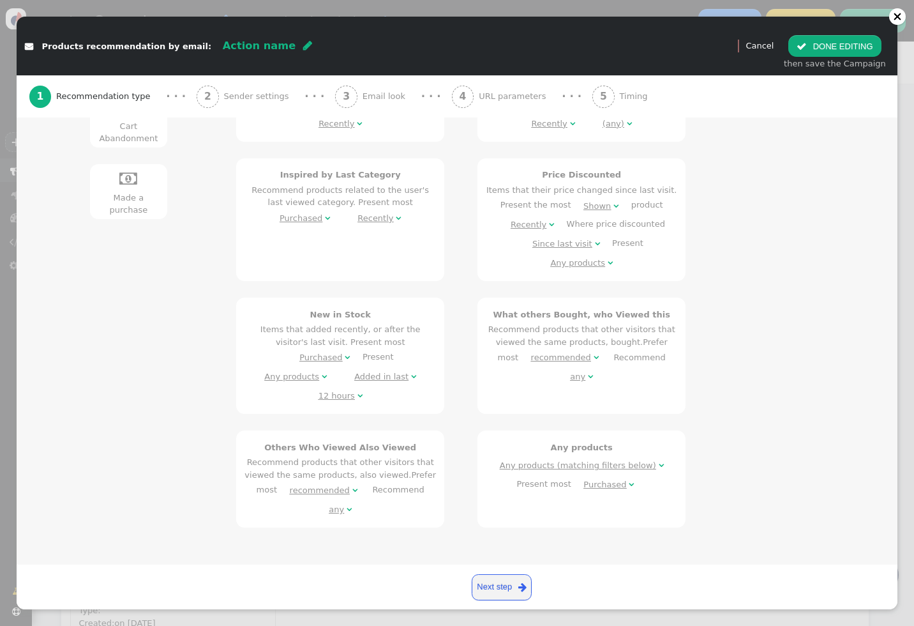
click at [319, 370] on div "Any products" at bounding box center [291, 376] width 55 height 13
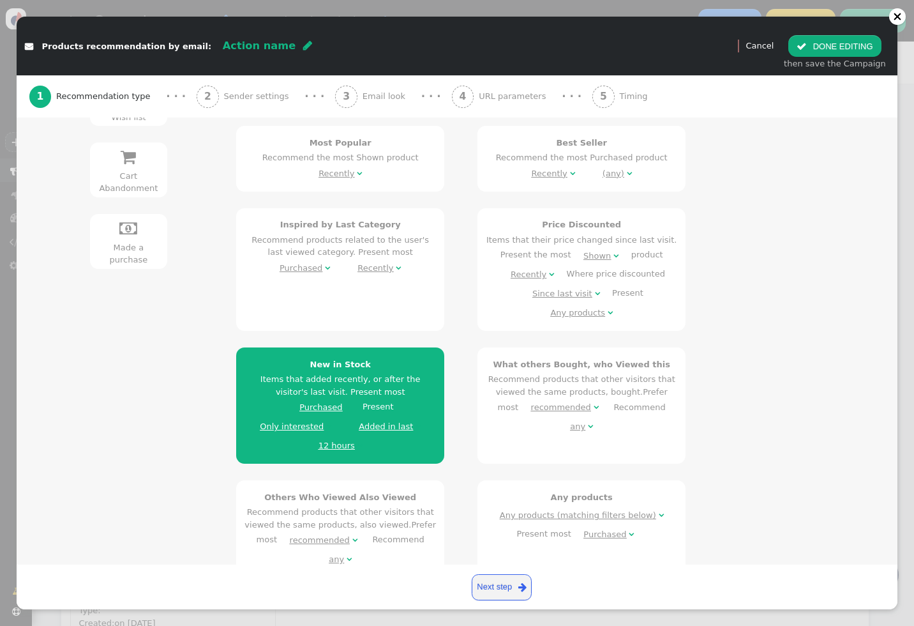
scroll to position [261, 0]
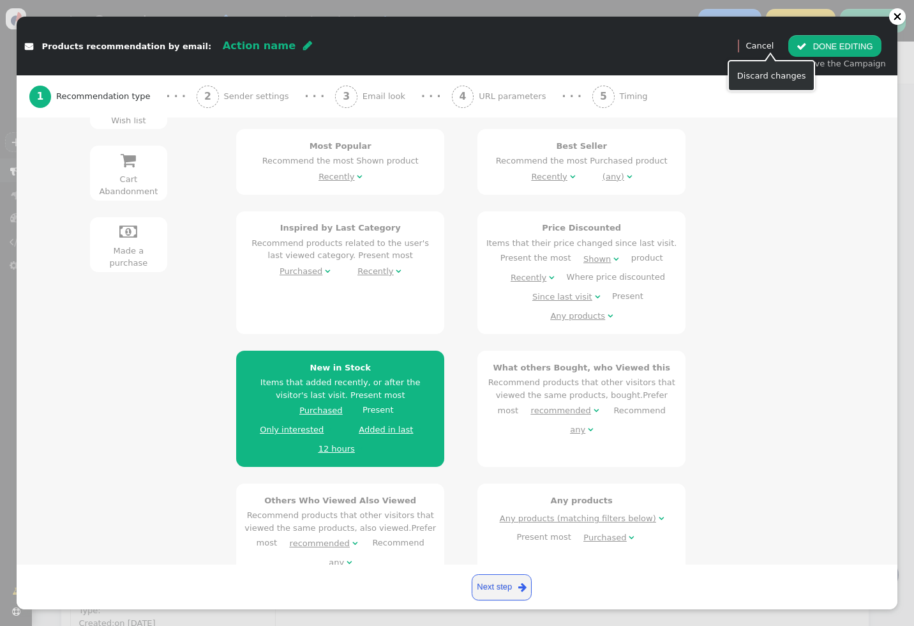
click at [772, 48] on link "Cancel" at bounding box center [759, 46] width 28 height 10
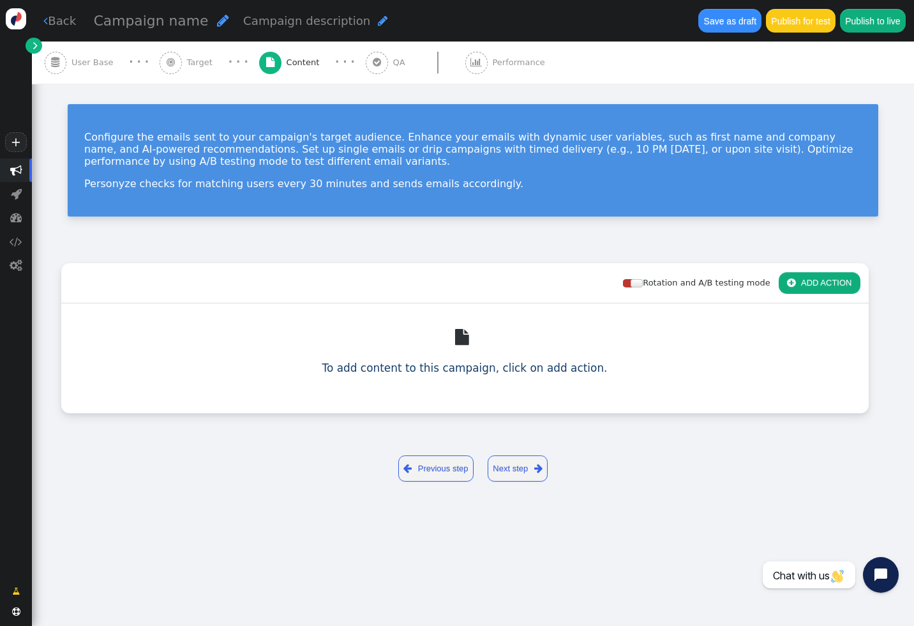
click at [49, 23] on link " Back" at bounding box center [59, 20] width 33 height 17
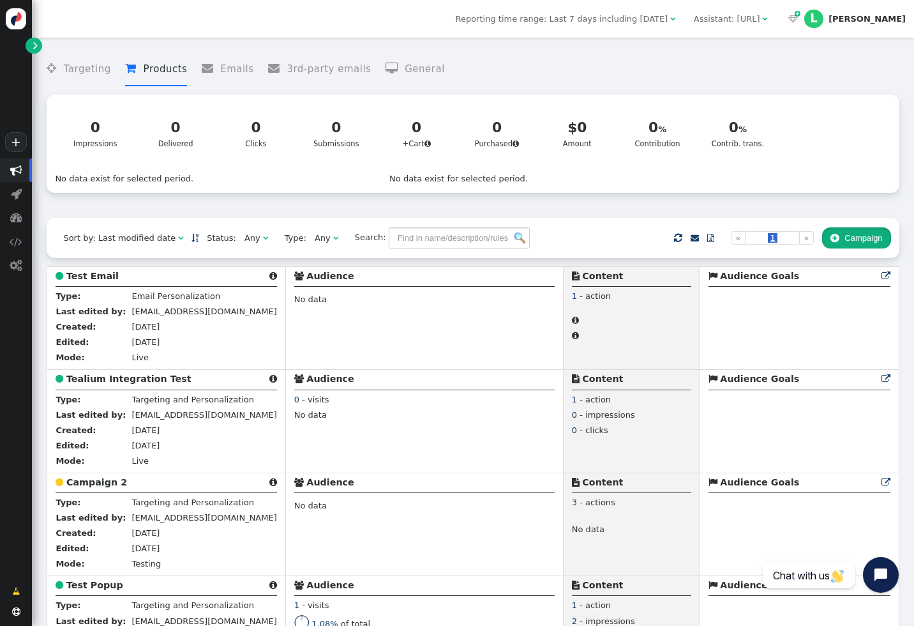
click at [864, 234] on button " Campaign" at bounding box center [856, 238] width 69 height 22
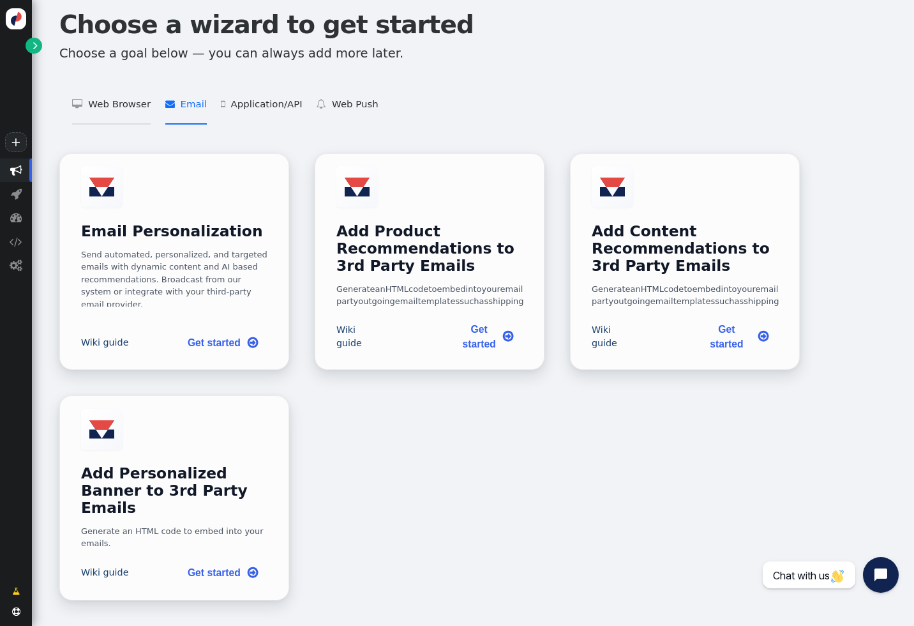
click at [109, 105] on li " Web Browser   Targeting and Personalization    A/B Testing    Product Recom…" at bounding box center [111, 105] width 79 height 40
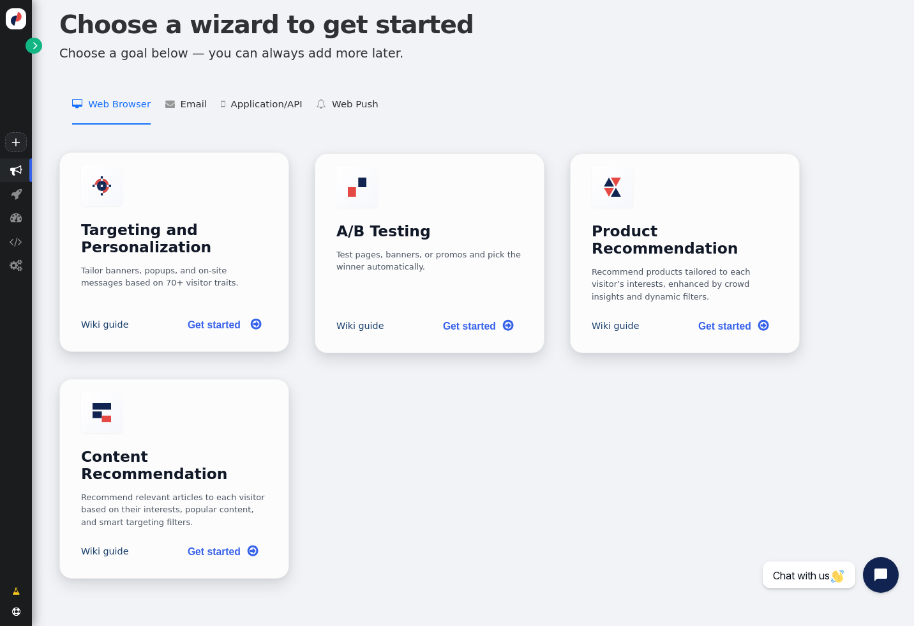
click at [223, 311] on link "Get started " at bounding box center [222, 324] width 91 height 26
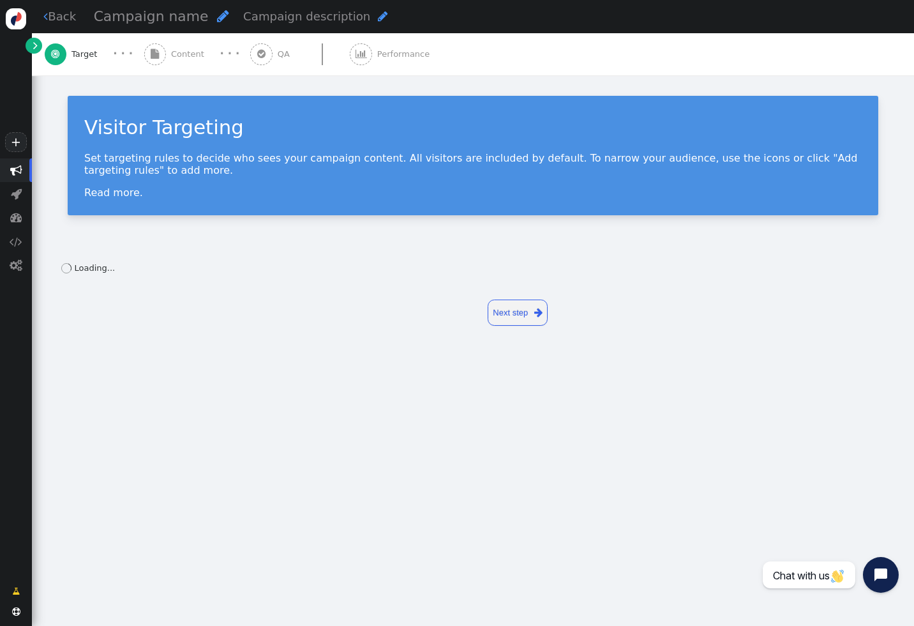
click at [192, 61] on div " Content" at bounding box center [176, 54] width 65 height 42
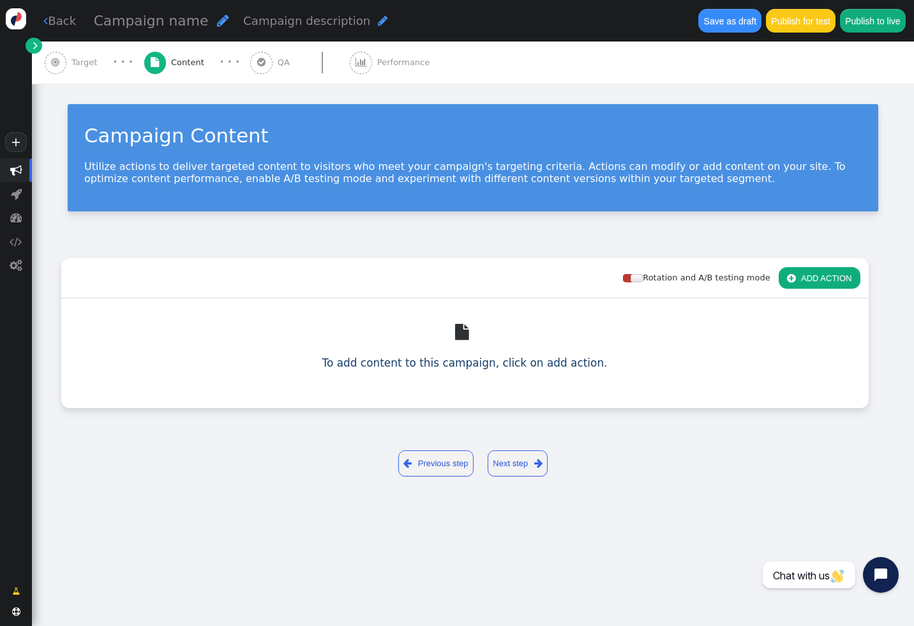
click at [807, 273] on button " ADD ACTION" at bounding box center [820, 278] width 82 height 22
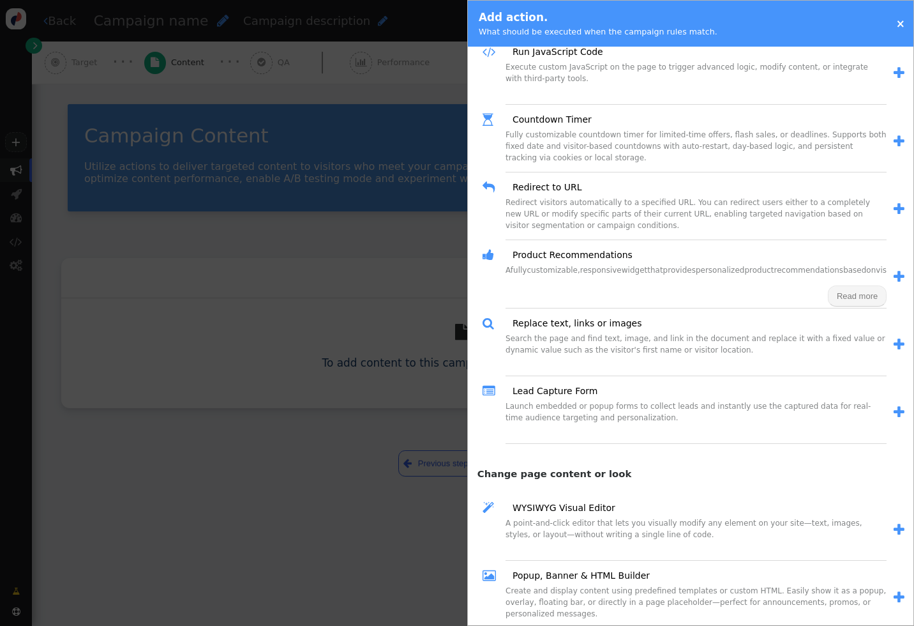
scroll to position [135, 0]
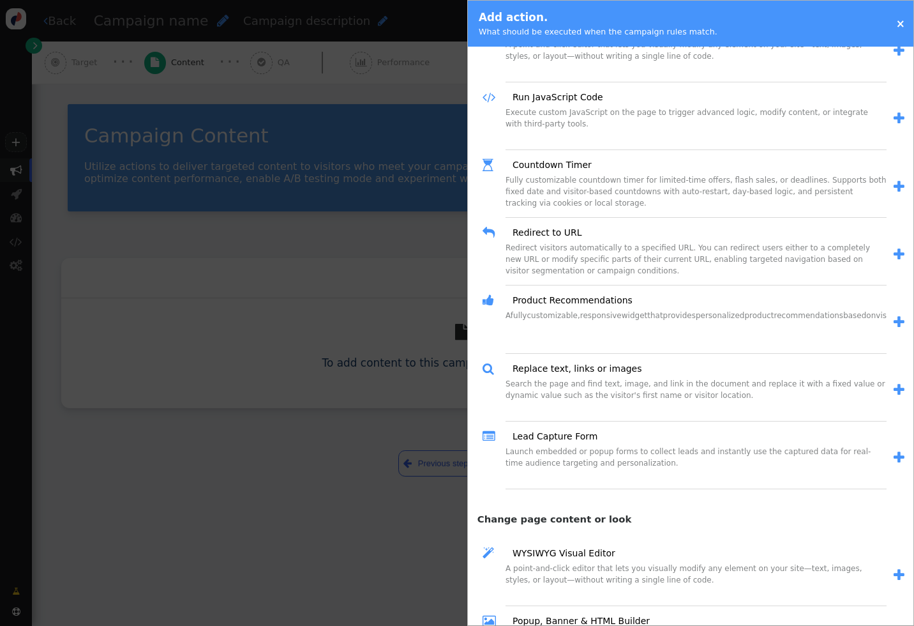
click at [895, 321] on span "" at bounding box center [899, 321] width 11 height 13
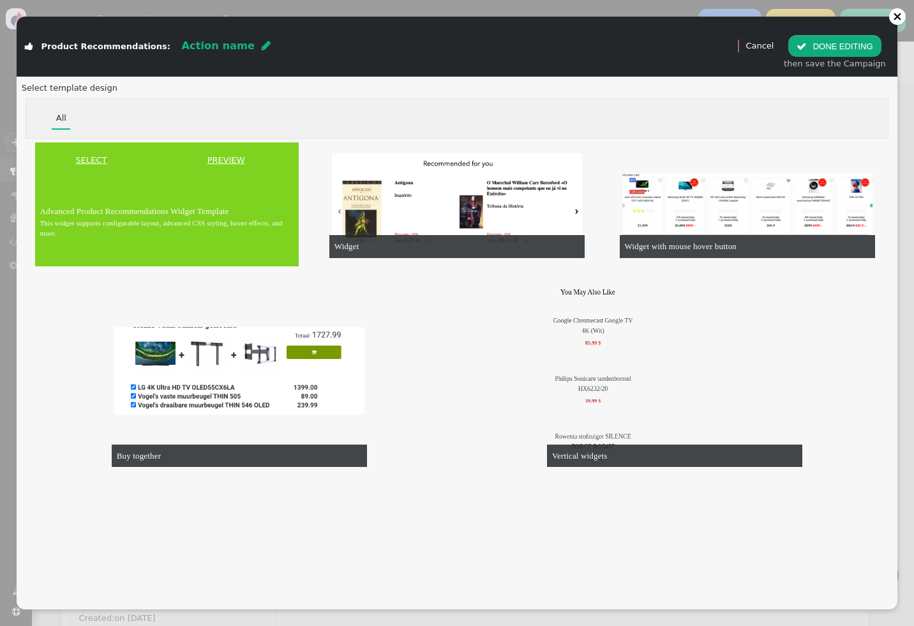
click at [83, 158] on link "SELECT" at bounding box center [92, 160] width 108 height 13
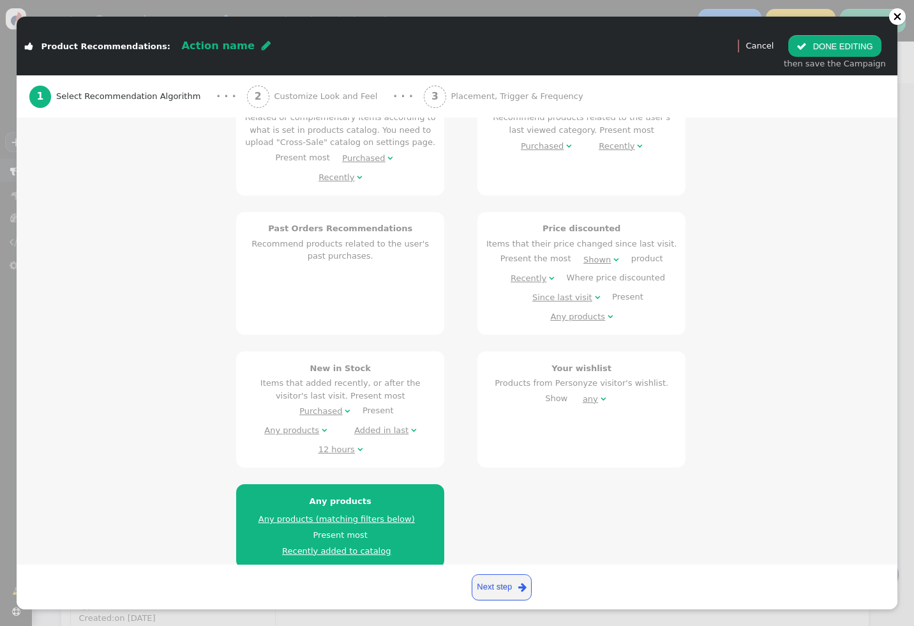
scroll to position [671, 0]
click at [772, 48] on link "Cancel" at bounding box center [759, 46] width 28 height 10
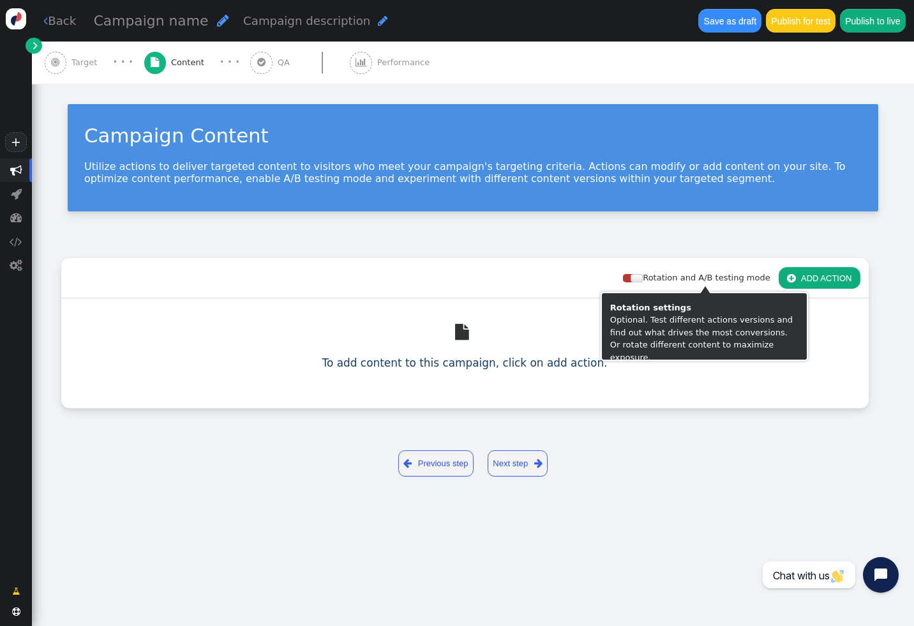
click at [832, 281] on button " ADD ACTION" at bounding box center [820, 278] width 82 height 22
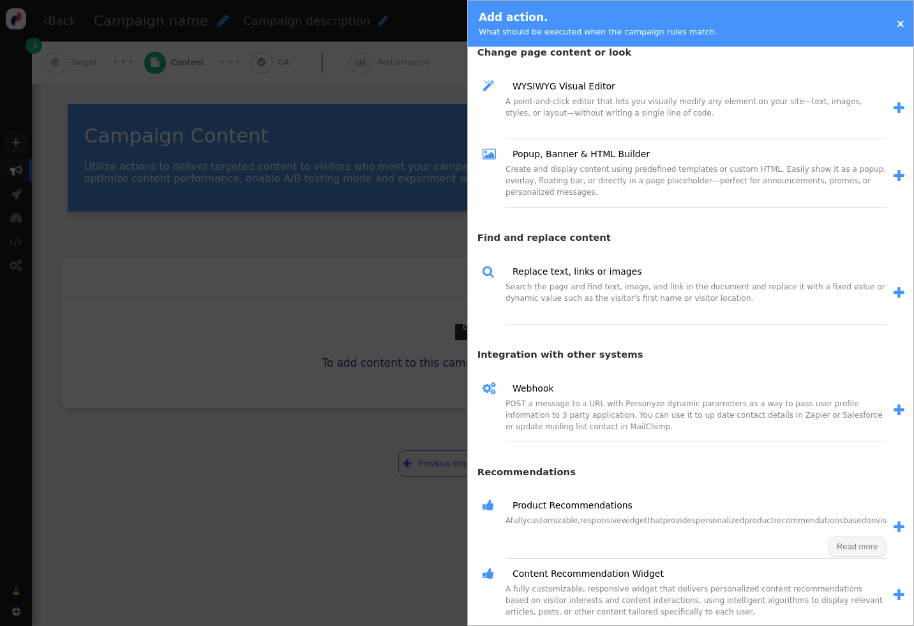
scroll to position [596, 0]
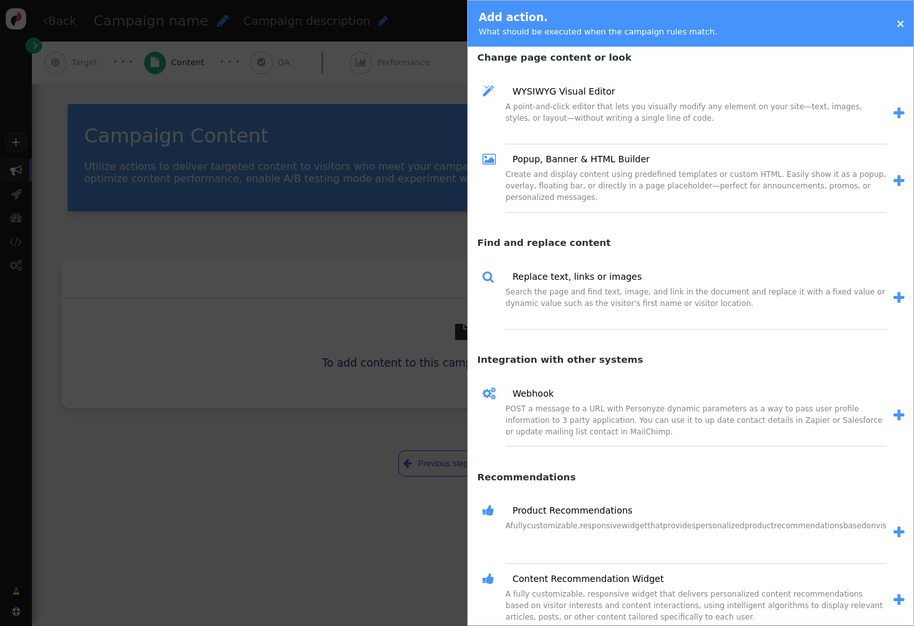
click at [894, 414] on span "" at bounding box center [899, 414] width 11 height 13
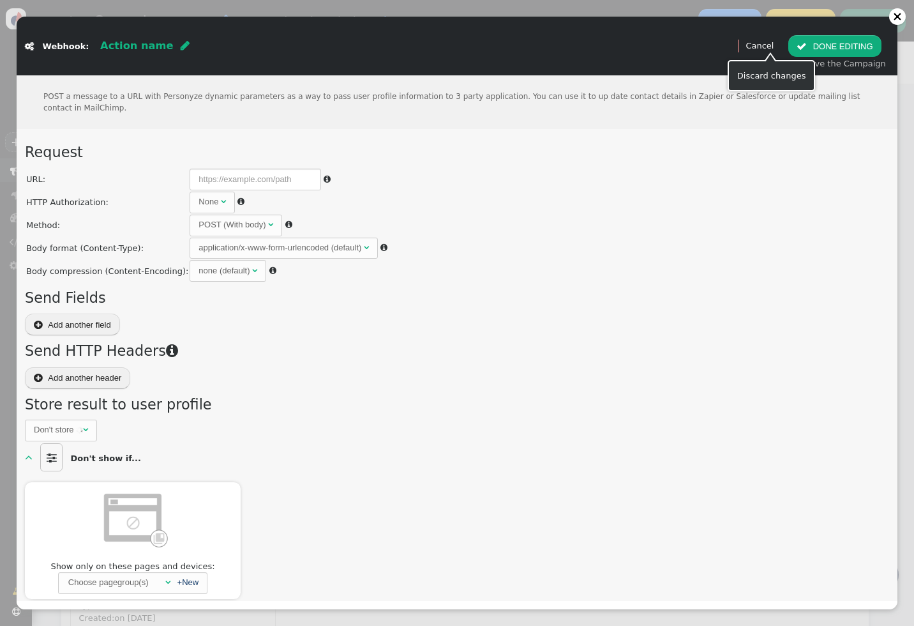
click at [770, 45] on link "Cancel" at bounding box center [759, 46] width 28 height 10
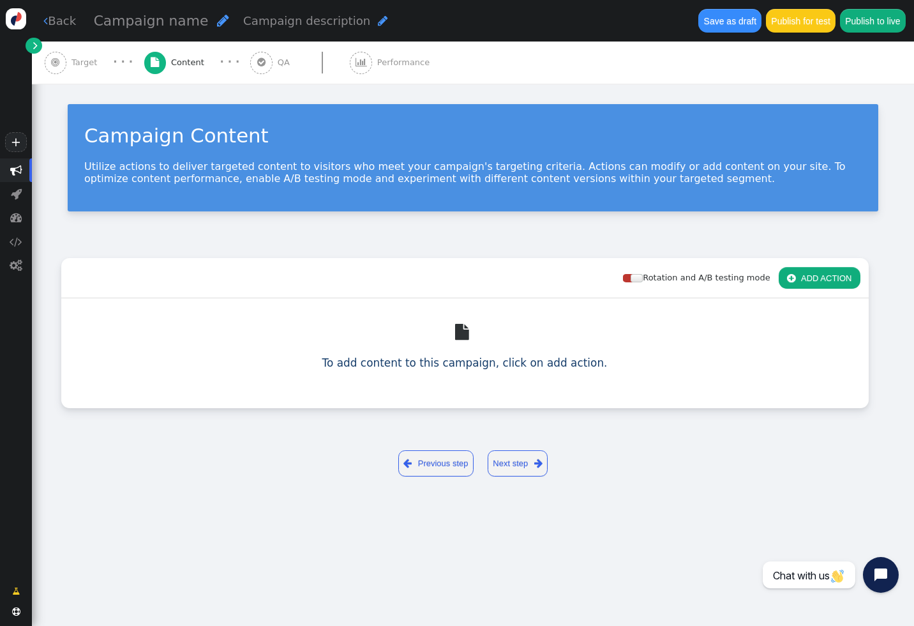
click at [821, 278] on button " ADD ACTION" at bounding box center [820, 278] width 82 height 22
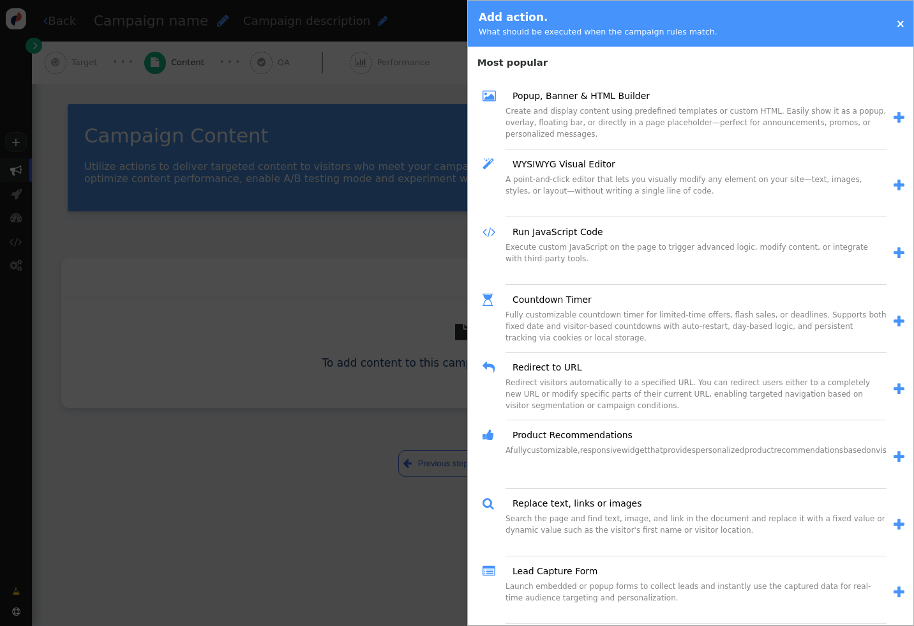
click at [356, 239] on div at bounding box center [457, 313] width 914 height 626
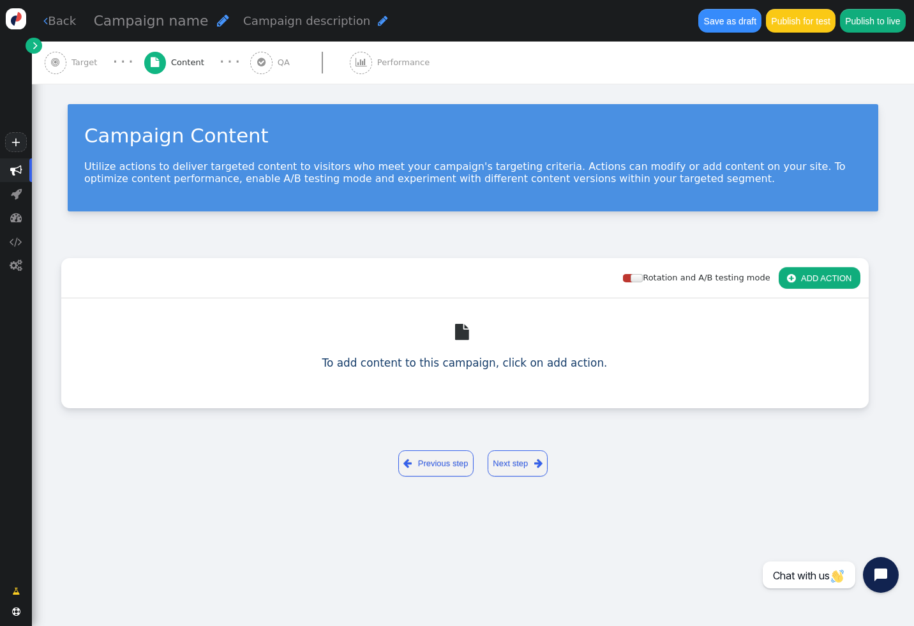
click at [66, 29] on div " Back Campaign name  Campaign description  Save as draft Publish for test Pu…" at bounding box center [473, 20] width 882 height 41
click at [58, 18] on link " Back" at bounding box center [59, 20] width 33 height 17
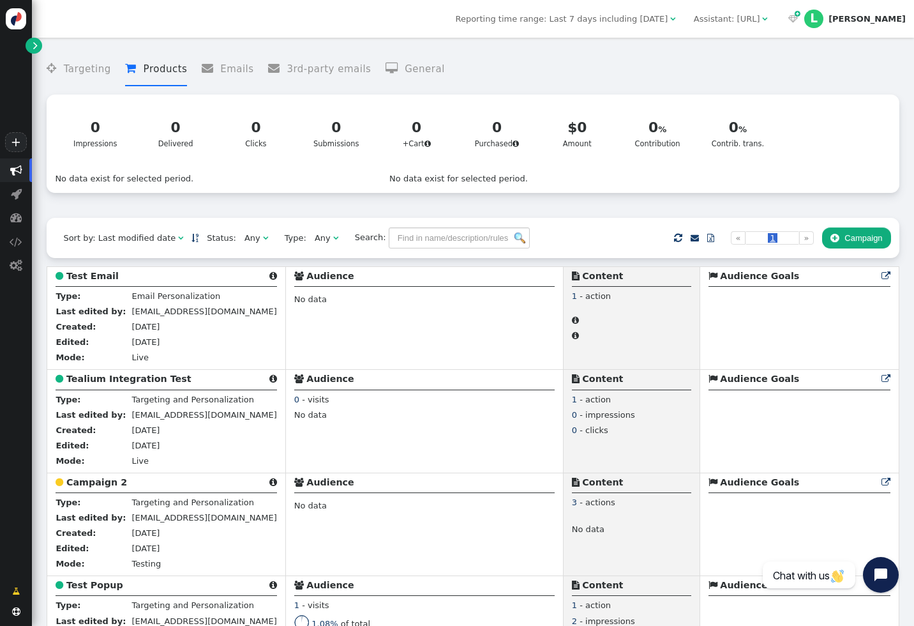
click at [857, 245] on button " Campaign" at bounding box center [856, 238] width 69 height 22
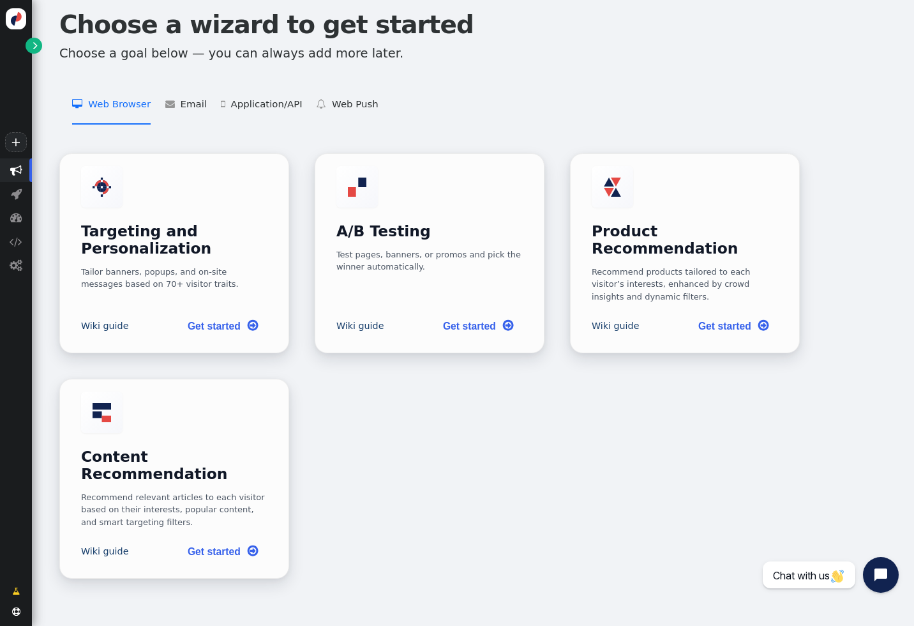
click at [158, 101] on menu " Web Browser   Targeting and Personalization    A/B Testing    Product Recom…" at bounding box center [473, 105] width 852 height 40
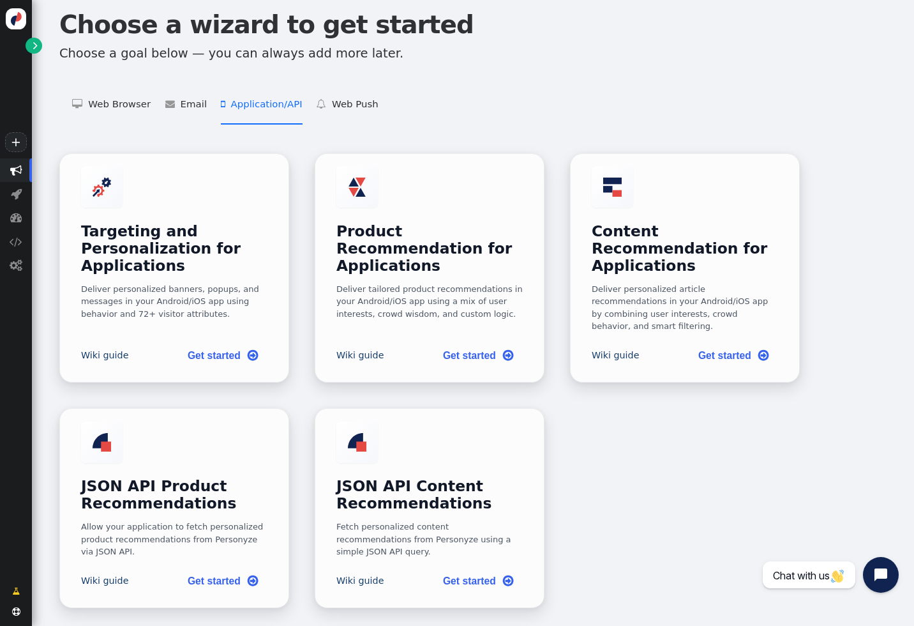
click at [230, 101] on li " Application/API   Targeting and Personalization for Applications    Product …" at bounding box center [261, 105] width 81 height 40
click at [100, 573] on link "Wiki guide" at bounding box center [105, 579] width 48 height 13
click at [183, 98] on li " Email   Email Personalization    Add Product Recommendations to 3rd Party Em…" at bounding box center [185, 105] width 41 height 40
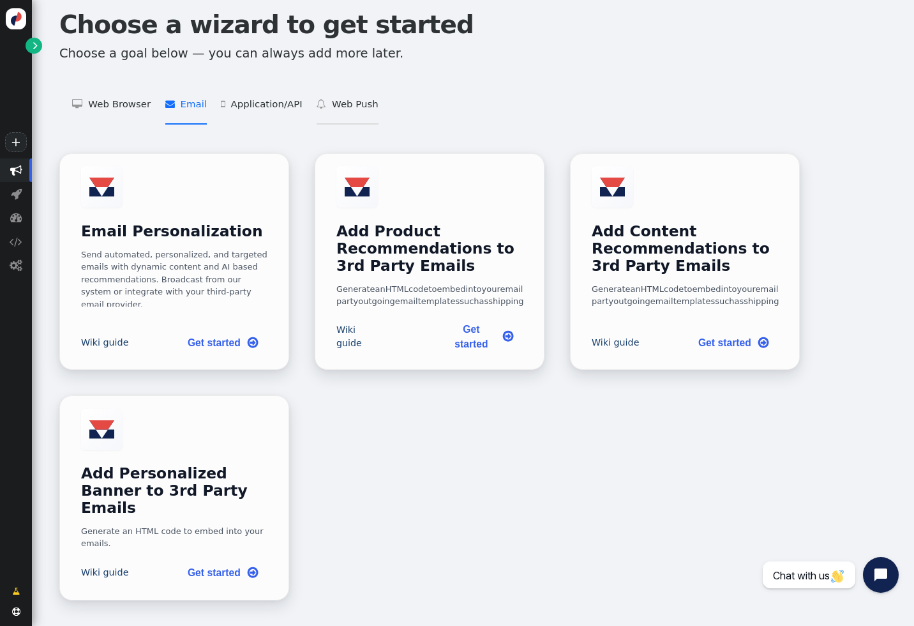
click at [338, 106] on li " Web Push   Web Push Subscribe    Web Push Send " at bounding box center [348, 105] width 62 height 40
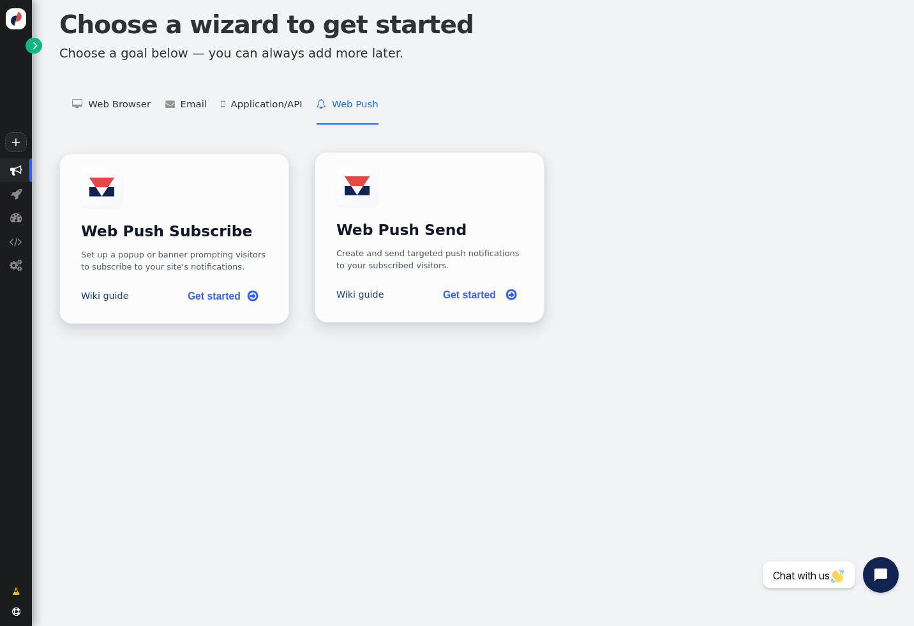
click at [364, 293] on div "Wiki guide Get started " at bounding box center [429, 295] width 187 height 28
click at [188, 91] on li " Email   Email Personalization    Add Product Recommendations to 3rd Party Em…" at bounding box center [185, 105] width 41 height 40
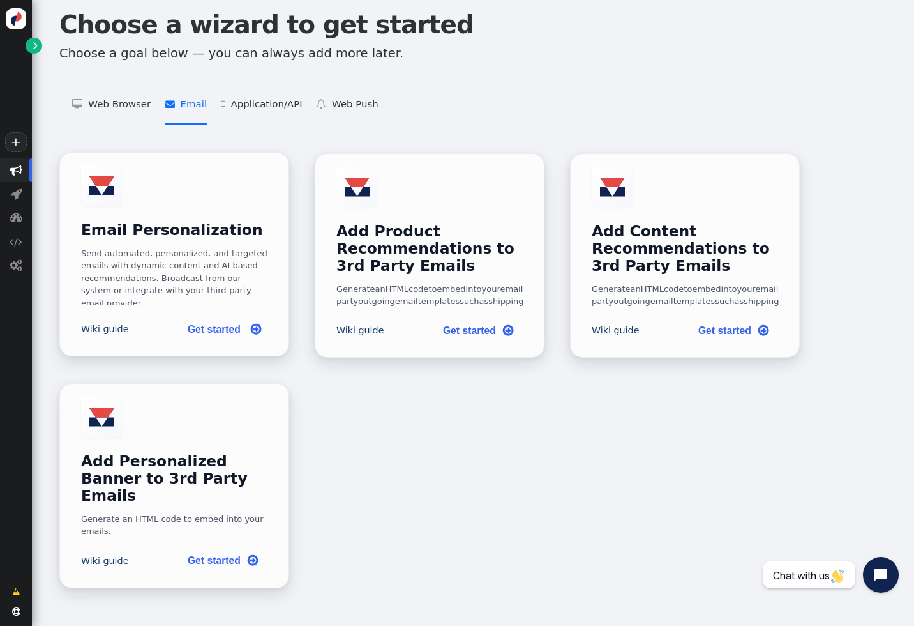
click at [207, 342] on link "Get started " at bounding box center [222, 329] width 91 height 26
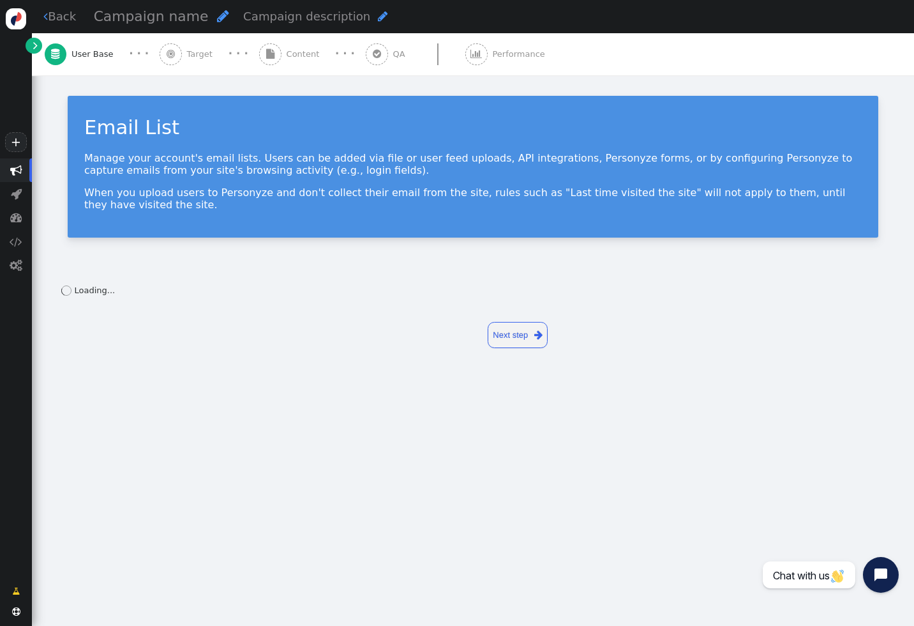
click at [291, 54] on span "Content" at bounding box center [306, 54] width 38 height 13
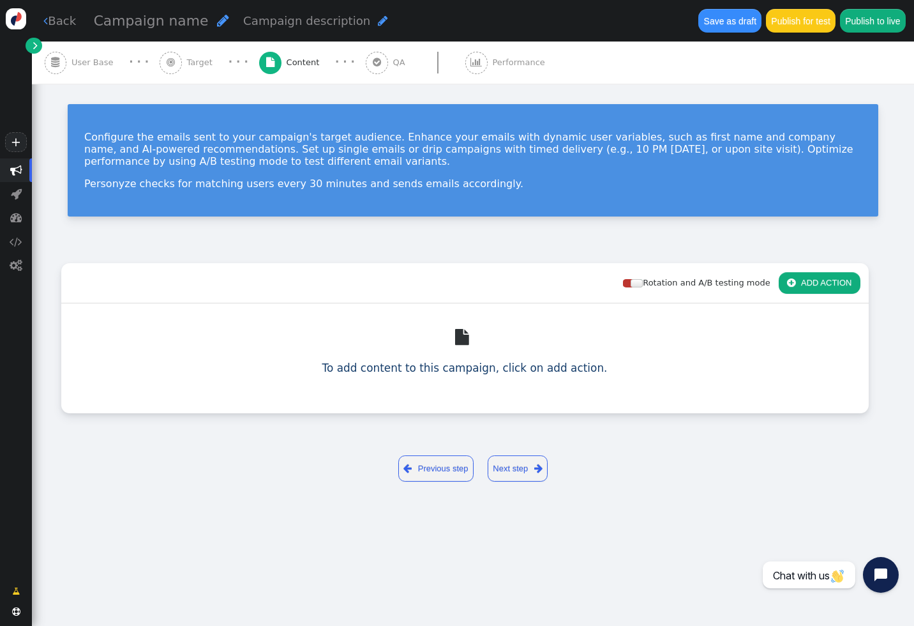
click at [812, 286] on button " ADD ACTION" at bounding box center [820, 283] width 82 height 22
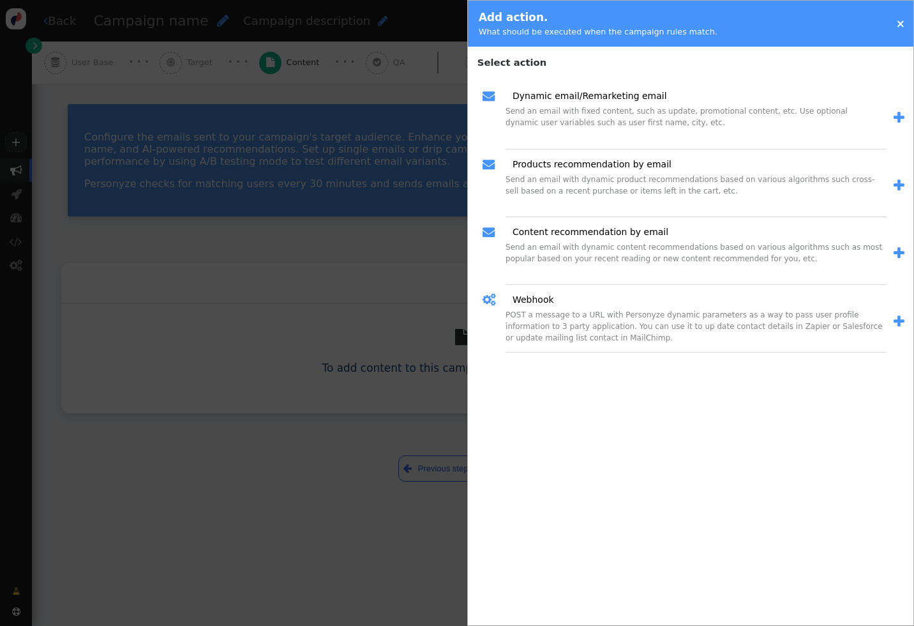
click at [901, 321] on span "" at bounding box center [899, 321] width 11 height 13
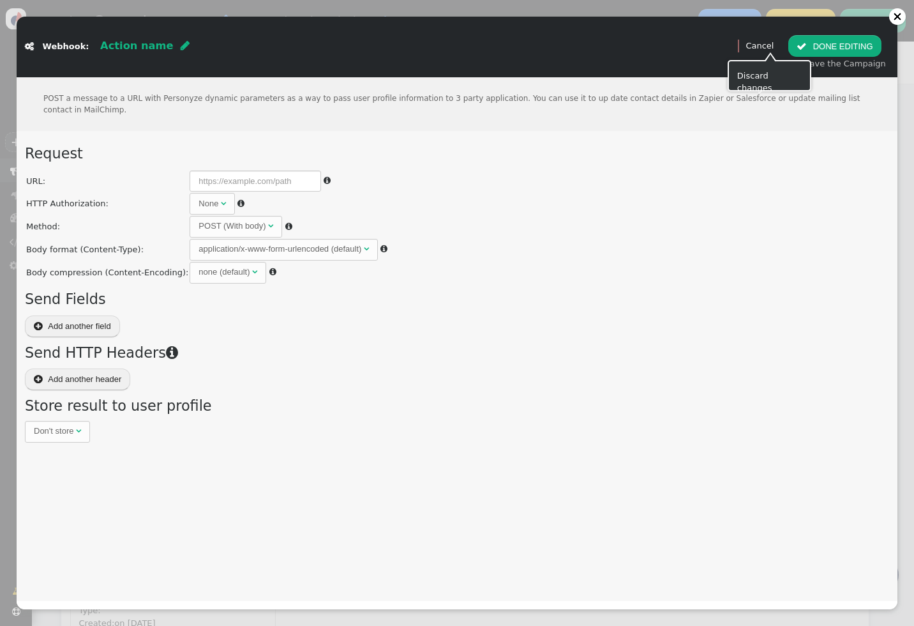
click at [772, 45] on link "Cancel" at bounding box center [759, 46] width 28 height 10
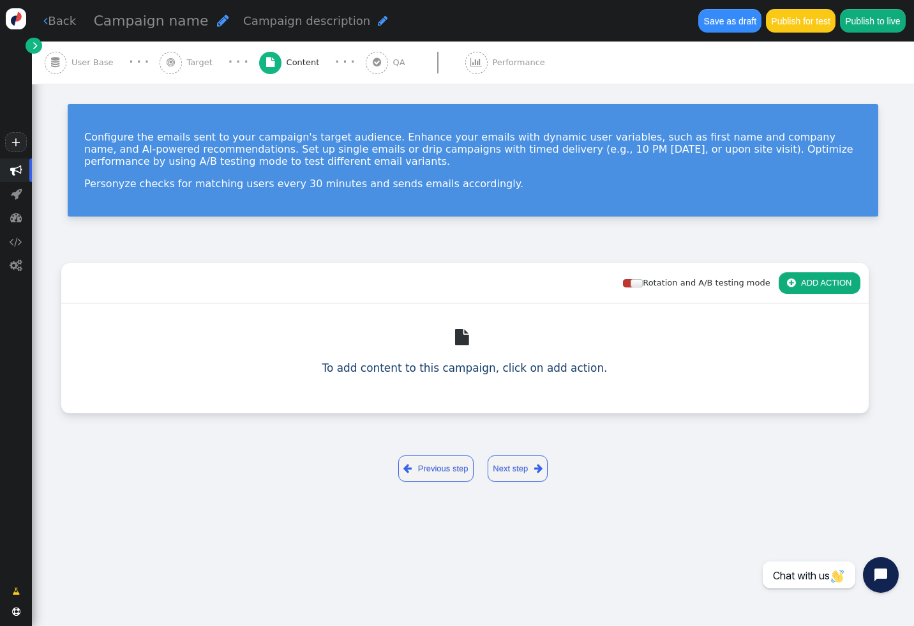
click at [829, 280] on button " ADD ACTION" at bounding box center [820, 283] width 82 height 22
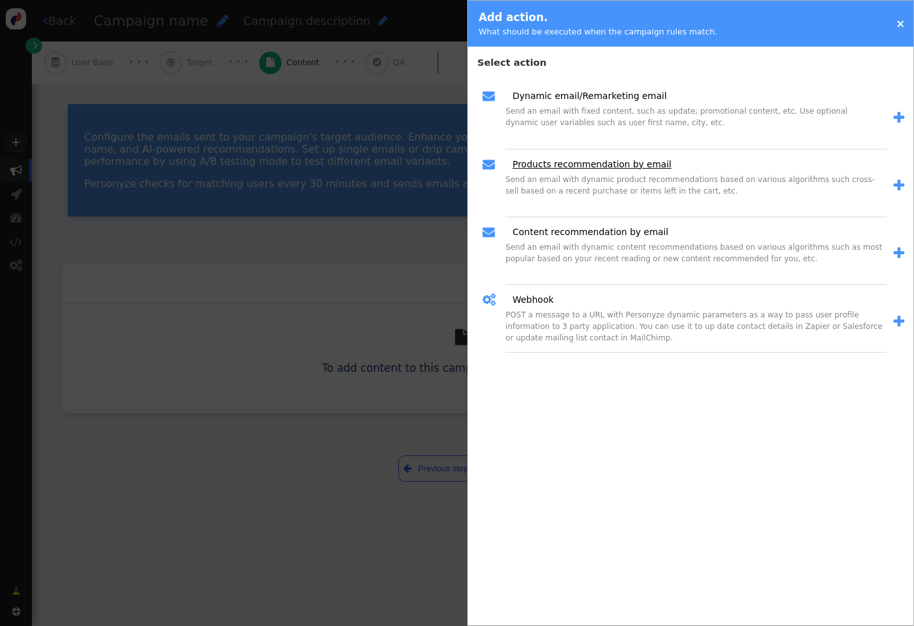
click at [642, 165] on link "Products recommendation by email" at bounding box center [588, 164] width 168 height 13
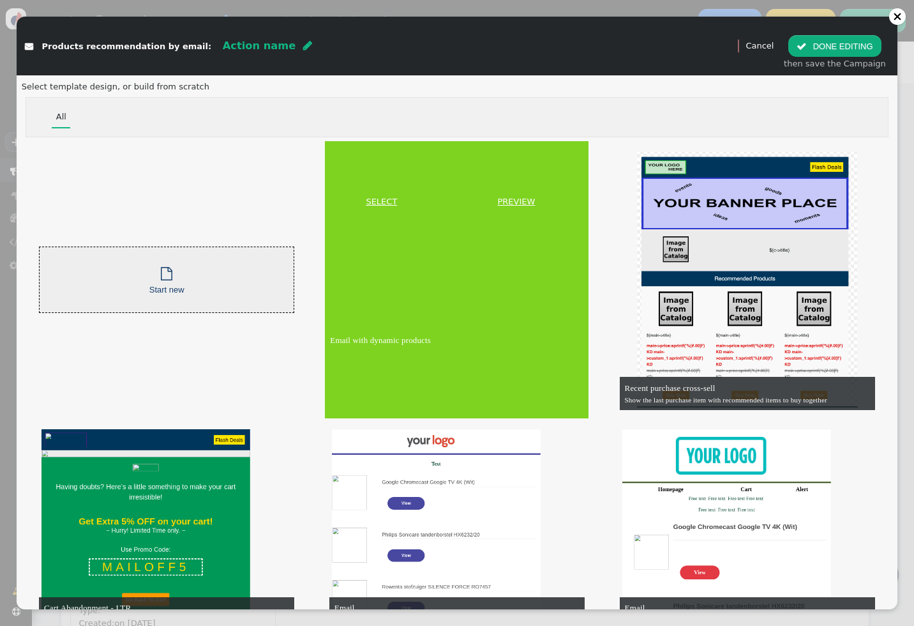
click at [389, 196] on link "SELECT" at bounding box center [381, 201] width 108 height 13
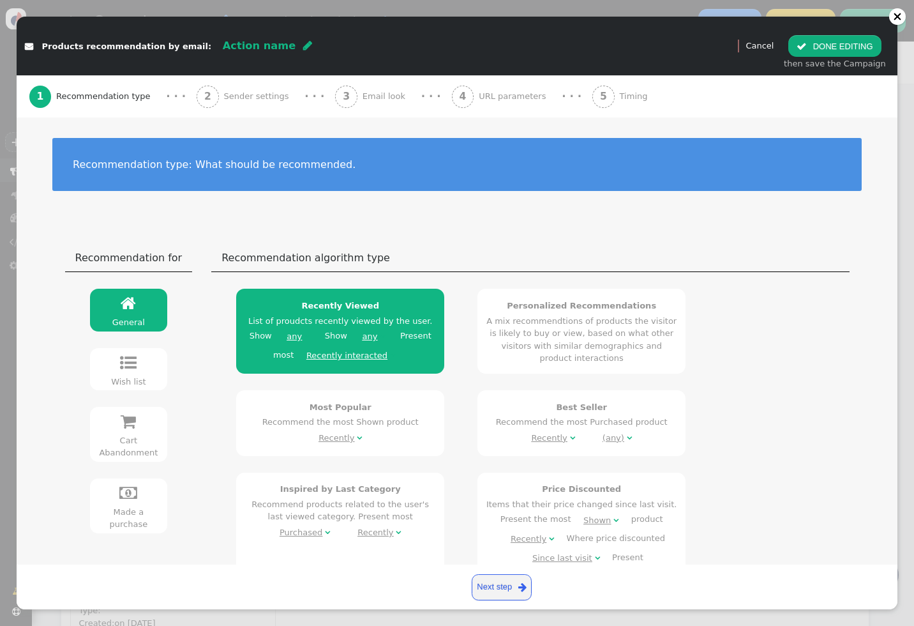
click at [137, 370] on link " Wish list" at bounding box center [129, 369] width 78 height 42
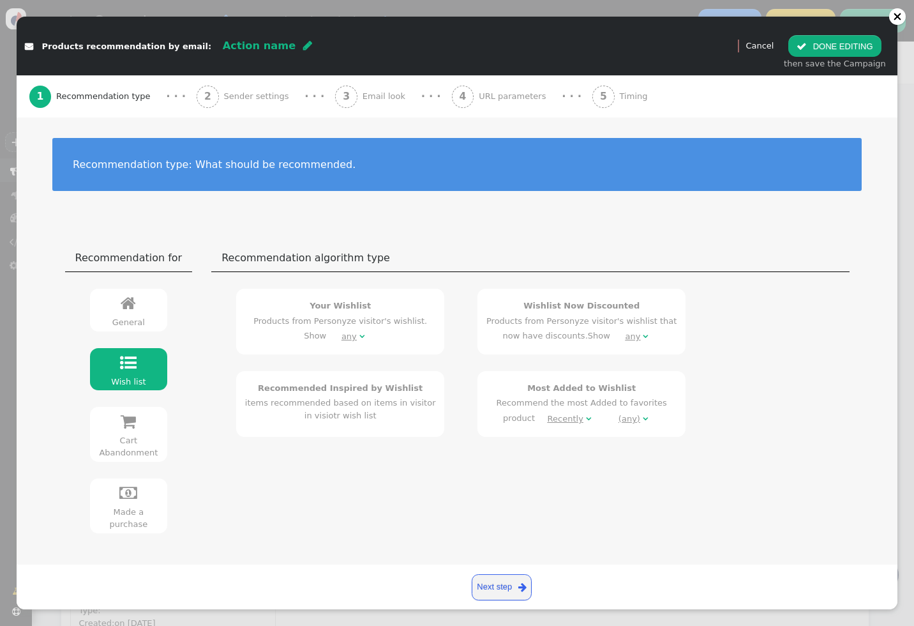
click at [139, 427] on link " Cart Abandonment" at bounding box center [129, 434] width 78 height 55
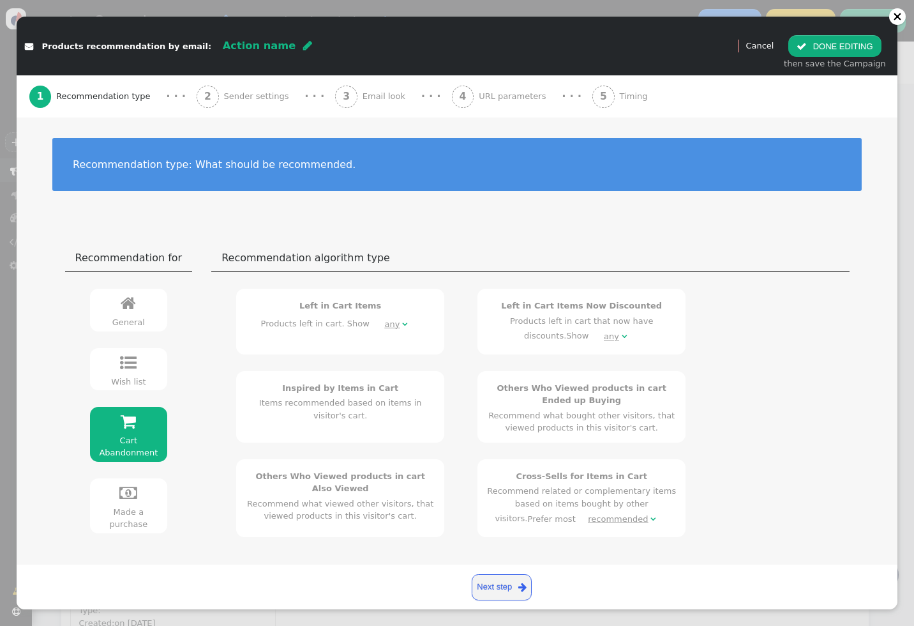
click at [385, 324] on div "any" at bounding box center [392, 324] width 15 height 13
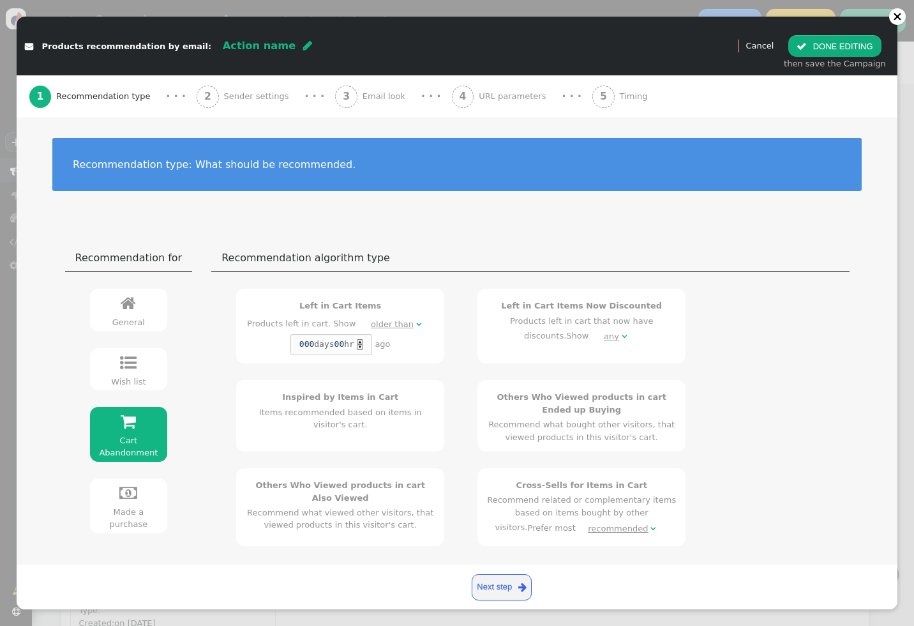
click at [114, 378] on div "Wish list" at bounding box center [128, 381] width 68 height 13
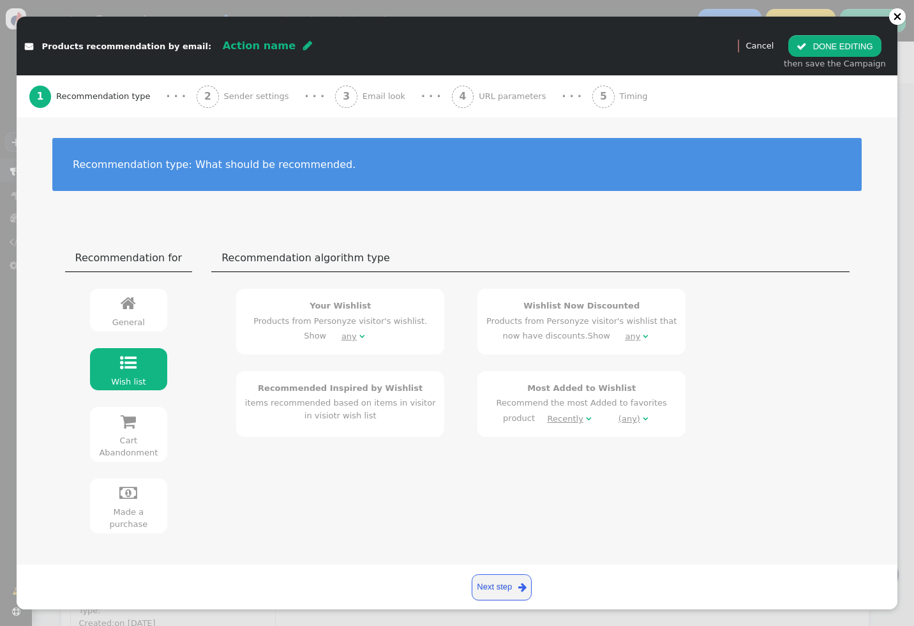
click at [341, 336] on div "any" at bounding box center [348, 336] width 15 height 13
click at [423, 341] on div "Your Wishlist Products from Personyze visitor's wishlist. Show any " at bounding box center [339, 322] width 191 height 47
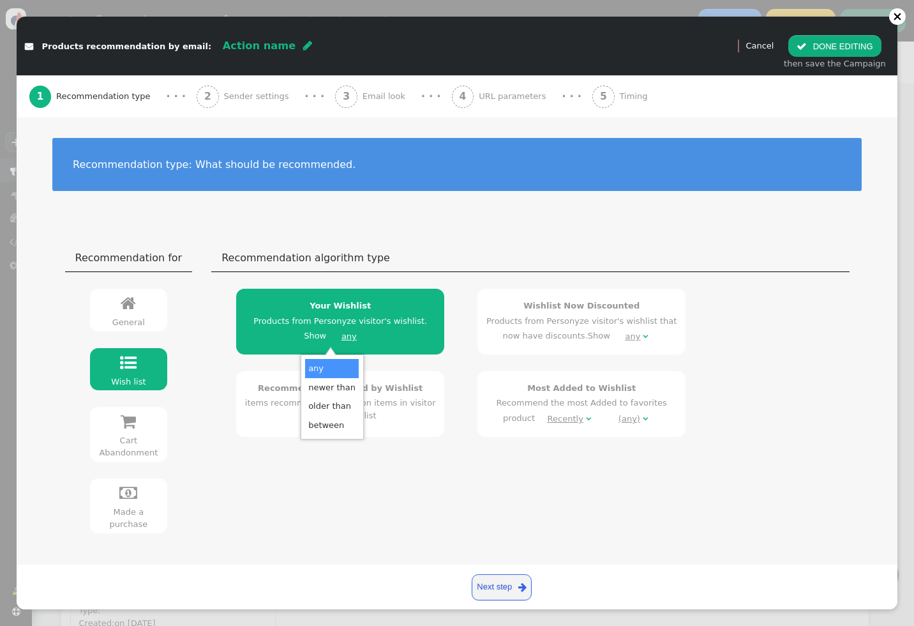
click at [454, 355] on div "Your Wishlist Products from Personyze visitor's wishlist. Show any  Wishlist N…" at bounding box center [530, 362] width 621 height 164
click at [512, 333] on div "Wishlist Now Discounted Products from Personyze visitor's wishlist that now hav…" at bounding box center [581, 322] width 191 height 47
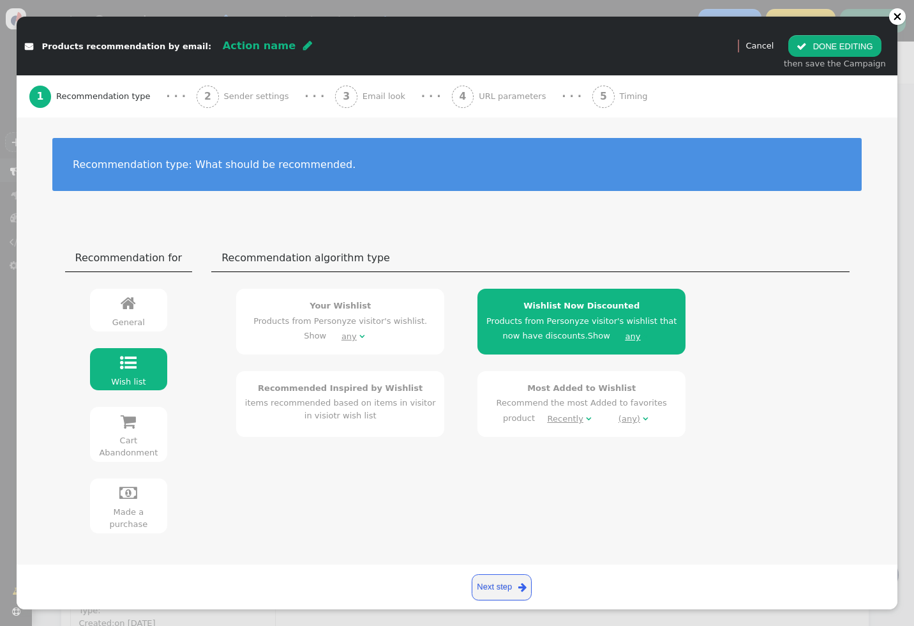
click at [130, 311] on span "" at bounding box center [128, 303] width 15 height 17
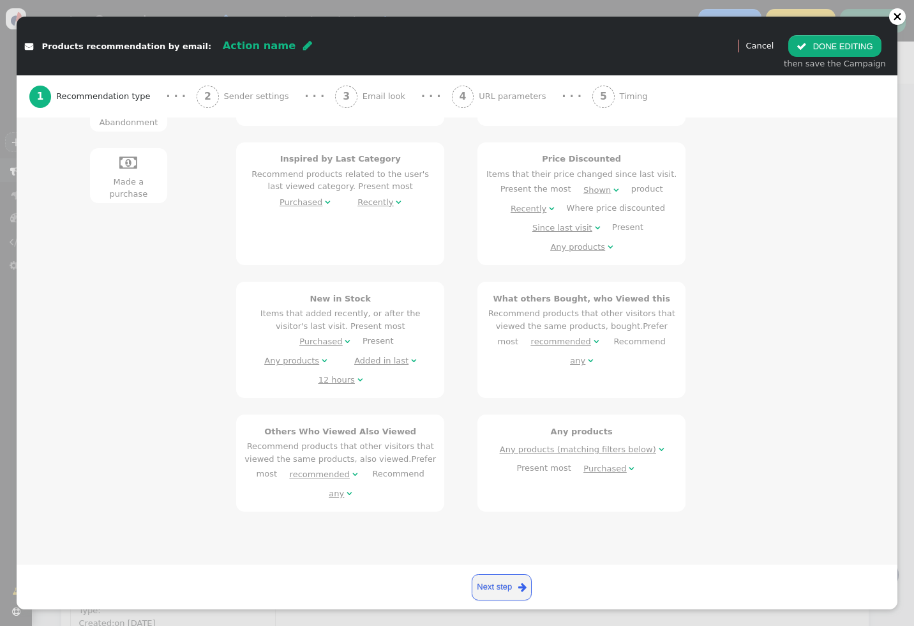
scroll to position [334, 0]
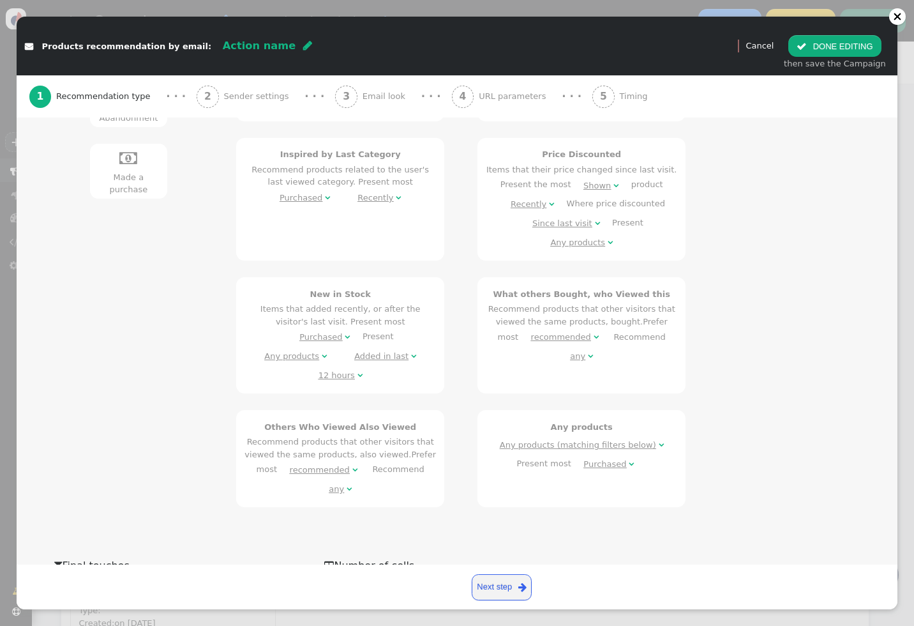
click at [319, 350] on div "Any products" at bounding box center [291, 356] width 55 height 13
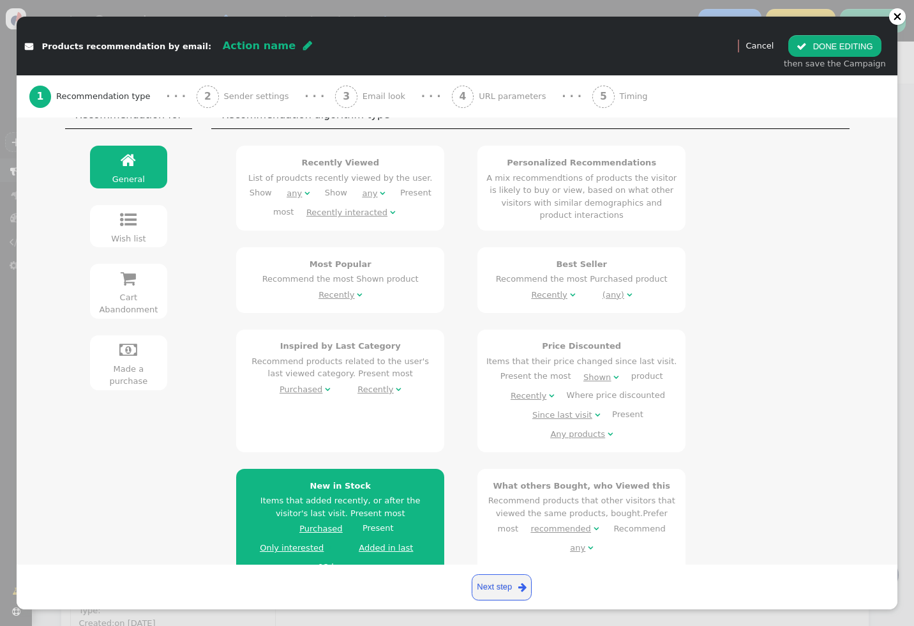
scroll to position [118, 0]
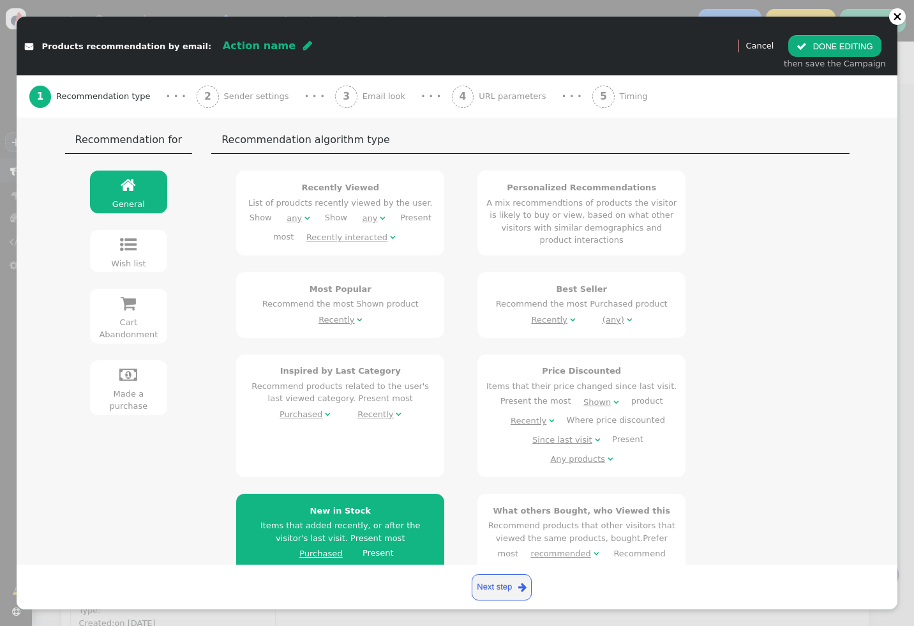
click at [102, 252] on link " Wish list" at bounding box center [129, 251] width 78 height 42
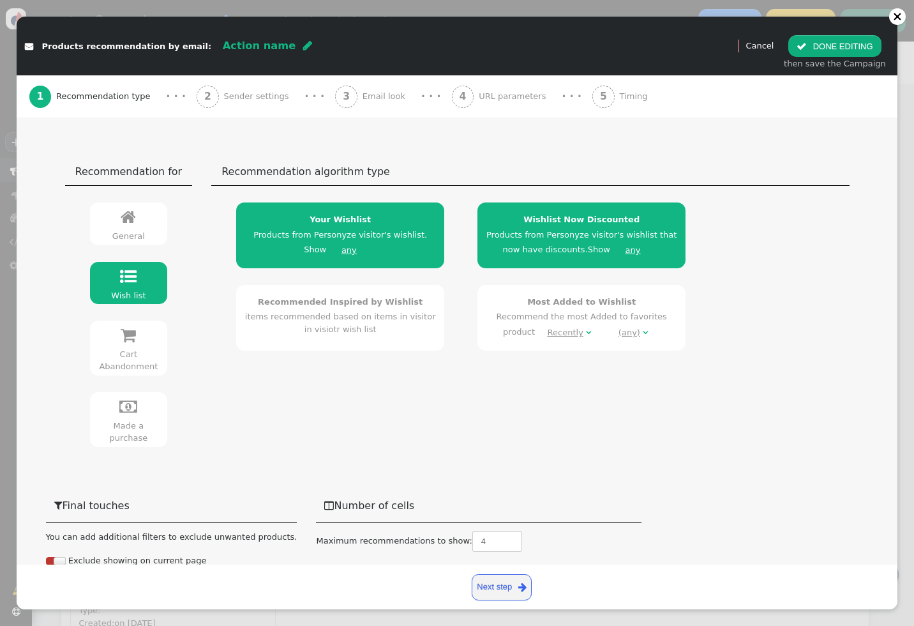
scroll to position [60, 0]
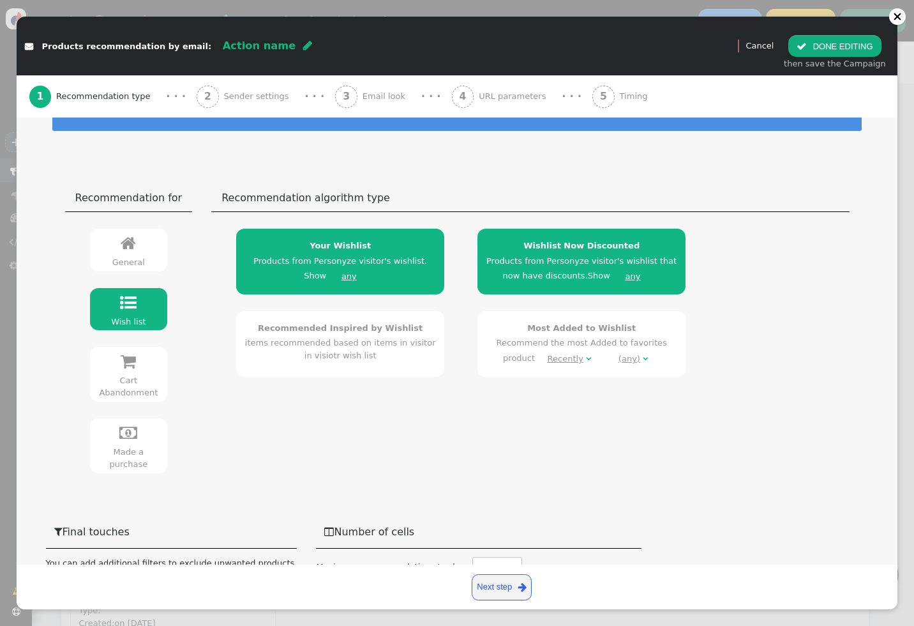
click at [356, 251] on h4 "Your Wishlist" at bounding box center [339, 245] width 191 height 13
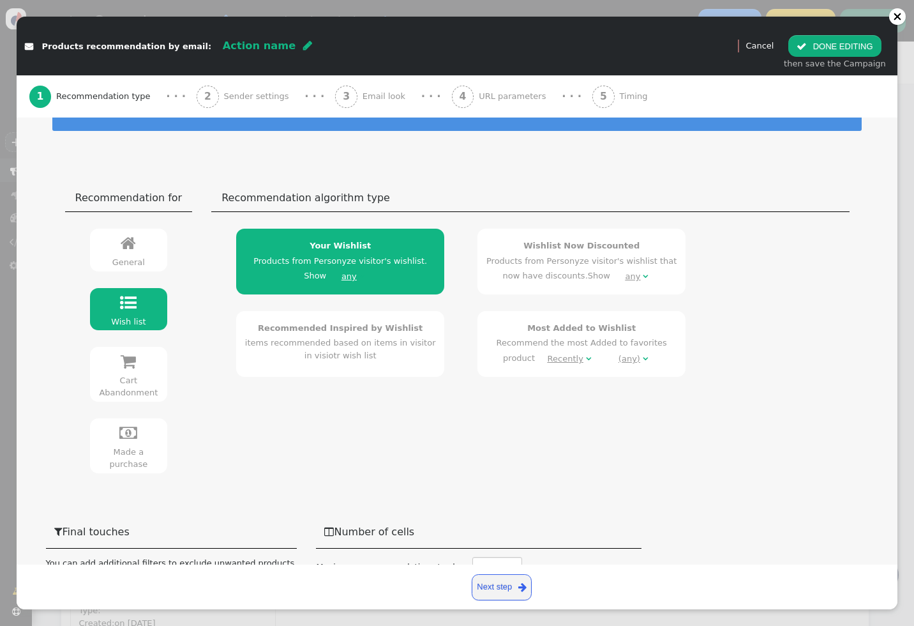
click at [375, 273] on div "Your Wishlist Products from Personyze visitor's wishlist. Show any " at bounding box center [339, 262] width 191 height 47
click at [516, 258] on div "Wishlist Now Discounted Products from Personyze visitor's wishlist that now hav…" at bounding box center [581, 262] width 191 height 47
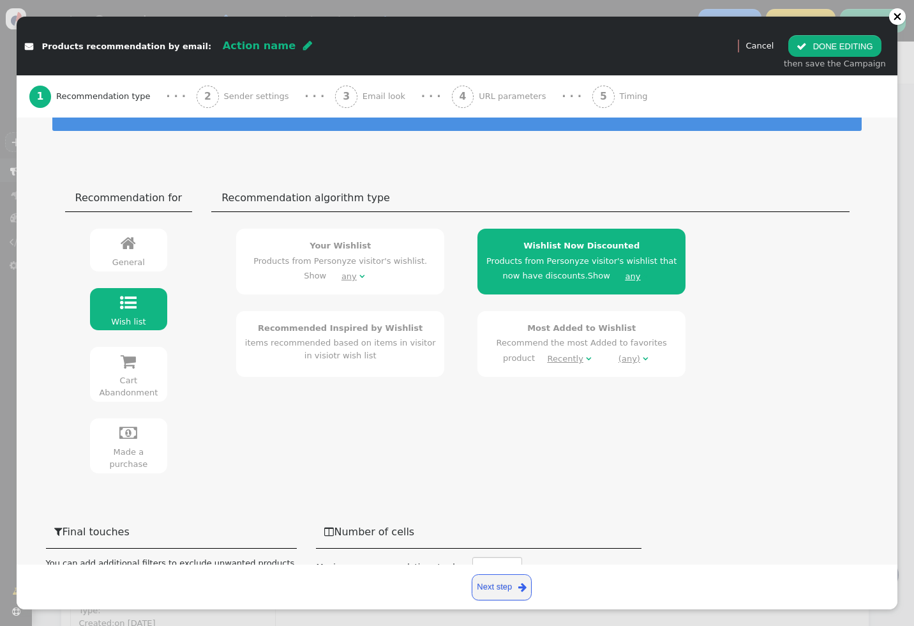
click at [626, 278] on div "any" at bounding box center [633, 276] width 15 height 13
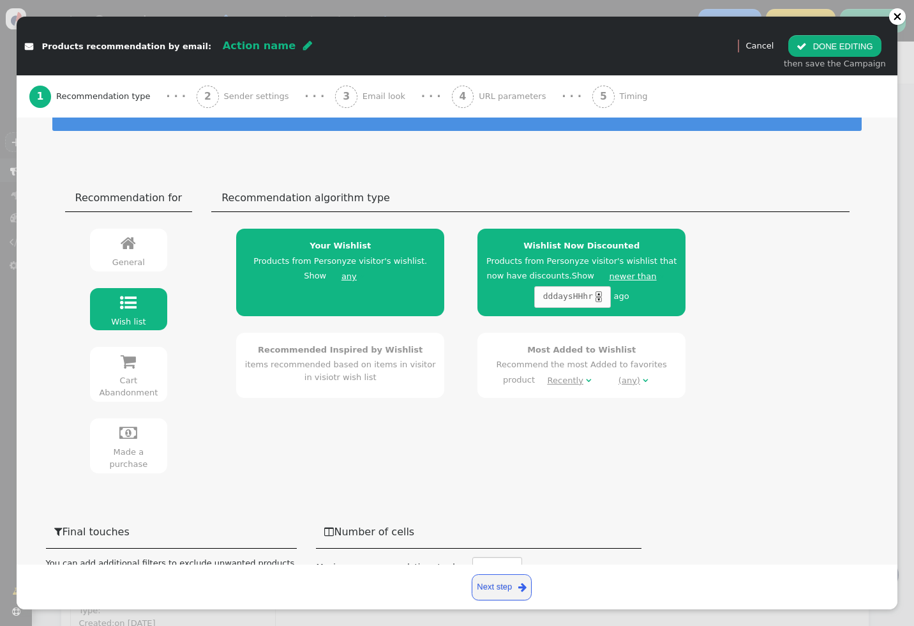
scroll to position [0, 0]
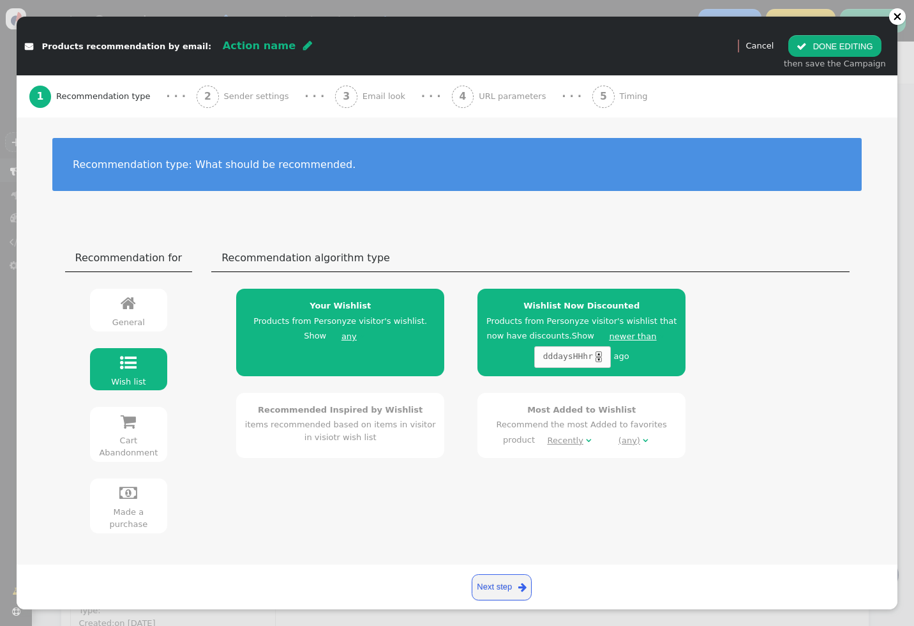
click at [772, 49] on link "Cancel" at bounding box center [759, 46] width 28 height 10
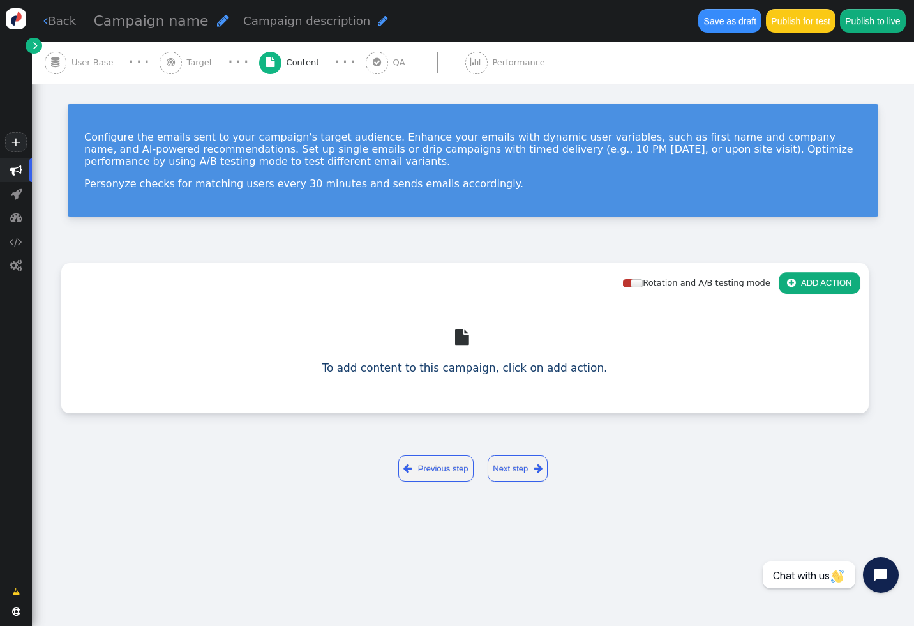
click at [64, 19] on link " Back" at bounding box center [59, 20] width 33 height 17
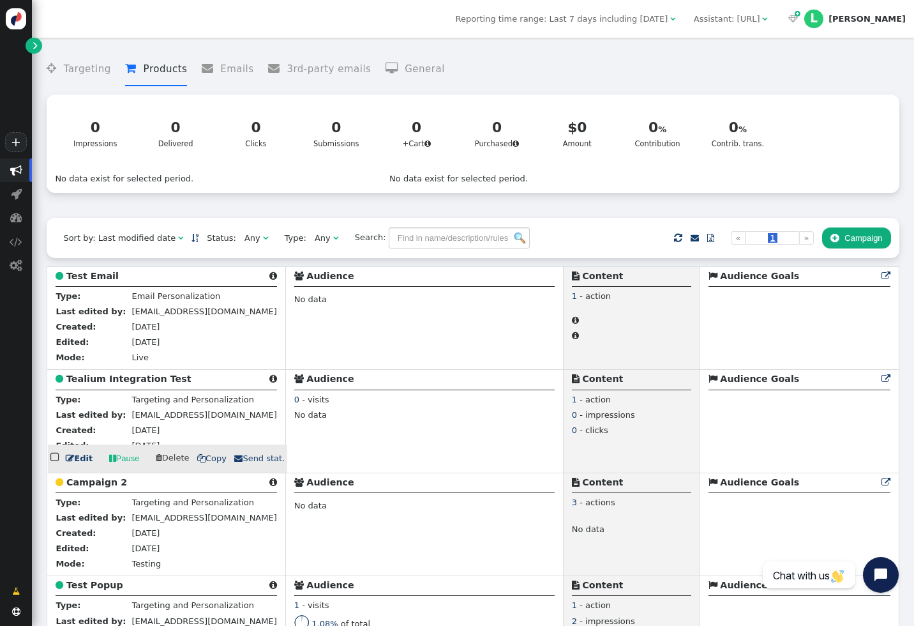
scroll to position [101, 0]
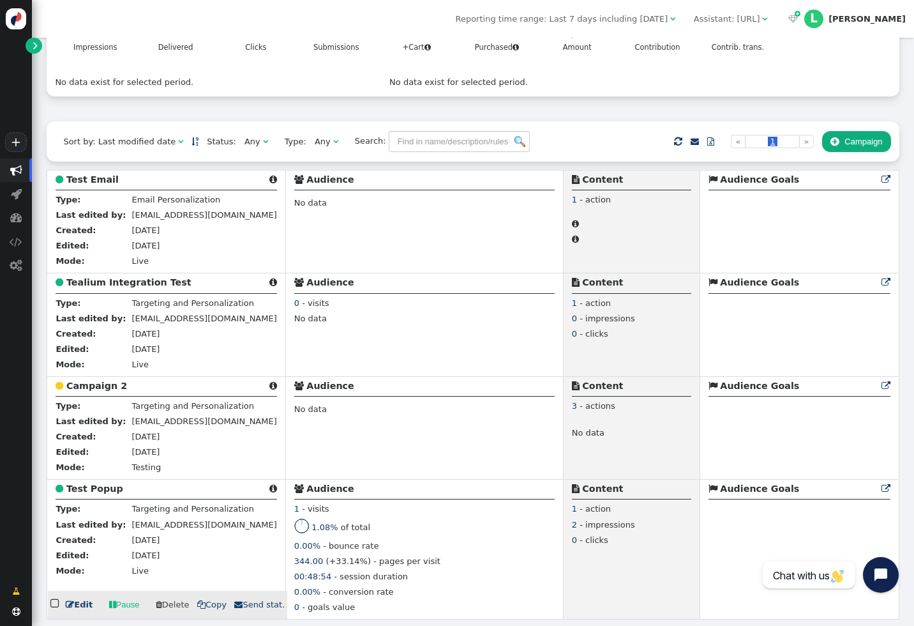
click at [76, 603] on link " Edit" at bounding box center [79, 604] width 27 height 13
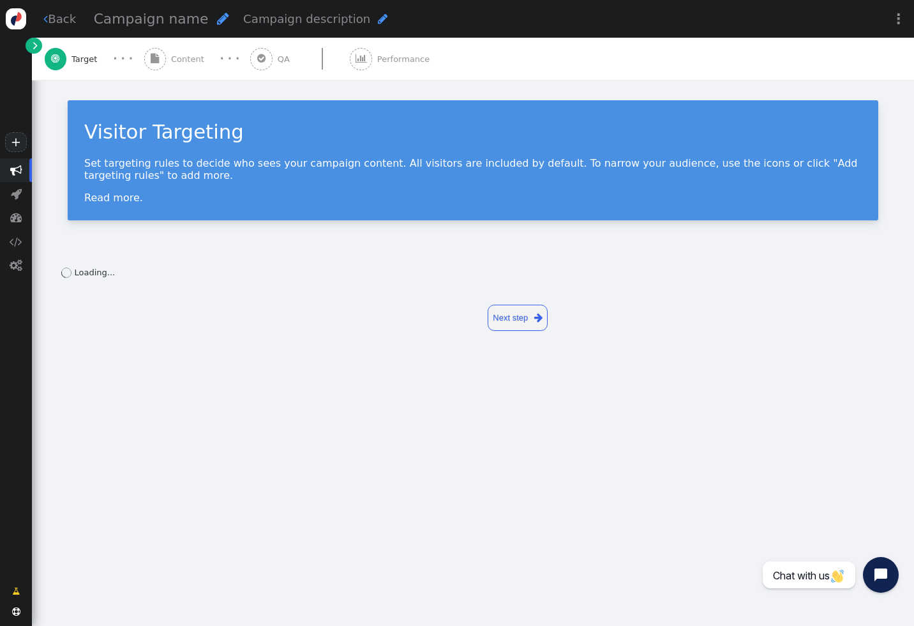
click at [181, 63] on span "Content" at bounding box center [190, 59] width 38 height 13
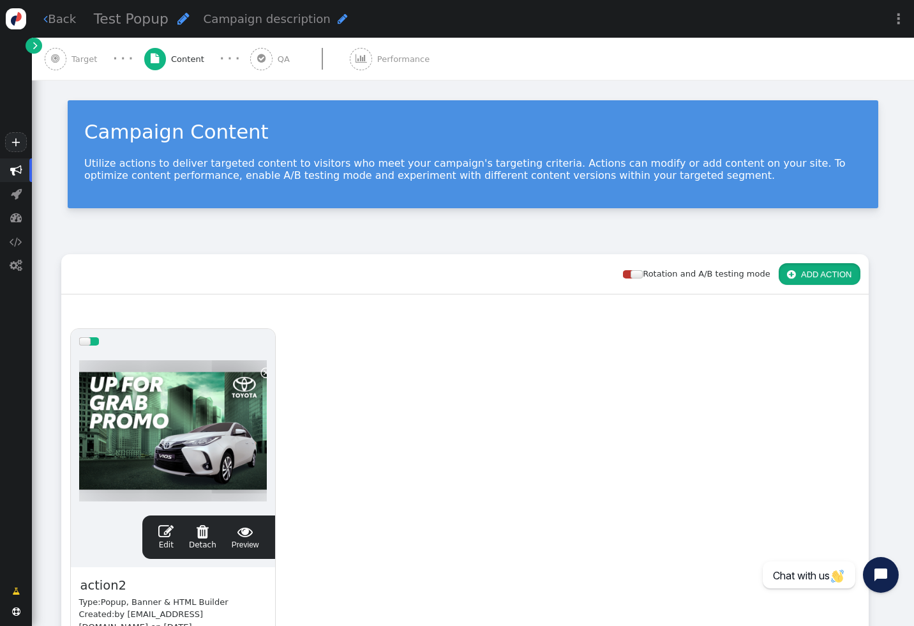
click at [811, 275] on button " ADD ACTION" at bounding box center [820, 274] width 82 height 22
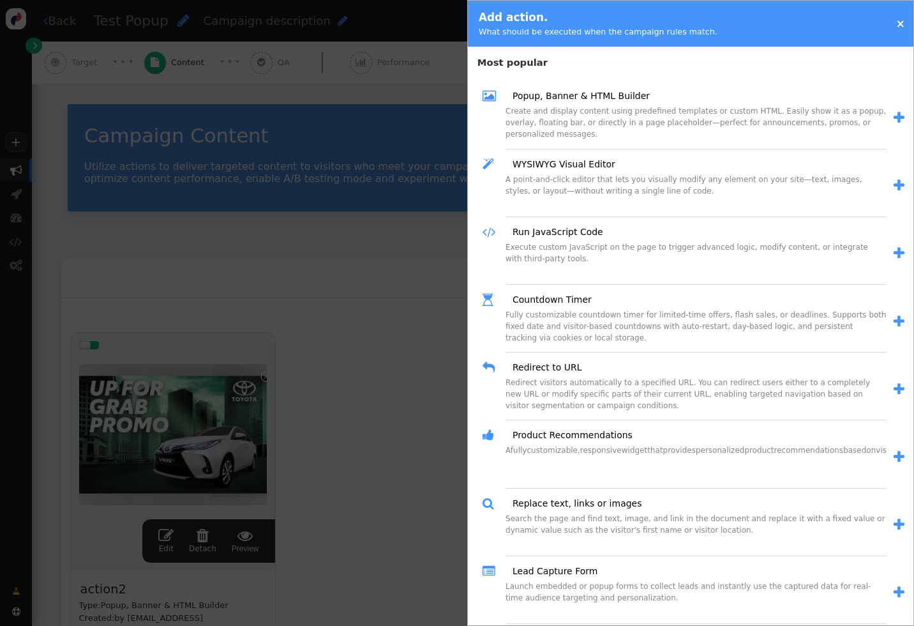
click at [903, 453] on span "" at bounding box center [899, 456] width 11 height 13
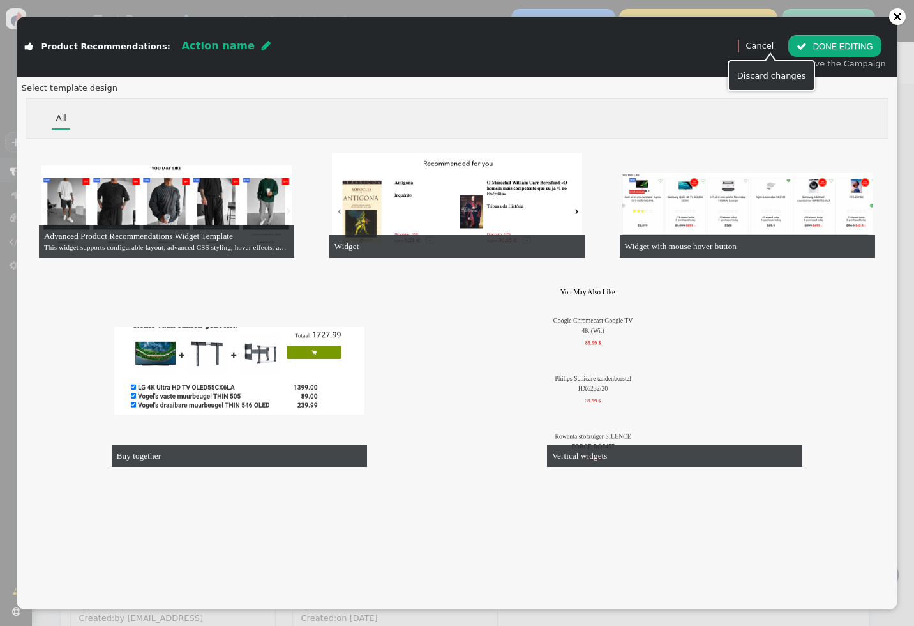
click at [772, 47] on link "Cancel" at bounding box center [759, 46] width 28 height 10
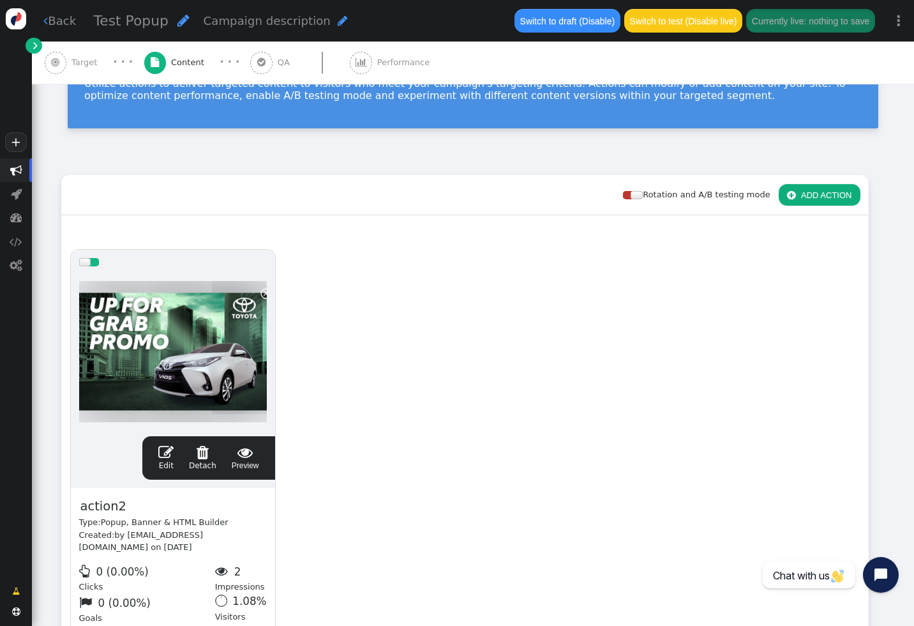
scroll to position [212, 0]
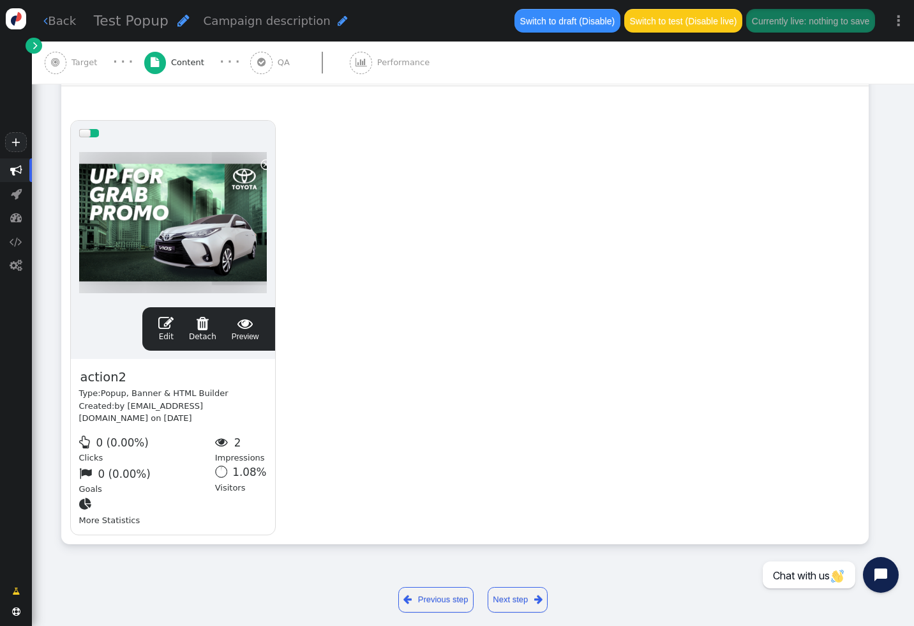
click at [158, 332] on div " Edit  Detach  Preview" at bounding box center [209, 328] width 116 height 27
click at [170, 329] on span "" at bounding box center [165, 322] width 15 height 15
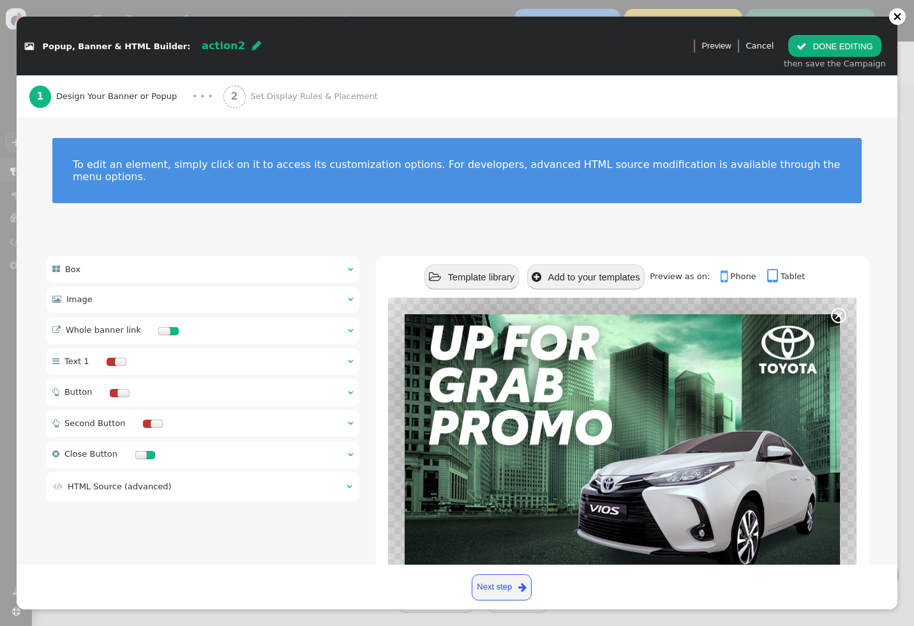
click at [281, 103] on div "2 Set Display Rules & Placement" at bounding box center [303, 96] width 160 height 42
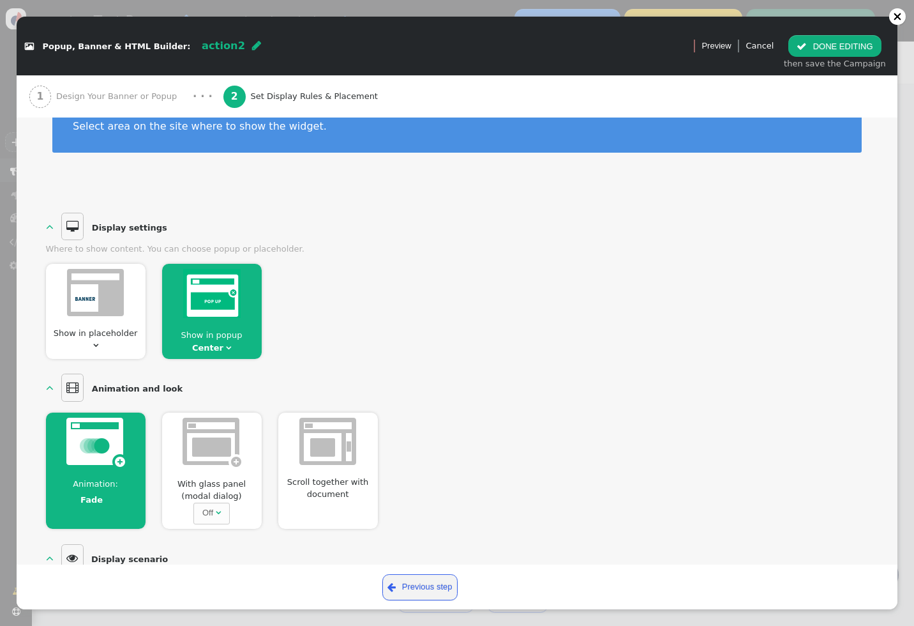
scroll to position [0, 0]
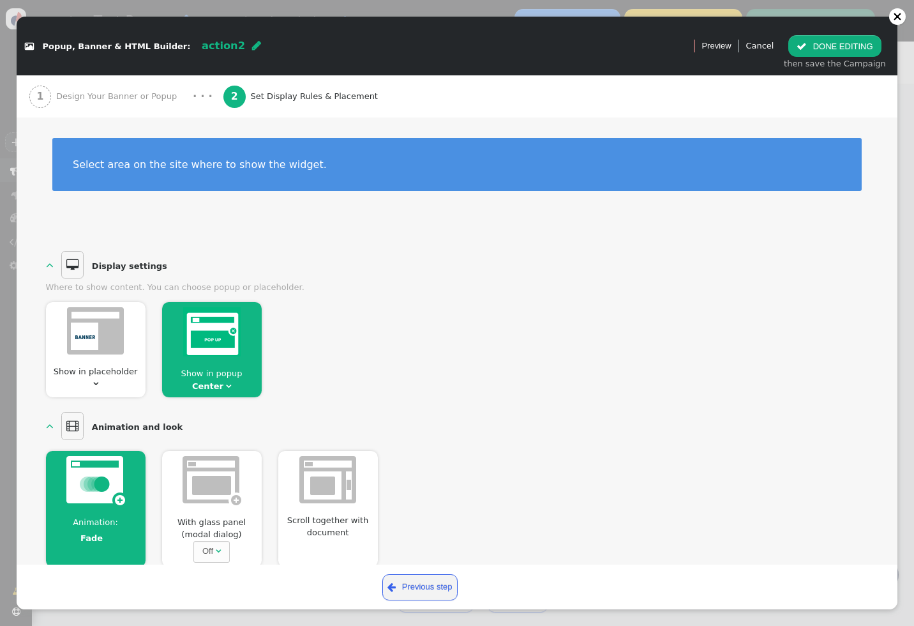
click at [101, 92] on span "Design Your Banner or Popup" at bounding box center [119, 96] width 126 height 13
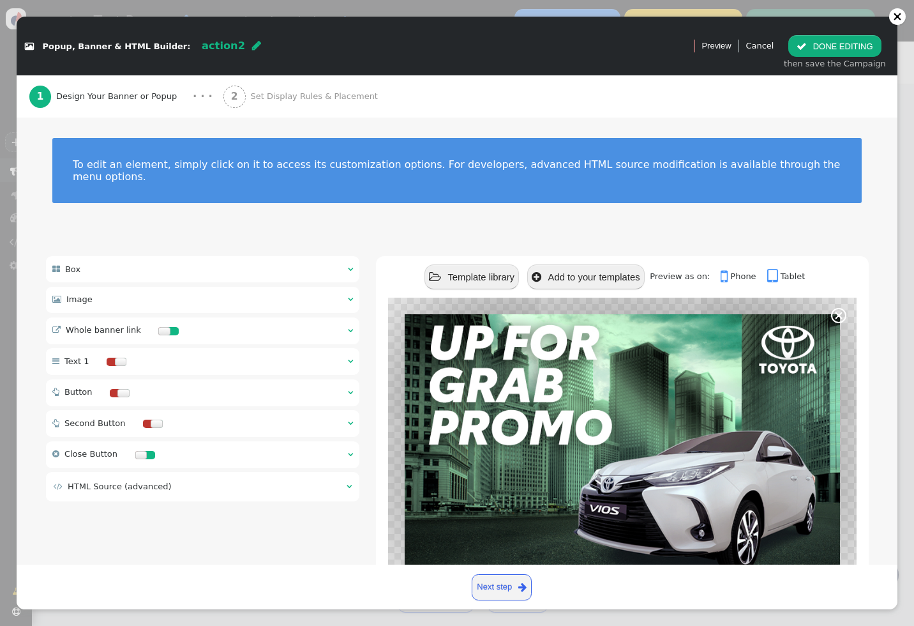
click at [8, 91] on div " Popup, Banner & HTML Builder: action2  Version 1 (testing+production)   Pr…" at bounding box center [457, 313] width 914 height 626
click at [769, 50] on div "Cancel" at bounding box center [759, 46] width 28 height 13
click at [767, 45] on link "Cancel" at bounding box center [759, 46] width 28 height 10
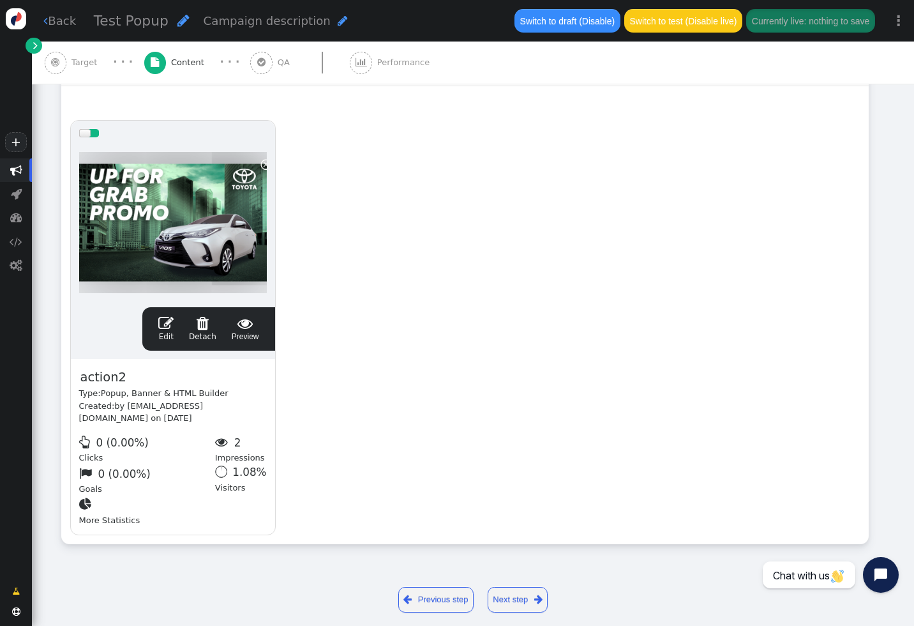
click at [76, 69] on div " Target" at bounding box center [74, 62] width 58 height 42
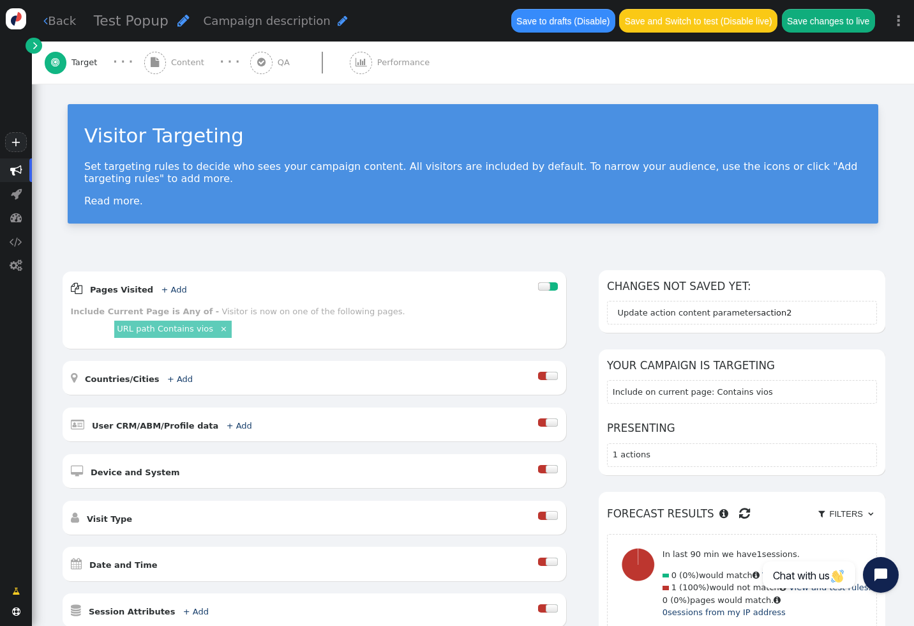
click at [523, 251] on div "Visitor Targeting Set targeting rules to decide who sees your campaign content.…" at bounding box center [473, 169] width 882 height 170
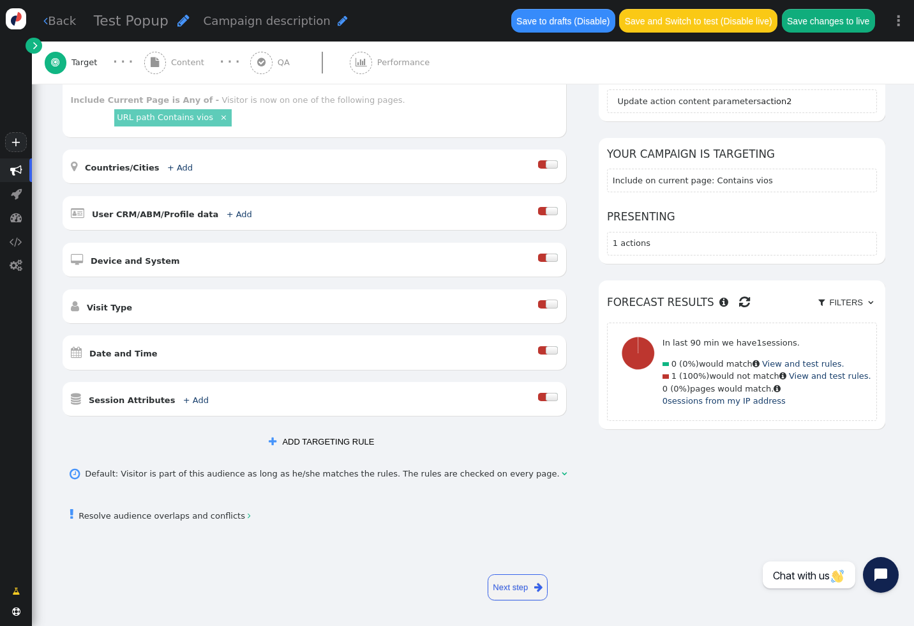
drag, startPoint x: 329, startPoint y: 438, endPoint x: 476, endPoint y: 423, distance: 147.5
click at [476, 424] on div "AND OR XOR AND     Pages Visited + Add  Include Current Page is Any of - V…" at bounding box center [321, 256] width 521 height 394
click at [558, 344] on div at bounding box center [548, 351] width 20 height 17
click at [558, 350] on div at bounding box center [552, 350] width 12 height 8
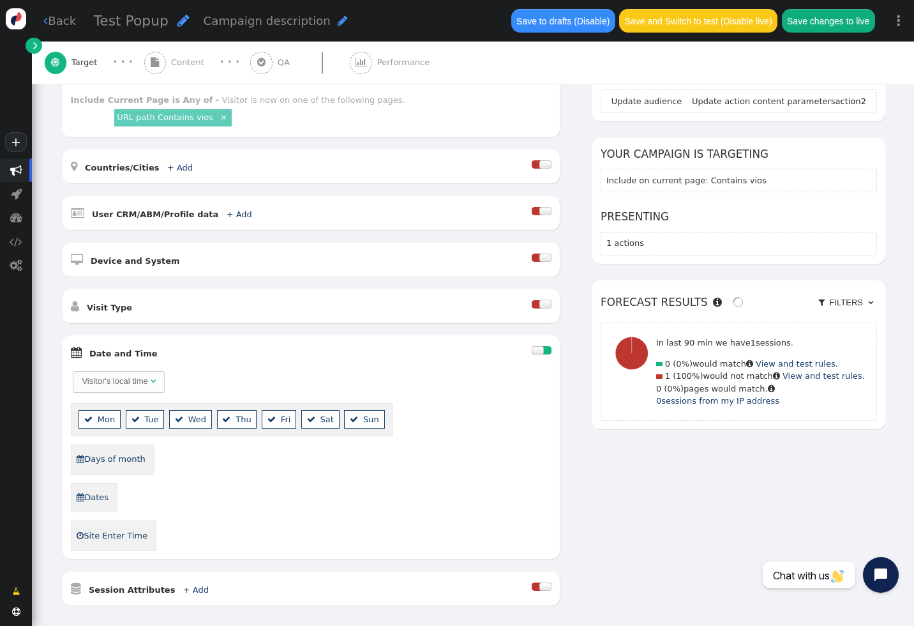
click at [551, 350] on div at bounding box center [546, 350] width 10 height 8
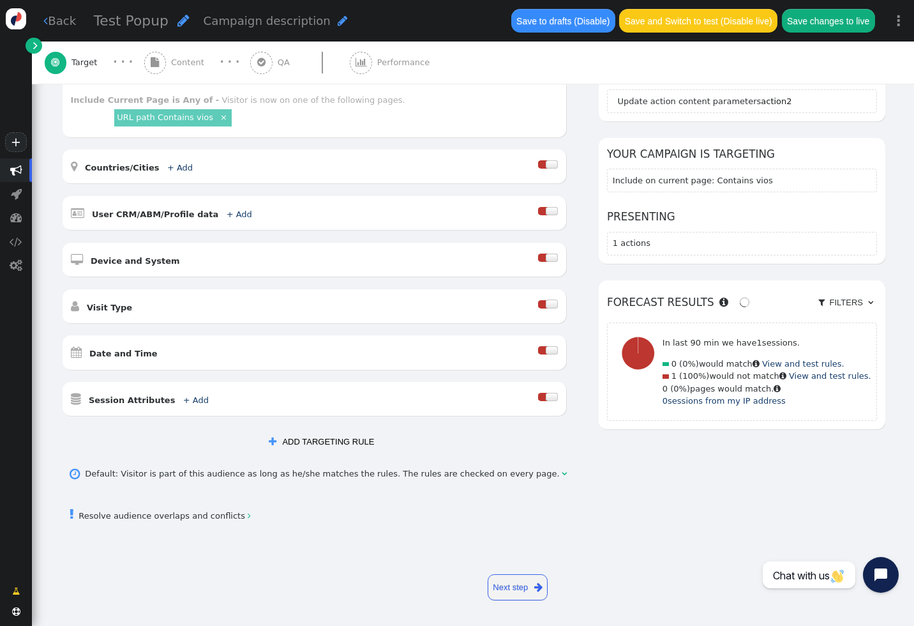
click at [558, 350] on div at bounding box center [552, 350] width 12 height 8
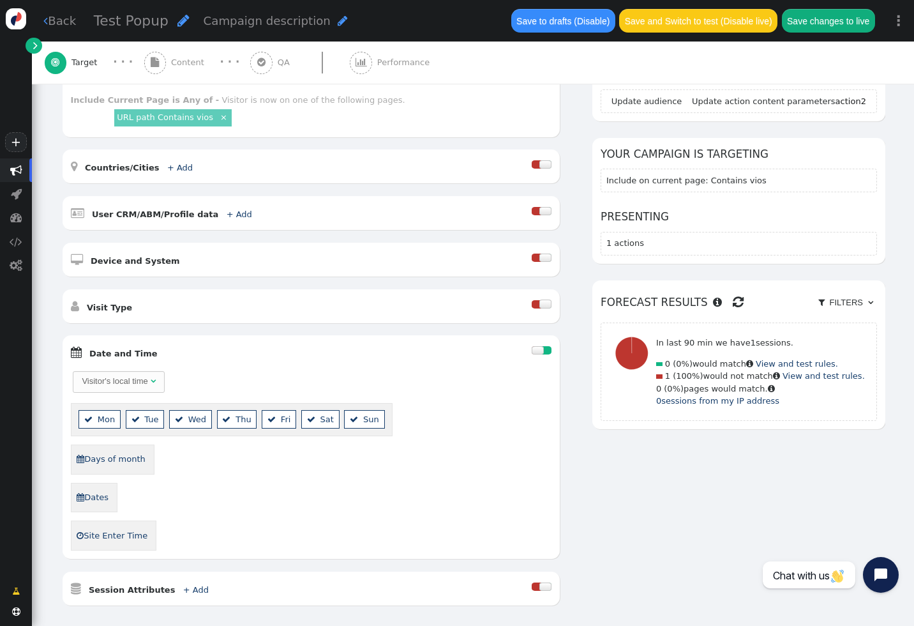
click at [551, 350] on div at bounding box center [546, 350] width 10 height 8
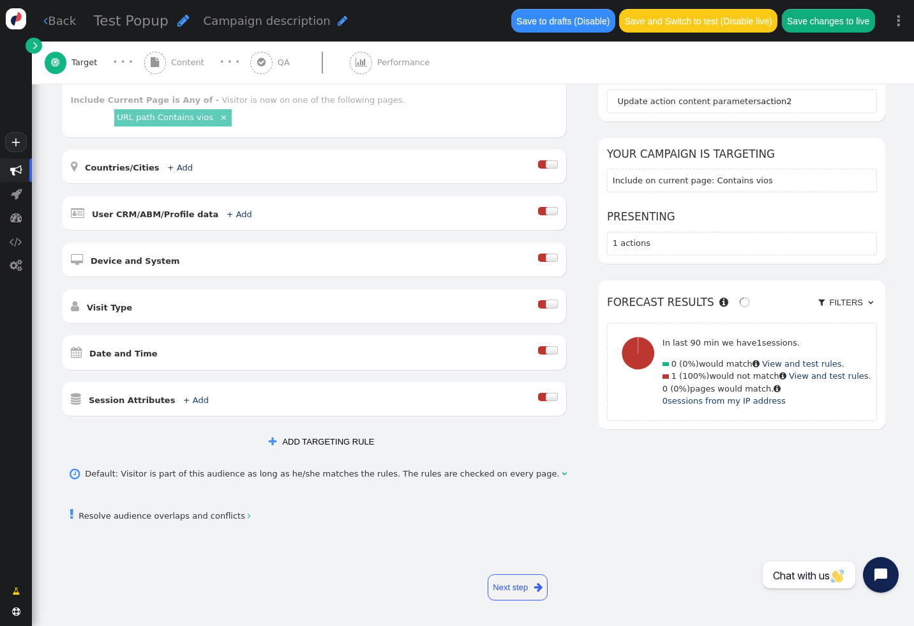
click at [363, 435] on button " ADD TARGETING RULE" at bounding box center [321, 441] width 122 height 22
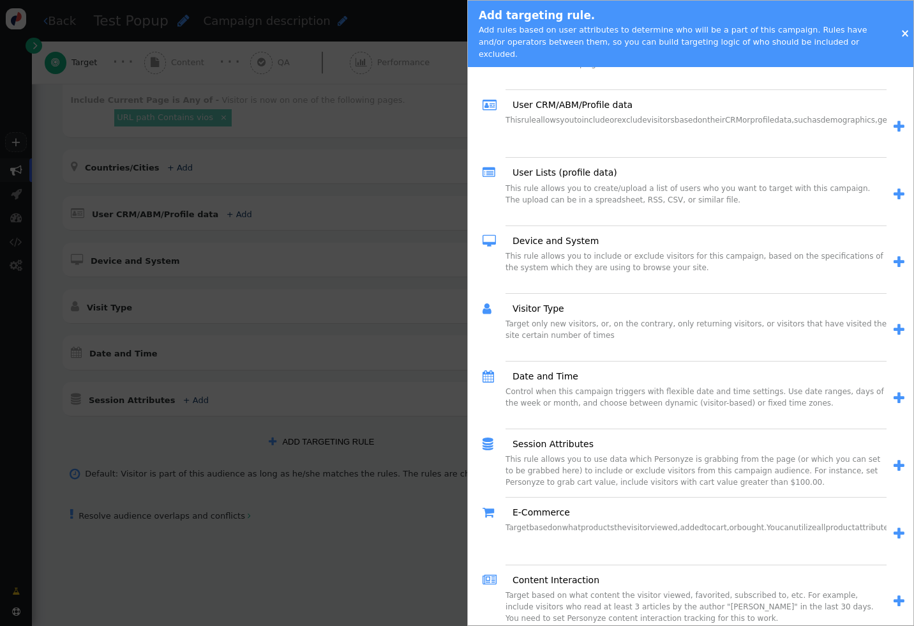
scroll to position [0, 0]
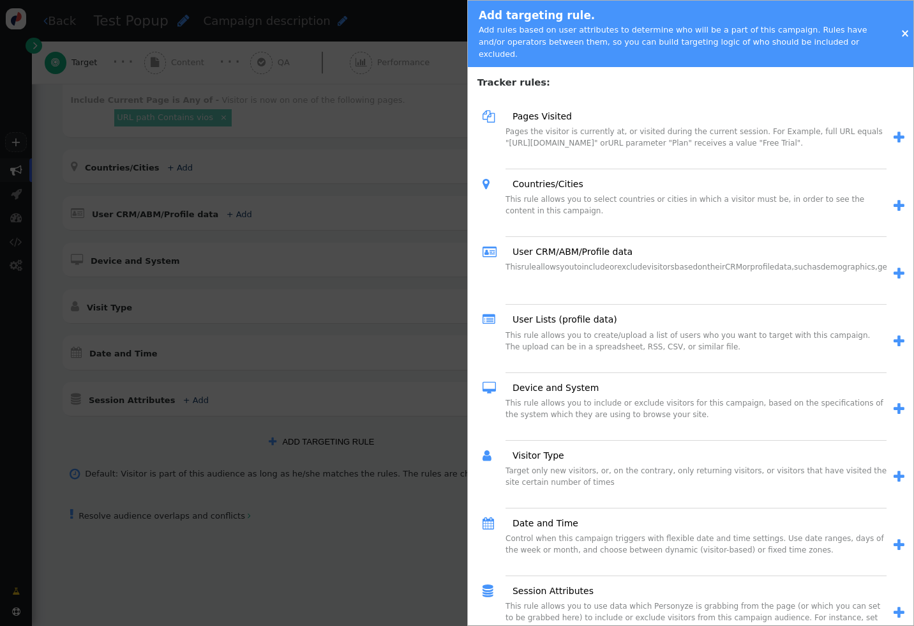
click at [433, 370] on div at bounding box center [457, 313] width 914 height 626
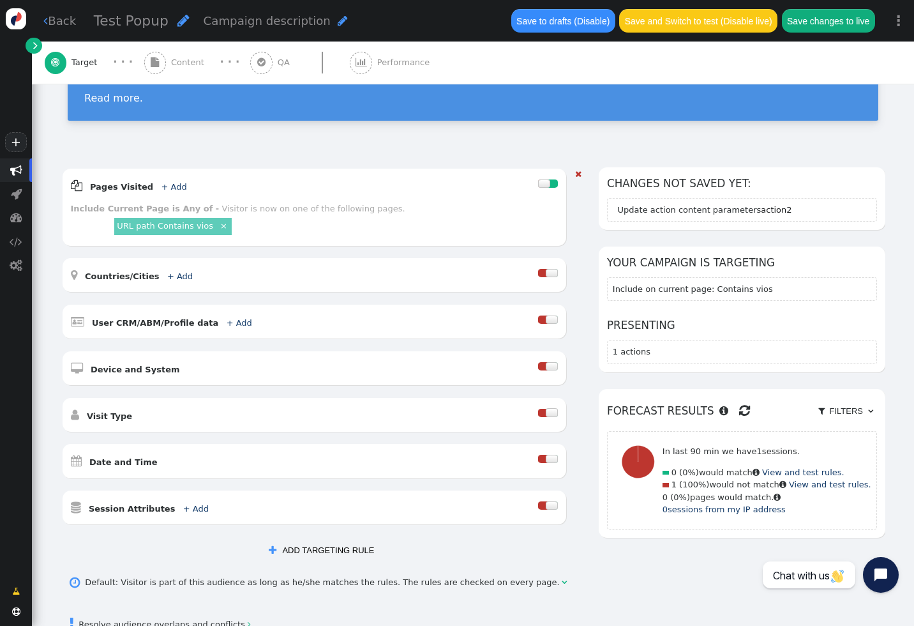
scroll to position [100, 0]
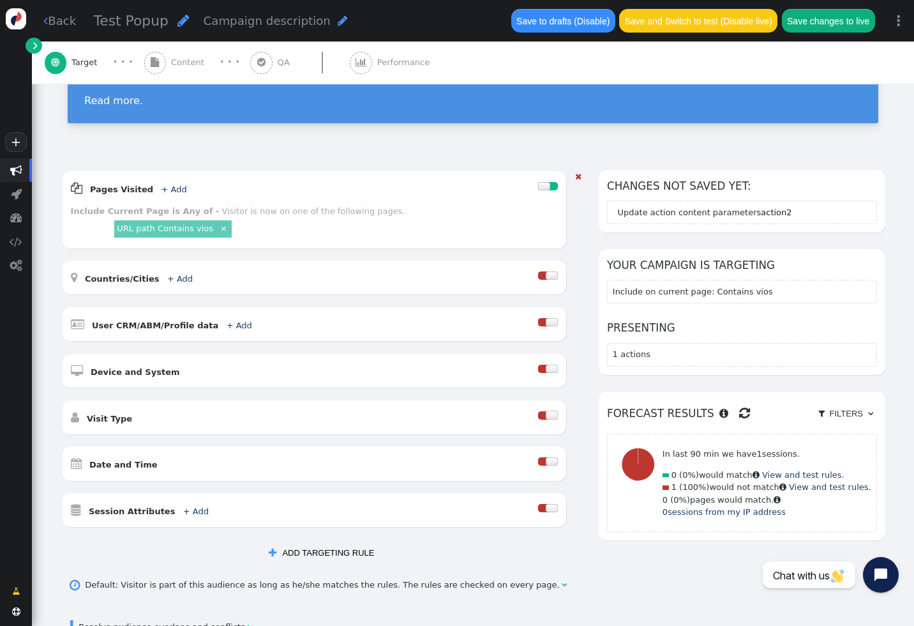
click at [219, 227] on link "×" at bounding box center [223, 227] width 11 height 11
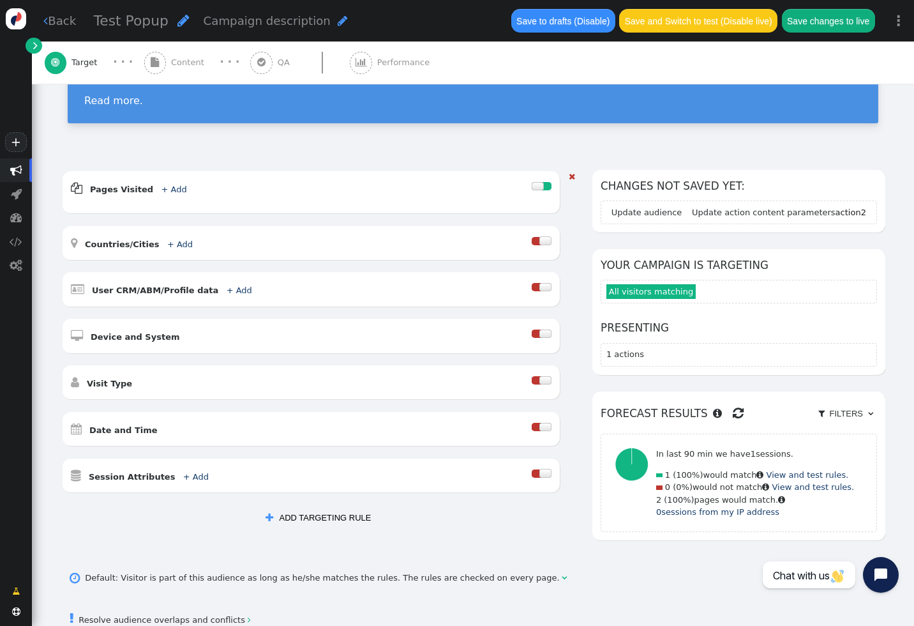
click at [65, 23] on link " Back" at bounding box center [59, 20] width 33 height 17
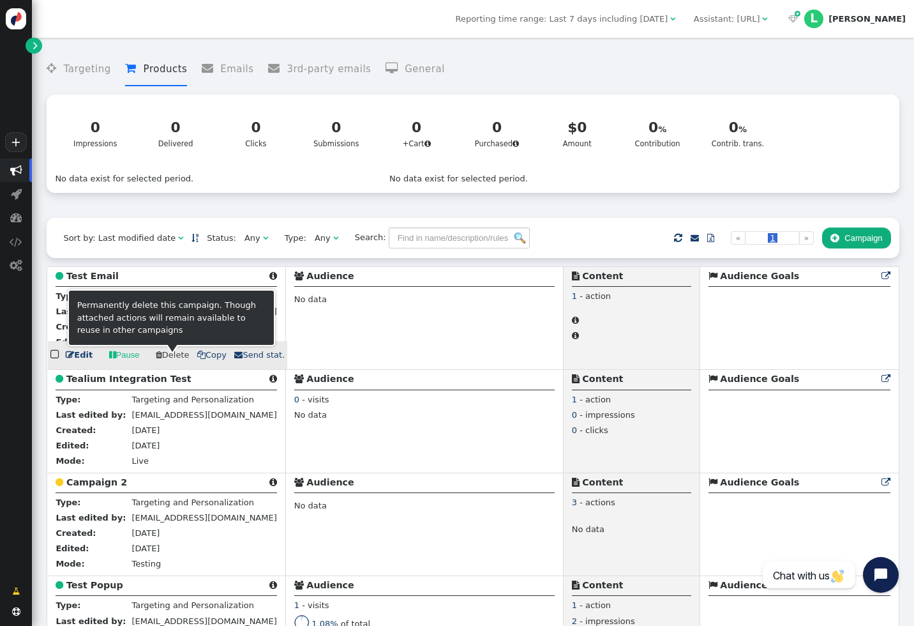
click at [77, 361] on link " Edit" at bounding box center [79, 354] width 27 height 13
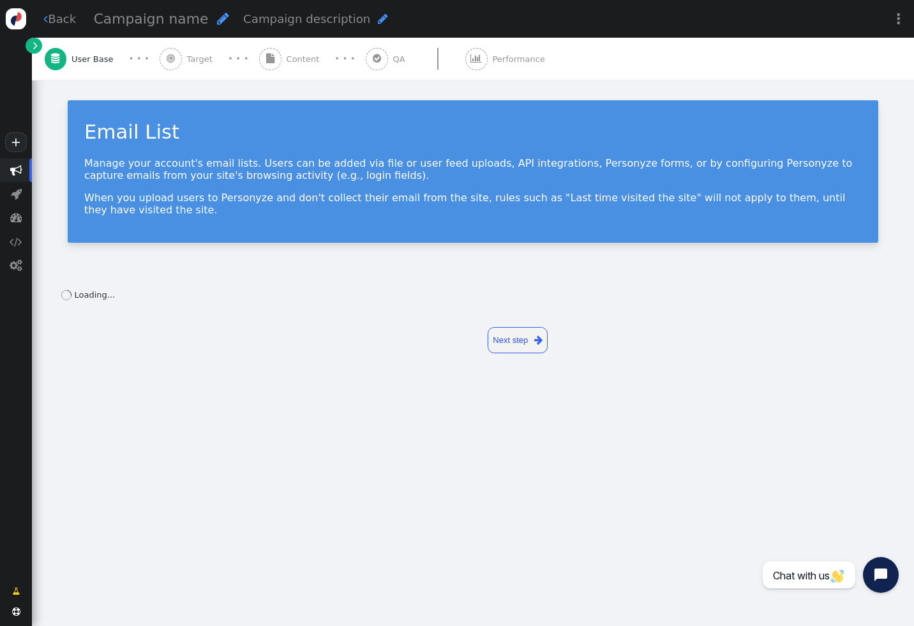
click at [182, 66] on div " Target" at bounding box center [189, 59] width 58 height 42
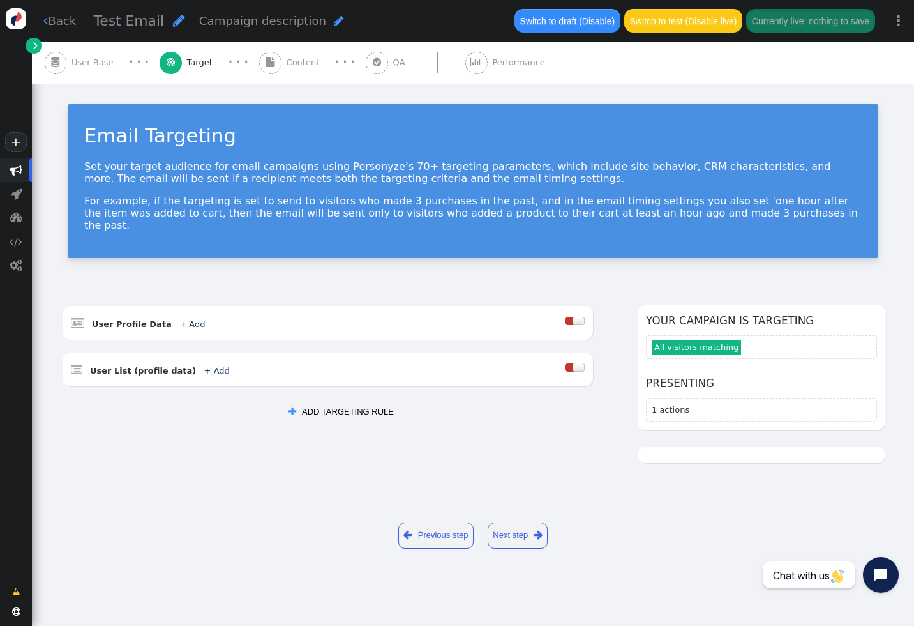
click at [337, 401] on button " ADD TARGETING RULE" at bounding box center [341, 412] width 122 height 22
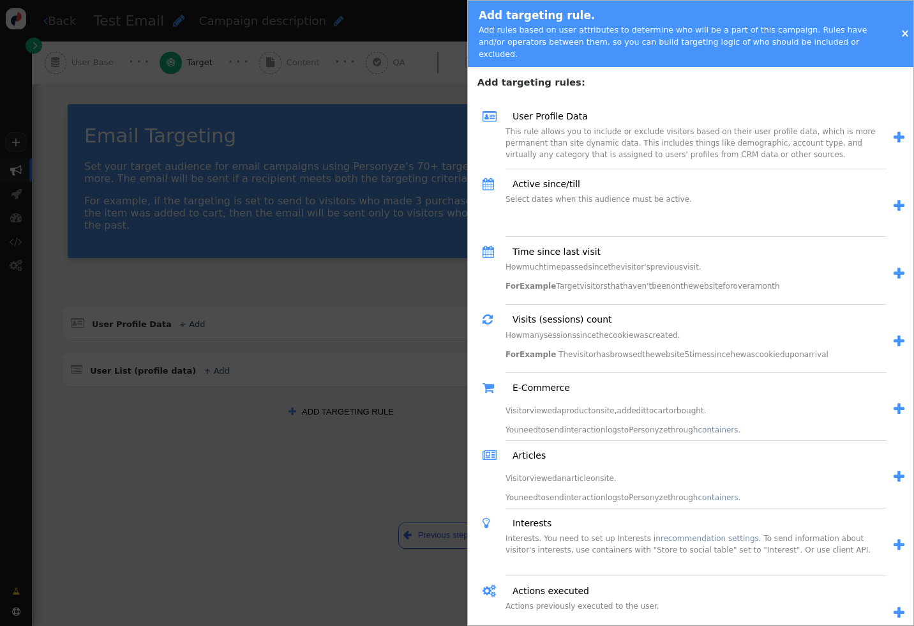
click at [894, 334] on span "" at bounding box center [899, 340] width 11 height 13
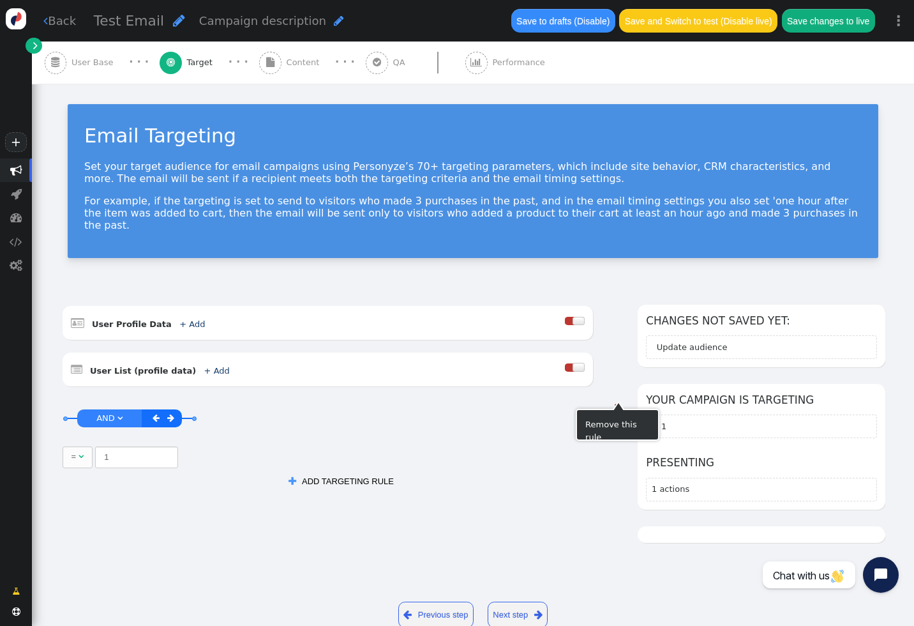
click at [615, 402] on span "" at bounding box center [617, 406] width 6 height 8
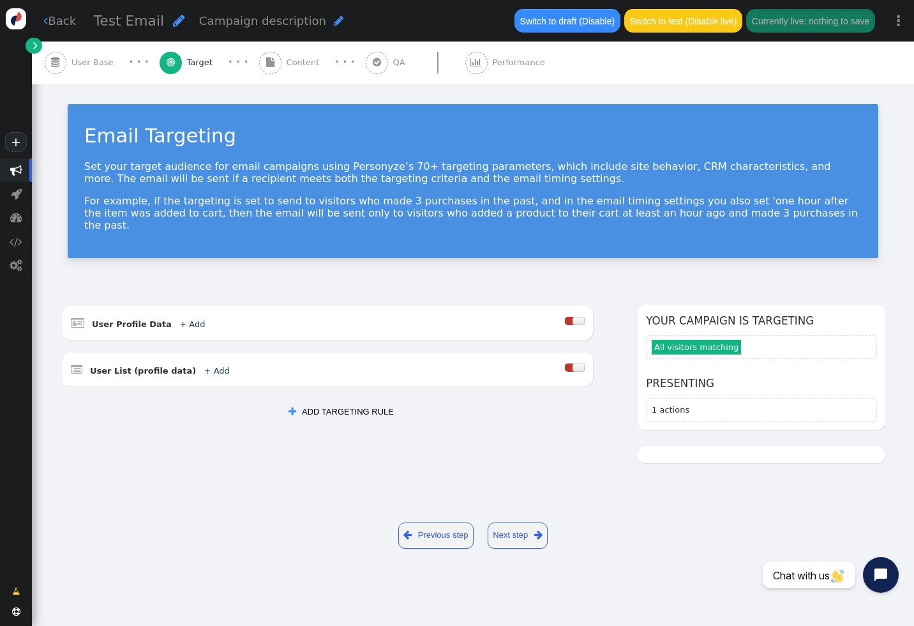
click at [357, 405] on button " ADD TARGETING RULE" at bounding box center [341, 412] width 122 height 22
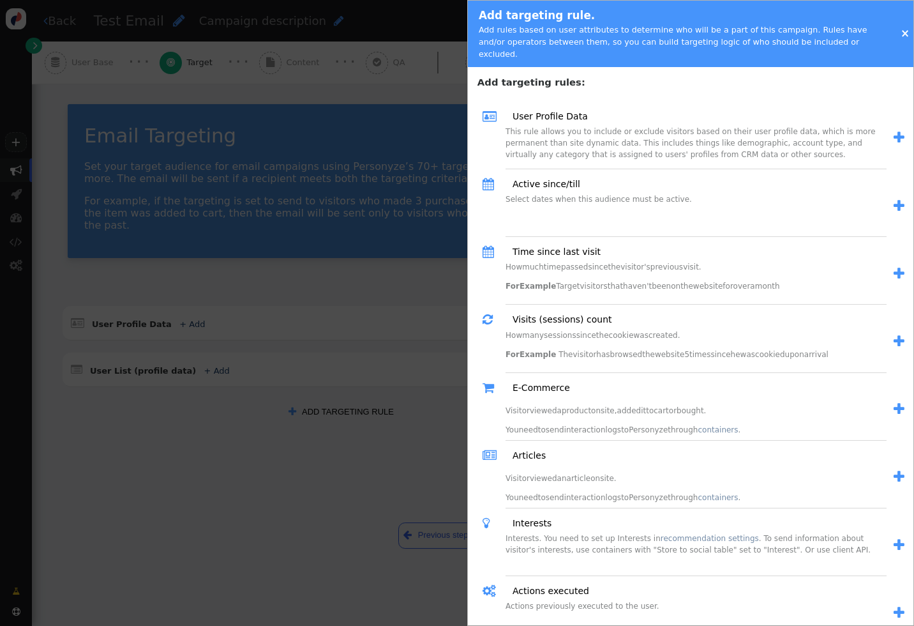
click at [694, 193] on div "Select dates when this audience must be active." at bounding box center [696, 214] width 381 height 43
click at [897, 199] on span "" at bounding box center [899, 205] width 11 height 13
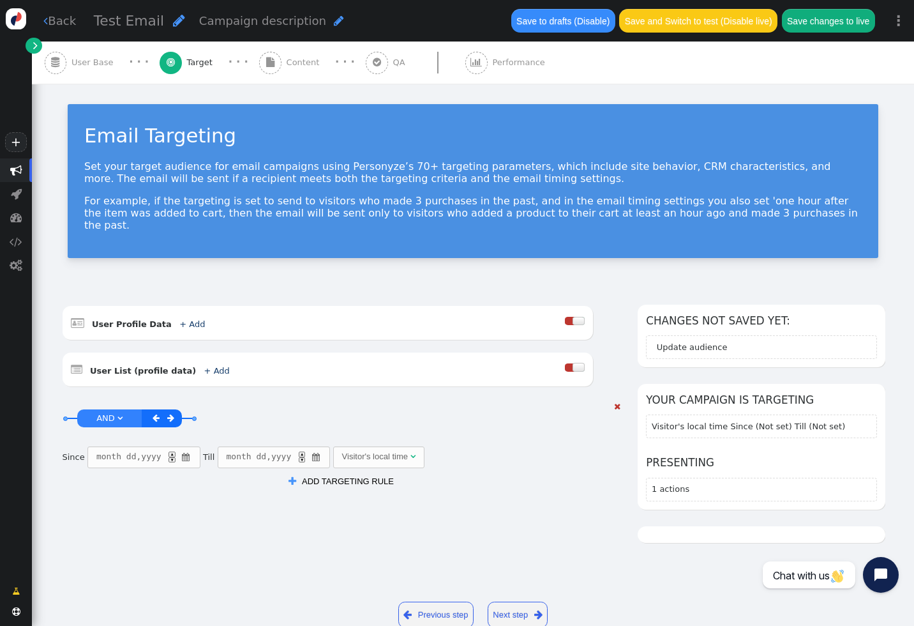
click at [391, 450] on div "Visitor's local time" at bounding box center [375, 456] width 66 height 13
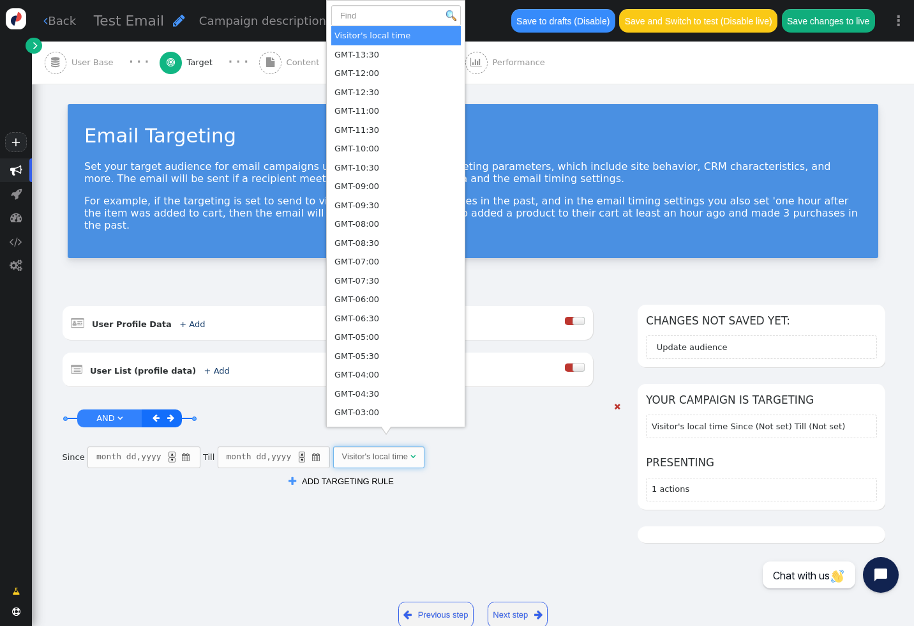
click at [467, 433] on div "AND OR XOR AND    Since month dd , yyyy ▲ ▼  Till month dd , yyyy ▲ ▼  Vis…" at bounding box center [334, 434] width 544 height 68
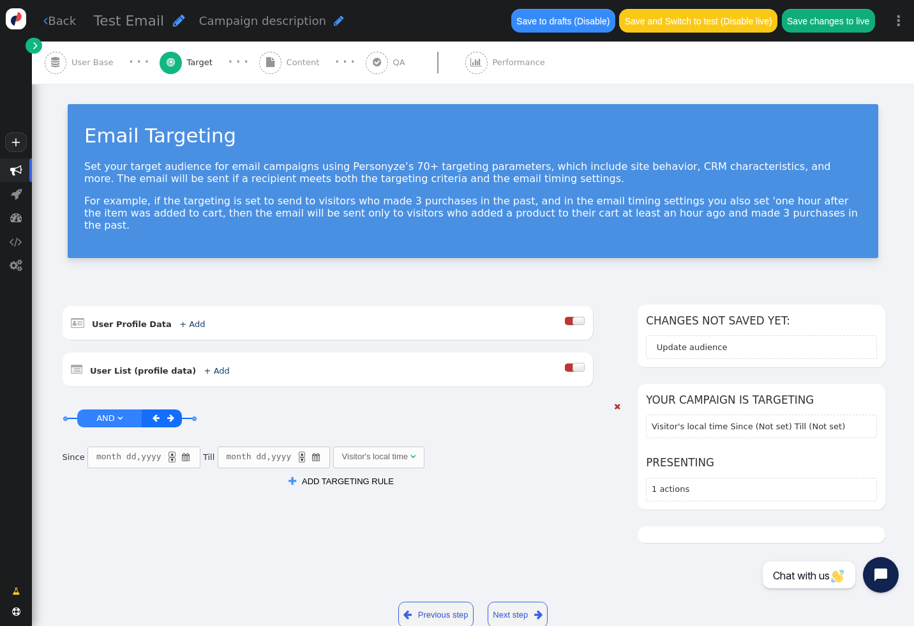
click at [186, 451] on span "" at bounding box center [186, 457] width 11 height 13
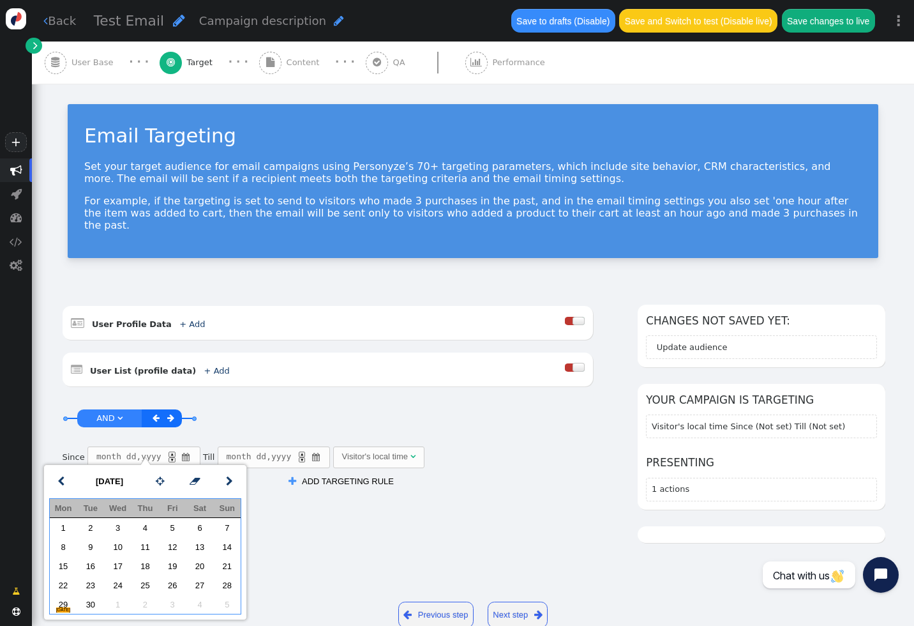
click at [303, 529] on div "AND OR XOR AND     User Profile Data + Add  Include Exclude  User List (p…" at bounding box center [473, 431] width 824 height 255
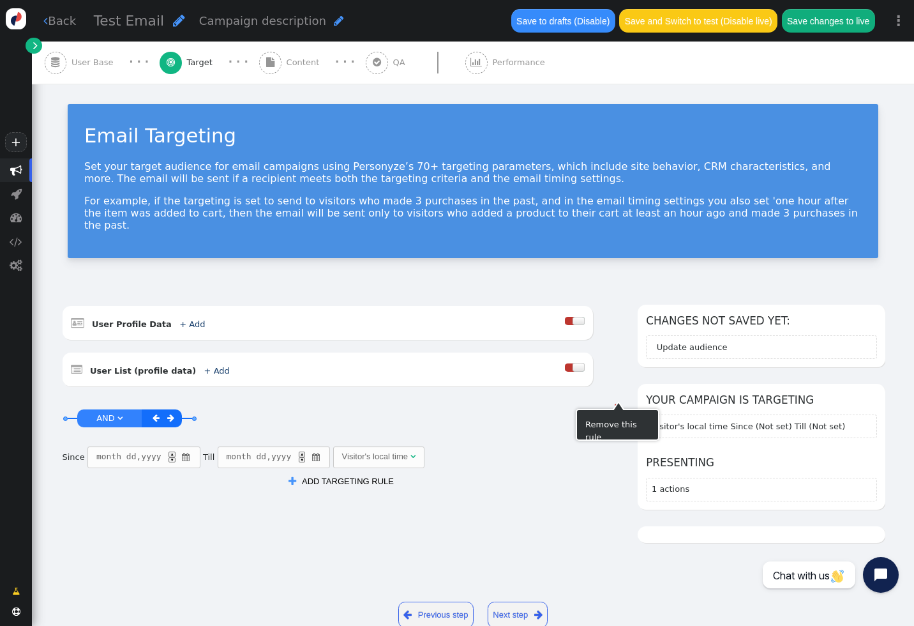
click at [617, 402] on span "" at bounding box center [617, 406] width 6 height 8
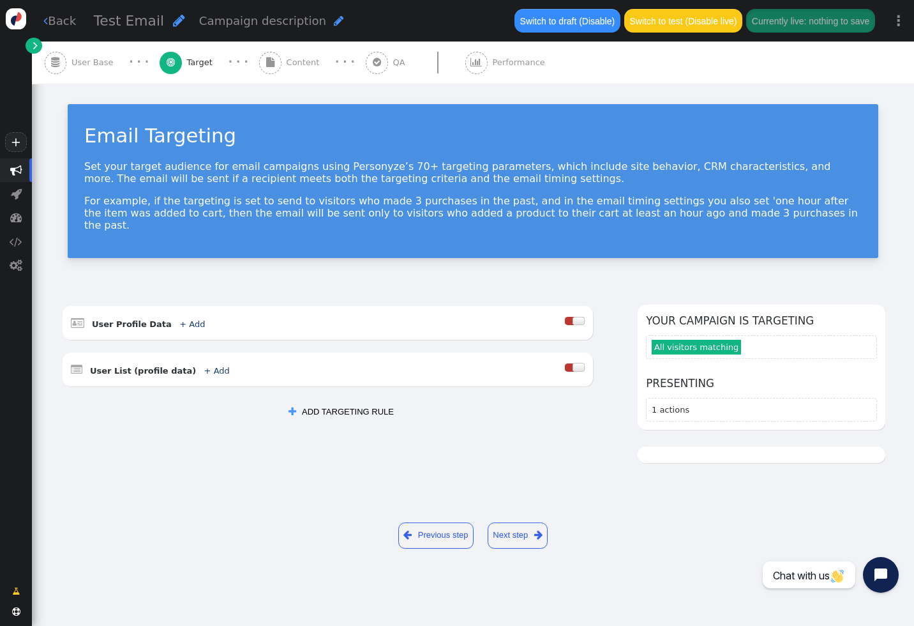
click at [333, 401] on button " ADD TARGETING RULE" at bounding box center [341, 412] width 122 height 22
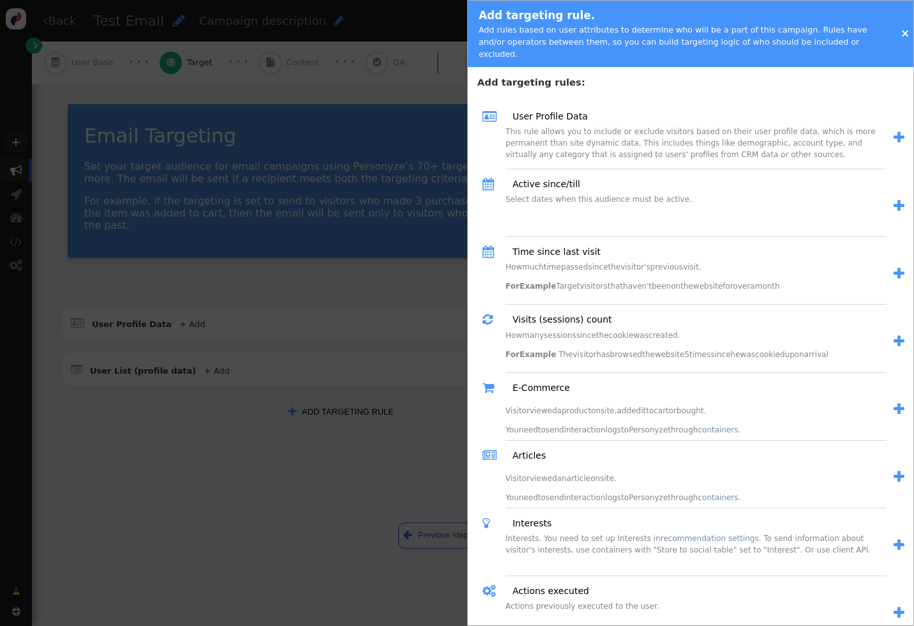
scroll to position [24, 0]
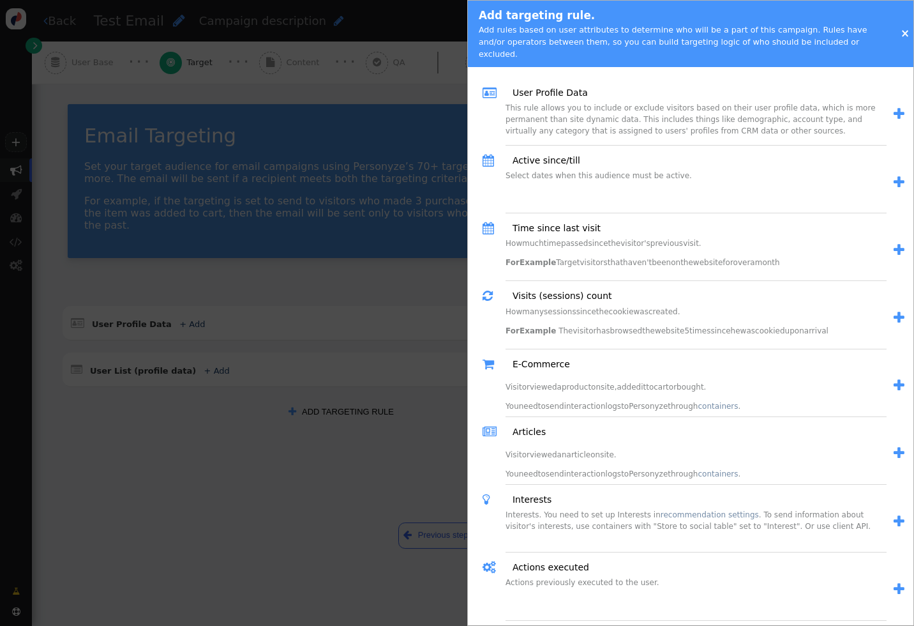
click at [305, 266] on div at bounding box center [457, 313] width 914 height 626
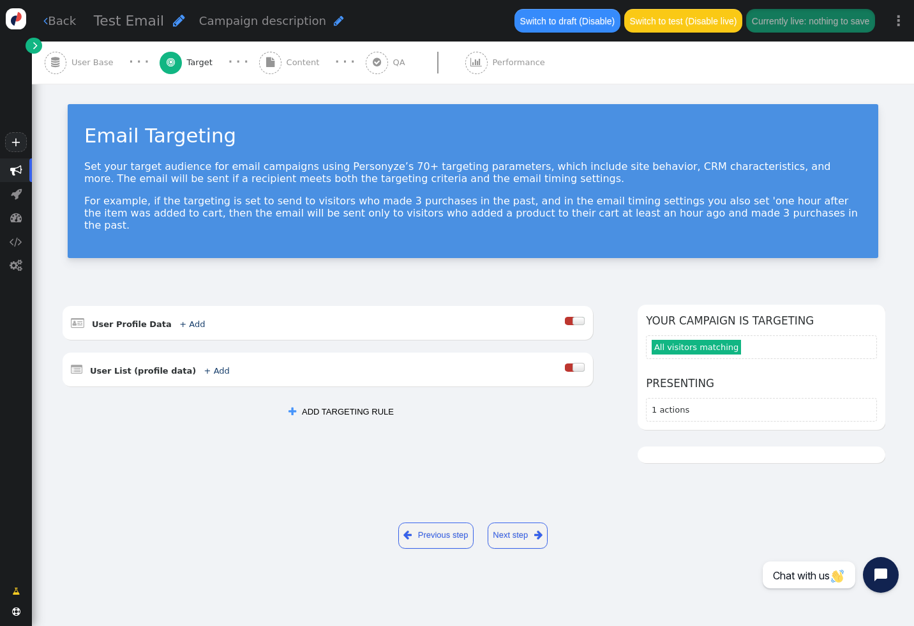
click at [75, 24] on link " Back" at bounding box center [59, 20] width 33 height 17
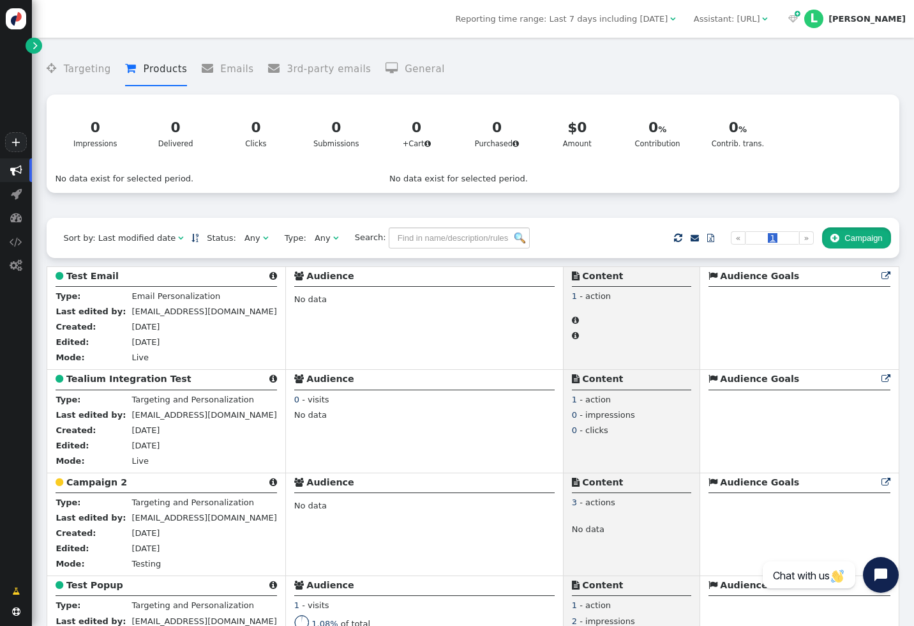
click at [863, 239] on button " Campaign" at bounding box center [856, 238] width 69 height 22
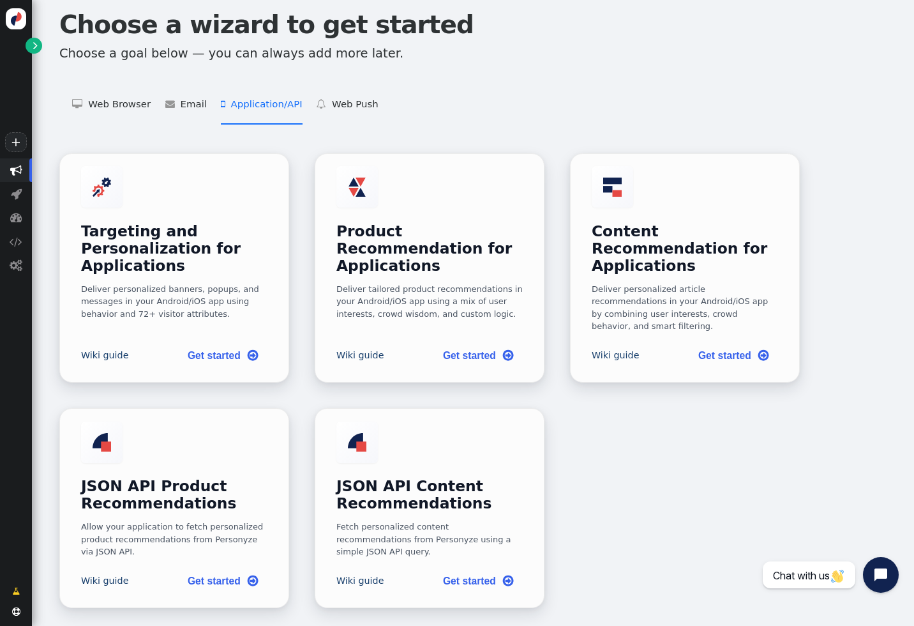
click at [266, 94] on li " Application/API   Targeting and Personalization for Applications    Product …" at bounding box center [261, 105] width 81 height 40
click at [214, 341] on link "Get started " at bounding box center [222, 354] width 91 height 26
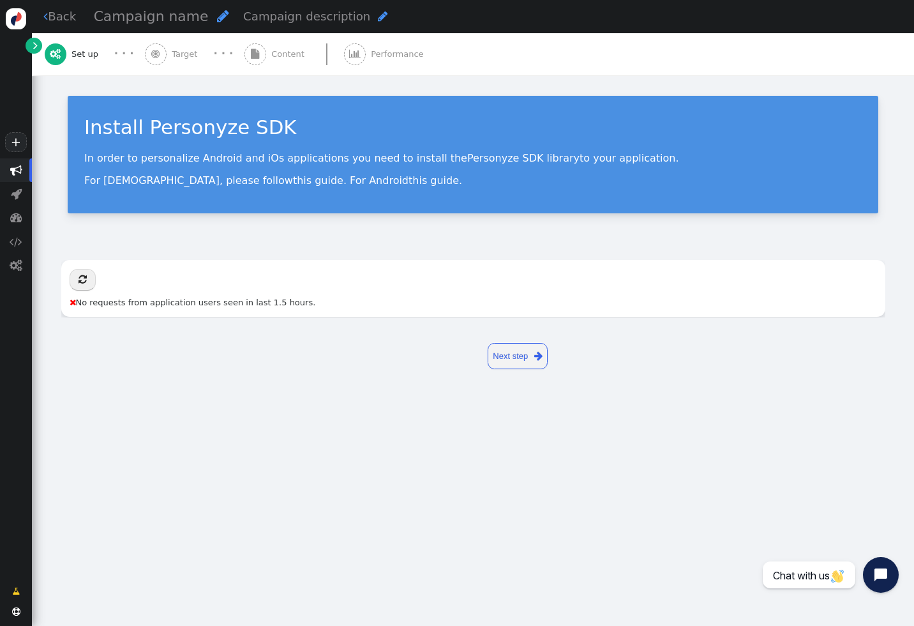
click at [246, 53] on span "" at bounding box center [255, 54] width 22 height 22
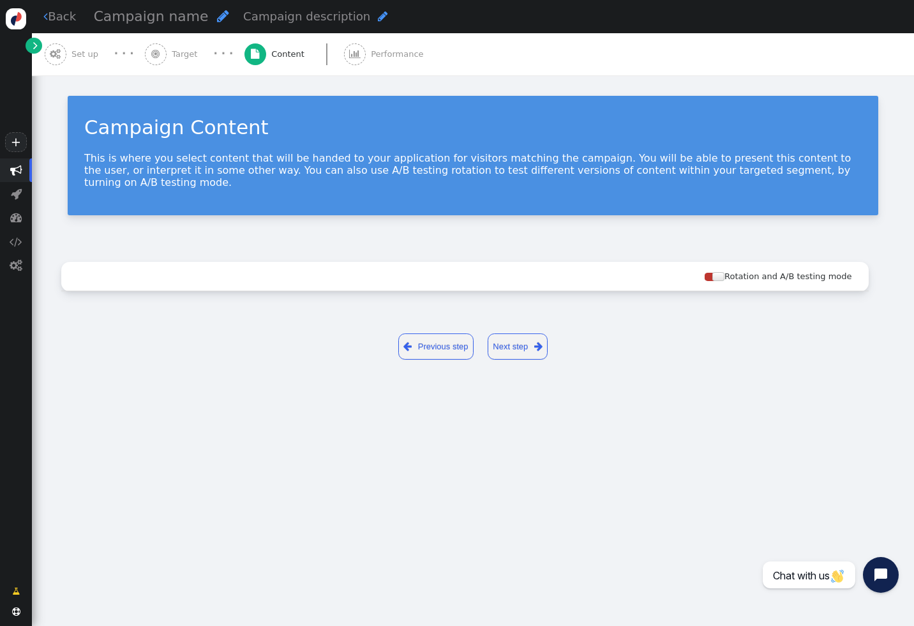
click at [597, 324] on div " Previous step Next step " at bounding box center [473, 346] width 824 height 45
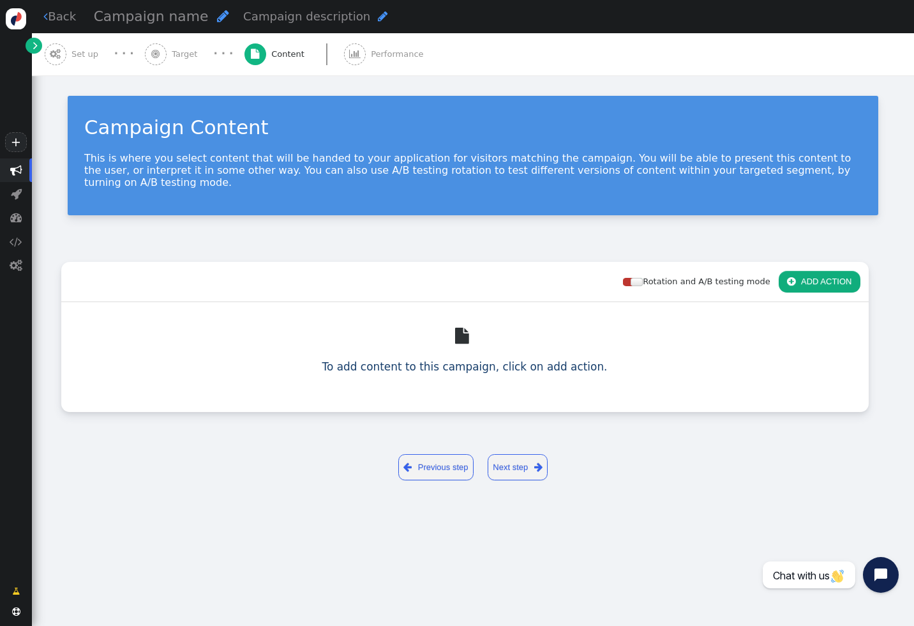
click at [834, 271] on button " ADD ACTION" at bounding box center [820, 282] width 82 height 22
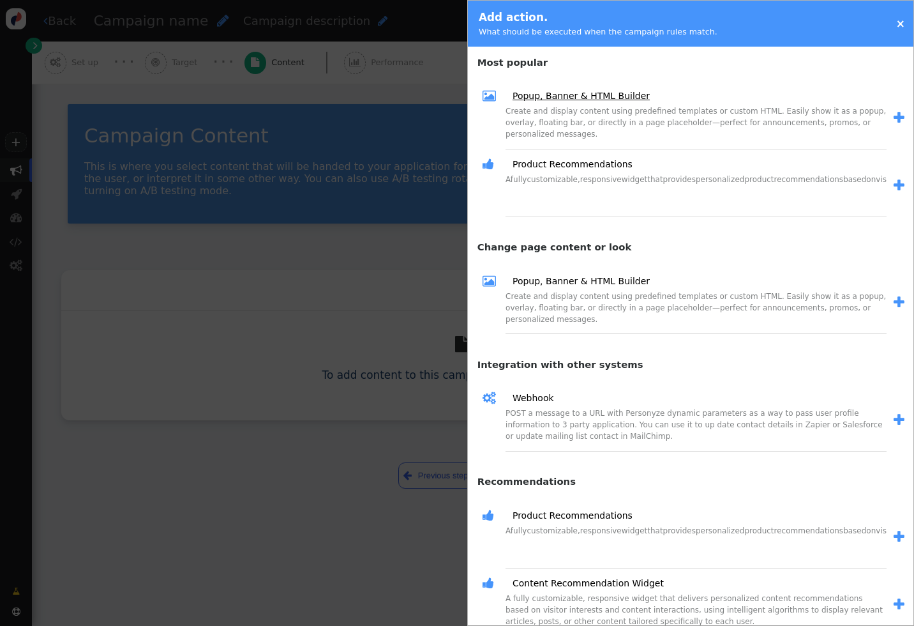
click at [606, 93] on link "Popup, Banner & HTML Builder" at bounding box center [577, 95] width 146 height 13
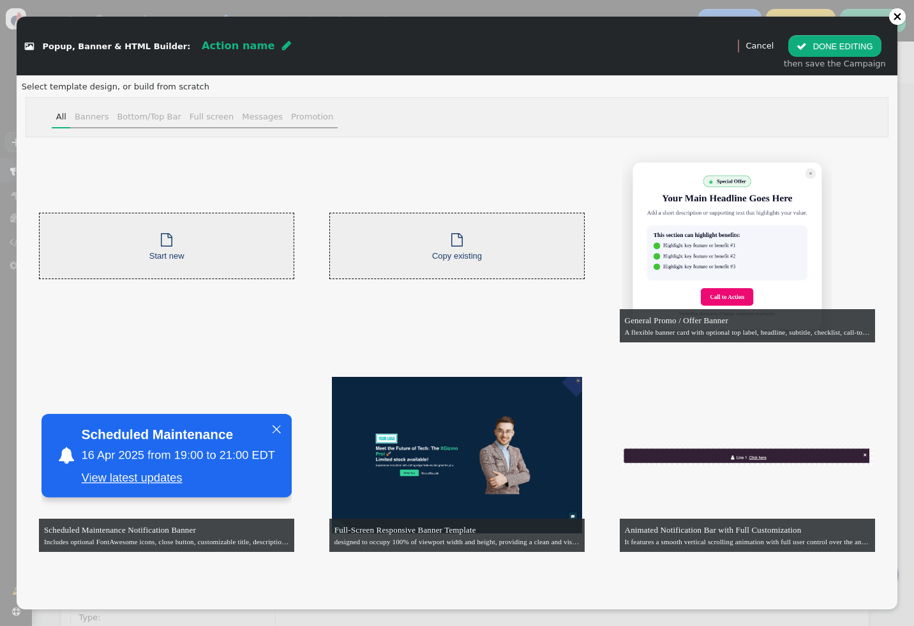
click at [247, 114] on div "Messages" at bounding box center [262, 116] width 41 height 13
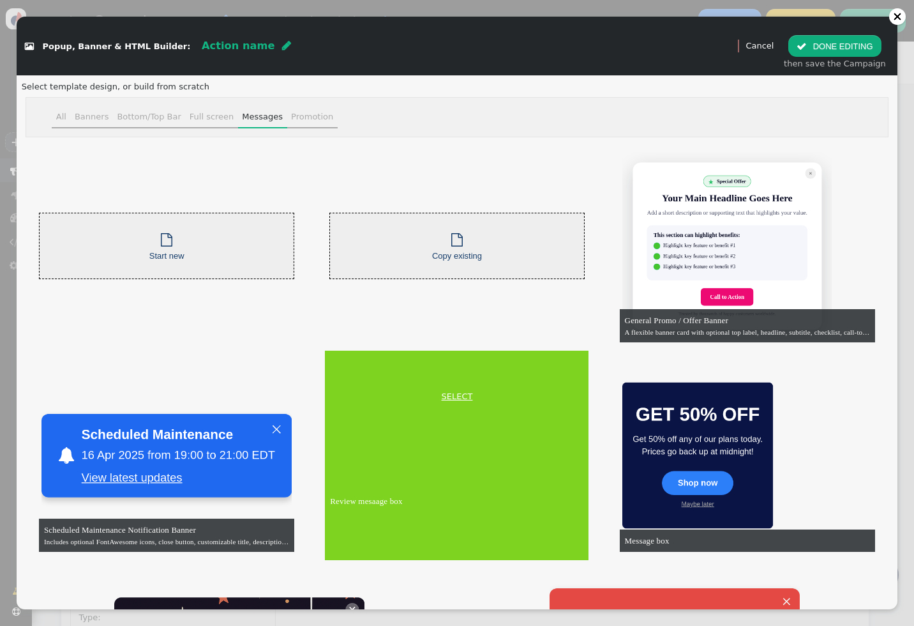
click at [464, 396] on link "SELECT" at bounding box center [456, 396] width 258 height 13
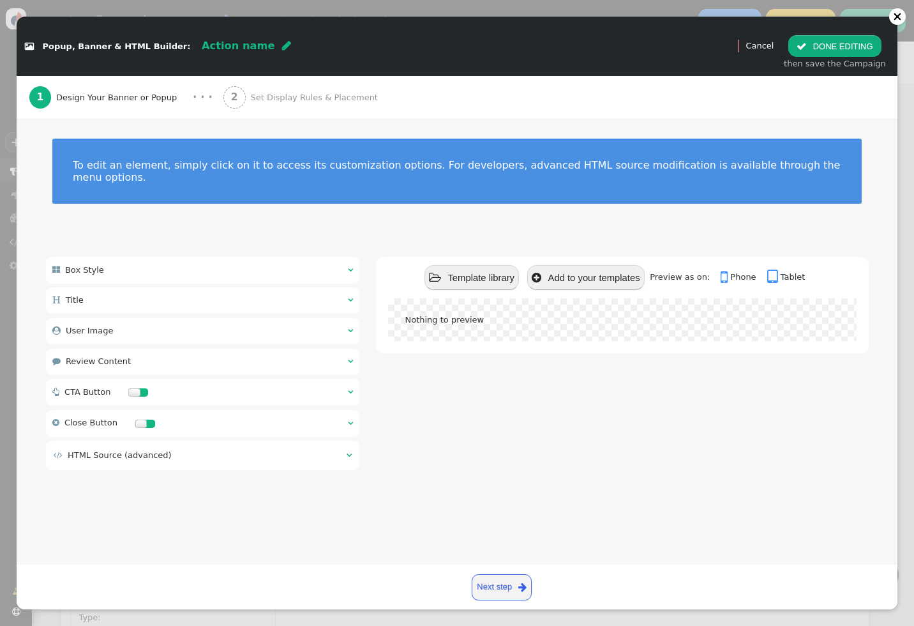
click at [273, 93] on span "Set Display Rules & Placement" at bounding box center [316, 97] width 132 height 13
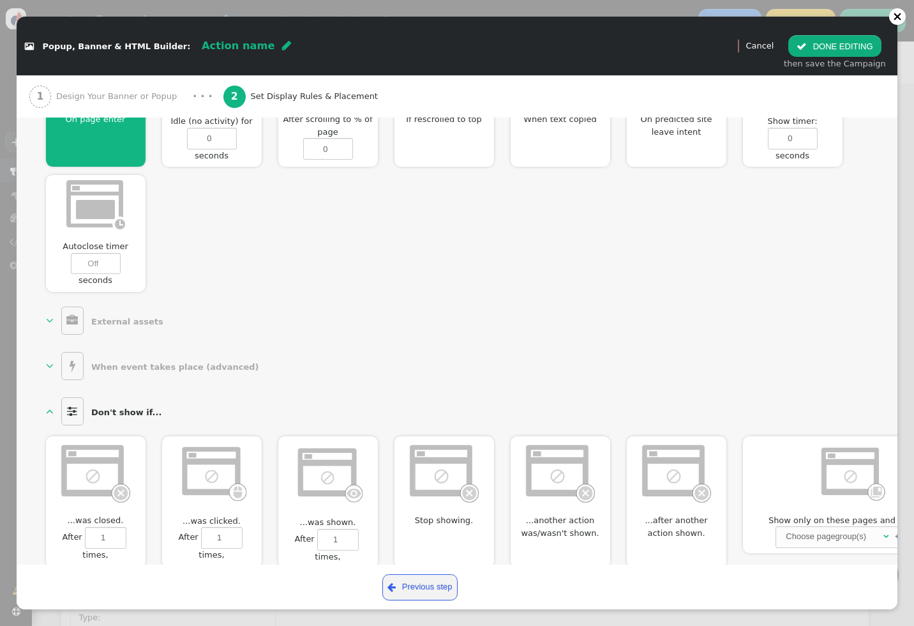
scroll to position [591, 0]
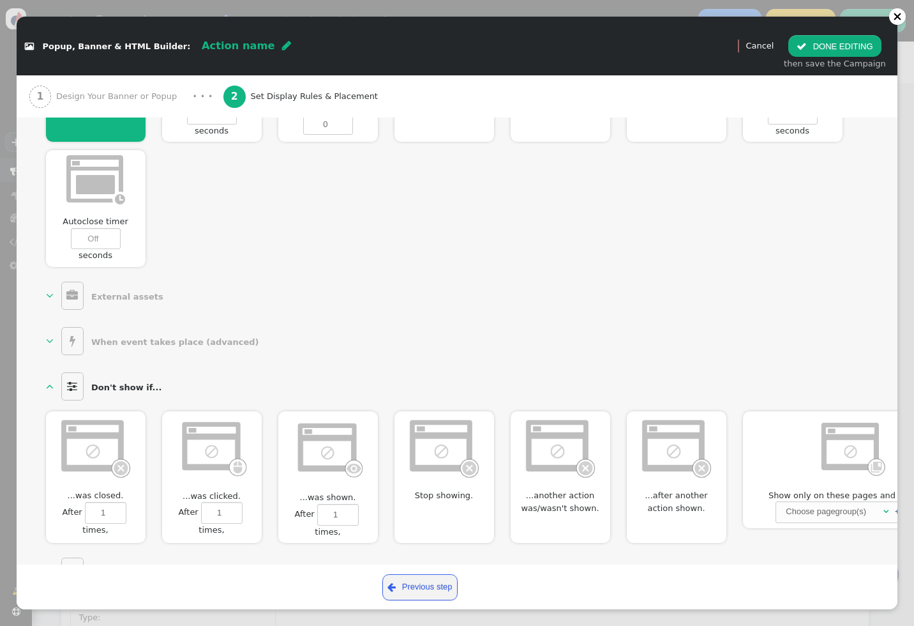
click at [150, 343] on b "When event takes place (advanced)" at bounding box center [175, 342] width 168 height 10
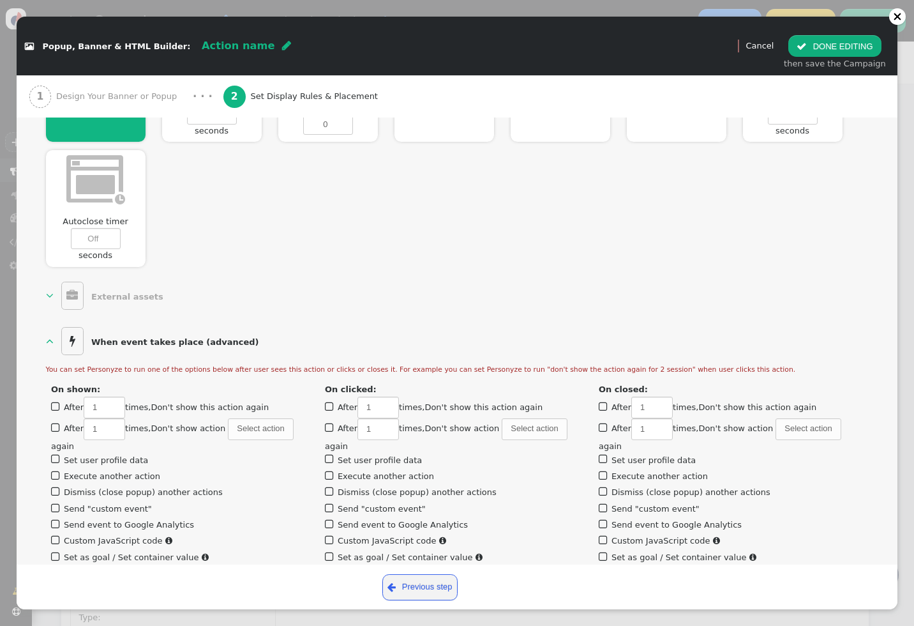
click at [18, 351] on div "  Display settings  Where to show content. You can choose popup or placehold…" at bounding box center [457, 226] width 881 height 1181
click at [9, 349] on div " Popup, Banner & HTML Builder: Action name  (Nothing)   Preview Cancel  DO…" at bounding box center [457, 313] width 914 height 626
click at [770, 47] on link "Cancel" at bounding box center [759, 46] width 28 height 10
